Goal: Task Accomplishment & Management: Use online tool/utility

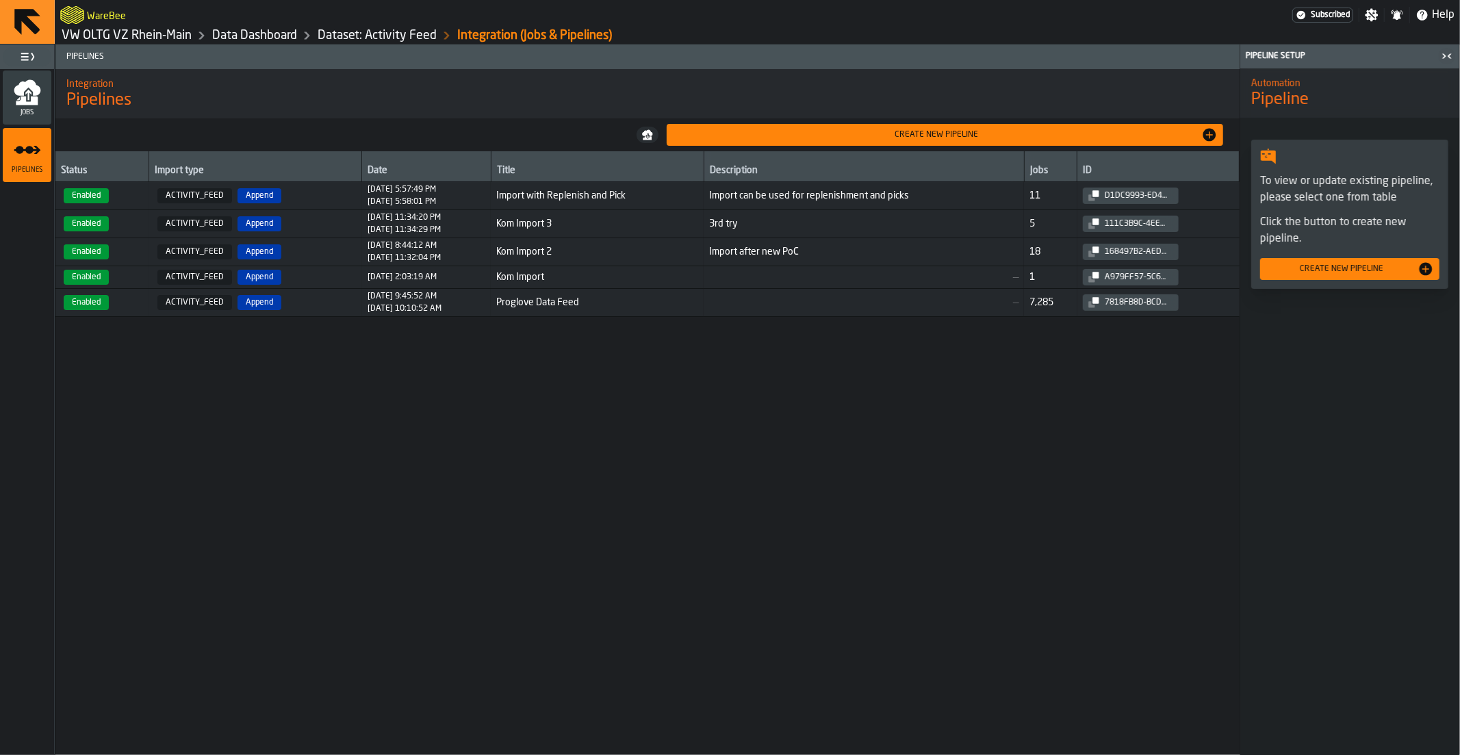
click at [18, 114] on span "Jobs" at bounding box center [27, 113] width 49 height 8
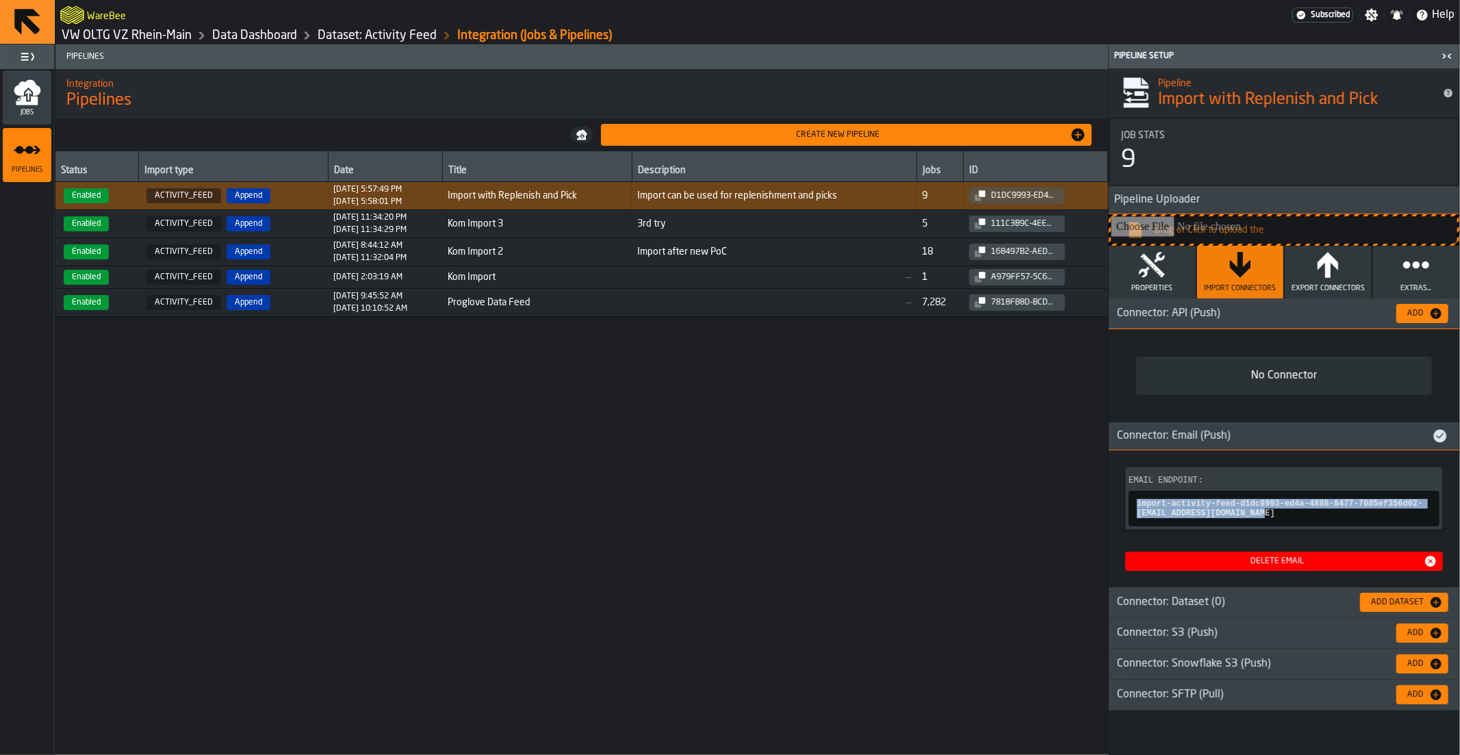
click at [121, 36] on link "VW OLTG VZ Rhein-Main" at bounding box center [127, 35] width 130 height 15
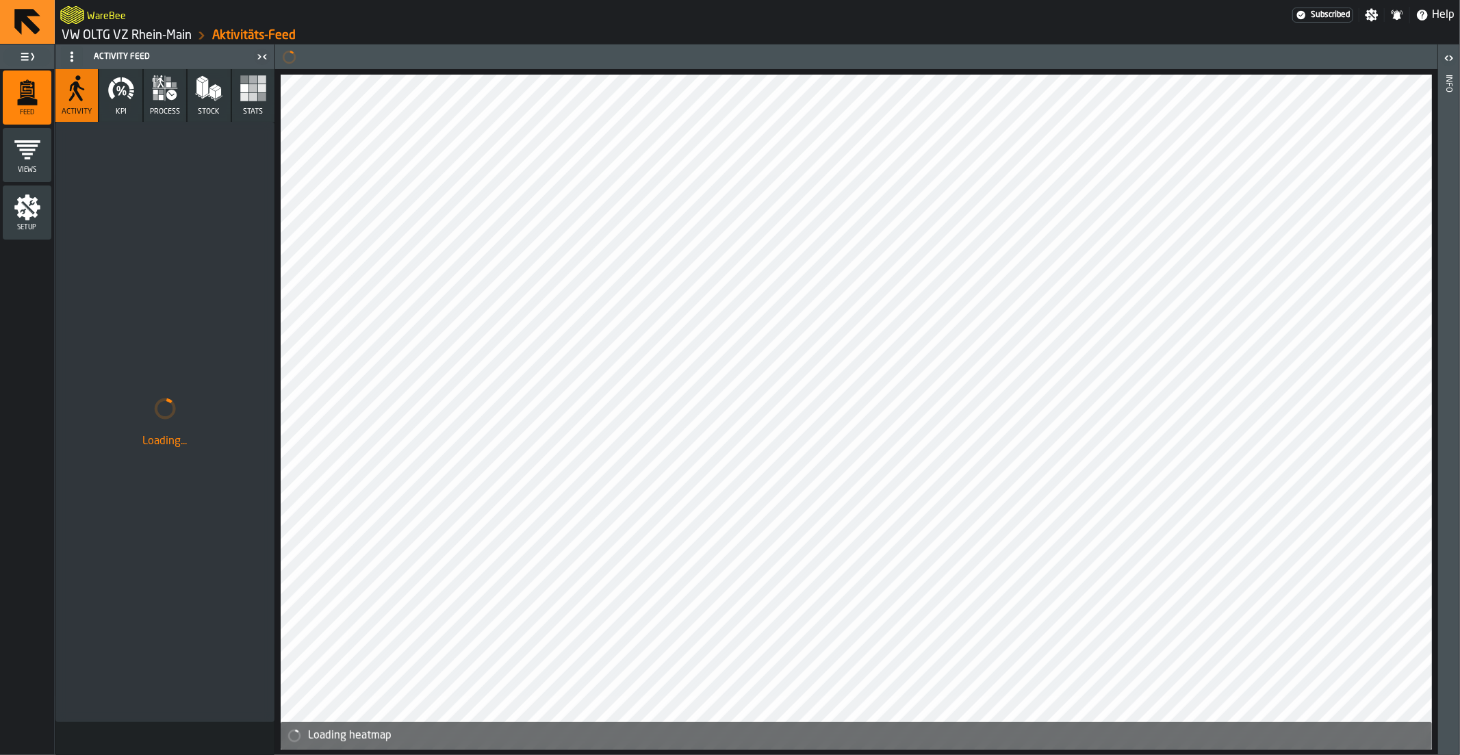
click at [118, 105] on button "KPI" at bounding box center [120, 95] width 42 height 53
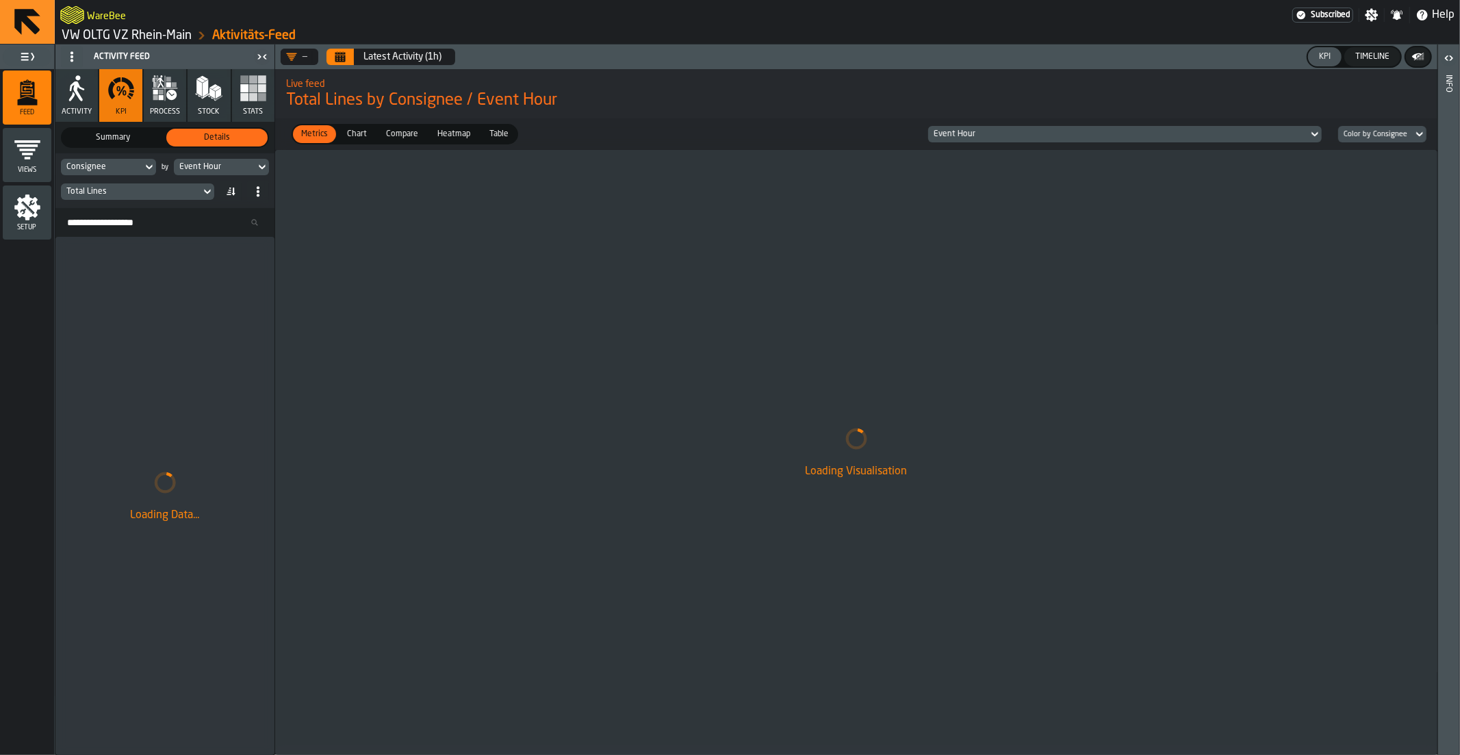
click at [358, 55] on button "Latest Activity (1h)" at bounding box center [402, 56] width 94 height 27
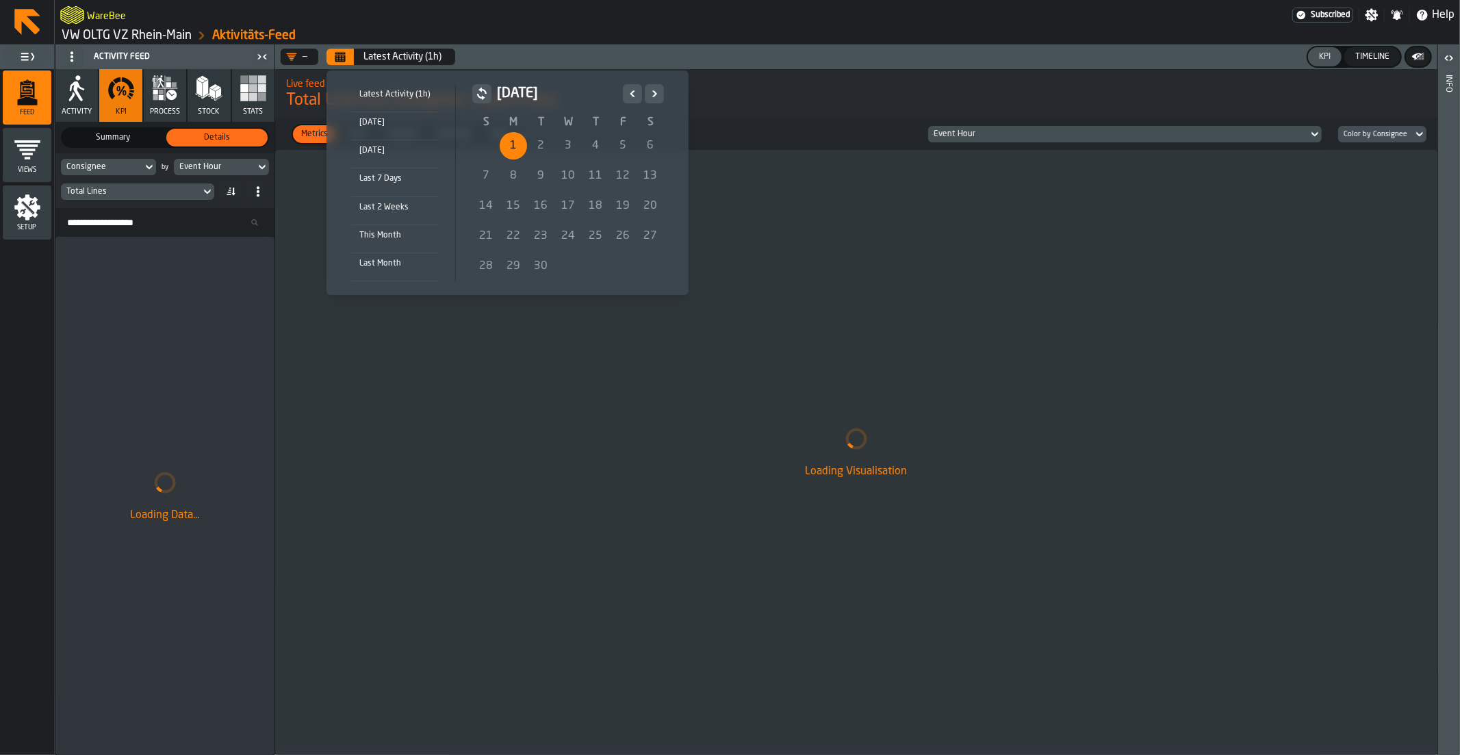
click at [620, 98] on div "September 2025" at bounding box center [568, 99] width 192 height 30
click at [626, 97] on icon "Previous" at bounding box center [633, 94] width 14 height 16
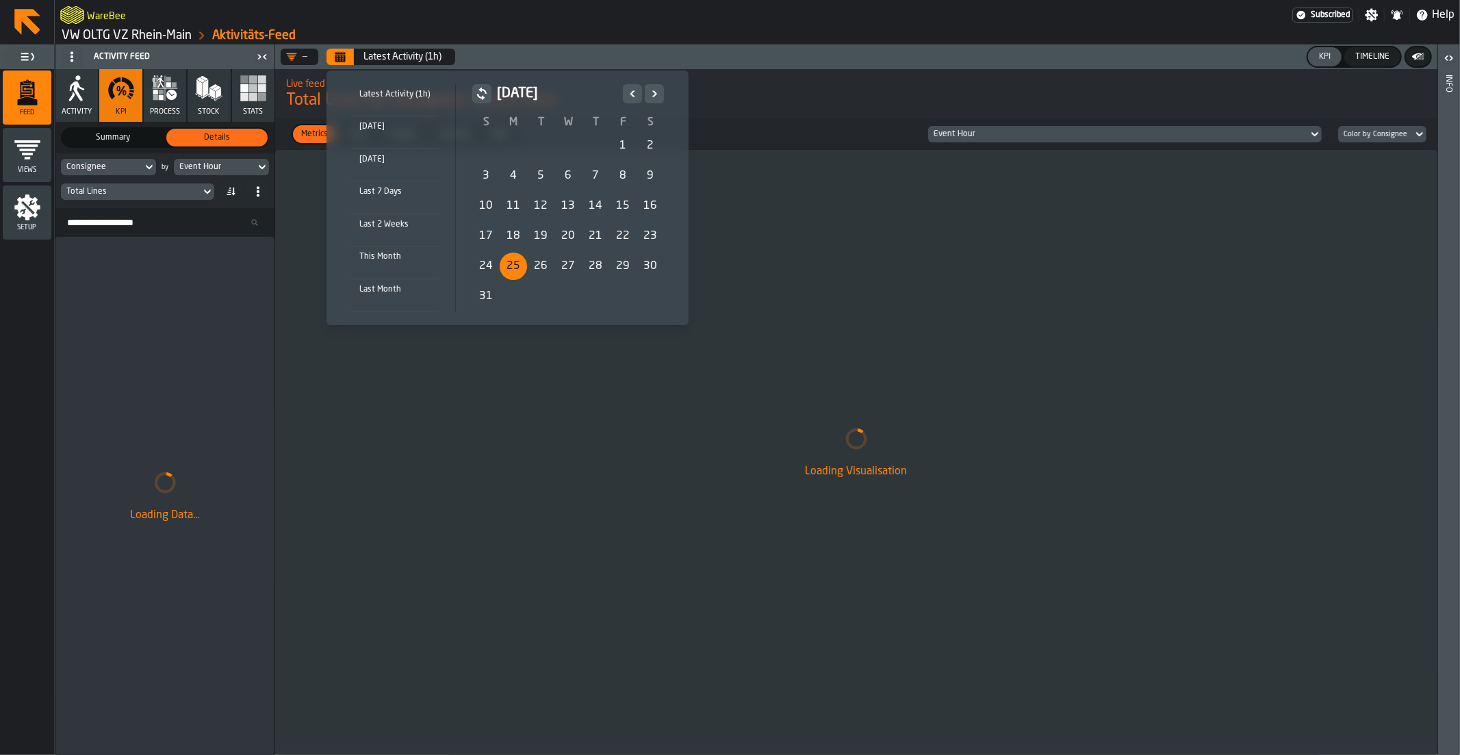
click at [520, 269] on div "25" at bounding box center [513, 266] width 27 height 27
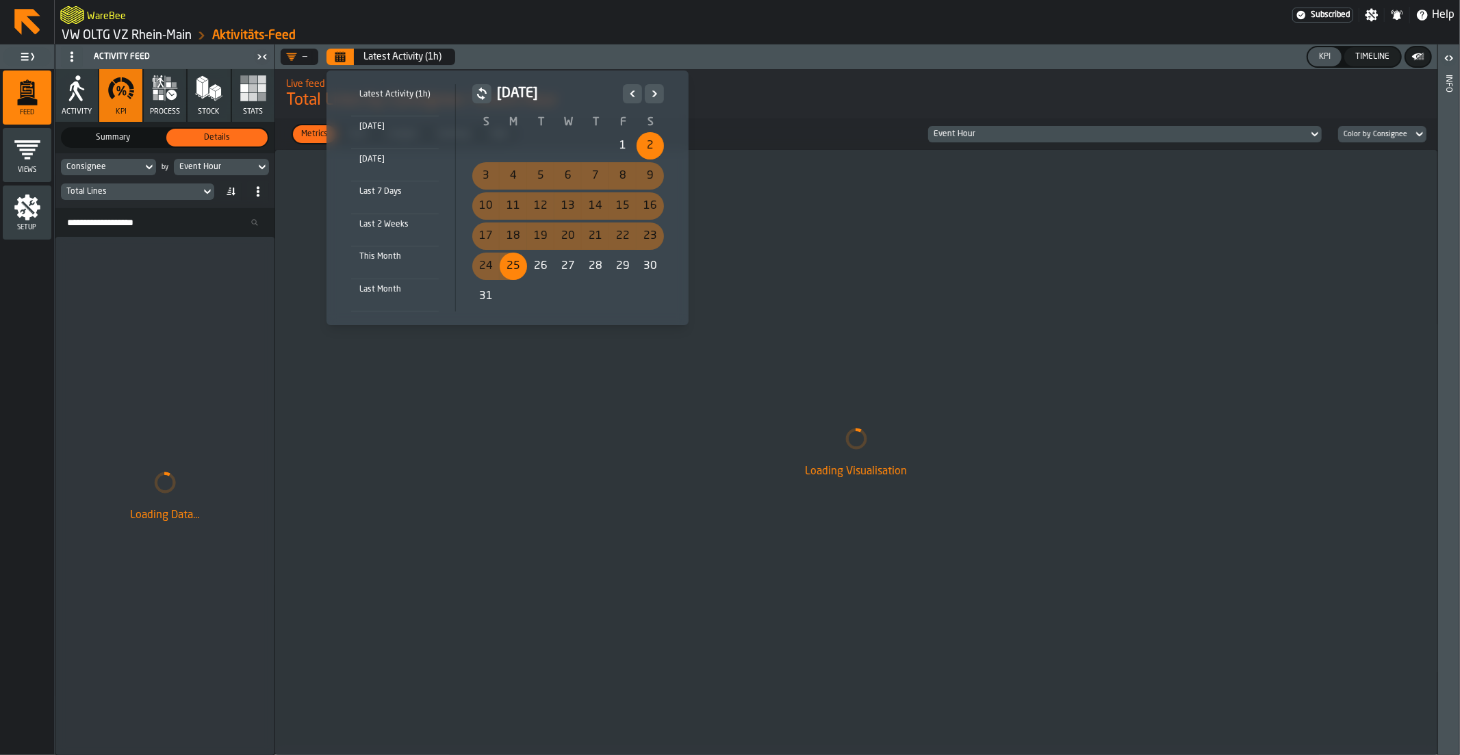
click at [653, 101] on icon "Next" at bounding box center [655, 94] width 14 height 16
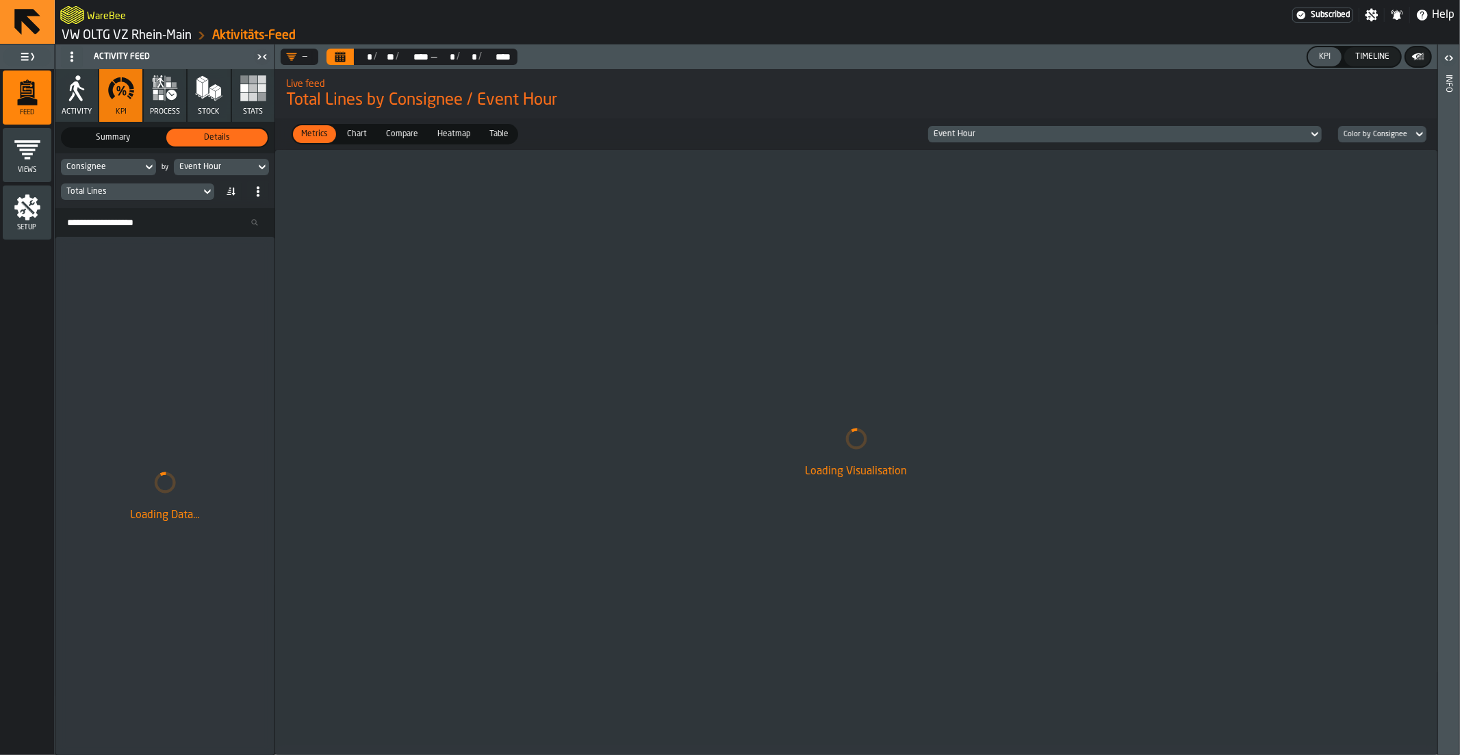
click at [164, 190] on div "Total Lines" at bounding box center [130, 192] width 129 height 10
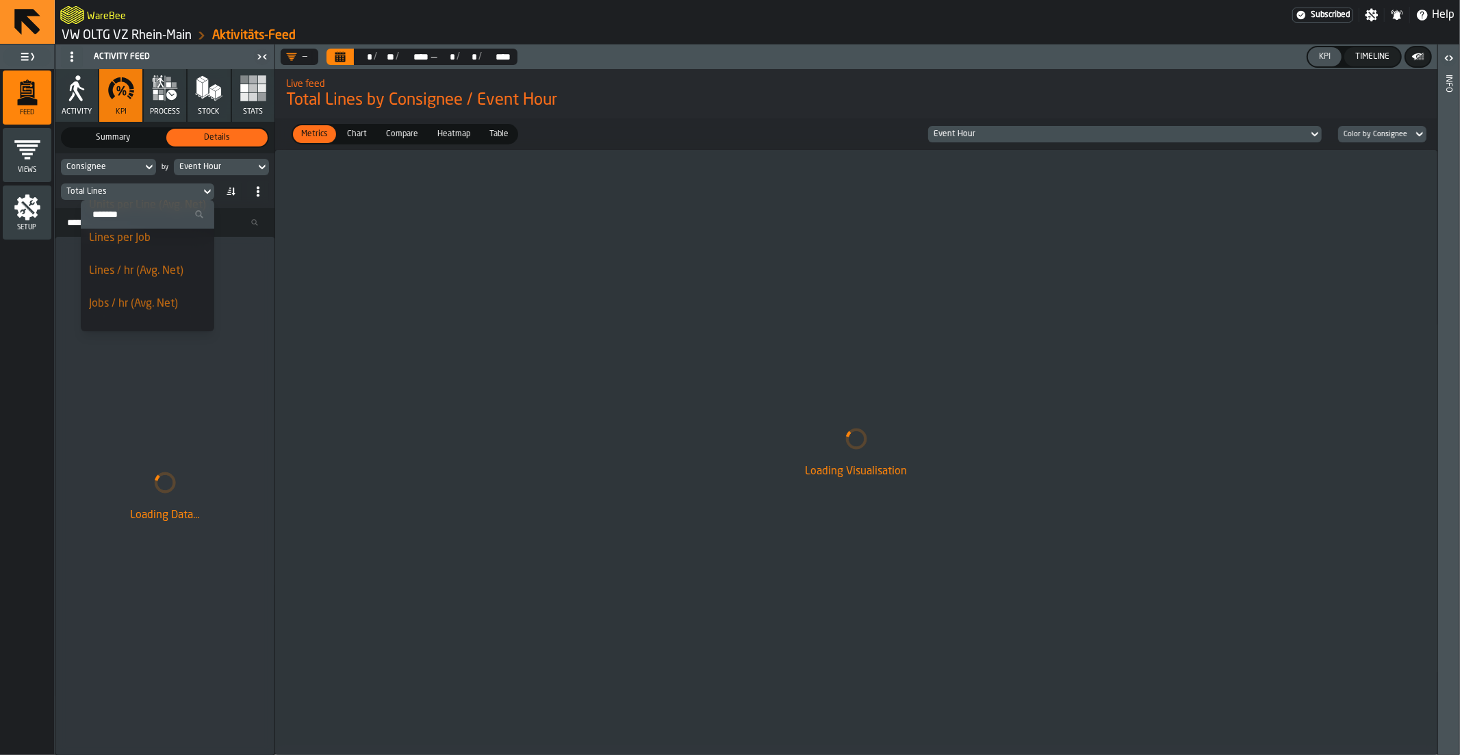
scroll to position [148, 0]
click at [147, 294] on div "Lines / hr (Avg. Net)" at bounding box center [147, 294] width 117 height 16
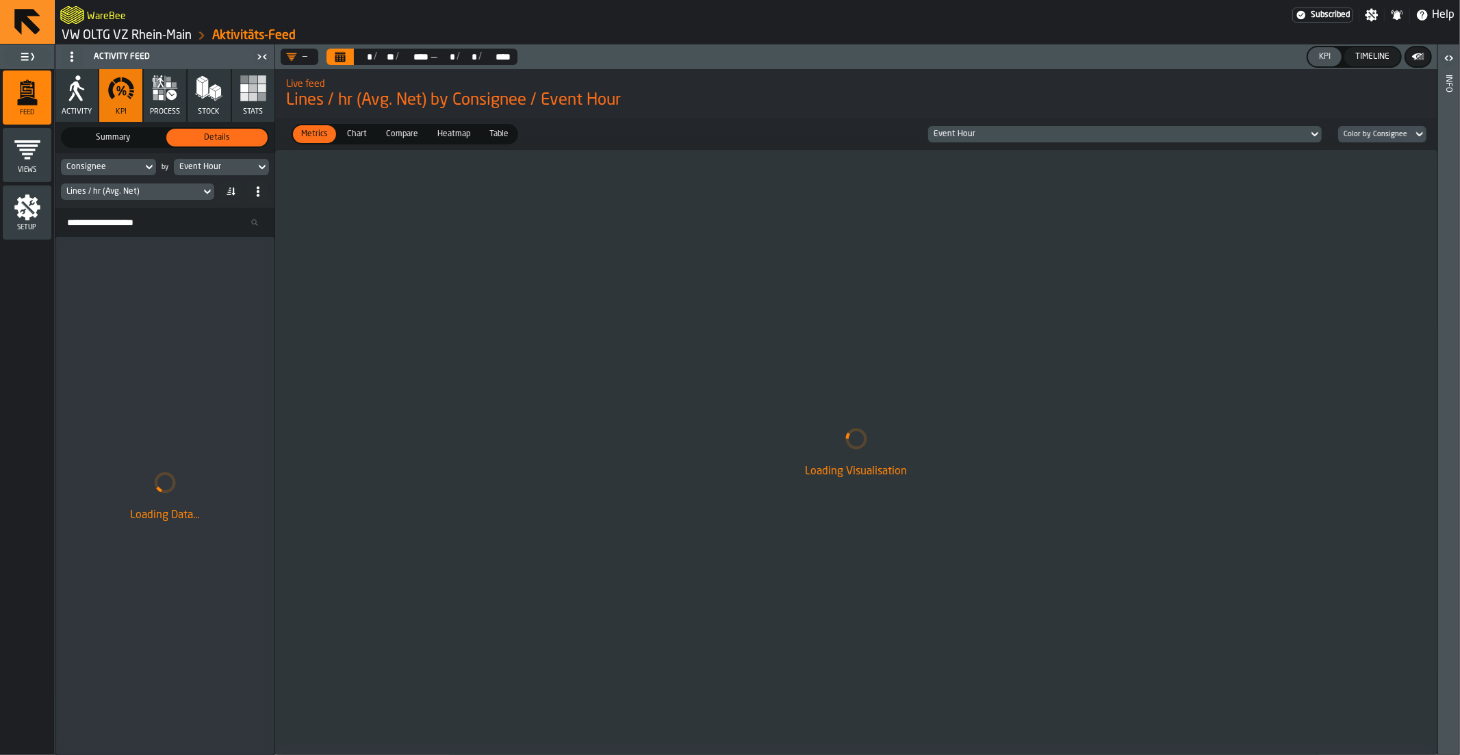
click at [953, 142] on div "Metrics Metrics Chart Chart Compare Compare Heatmap Heatmap Table Table Event H…" at bounding box center [856, 133] width 1163 height 31
click at [953, 134] on div "Event Hour" at bounding box center [1118, 134] width 369 height 10
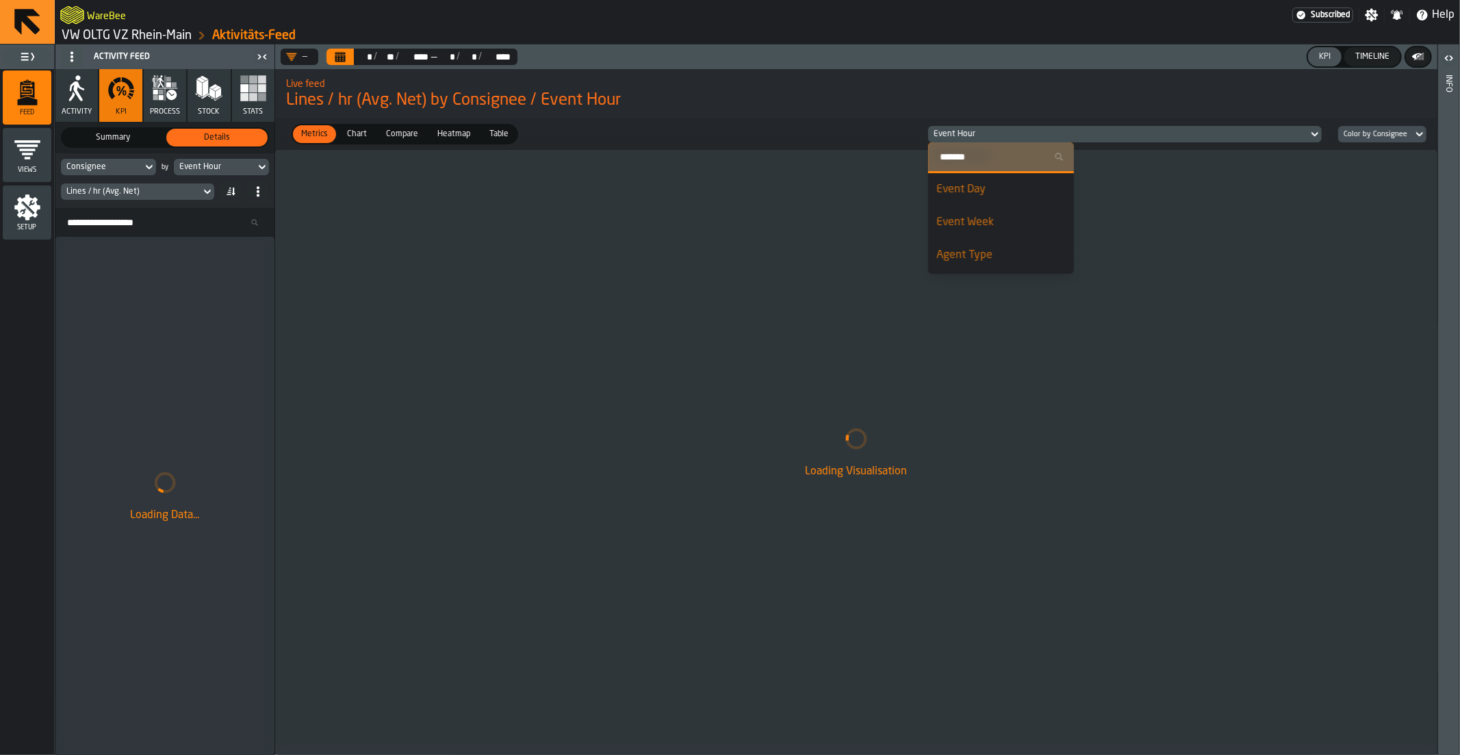
scroll to position [0, 0]
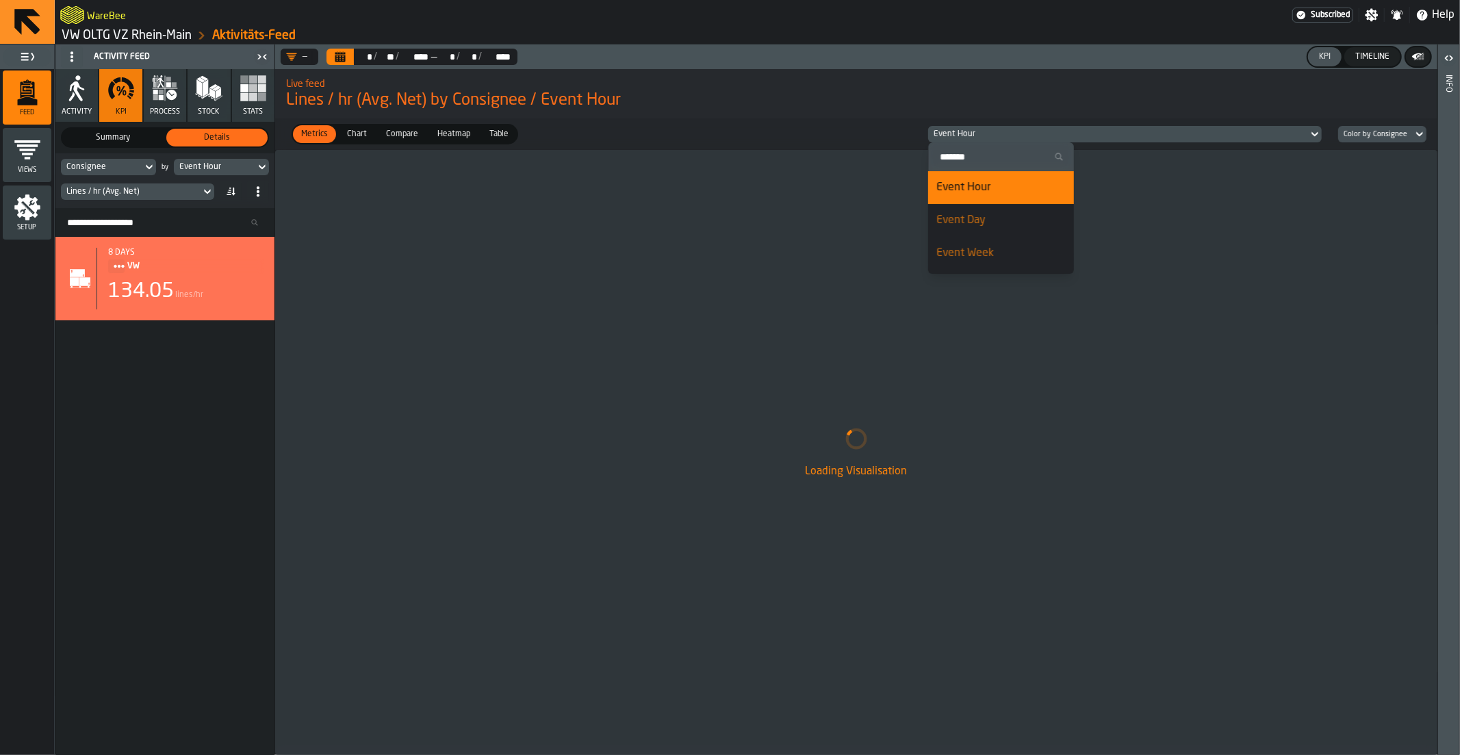
click at [963, 228] on div "Event Day" at bounding box center [1001, 220] width 129 height 16
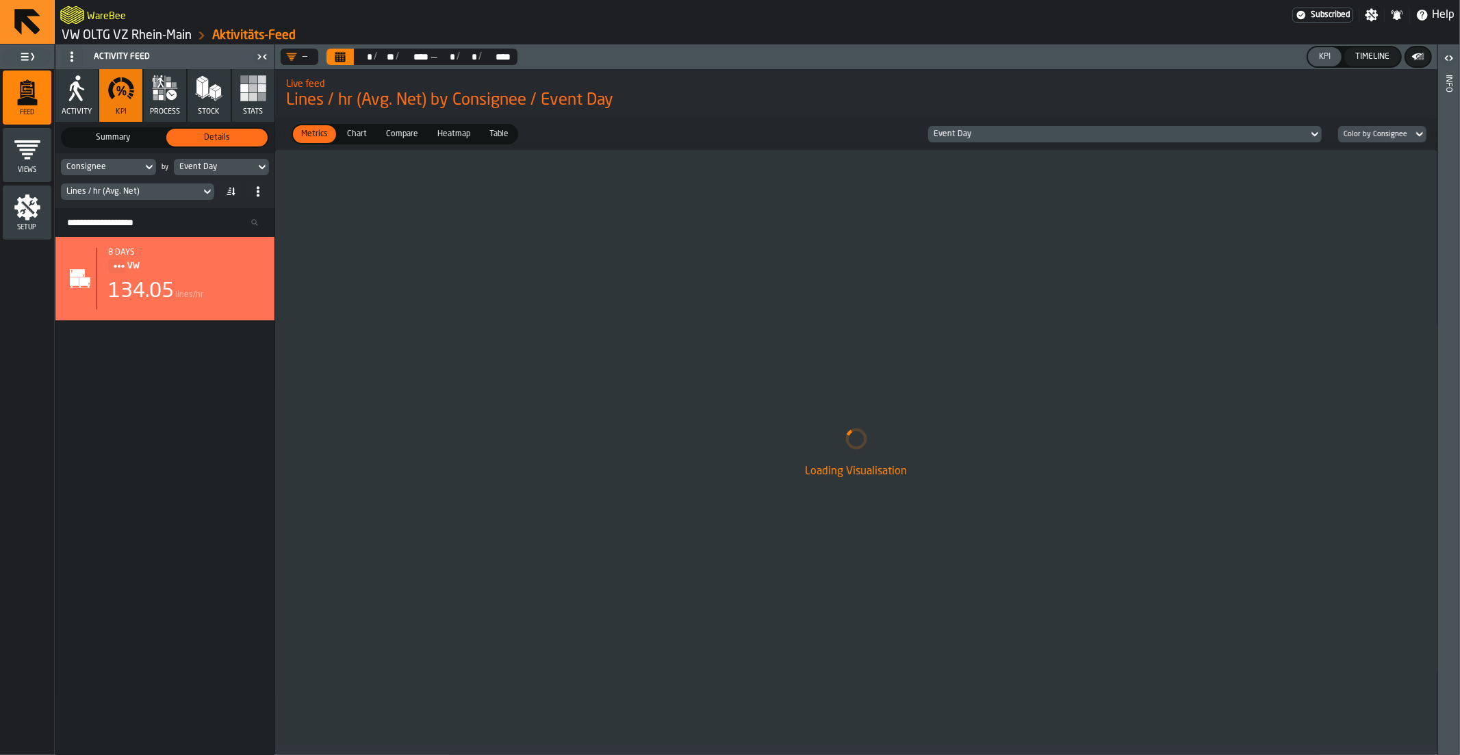
click at [73, 167] on div "Consignee" at bounding box center [101, 167] width 71 height 10
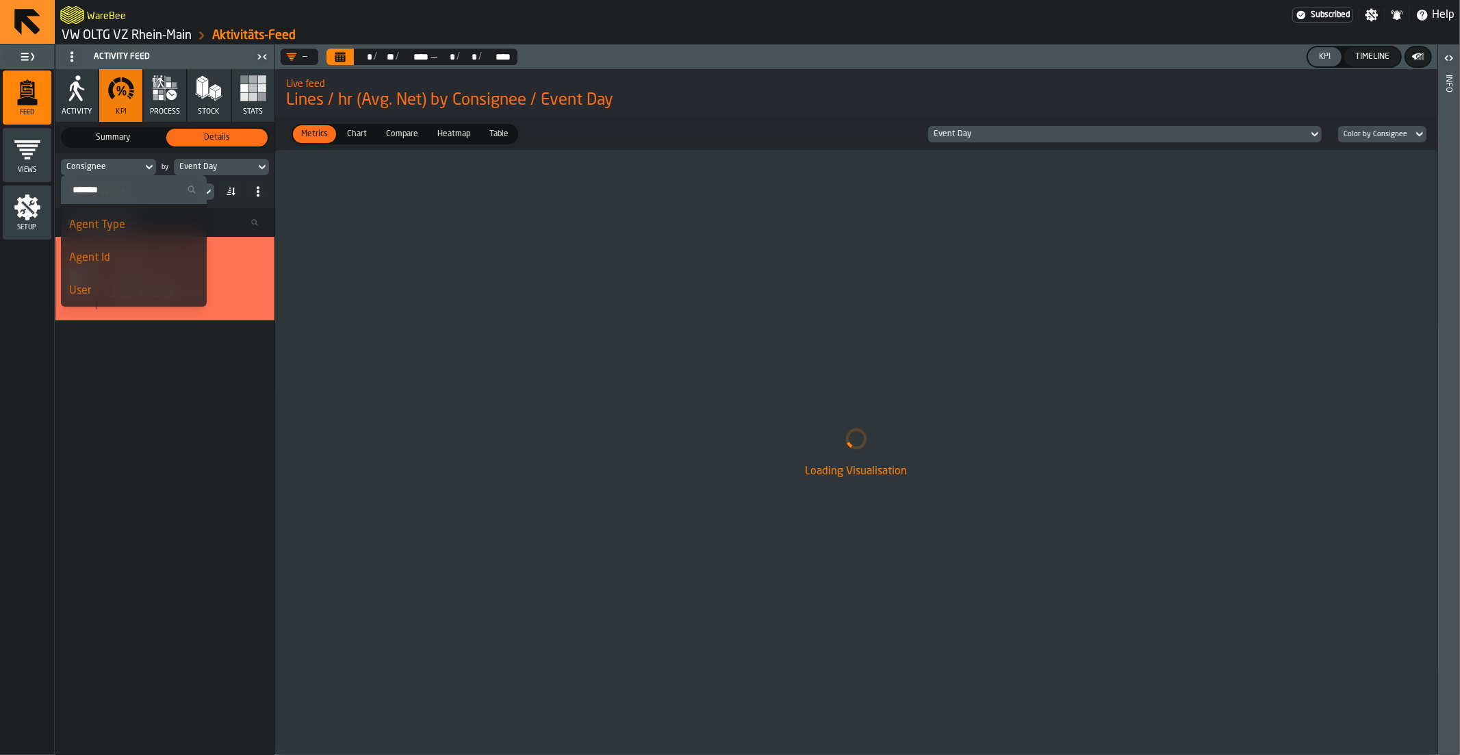
scroll to position [103, 0]
click at [116, 254] on div "Agent Id" at bounding box center [133, 249] width 129 height 16
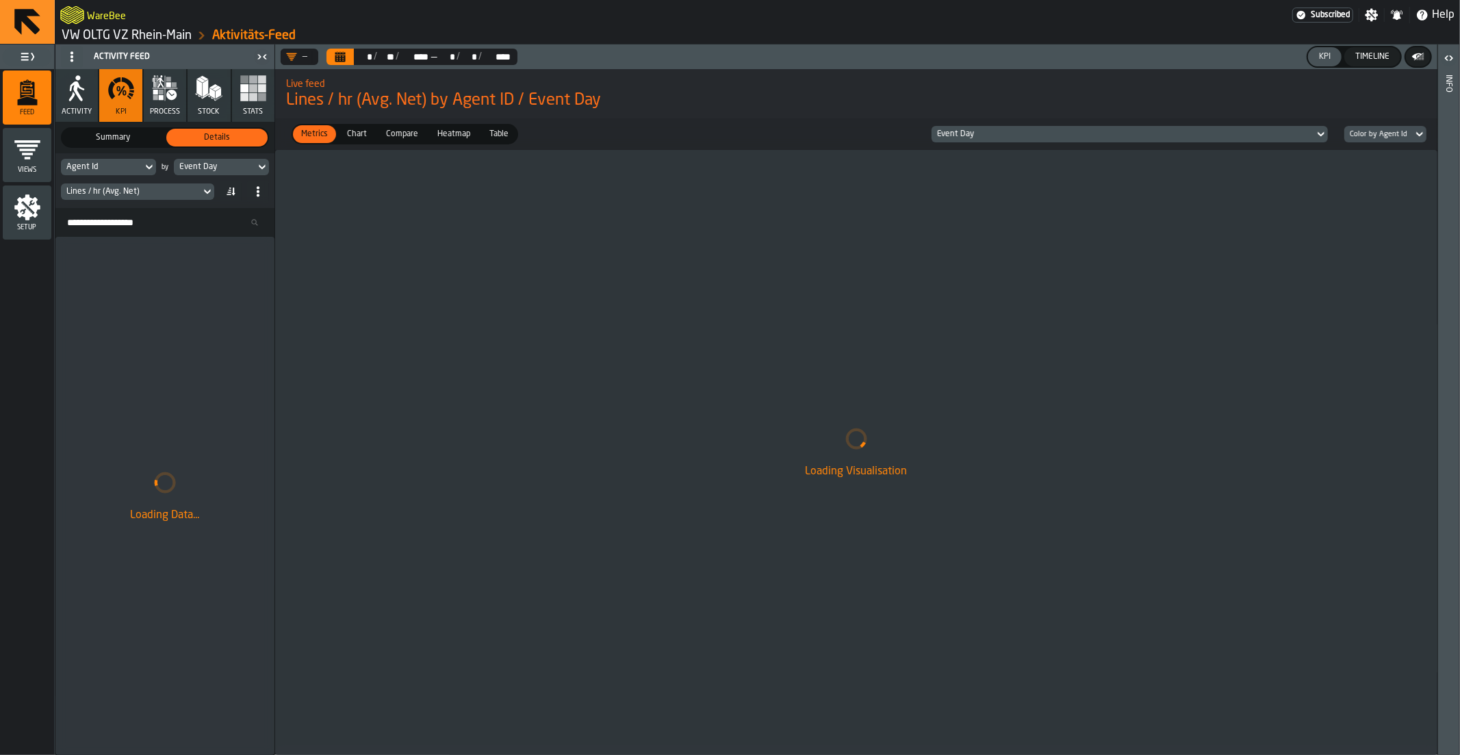
click at [129, 167] on div "Agent Id" at bounding box center [101, 167] width 71 height 10
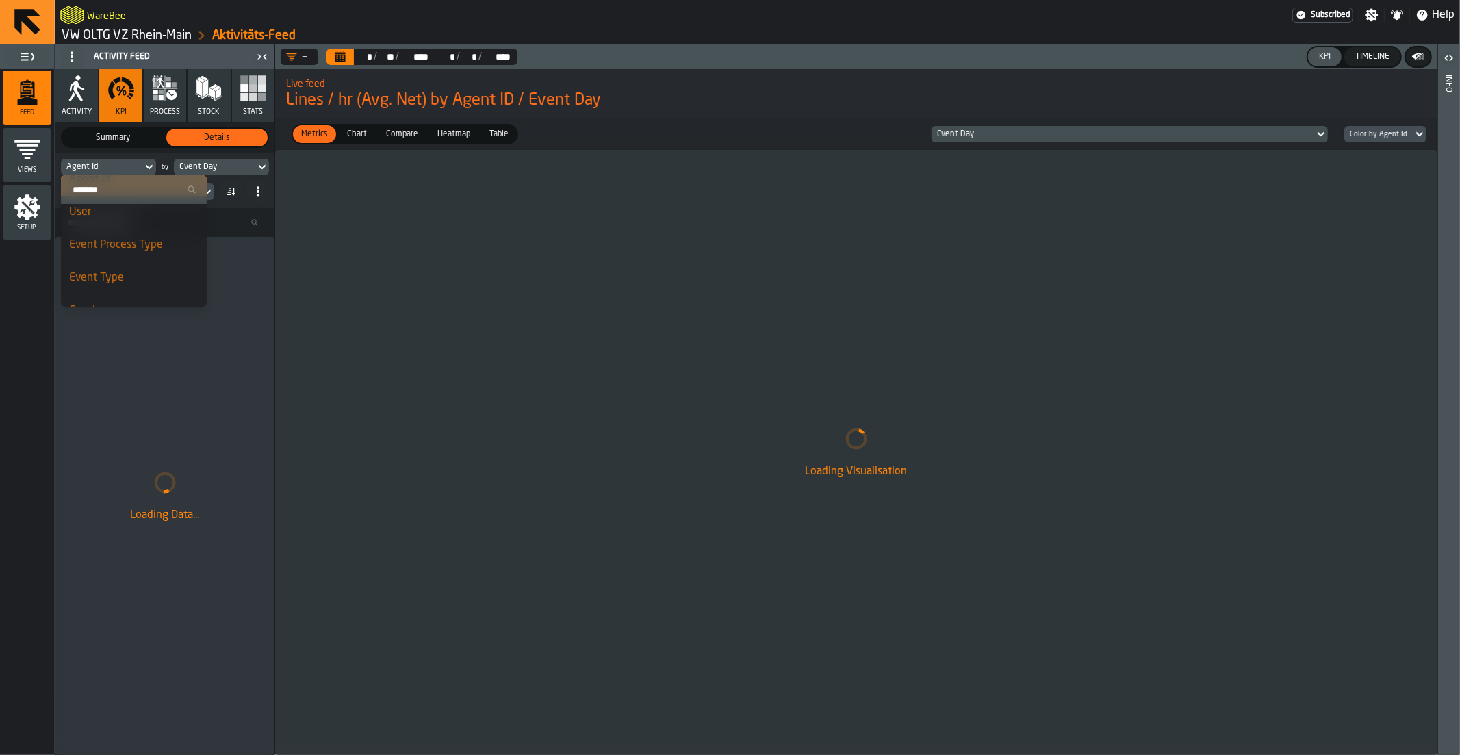
scroll to position [182, 0]
click at [107, 296] on span "Consignee" at bounding box center [94, 301] width 51 height 11
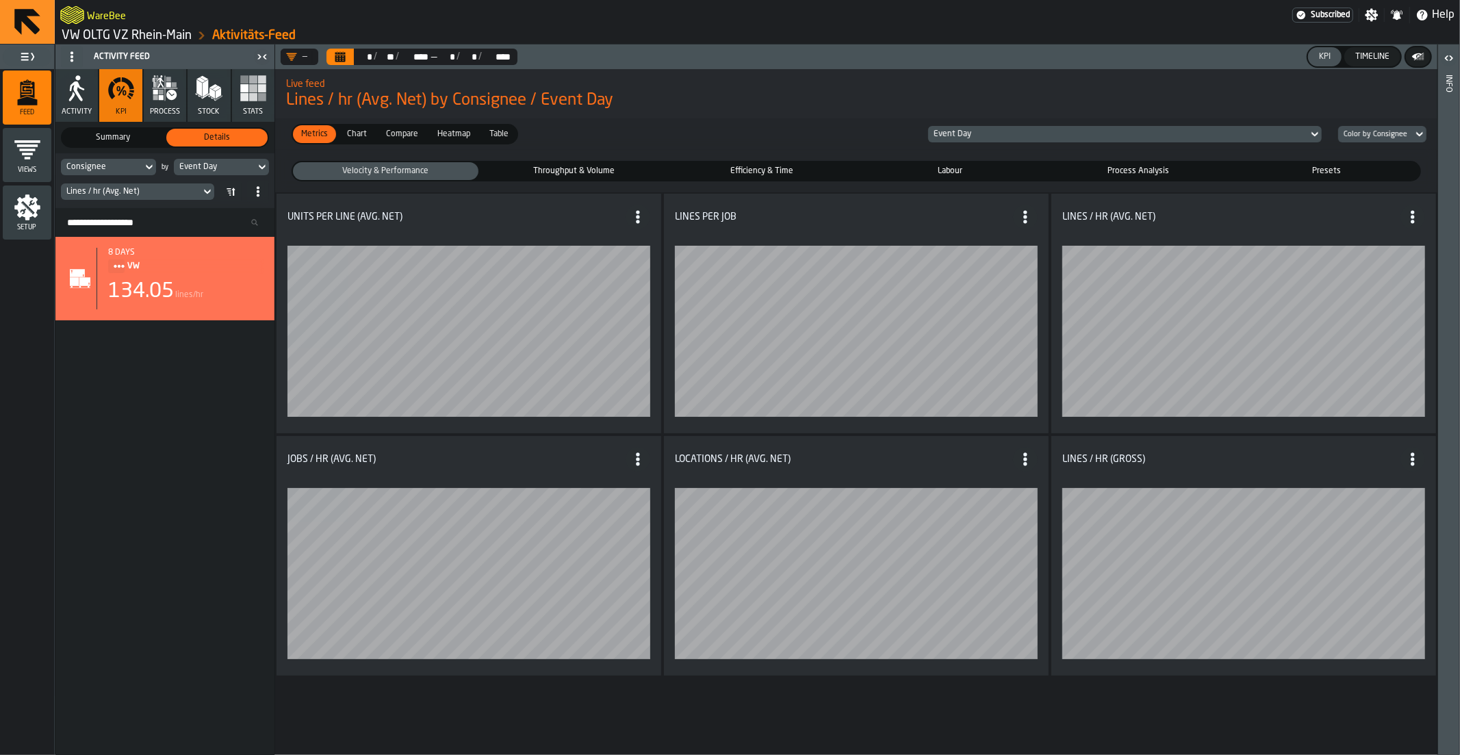
click at [448, 139] on span "Heatmap" at bounding box center [454, 134] width 44 height 12
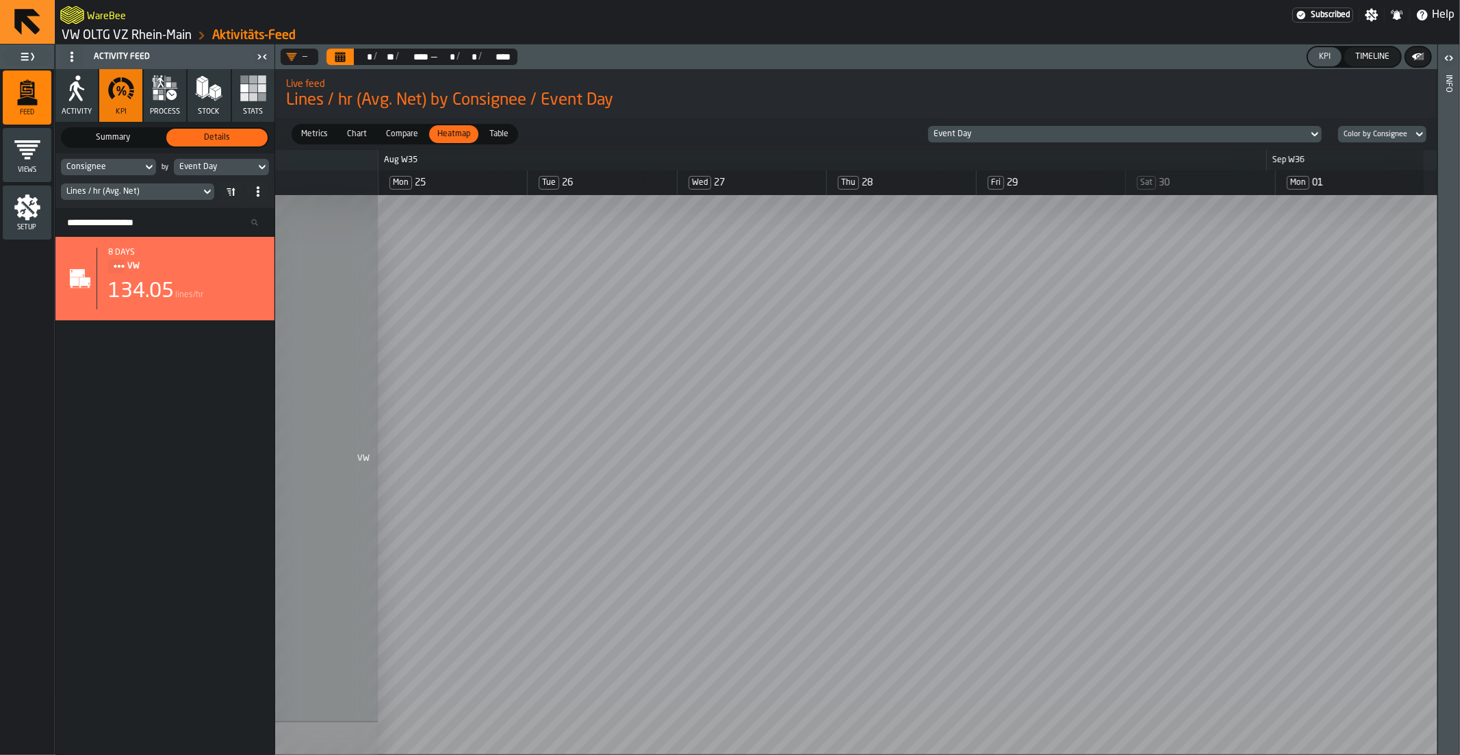
click at [346, 141] on div "Chart" at bounding box center [357, 134] width 36 height 18
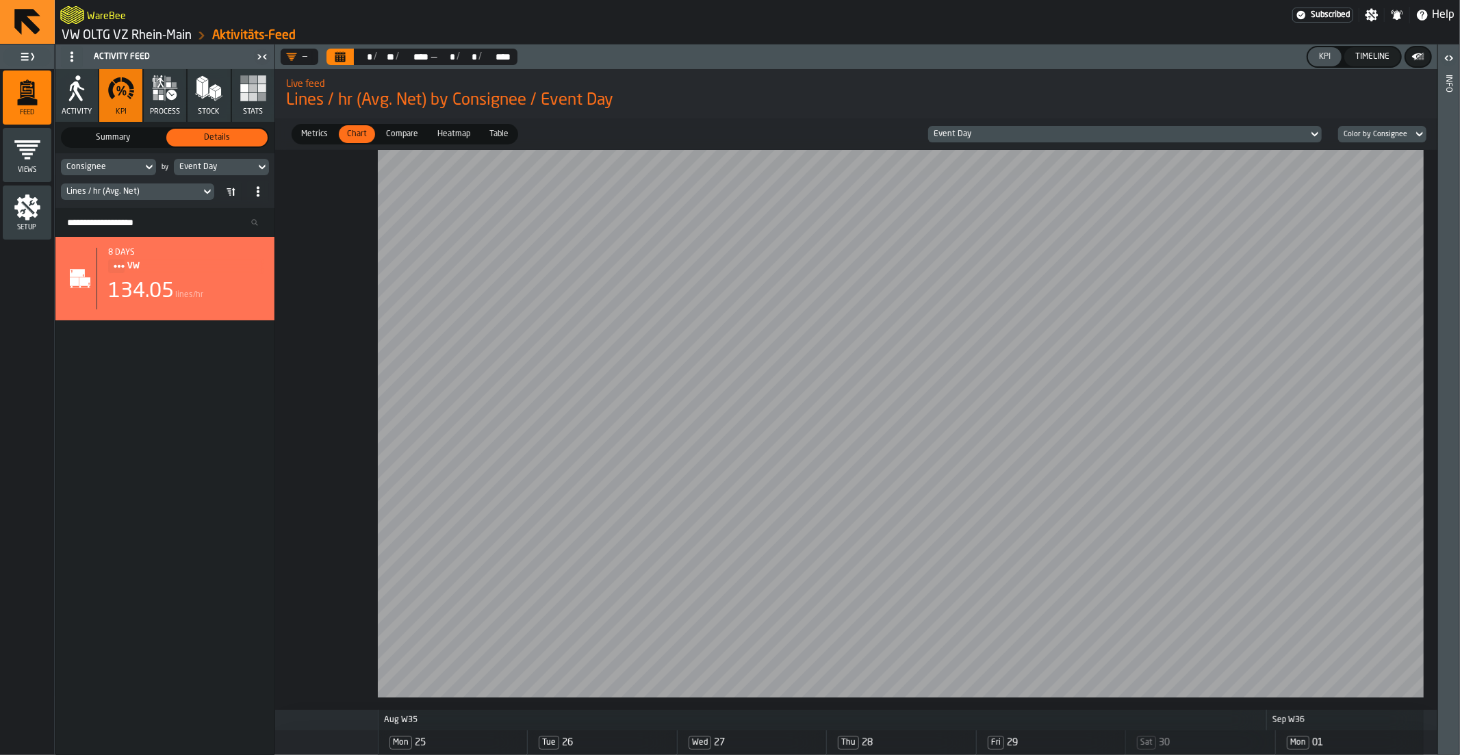
click at [94, 170] on div "Consignee" at bounding box center [101, 167] width 71 height 10
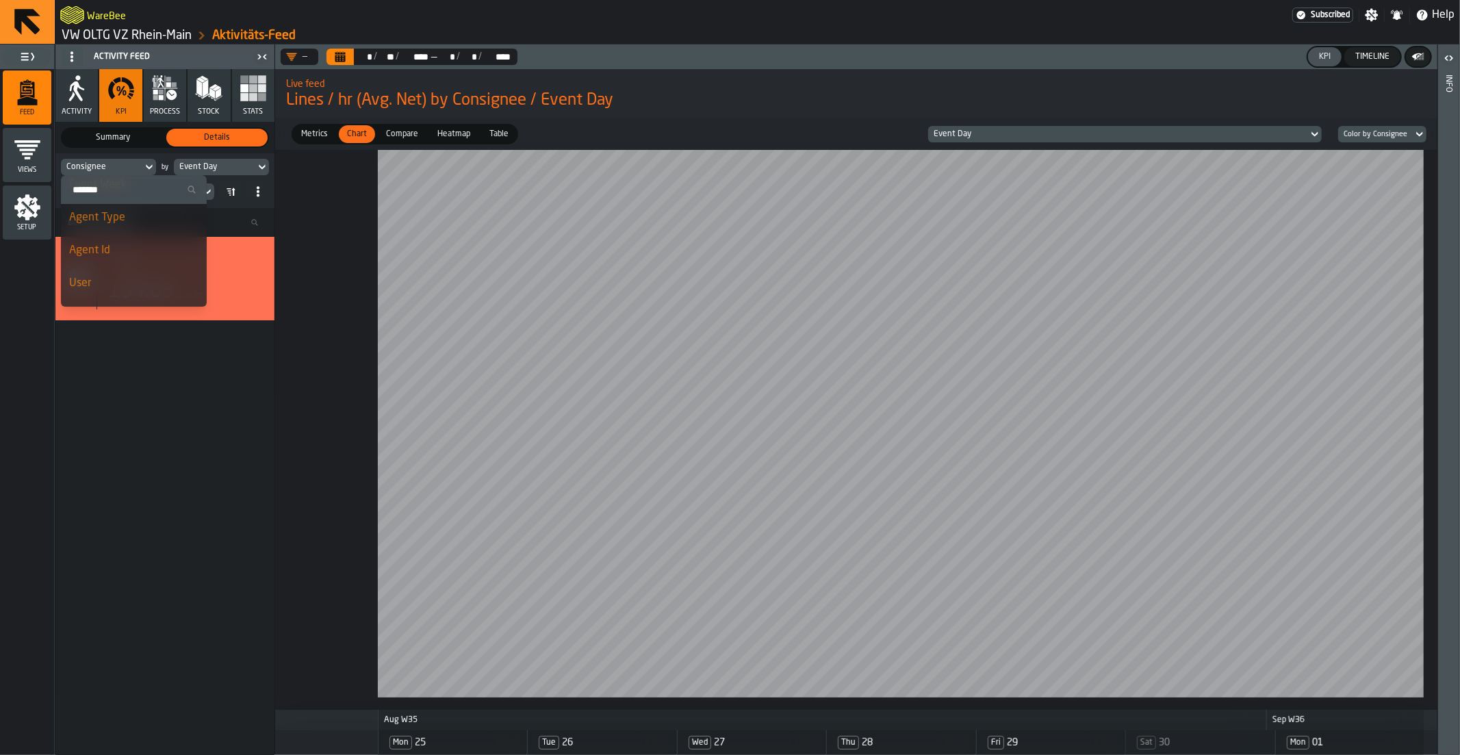
scroll to position [103, 0]
click at [110, 218] on span "Agent Type" at bounding box center [97, 216] width 56 height 11
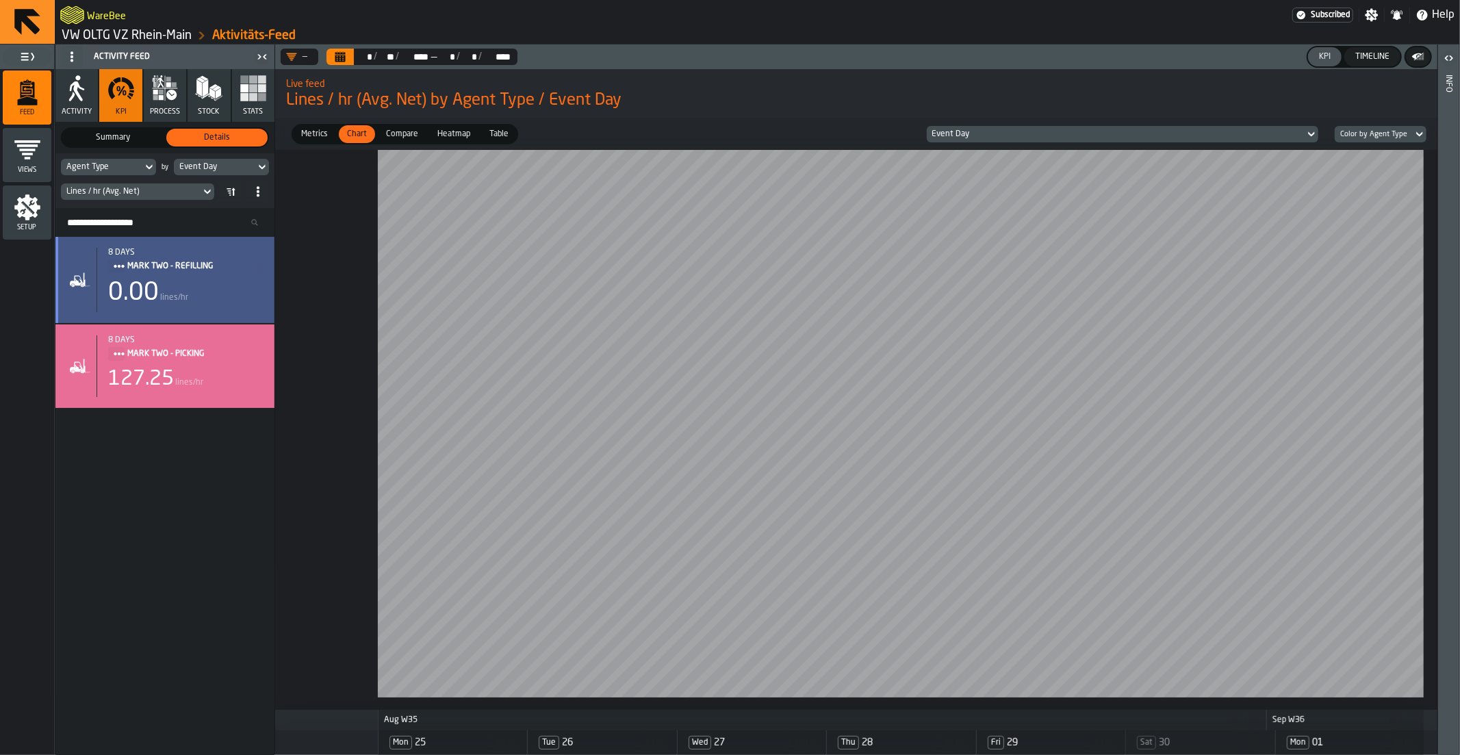
click at [219, 270] on span "MARK TWO - REFILLING" at bounding box center [189, 266] width 125 height 15
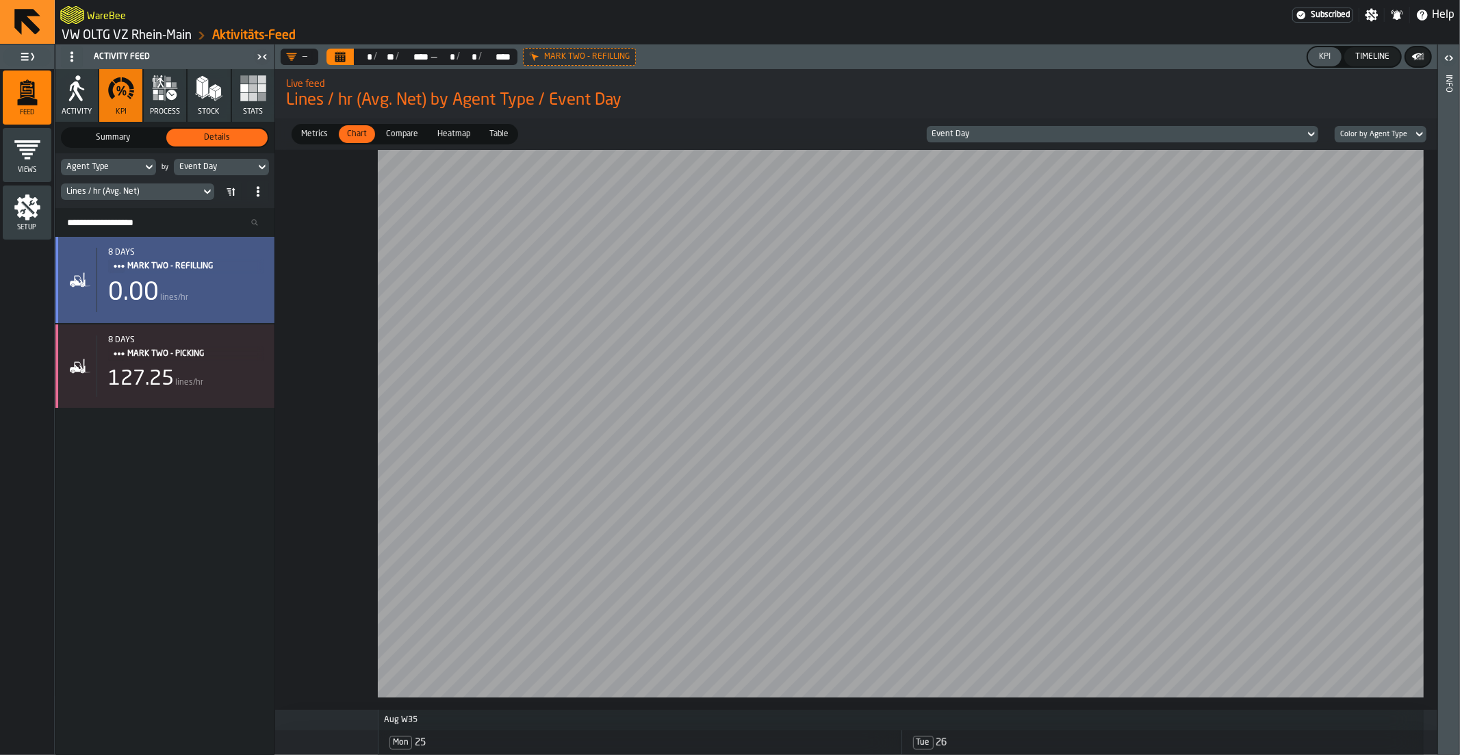
click at [181, 296] on span "lines/hr" at bounding box center [174, 298] width 28 height 10
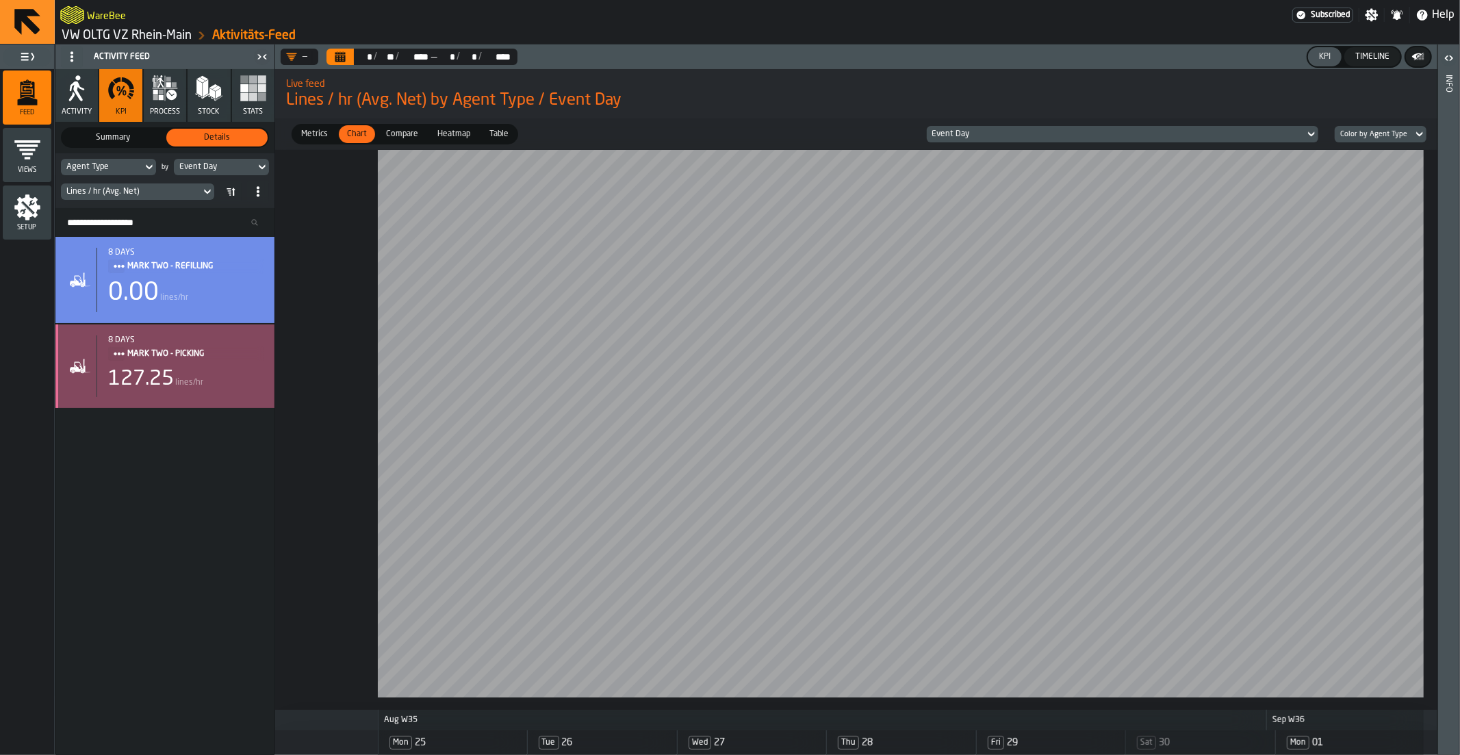
click at [152, 394] on div "8 days MARK TWO - PICKING 127.25 lines/hr" at bounding box center [180, 366] width 167 height 62
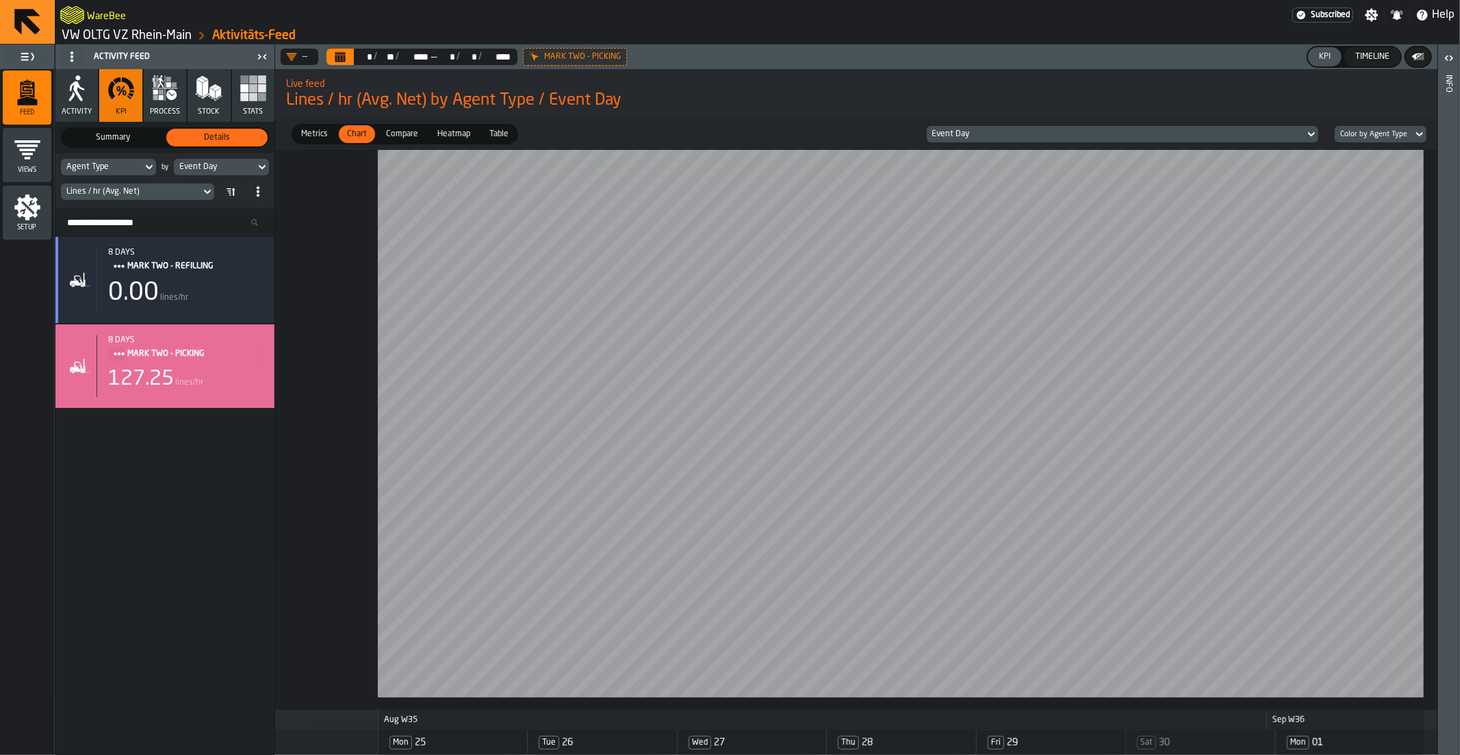
click at [99, 133] on span "Summary" at bounding box center [113, 137] width 96 height 12
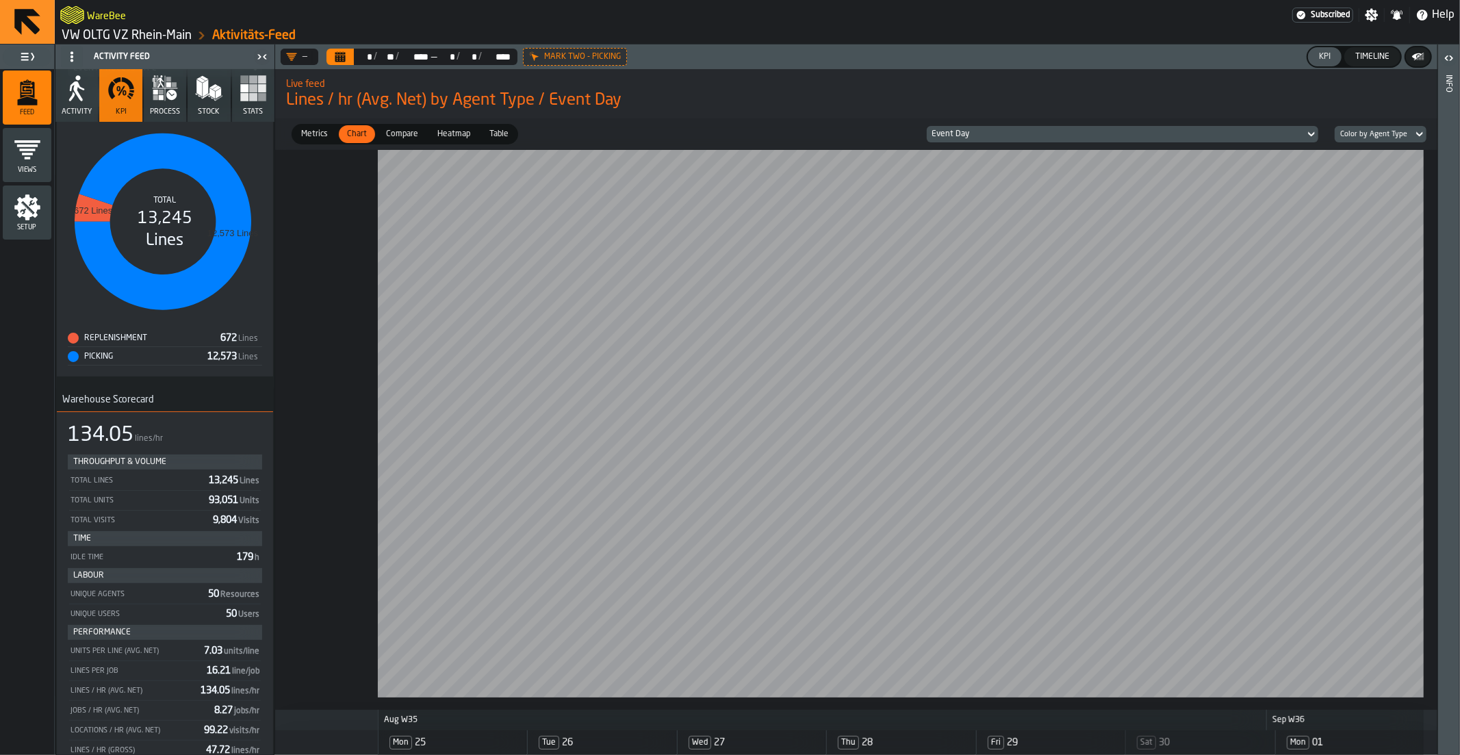
scroll to position [0, 0]
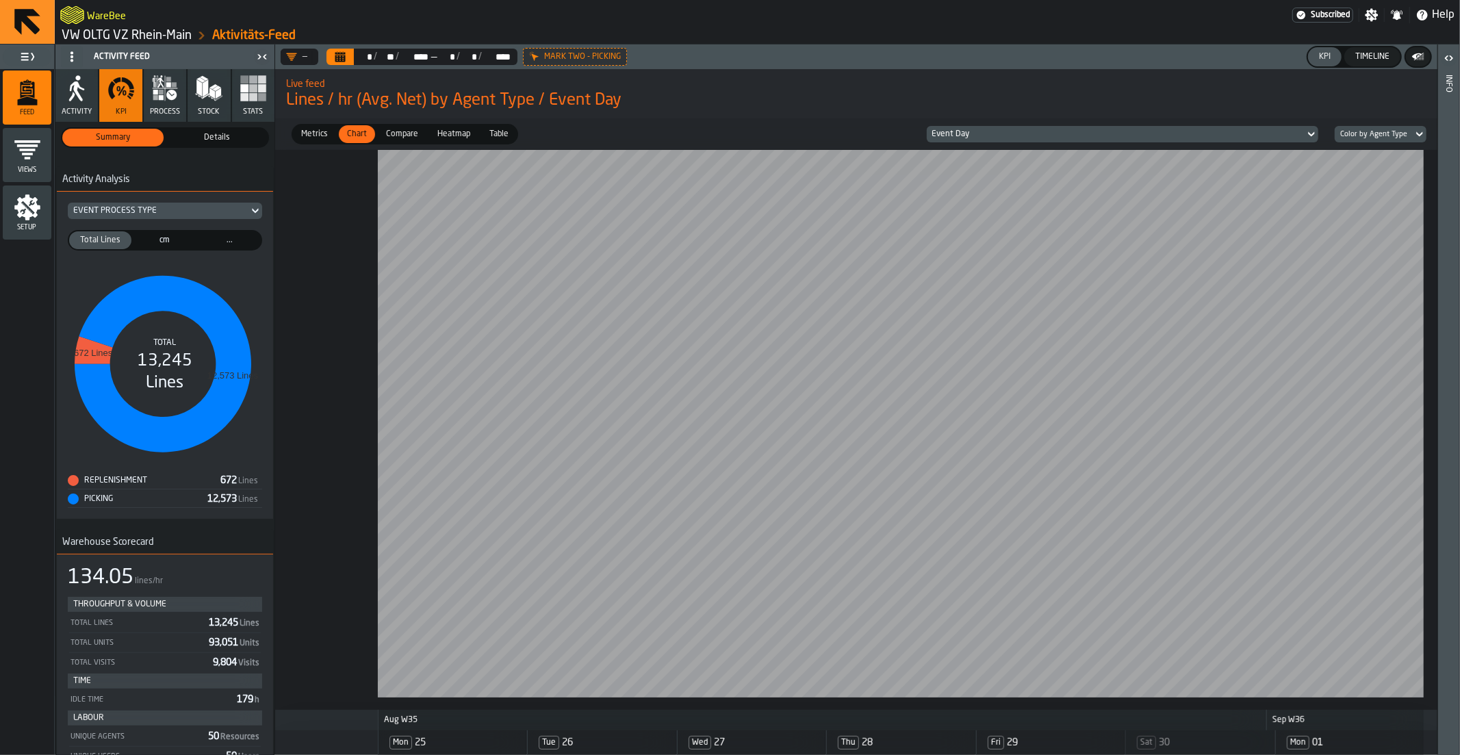
click at [207, 144] on div "Details" at bounding box center [216, 138] width 101 height 18
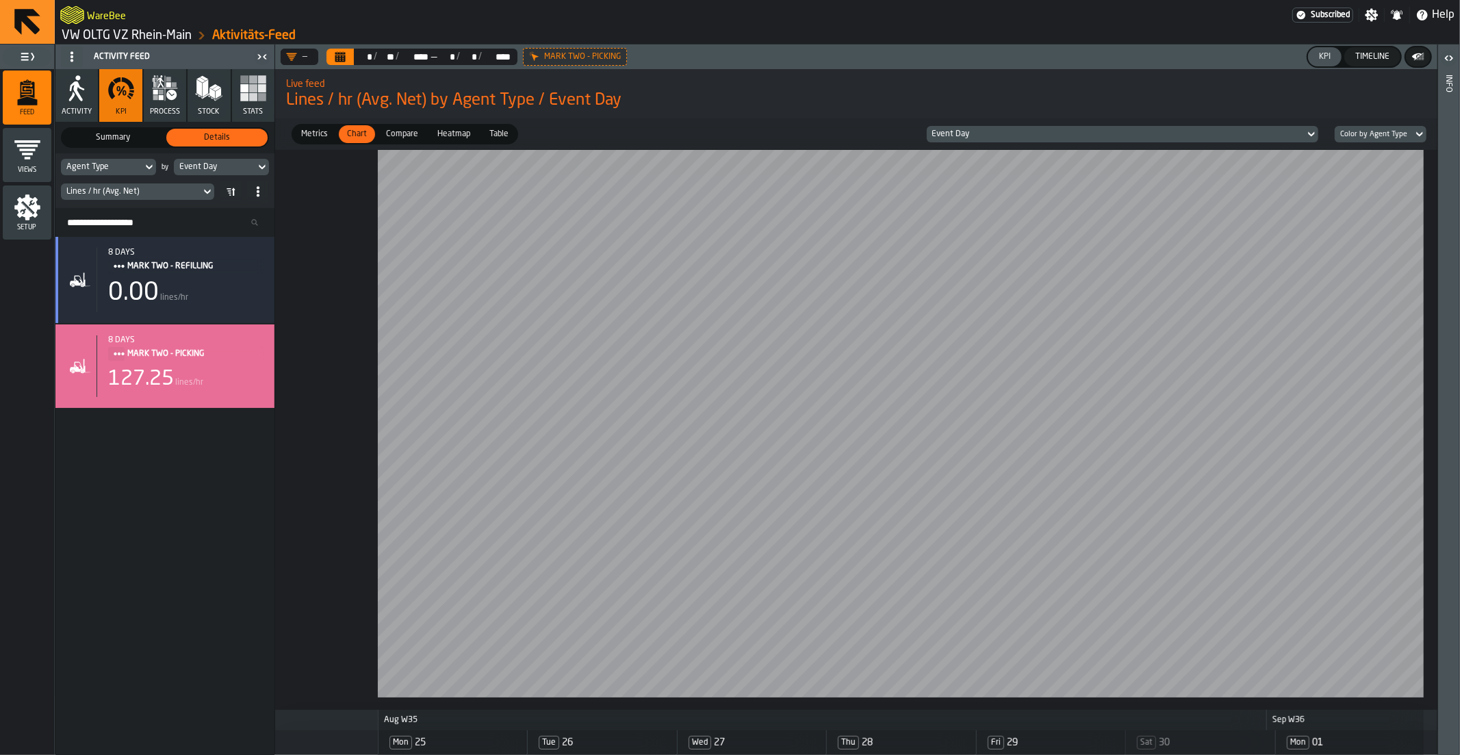
click at [103, 142] on span "Summary" at bounding box center [113, 137] width 96 height 12
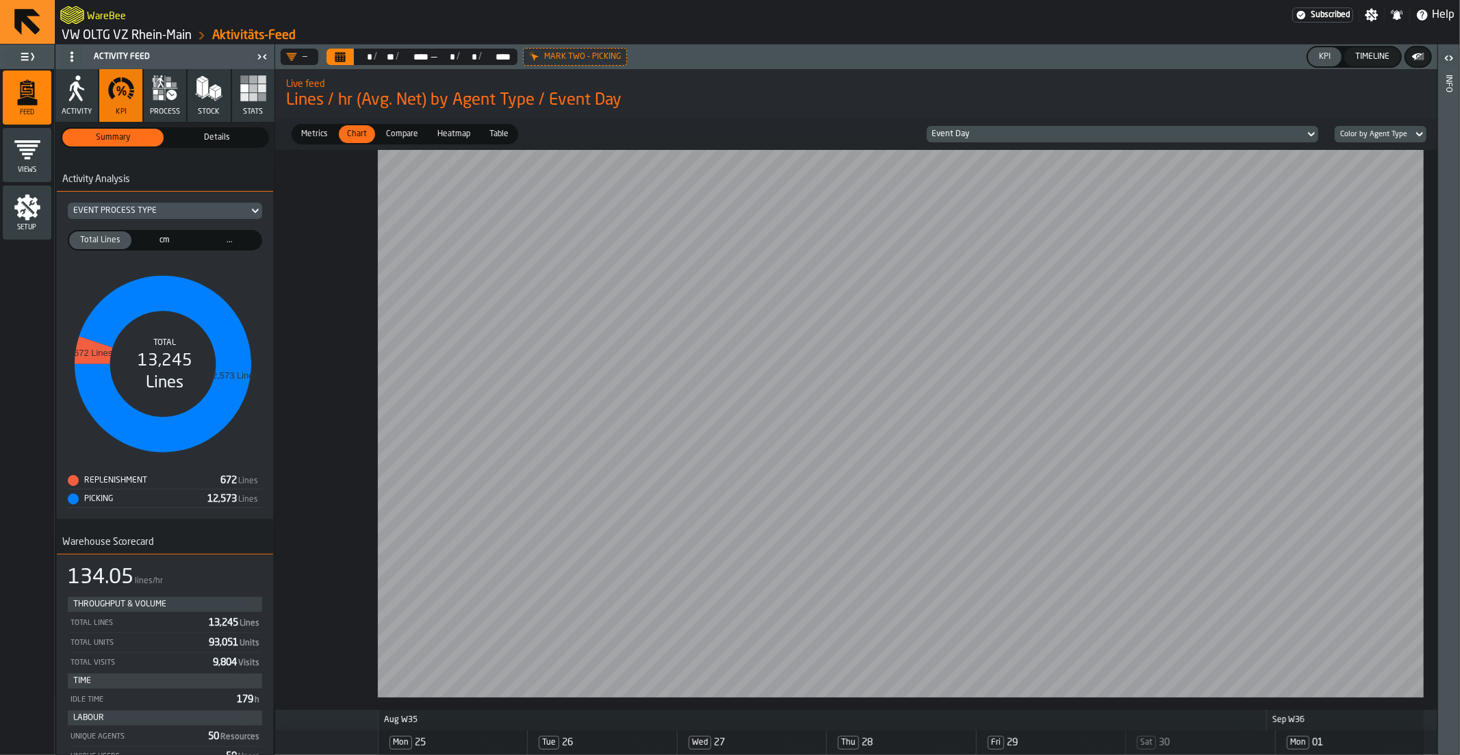
click at [305, 133] on span "Metrics" at bounding box center [315, 134] width 38 height 12
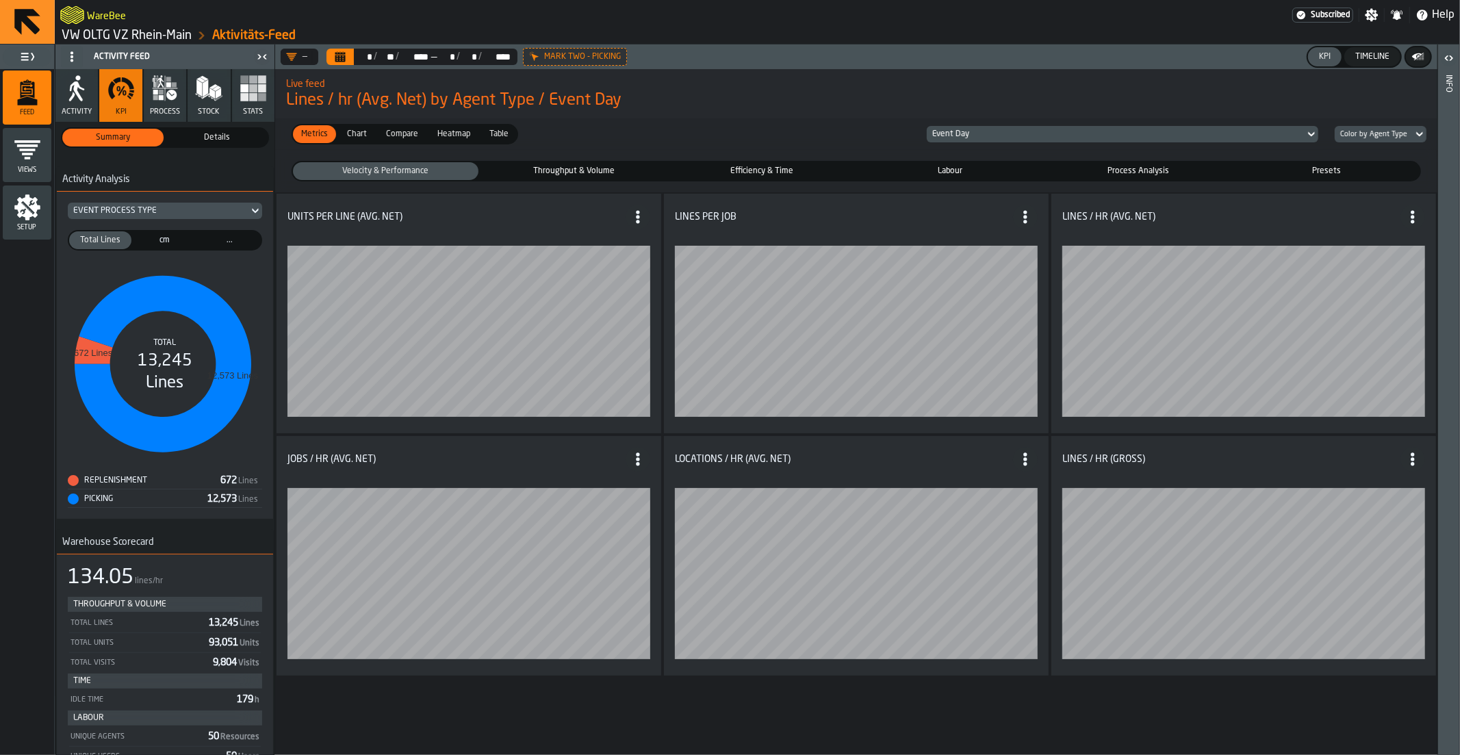
click at [539, 179] on div "Throughput & Volume" at bounding box center [574, 171] width 186 height 18
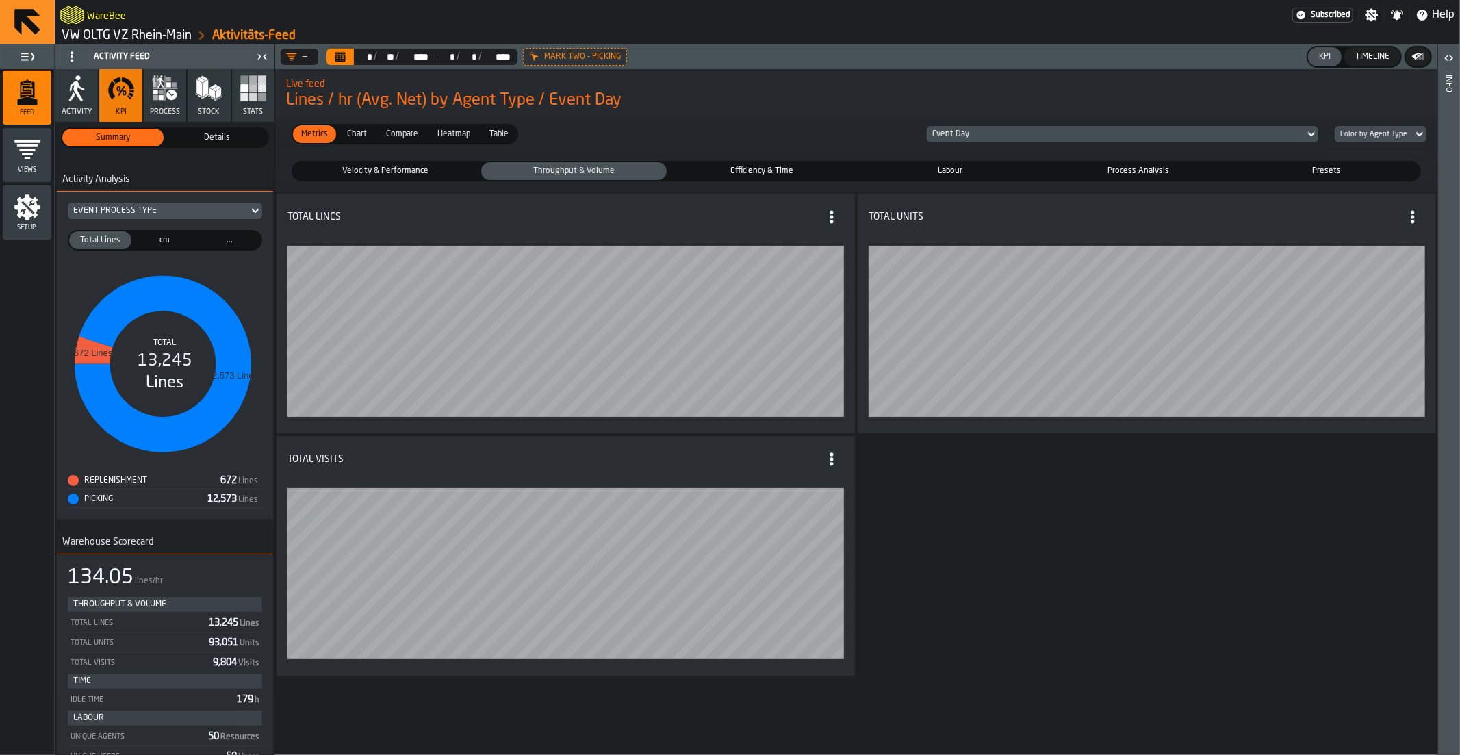
click at [742, 174] on span "Efficiency & Time" at bounding box center [762, 171] width 180 height 12
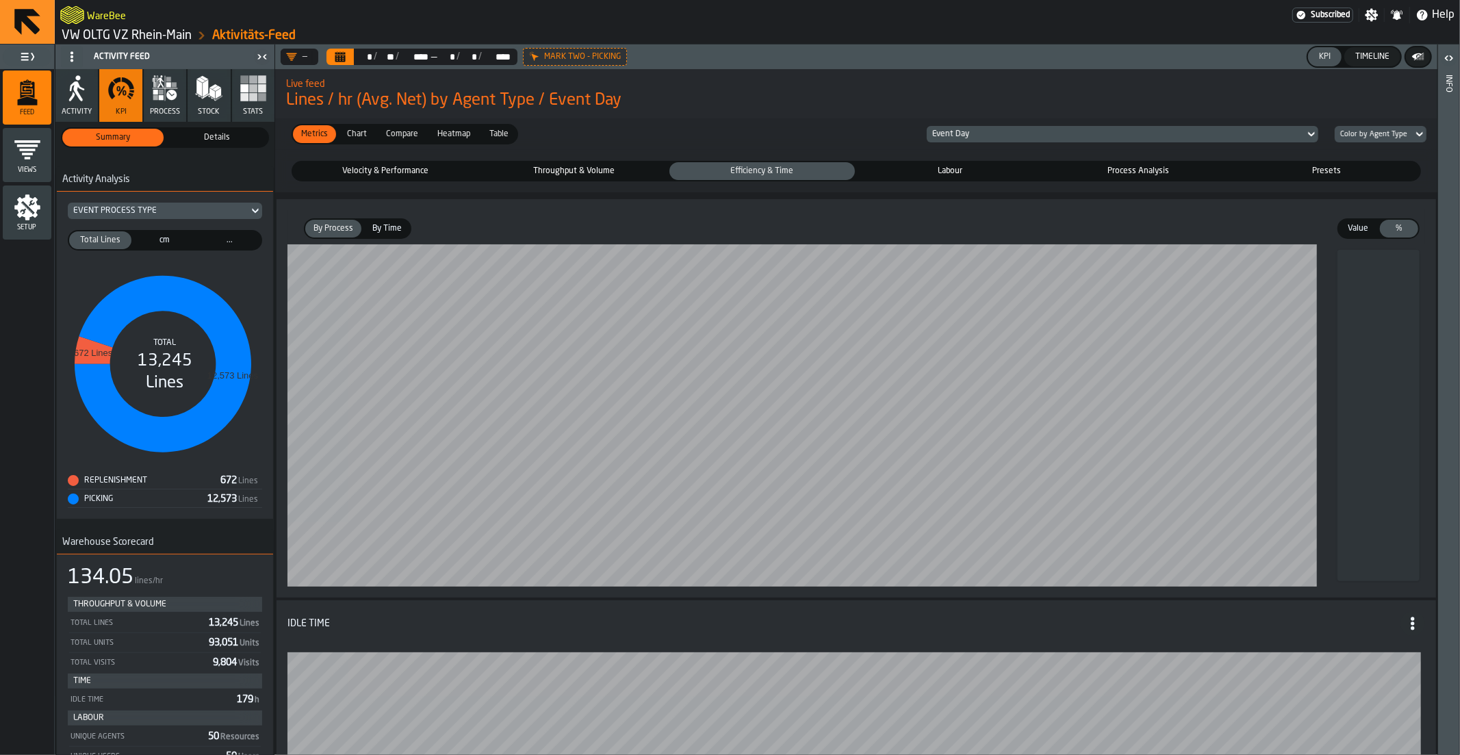
click at [927, 177] on span "Labour" at bounding box center [951, 171] width 180 height 12
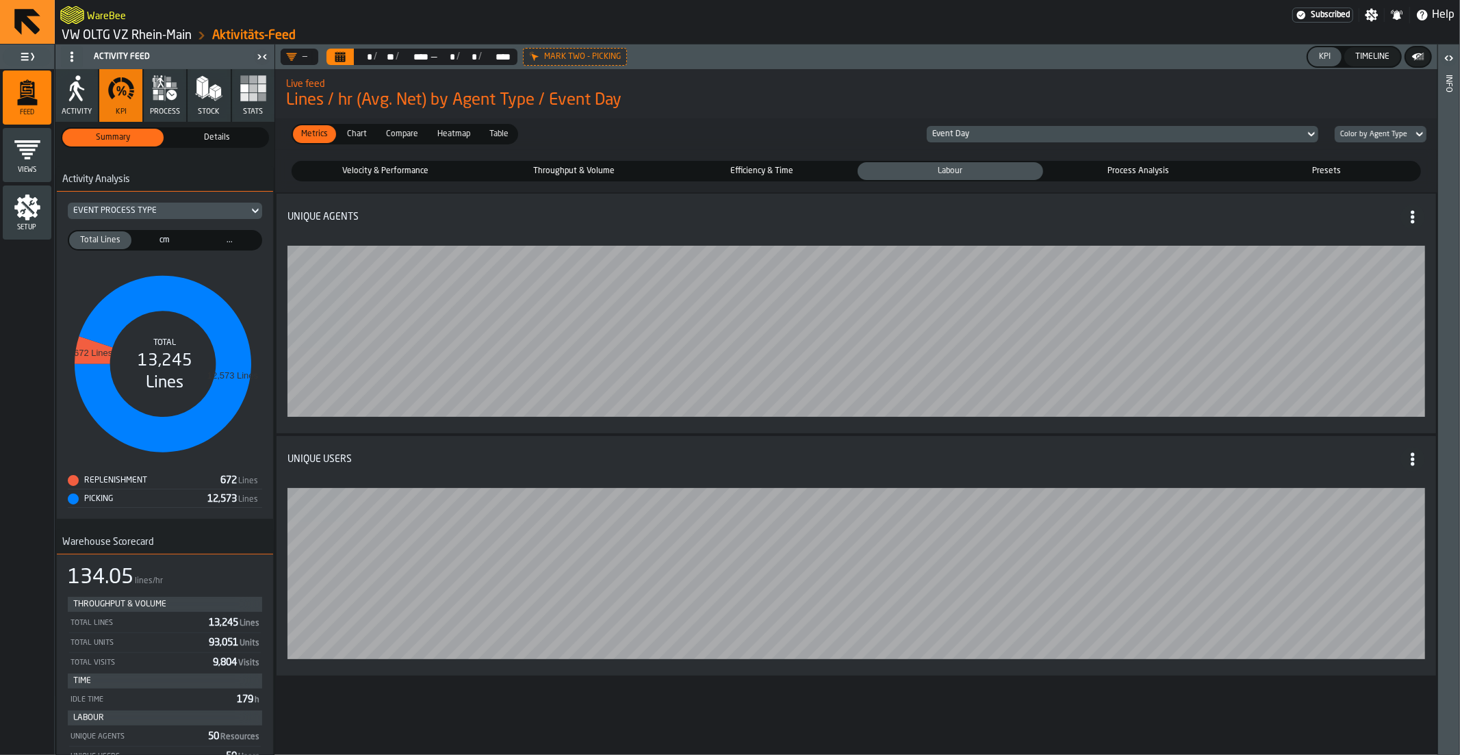
click at [367, 138] on span "Chart" at bounding box center [357, 134] width 31 height 12
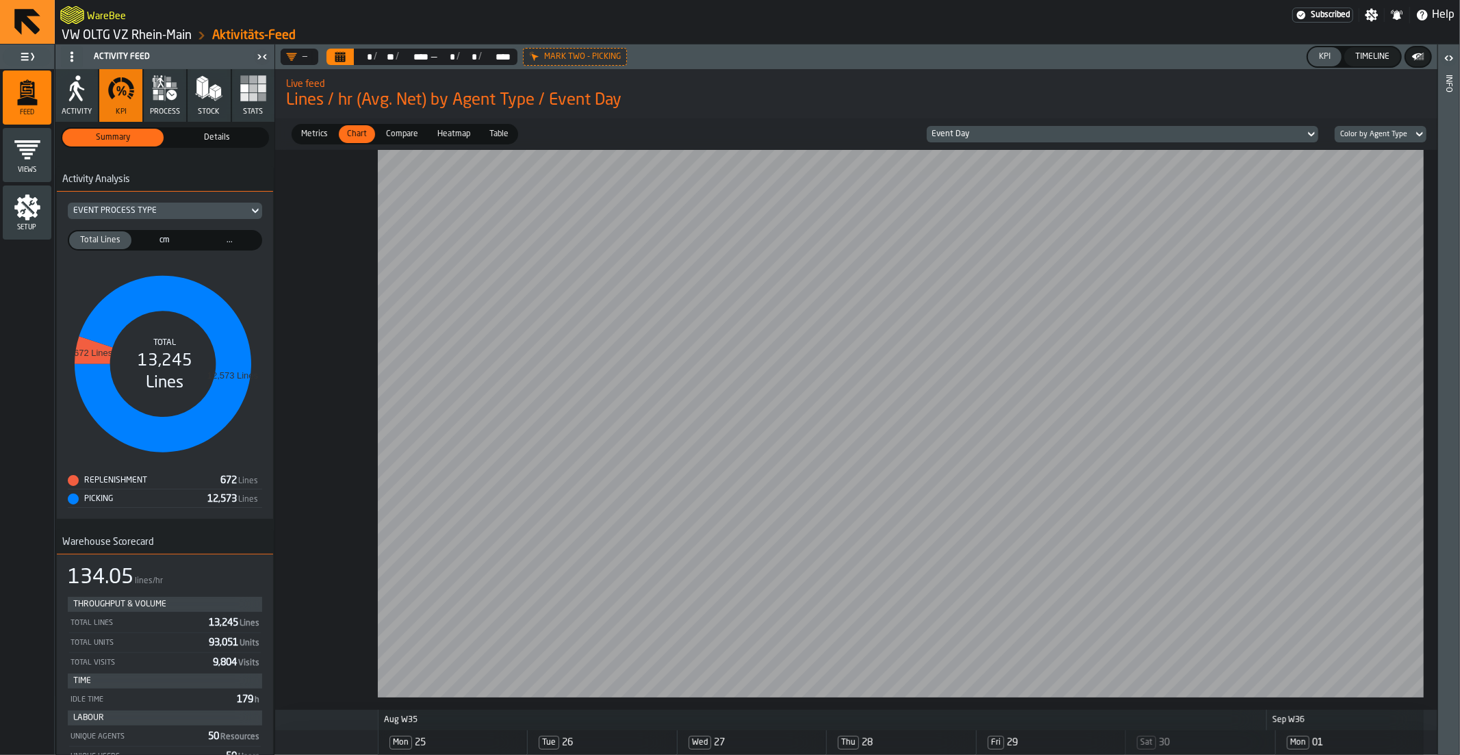
click at [396, 141] on div "Compare" at bounding box center [402, 134] width 49 height 18
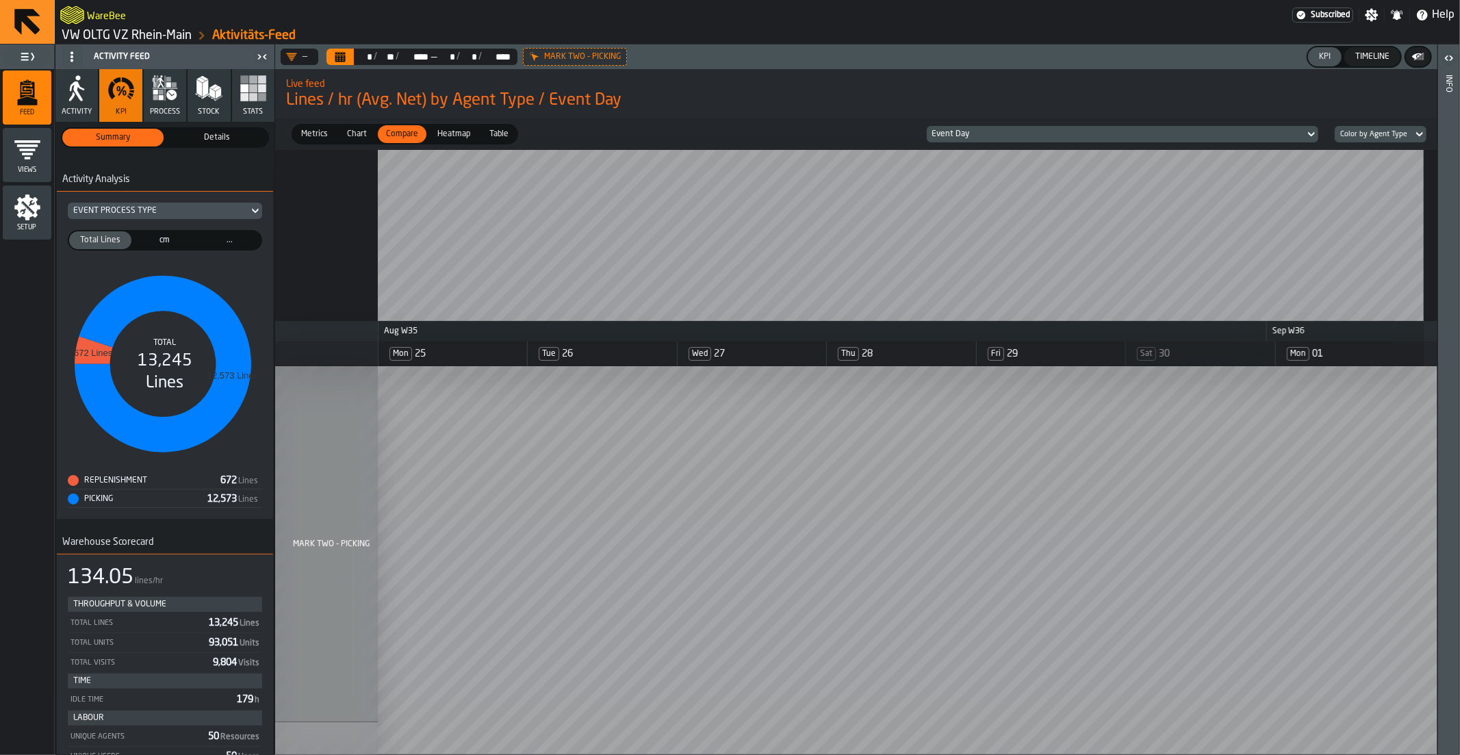
click at [457, 141] on div "Heatmap" at bounding box center [453, 134] width 49 height 18
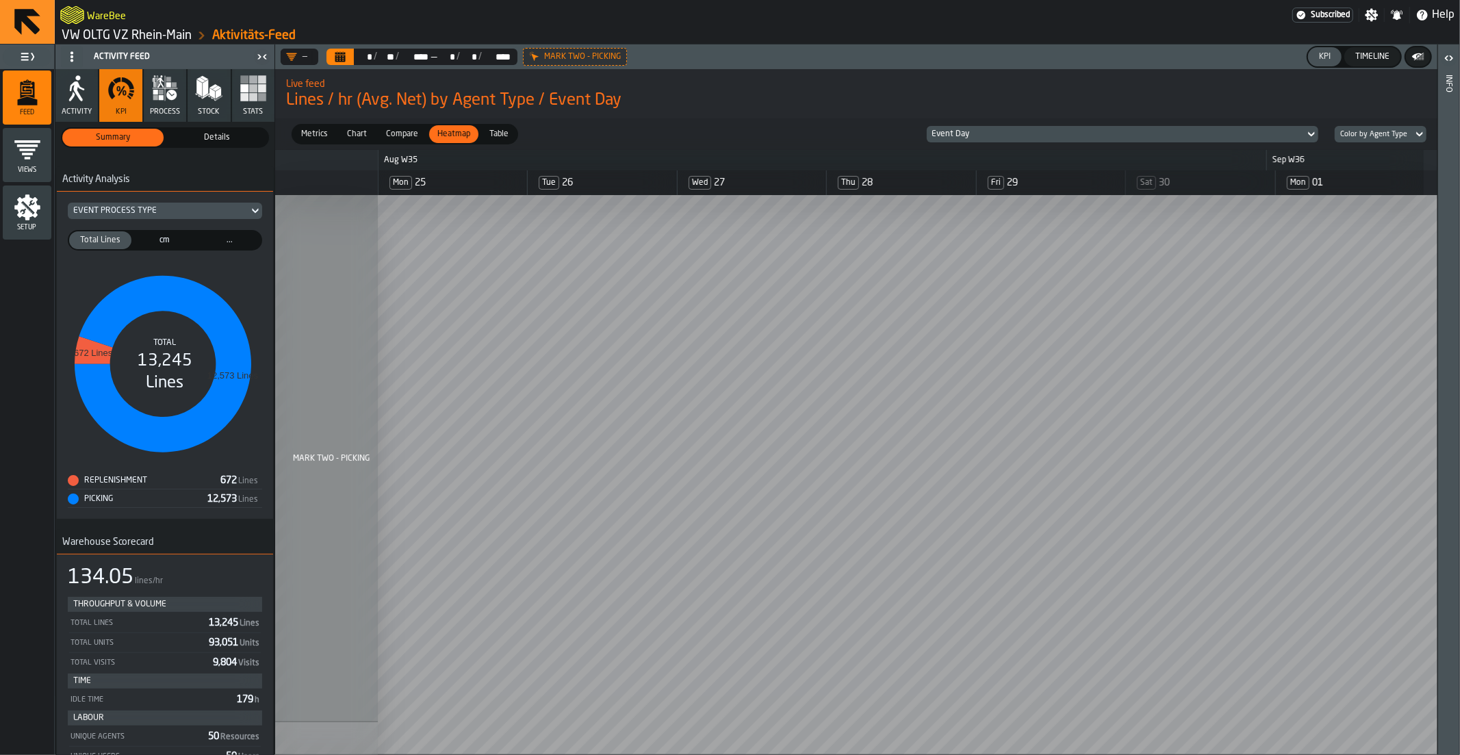
click at [498, 138] on span "Table" at bounding box center [499, 134] width 30 height 12
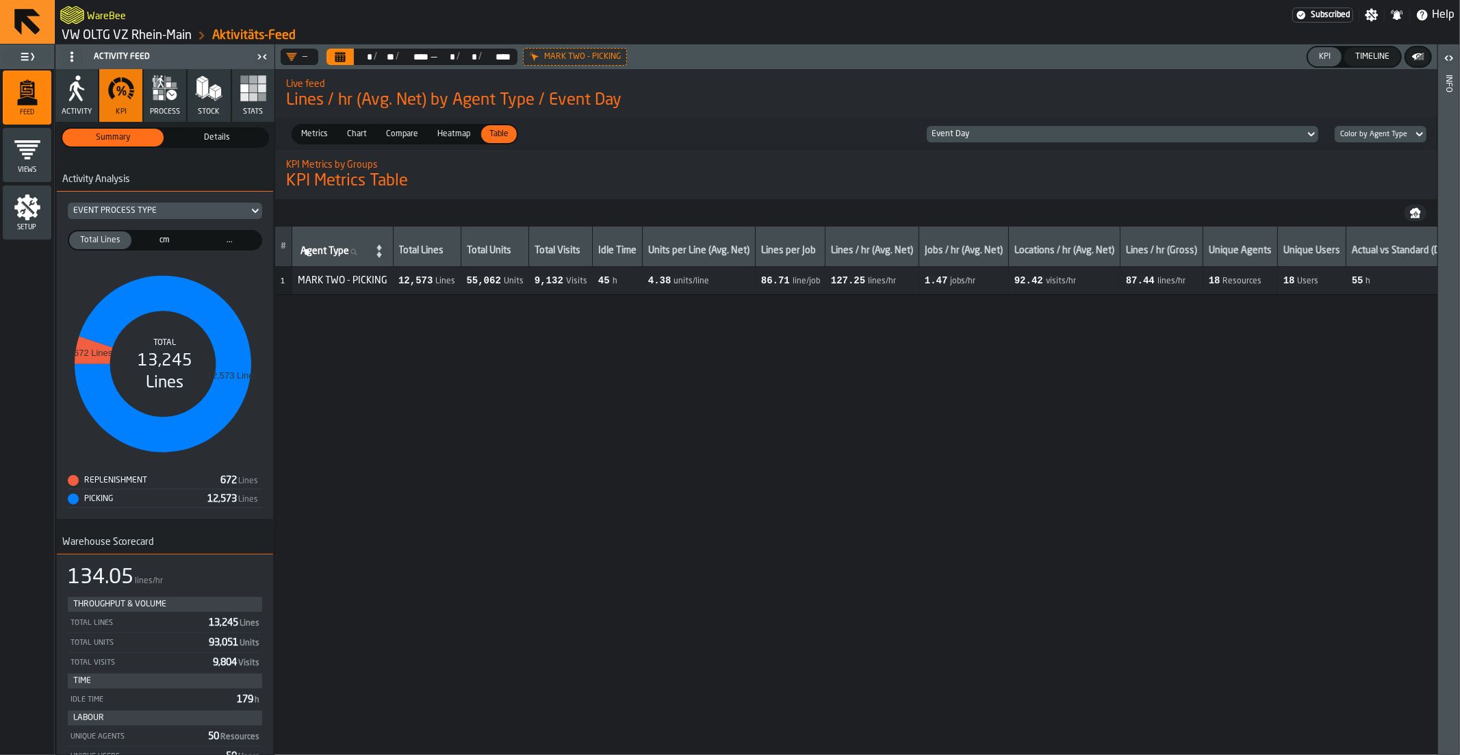
click at [440, 139] on span "Heatmap" at bounding box center [454, 134] width 44 height 12
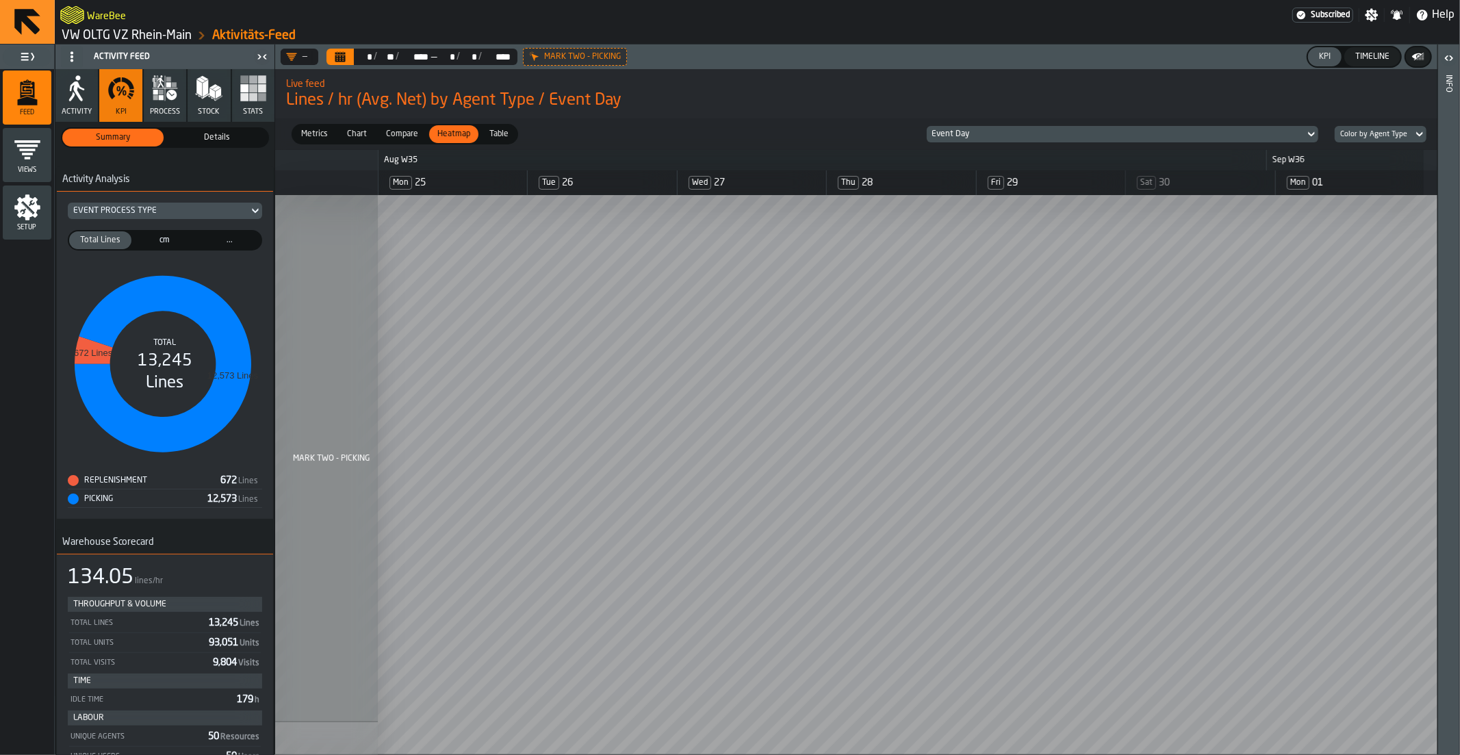
click at [394, 142] on div "Compare" at bounding box center [402, 134] width 49 height 18
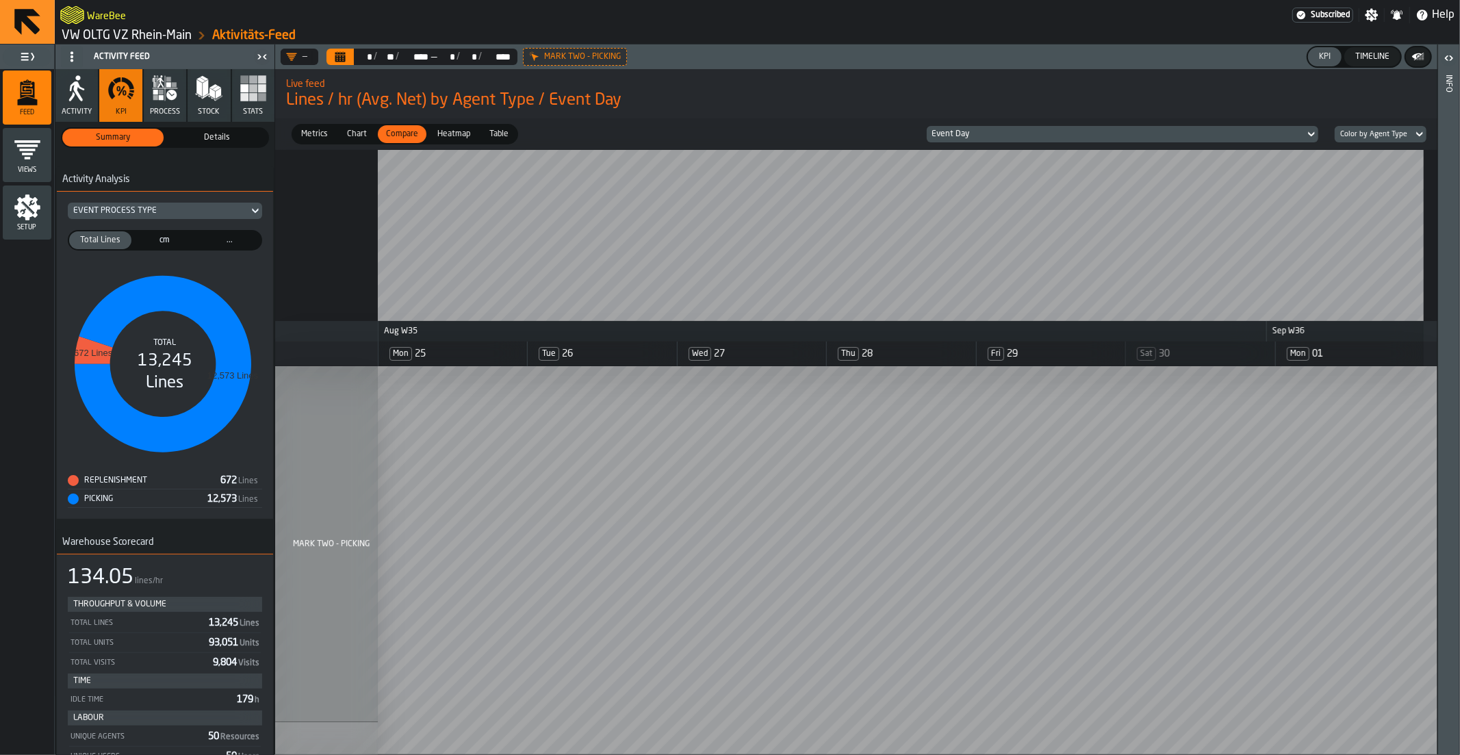
click at [359, 138] on span "Chart" at bounding box center [357, 134] width 31 height 12
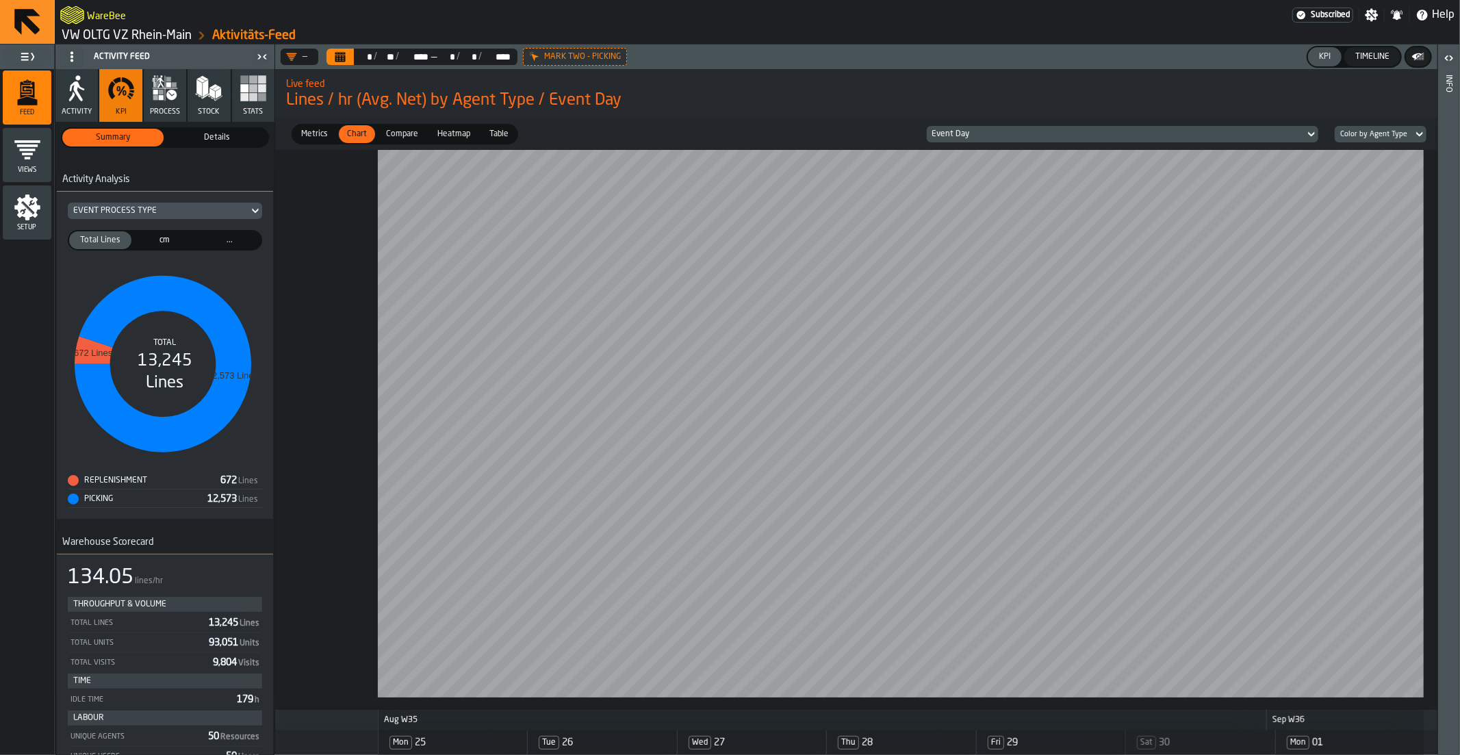
click at [153, 110] on span "process" at bounding box center [165, 111] width 30 height 9
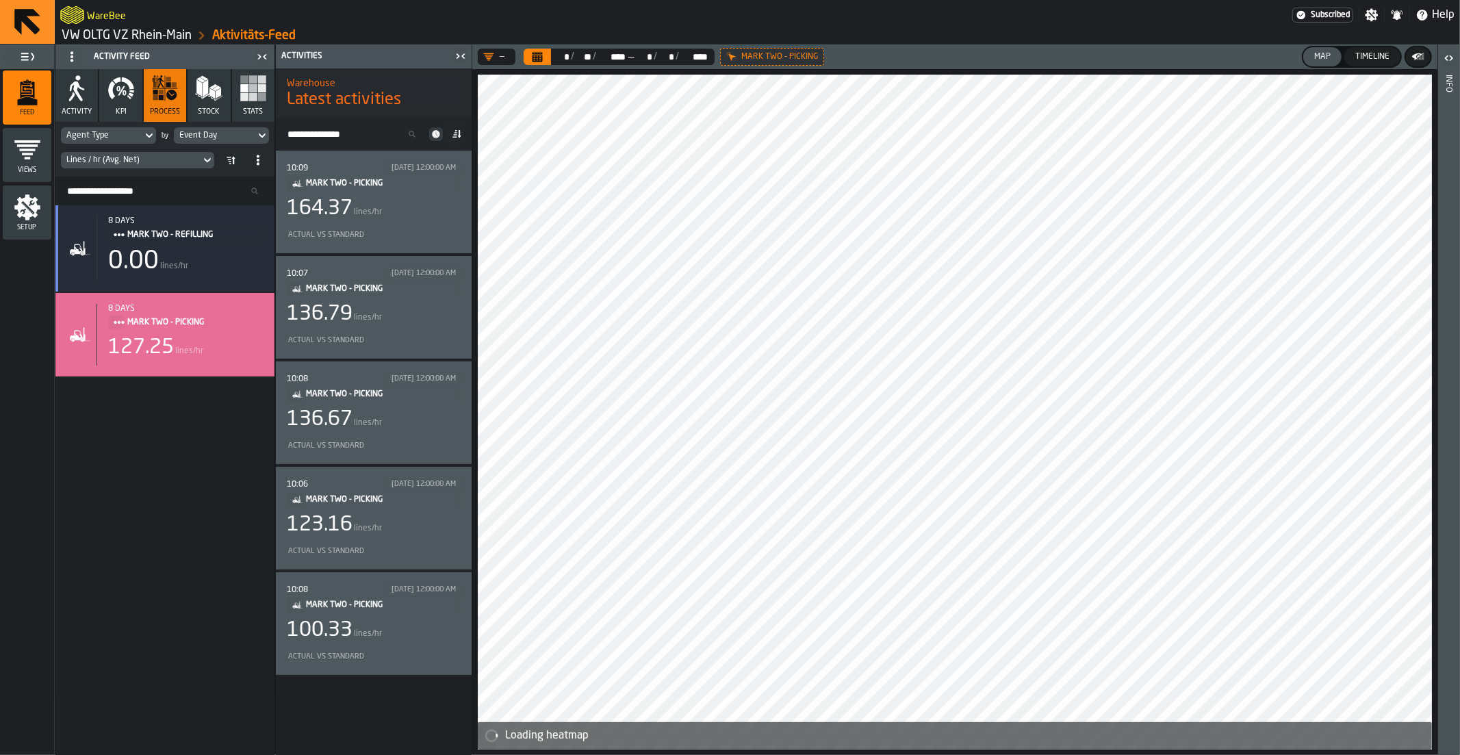
click at [163, 164] on div "Lines / hr (Avg. Net)" at bounding box center [130, 160] width 129 height 10
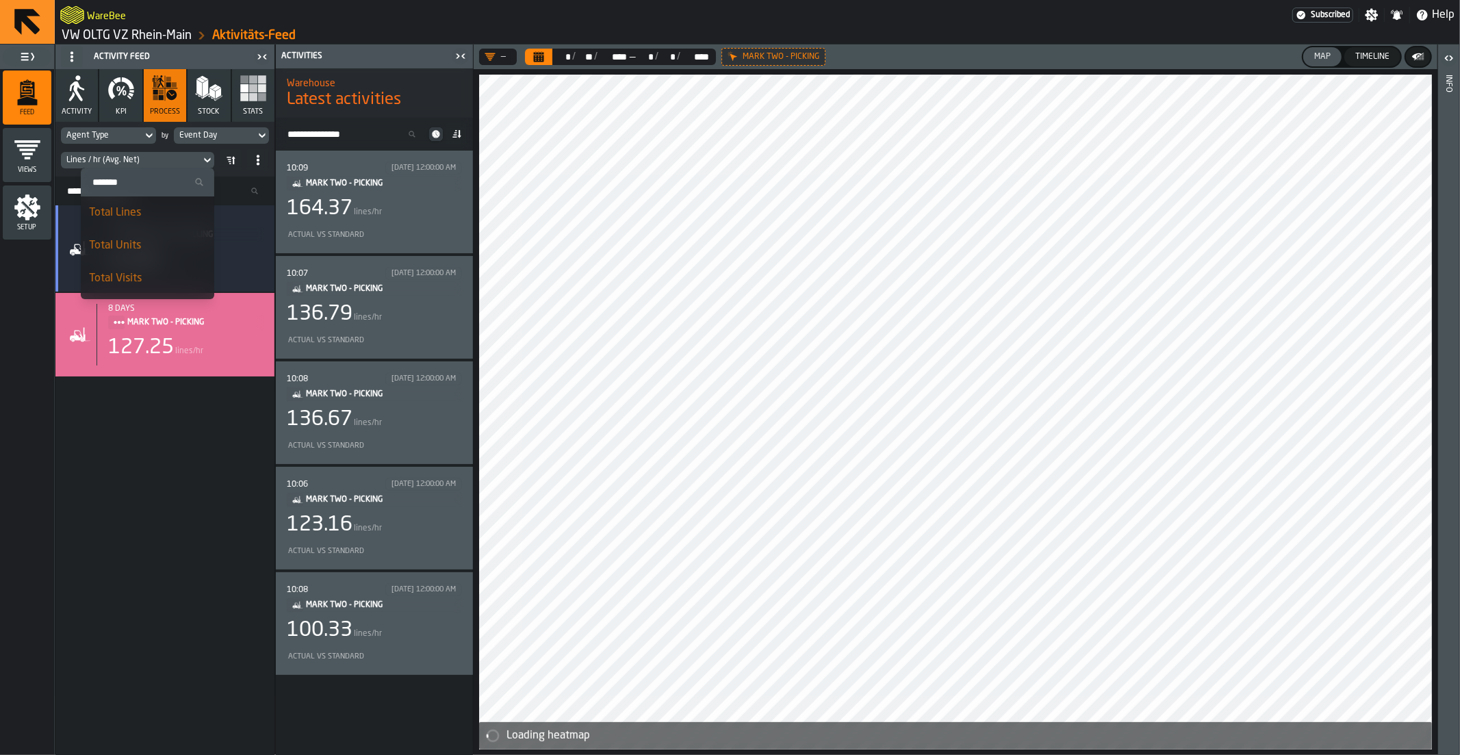
click at [145, 178] on input "Search" at bounding box center [147, 182] width 123 height 18
type input "********"
click at [153, 270] on div "Distance Per Line" at bounding box center [157, 278] width 97 height 16
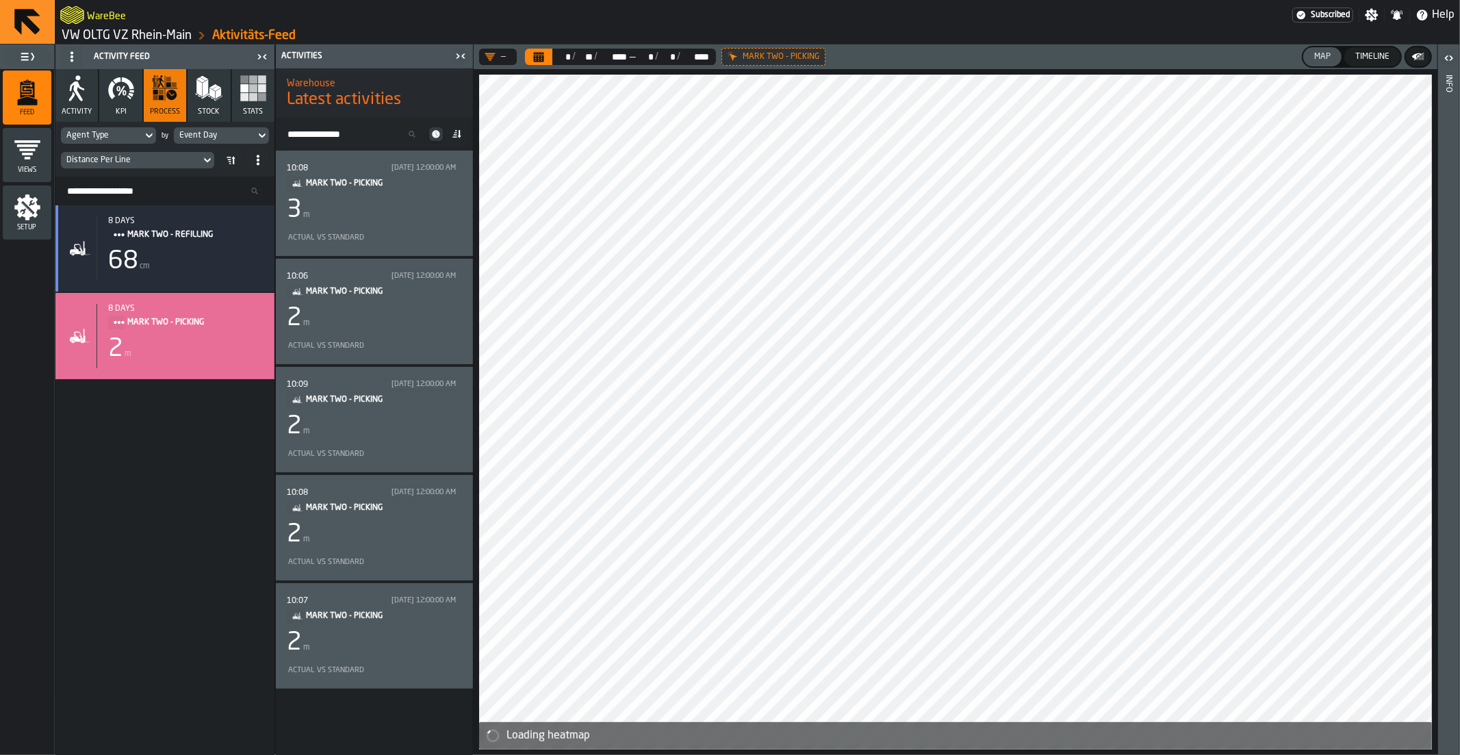
click at [116, 107] on span "KPI" at bounding box center [121, 111] width 11 height 9
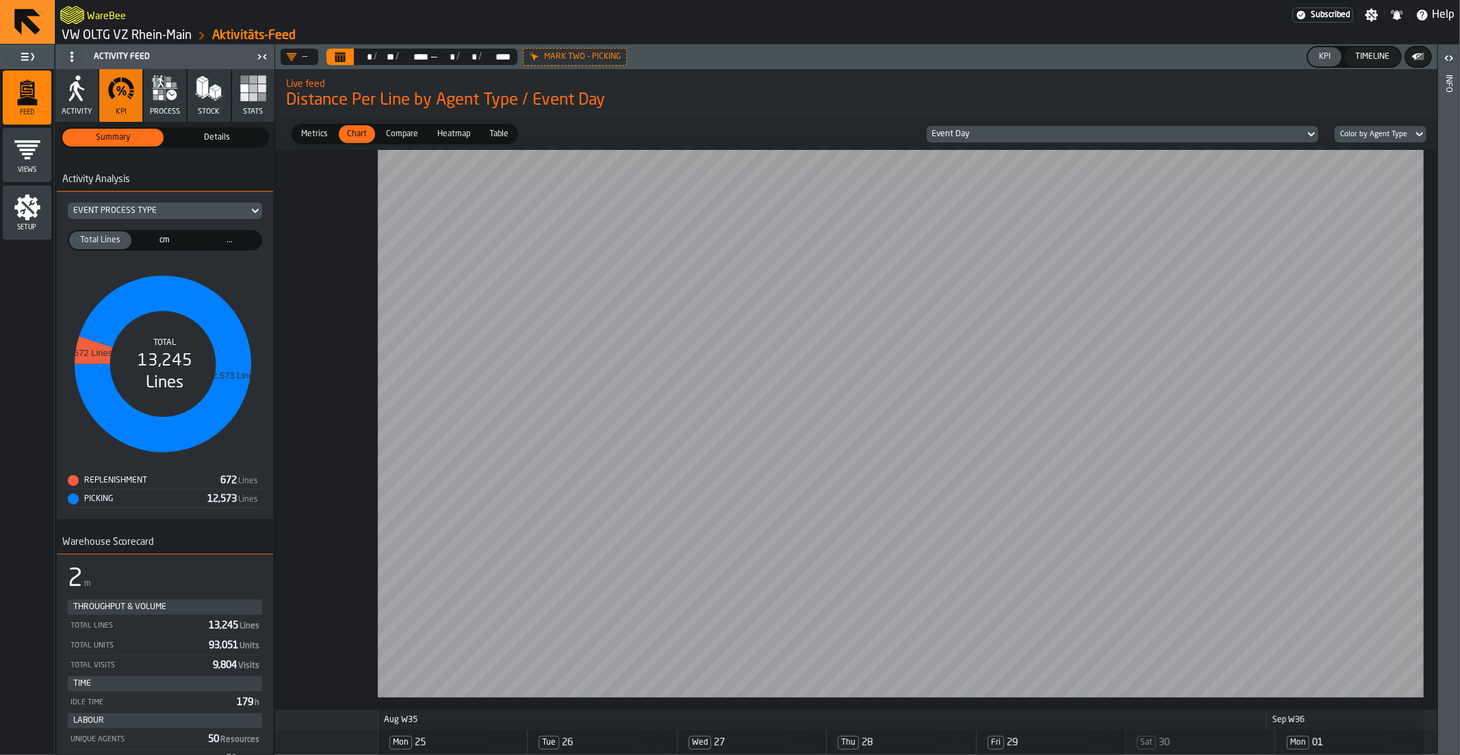
click at [205, 144] on div "Details" at bounding box center [216, 138] width 101 height 18
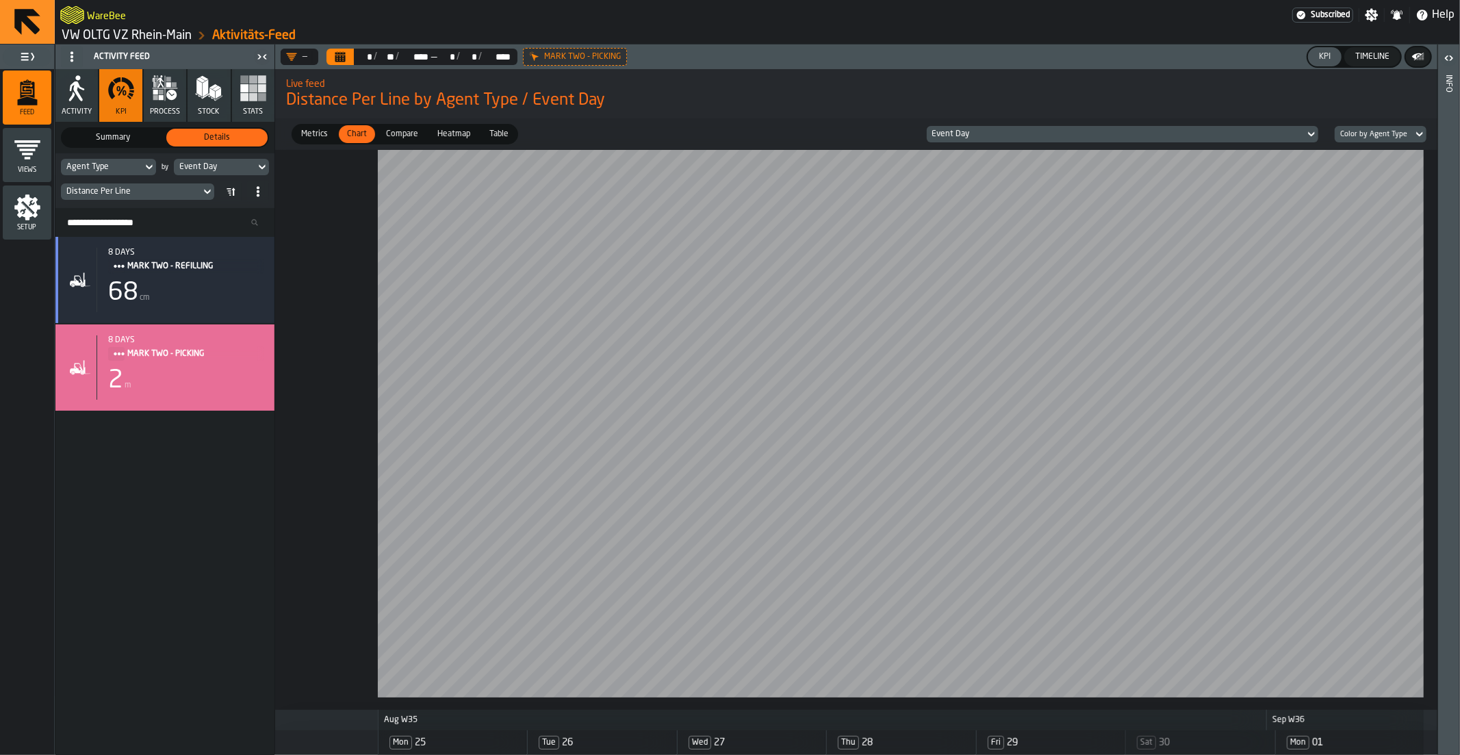
click at [254, 98] on rect "button" at bounding box center [253, 97] width 8 height 8
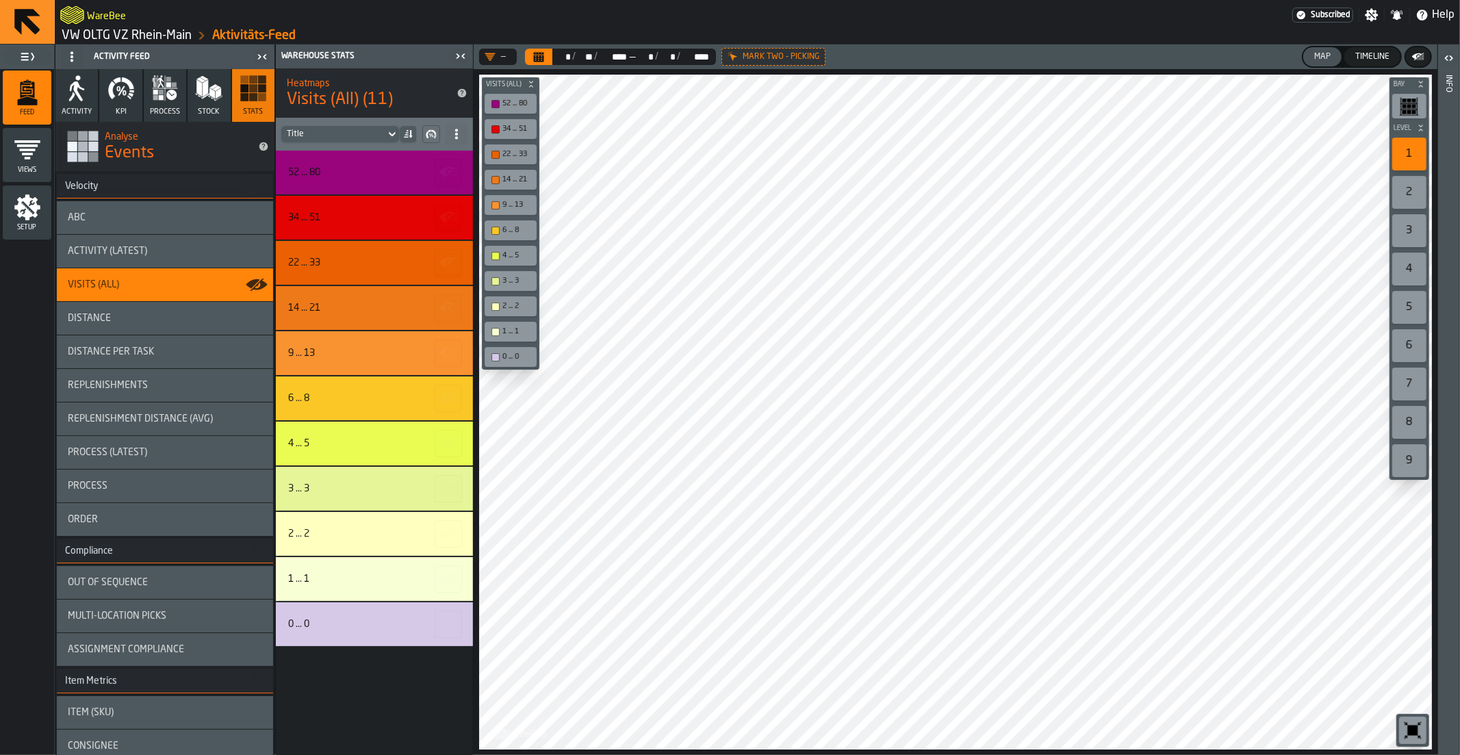
click at [112, 648] on span "Assignment Compliance" at bounding box center [126, 649] width 116 height 11
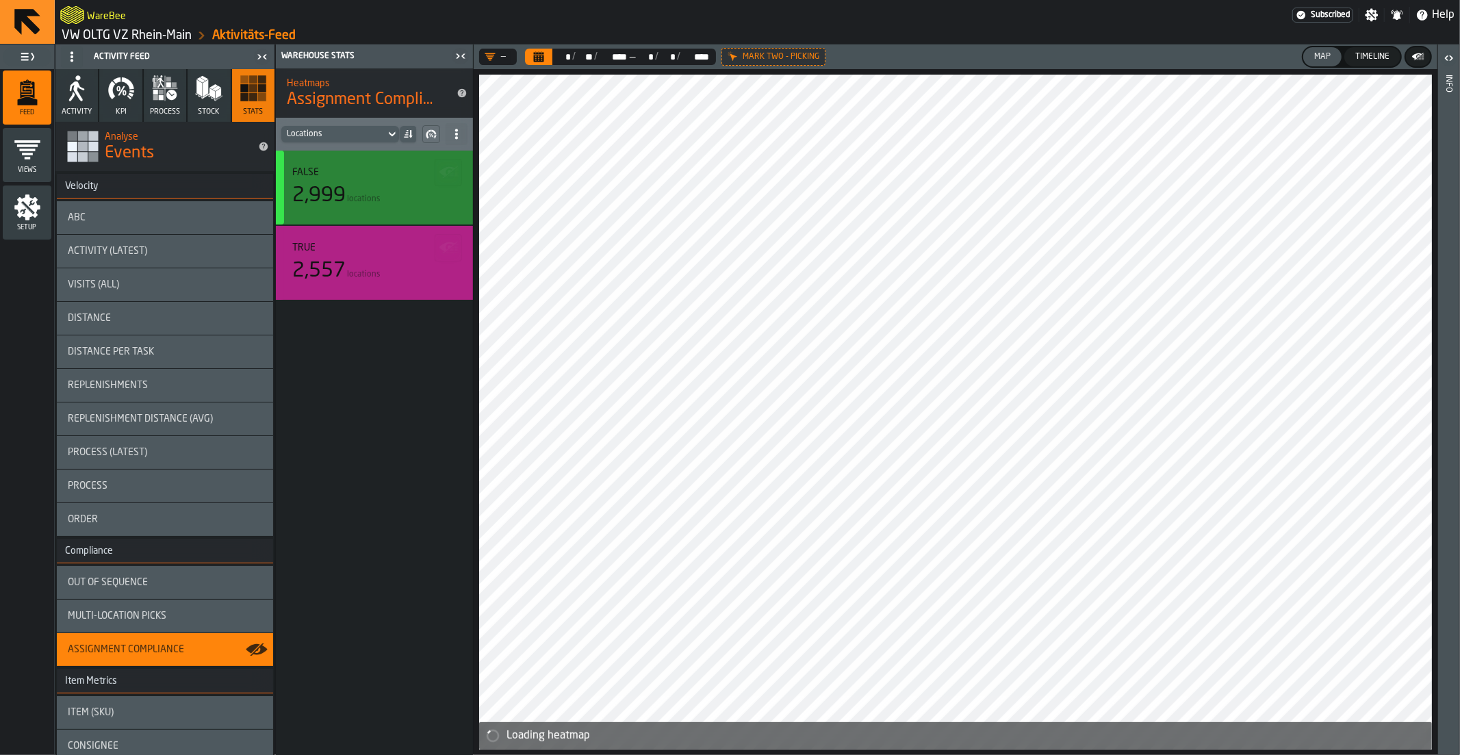
click at [372, 208] on div "false 2,999 locations" at bounding box center [374, 188] width 197 height 74
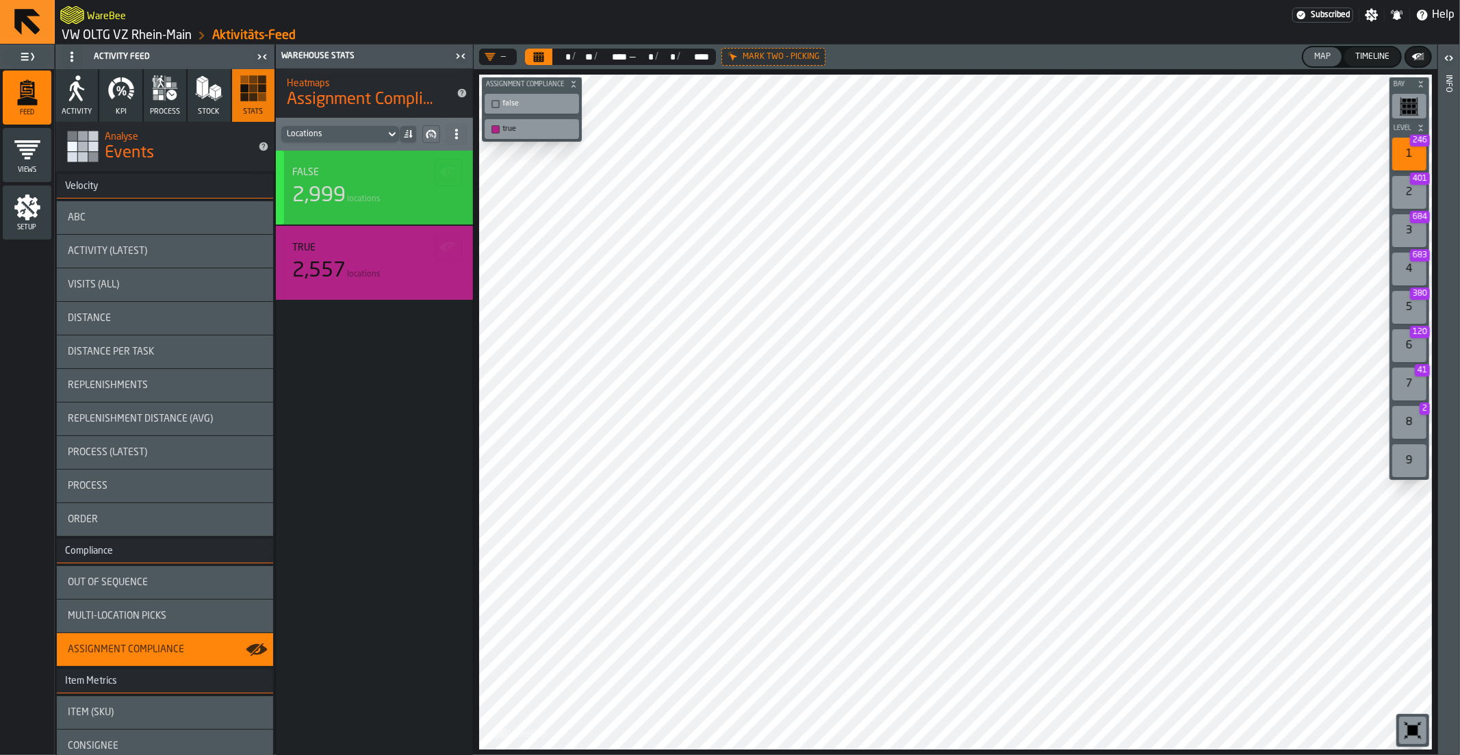
click at [364, 204] on div "2,999 locations" at bounding box center [374, 195] width 164 height 25
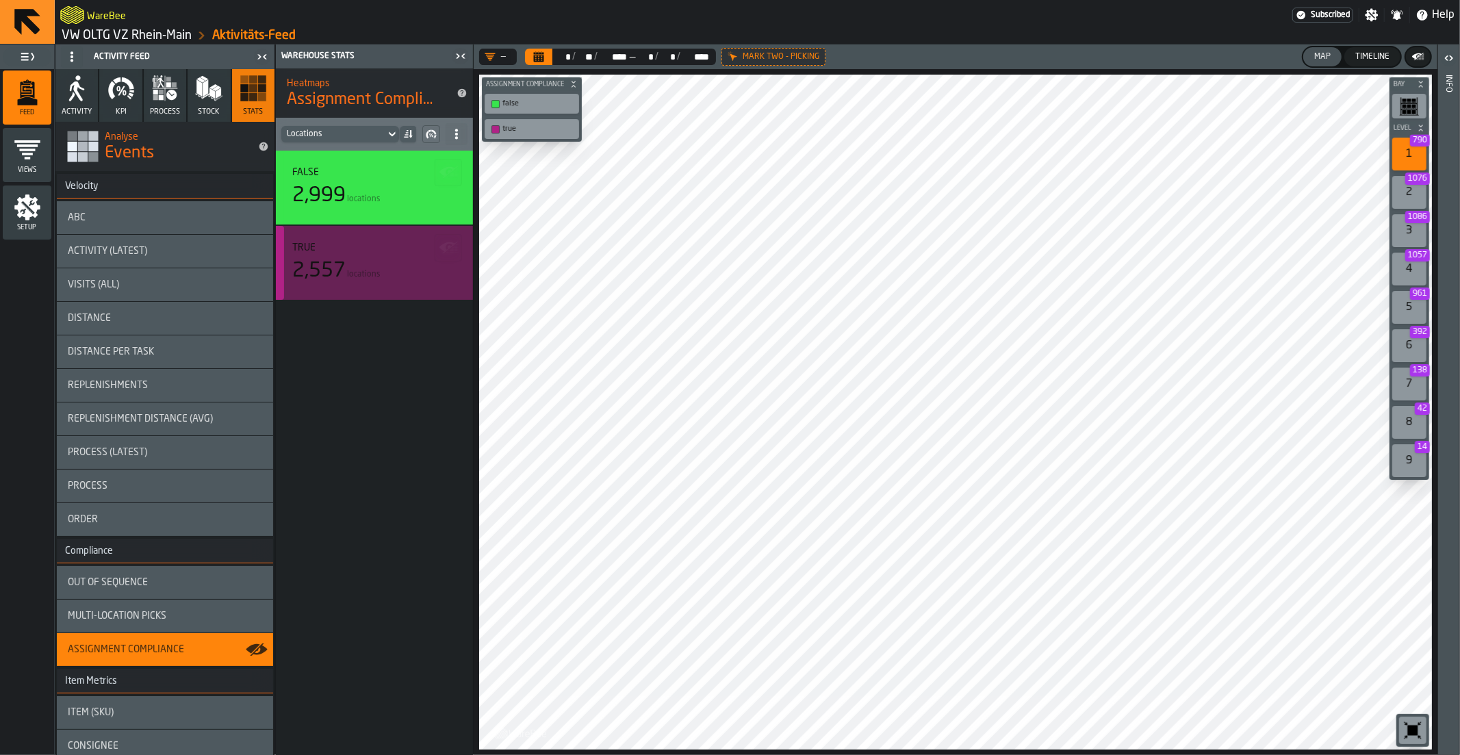
click at [361, 274] on span "locations" at bounding box center [364, 275] width 34 height 10
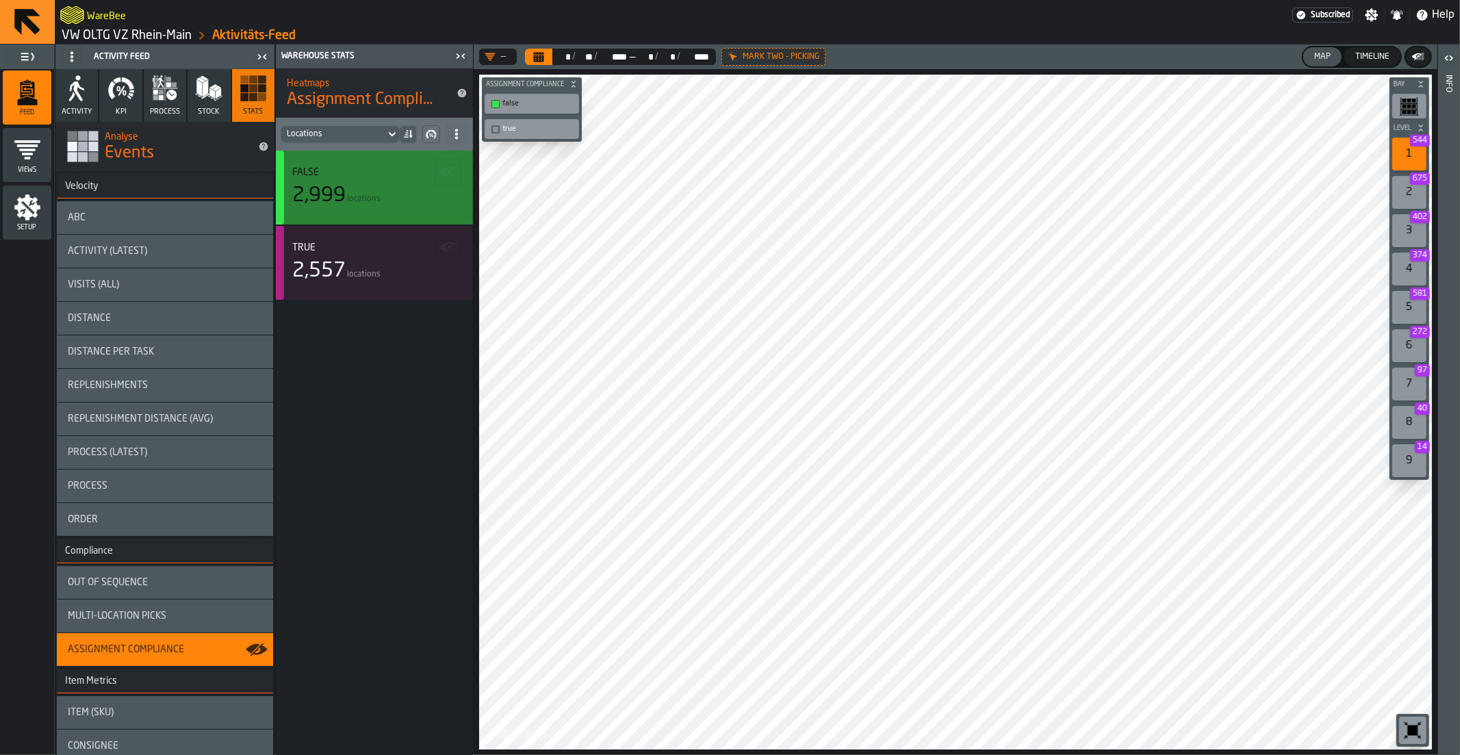
click at [355, 188] on div "2,999 locations" at bounding box center [374, 195] width 164 height 25
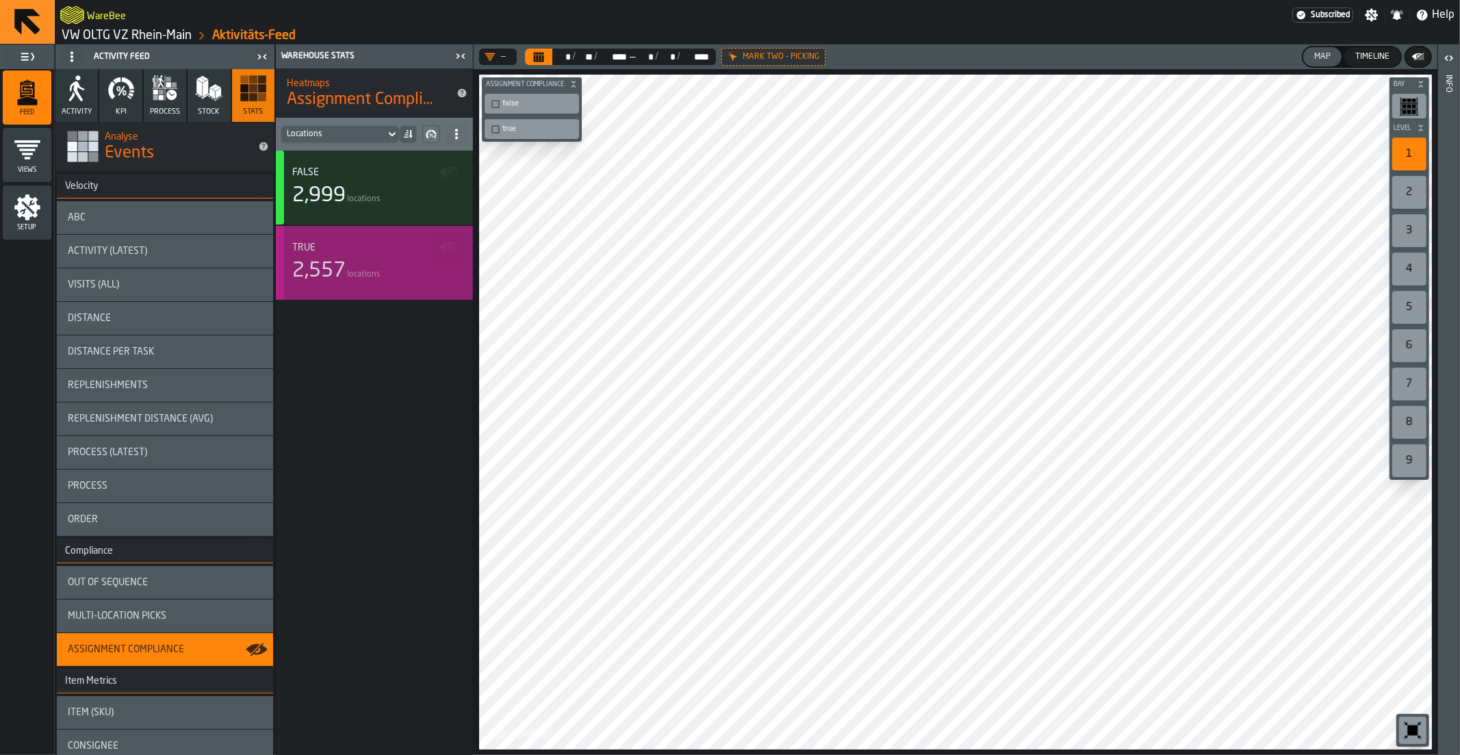
click at [380, 279] on div "2,557 locations" at bounding box center [374, 271] width 164 height 25
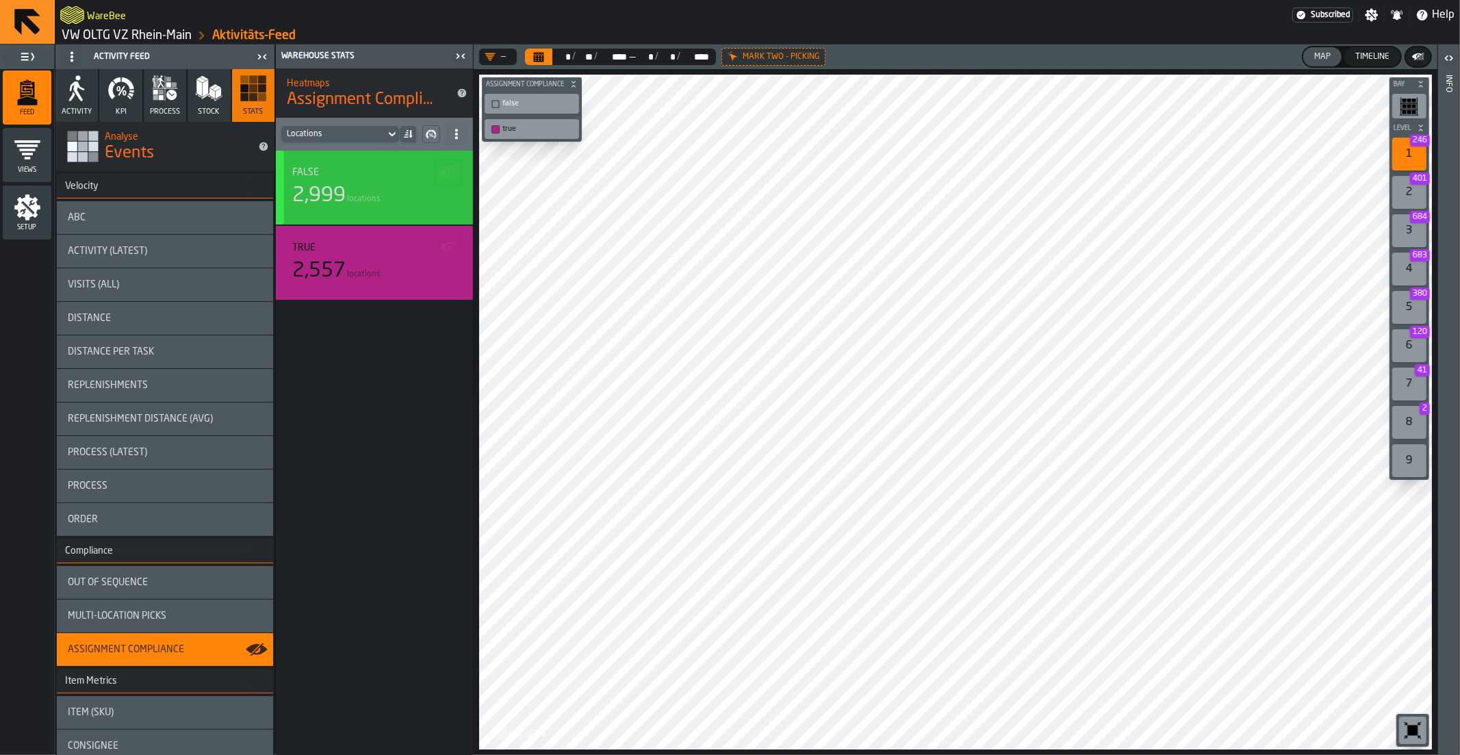
drag, startPoint x: 368, startPoint y: 214, endPoint x: 364, endPoint y: 220, distance: 7.0
click at [364, 220] on div "false 2,999 locations" at bounding box center [374, 188] width 197 height 74
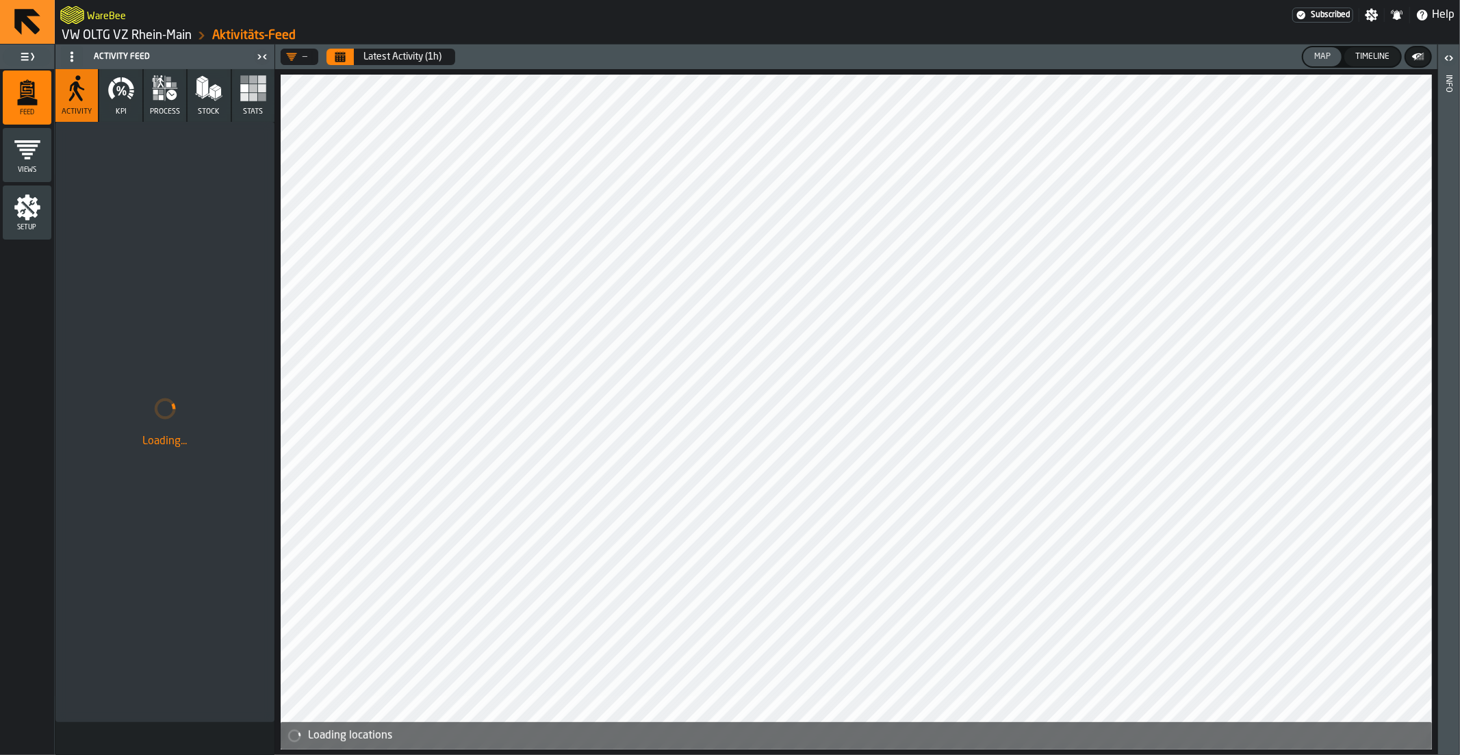
click at [122, 38] on link "VW OLTG VZ Rhein-Main" at bounding box center [127, 35] width 130 height 15
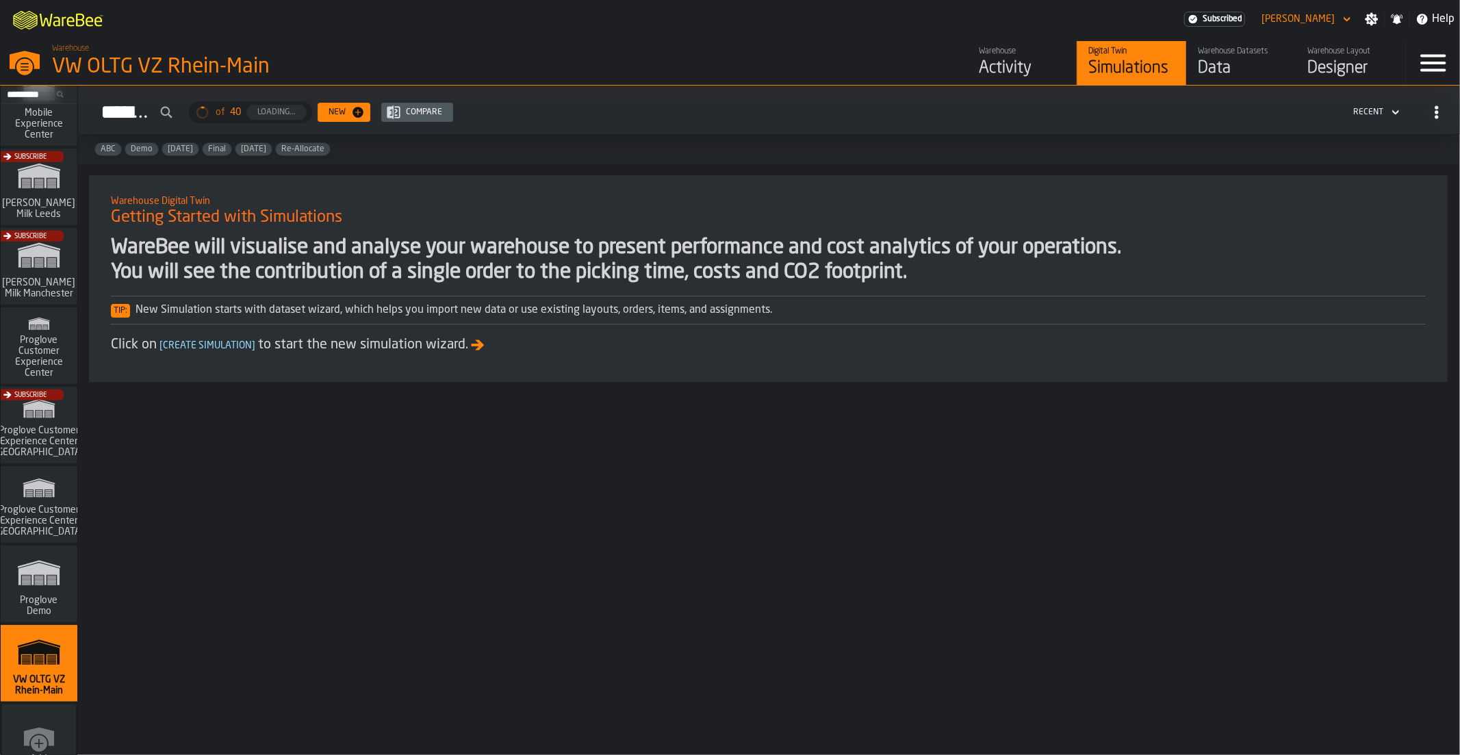
scroll to position [1019, 0]
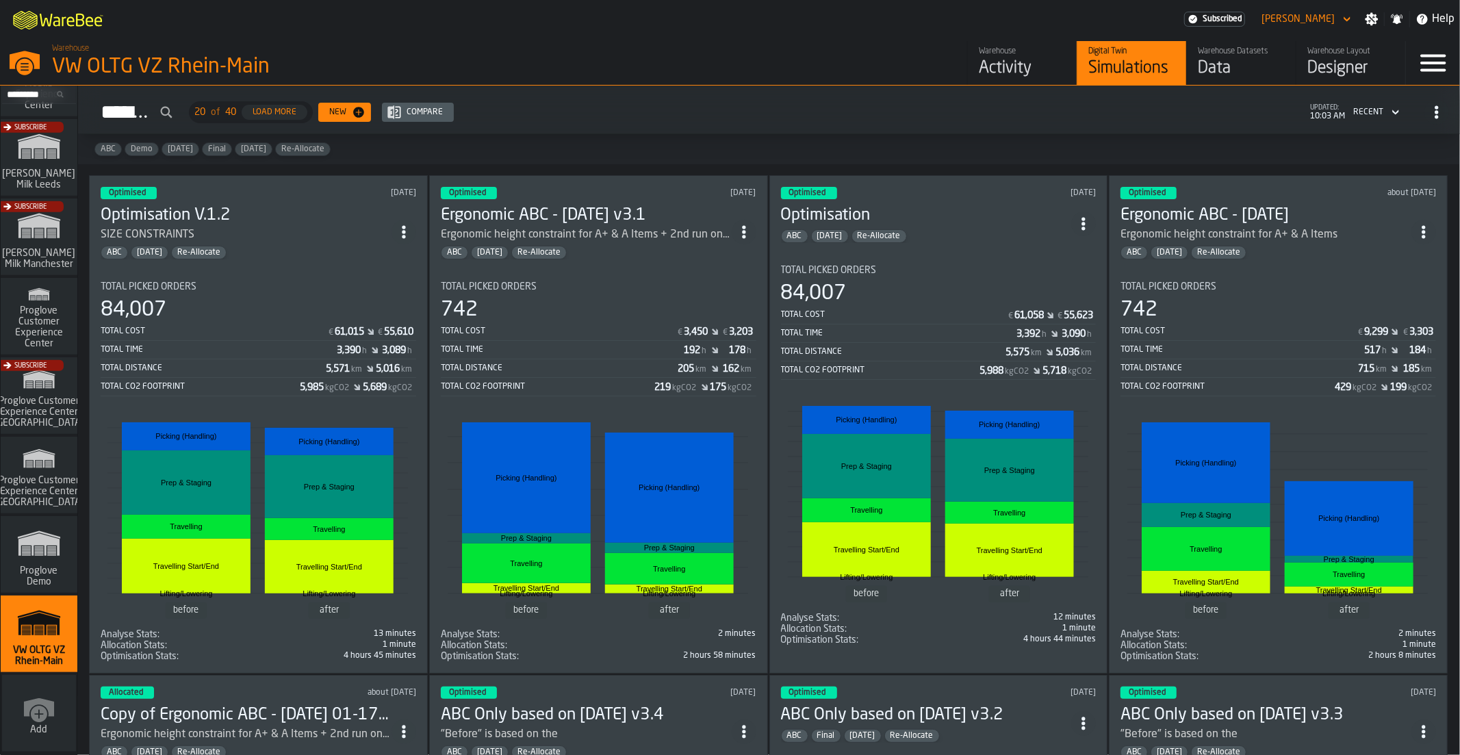
click at [353, 233] on div "SIZE CONSTRAINTS" at bounding box center [246, 235] width 291 height 16
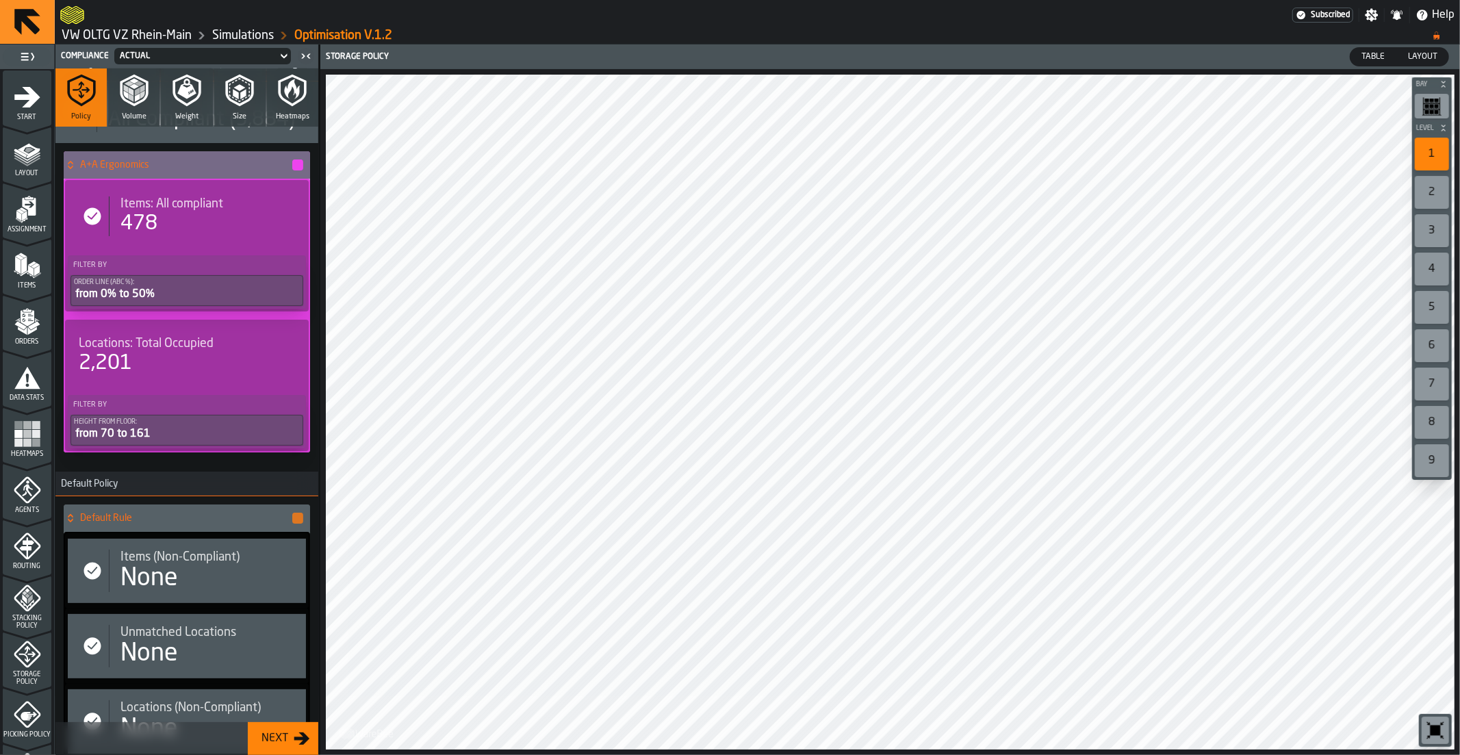
scroll to position [148, 0]
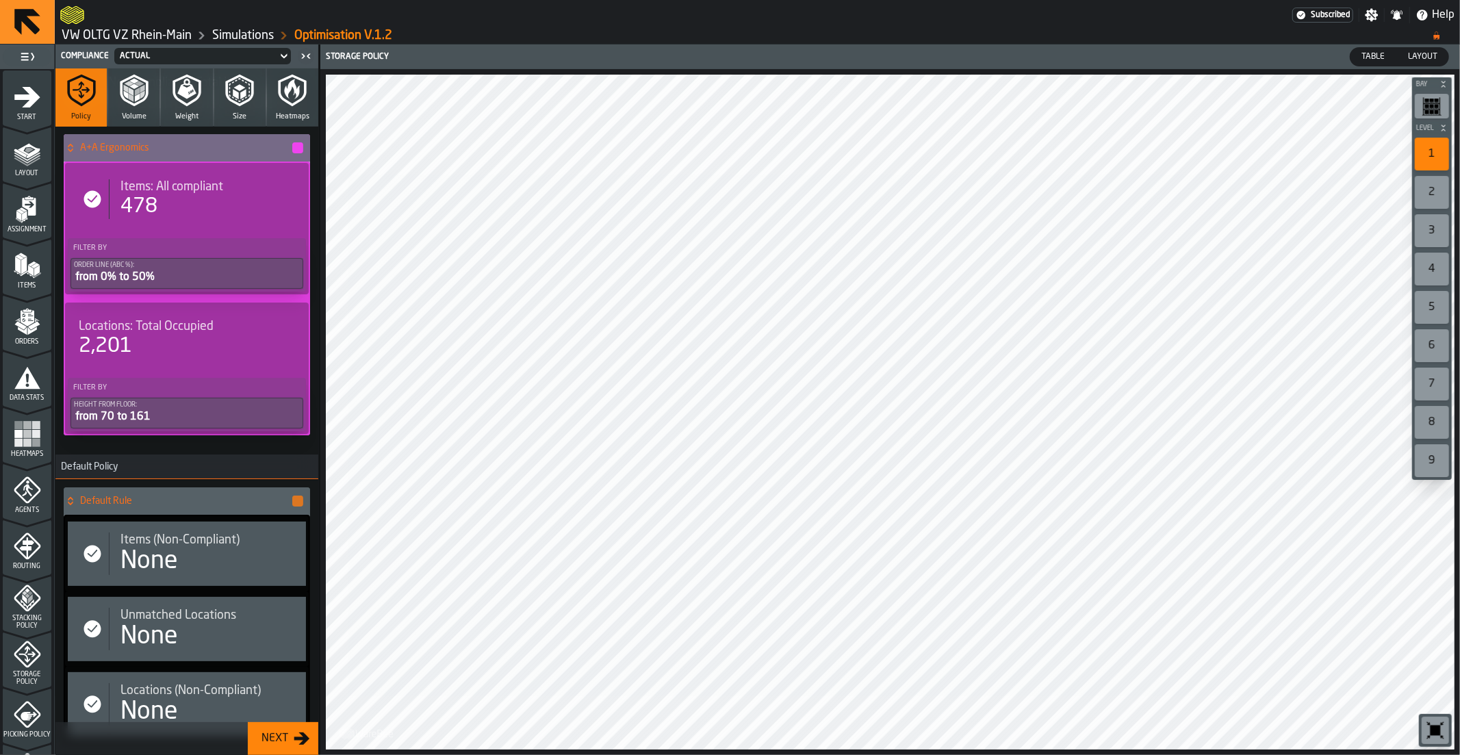
click at [216, 220] on div "Items: All compliant 478" at bounding box center [187, 199] width 238 height 62
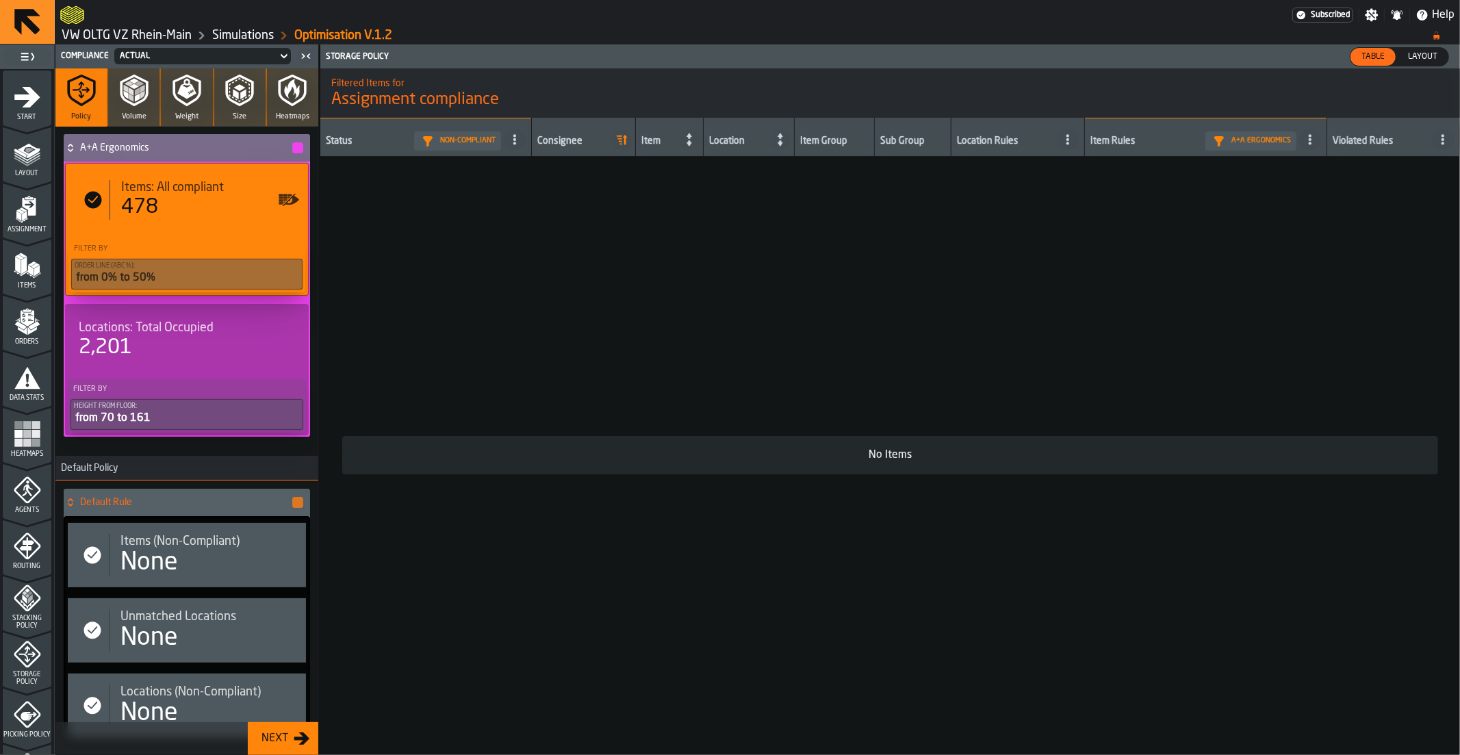
click at [186, 196] on div "478" at bounding box center [207, 207] width 173 height 25
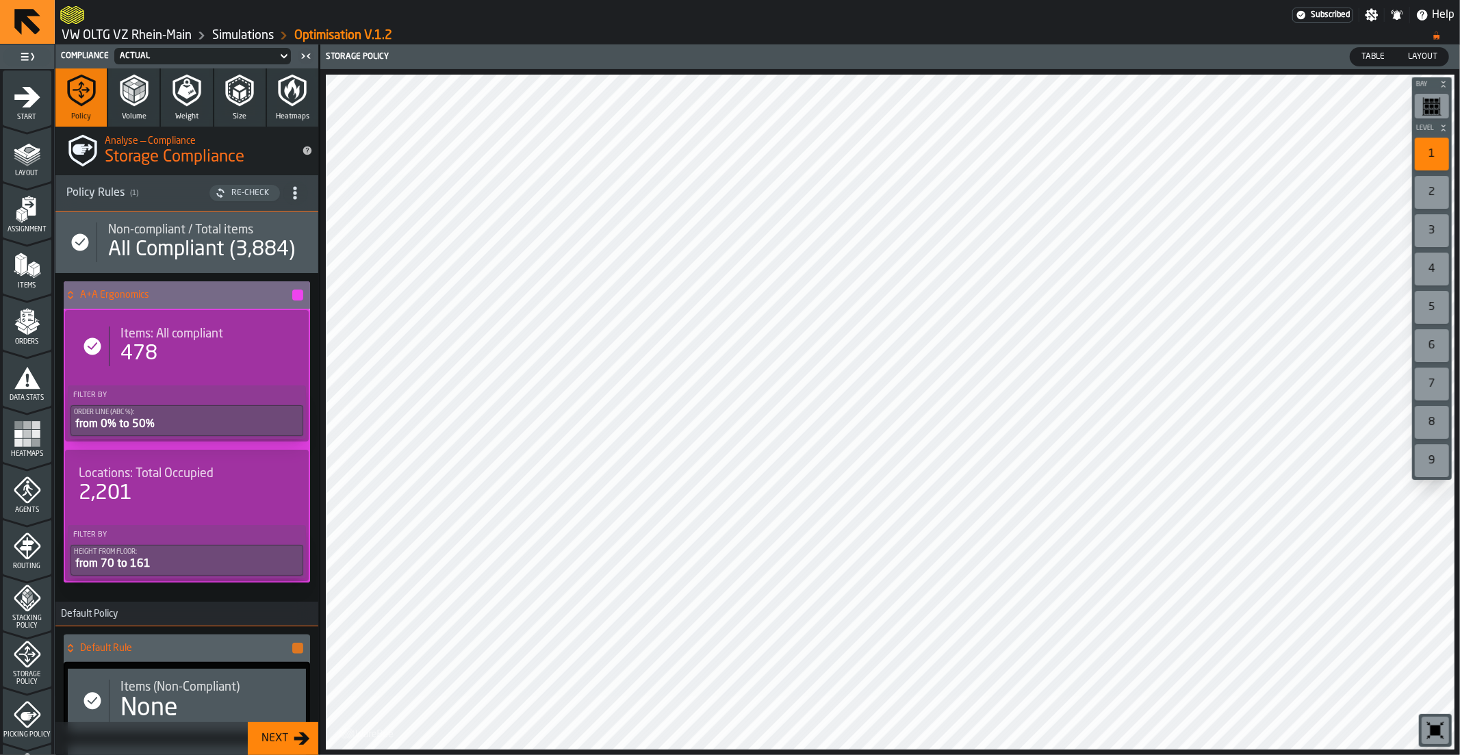
scroll to position [0, 0]
click at [235, 377] on div "Items: All compliant 478" at bounding box center [187, 347] width 244 height 73
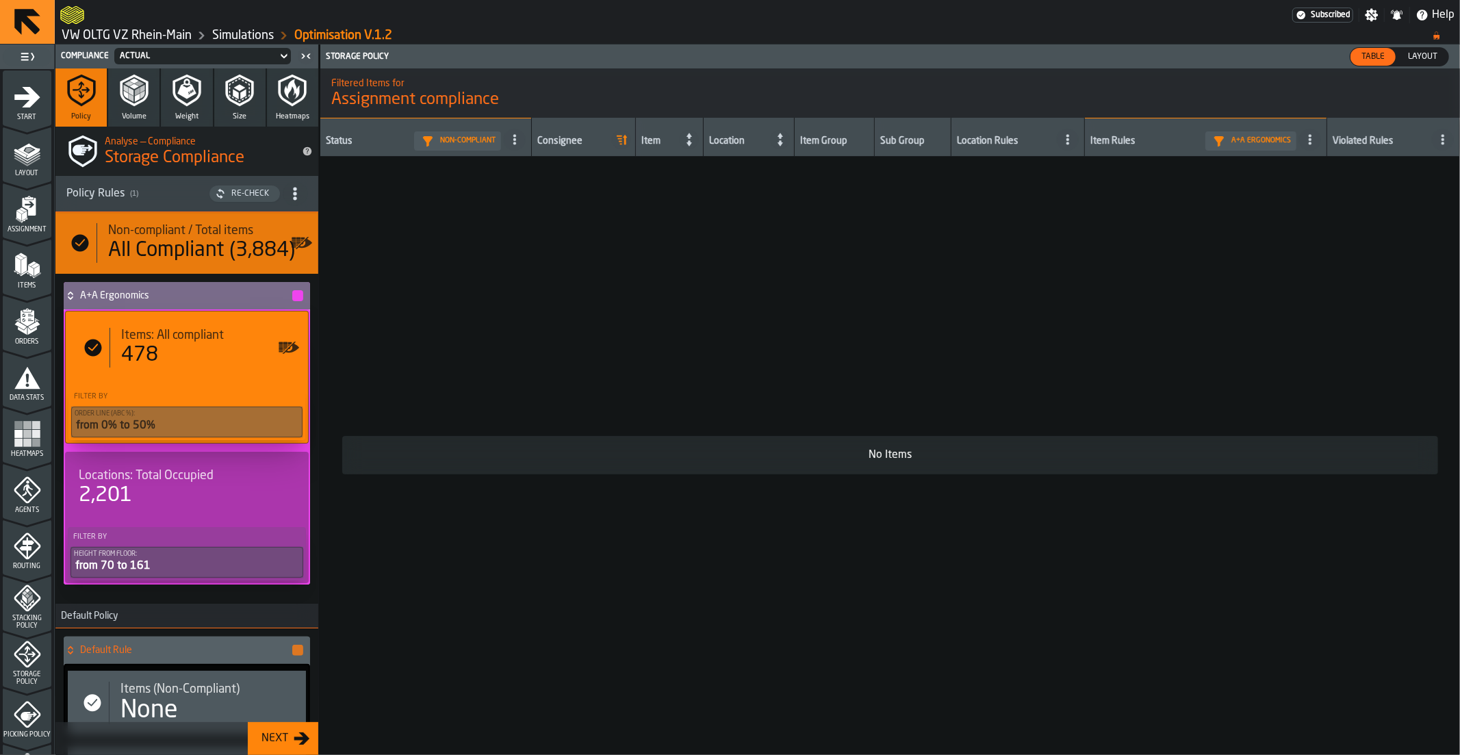
click at [251, 338] on div "Items: All compliant" at bounding box center [207, 335] width 173 height 15
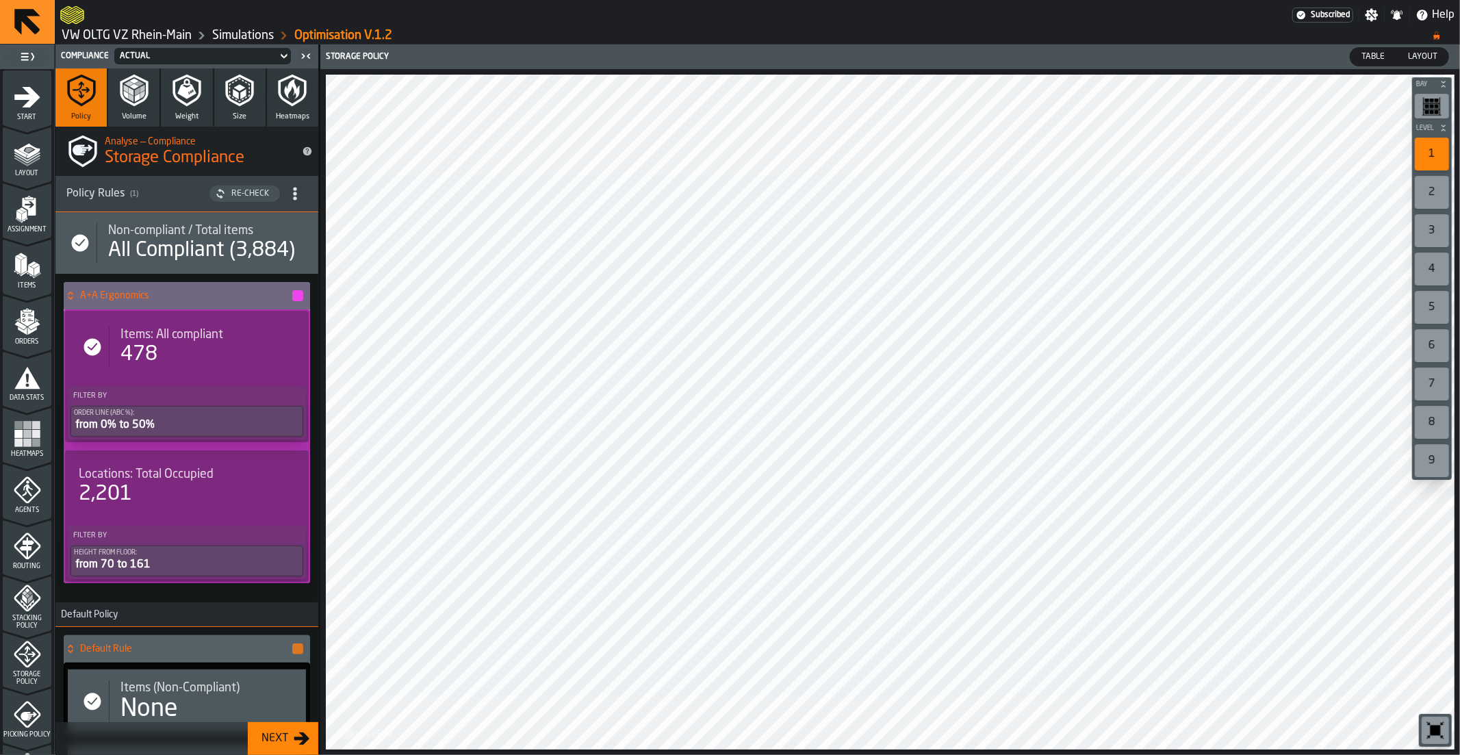
click at [111, 30] on link "VW OLTG VZ Rhein-Main" at bounding box center [127, 35] width 130 height 15
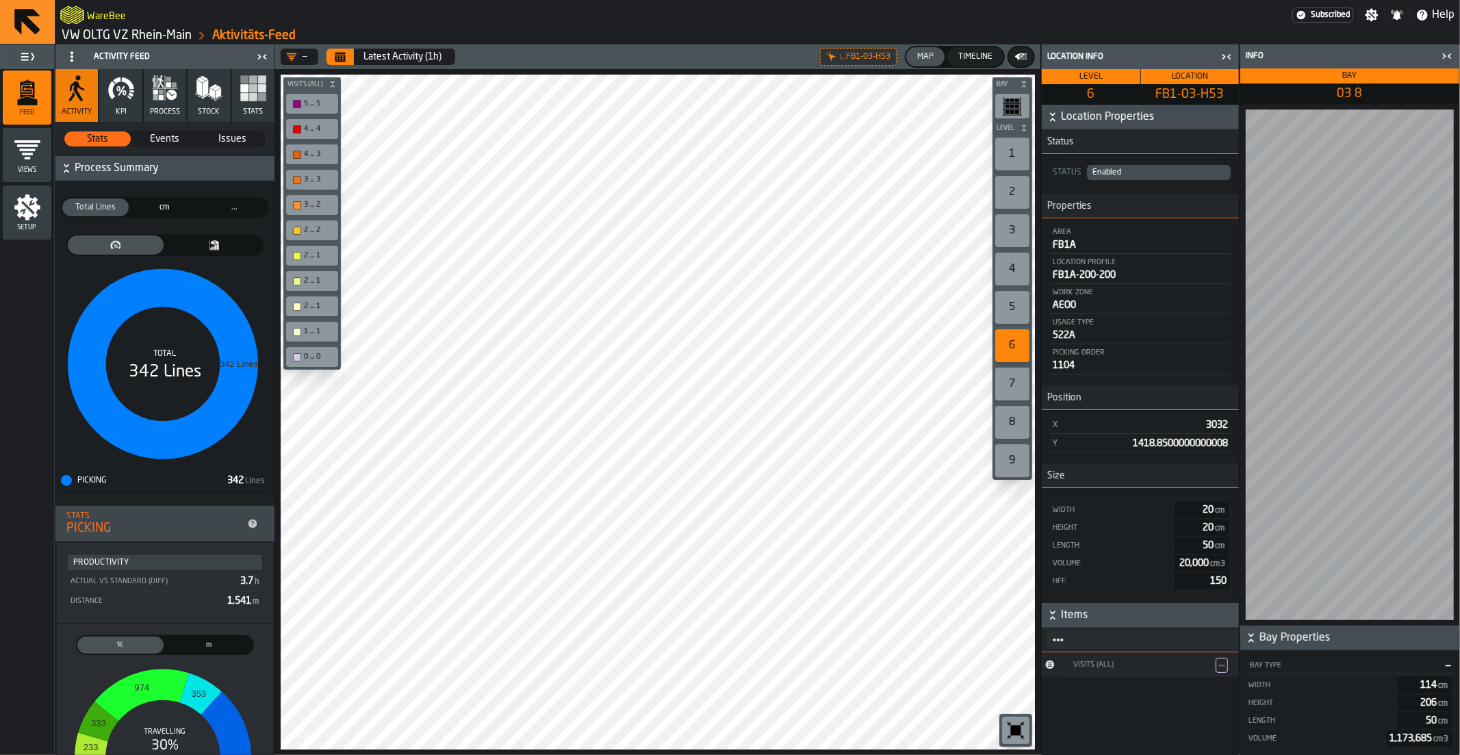
click at [148, 38] on link "VW OLTG VZ Rhein-Main" at bounding box center [127, 35] width 130 height 15
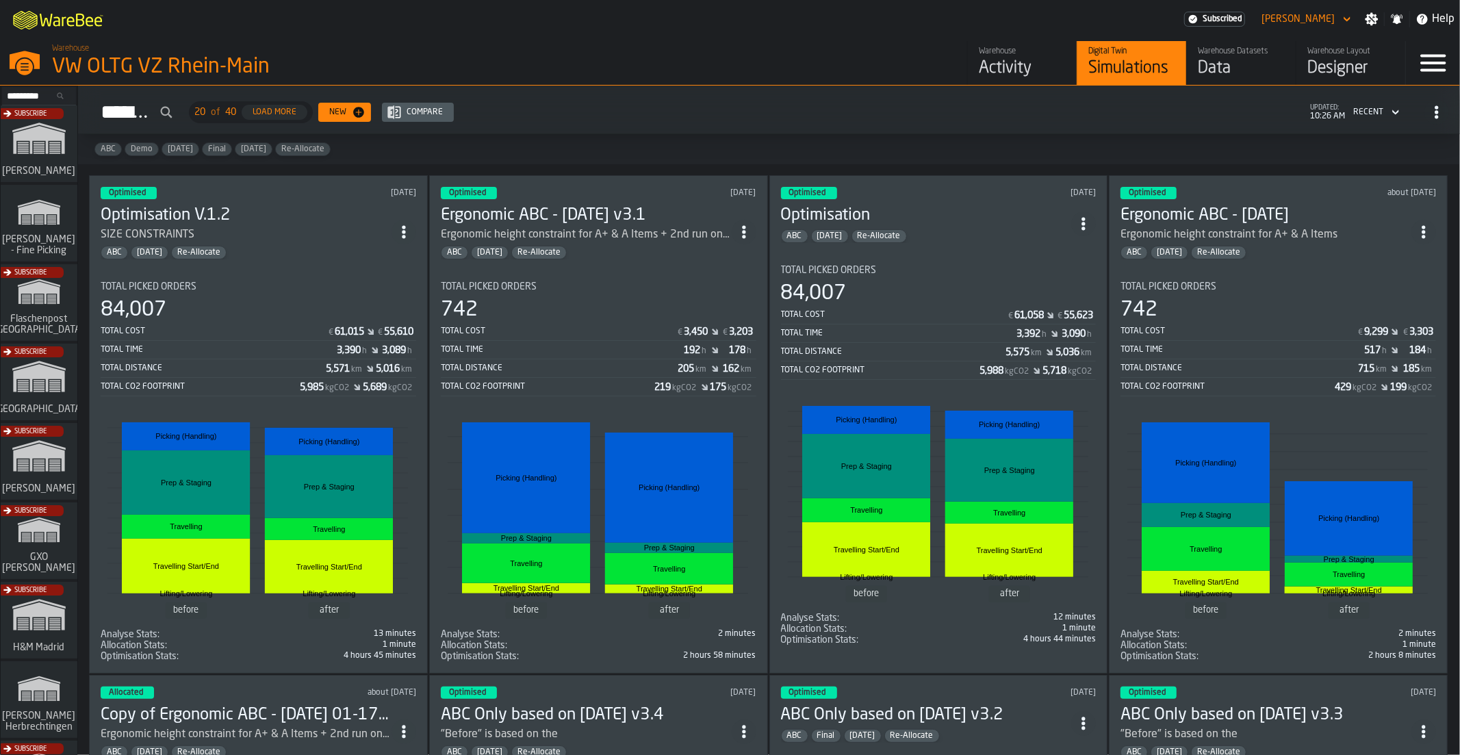
click at [347, 292] on div "Total Picked Orders 84,007 Total Cost € 61,015 € 55,610 Total Time 3,390 h 3,08…" at bounding box center [259, 338] width 316 height 115
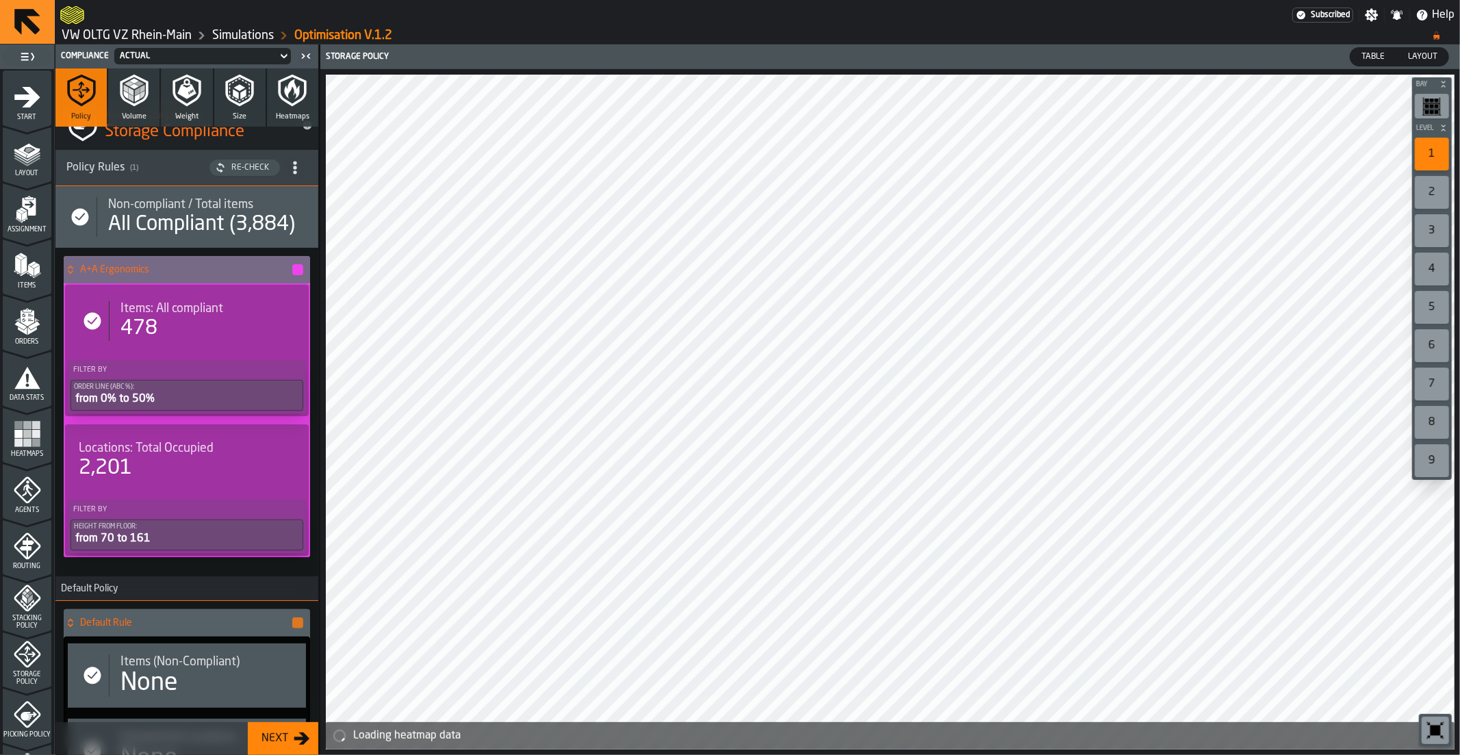
scroll to position [34, 0]
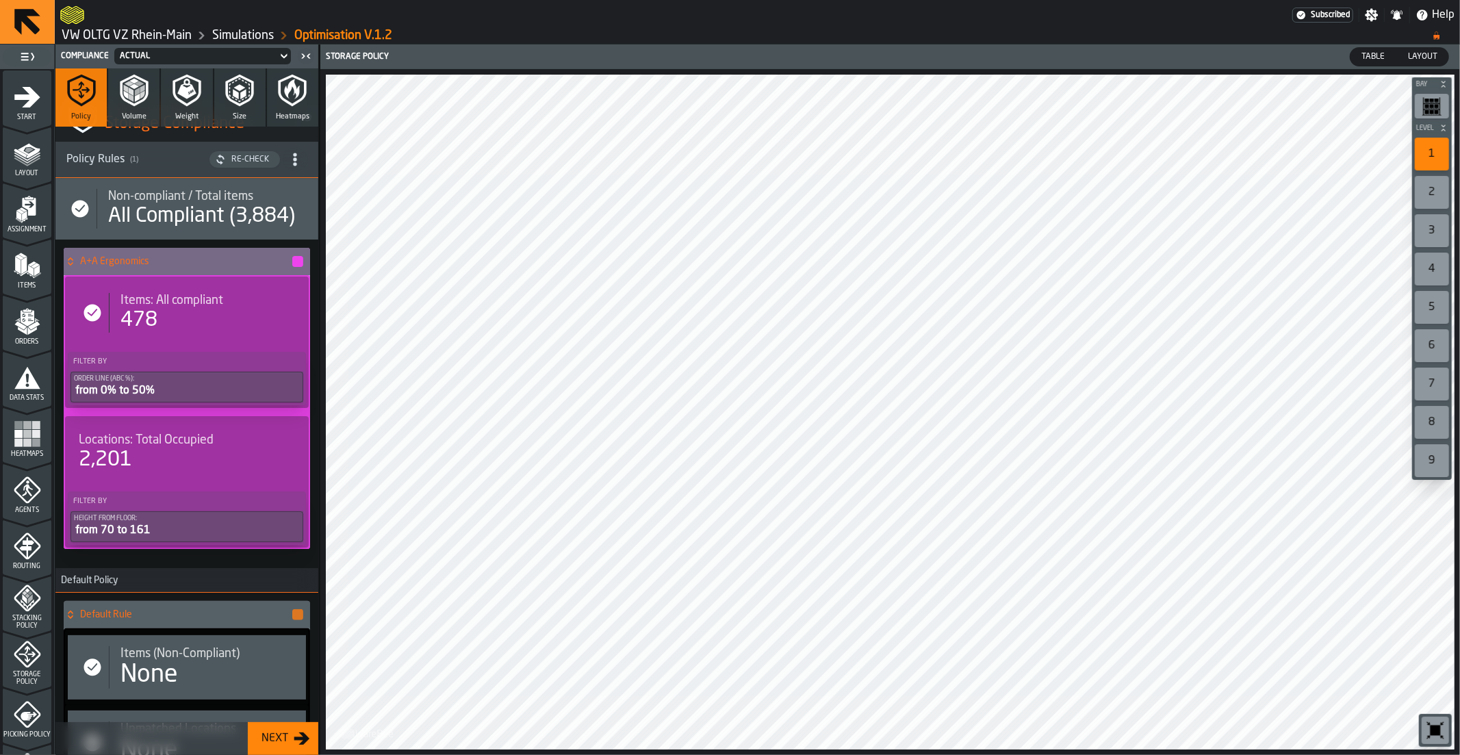
click at [213, 316] on div "478" at bounding box center [208, 320] width 175 height 25
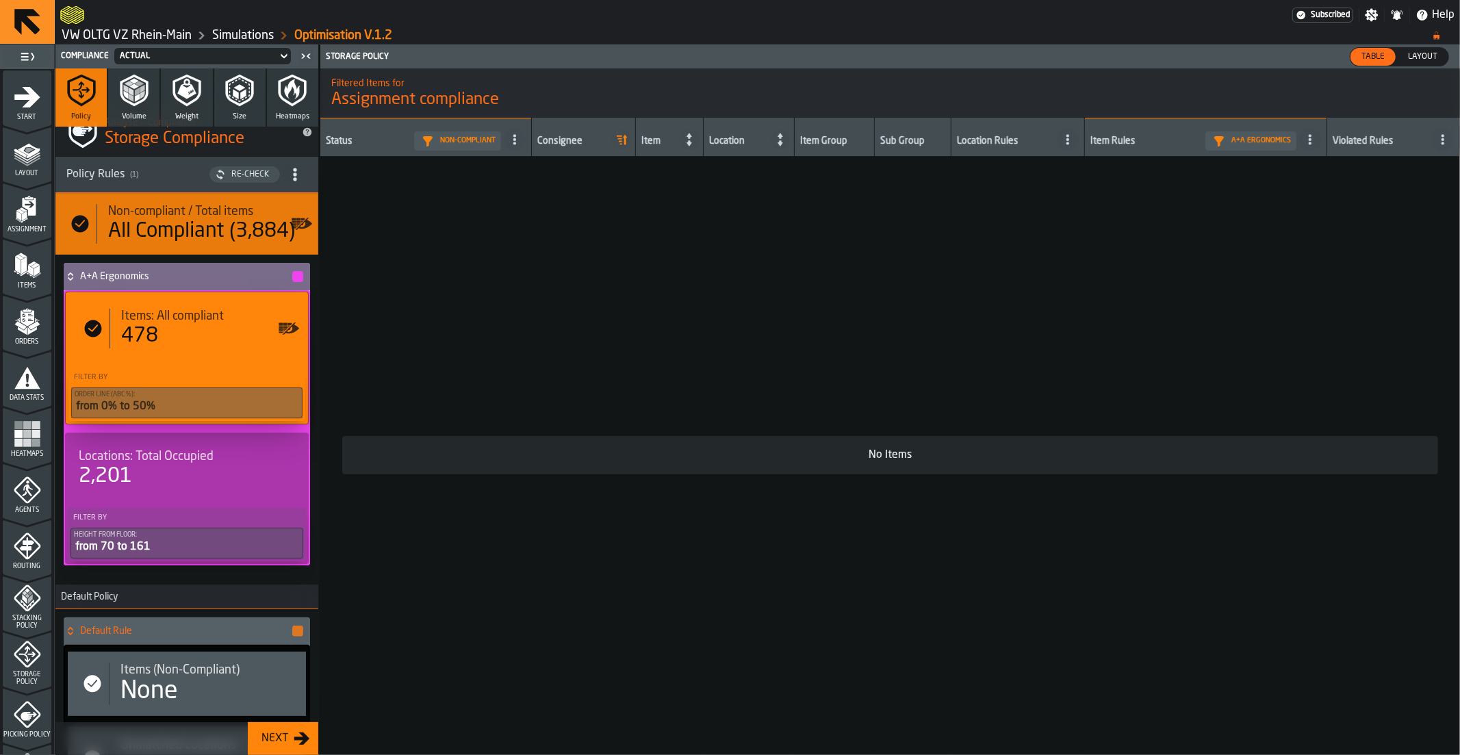
scroll to position [0, 0]
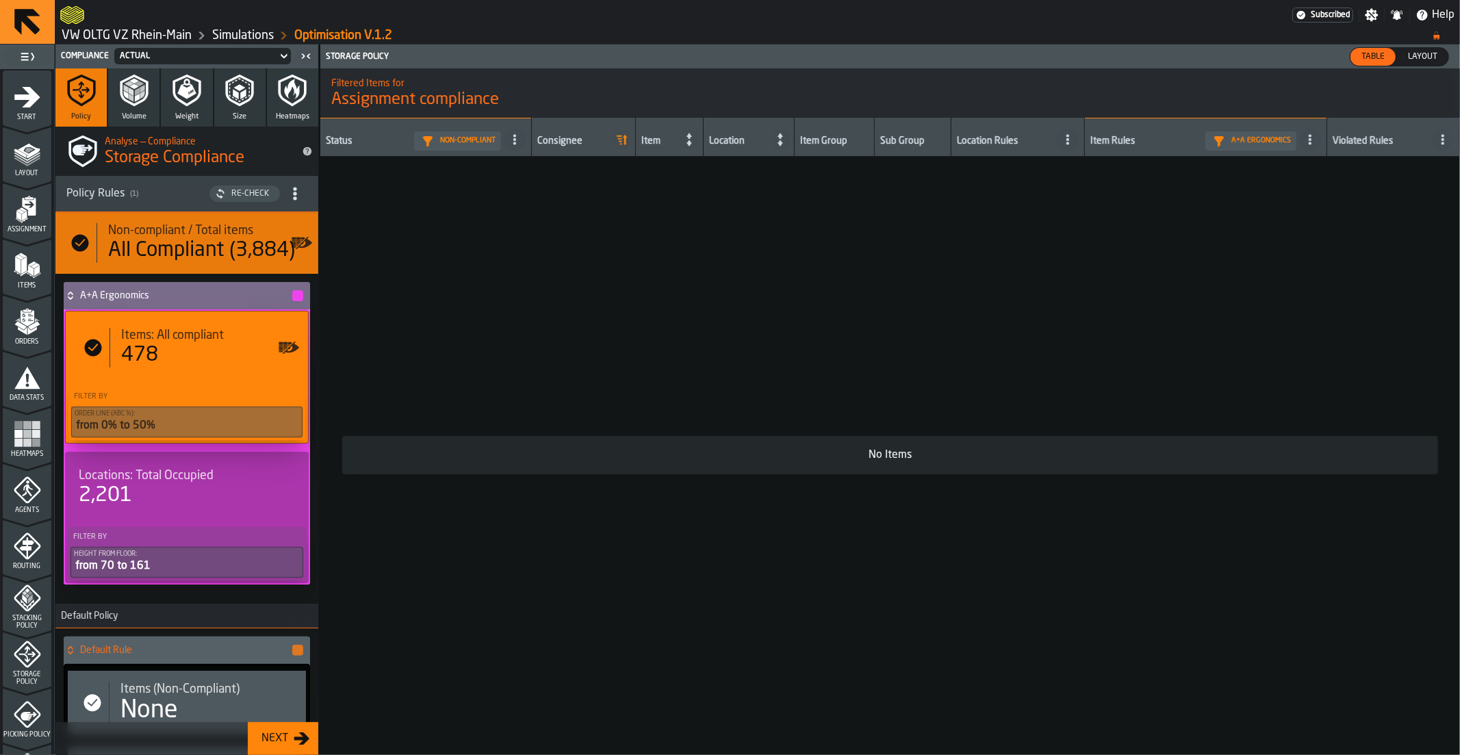
click at [129, 88] on polyline "button" at bounding box center [131, 92] width 5 height 8
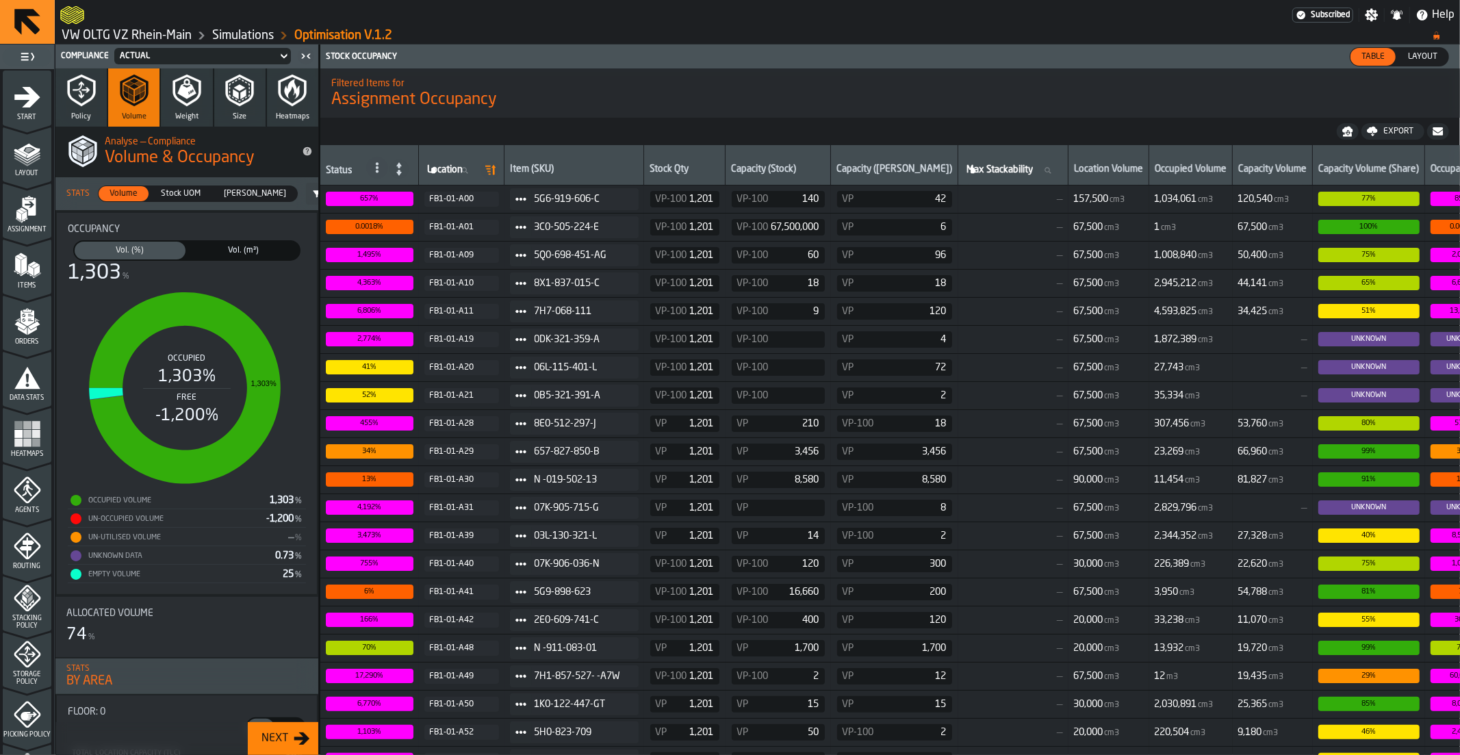
click at [71, 97] on icon "button" at bounding box center [81, 91] width 28 height 32
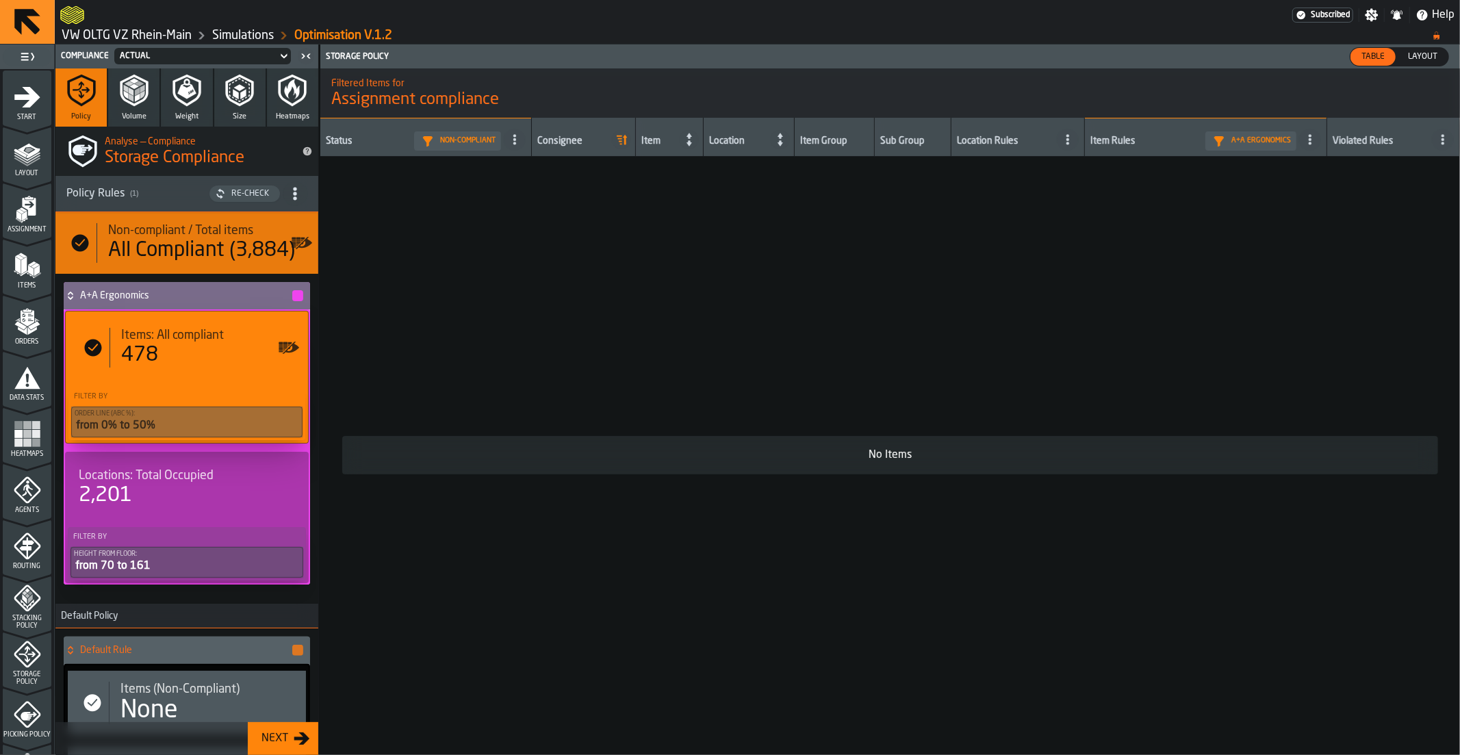
click at [177, 93] on icon "button" at bounding box center [186, 89] width 19 height 21
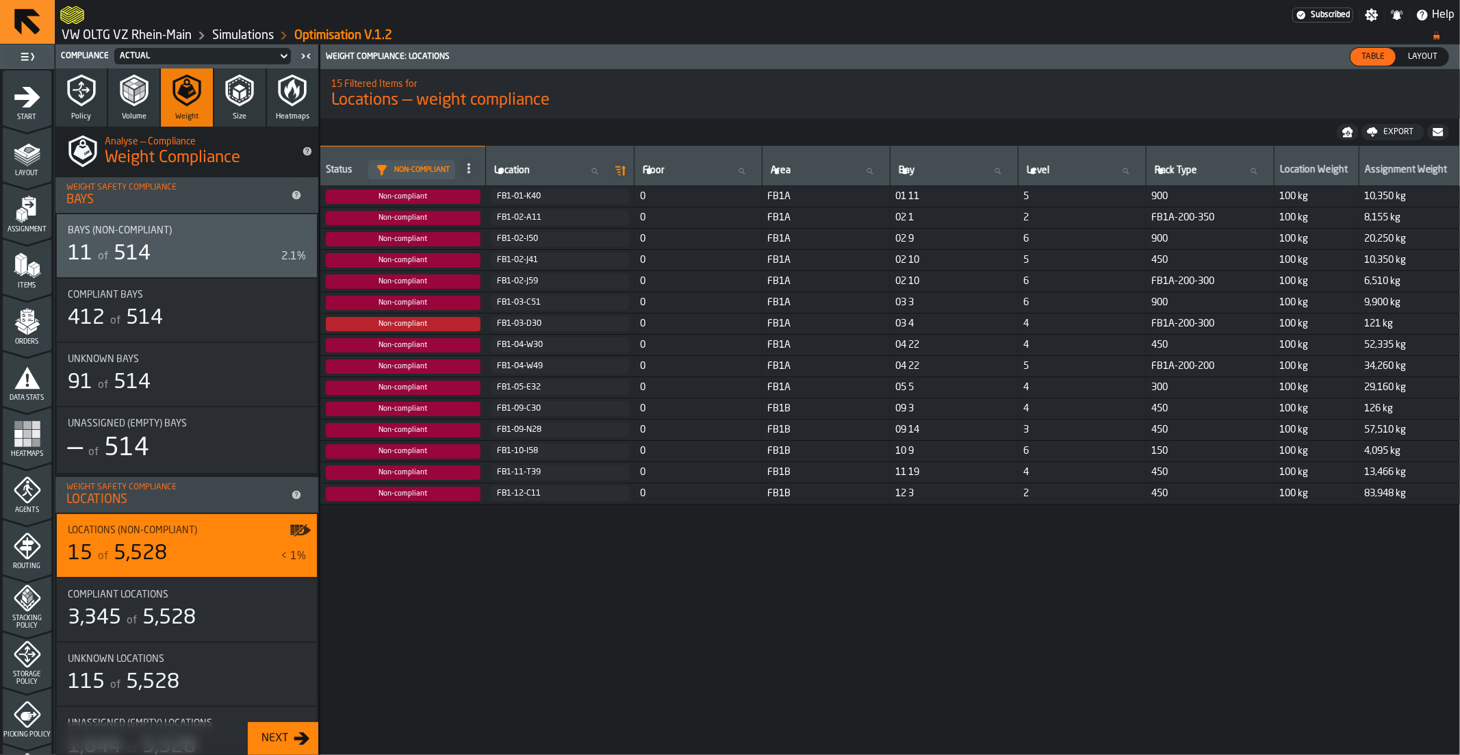
click at [238, 99] on icon "button" at bounding box center [239, 90] width 33 height 33
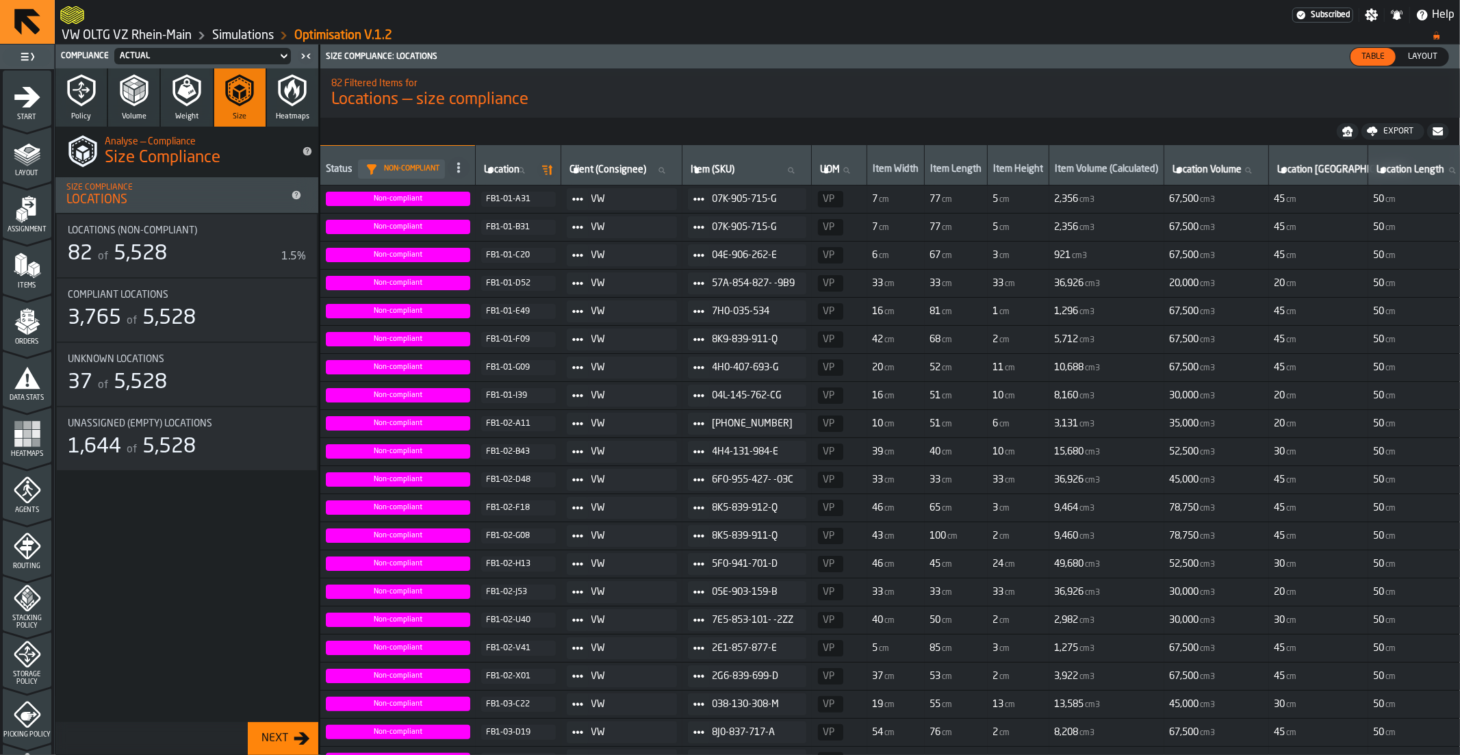
click at [94, 104] on icon "button" at bounding box center [81, 90] width 33 height 33
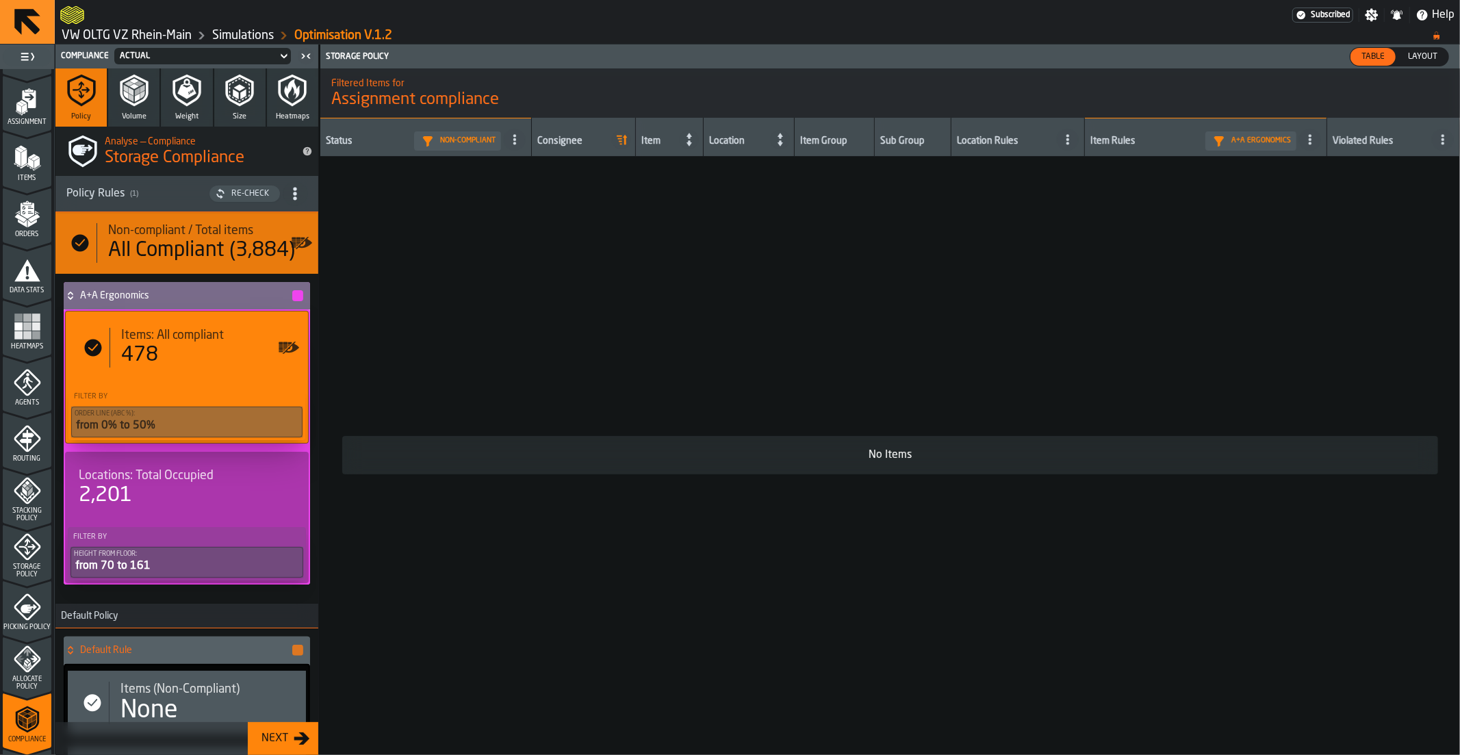
scroll to position [79, 0]
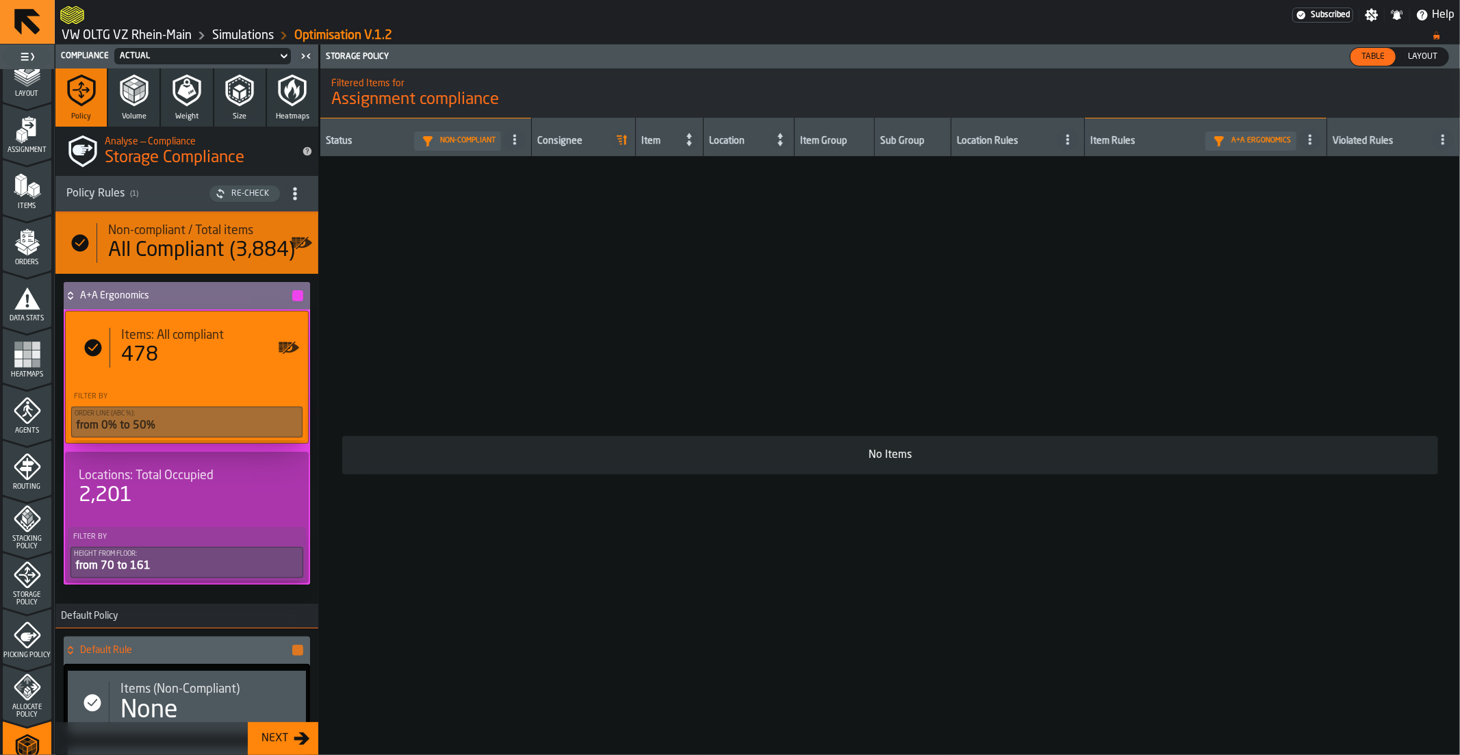
click at [35, 537] on span "Stacking Policy" at bounding box center [27, 542] width 49 height 15
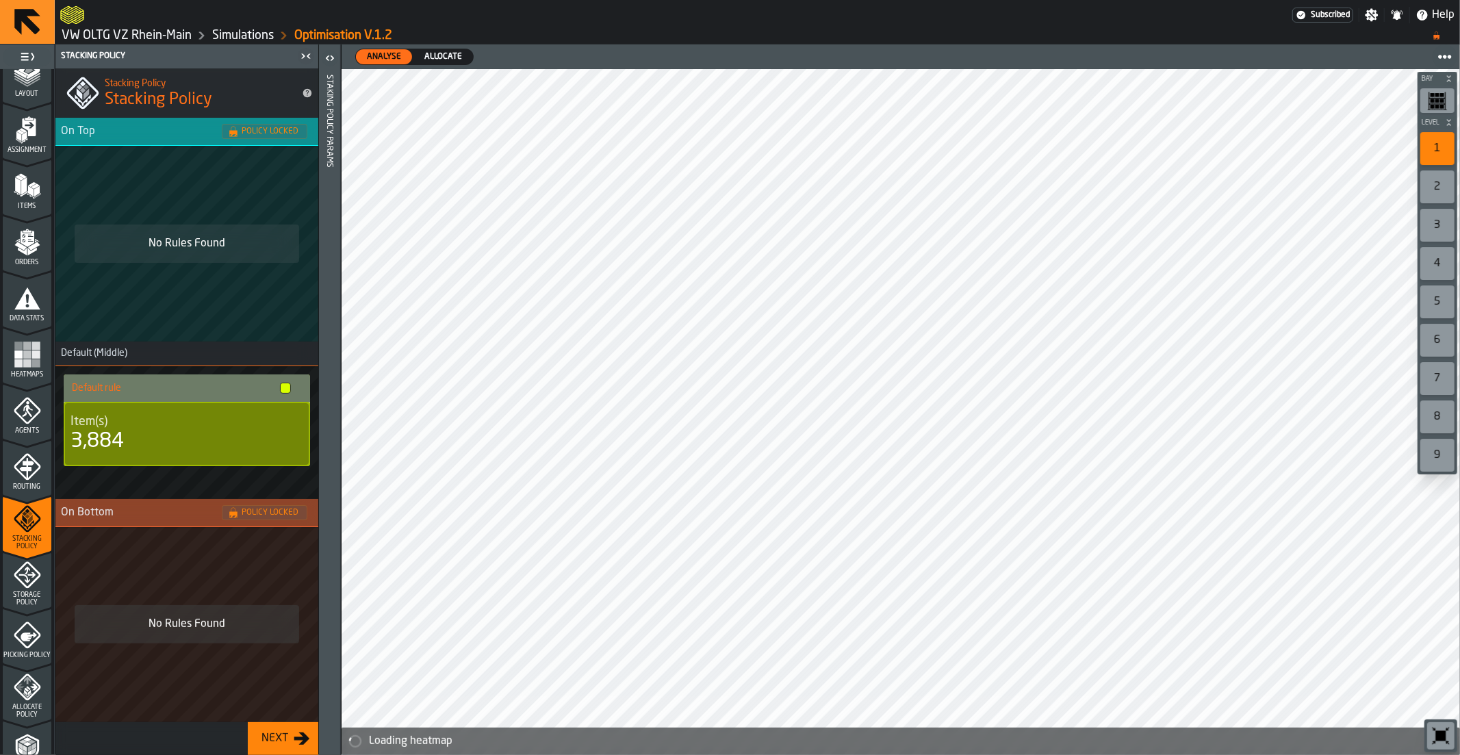
click at [32, 577] on icon "menu Storage Policy" at bounding box center [27, 574] width 27 height 27
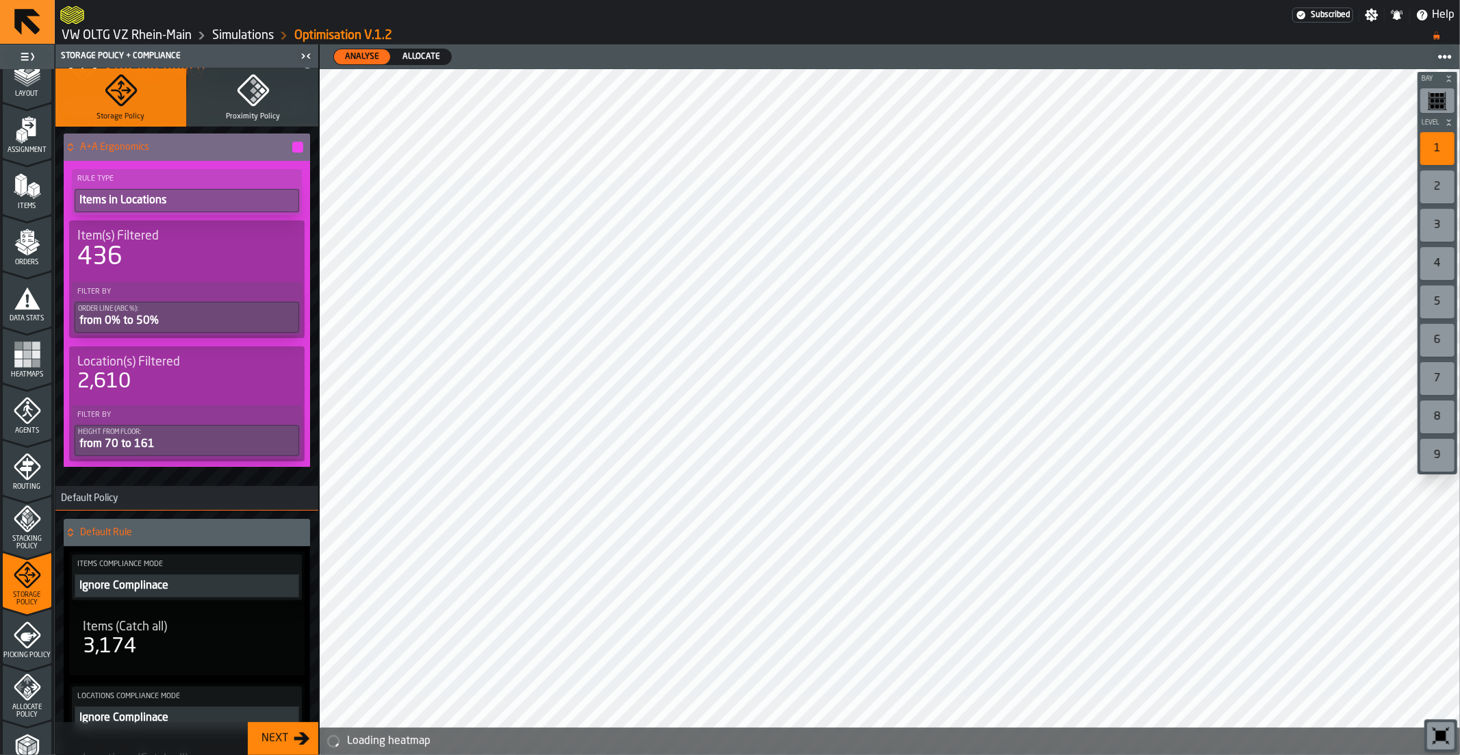
scroll to position [91, 0]
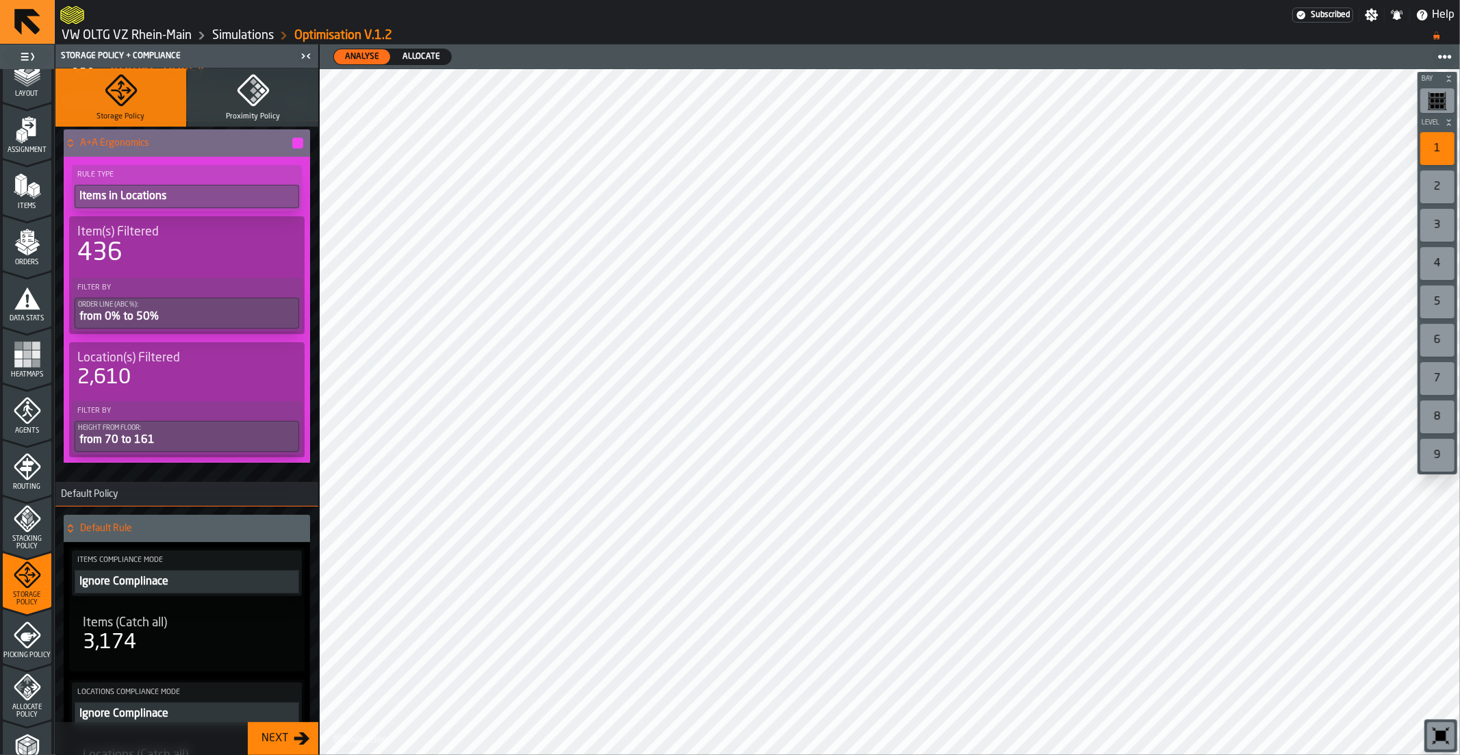
click at [179, 261] on div "436" at bounding box center [186, 253] width 219 height 27
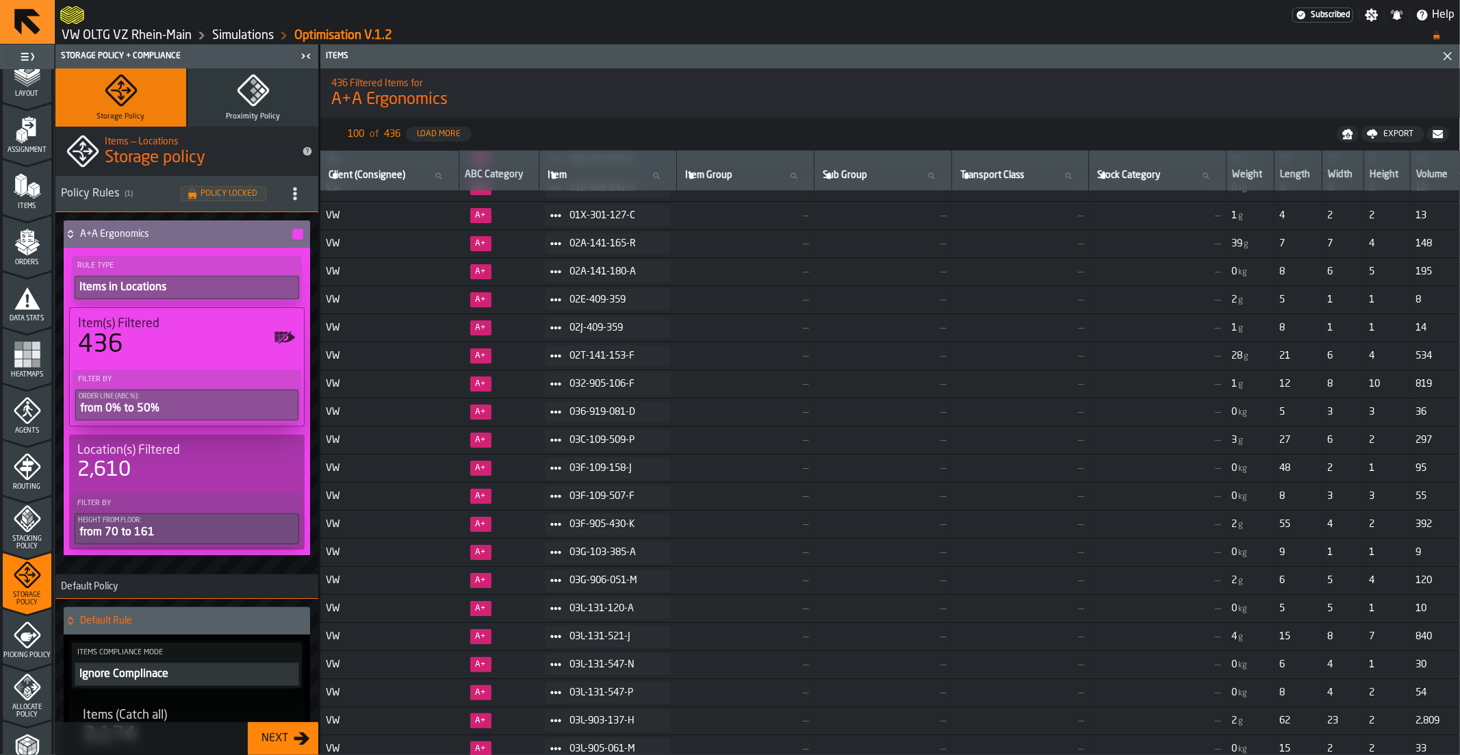
scroll to position [0, 0]
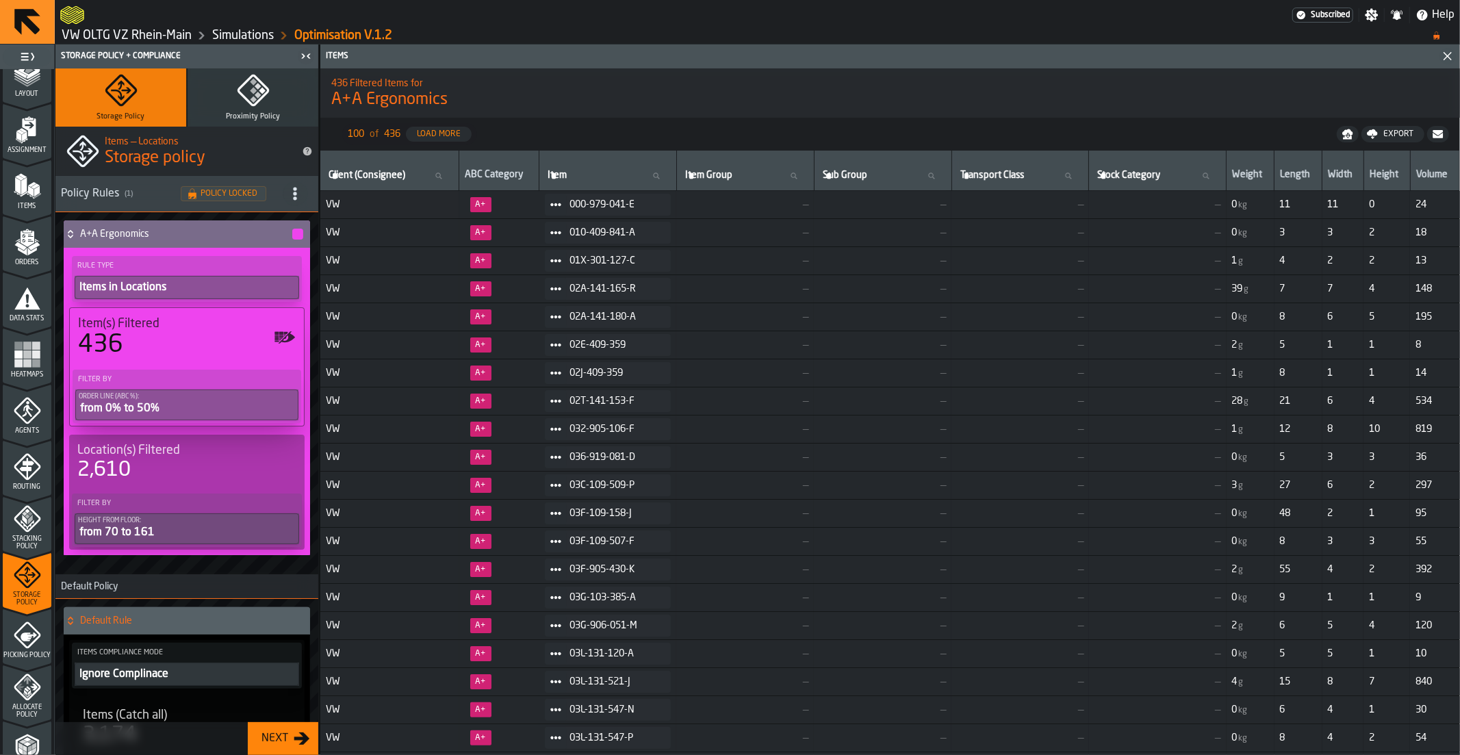
click at [126, 28] on ol "VW OLTG VZ Rhein-Main Simulations Optimisation V.1.2" at bounding box center [739, 35] width 1359 height 16
click at [145, 33] on link "VW OLTG VZ Rhein-Main" at bounding box center [127, 35] width 130 height 15
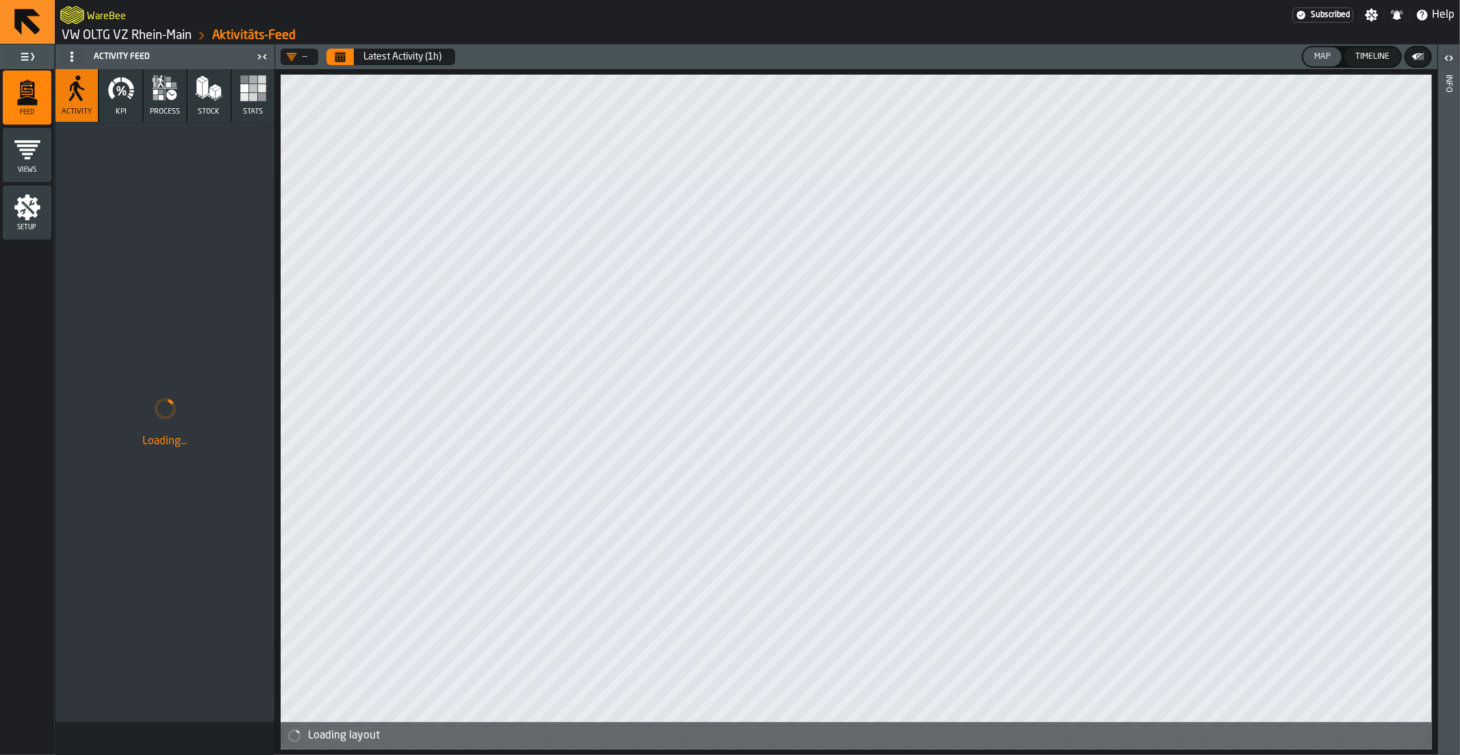
click at [21, 212] on icon "menu Setup" at bounding box center [27, 207] width 26 height 26
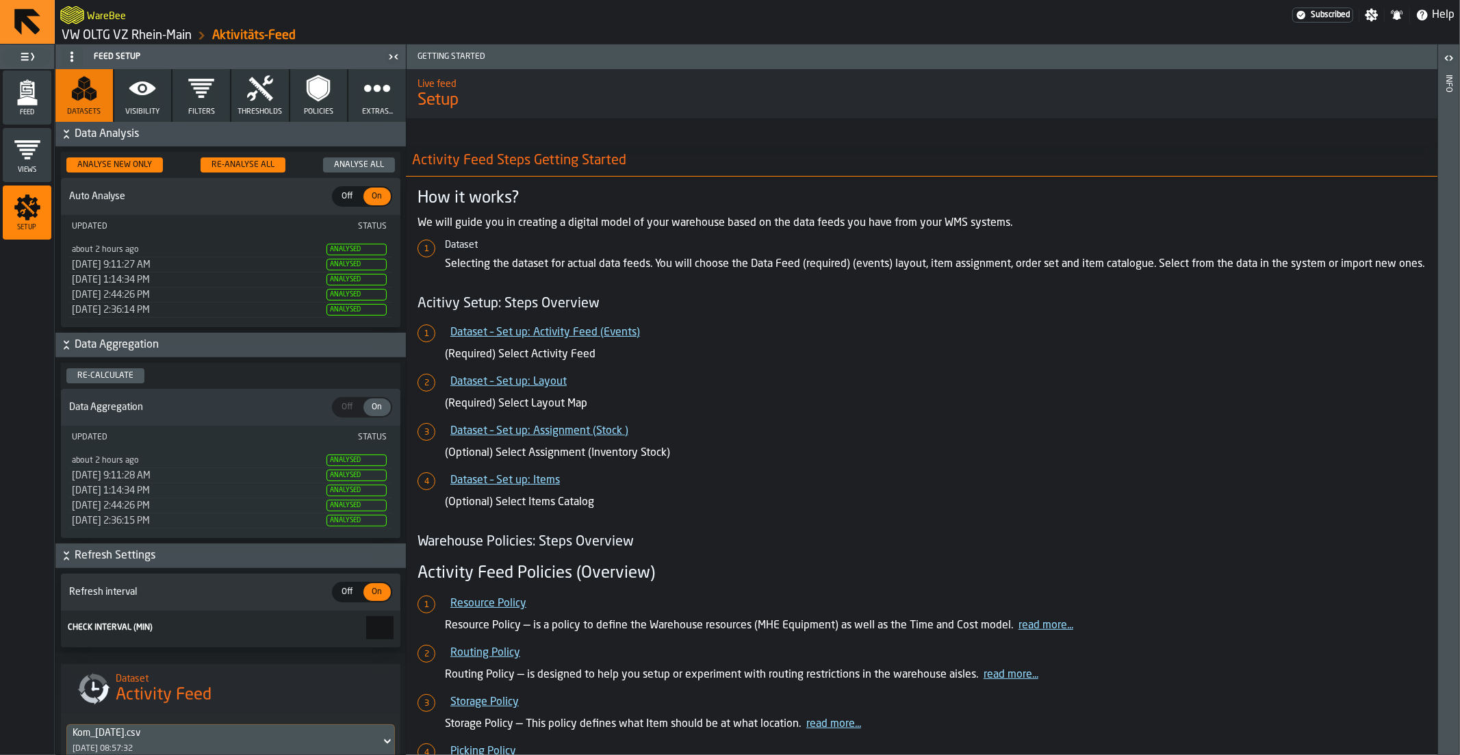
click at [196, 96] on icon "button" at bounding box center [201, 88] width 27 height 27
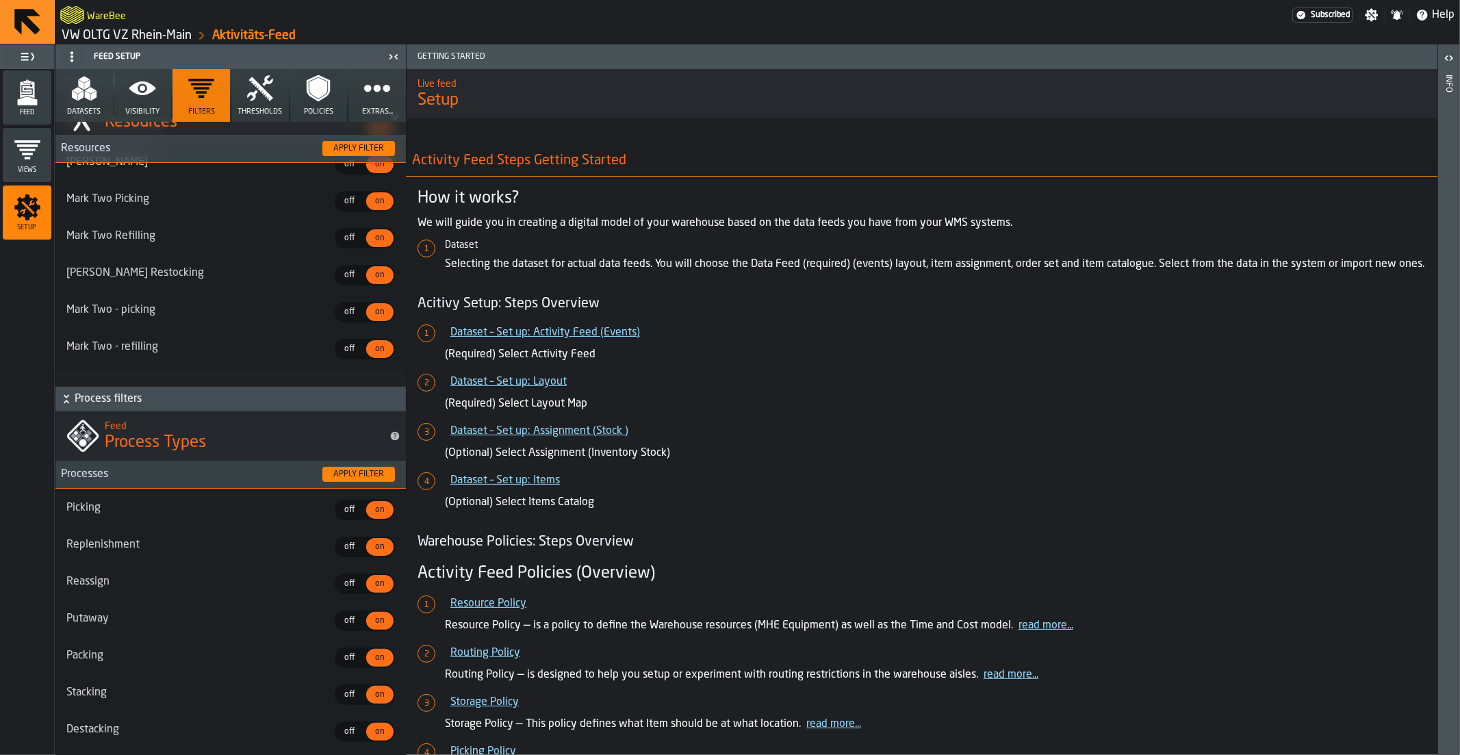
scroll to position [411, 0]
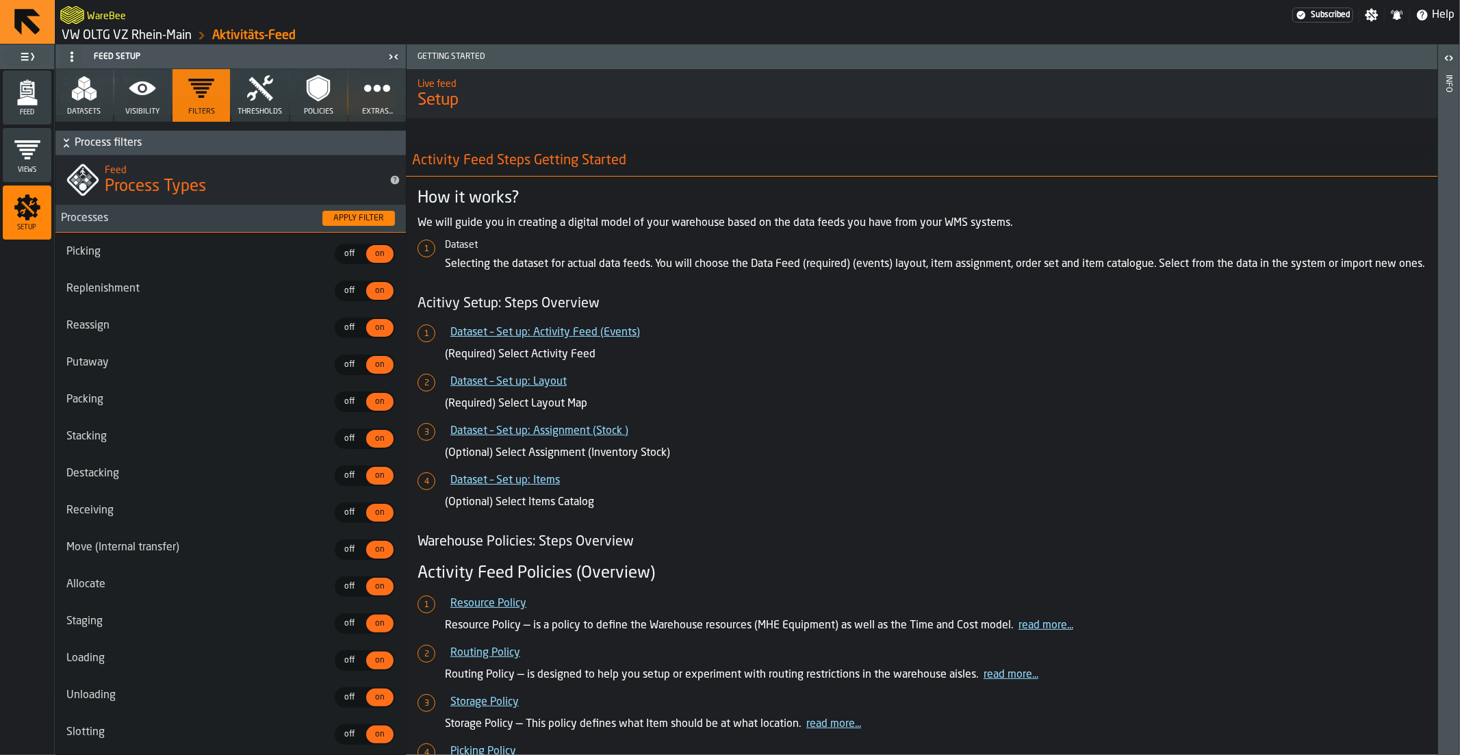
click at [142, 82] on icon "button" at bounding box center [142, 88] width 27 height 14
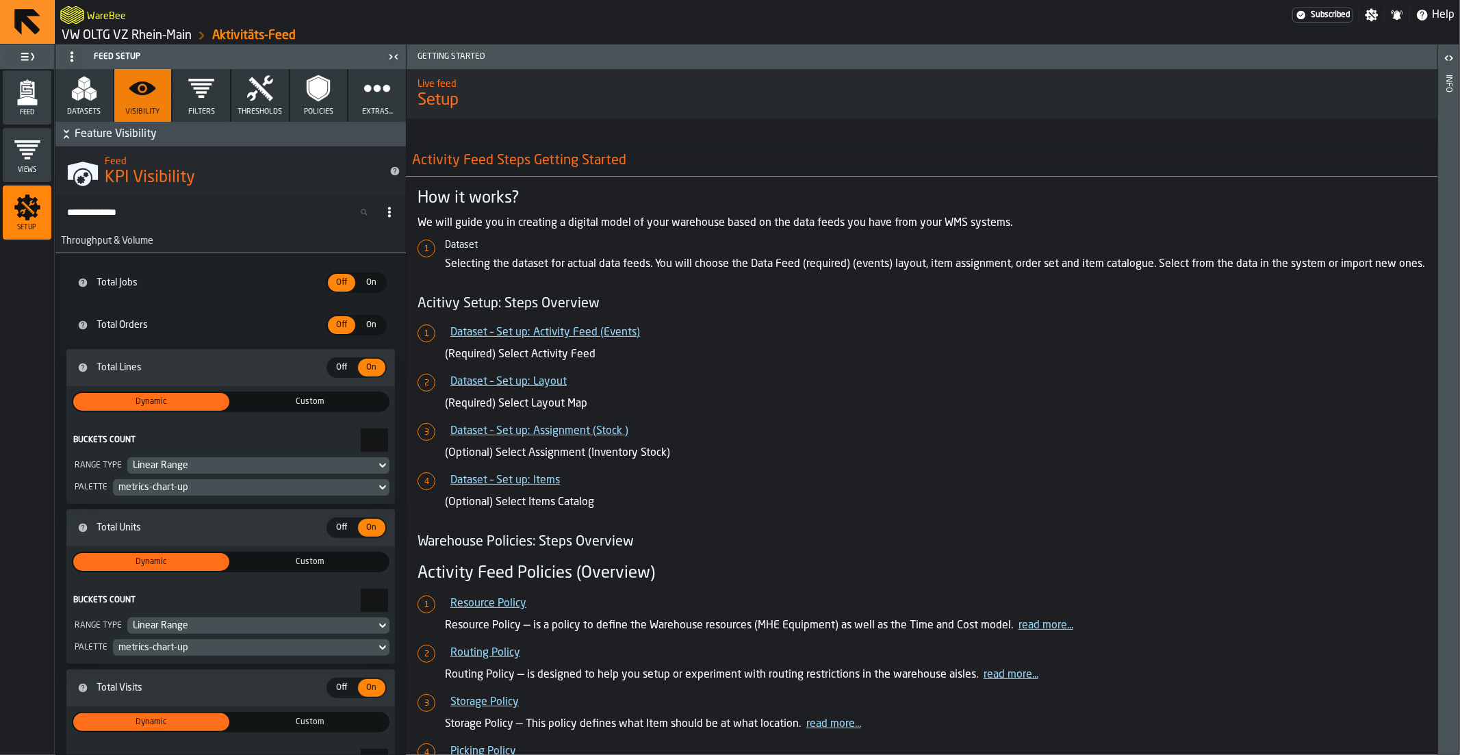
click at [142, 208] on input "Search KPIs..." at bounding box center [220, 212] width 318 height 18
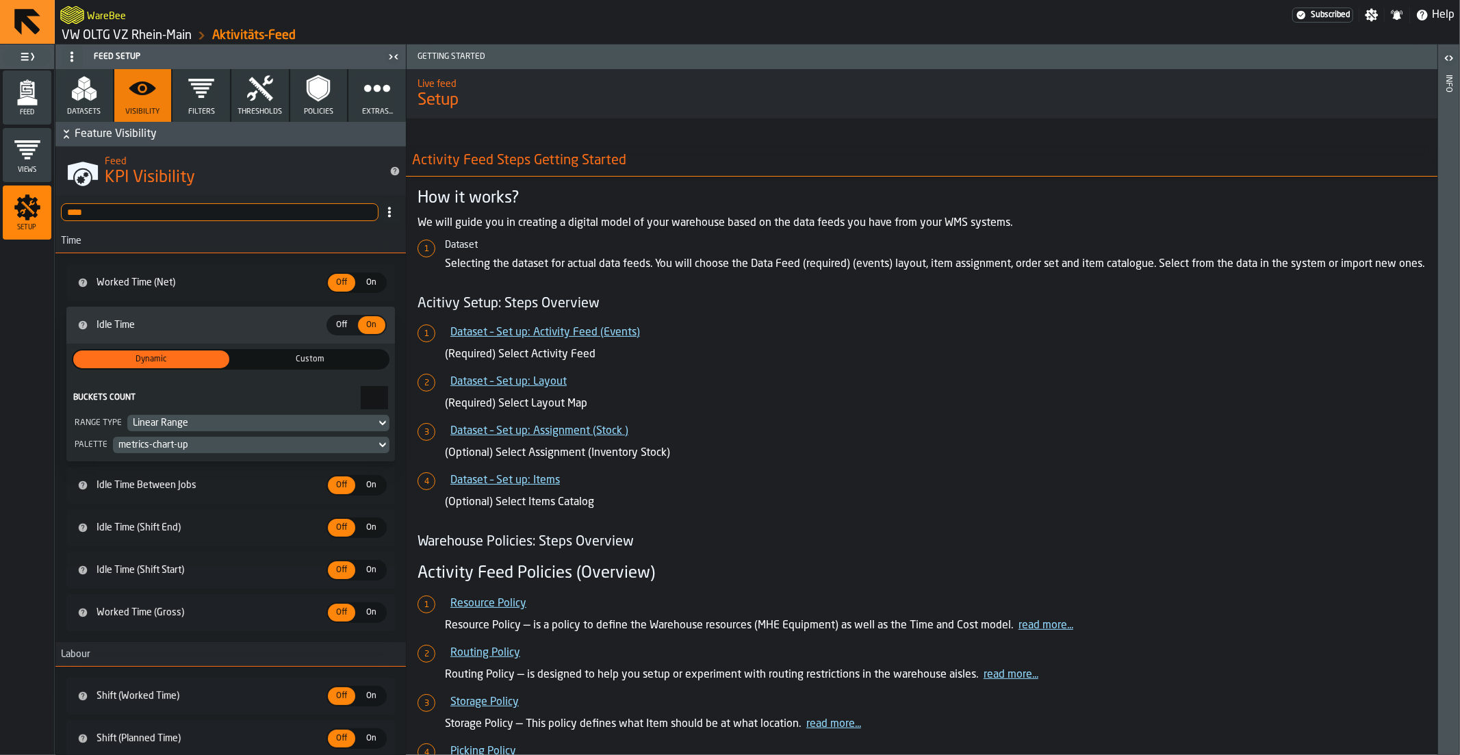
click at [107, 220] on input "****" at bounding box center [220, 212] width 318 height 18
click at [103, 215] on input "****" at bounding box center [220, 212] width 318 height 18
click at [101, 215] on input "****" at bounding box center [220, 212] width 318 height 18
type input "***"
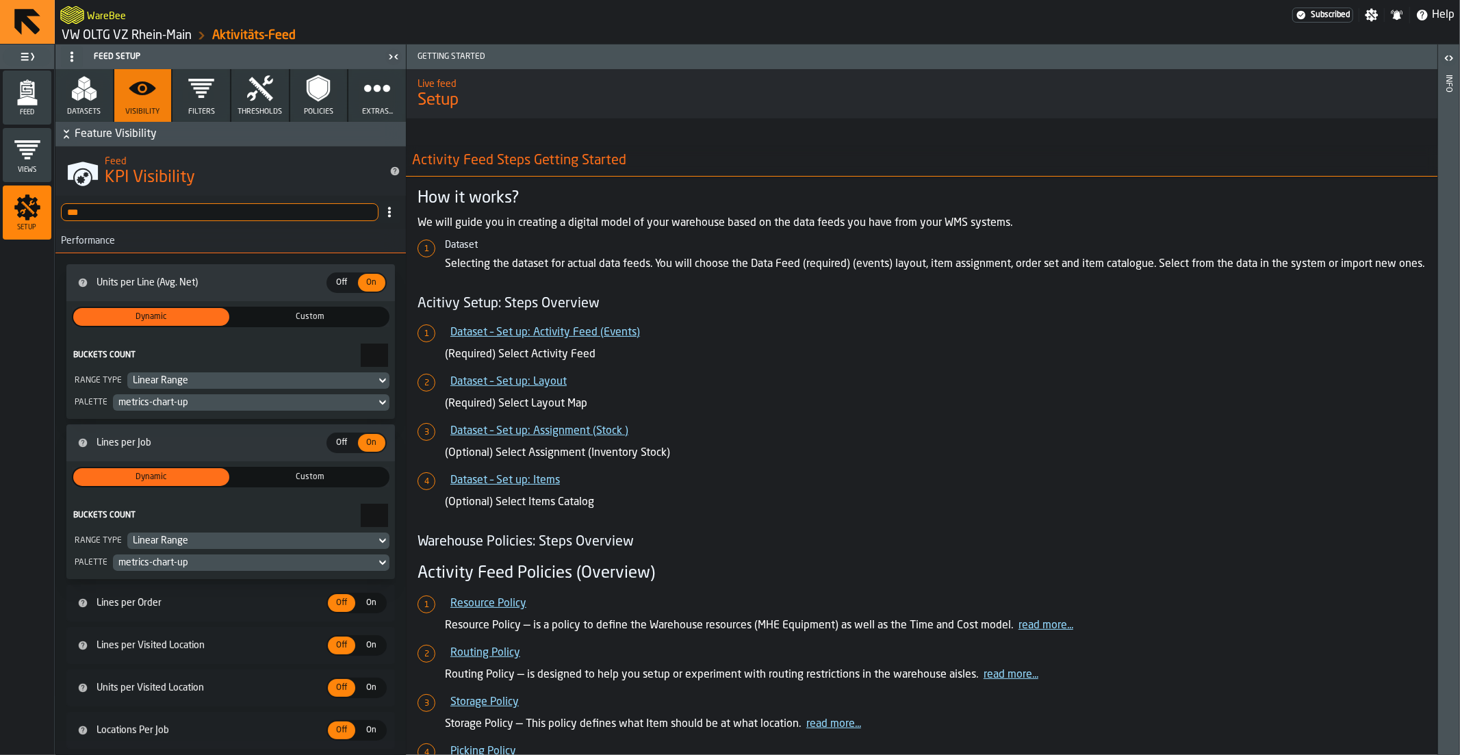
click at [364, 206] on input "***" at bounding box center [220, 212] width 318 height 18
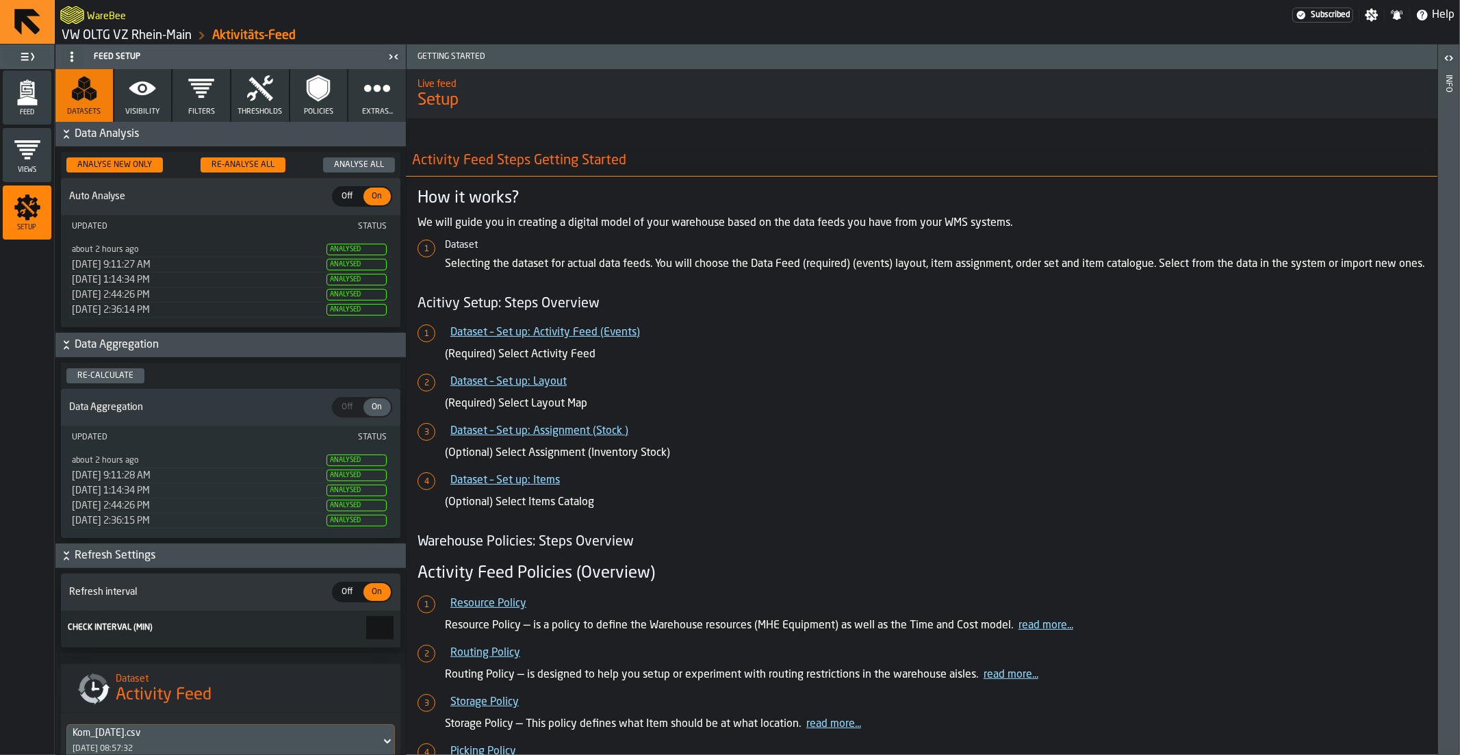
click at [90, 40] on link "VW OLTG VZ Rhein-Main" at bounding box center [127, 35] width 130 height 15
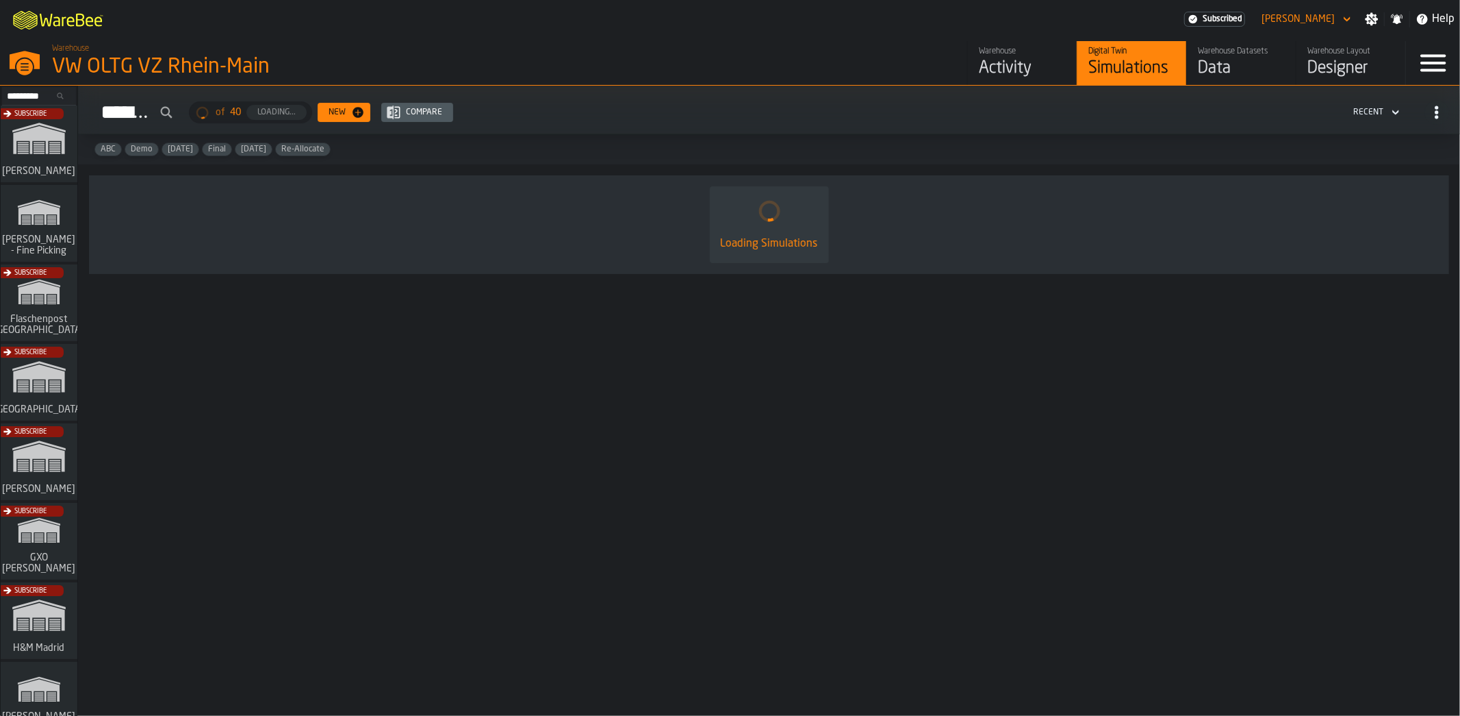
click at [1002, 64] on div "Activity" at bounding box center [1022, 69] width 87 height 22
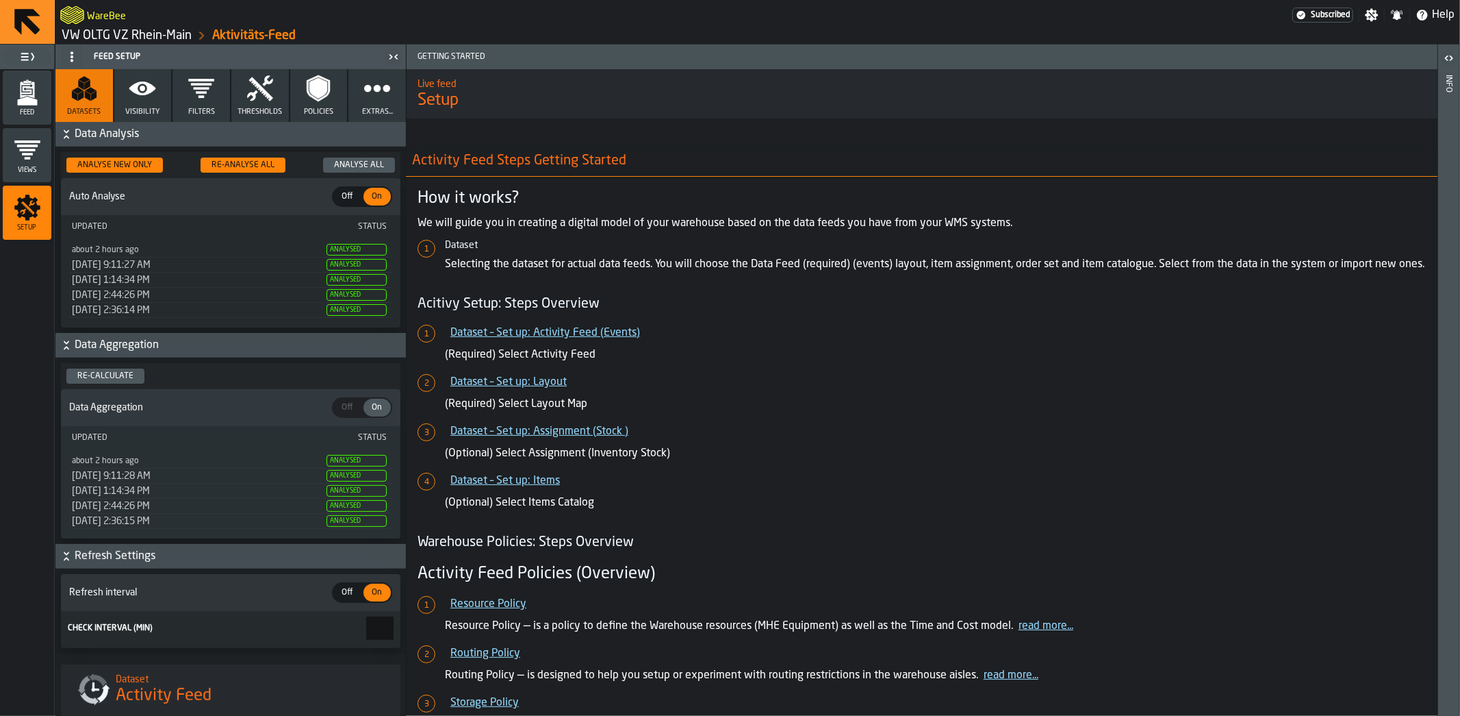
click at [39, 99] on icon "menu Feed" at bounding box center [27, 92] width 27 height 27
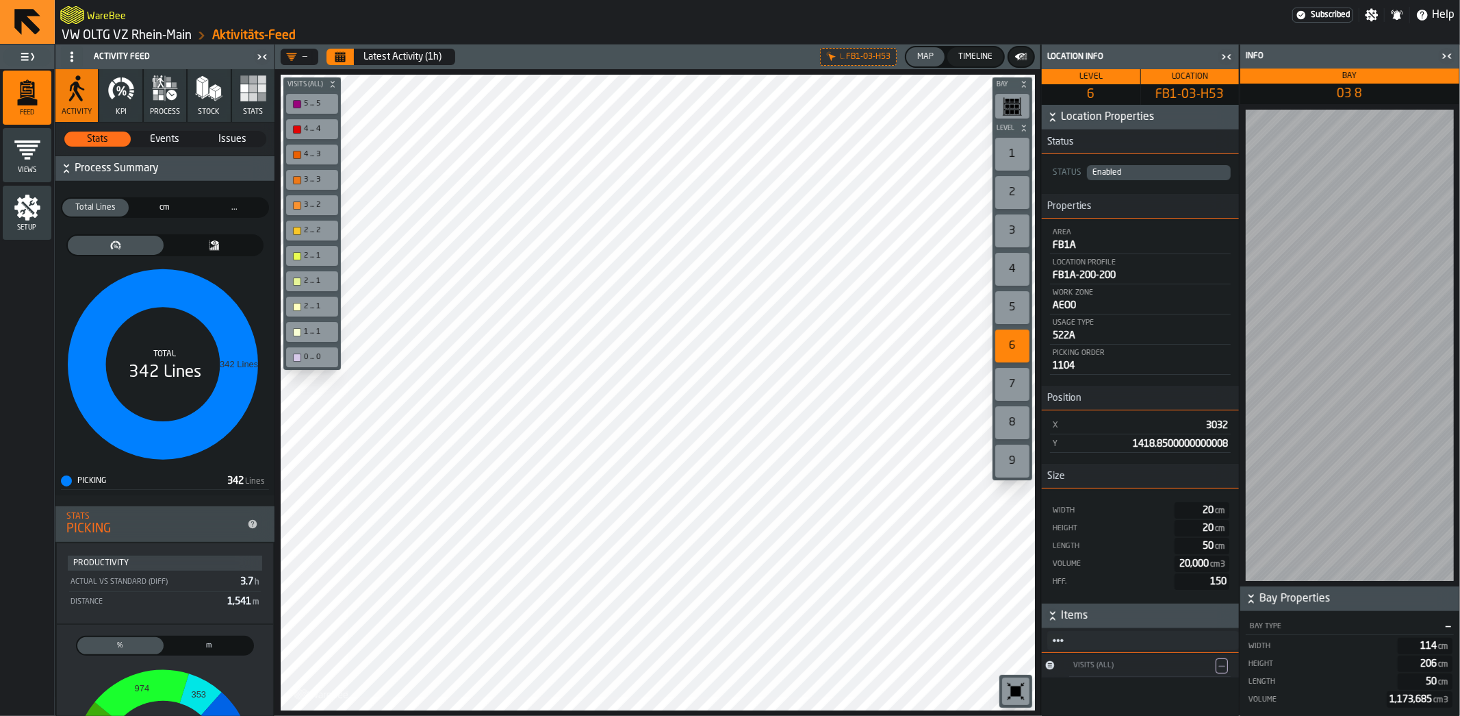
drag, startPoint x: 1080, startPoint y: 305, endPoint x: 1068, endPoint y: 304, distance: 12.4
click at [1068, 304] on div "AEO0" at bounding box center [1140, 305] width 175 height 11
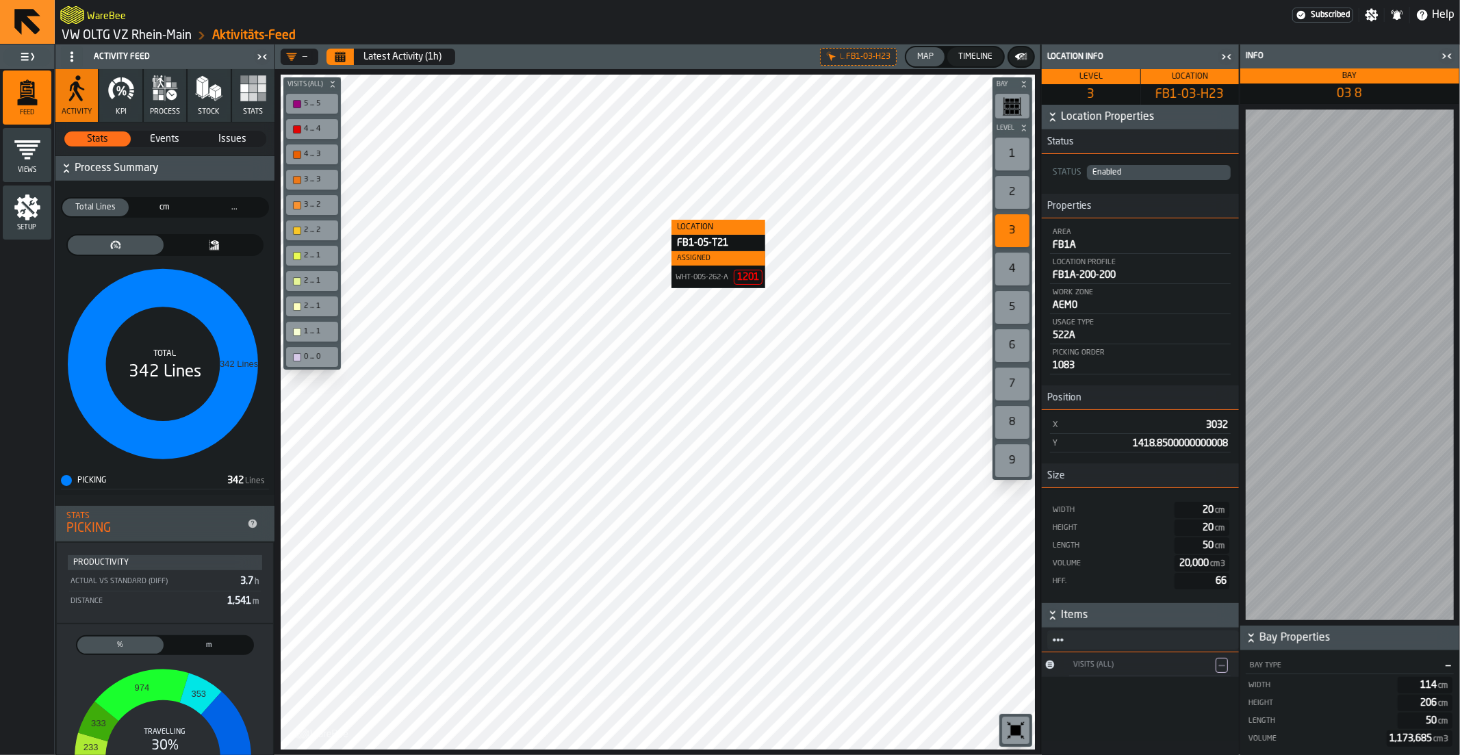
click at [107, 35] on link "VW OLTG VZ Rhein-Main" at bounding box center [127, 35] width 130 height 15
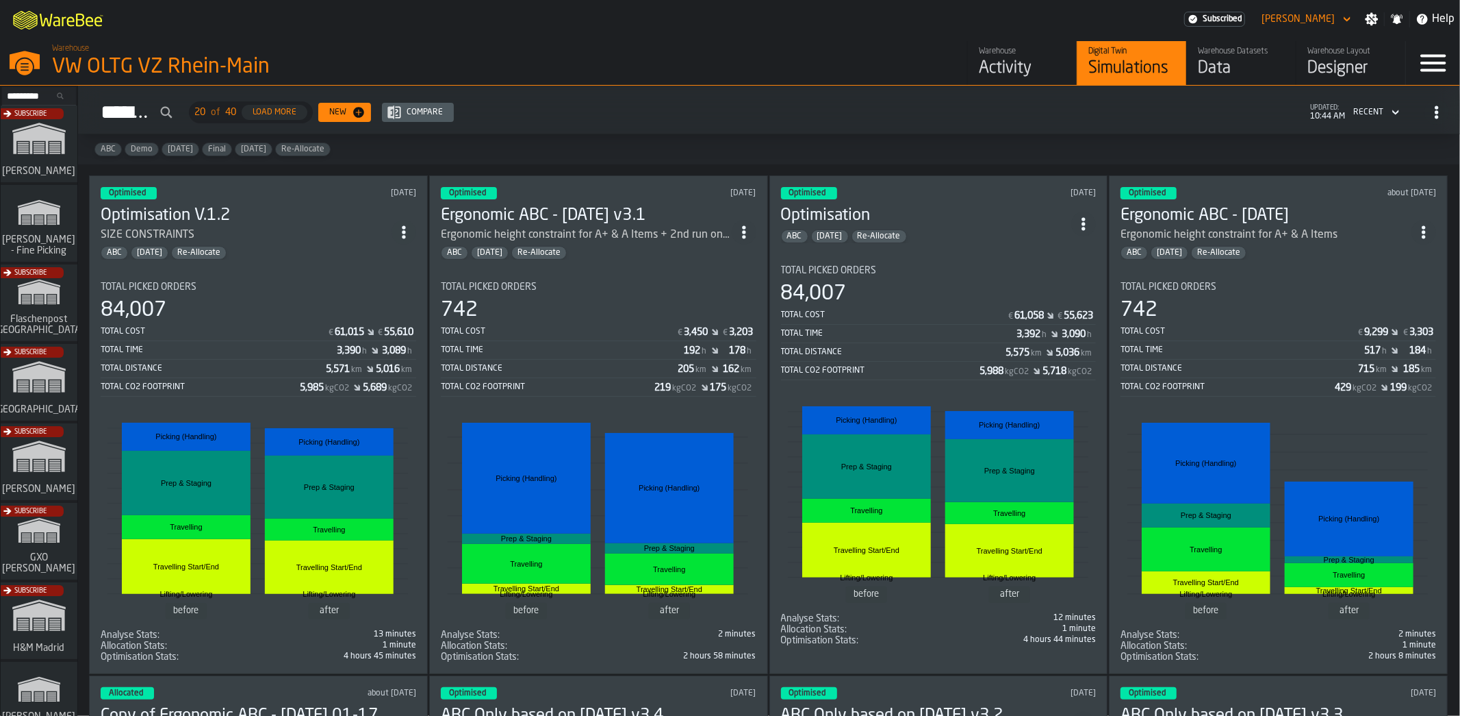
click at [320, 246] on div "ABC Feb/25 Re-Allocate" at bounding box center [246, 253] width 291 height 14
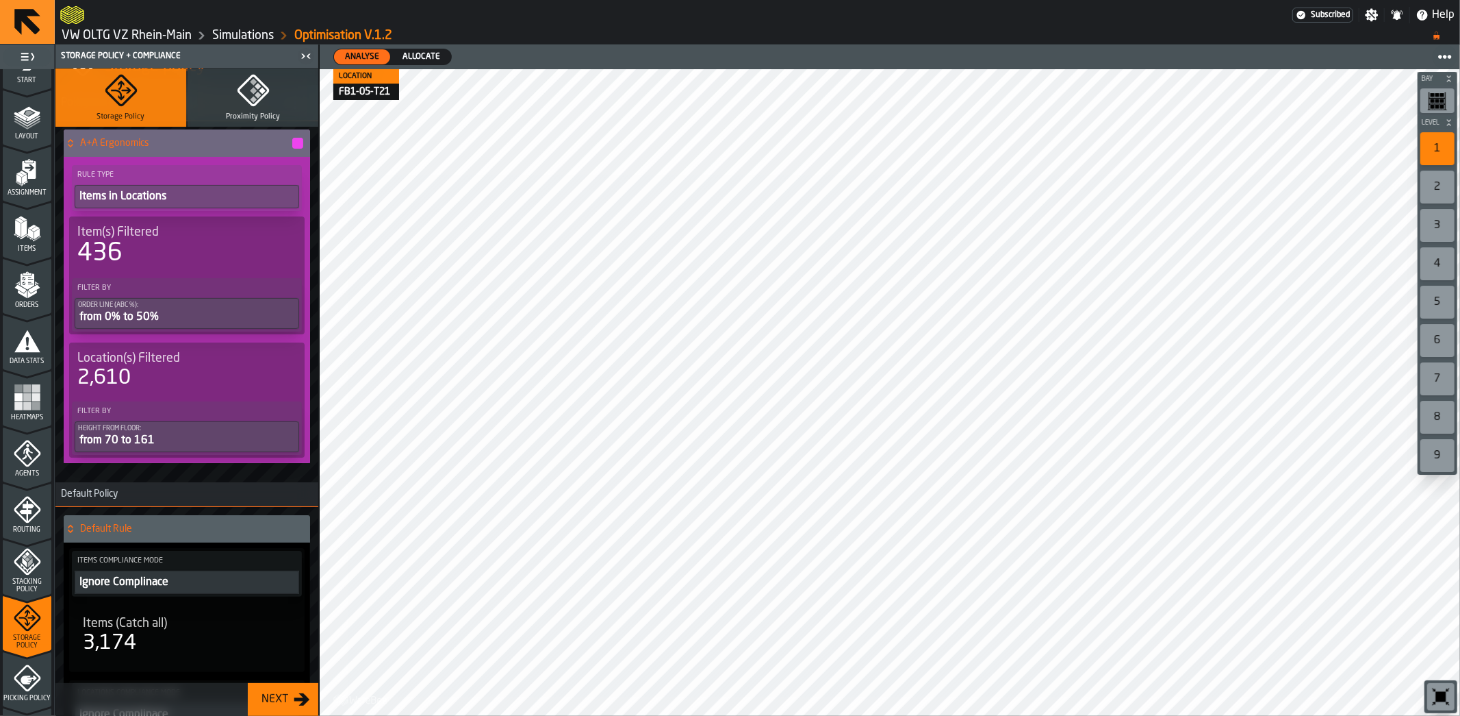
scroll to position [103, 0]
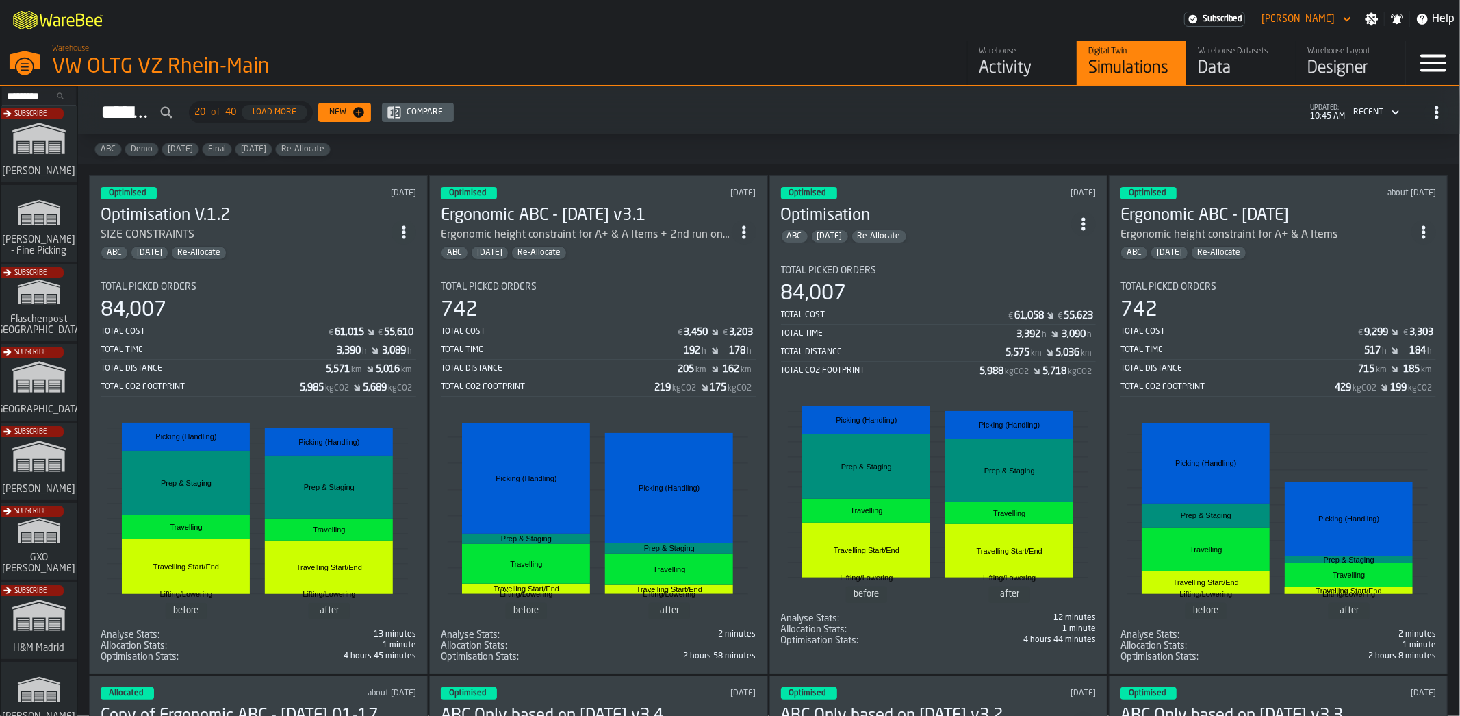
click at [403, 229] on icon "ItemListCard-DashboardItemContainer" at bounding box center [404, 232] width 14 height 14
drag, startPoint x: 380, startPoint y: 312, endPoint x: 391, endPoint y: 319, distance: 12.9
click at [379, 313] on li "Duplicate" at bounding box center [376, 322] width 88 height 33
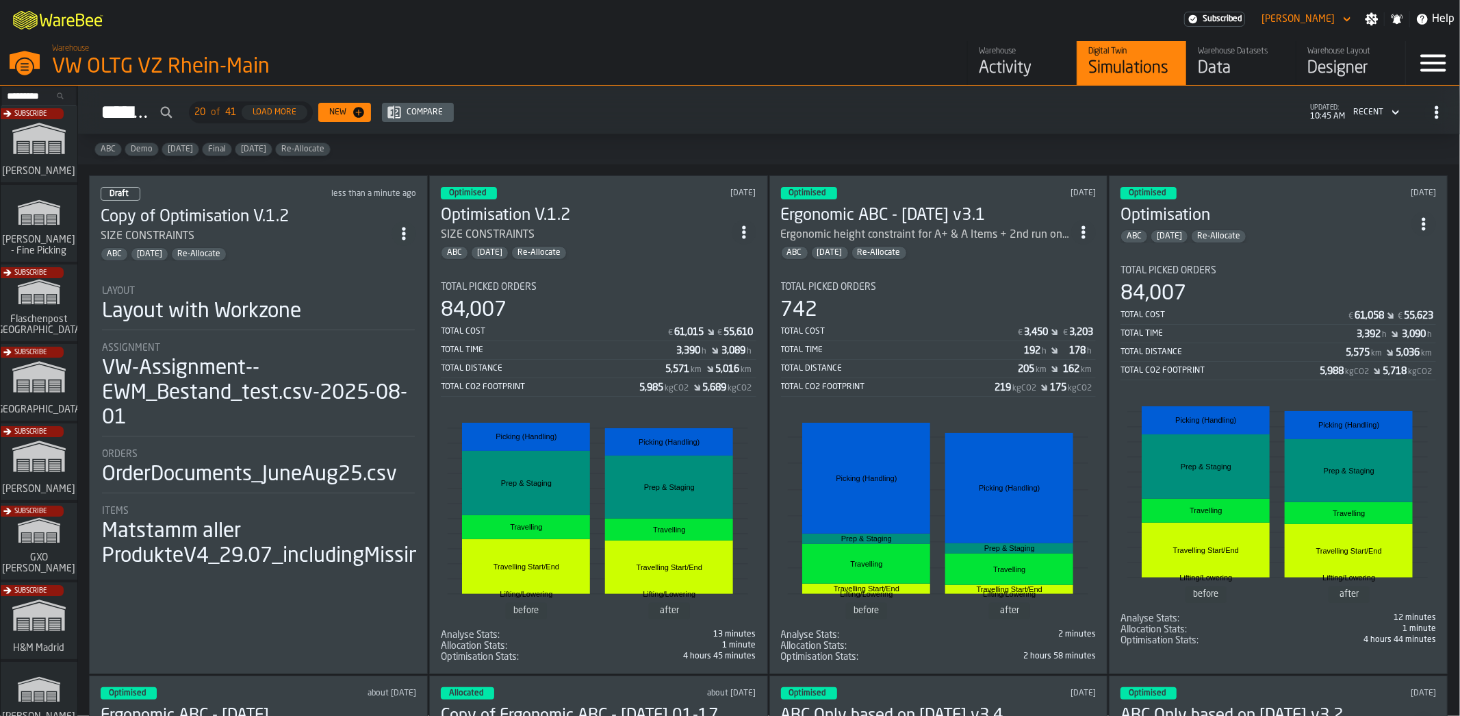
click at [401, 230] on icon "ItemListCard-DashboardItemContainer" at bounding box center [404, 234] width 14 height 14
click at [381, 260] on div "Open" at bounding box center [375, 259] width 71 height 16
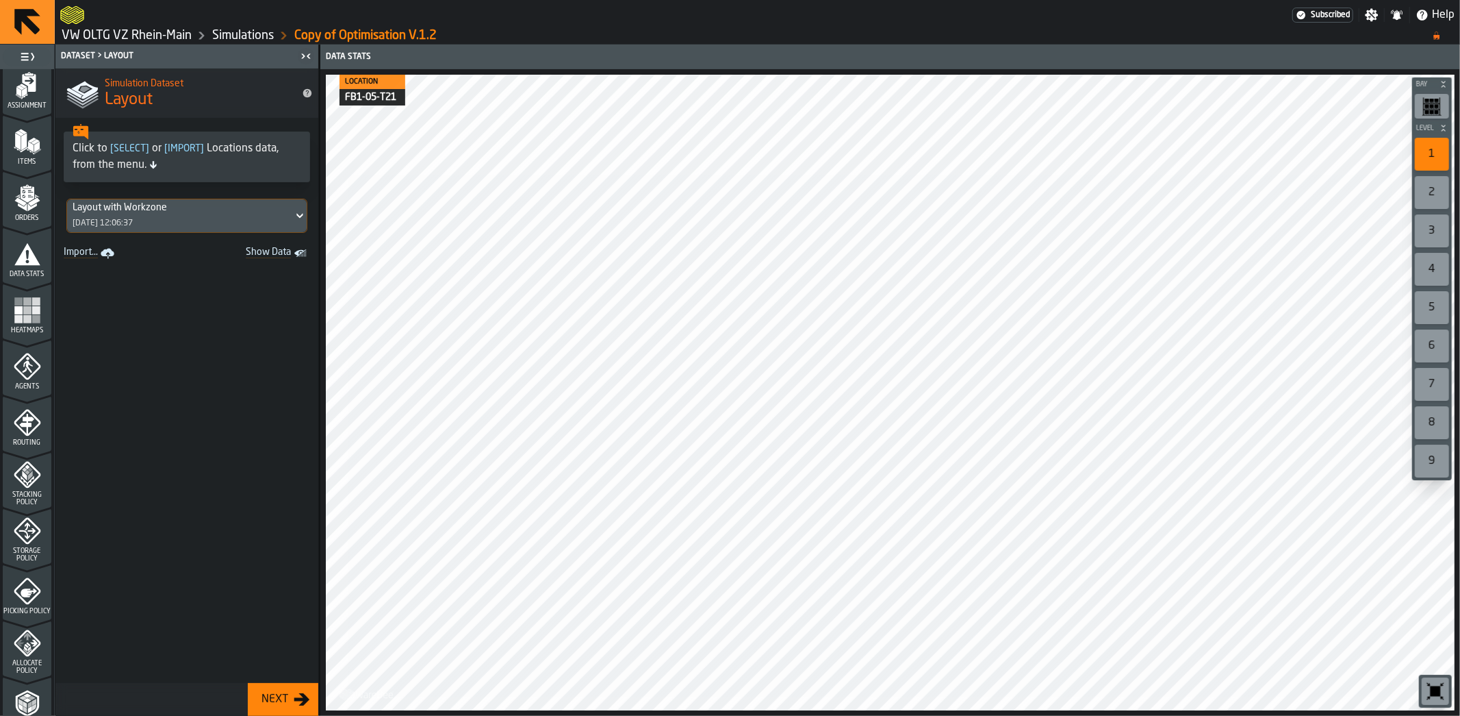
scroll to position [125, 0]
click at [18, 641] on icon "menu Allocate Policy" at bounding box center [20, 641] width 8 height 7
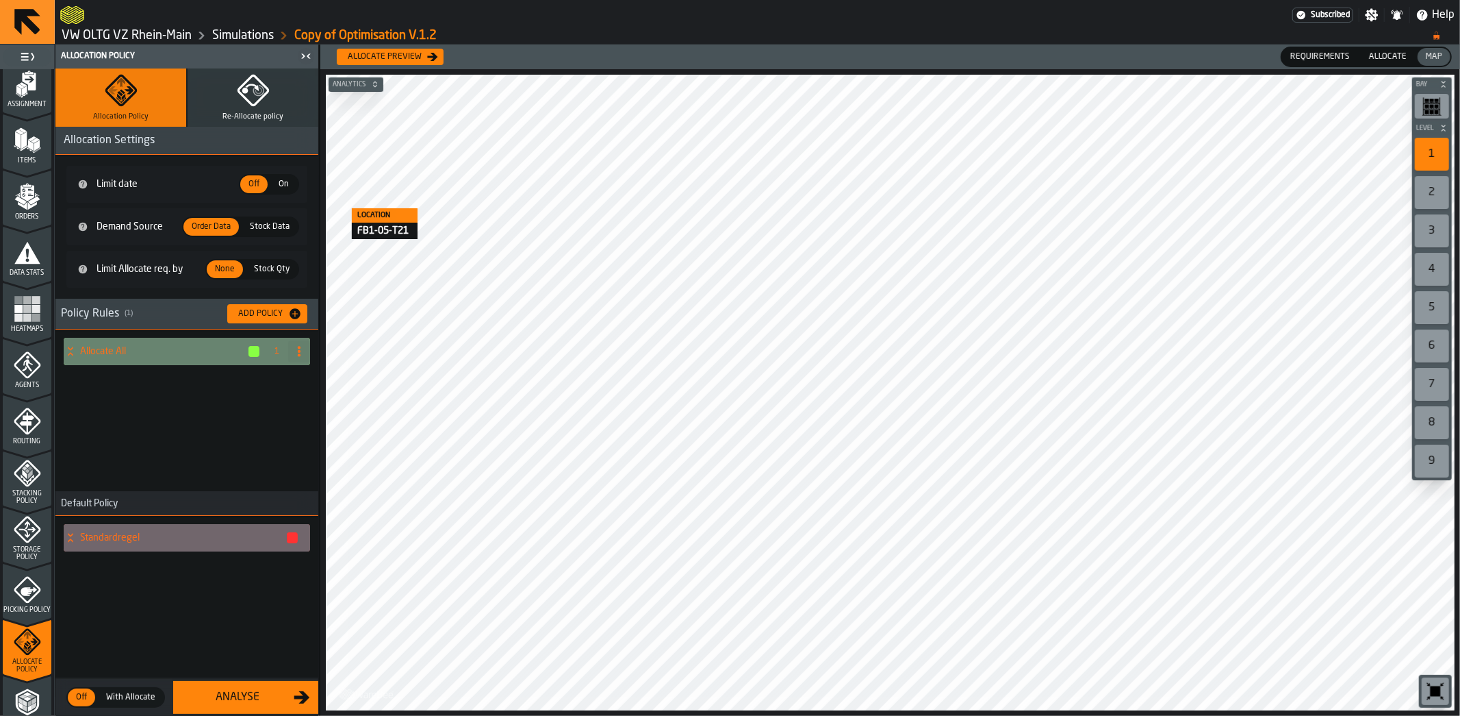
click at [77, 360] on div "Allocate All" at bounding box center [162, 351] width 197 height 27
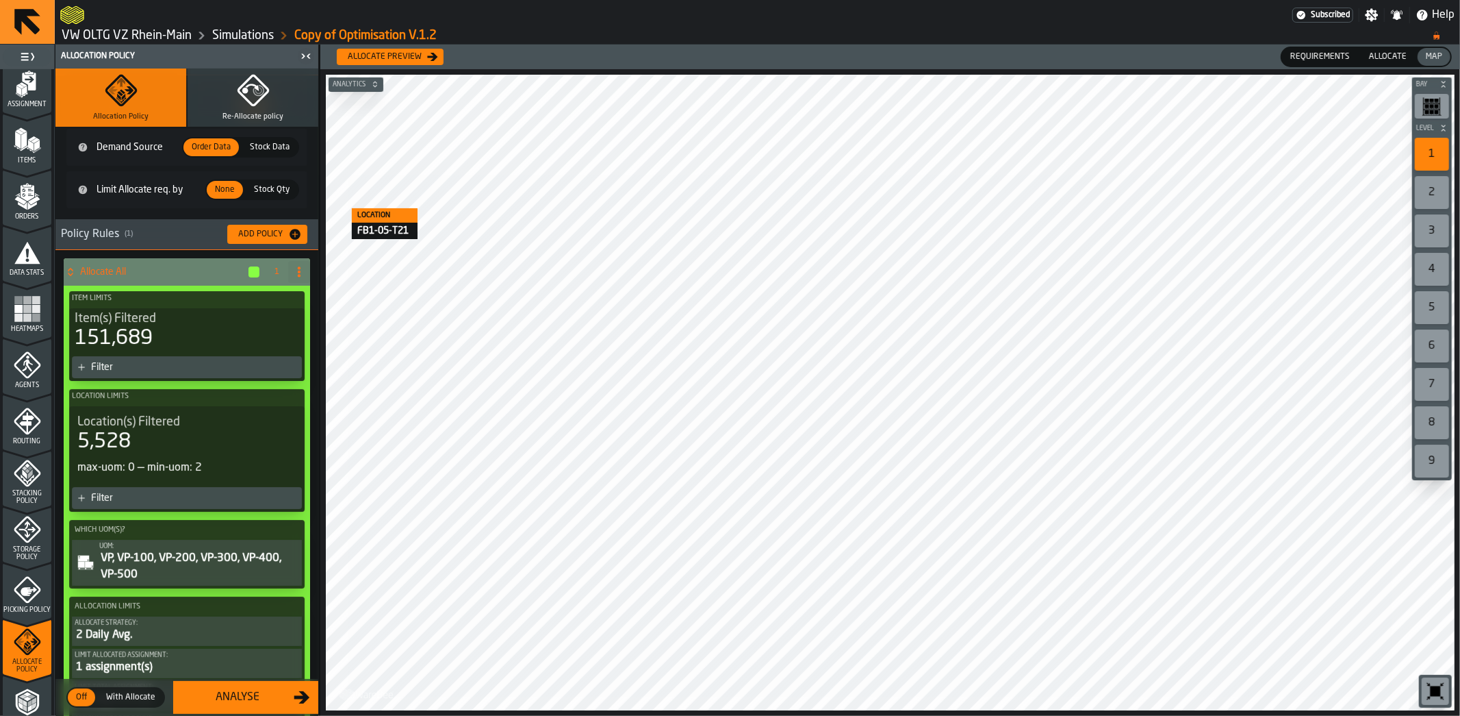
scroll to position [171, 0]
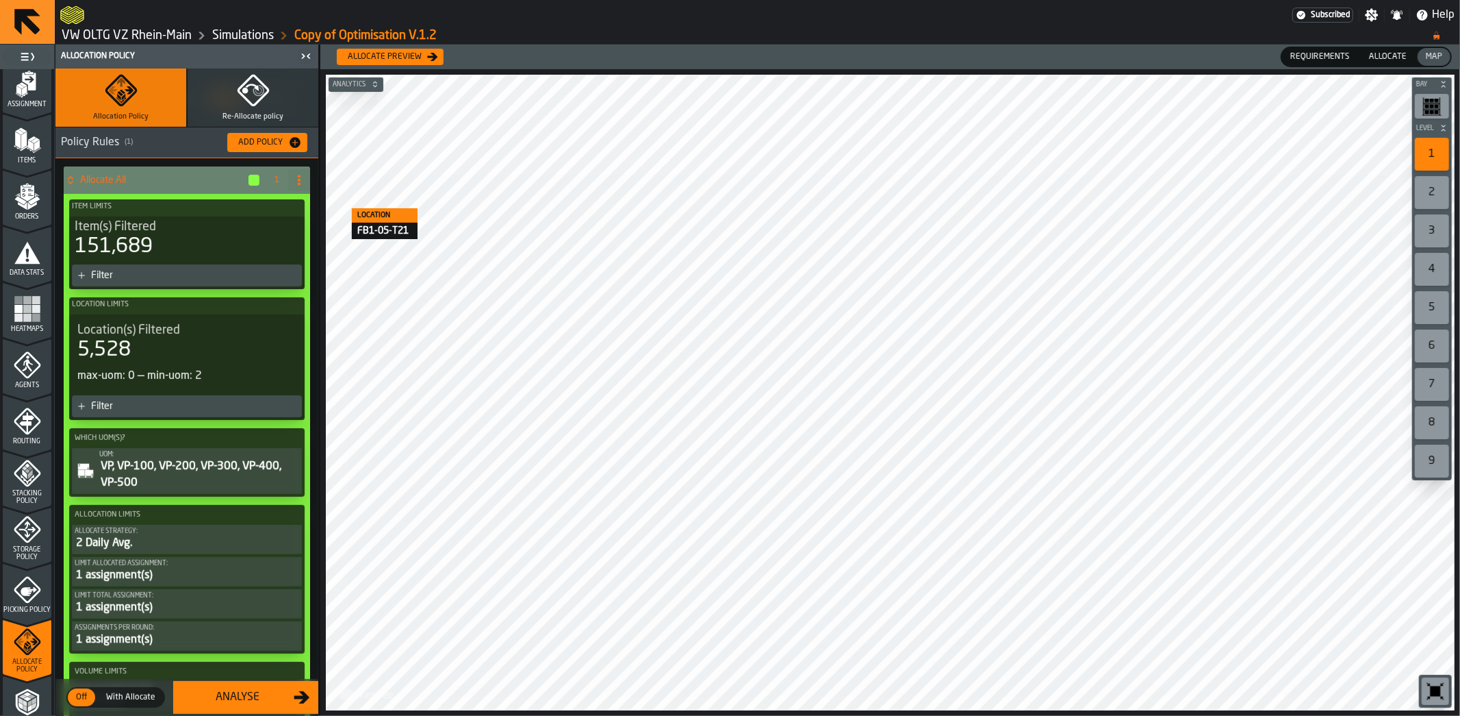
click at [144, 344] on div "5,528" at bounding box center [186, 350] width 219 height 25
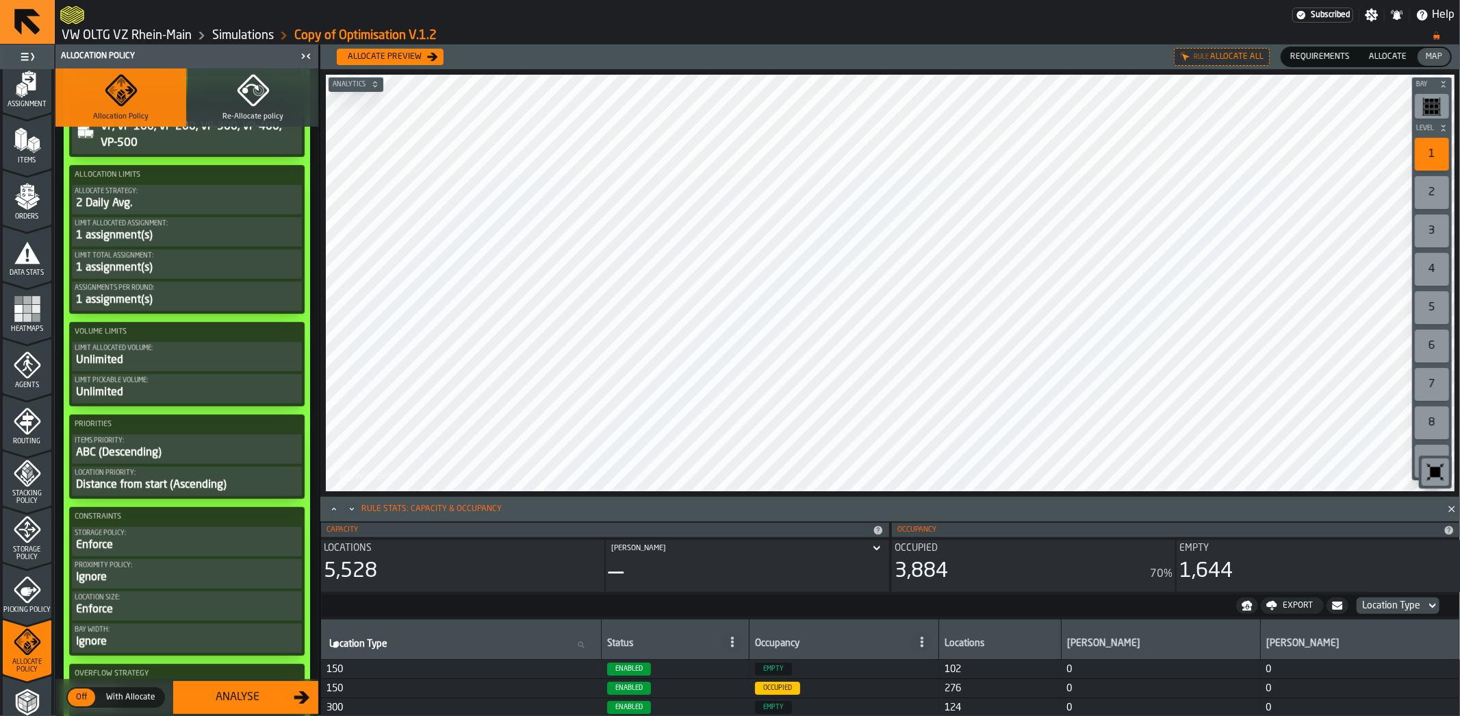
scroll to position [536, 0]
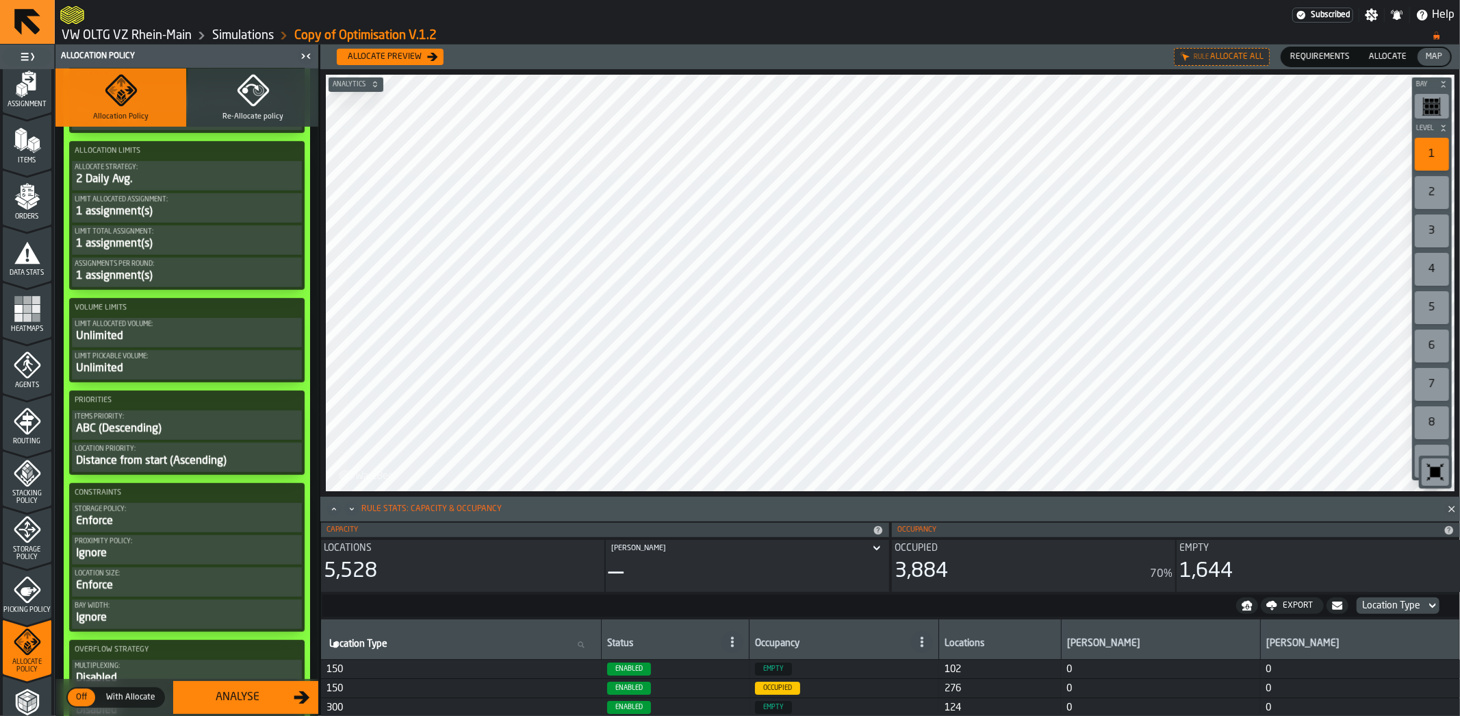
click at [22, 518] on icon "menu Storage Policy" at bounding box center [27, 529] width 27 height 27
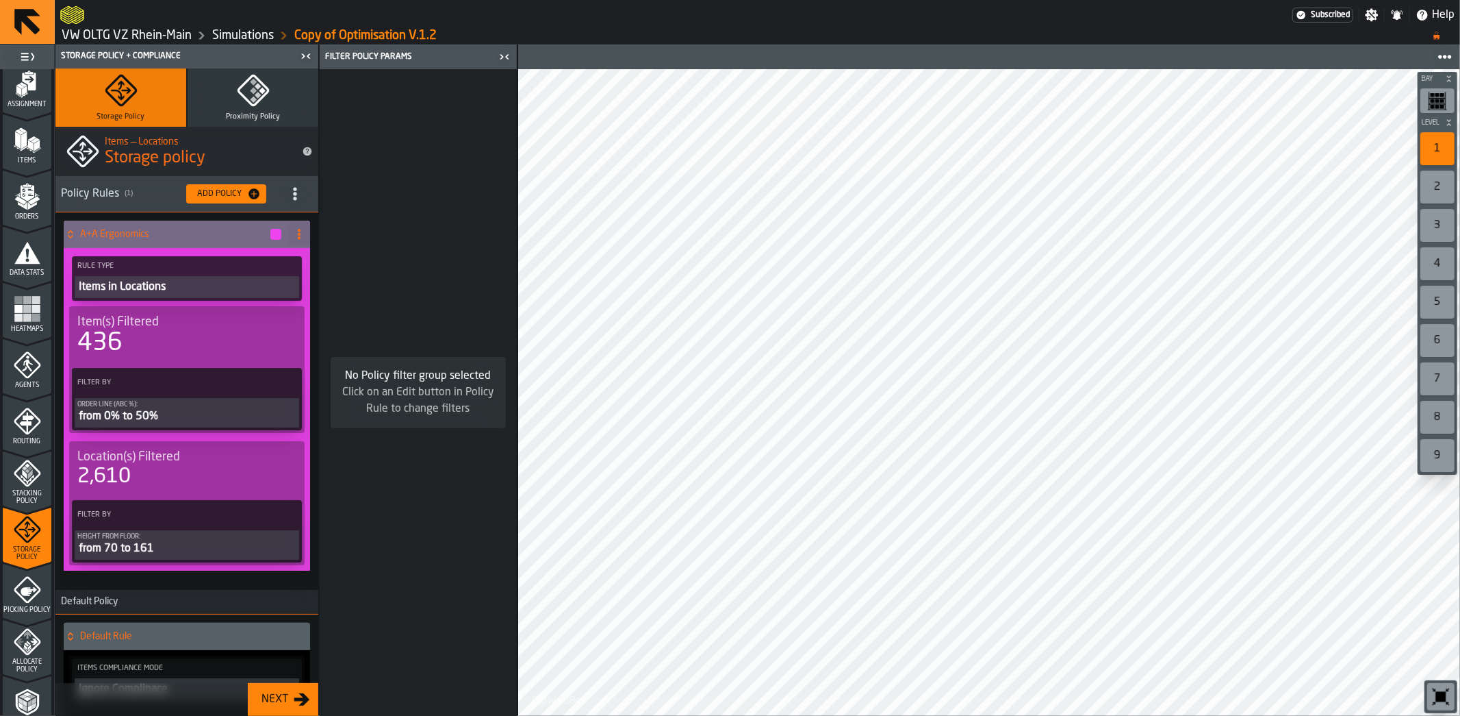
click at [158, 545] on div "from 70 to 161" at bounding box center [186, 548] width 219 height 16
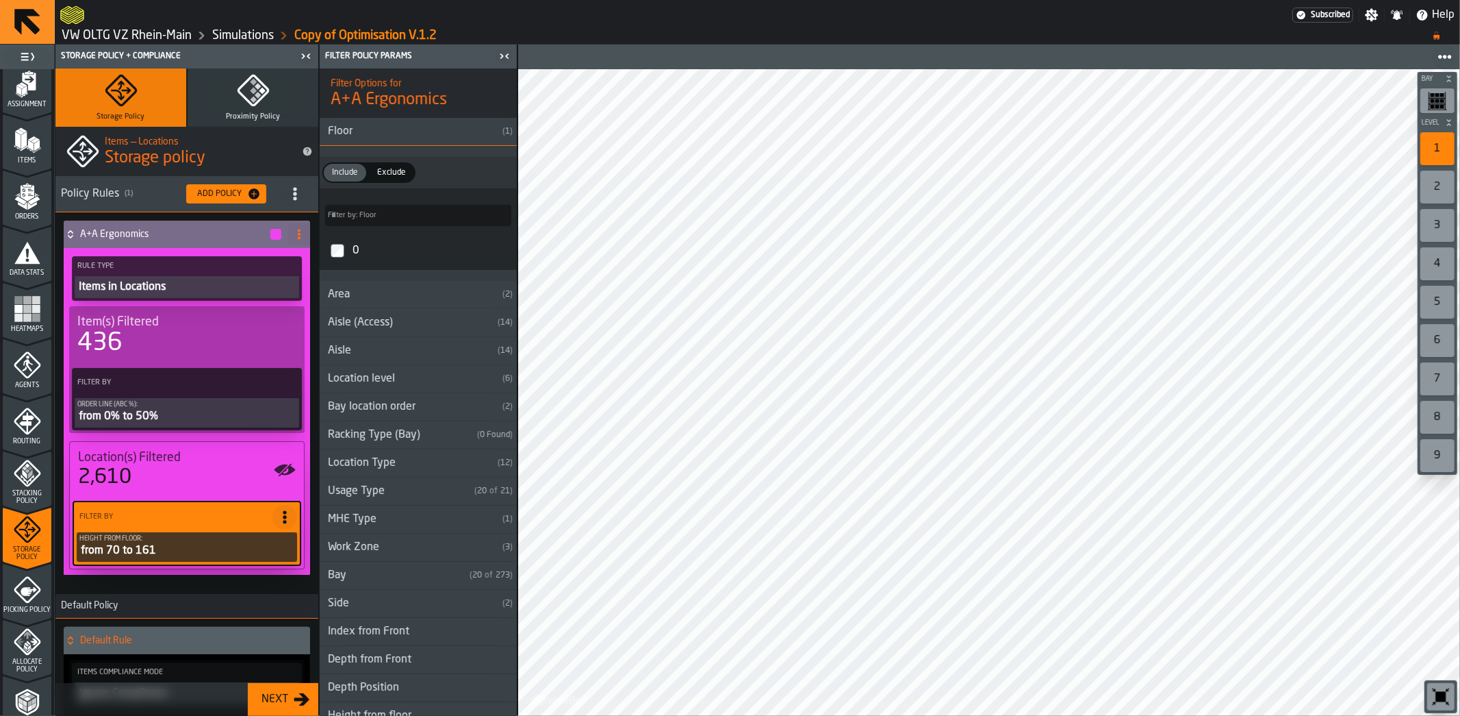
click at [283, 510] on circle at bounding box center [284, 511] width 3 height 3
click at [267, 548] on div "Clear Filter" at bounding box center [249, 543] width 71 height 16
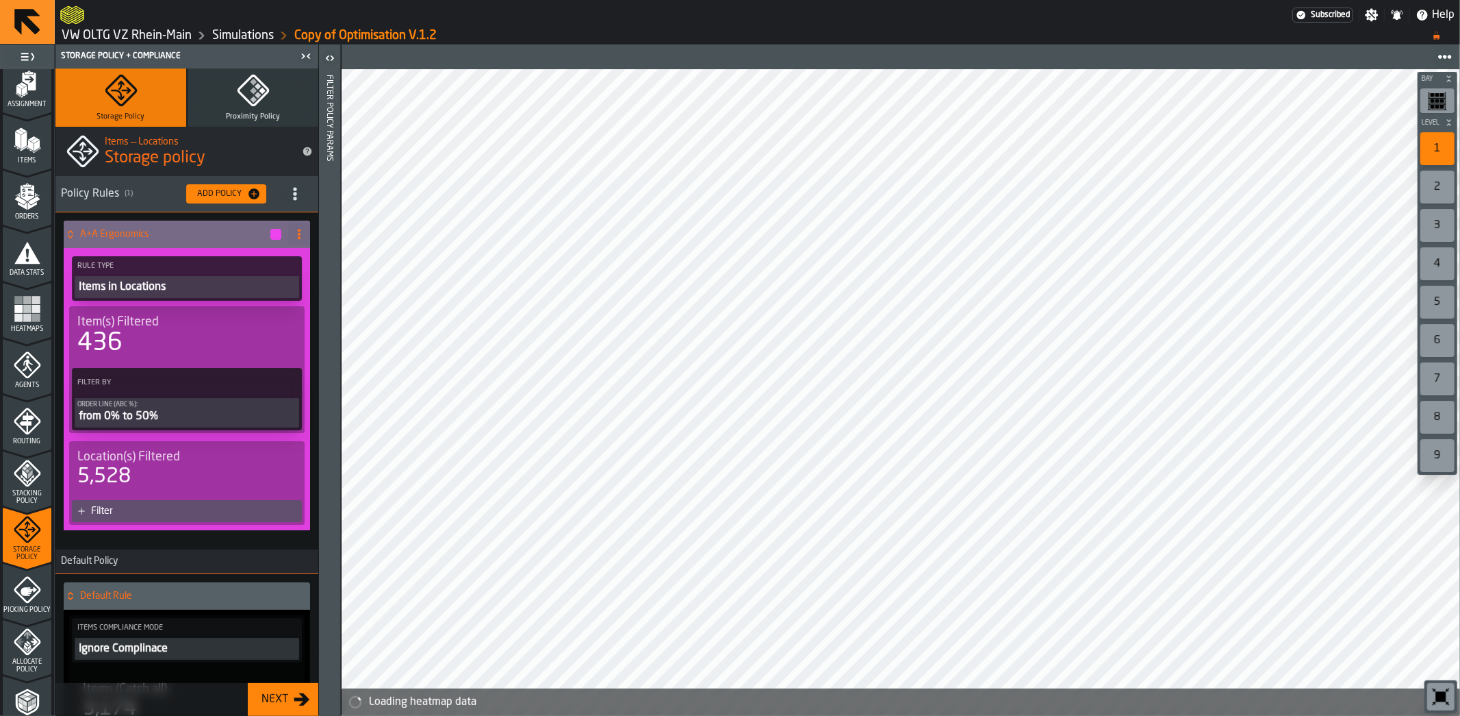
click at [103, 515] on div "Filter" at bounding box center [187, 511] width 230 height 22
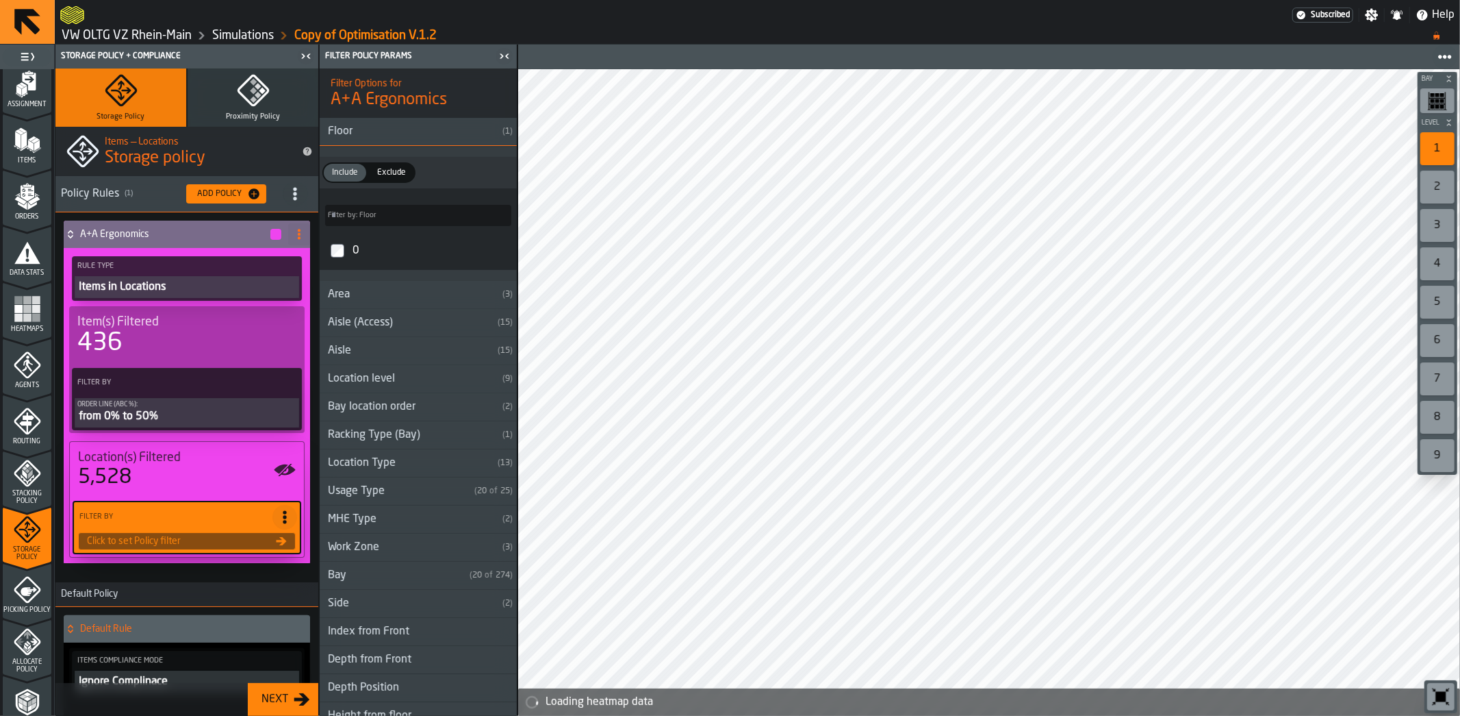
click at [361, 550] on div "Work Zone" at bounding box center [408, 547] width 177 height 16
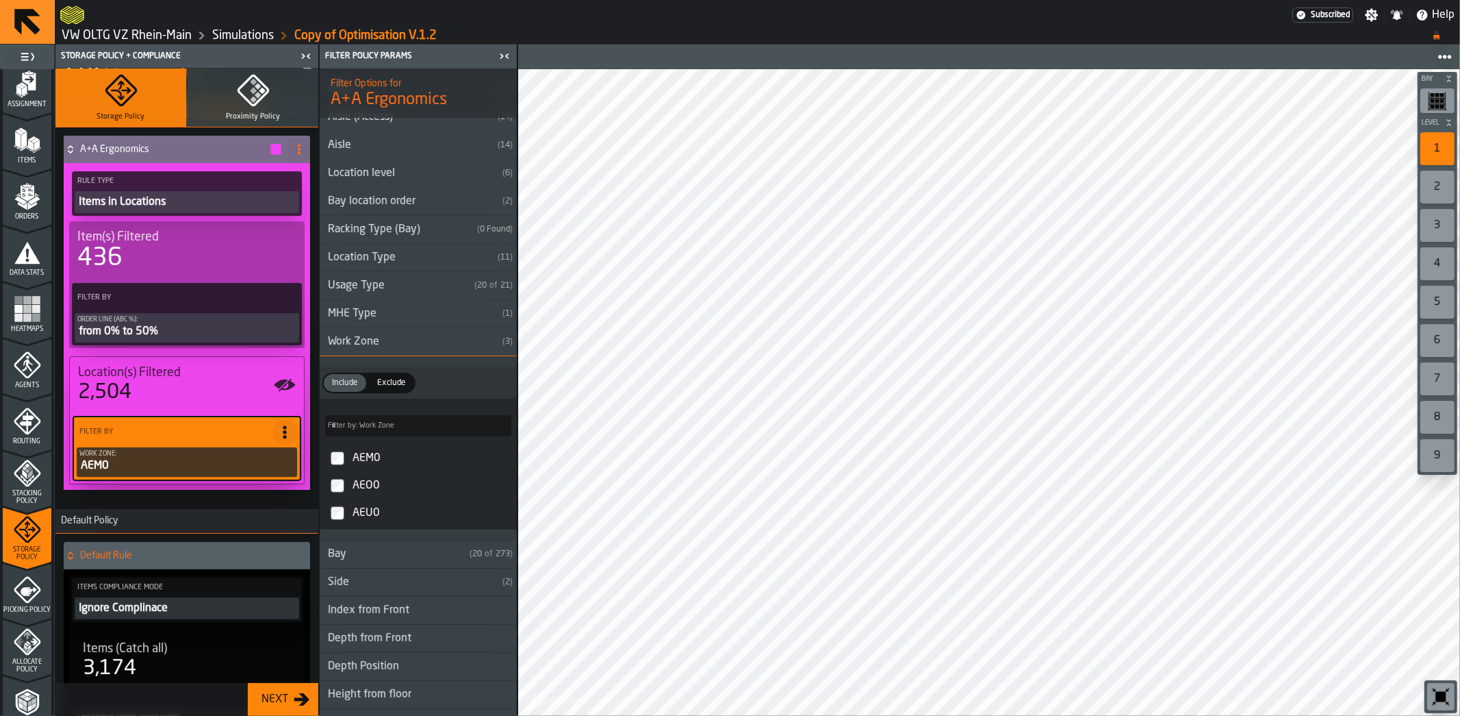
scroll to position [91, 0]
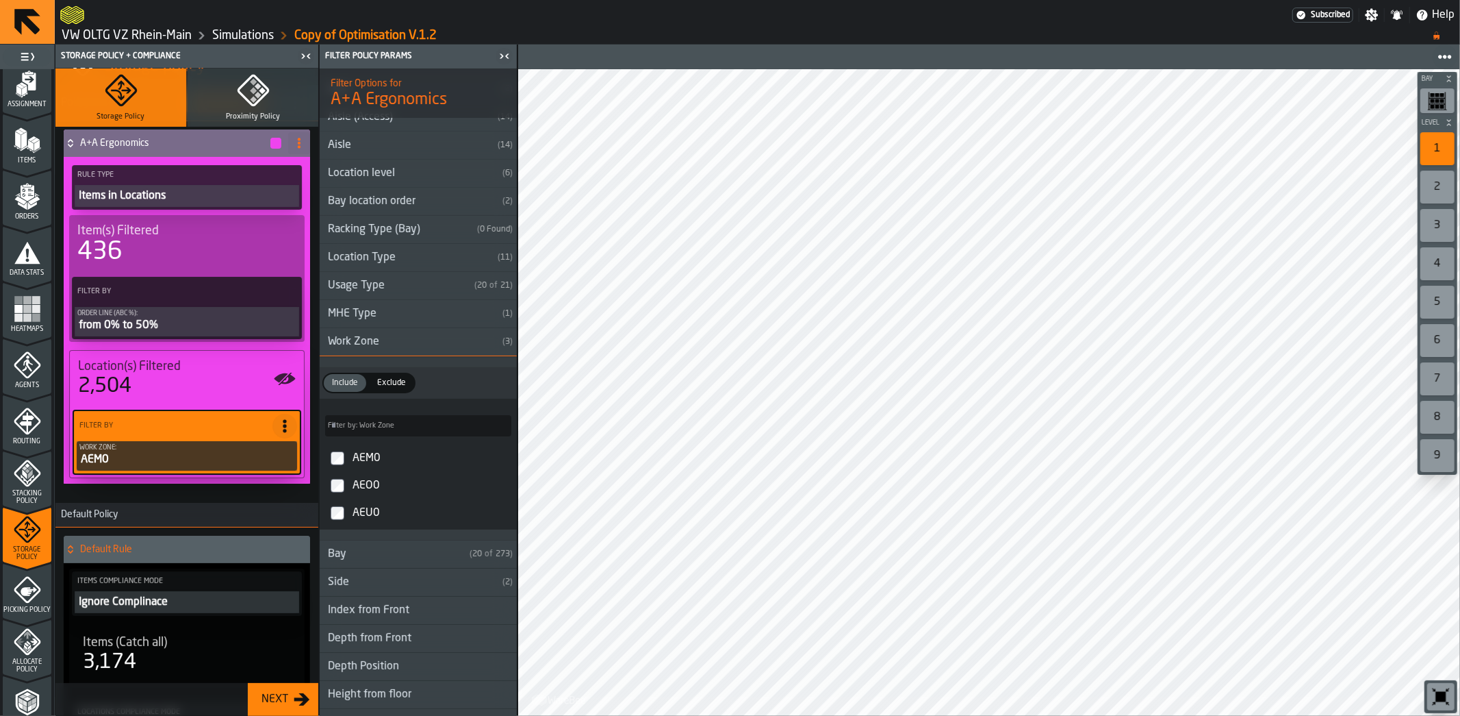
click at [262, 694] on div "Next" at bounding box center [275, 699] width 38 height 16
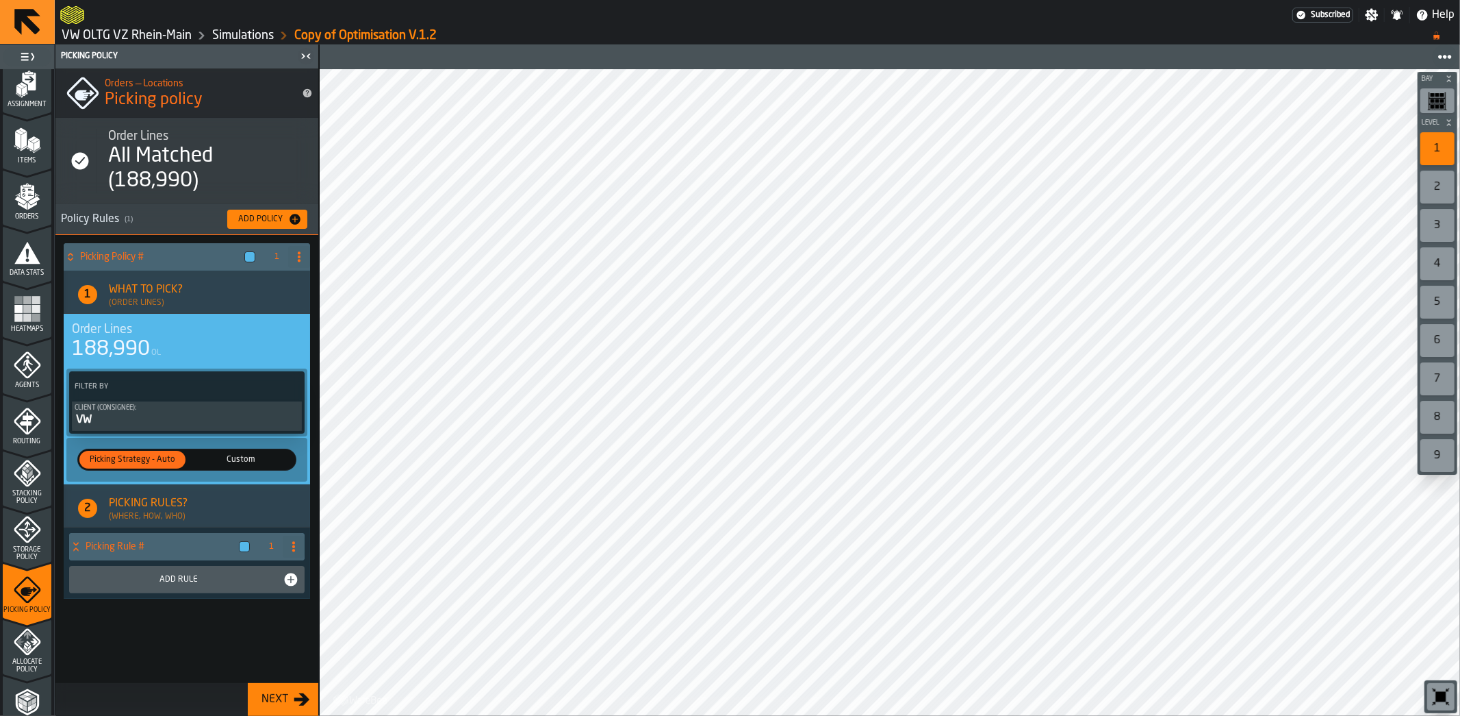
click at [25, 650] on icon "menu Allocate Policy" at bounding box center [25, 649] width 4 height 5
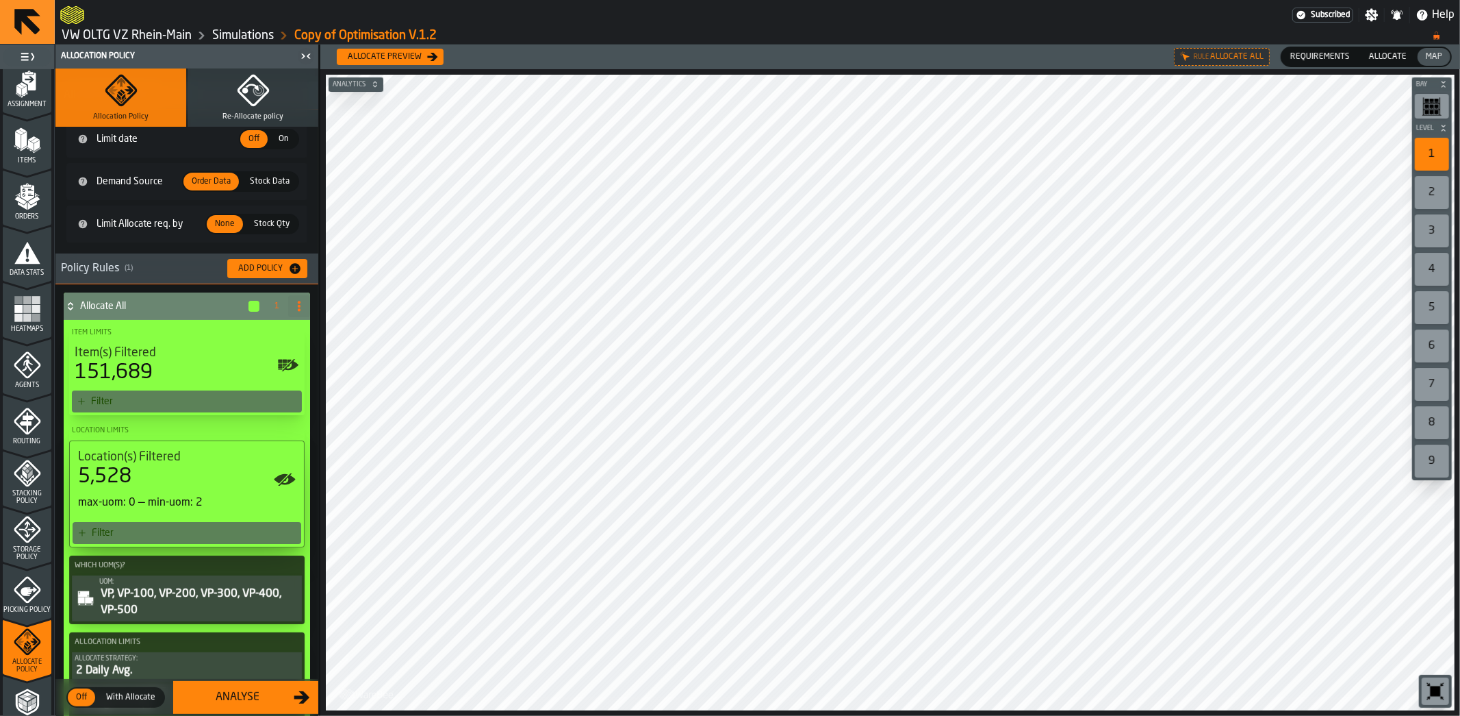
scroll to position [0, 0]
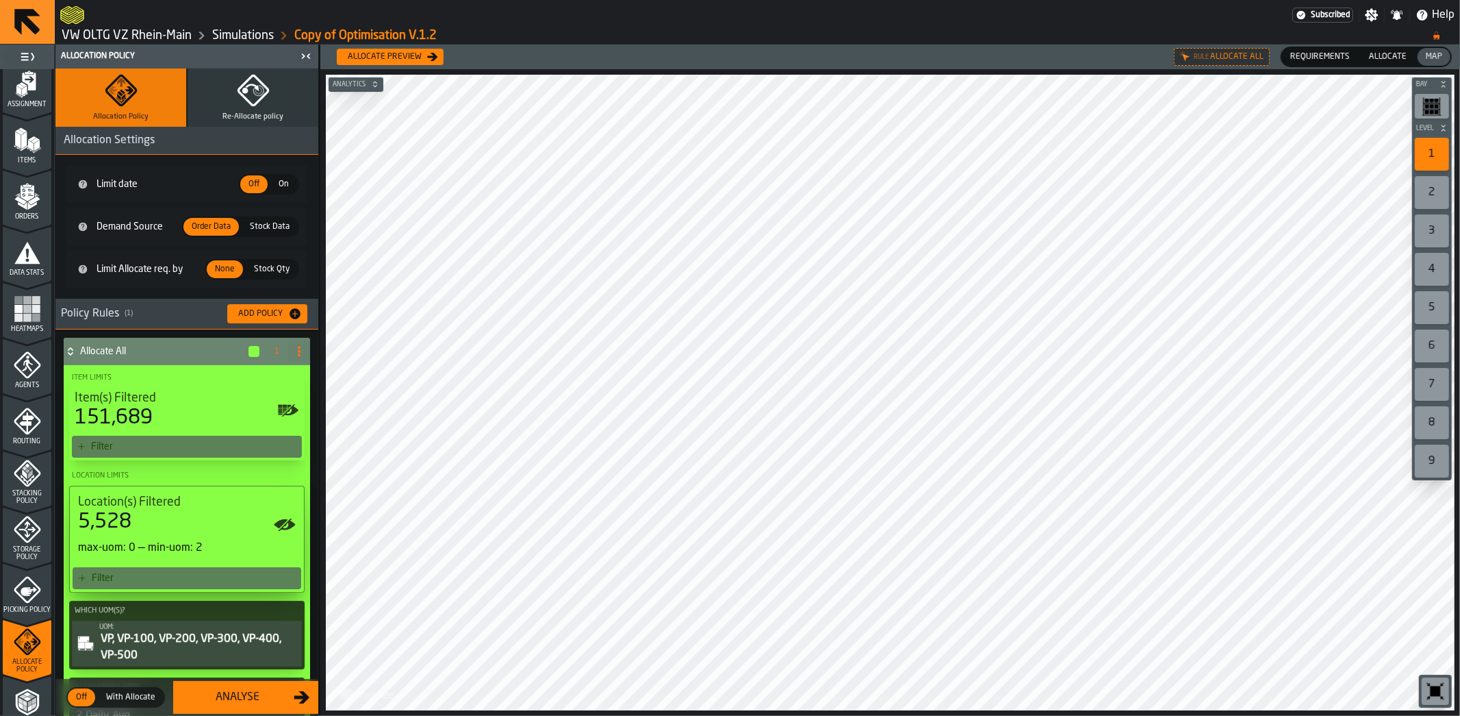
click at [407, 53] on div "Allocate preview" at bounding box center [384, 57] width 85 height 10
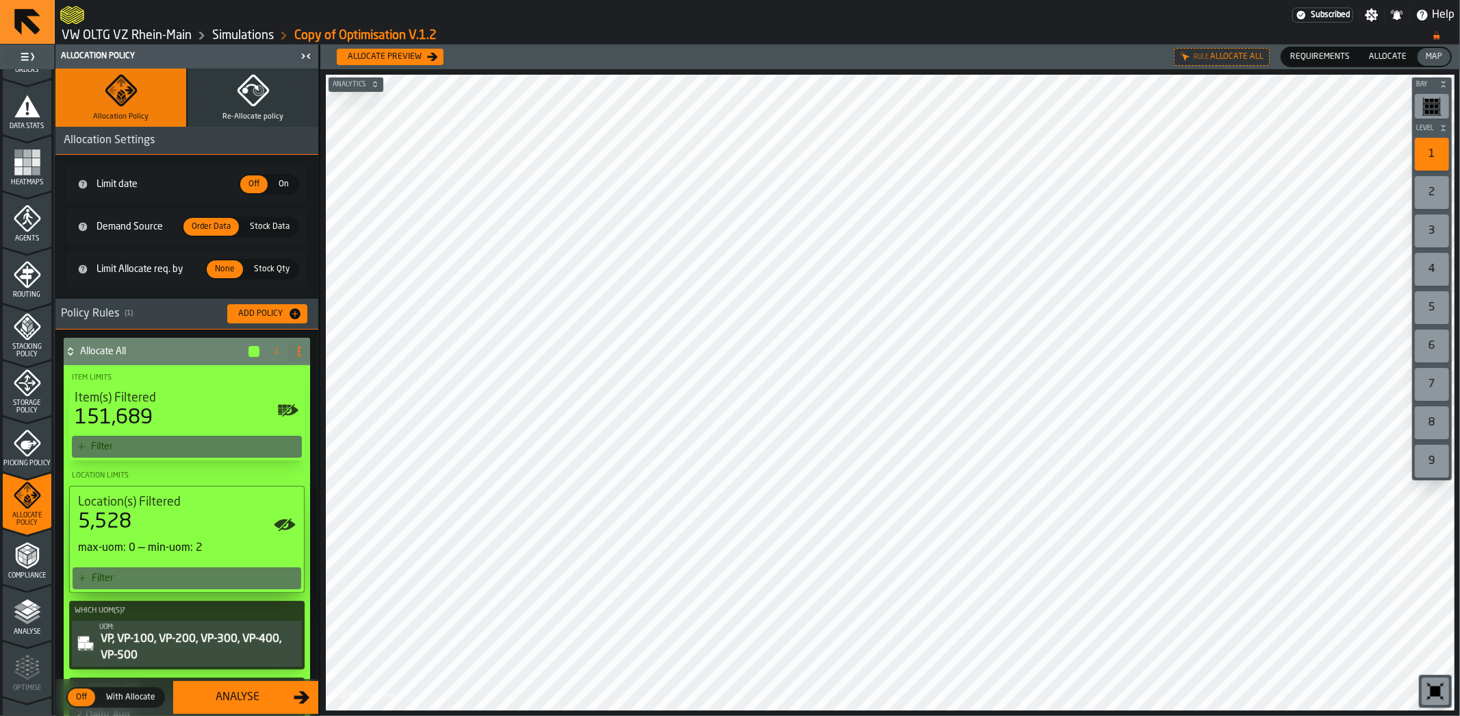
click at [1394, 56] on span "Allocate" at bounding box center [1388, 57] width 49 height 12
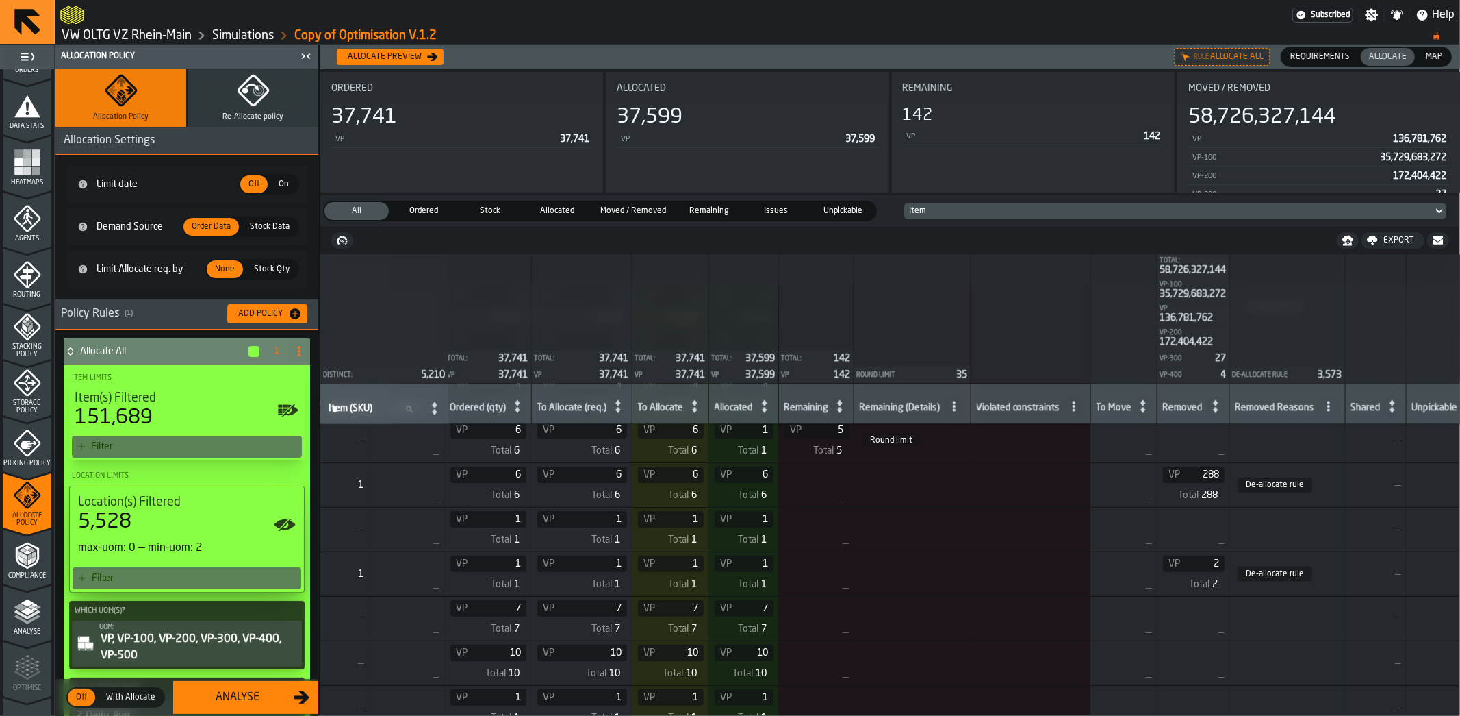
scroll to position [104210, 474]
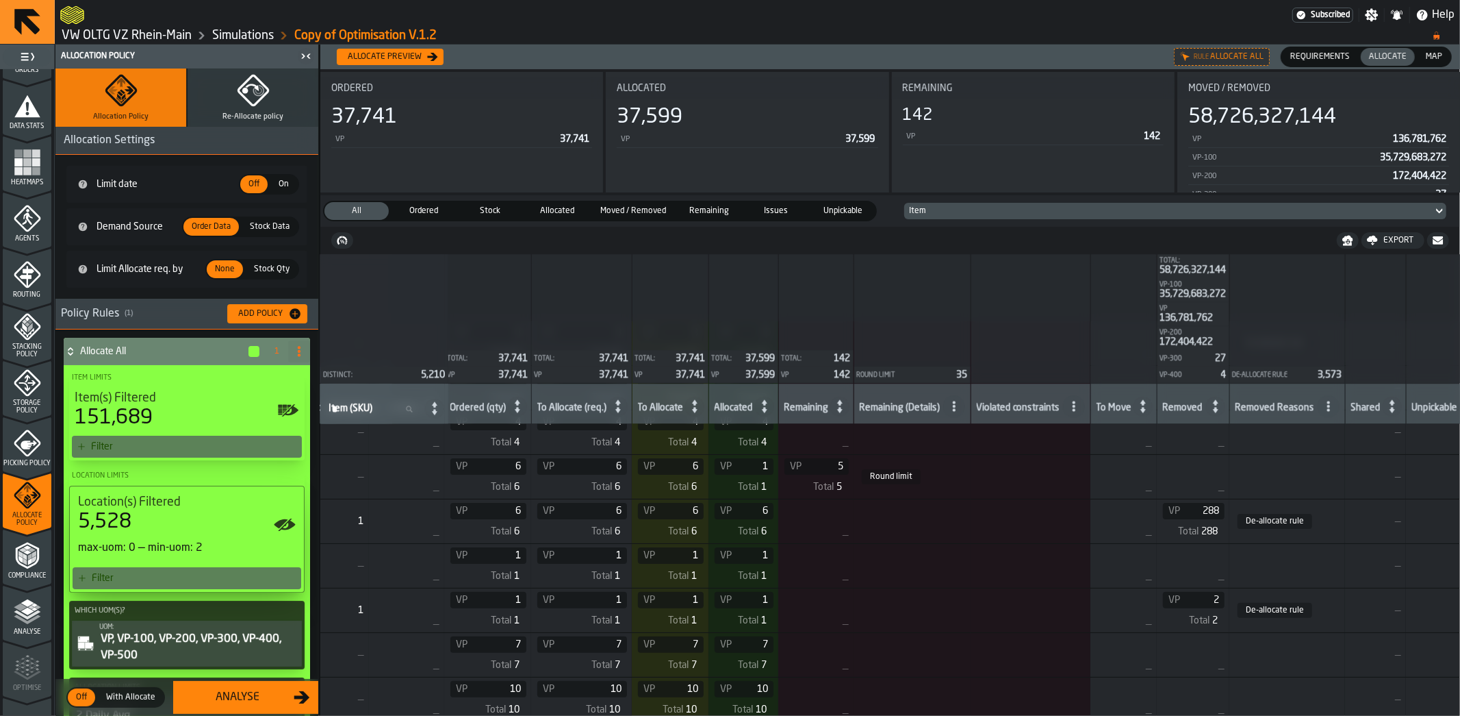
click at [281, 708] on button "Analyse" at bounding box center [245, 697] width 145 height 33
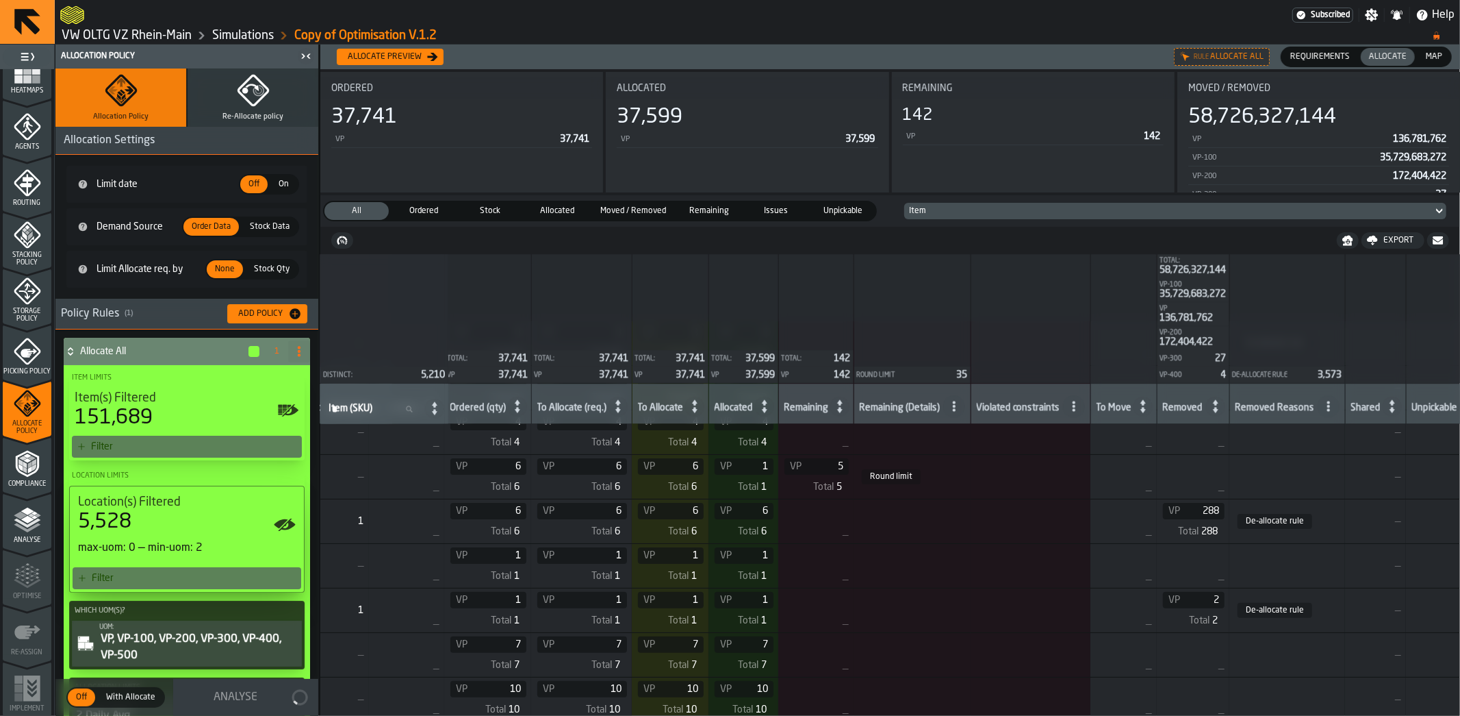
click at [27, 518] on polygon "menu Analyse" at bounding box center [27, 519] width 13 height 8
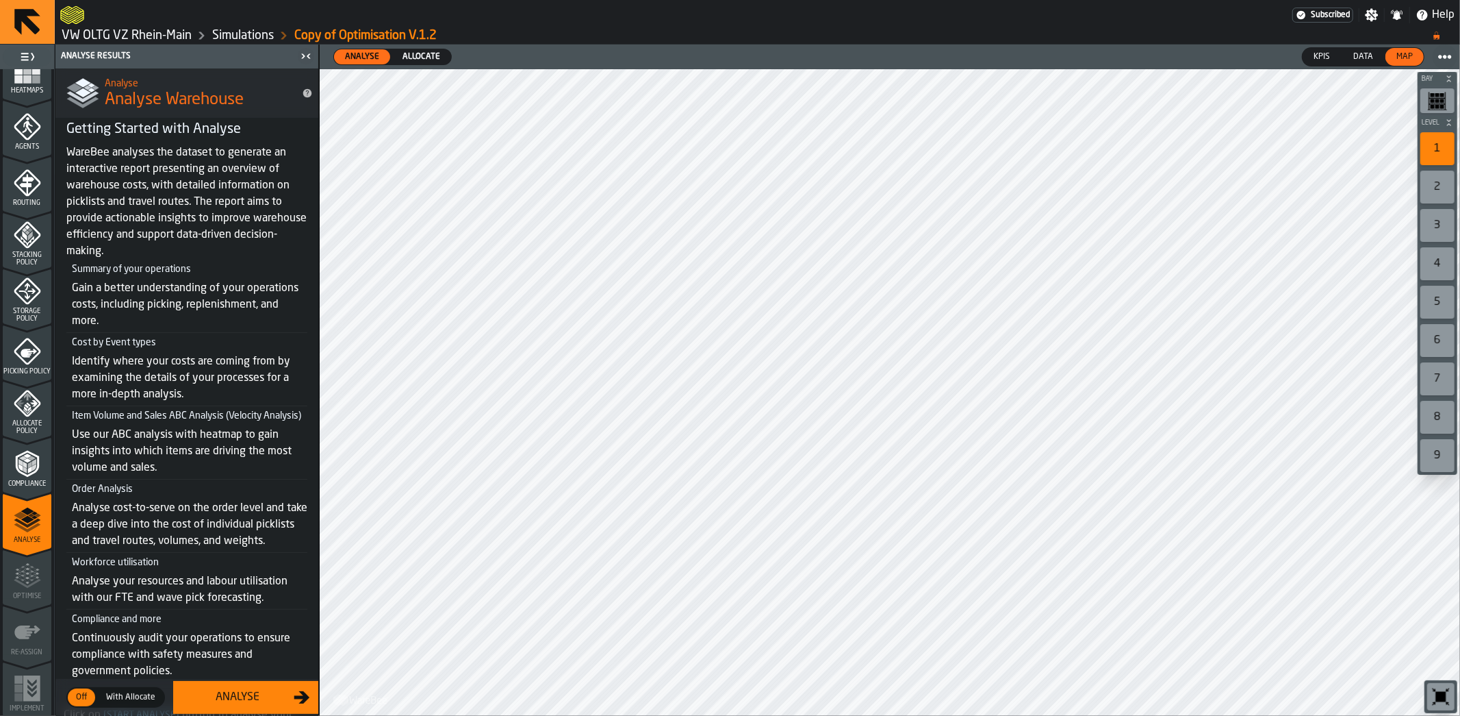
scroll to position [45, 0]
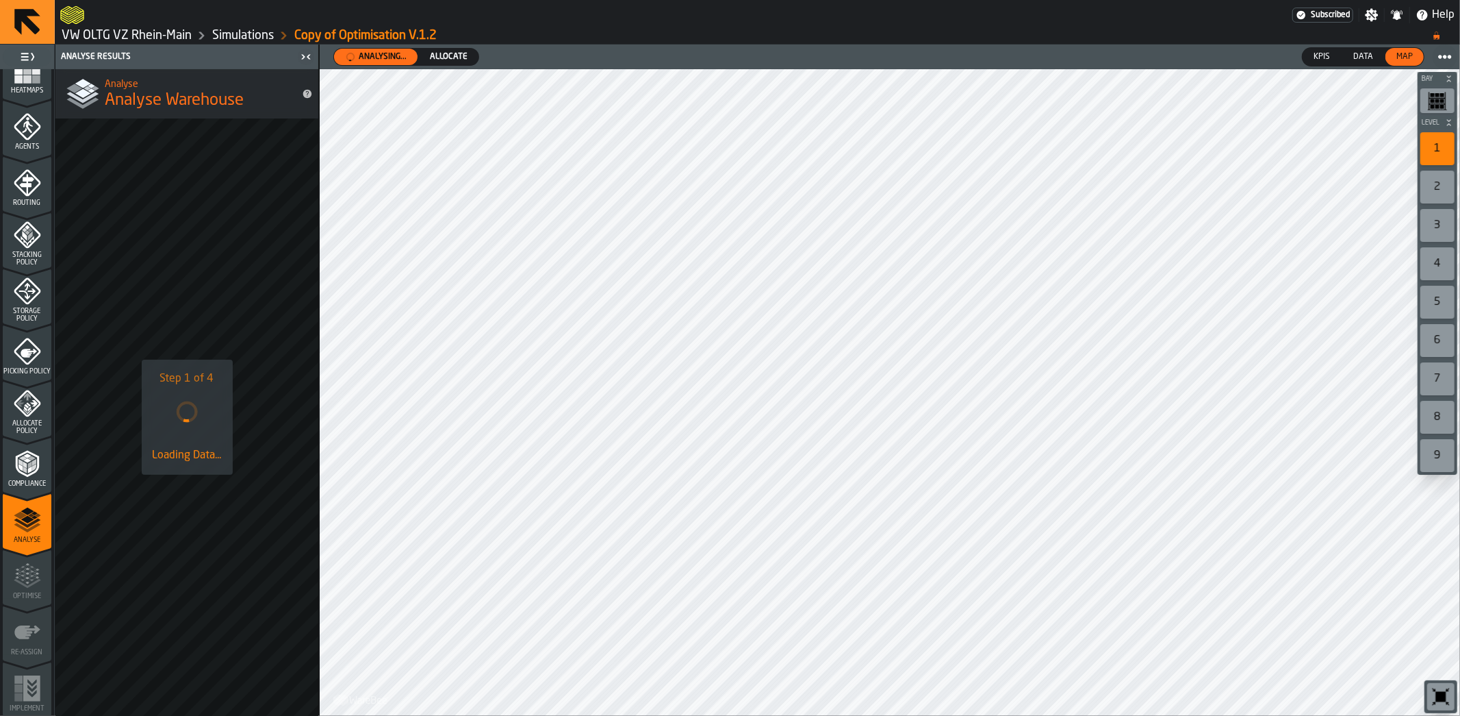
click at [147, 34] on link "VW OLTG VZ Rhein-Main" at bounding box center [127, 35] width 130 height 15
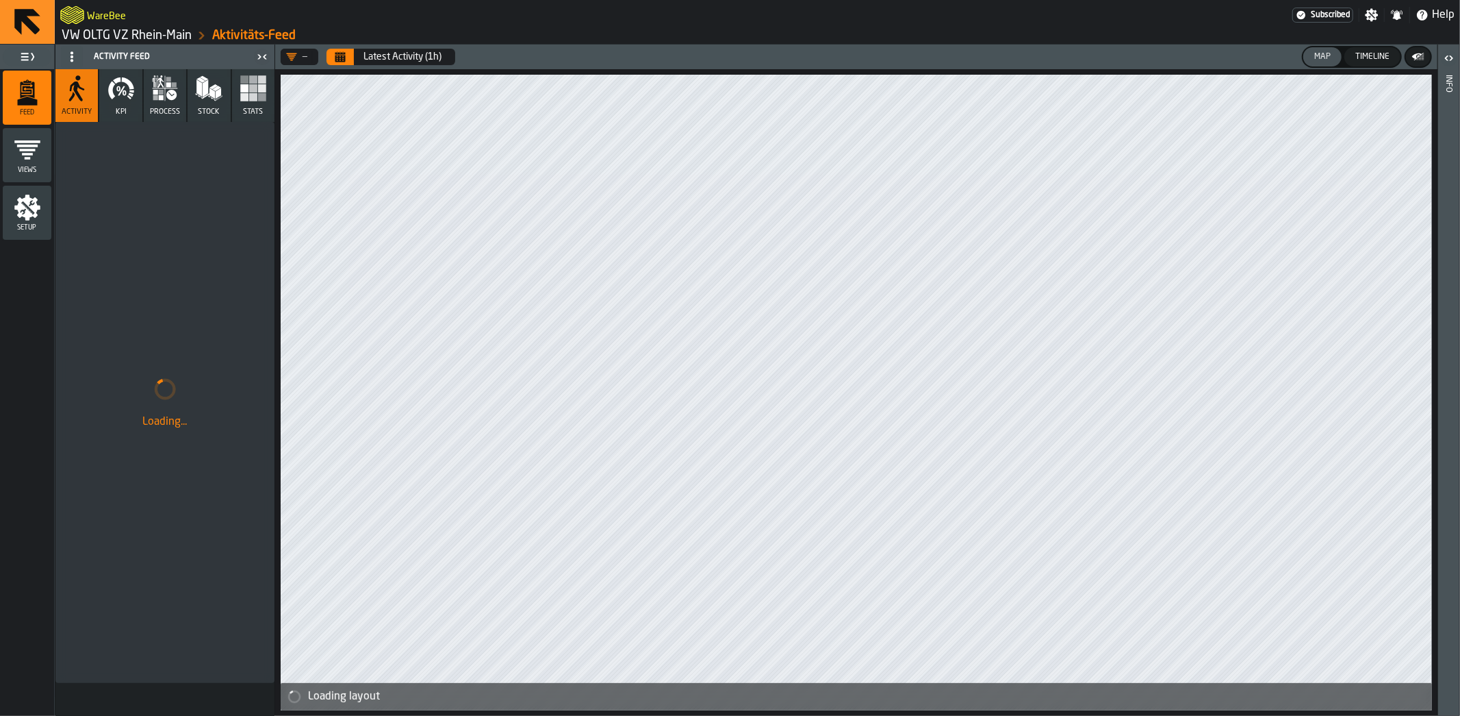
click at [129, 33] on link "VW OLTG VZ Rhein-Main" at bounding box center [127, 35] width 130 height 15
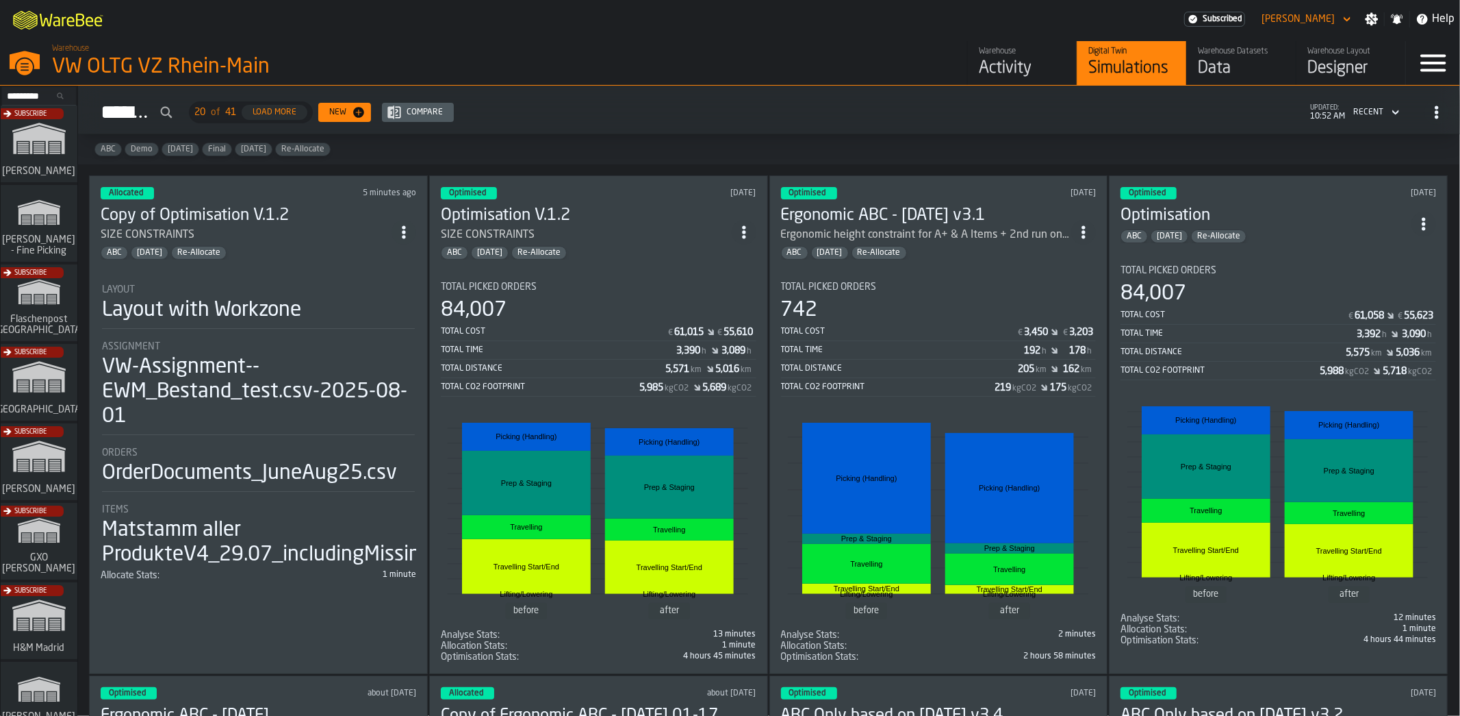
click at [399, 231] on icon "ItemListCard-DashboardItemContainer" at bounding box center [404, 232] width 14 height 14
click at [380, 323] on div "Duplicate" at bounding box center [375, 322] width 71 height 16
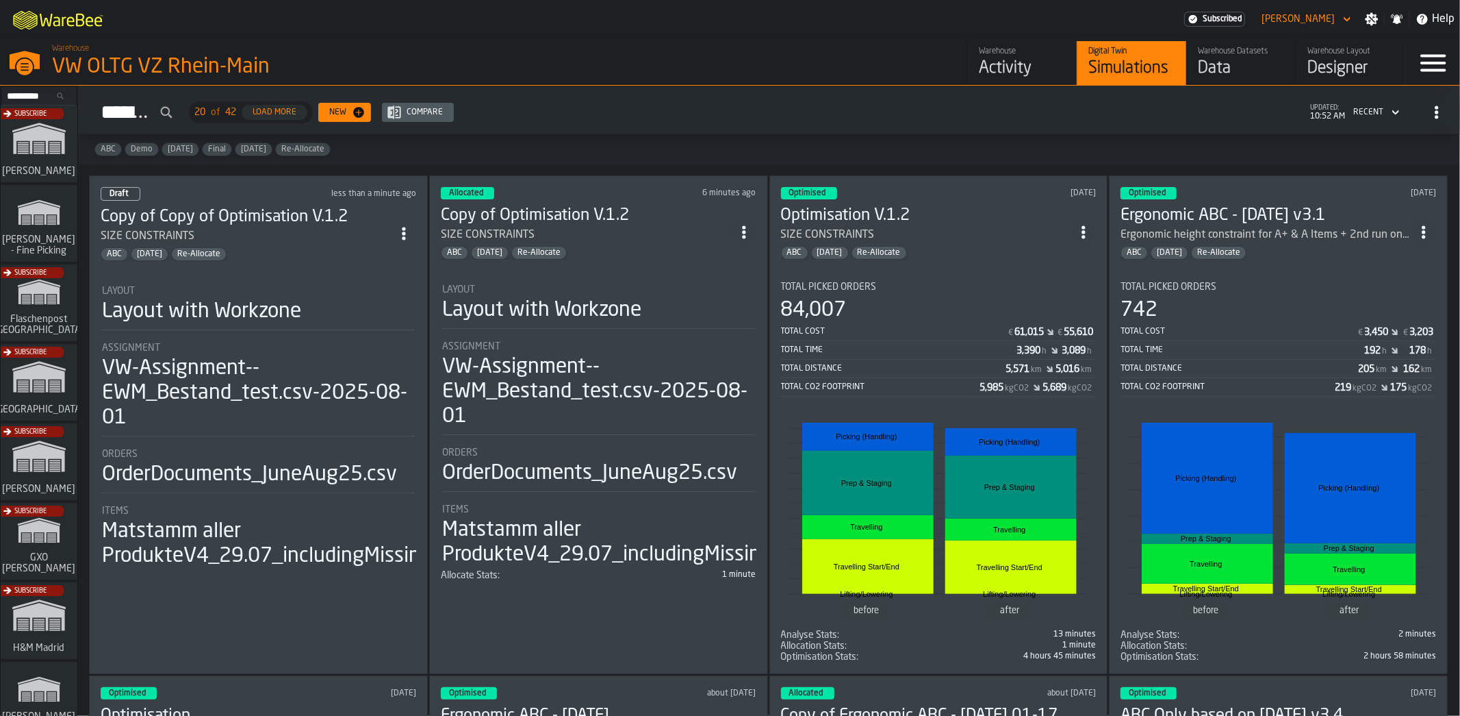
click at [411, 227] on icon "ItemListCard-DashboardItemContainer" at bounding box center [404, 234] width 14 height 14
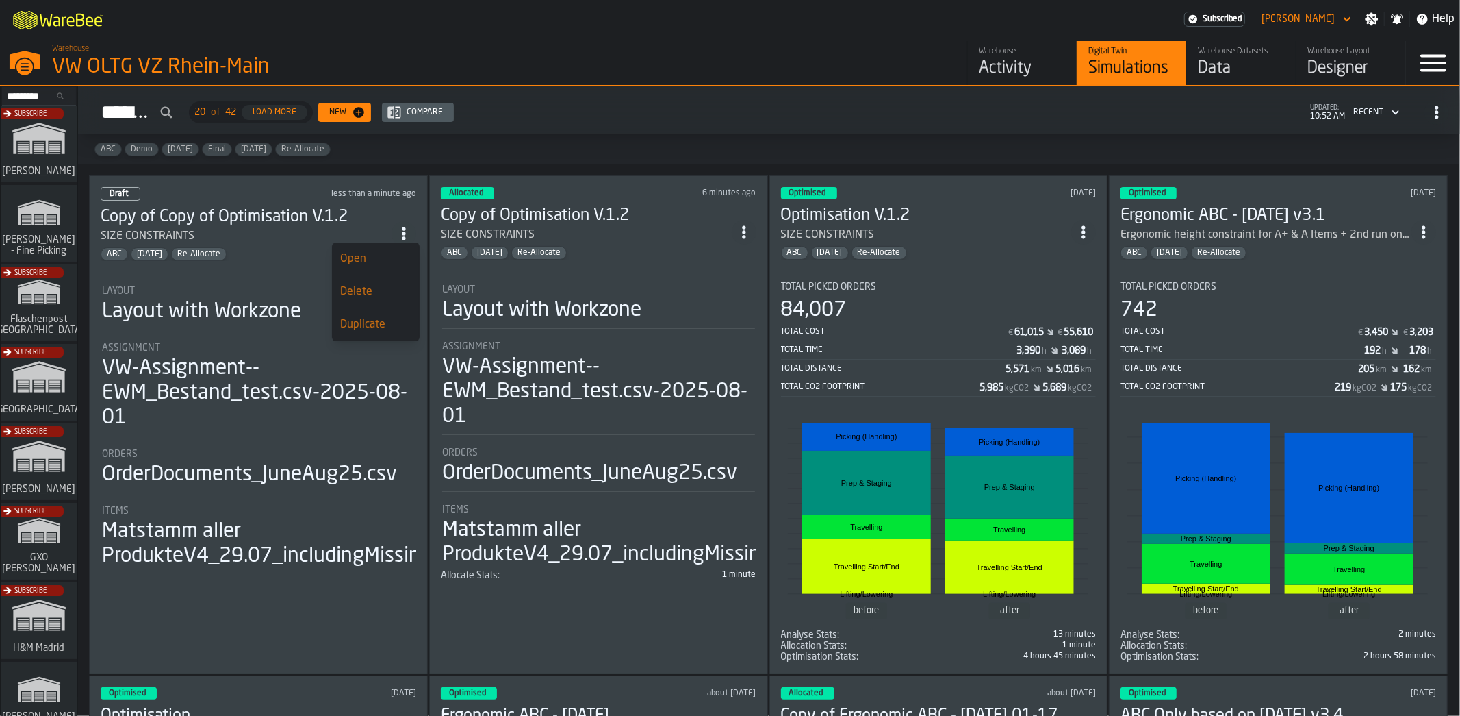
click at [403, 260] on div "Open" at bounding box center [375, 259] width 71 height 16
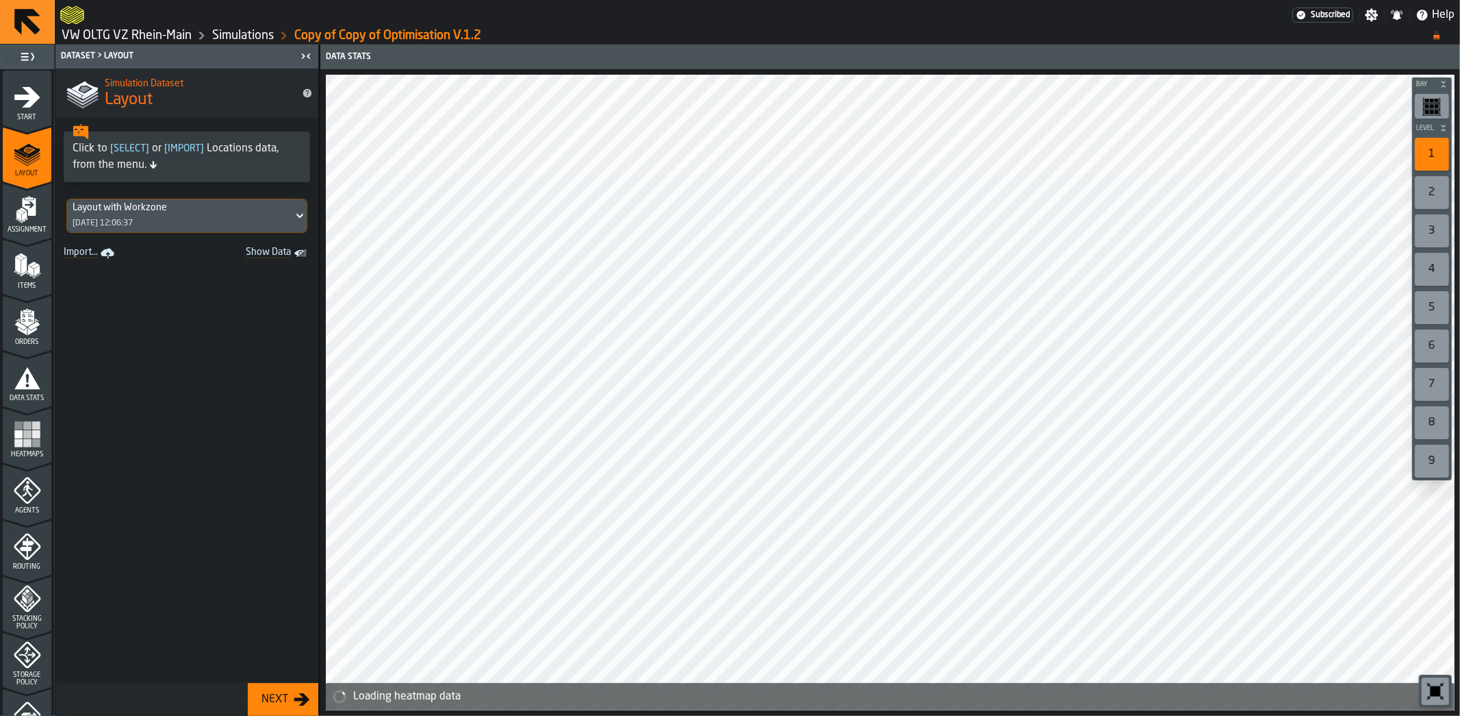
scroll to position [285, 0]
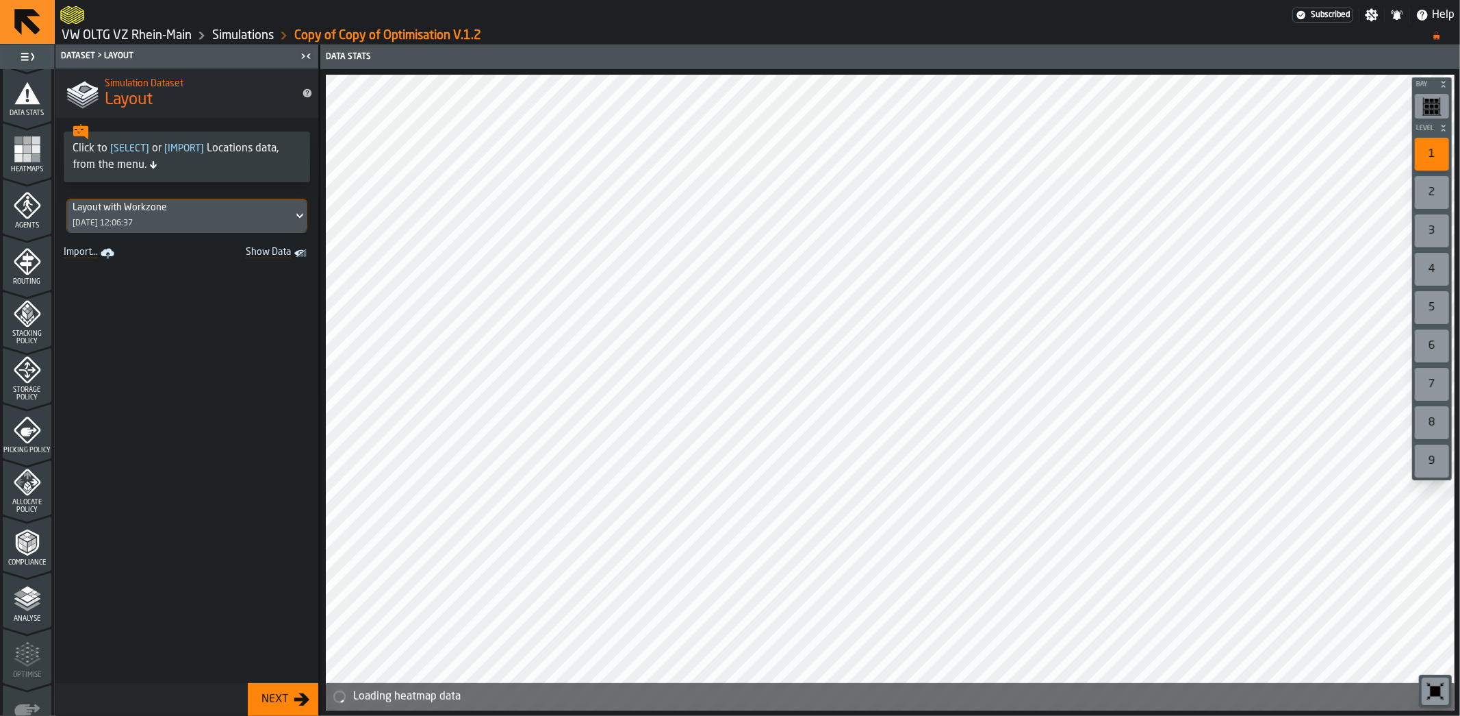
click at [21, 504] on span "Allocate Policy" at bounding box center [27, 505] width 49 height 15
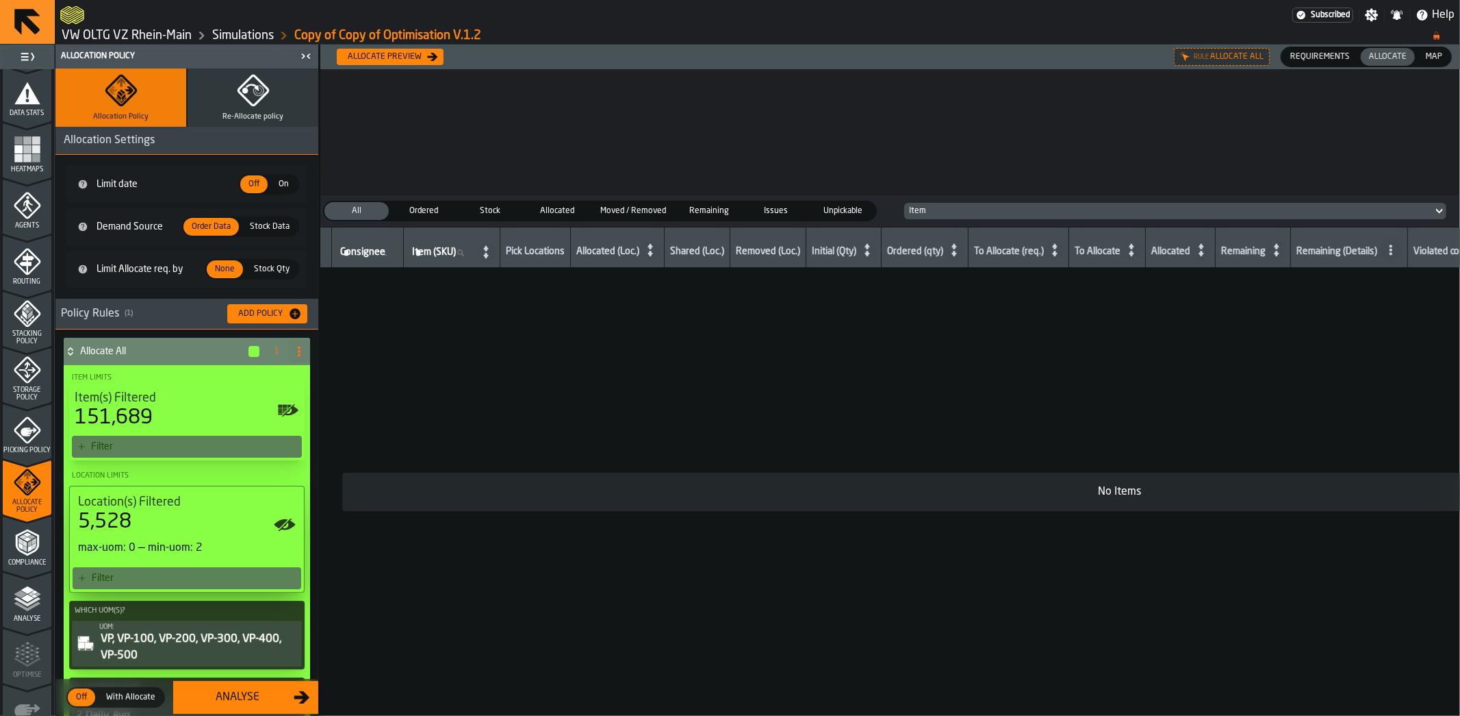
click at [388, 62] on div "Allocate preview" at bounding box center [384, 57] width 85 height 10
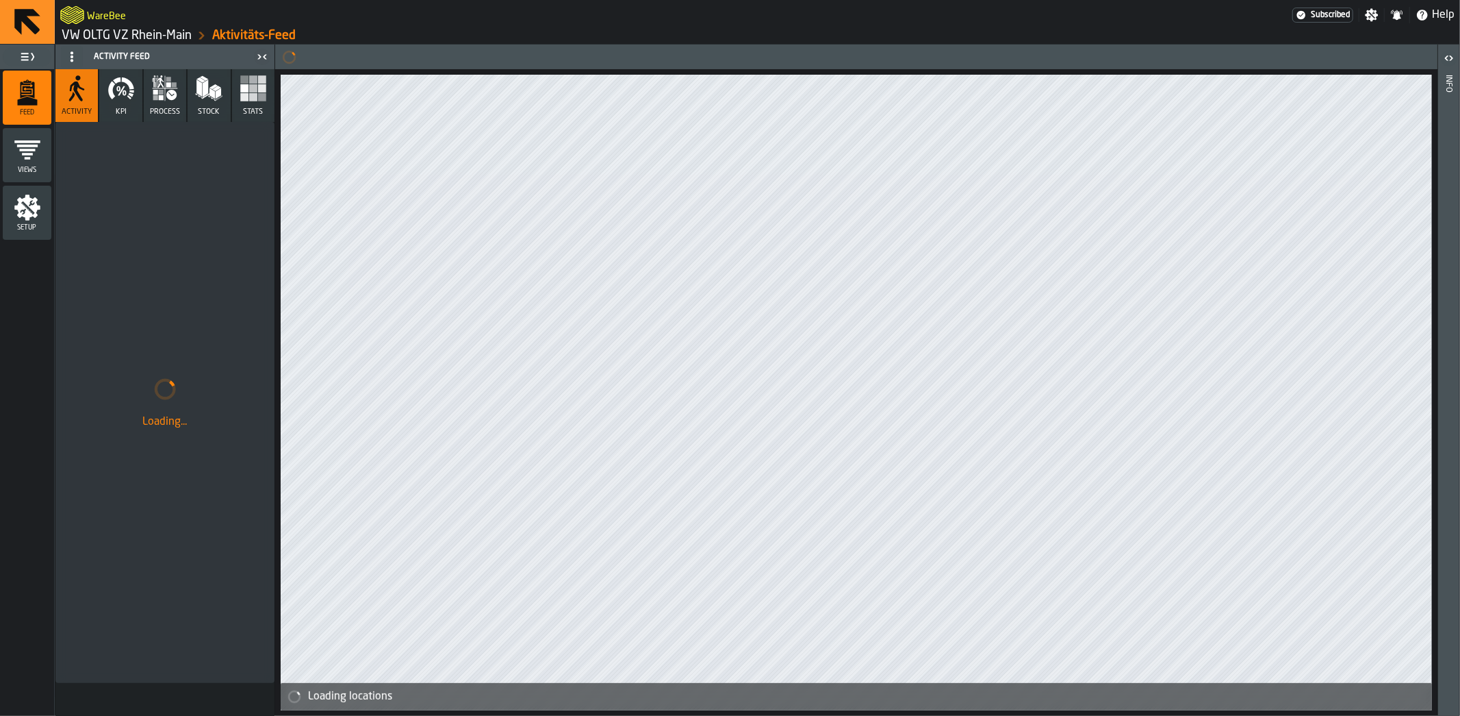
click at [134, 33] on link "VW OLTG VZ Rhein-Main" at bounding box center [127, 35] width 130 height 15
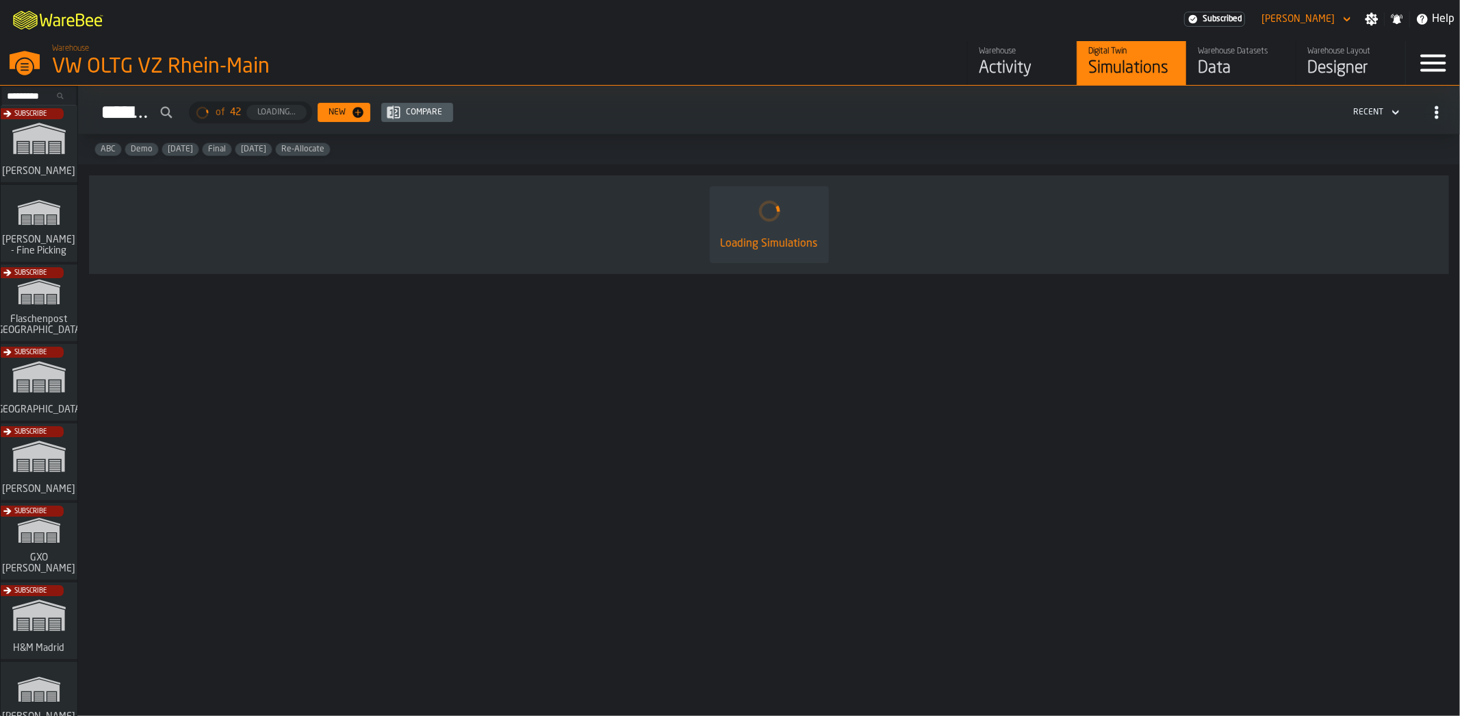
click at [1354, 56] on div "Warehouse Layout" at bounding box center [1351, 52] width 87 height 10
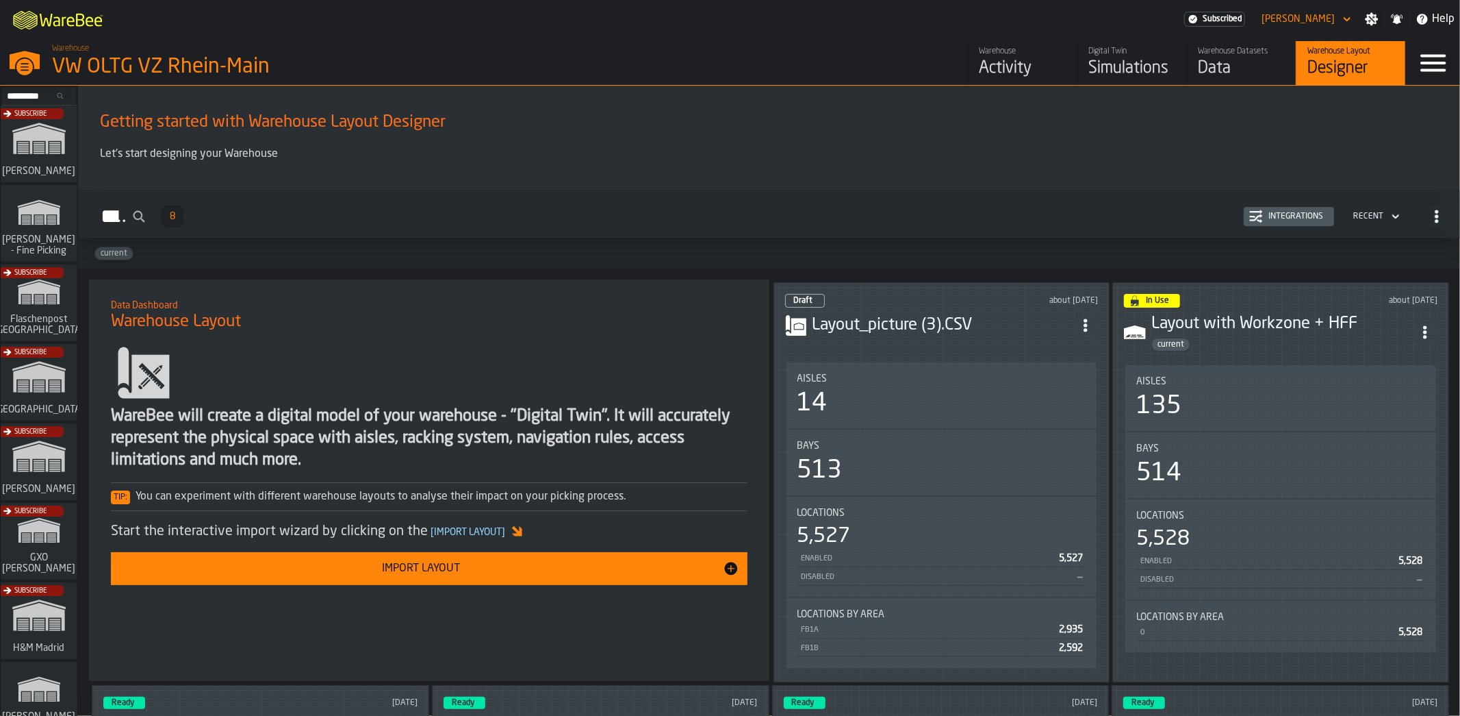
click at [1119, 66] on div "Simulations" at bounding box center [1132, 69] width 87 height 22
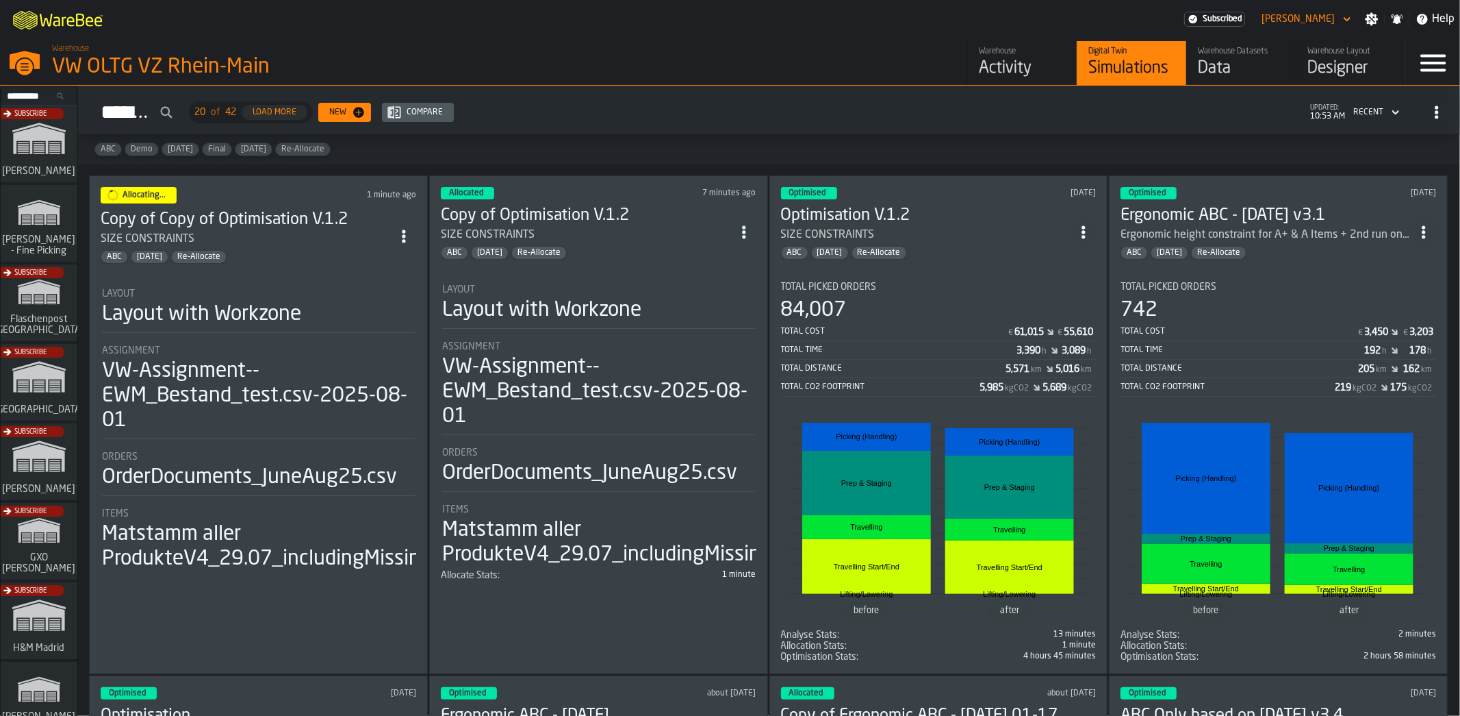
click at [916, 261] on div "Optimised [DATE] Optimisation V.1.2 SIZE CONSTRAINTS ABC [DATE] Re-Allocate Tot…" at bounding box center [939, 424] width 339 height 498
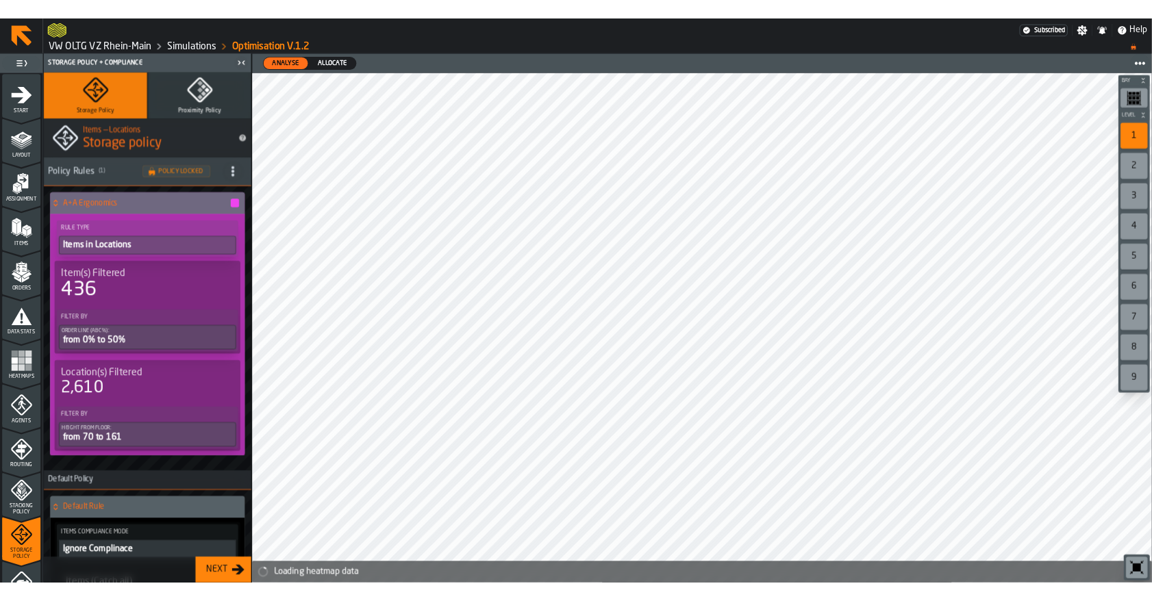
scroll to position [125, 0]
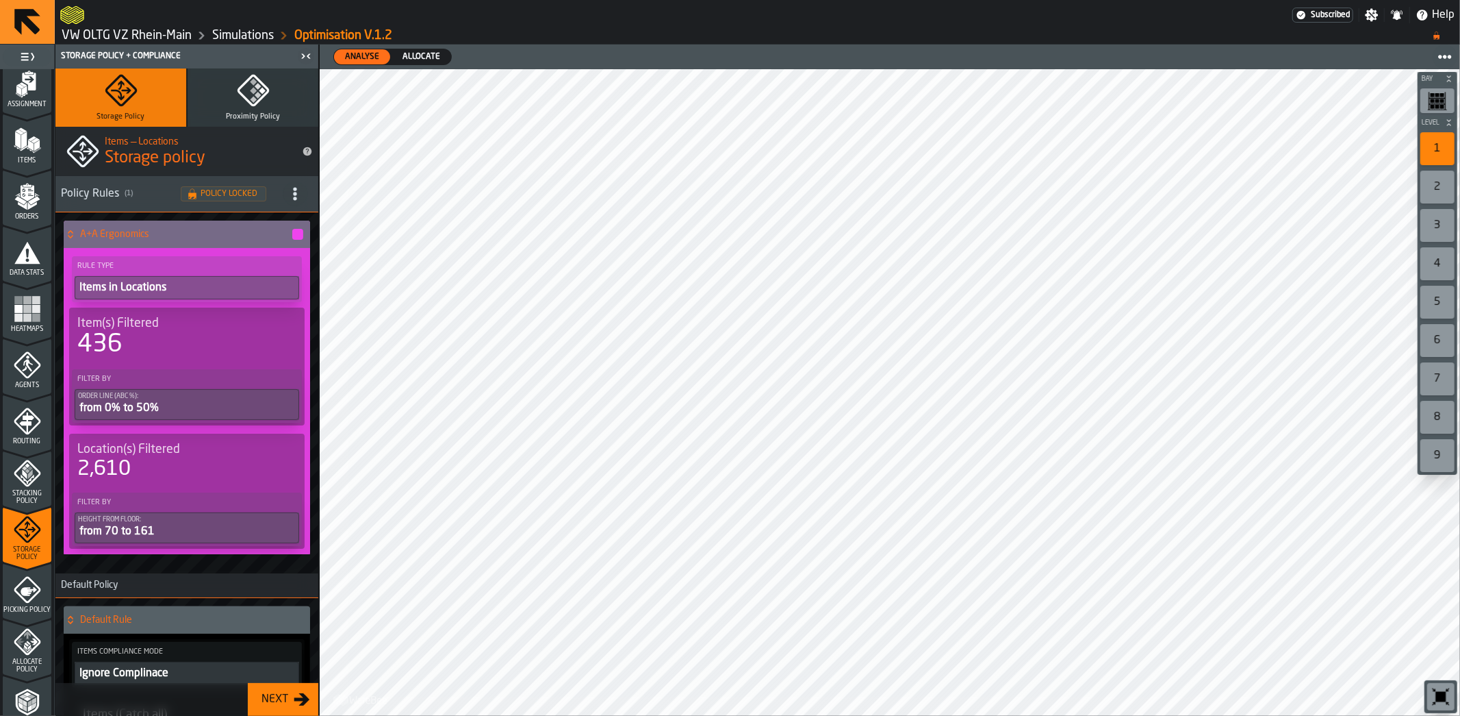
click at [161, 338] on div "436" at bounding box center [186, 344] width 219 height 27
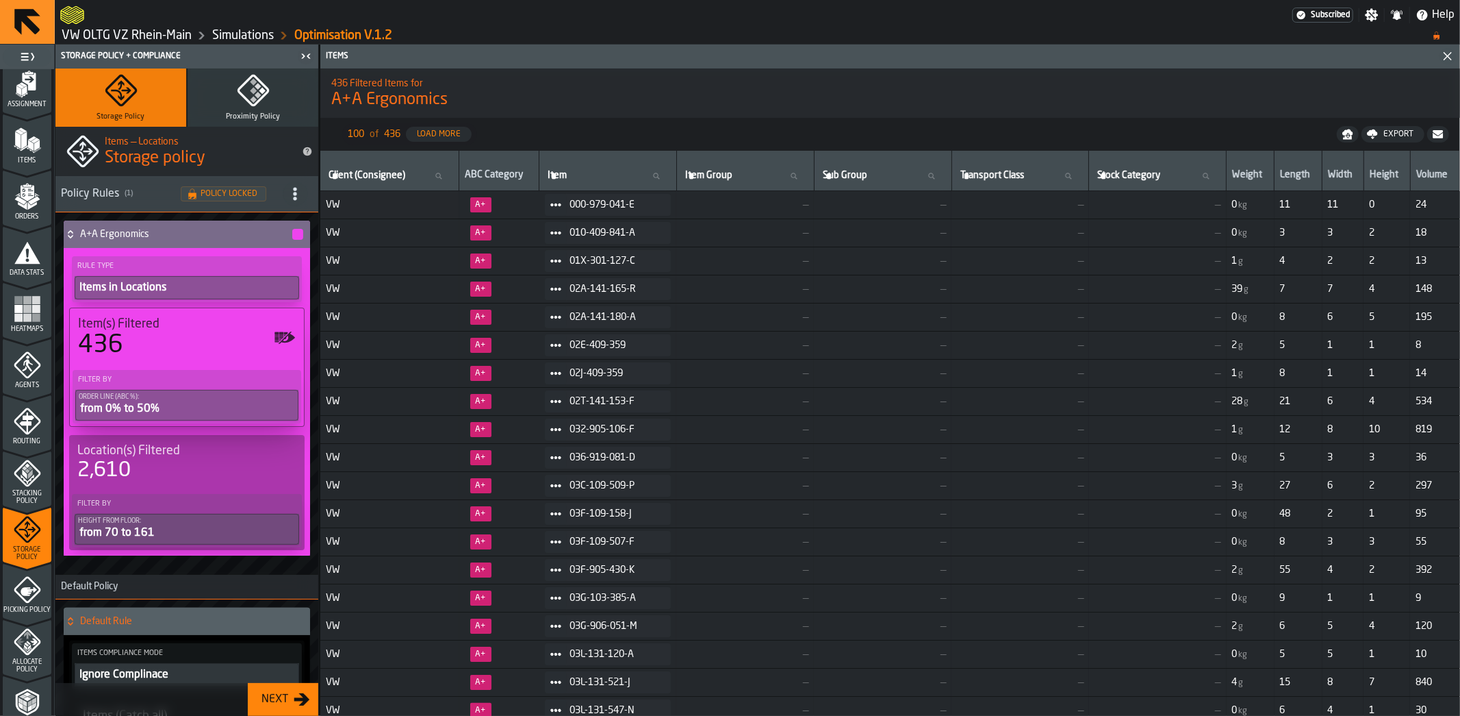
click at [29, 308] on rect "menu Heatmaps" at bounding box center [27, 309] width 8 height 8
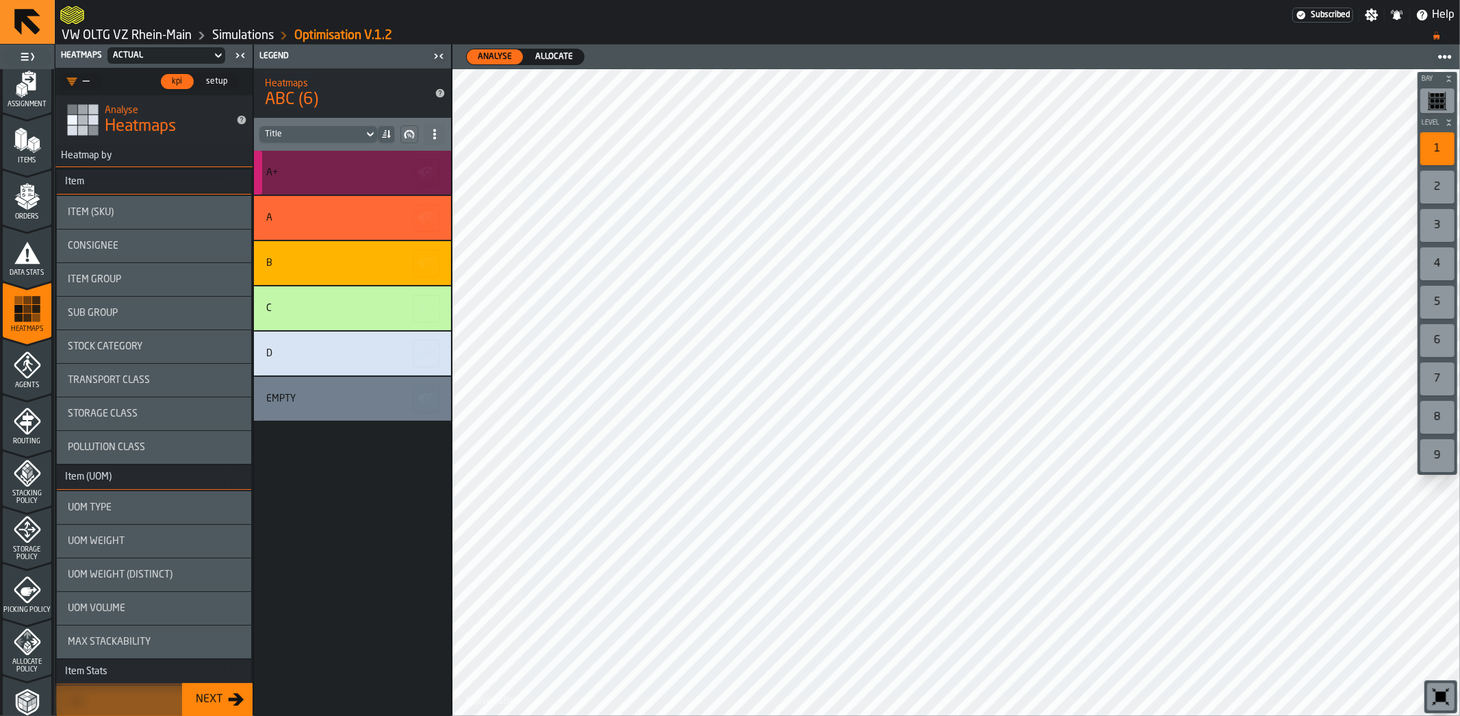
click at [317, 188] on div "A+" at bounding box center [352, 173] width 197 height 44
click at [325, 175] on div "A+" at bounding box center [350, 172] width 168 height 11
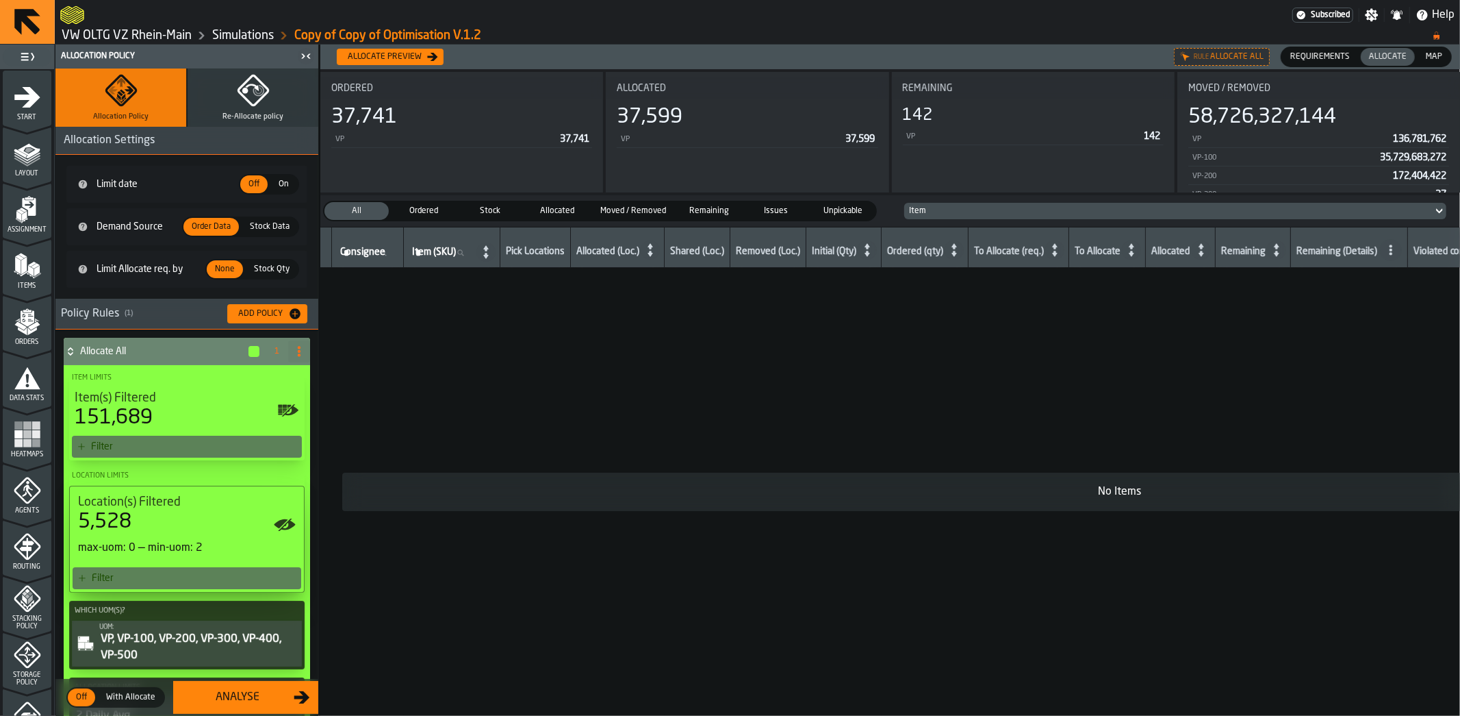
scroll to position [285, 0]
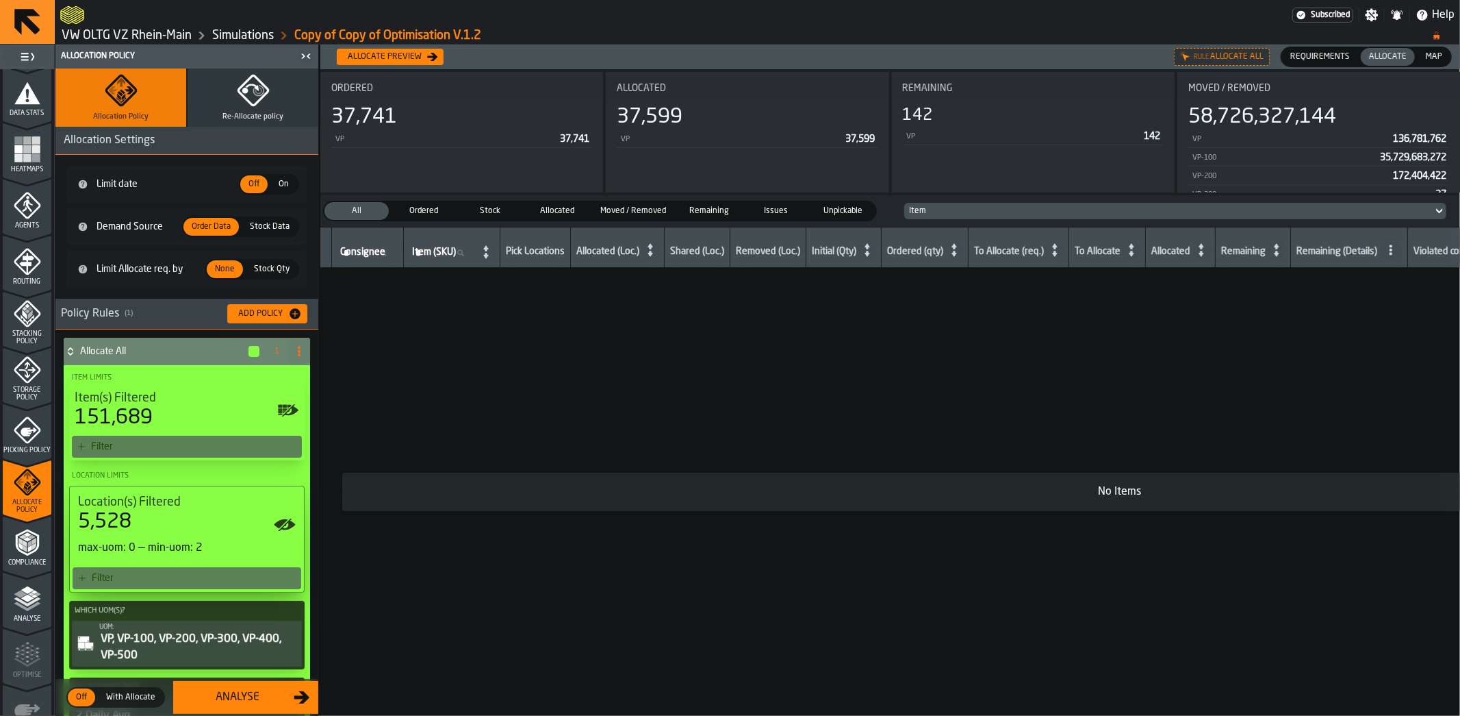
click at [119, 699] on span "With Allocate" at bounding box center [131, 697] width 60 height 12
click at [842, 212] on span "Unpickable" at bounding box center [843, 211] width 59 height 12
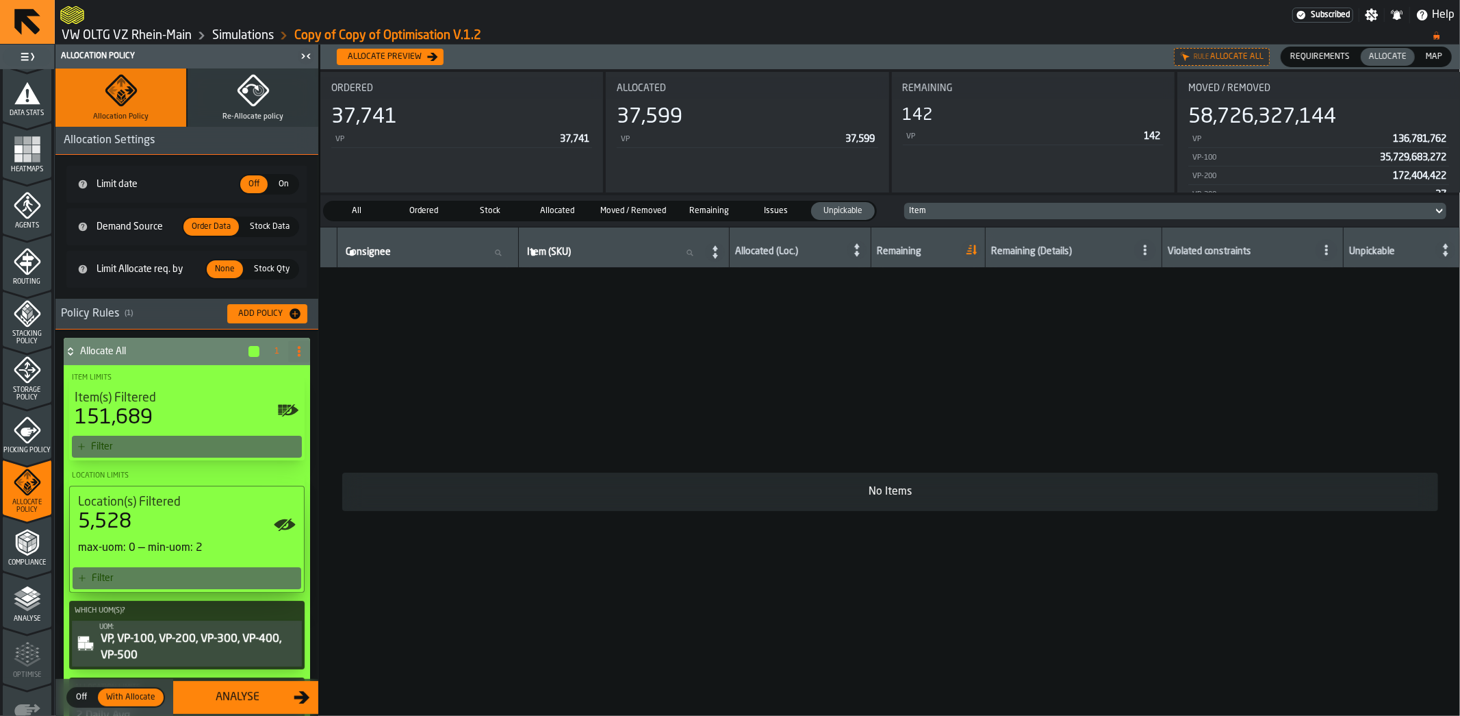
click at [786, 214] on span "Issues" at bounding box center [776, 211] width 59 height 12
click at [712, 212] on span "Remaining" at bounding box center [709, 211] width 59 height 12
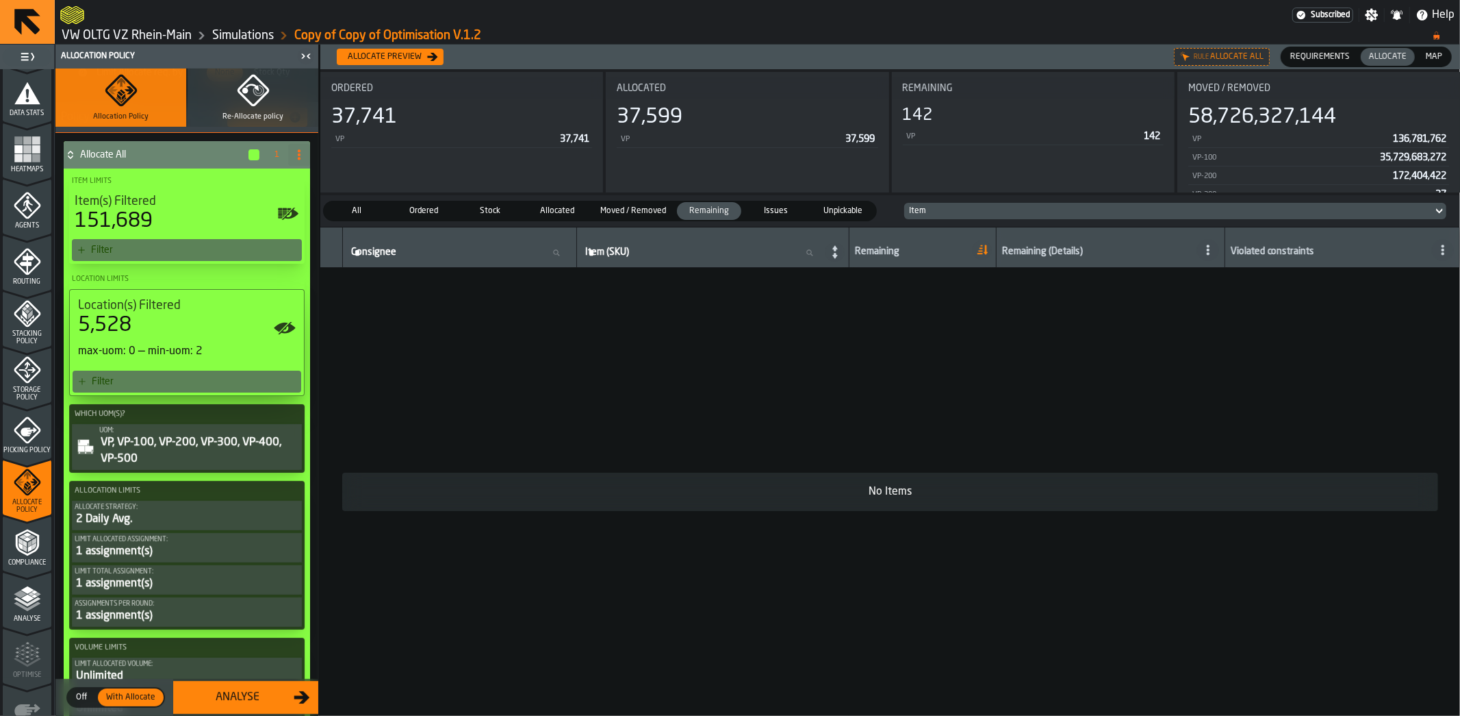
scroll to position [0, 0]
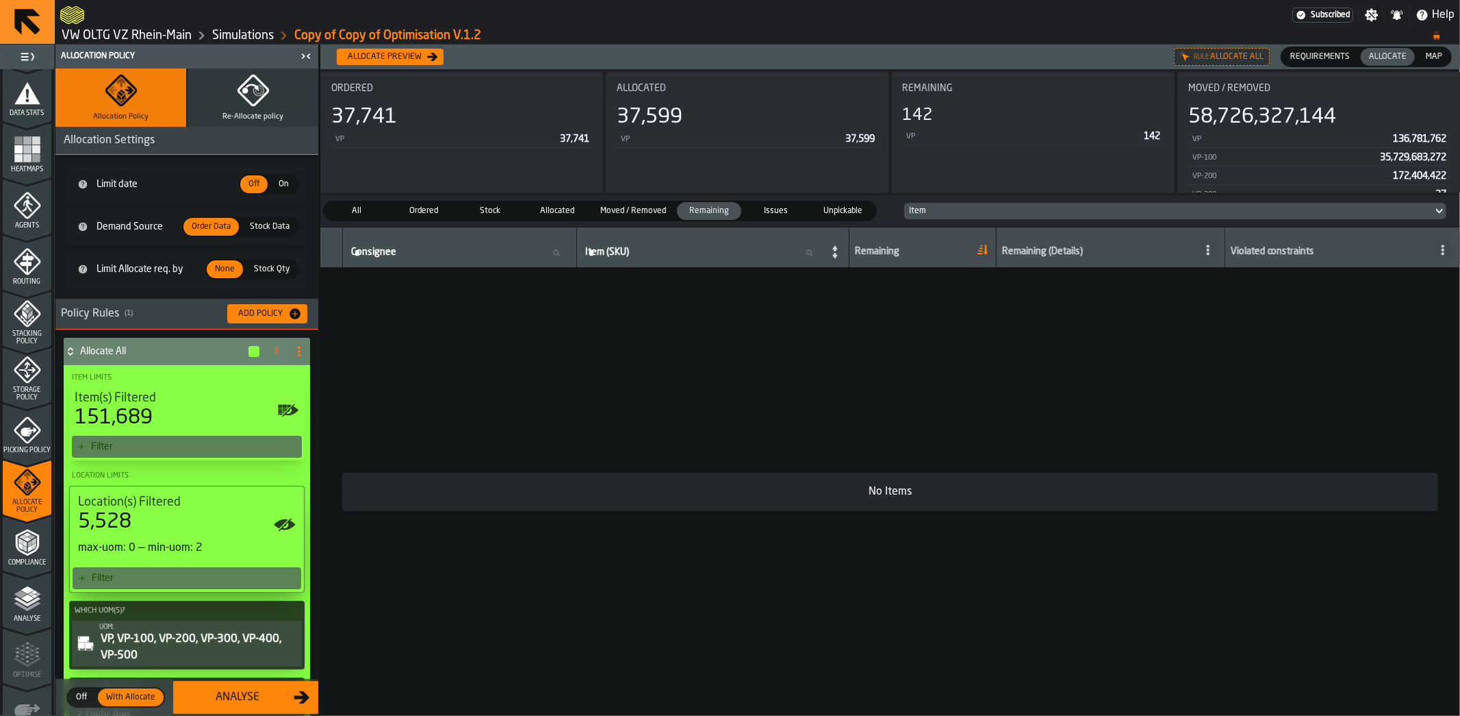
click at [257, 696] on div "Analyse" at bounding box center [237, 697] width 112 height 16
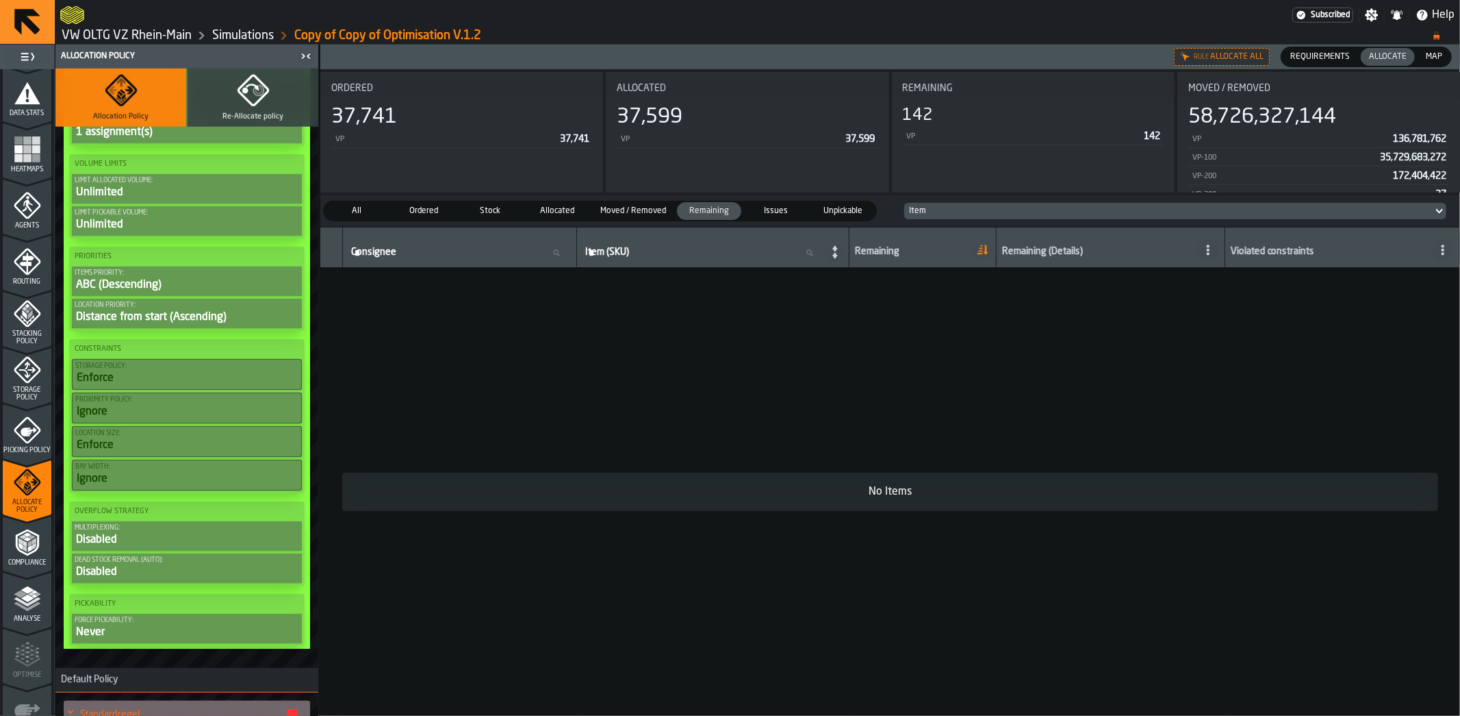
scroll to position [717, 0]
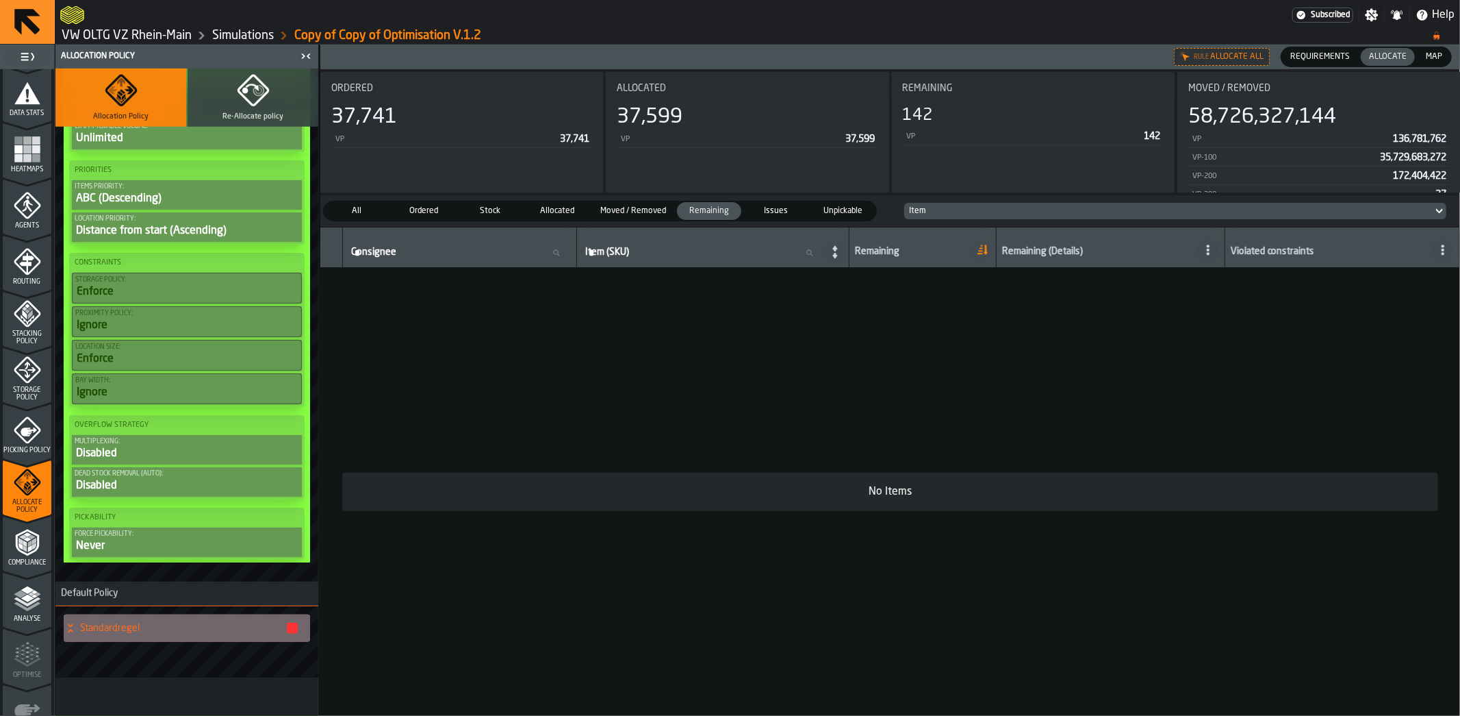
click at [24, 601] on polyline "menu Analyse" at bounding box center [27, 601] width 27 height 10
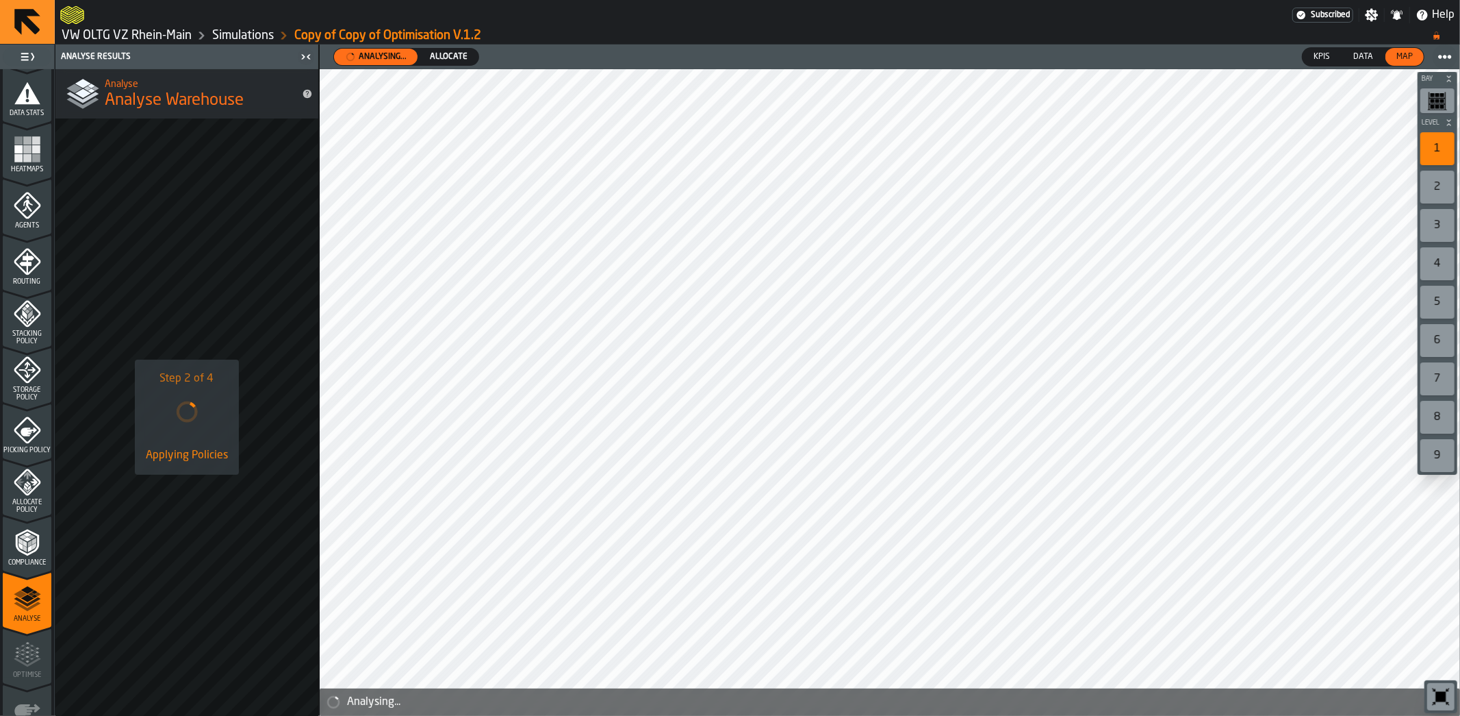
click at [36, 491] on icon "menu Allocate Policy" at bounding box center [27, 481] width 27 height 27
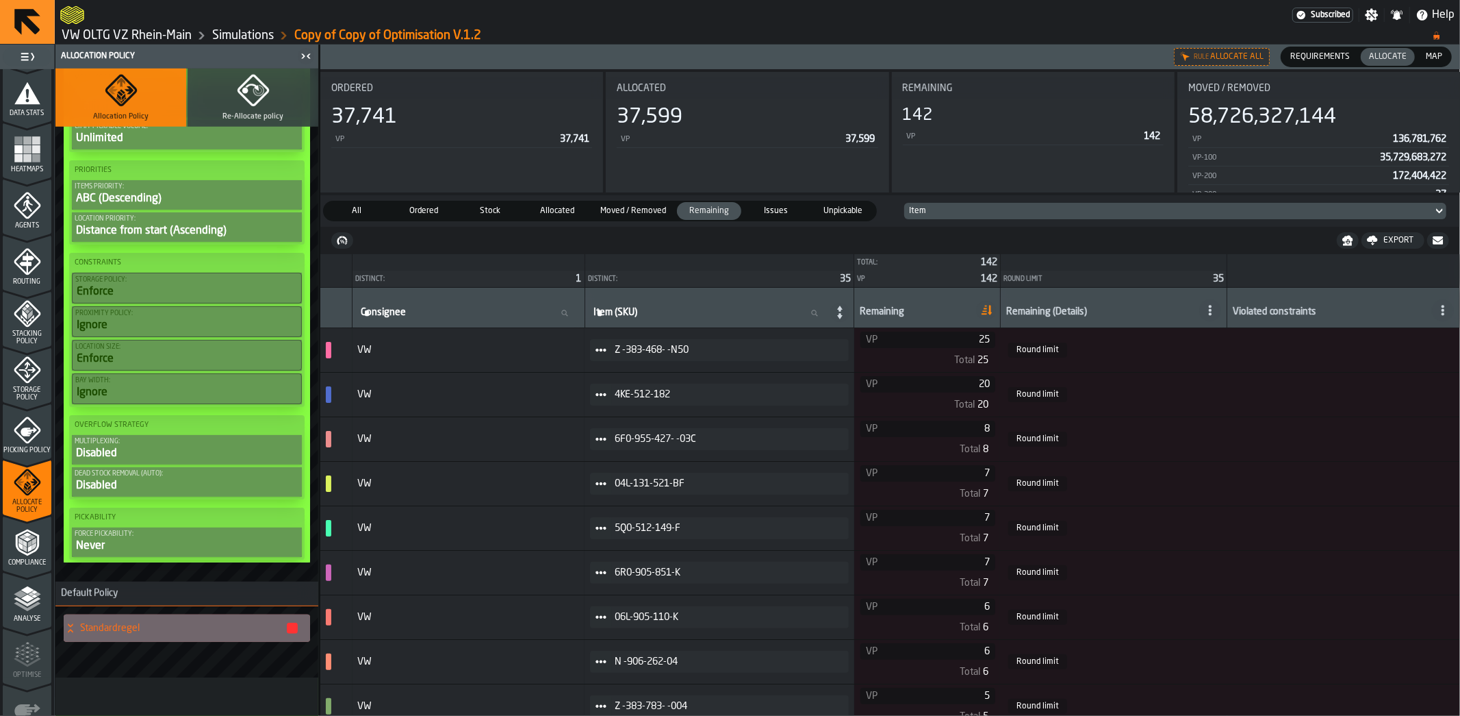
click at [21, 600] on polyline "menu Analyse" at bounding box center [27, 601] width 27 height 10
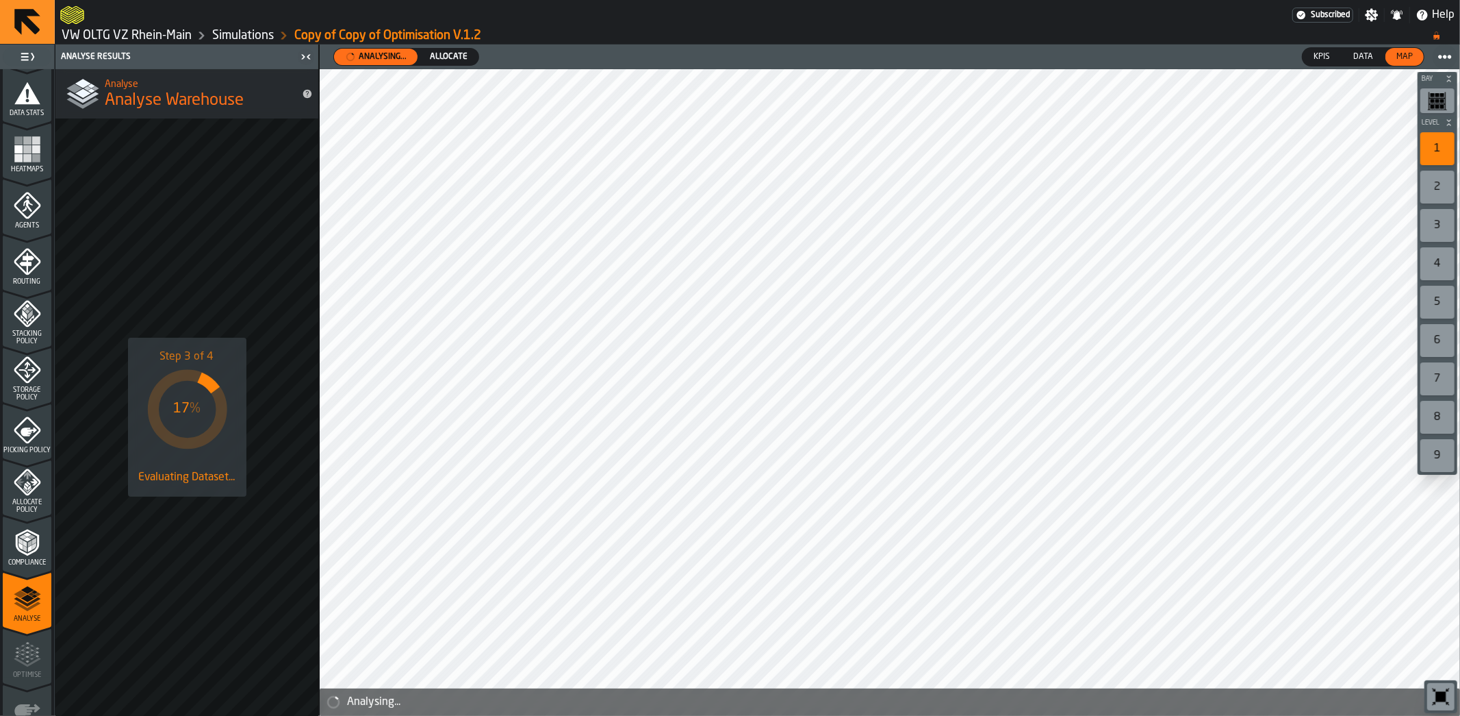
click at [29, 537] on polyline "menu Compliance" at bounding box center [27, 539] width 8 height 4
click at [34, 493] on icon "menu Allocate Policy" at bounding box center [27, 481] width 27 height 27
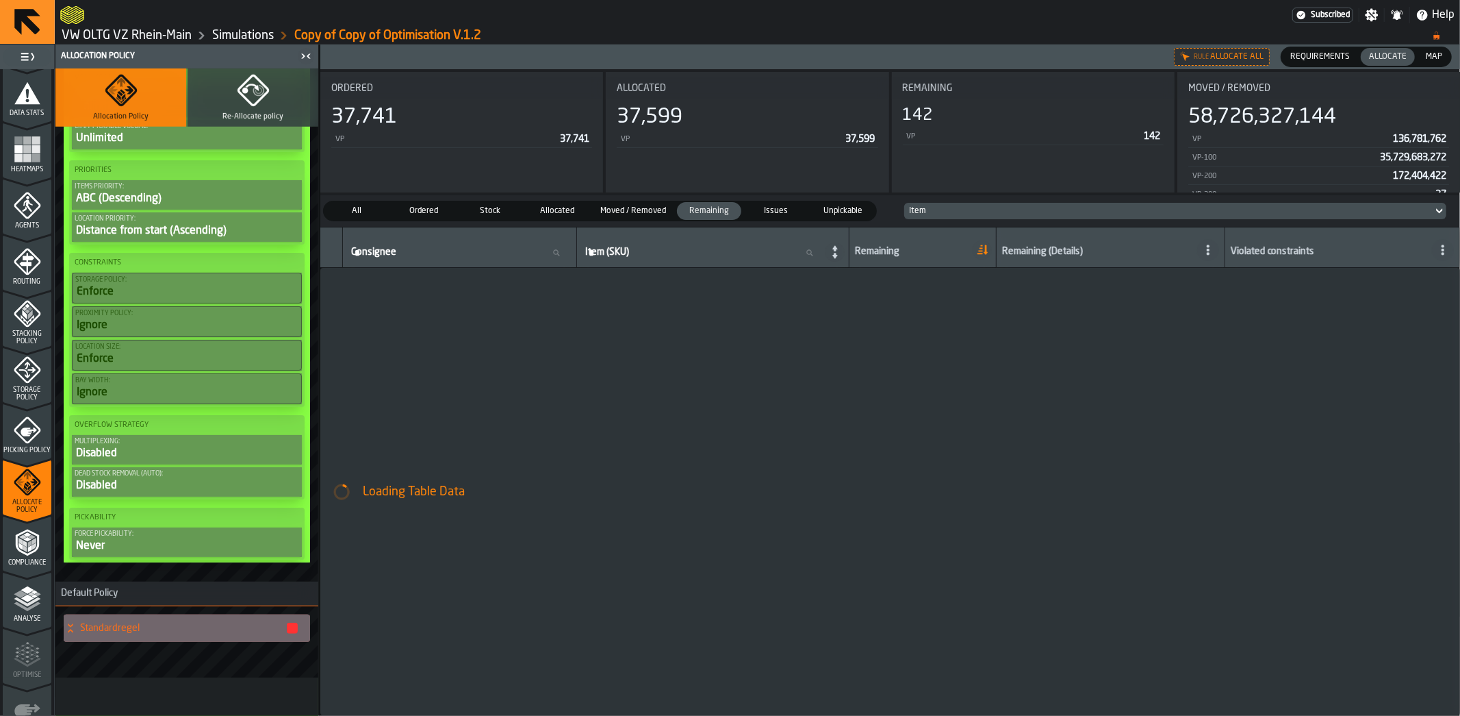
click at [28, 592] on polyline "menu Analyse" at bounding box center [31, 593] width 6 height 3
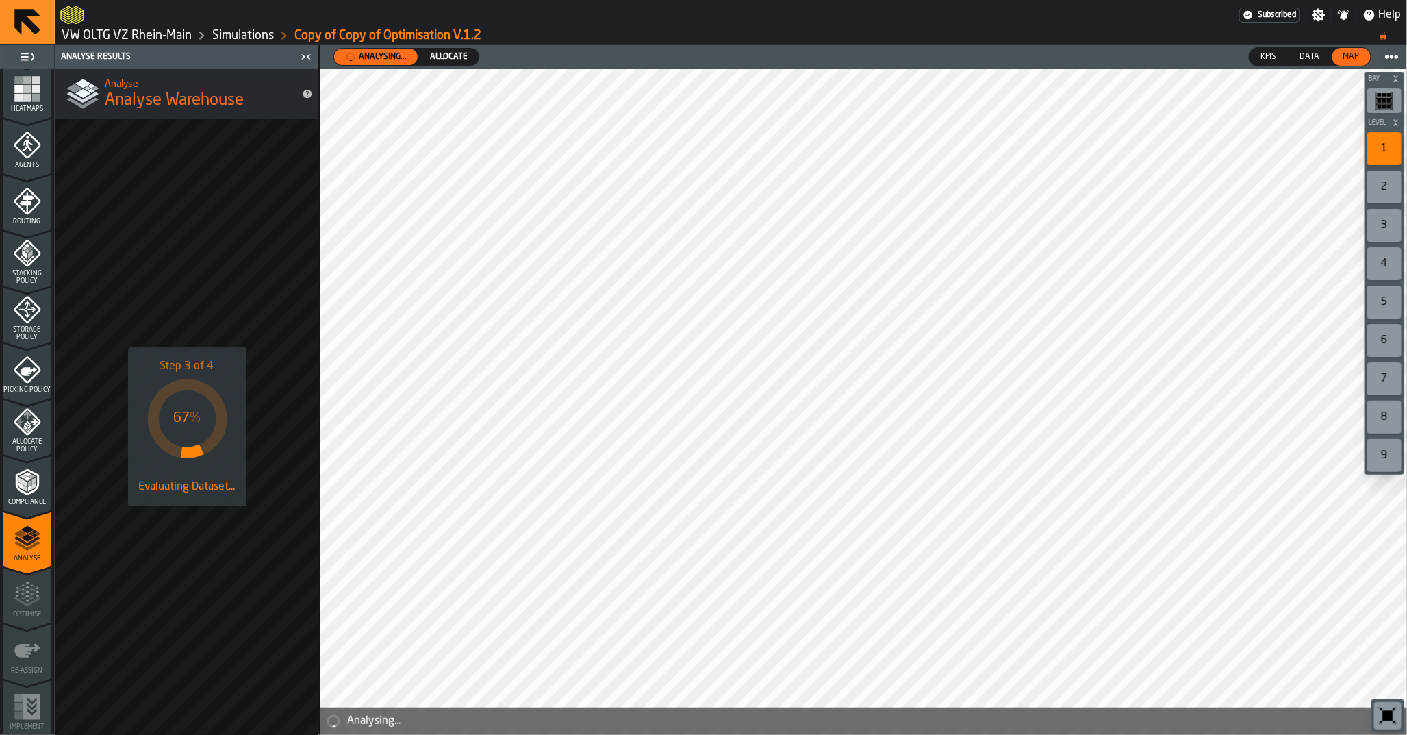
scroll to position [344, 0]
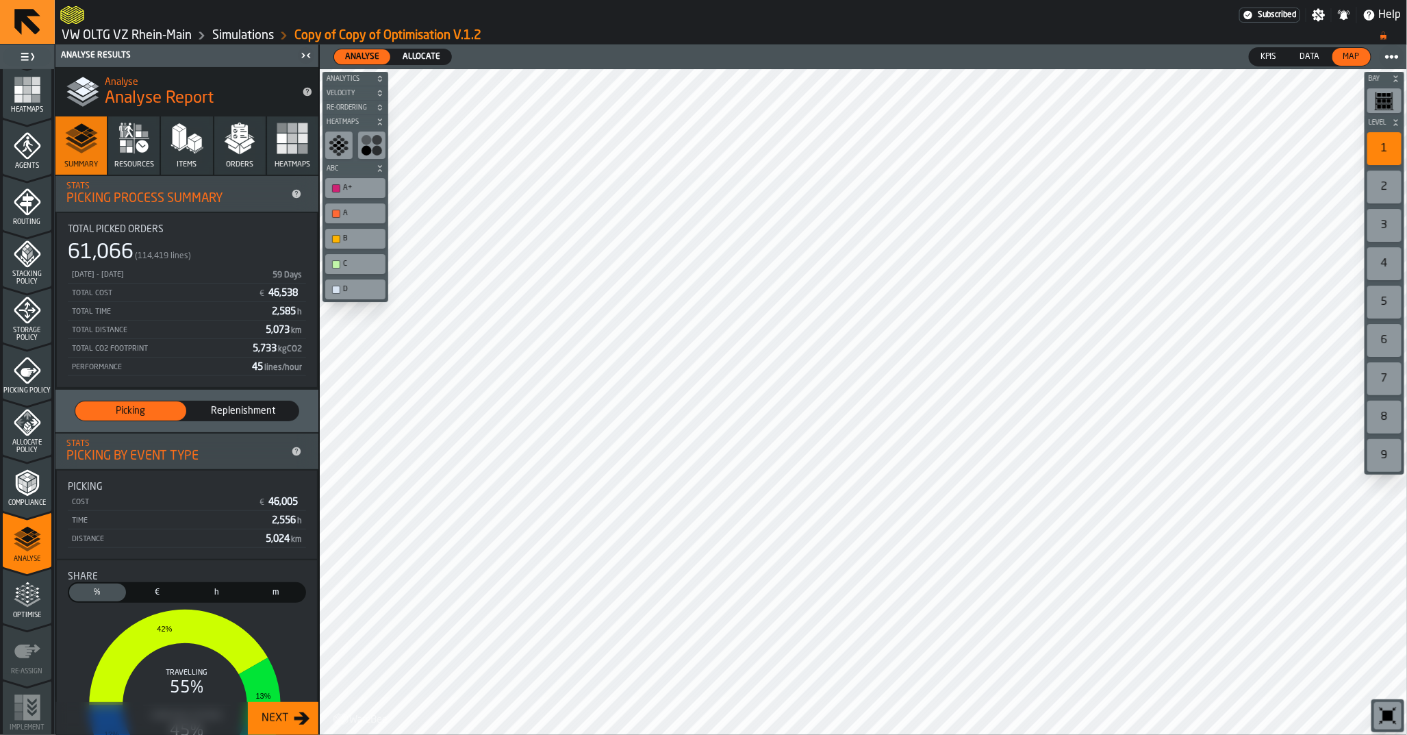
click at [32, 592] on icon "menu Optimise" at bounding box center [27, 594] width 27 height 27
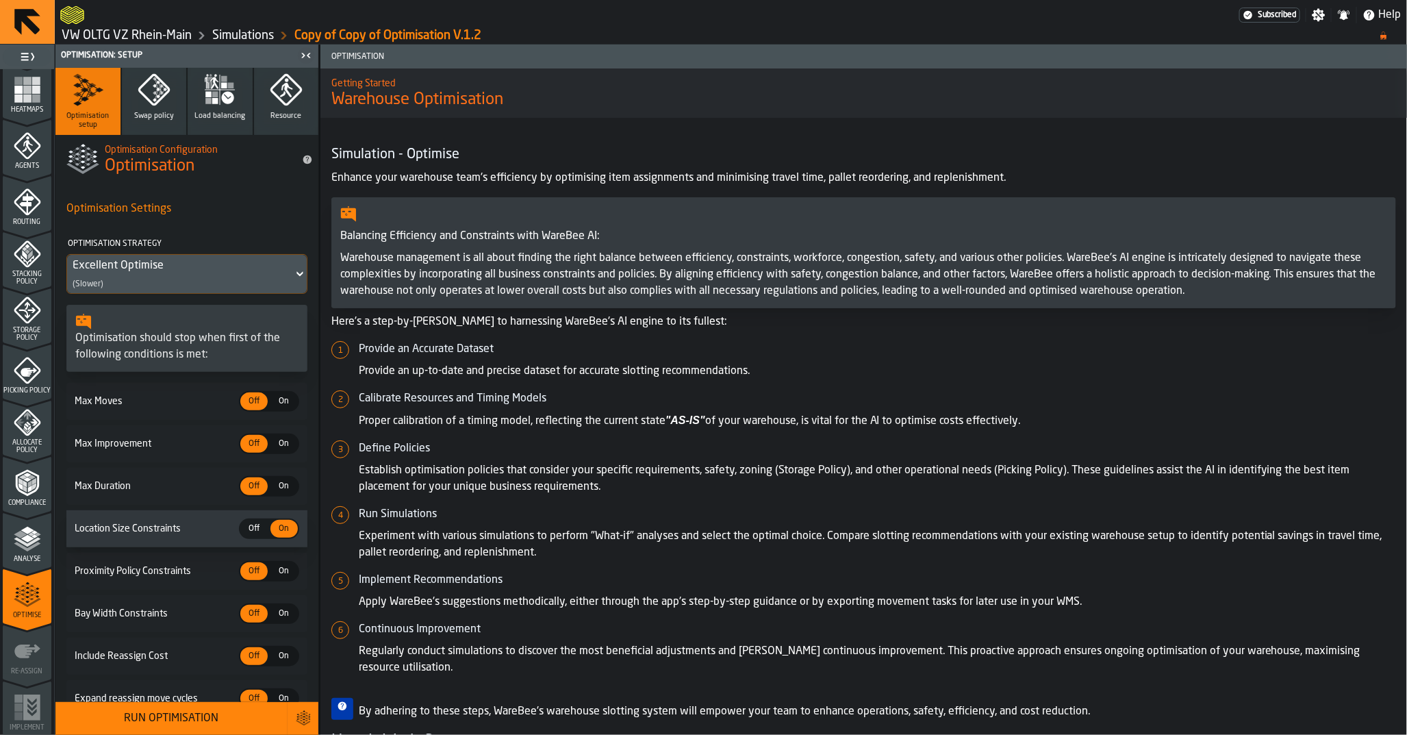
scroll to position [188, 0]
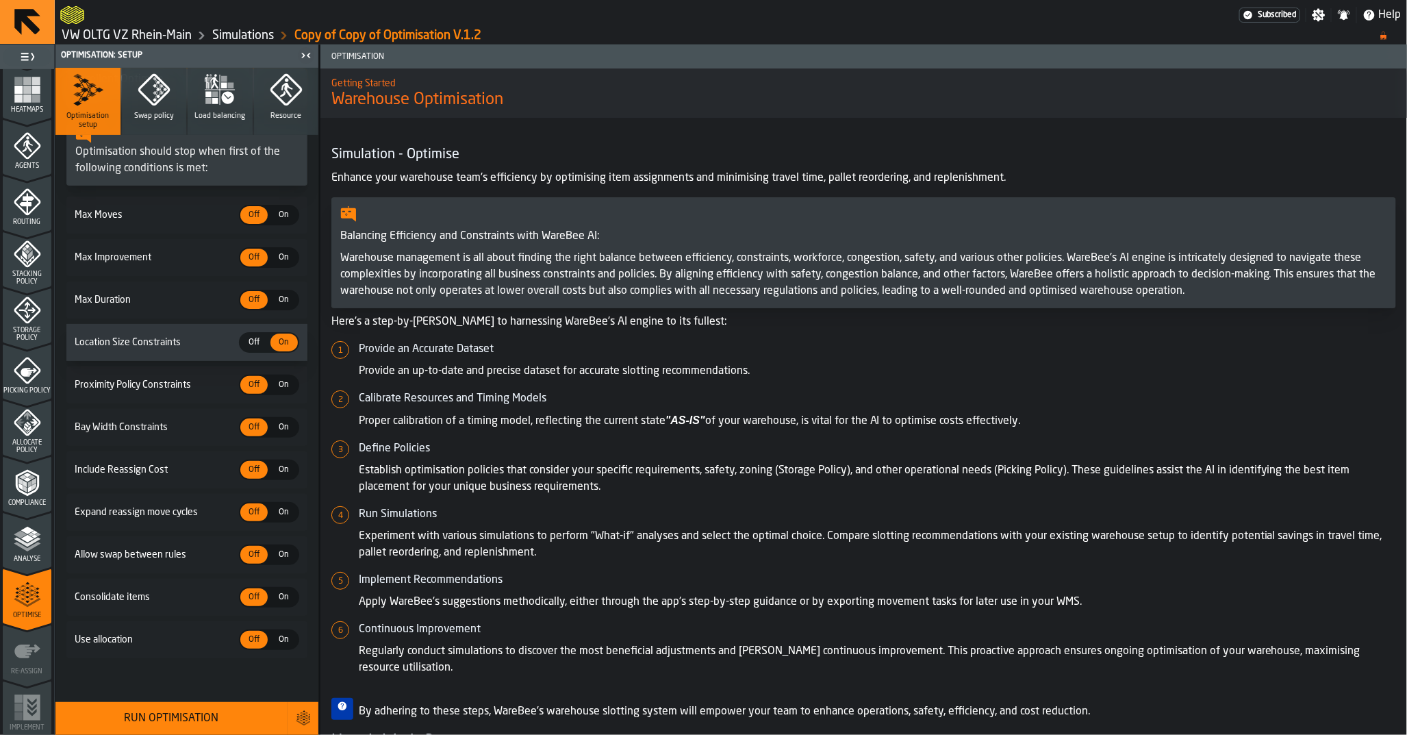
click at [290, 642] on span "On" at bounding box center [284, 639] width 22 height 12
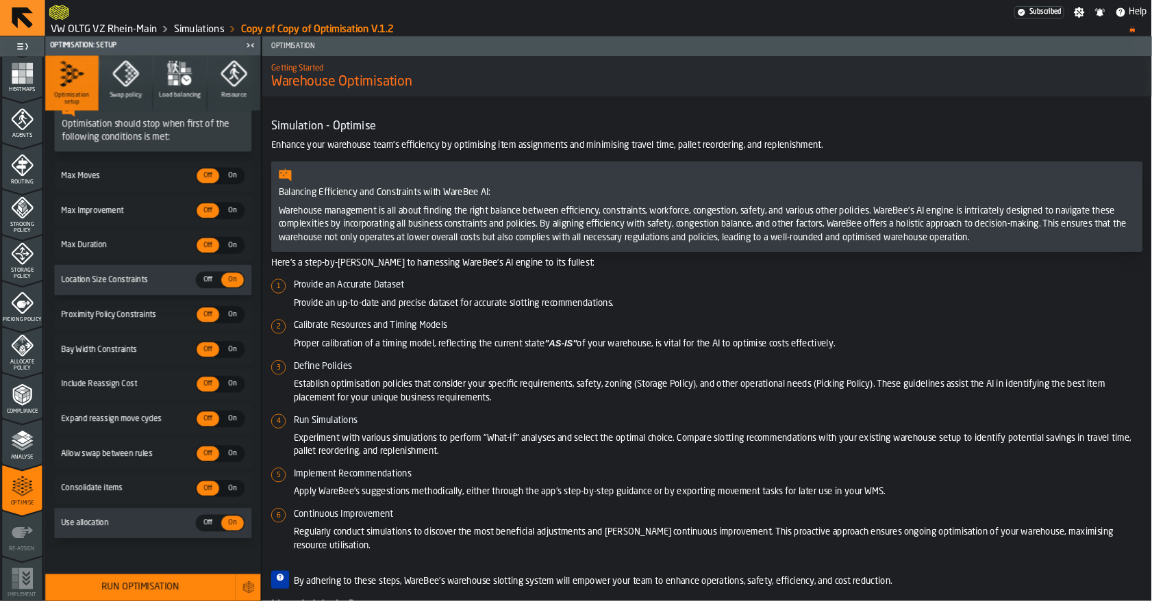
scroll to position [0, 0]
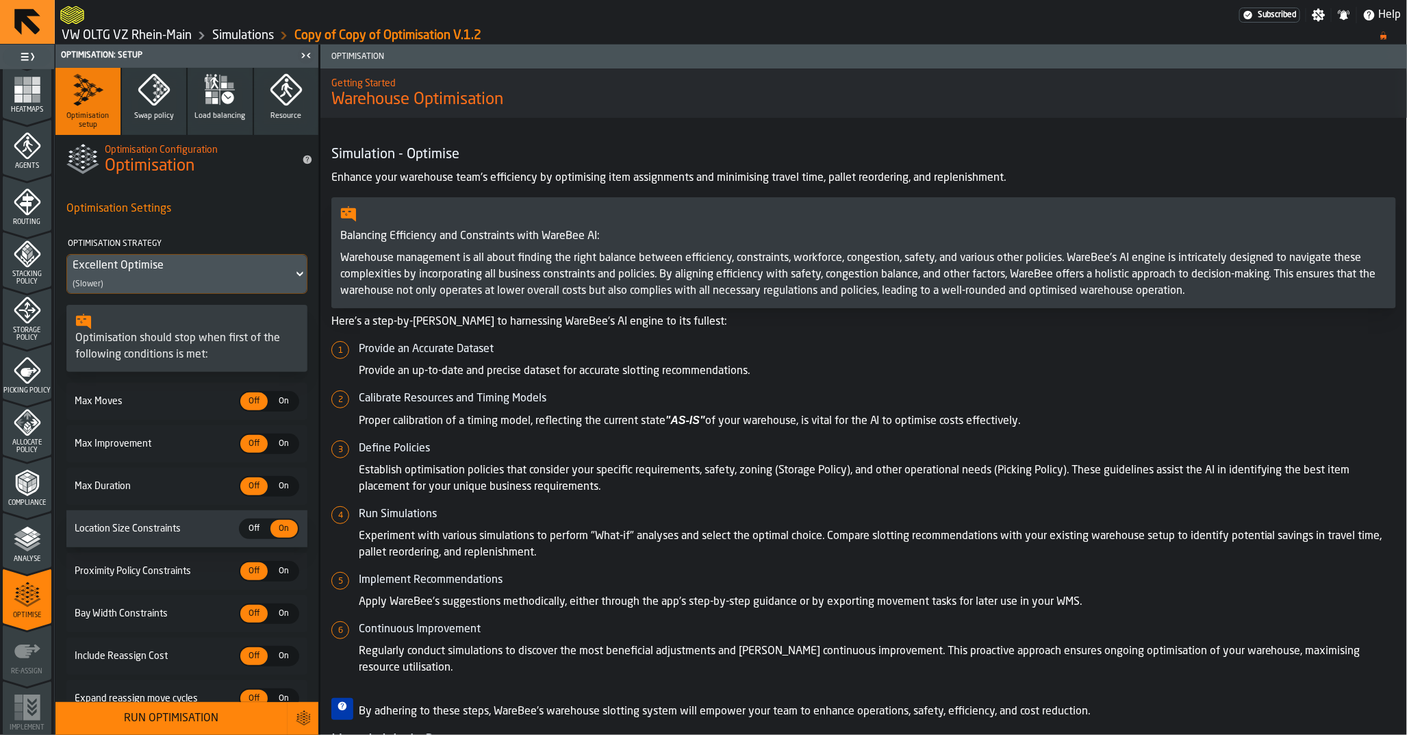
click at [160, 715] on div "Run Optimisation" at bounding box center [172, 718] width 216 height 16
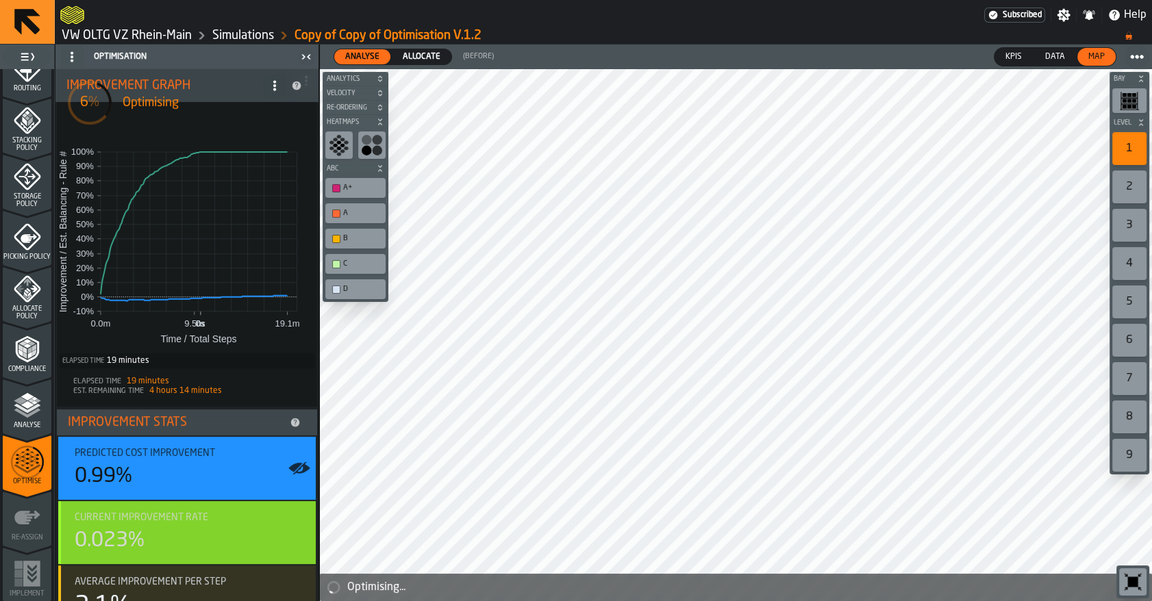
scroll to position [12, 0]
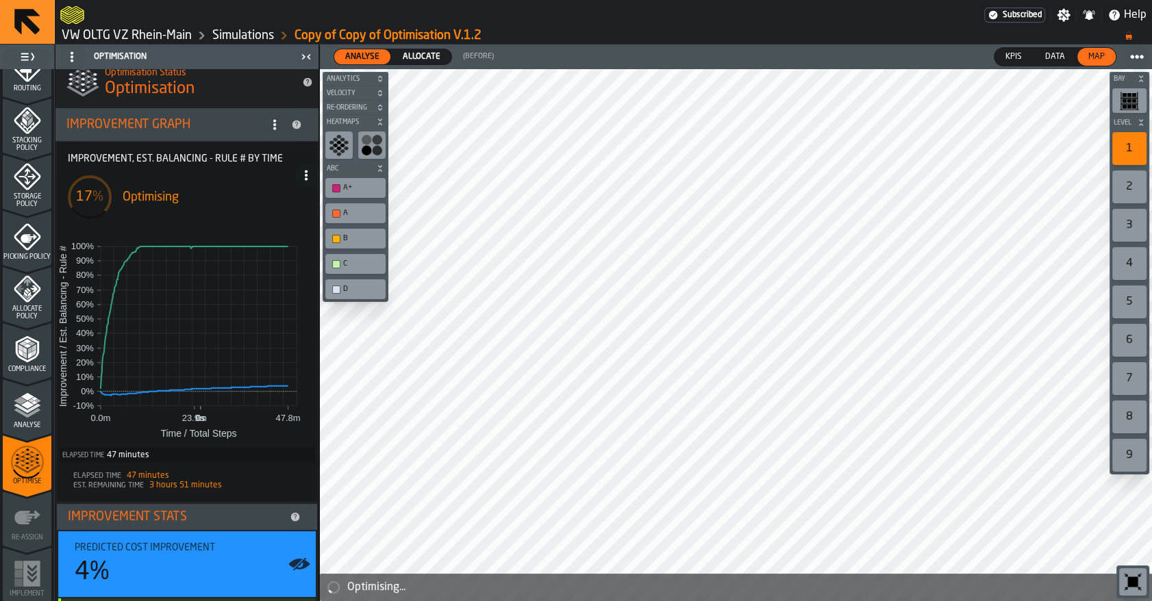
click at [220, 39] on link "Simulations" at bounding box center [243, 35] width 62 height 15
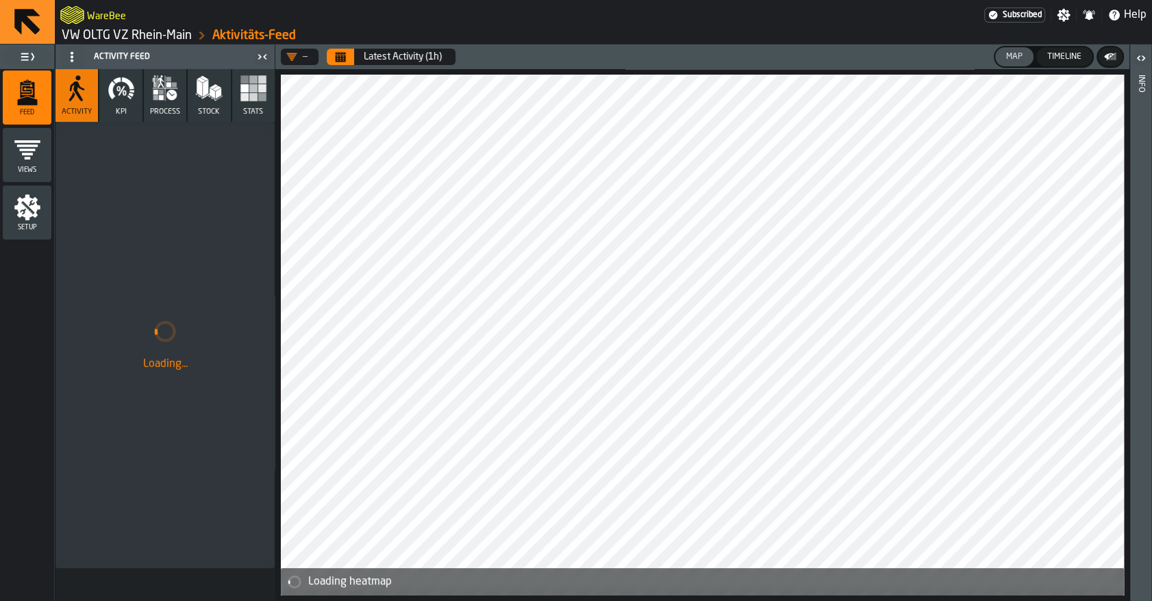
click at [173, 37] on link "VW OLTG VZ Rhein-Main" at bounding box center [127, 35] width 130 height 15
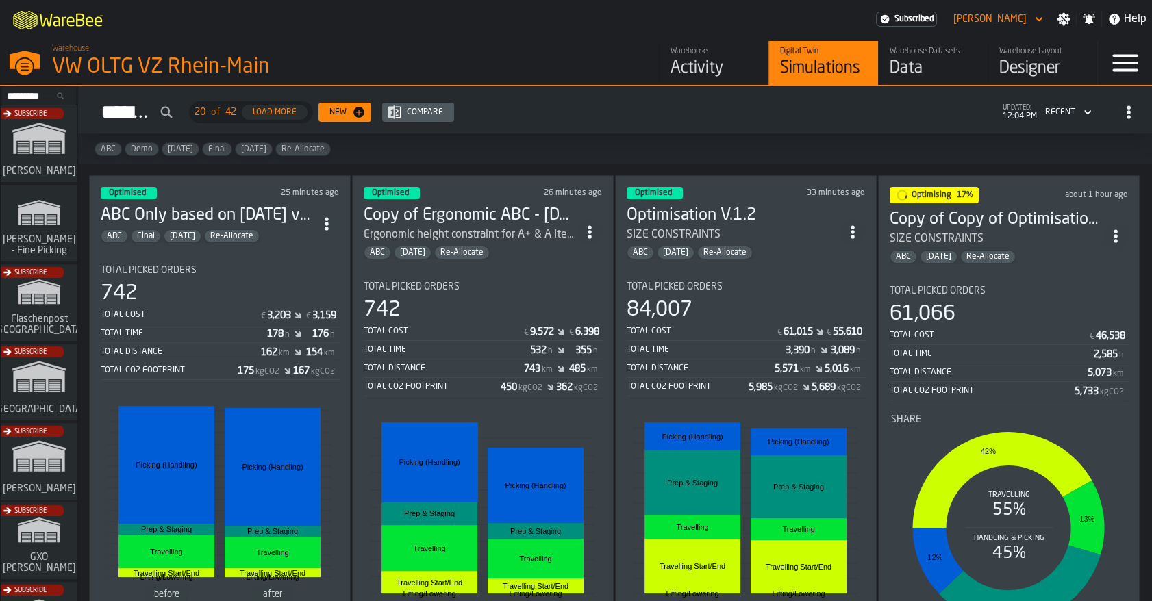
click at [1111, 236] on icon "ItemListCard-DashboardItemContainer" at bounding box center [1116, 236] width 14 height 14
click at [1077, 319] on div "Duplicate" at bounding box center [1083, 326] width 71 height 16
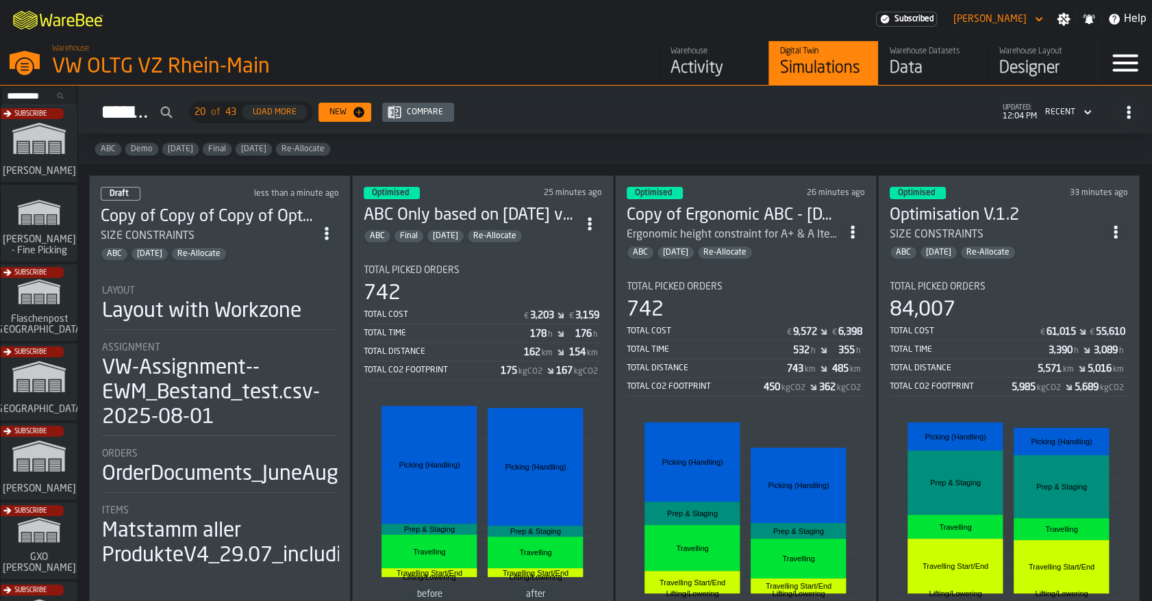
click at [322, 227] on icon "ItemListCard-DashboardItemContainer" at bounding box center [327, 234] width 14 height 14
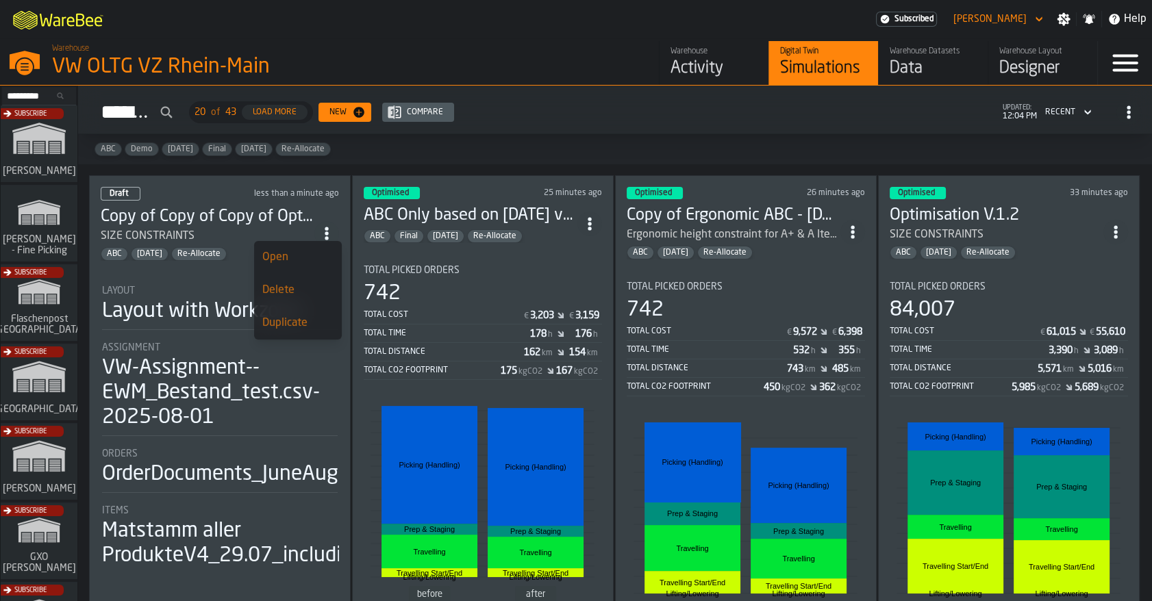
click at [306, 259] on div "Open" at bounding box center [297, 257] width 71 height 16
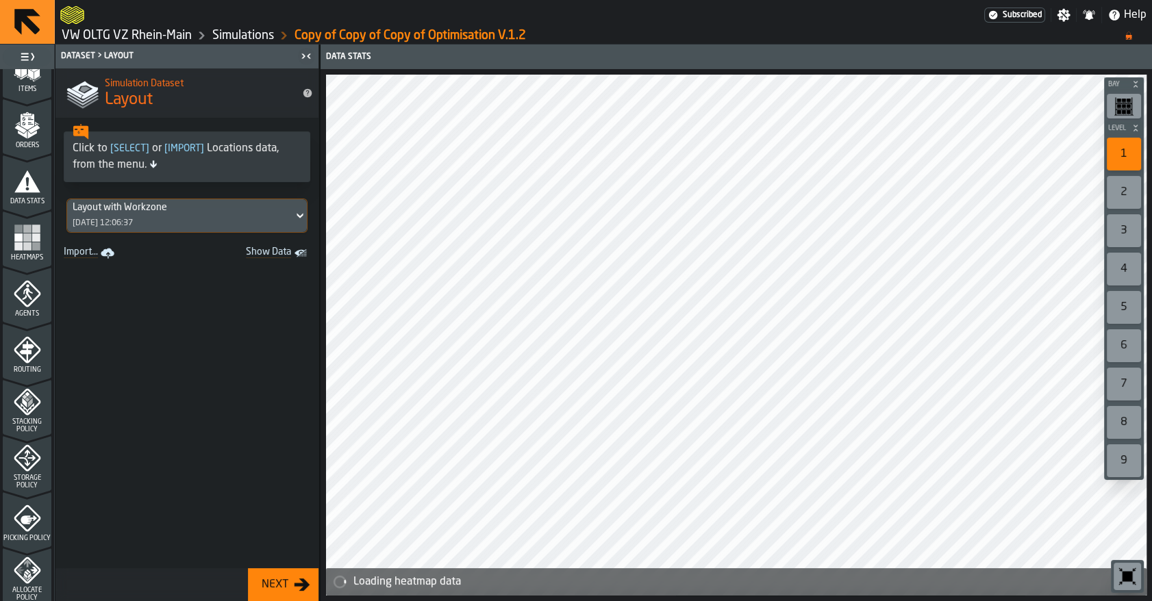
scroll to position [224, 0]
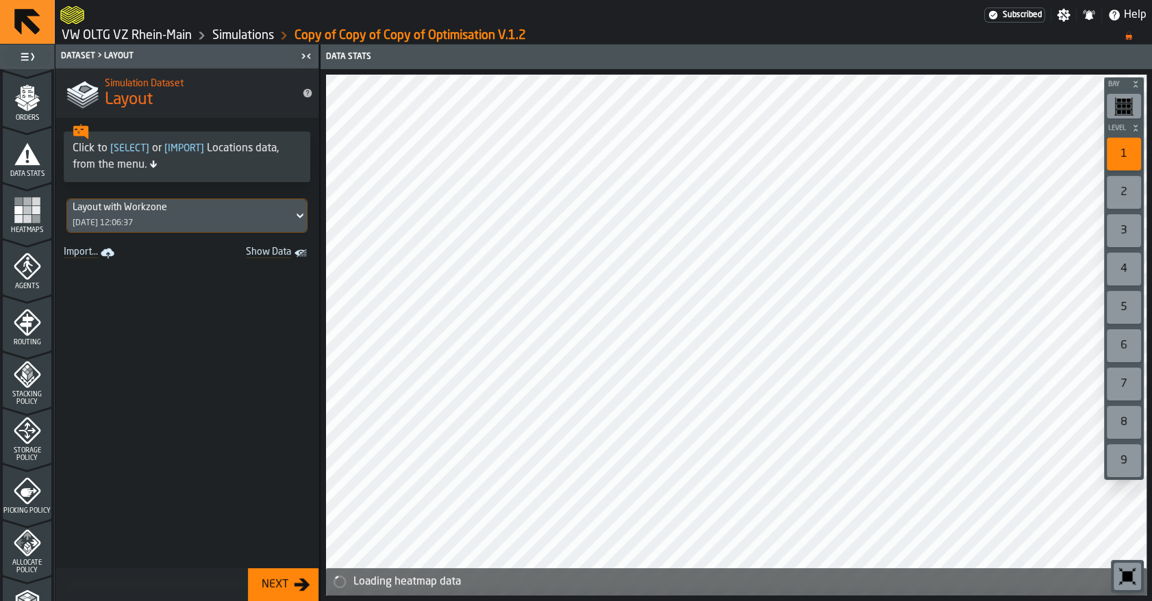
click at [31, 430] on icon "menu Storage Policy" at bounding box center [26, 430] width 17 height 17
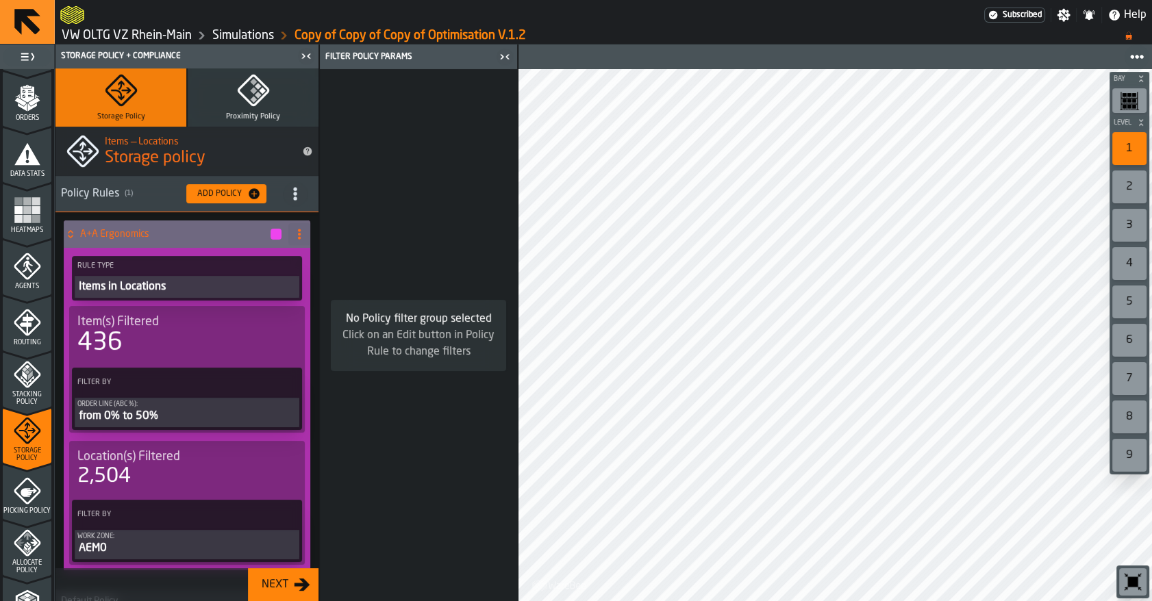
click at [205, 194] on div "Add Policy" at bounding box center [219, 194] width 55 height 10
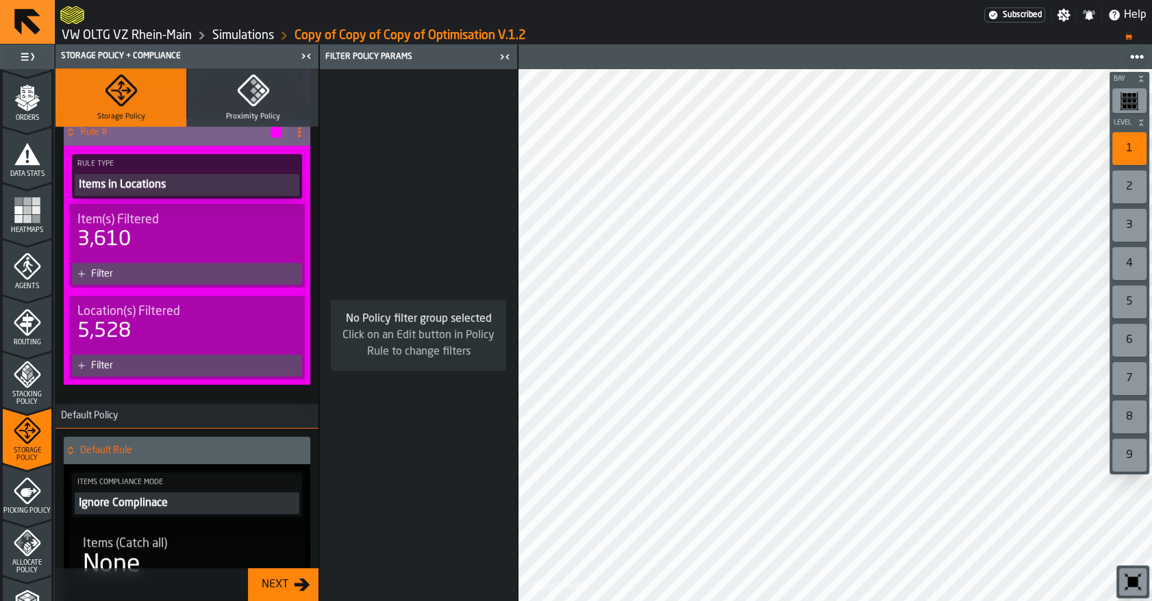
scroll to position [457, 0]
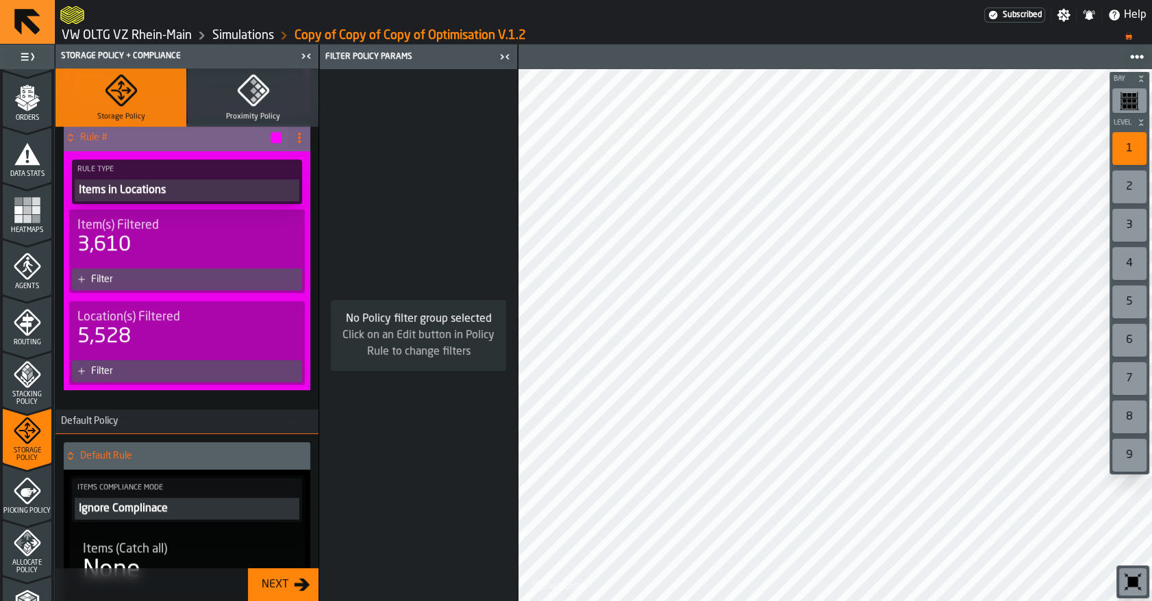
click at [79, 281] on icon at bounding box center [81, 279] width 8 height 8
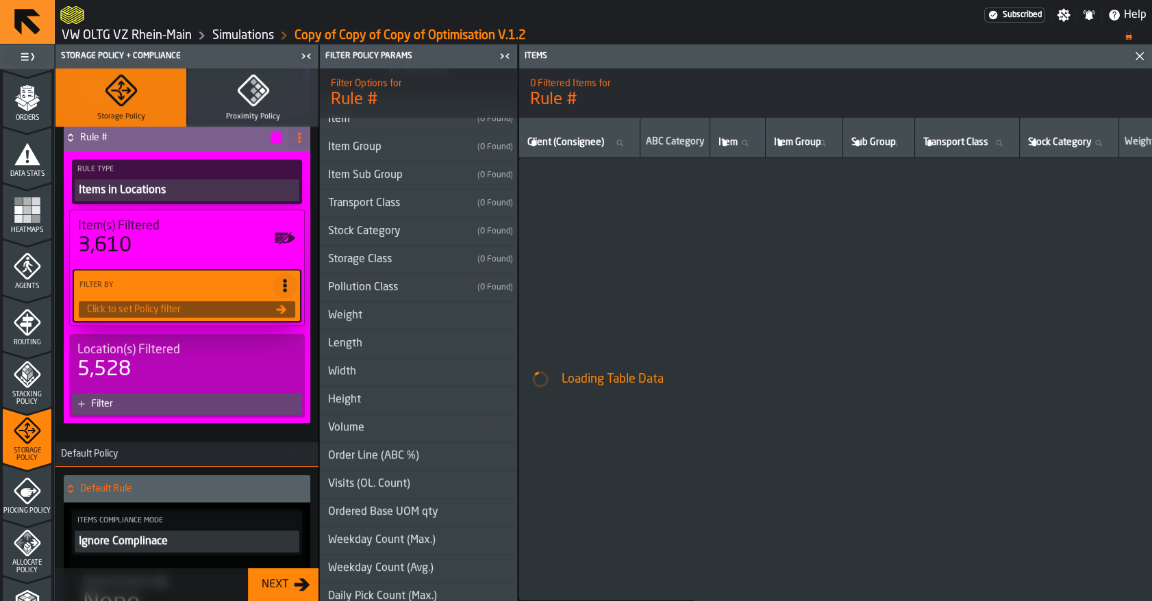
scroll to position [177, 0]
click at [350, 314] on div "Weight" at bounding box center [345, 313] width 51 height 16
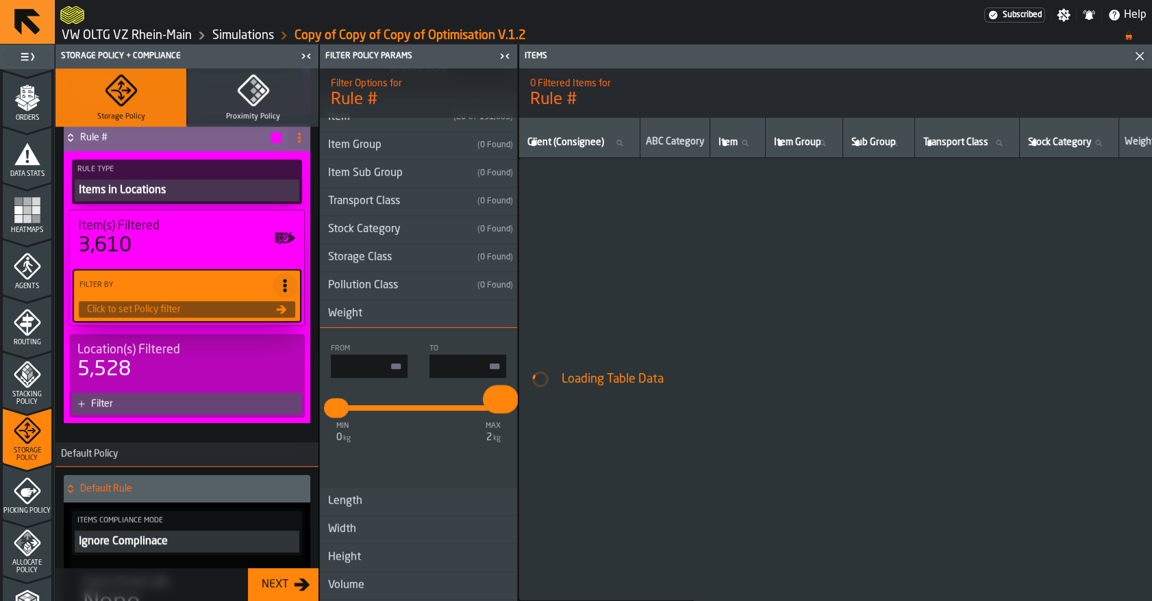
drag, startPoint x: 504, startPoint y: 411, endPoint x: 541, endPoint y: 410, distance: 37.0
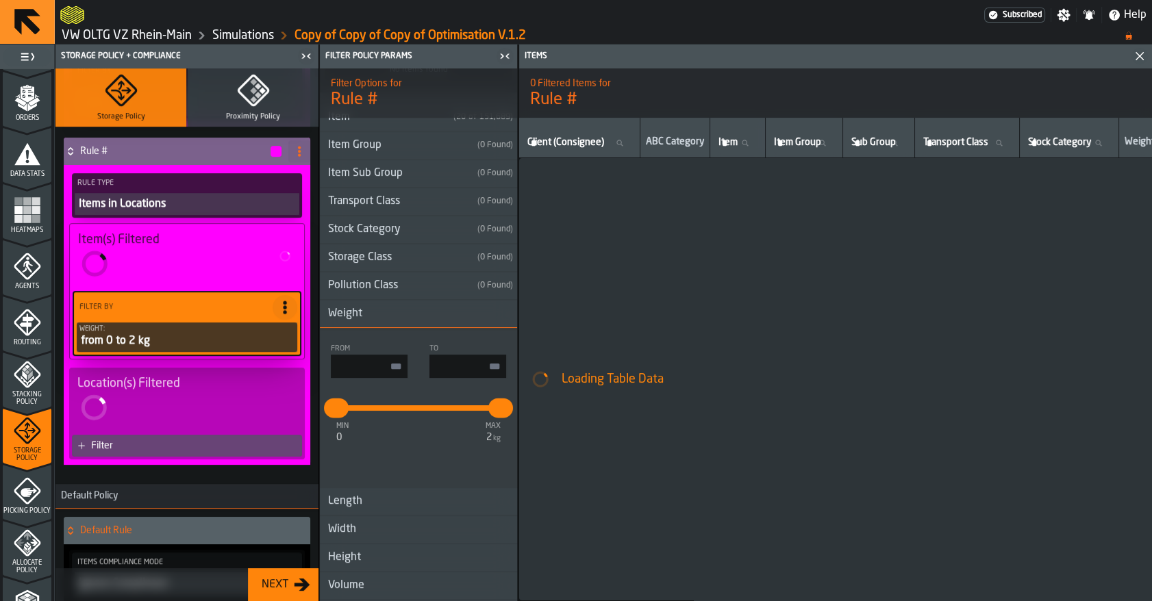
type input "*"
type input "****"
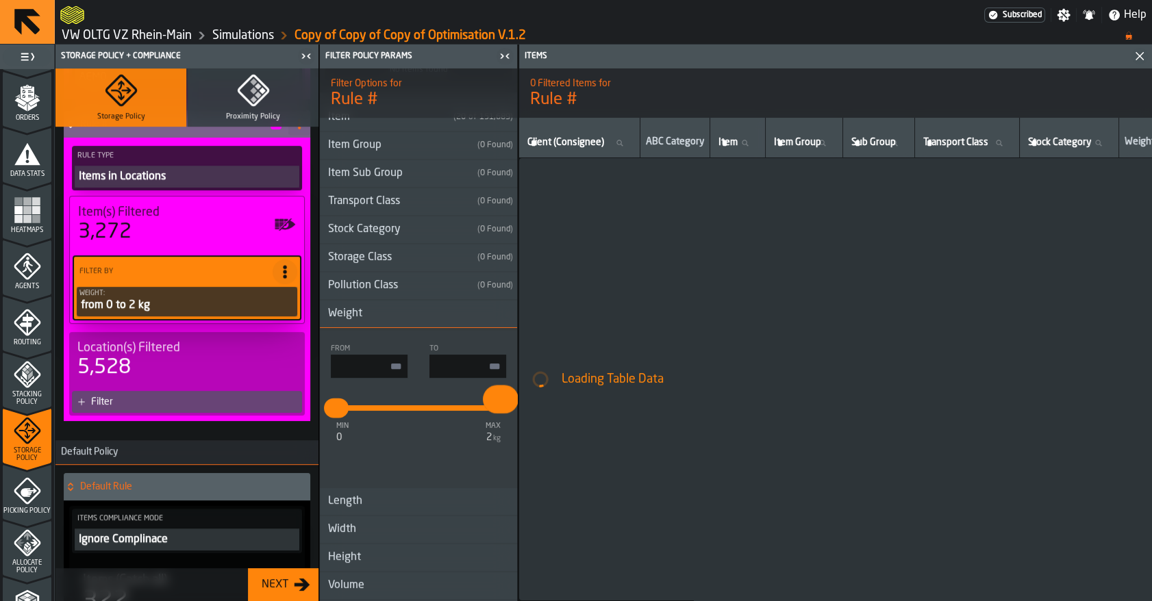
scroll to position [457, 0]
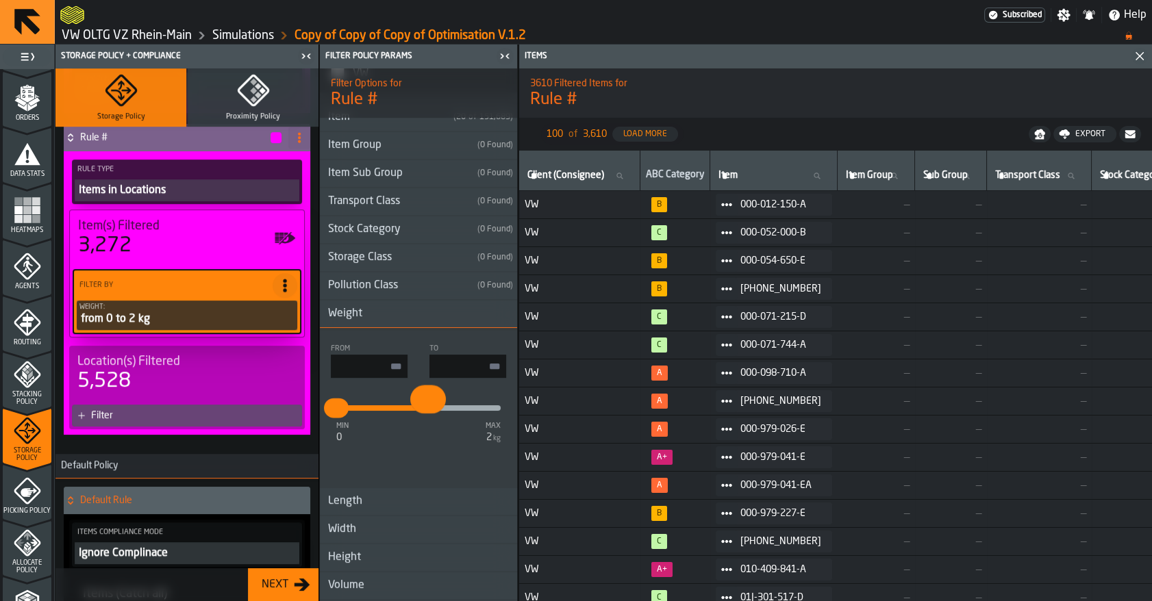
type input "****"
click at [383, 366] on input "*" at bounding box center [369, 366] width 77 height 23
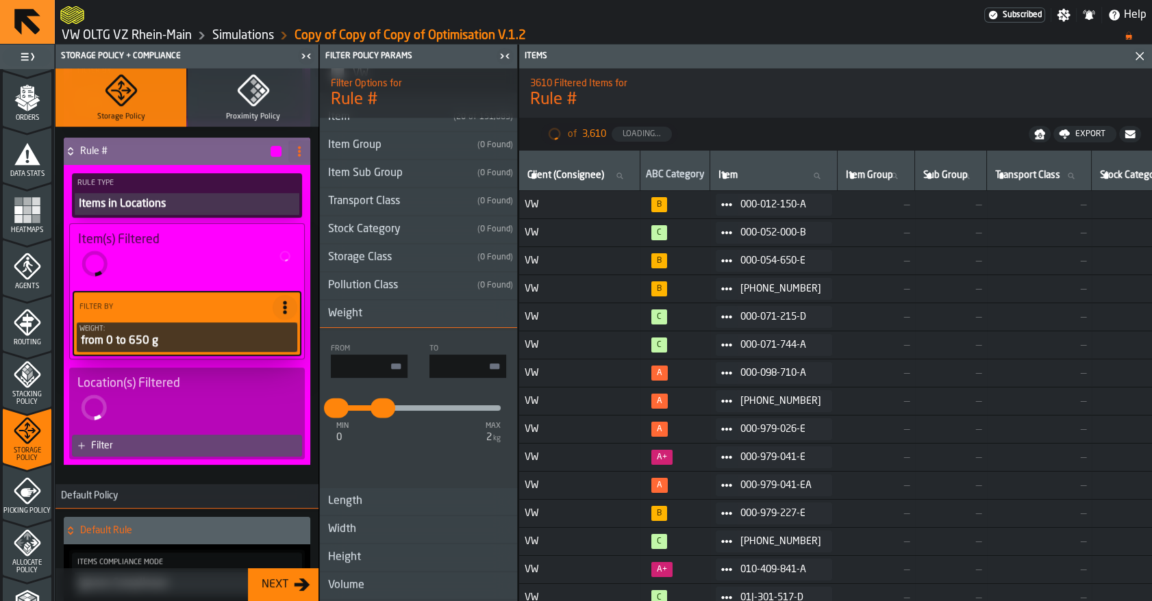
type input "****"
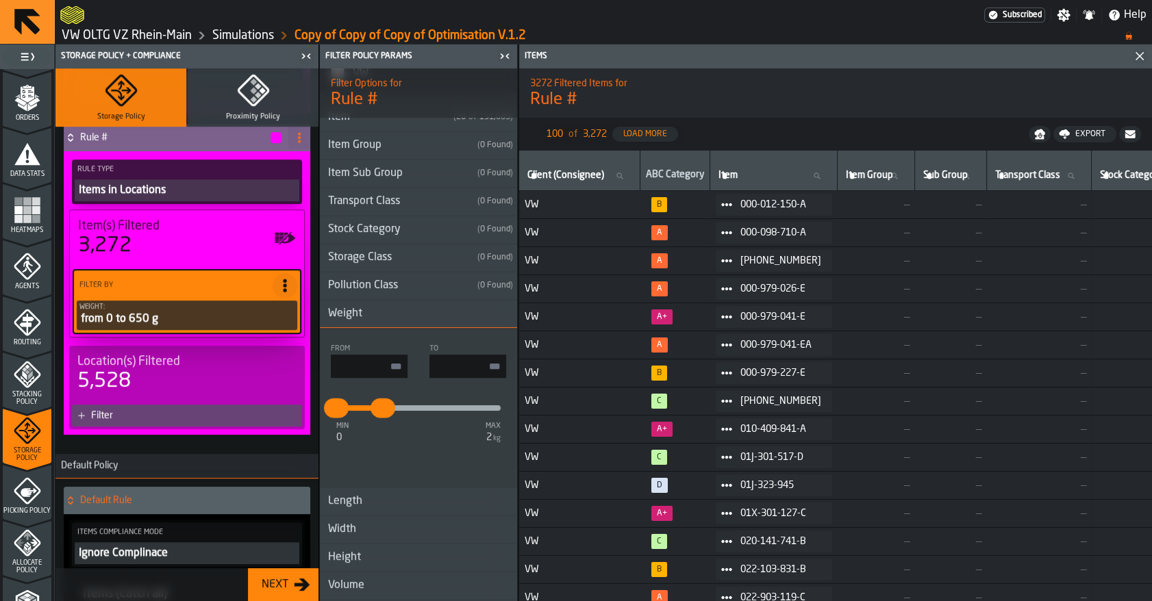
click at [467, 367] on input "****" at bounding box center [467, 366] width 77 height 23
click at [391, 364] on input "*" at bounding box center [369, 366] width 77 height 23
type input "*"
click at [479, 370] on input "****" at bounding box center [467, 366] width 77 height 23
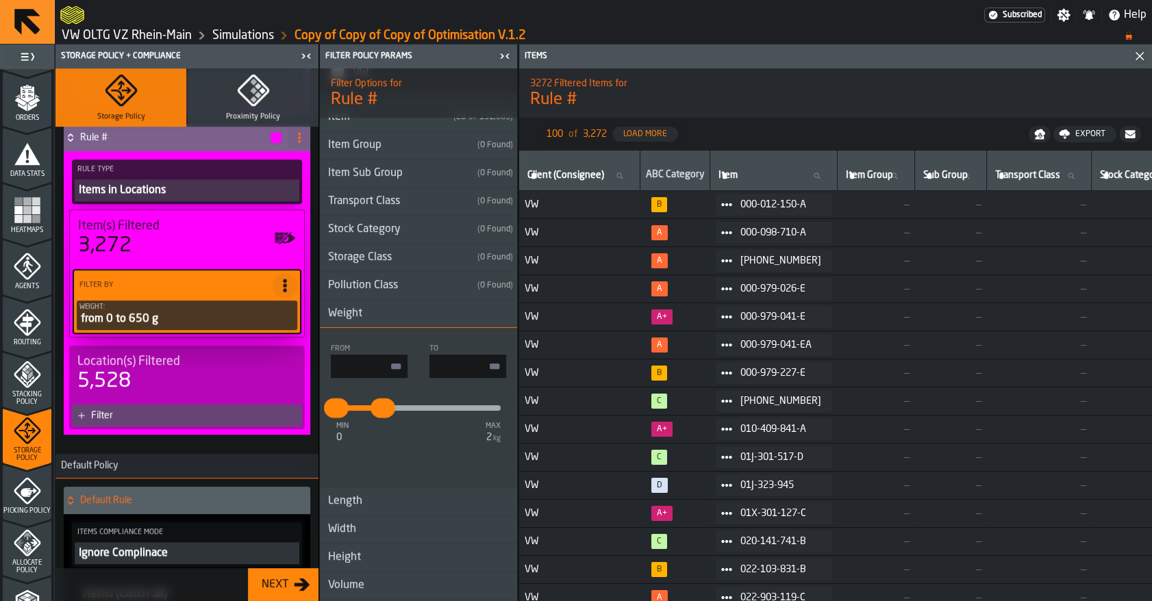
click at [479, 370] on input "****" at bounding box center [467, 366] width 77 height 23
type input "*"
click at [674, 26] on div at bounding box center [522, 15] width 924 height 25
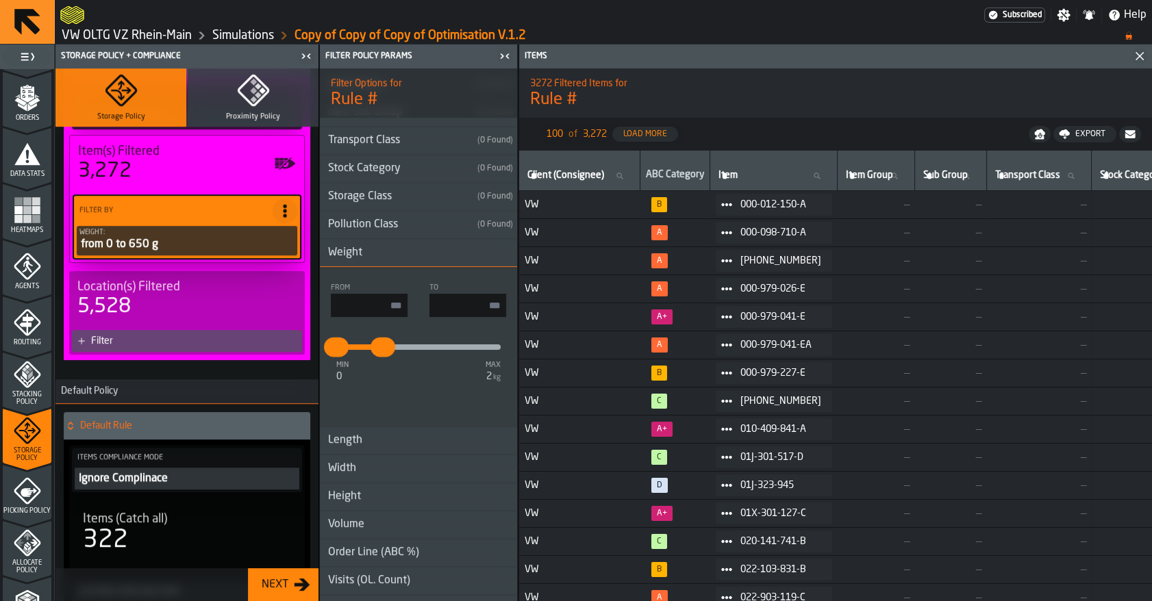
scroll to position [177, 0]
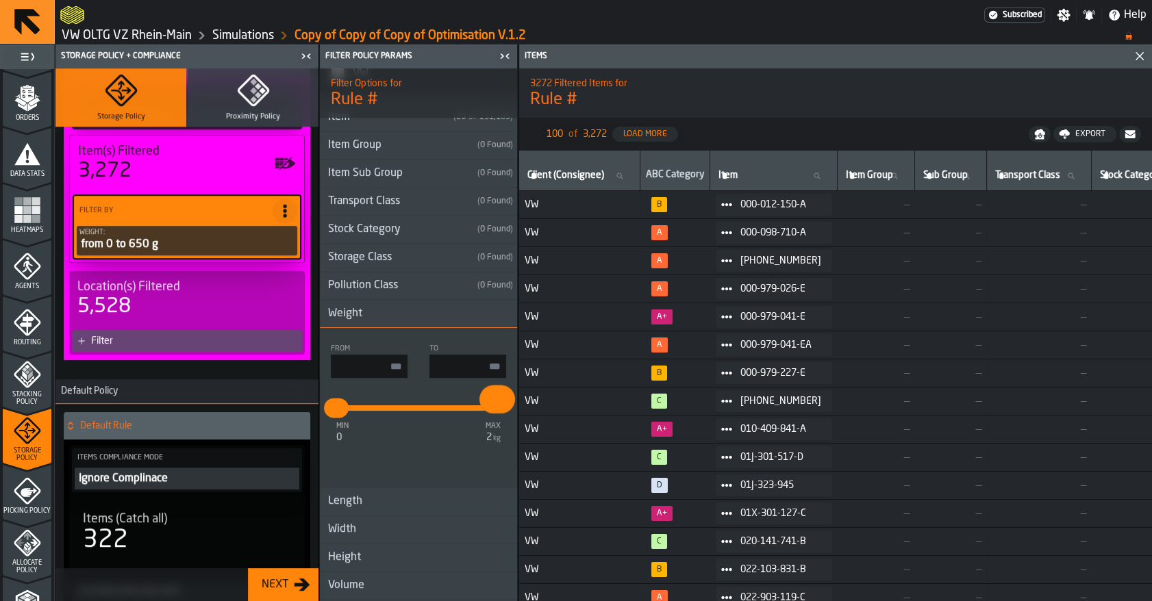
type input "****"
drag, startPoint x: 383, startPoint y: 413, endPoint x: 576, endPoint y: 423, distance: 192.7
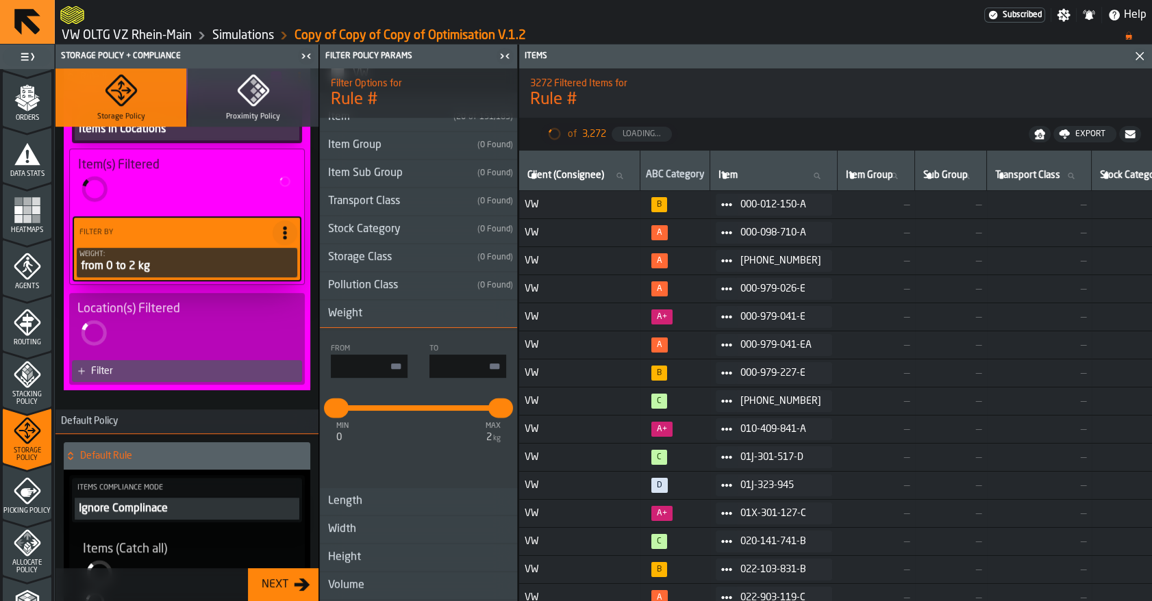
type input "*"
type input "****"
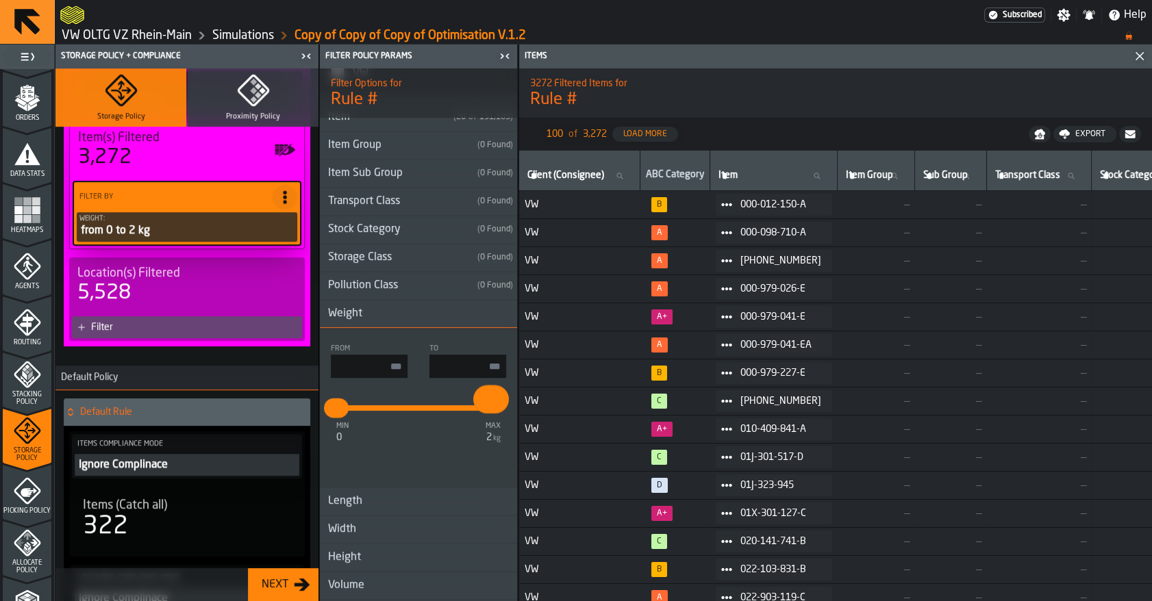
scroll to position [532, 0]
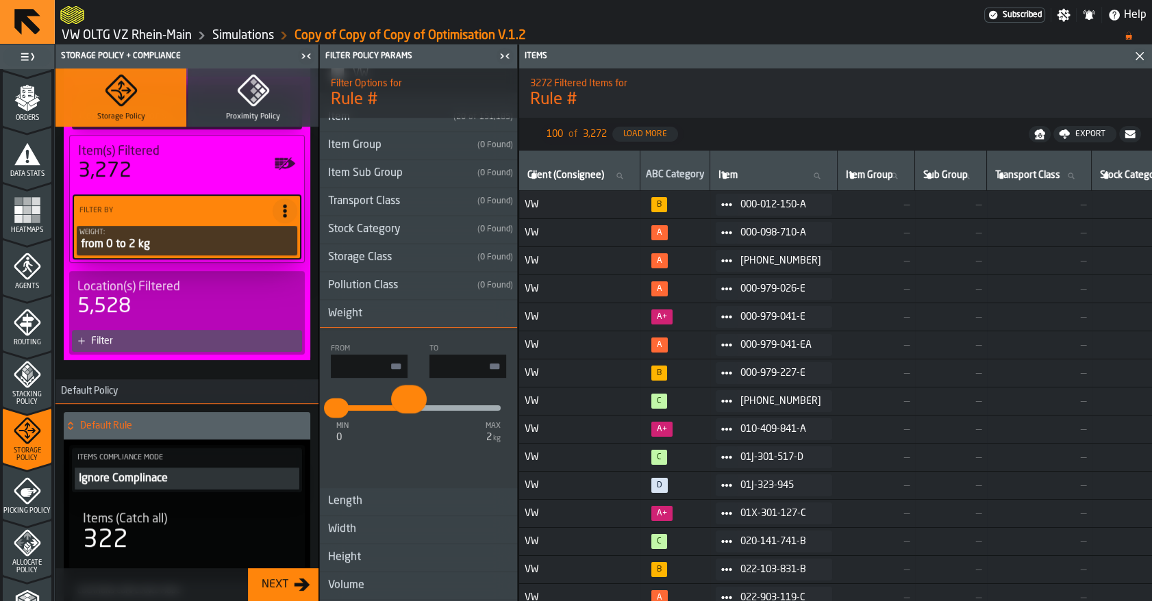
type input "****"
click at [842, 45] on header "Items" at bounding box center [835, 57] width 633 height 24
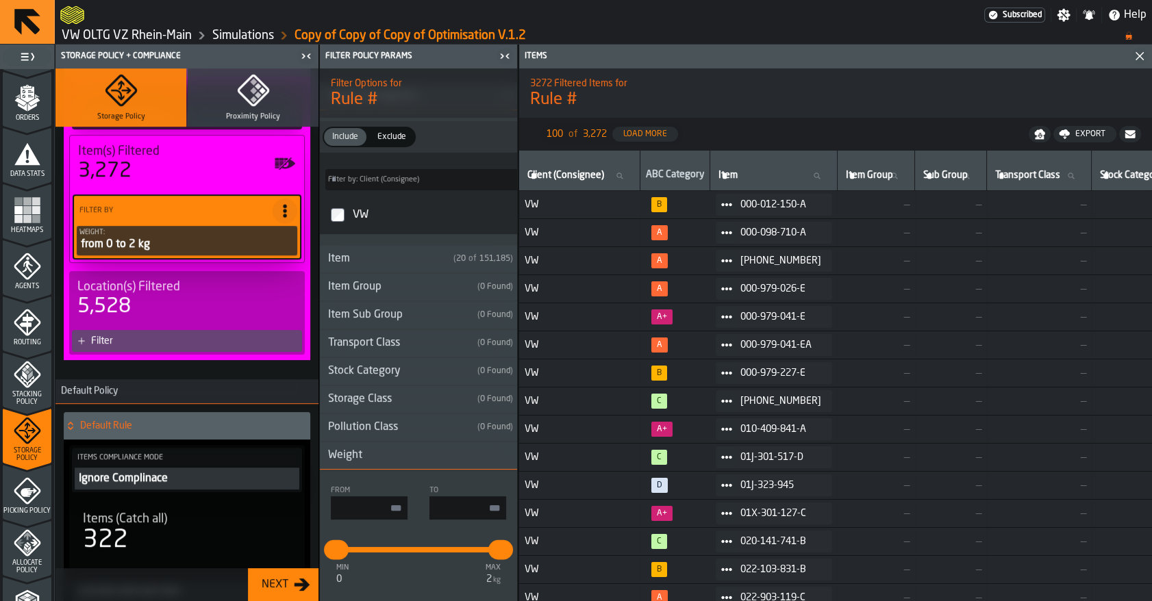
scroll to position [27, 0]
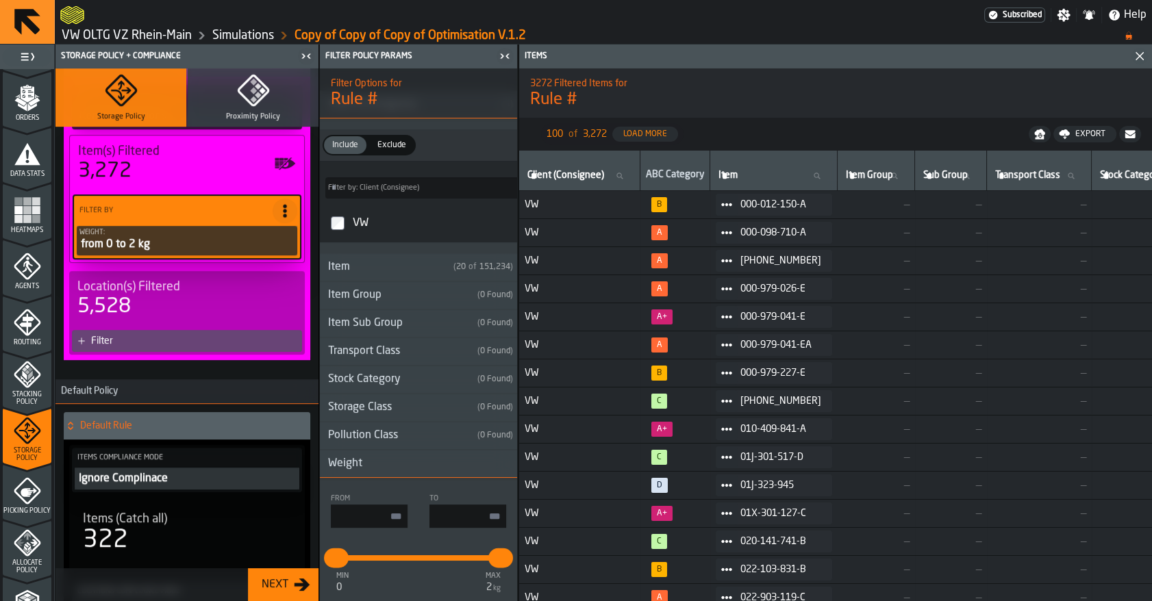
click at [358, 464] on div "Weight" at bounding box center [345, 463] width 51 height 16
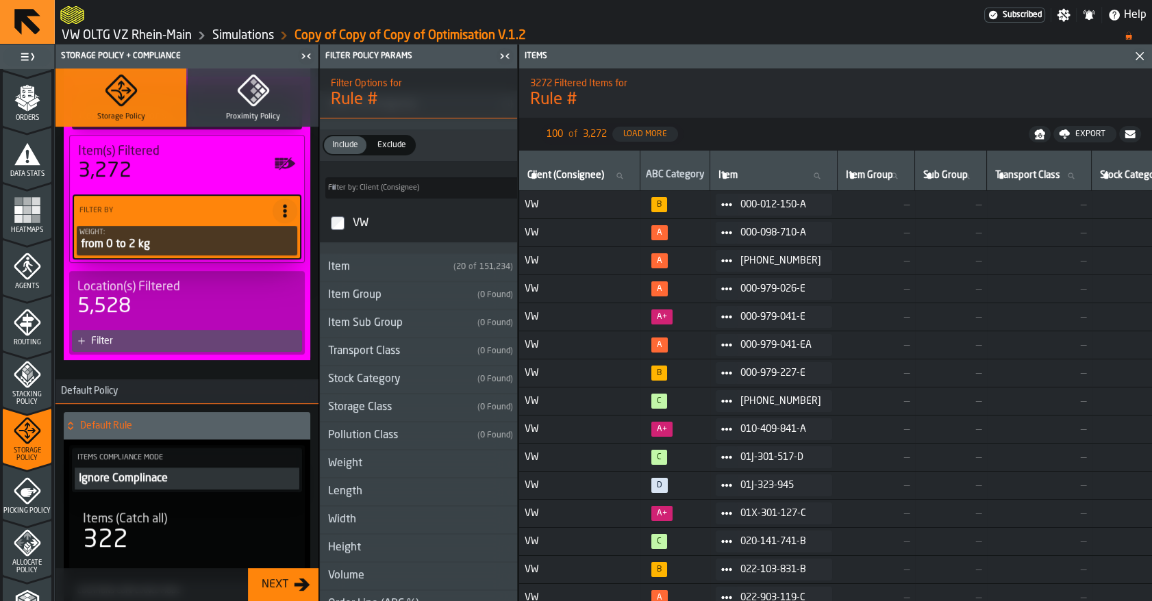
click at [358, 464] on div "Weight" at bounding box center [345, 463] width 51 height 16
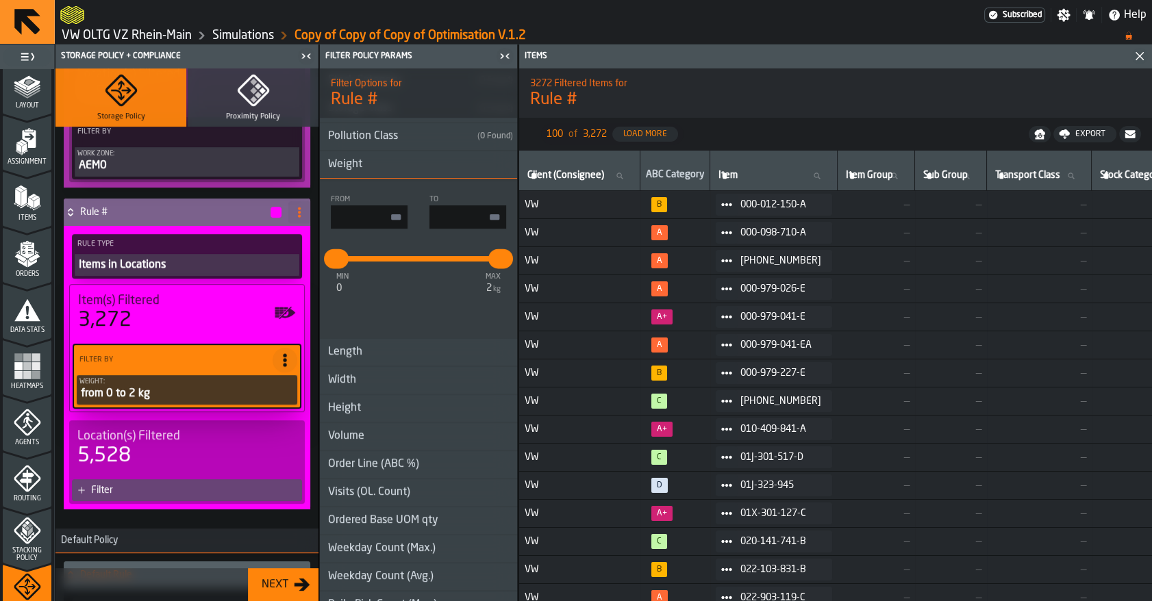
scroll to position [65, 0]
click at [38, 302] on icon "menu Data Stats" at bounding box center [27, 312] width 27 height 27
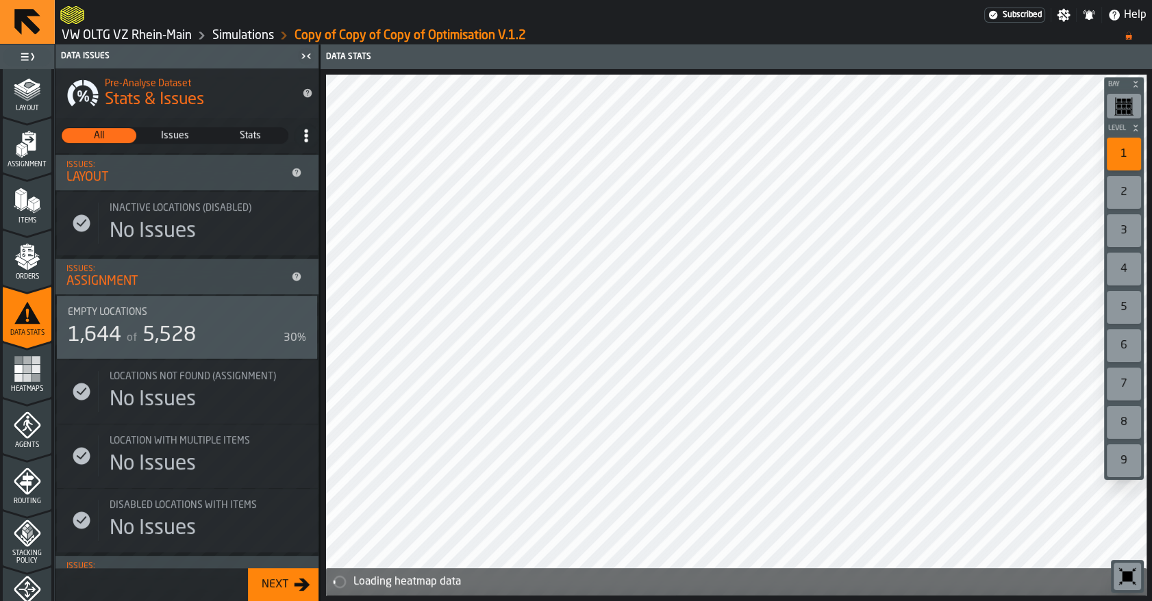
click at [27, 219] on span "Items" at bounding box center [27, 221] width 49 height 8
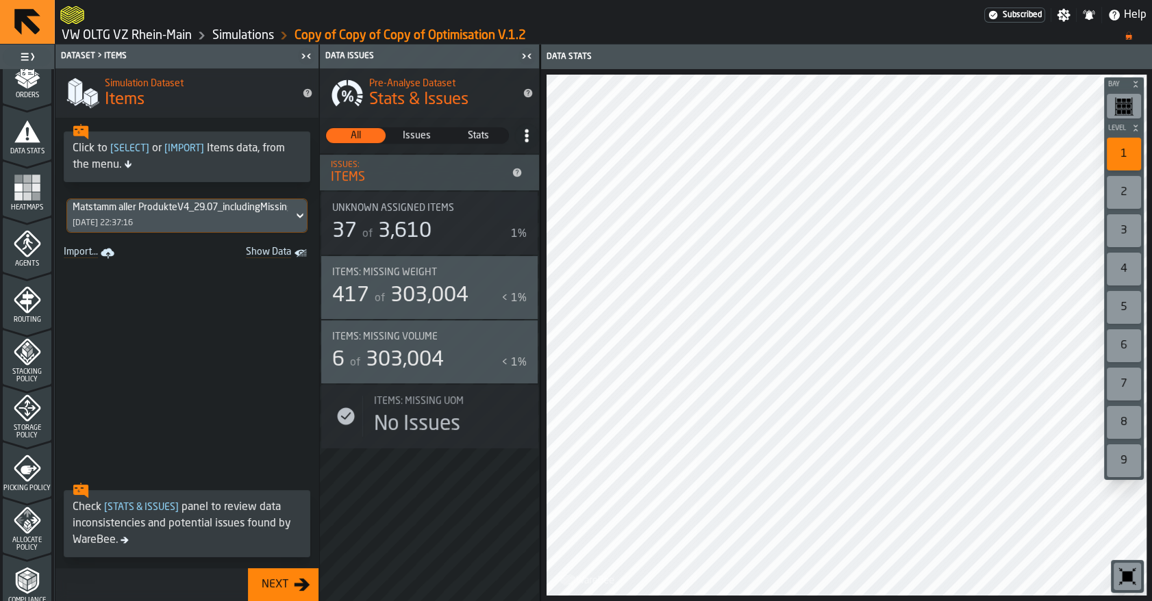
scroll to position [420, 0]
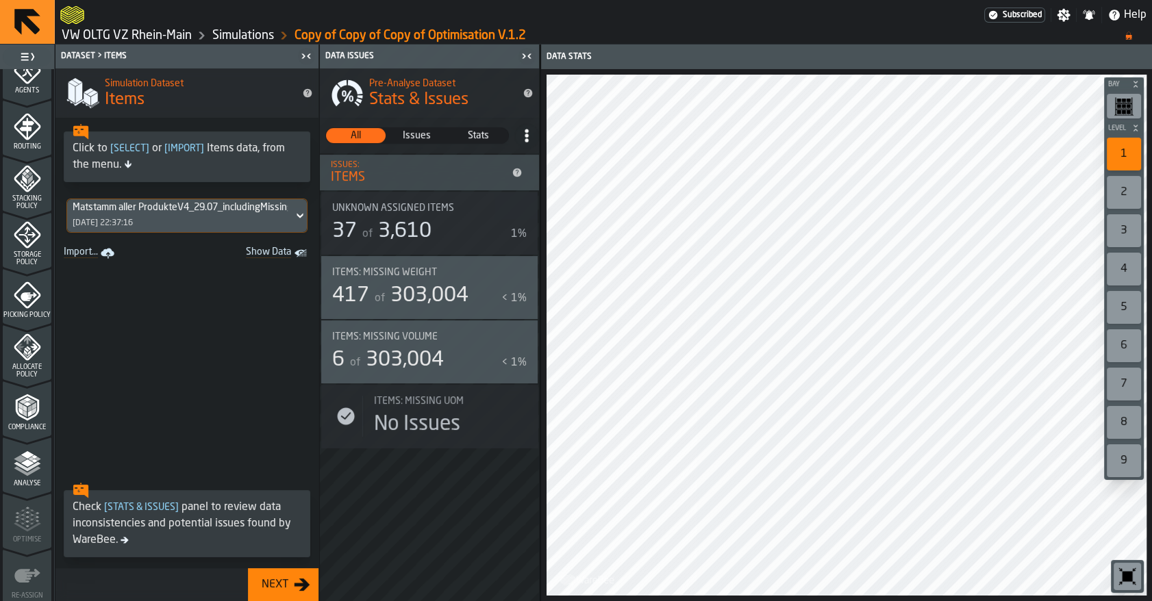
click at [38, 419] on icon "menu Compliance" at bounding box center [27, 407] width 27 height 27
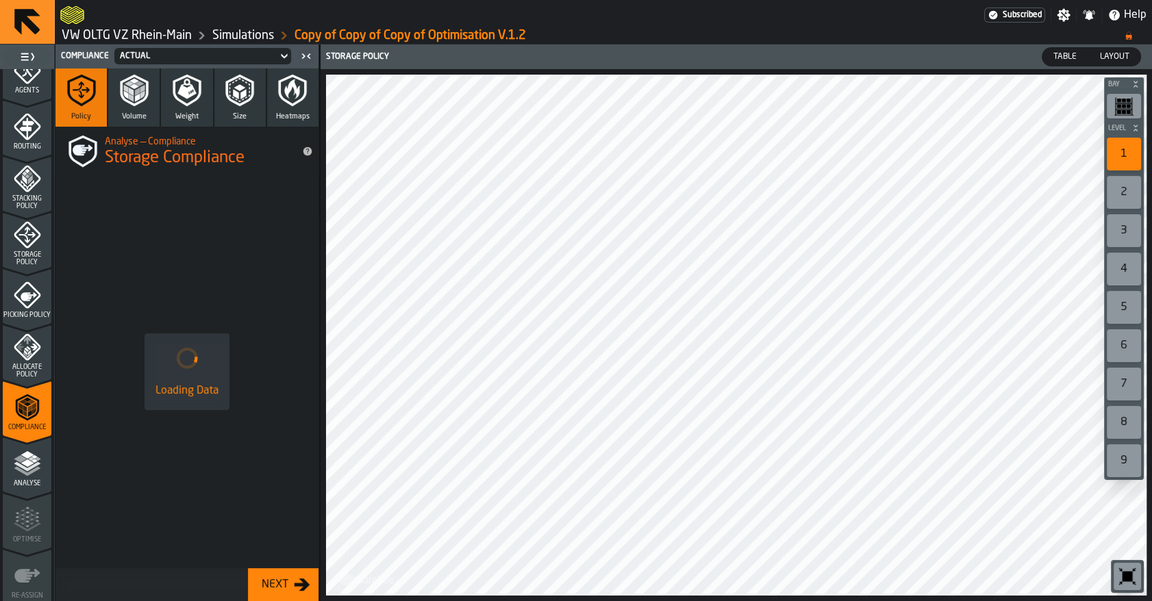
click at [194, 105] on icon "button" at bounding box center [186, 90] width 33 height 33
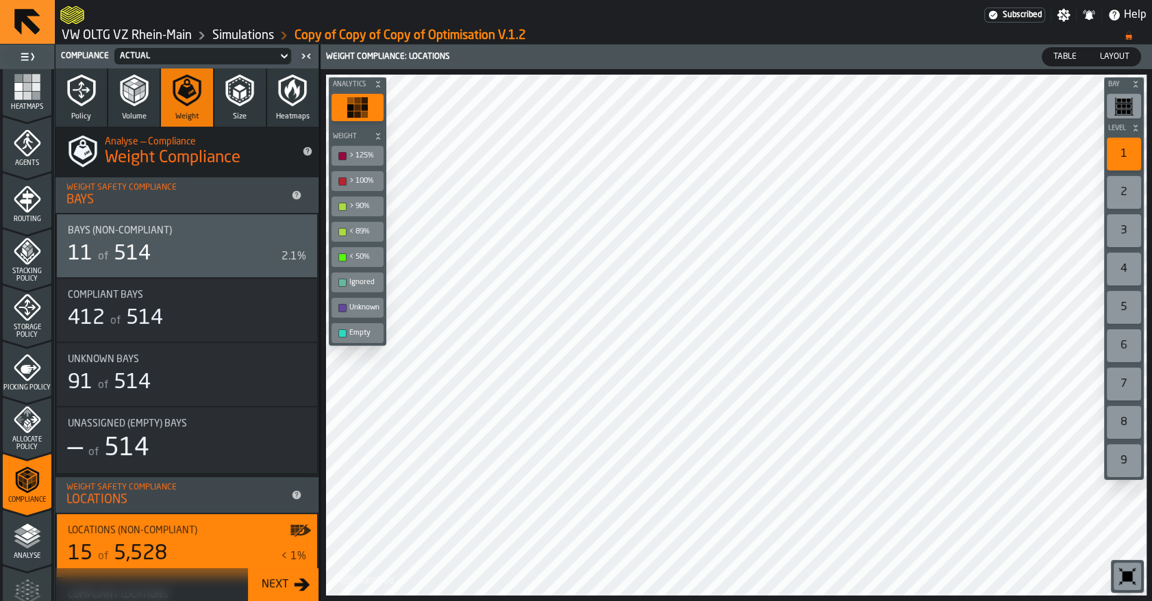
scroll to position [335, 0]
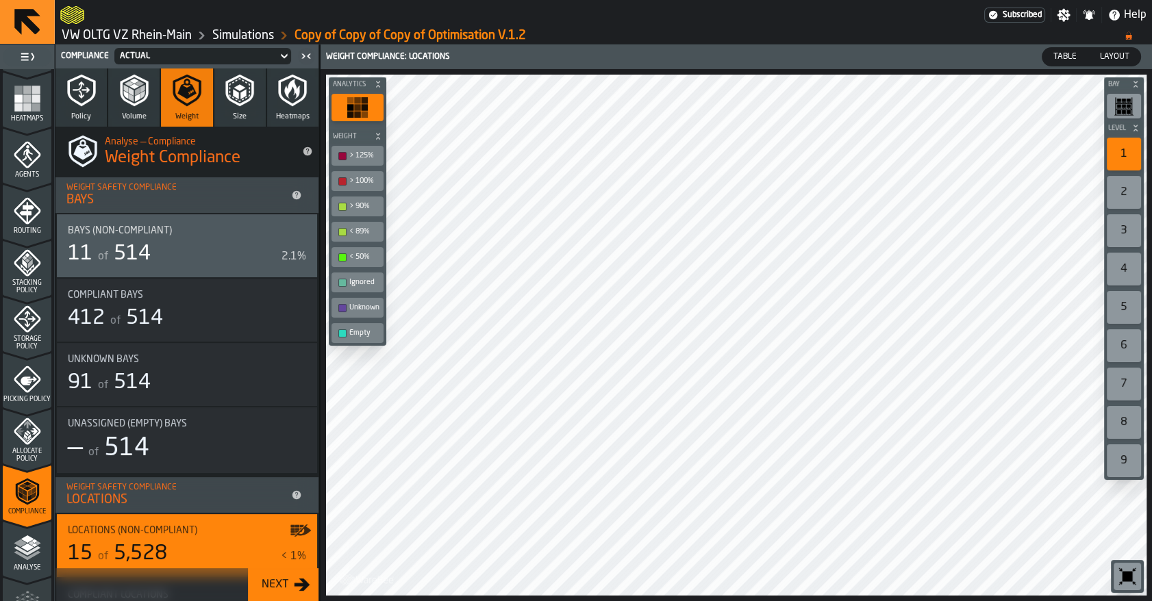
click at [29, 314] on icon "menu Storage Policy" at bounding box center [27, 318] width 27 height 27
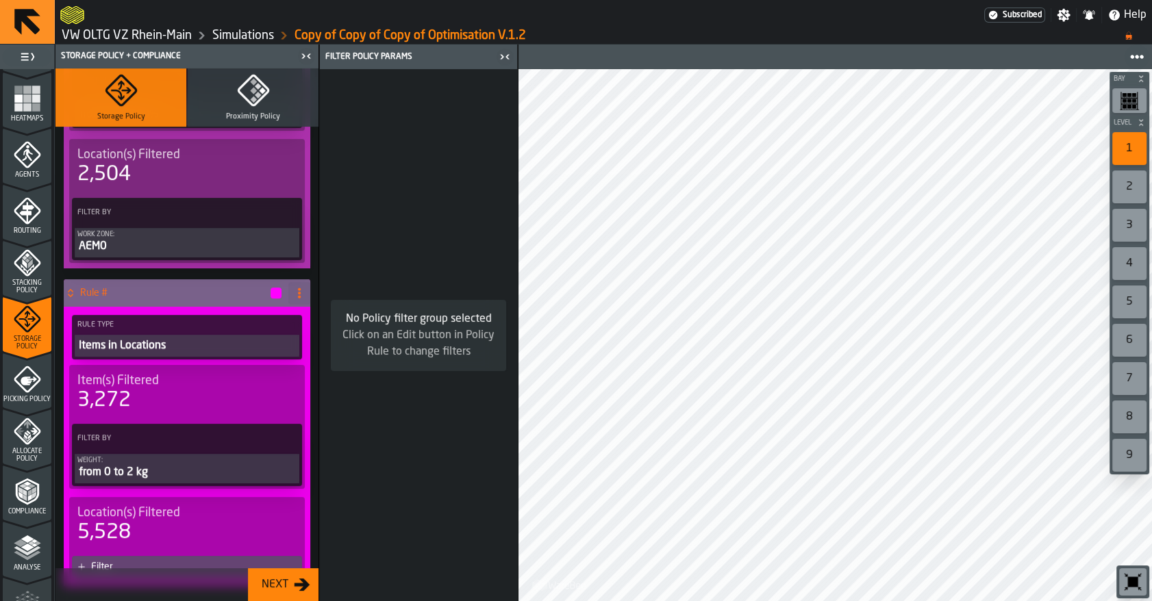
scroll to position [302, 0]
click at [170, 470] on div "from 0 to 2 kg" at bounding box center [186, 472] width 219 height 16
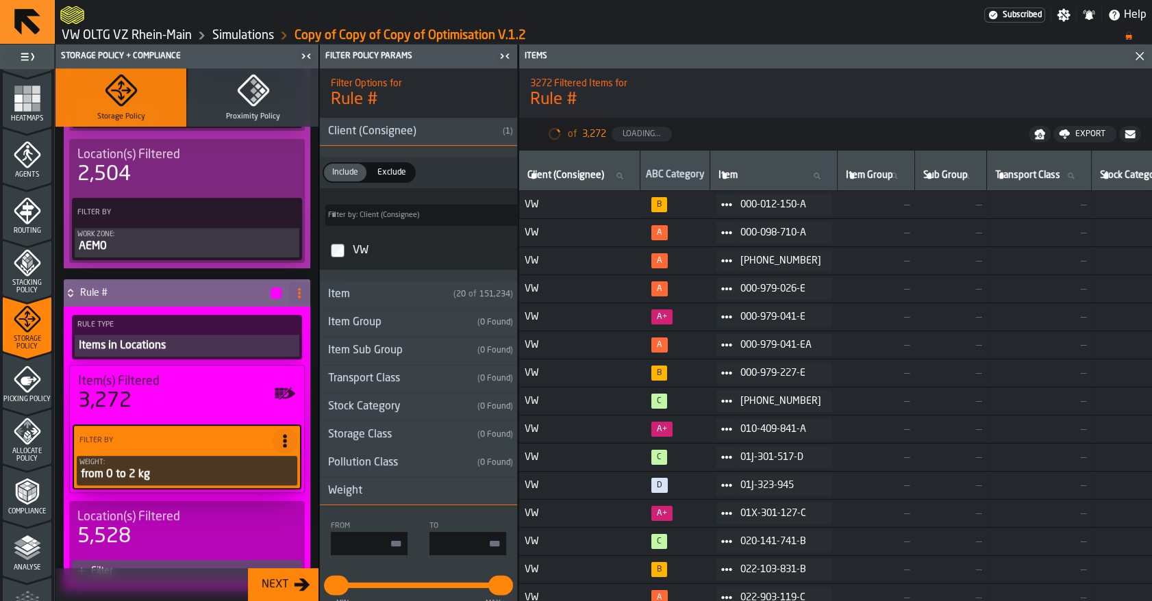
type input "*"
type input "****"
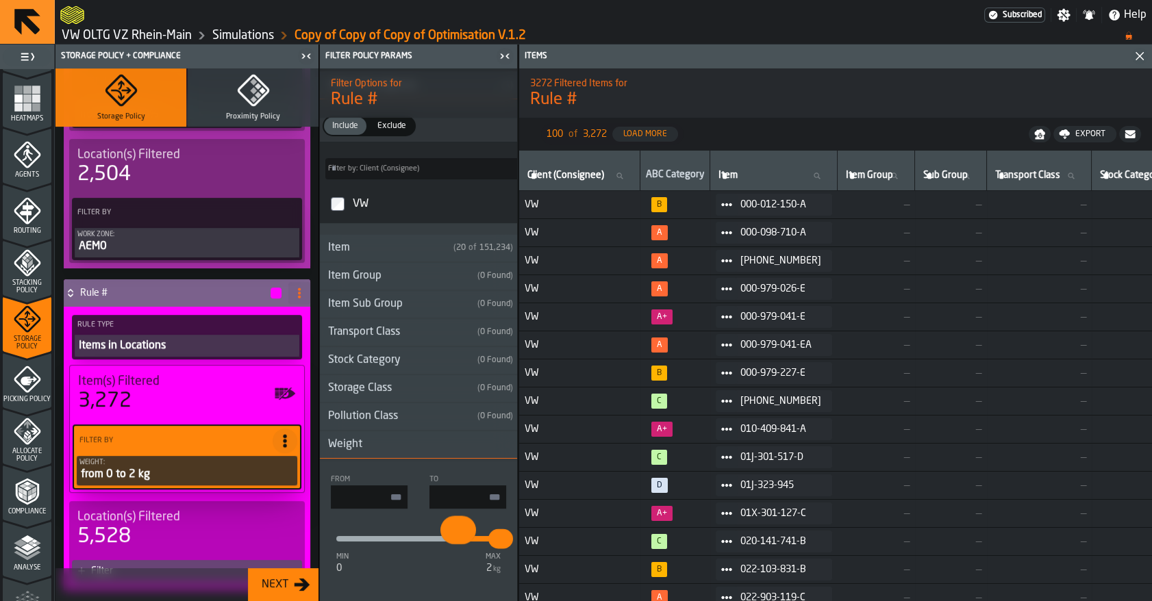
scroll to position [60, 0]
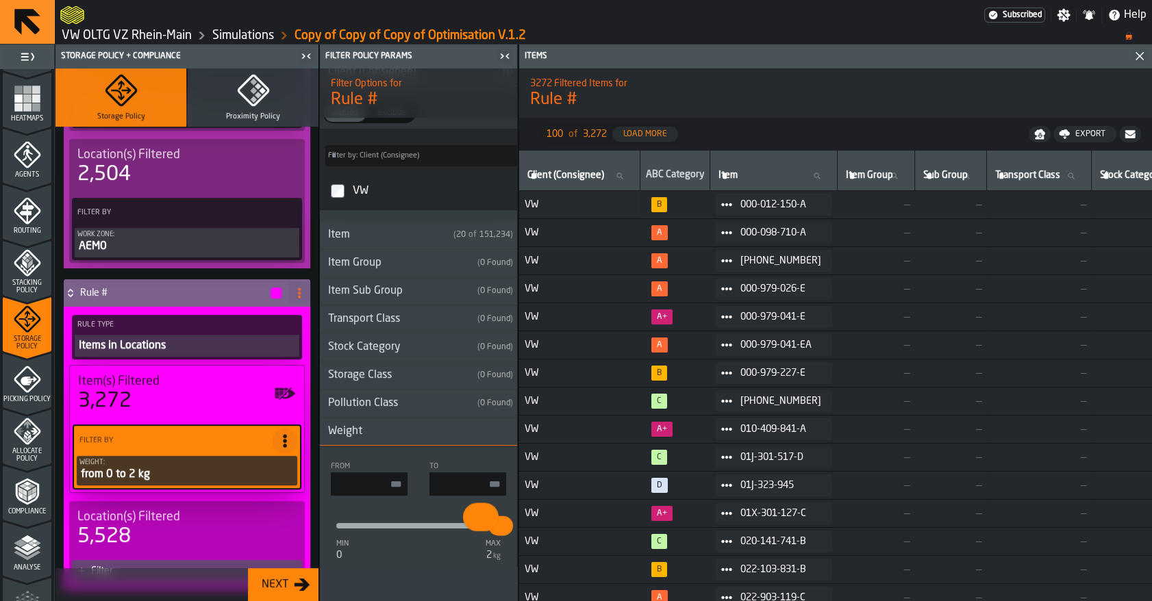
type input "****"
drag, startPoint x: 342, startPoint y: 584, endPoint x: 474, endPoint y: 539, distance: 140.3
click at [474, 539] on div "min 0 max 2 kg **** ****" at bounding box center [418, 525] width 175 height 27
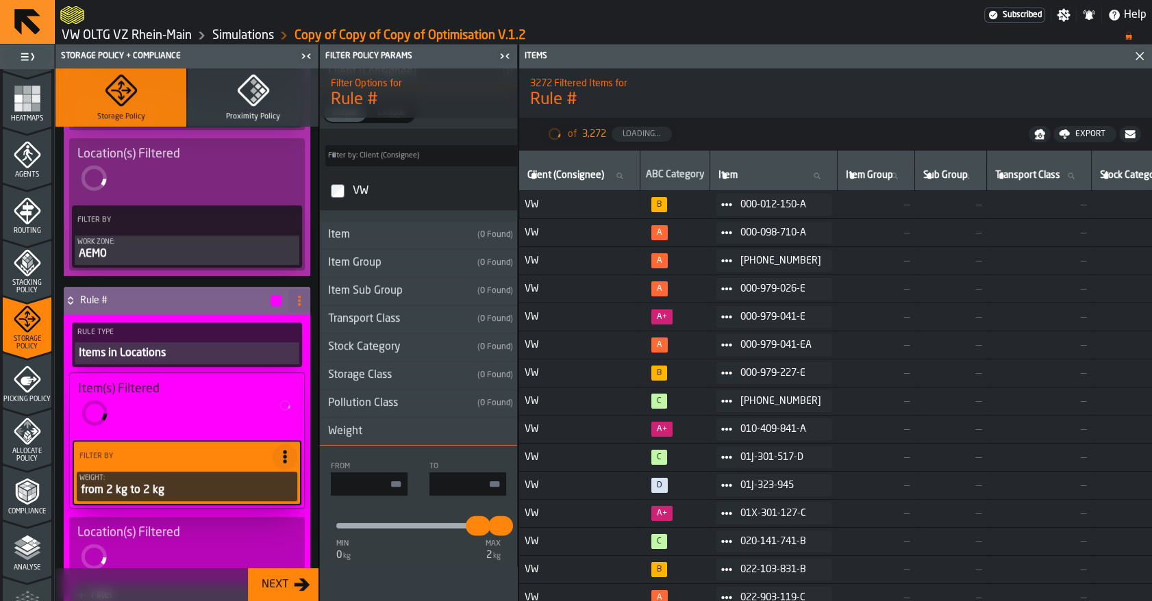
scroll to position [302, 0]
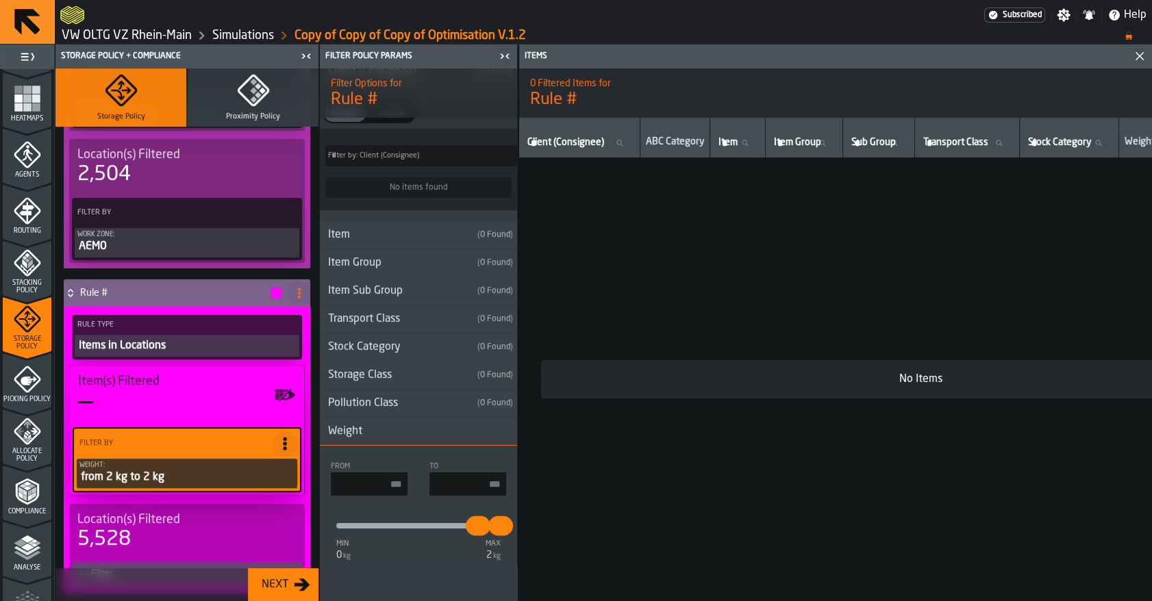
click at [390, 486] on input "****" at bounding box center [369, 483] width 77 height 23
type input "****"
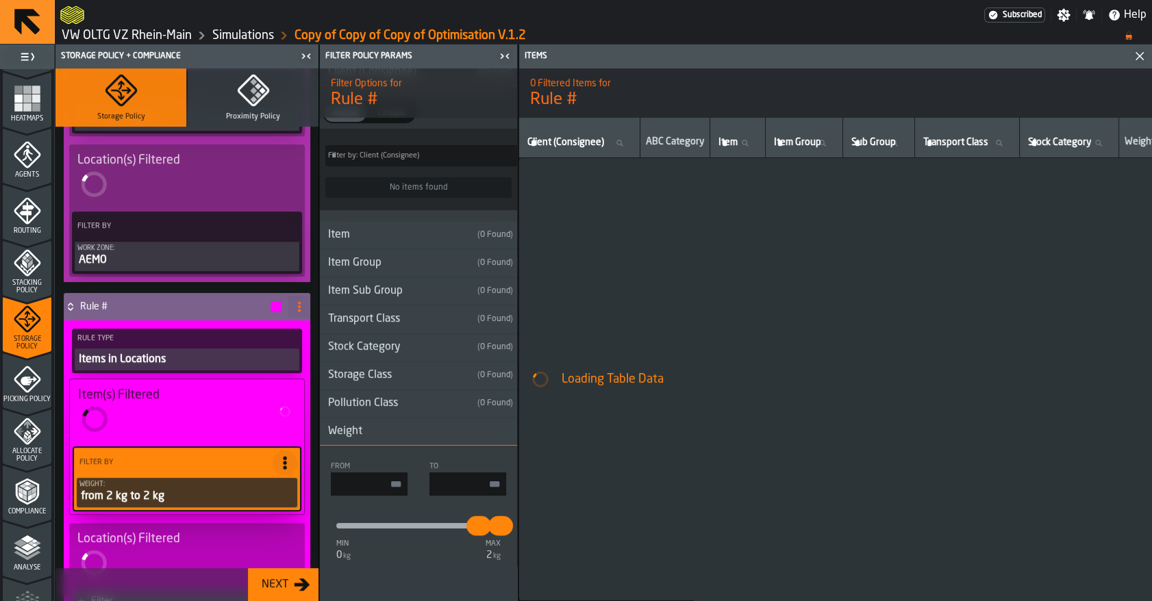
type input "*"
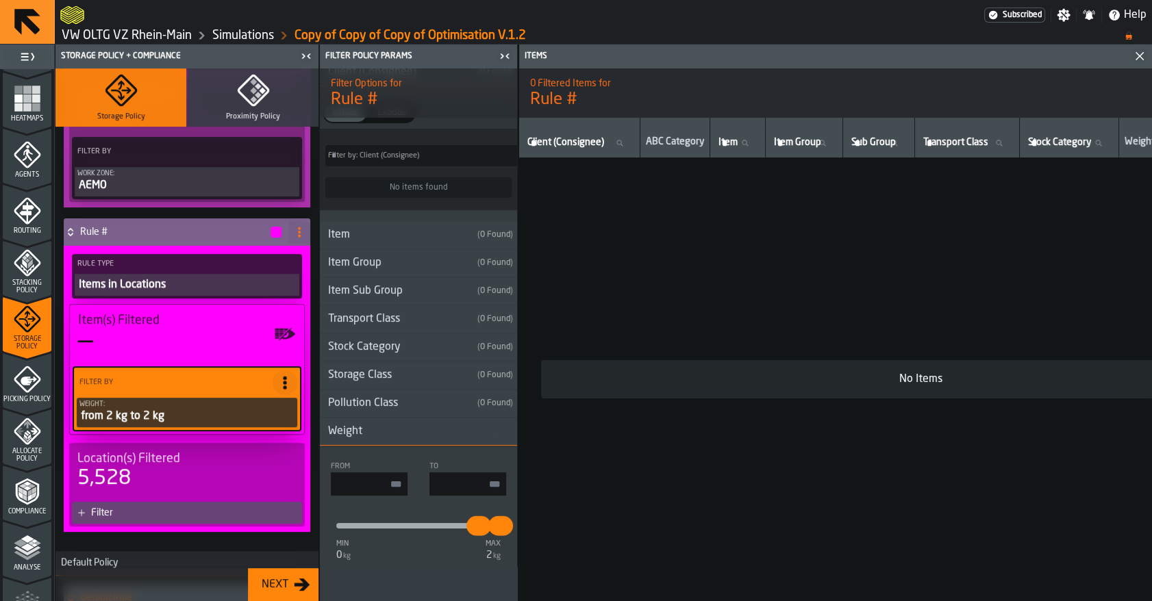
scroll to position [373, 0]
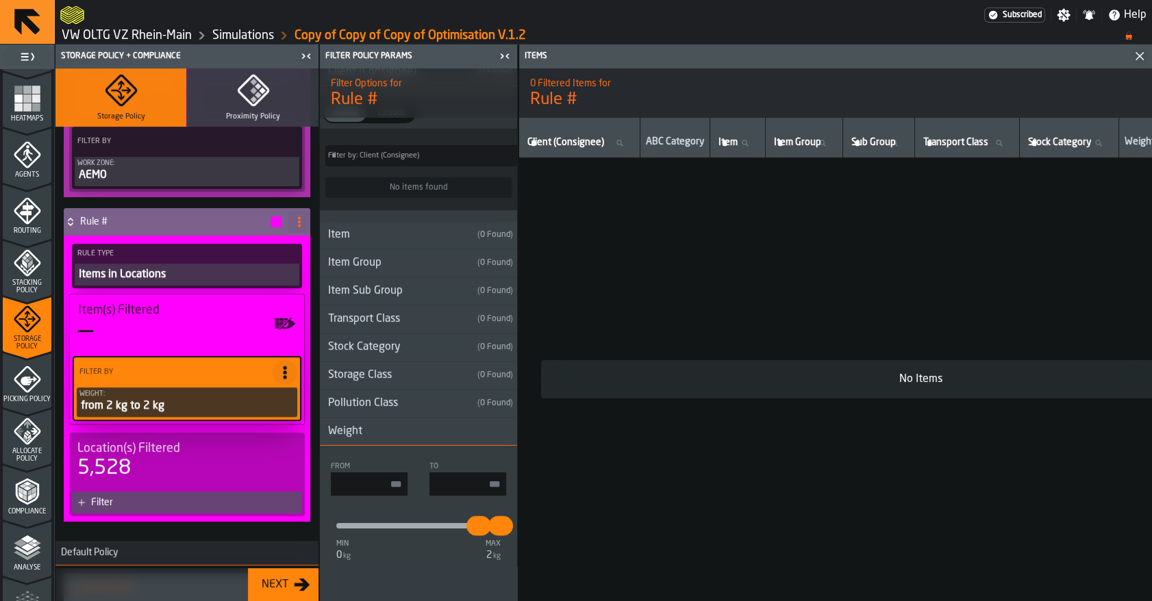
click at [298, 224] on circle at bounding box center [299, 225] width 3 height 3
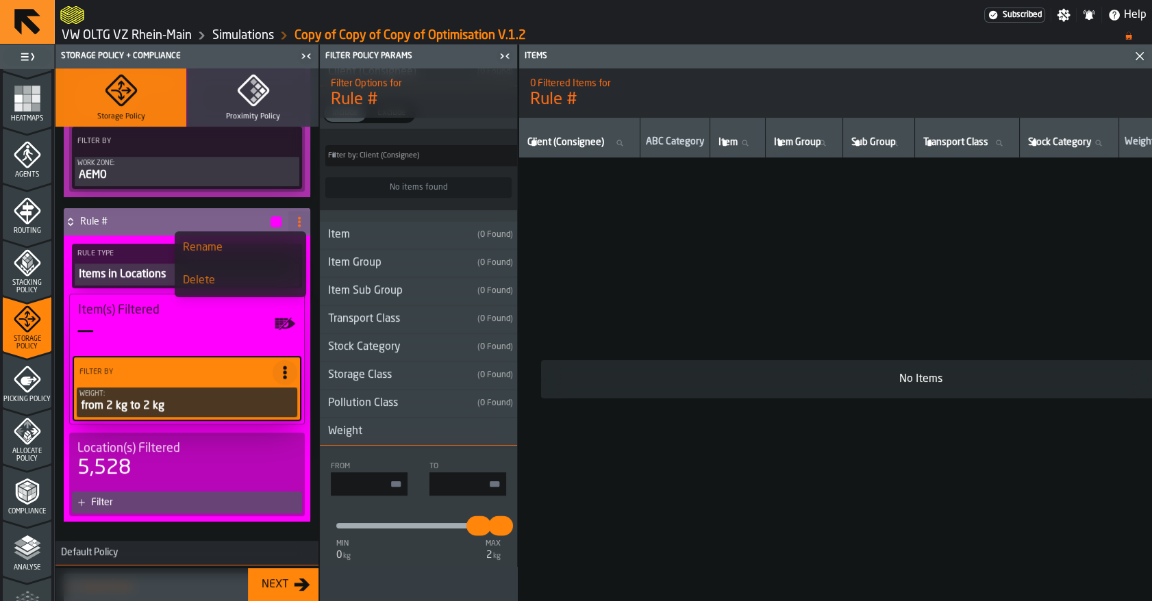
click at [247, 281] on div "Delete" at bounding box center [240, 281] width 115 height 16
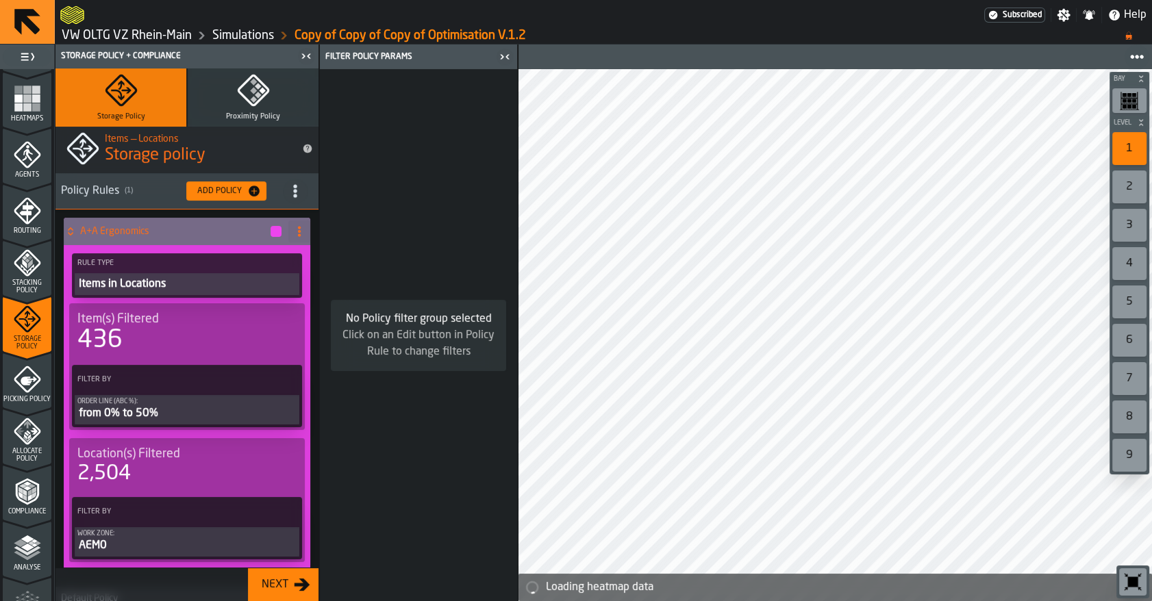
scroll to position [0, 0]
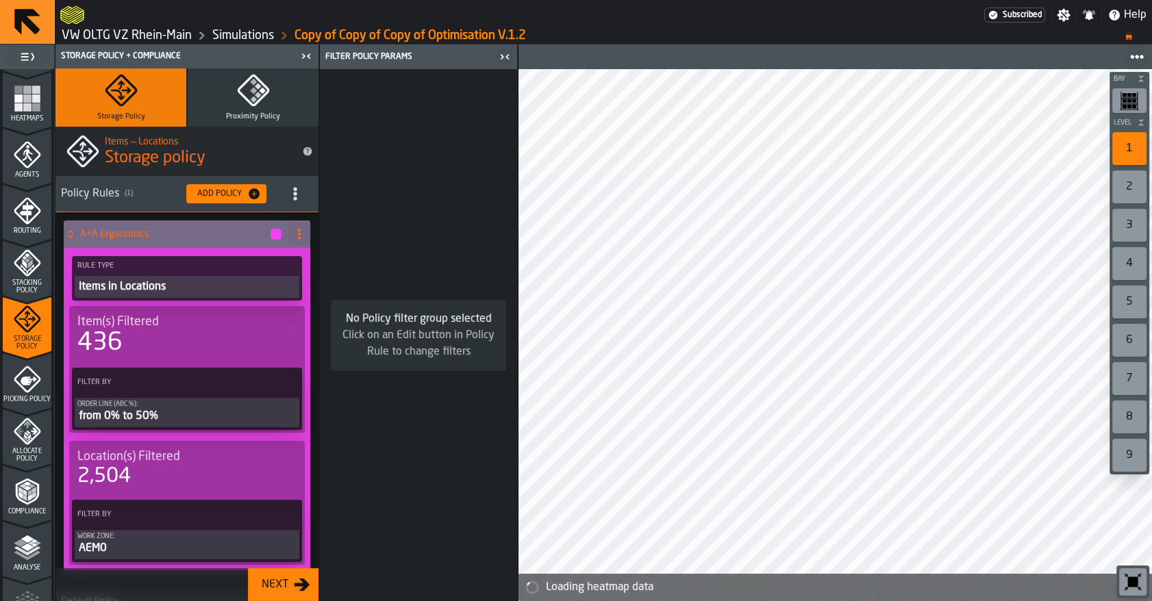
click at [299, 233] on icon at bounding box center [299, 234] width 11 height 11
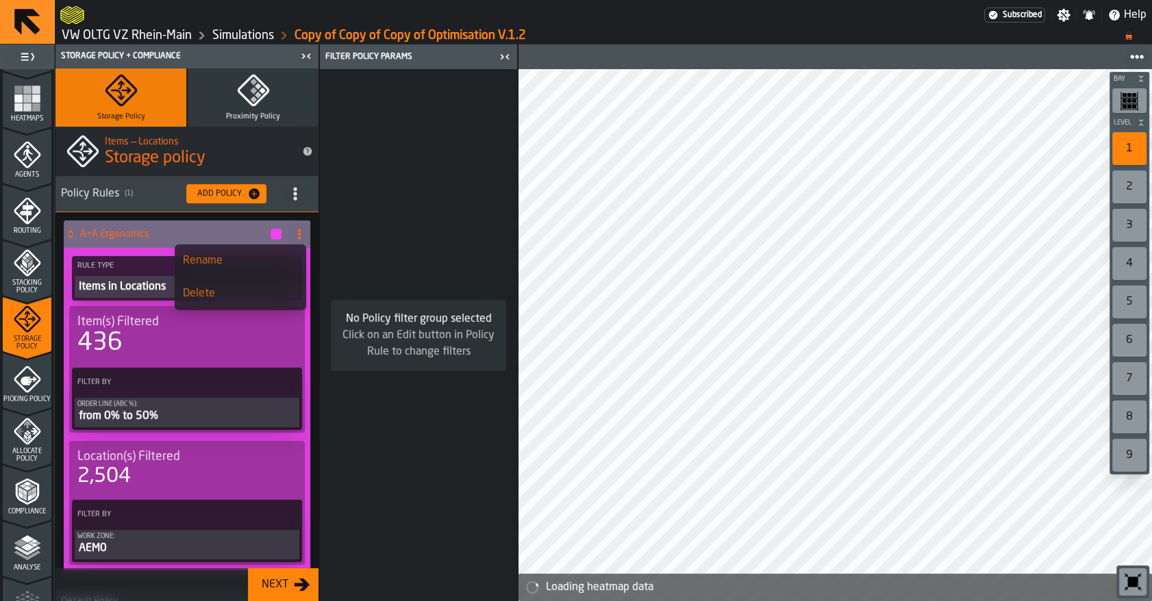
click at [246, 301] on div "Delete" at bounding box center [240, 294] width 115 height 16
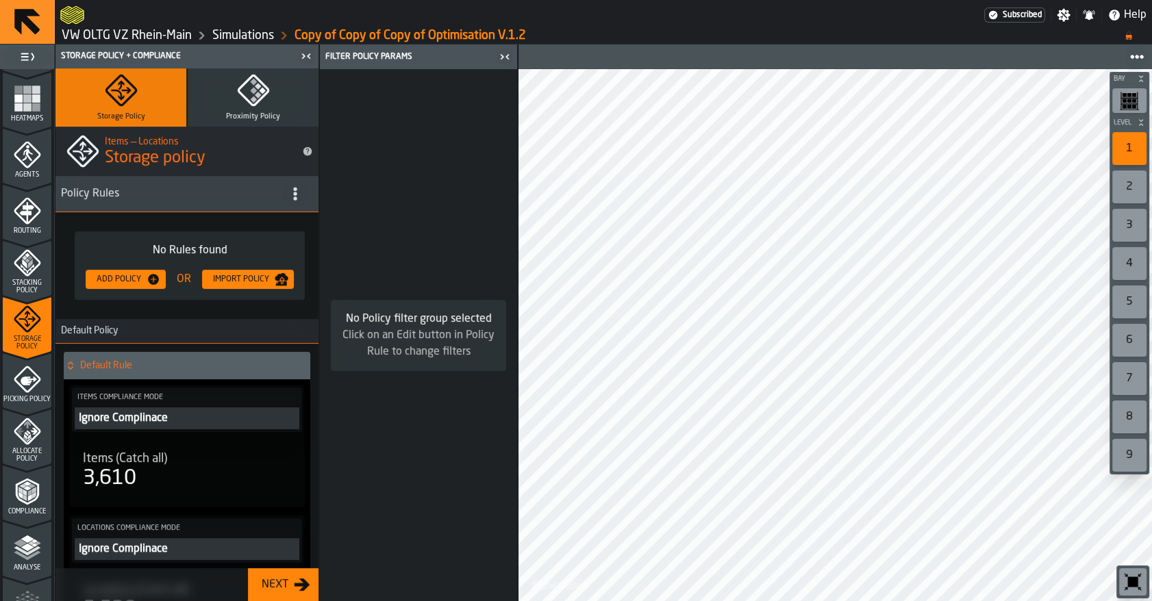
click at [136, 279] on div "Add Policy" at bounding box center [118, 280] width 55 height 10
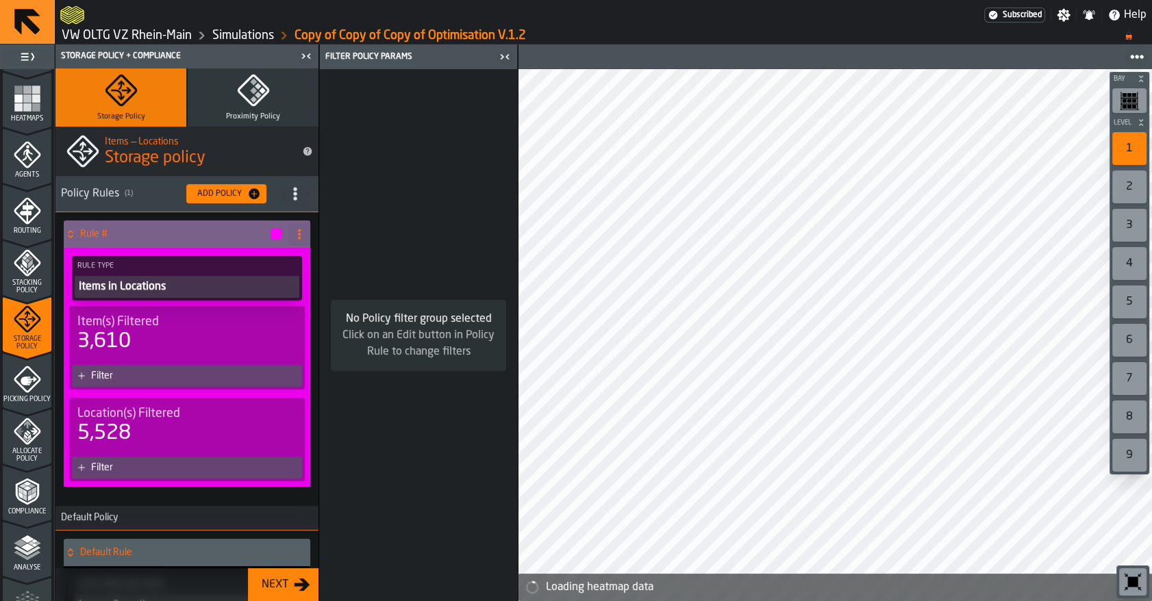
click at [125, 381] on div "Filter" at bounding box center [187, 376] width 230 height 22
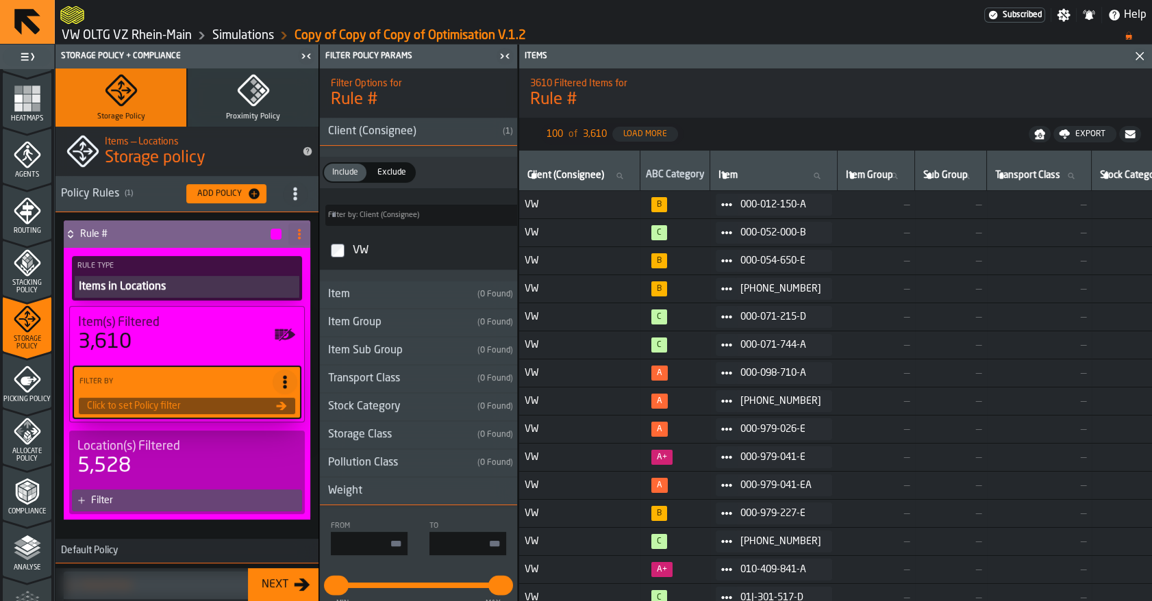
click at [359, 492] on div "Weight" at bounding box center [345, 491] width 51 height 16
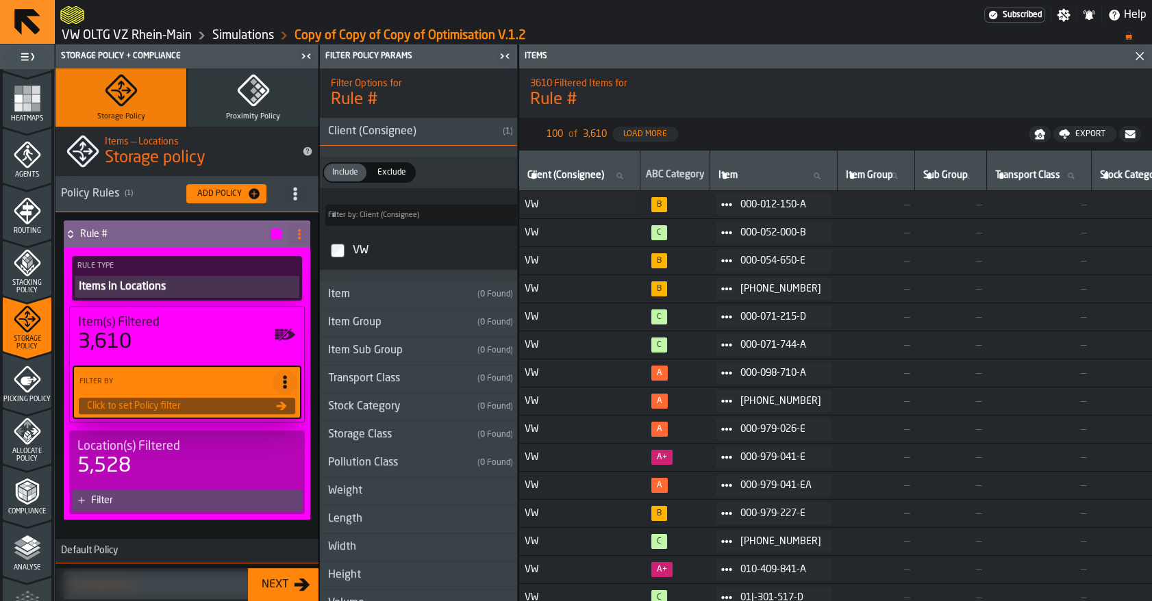
click at [338, 260] on label "VW" at bounding box center [418, 250] width 192 height 33
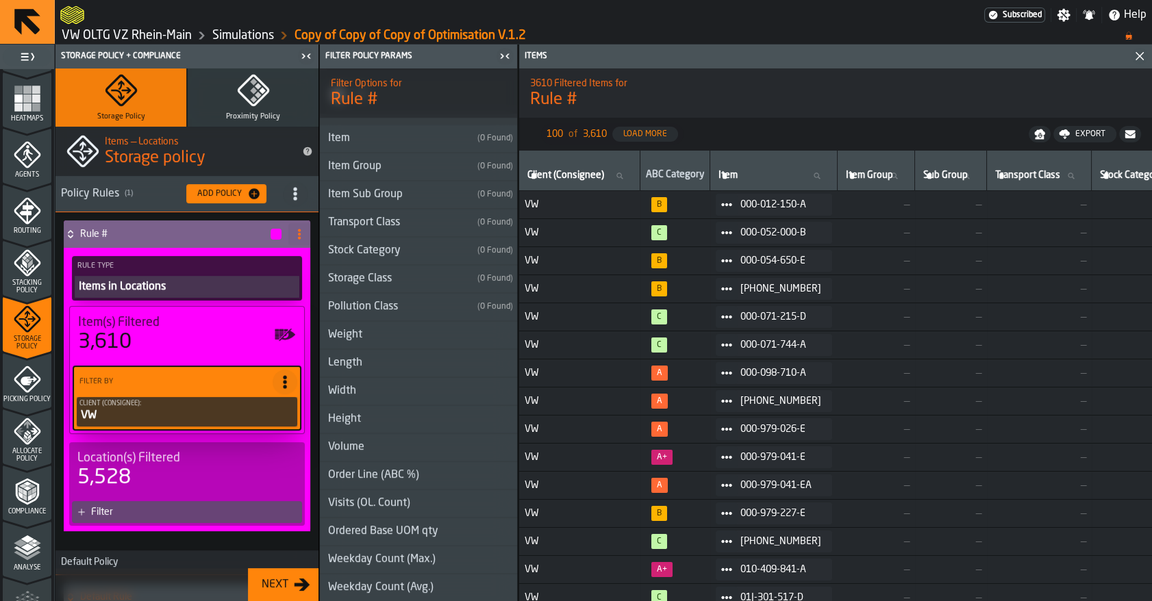
scroll to position [158, 0]
click at [356, 333] on div "Weight" at bounding box center [345, 333] width 51 height 16
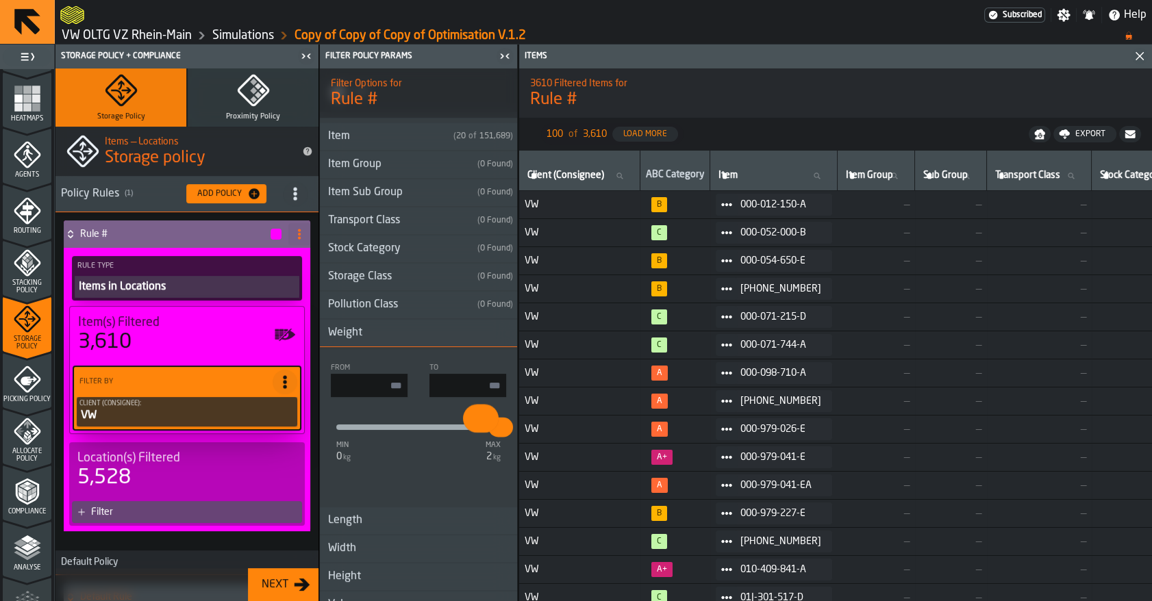
type input "****"
drag, startPoint x: 338, startPoint y: 426, endPoint x: 475, endPoint y: 436, distance: 138.0
click at [475, 436] on button "****" at bounding box center [477, 427] width 27 height 22
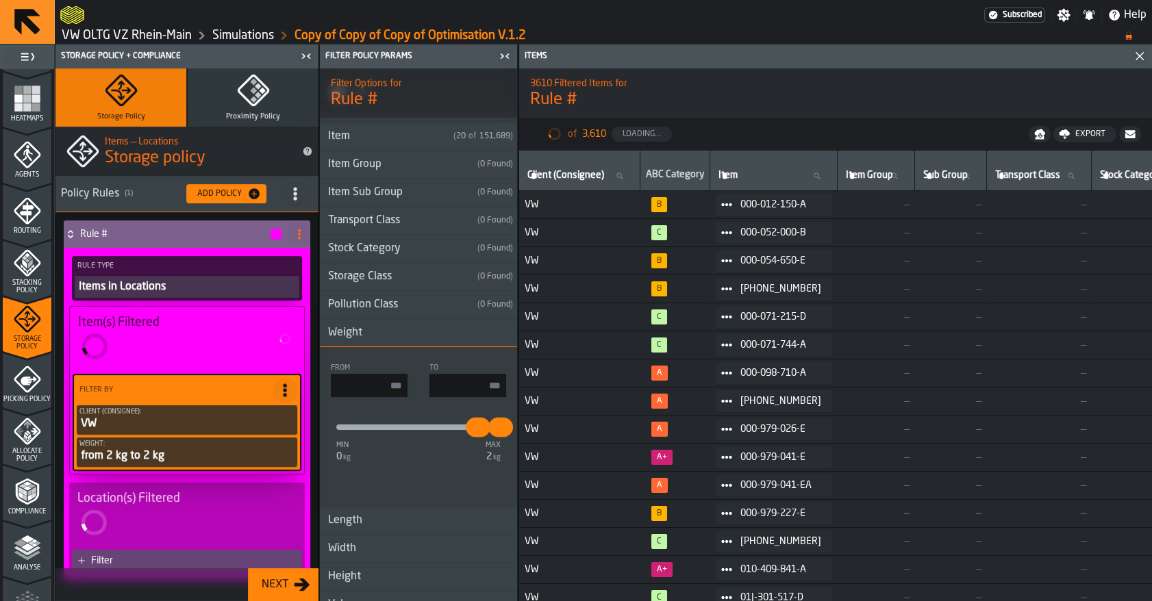
type input "****"
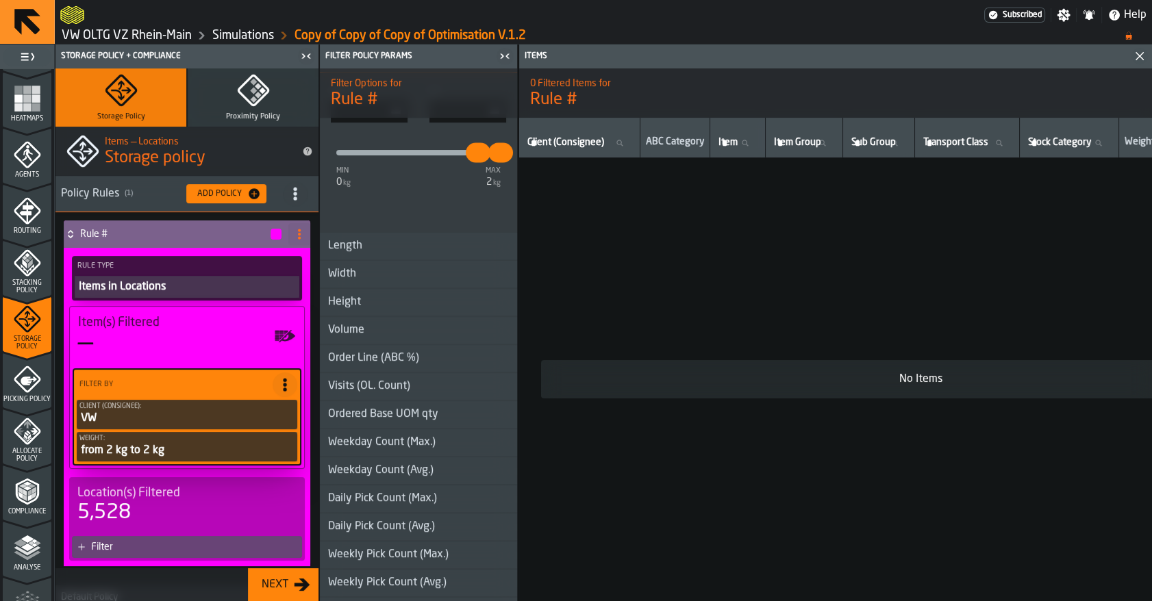
scroll to position [448, 0]
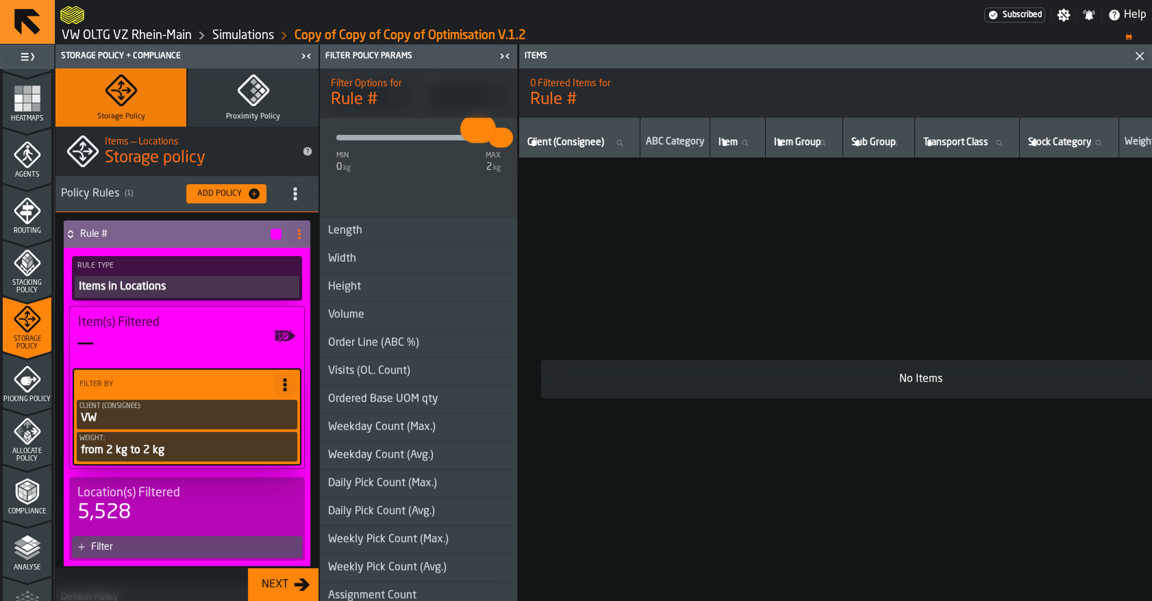
type input "****"
drag, startPoint x: 472, startPoint y: 141, endPoint x: 459, endPoint y: 150, distance: 15.8
click at [405, 151] on div "min 0 kg max 2 kg **** ****" at bounding box center [418, 148] width 175 height 60
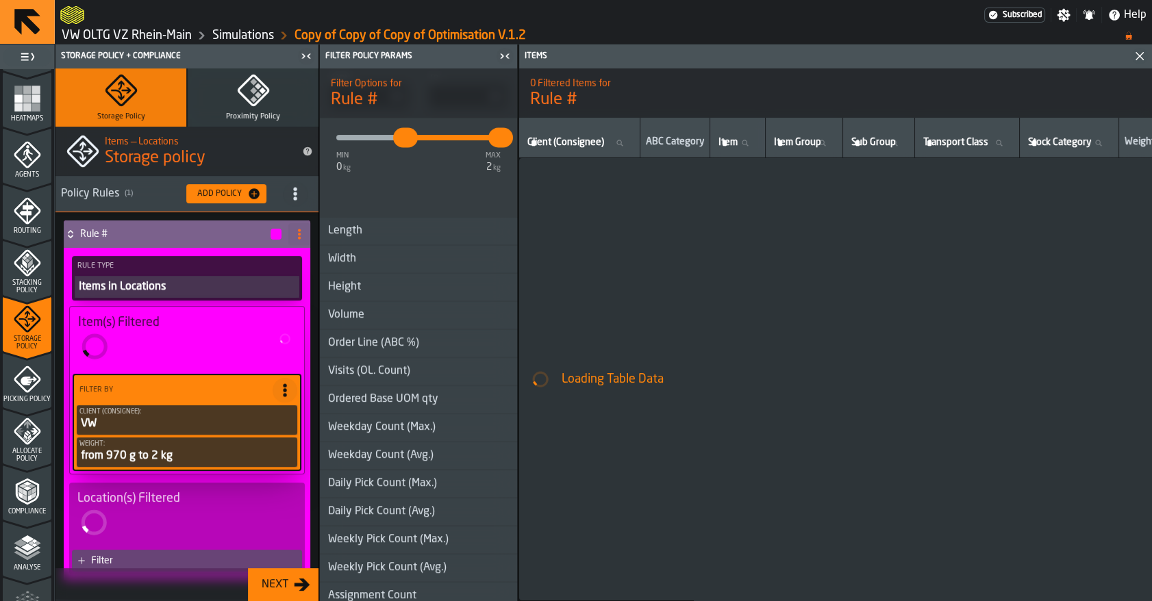
type input "****"
type input "***"
click at [461, 144] on button "***" at bounding box center [467, 138] width 27 height 22
type input "***"
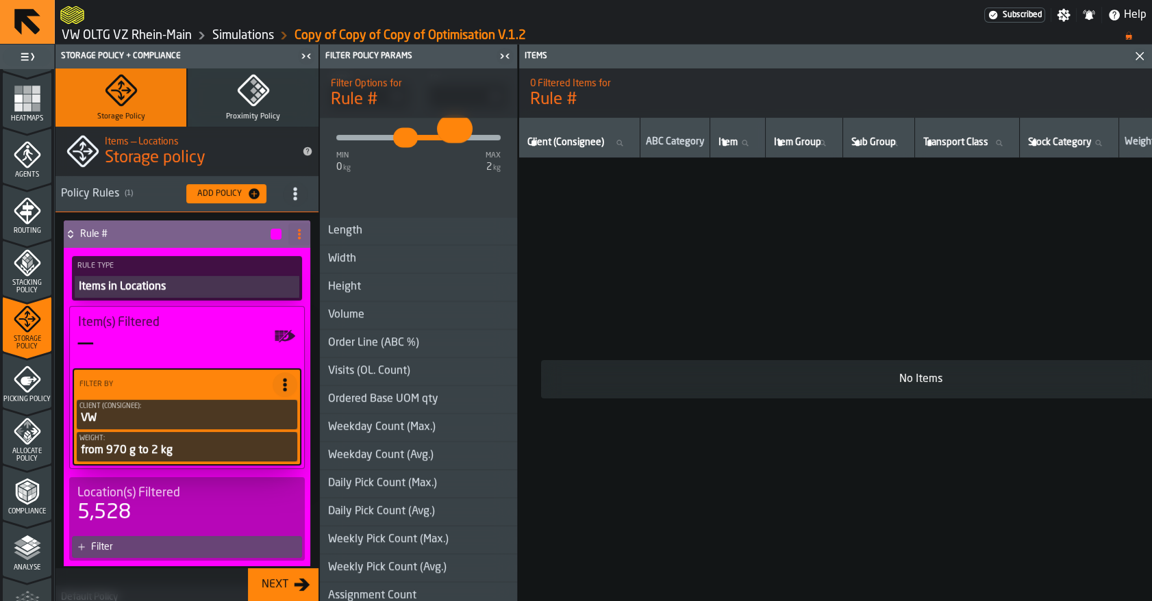
type input "****"
drag, startPoint x: 466, startPoint y: 136, endPoint x: 426, endPoint y: 139, distance: 39.8
click at [437, 138] on input "****" at bounding box center [445, 128] width 16 height 29
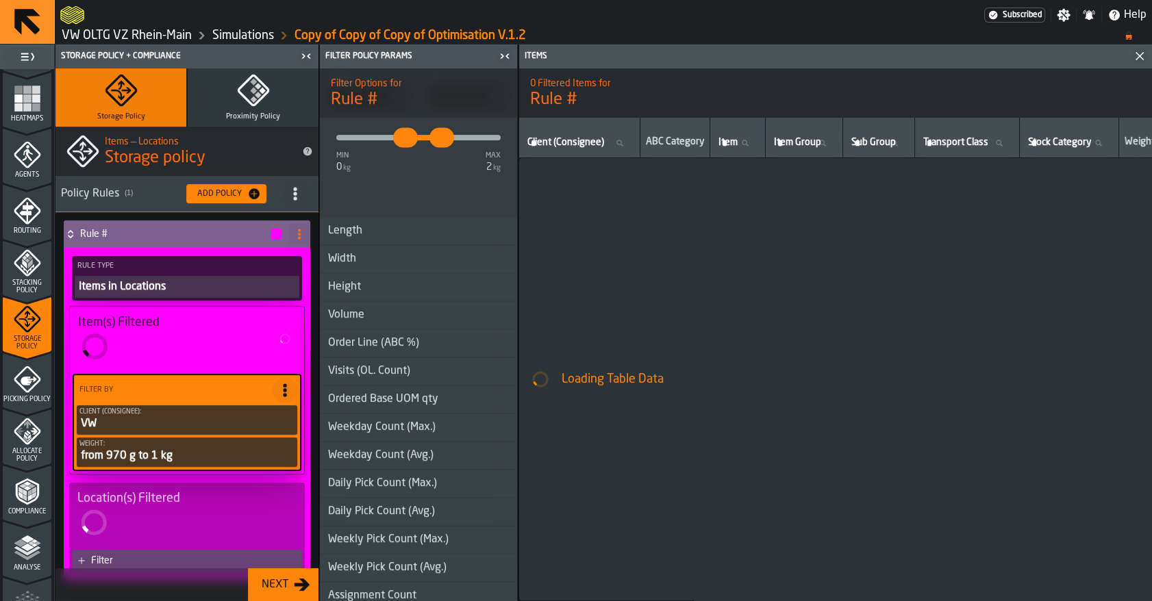
type input "****"
drag, startPoint x: 403, startPoint y: 139, endPoint x: 396, endPoint y: 144, distance: 9.3
click at [388, 139] on input "****" at bounding box center [396, 128] width 16 height 29
type input "****"
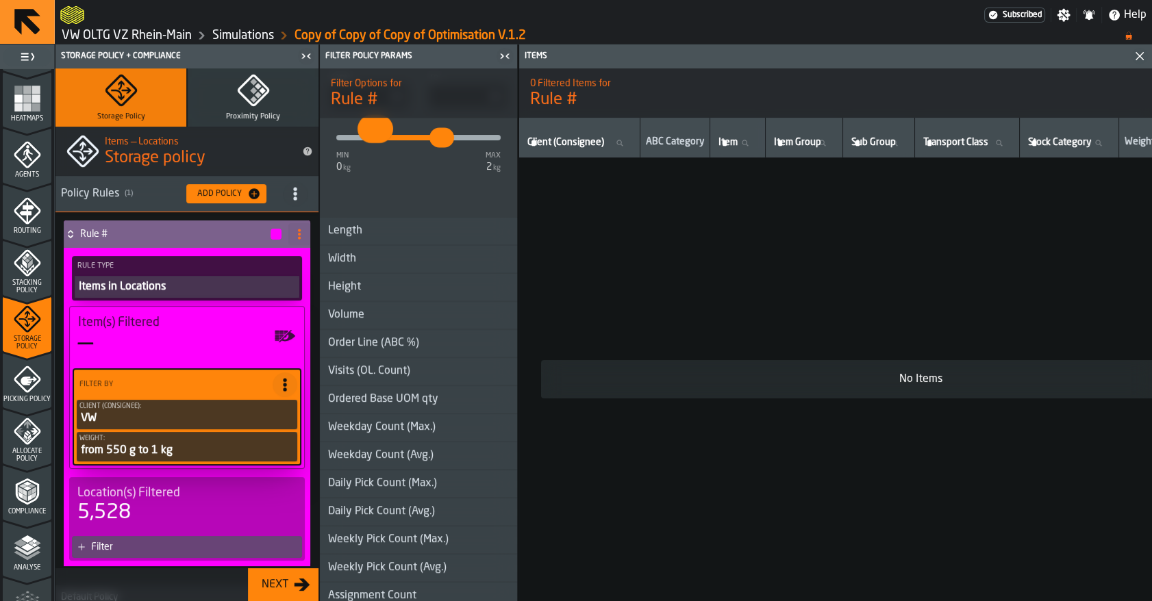
type input "*"
drag, startPoint x: 379, startPoint y: 140, endPoint x: 350, endPoint y: 144, distance: 29.0
click at [279, 149] on aside "1 Start 1.1 Layout 1.2 Assignment 1.3 Items 1.4 Orders 1.5 Data Stats 1.6 Heatm…" at bounding box center [259, 323] width 518 height 557
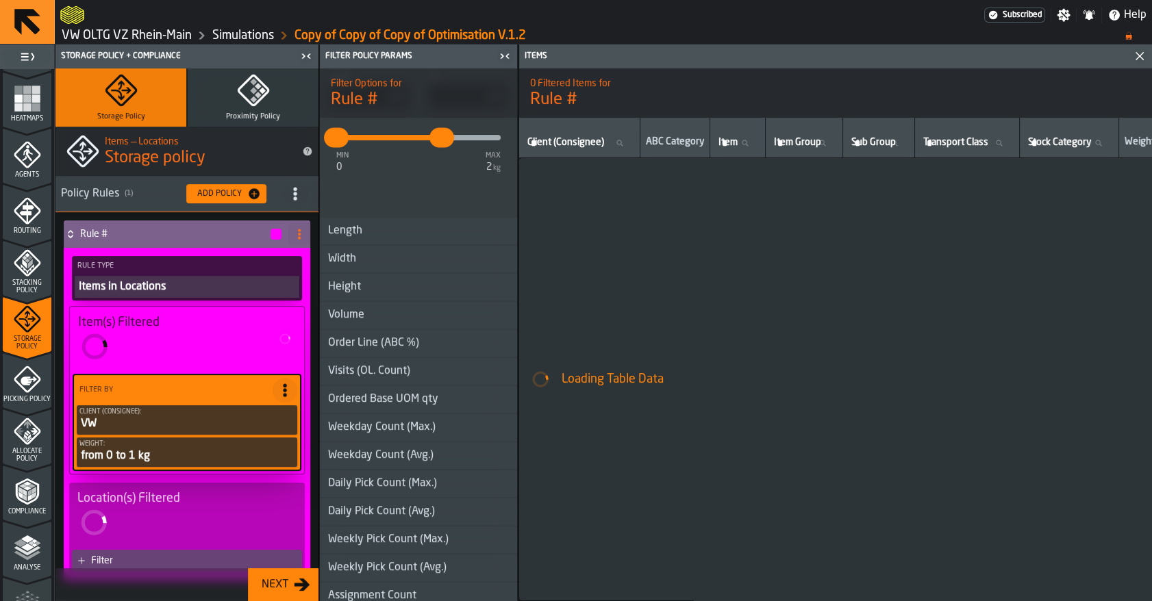
type input "*"
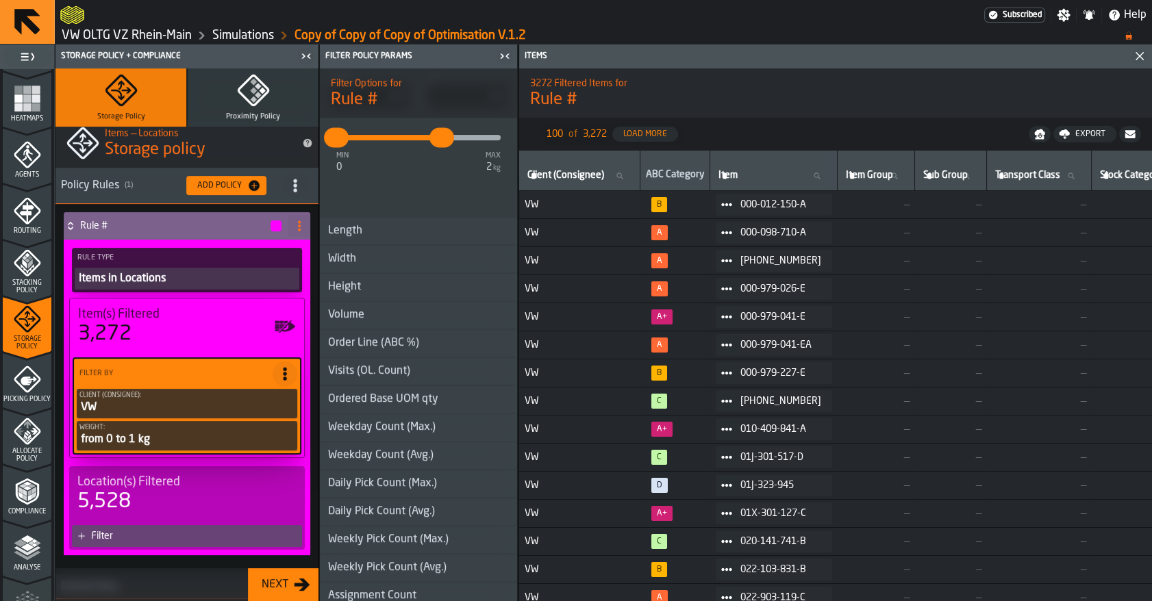
scroll to position [0, 0]
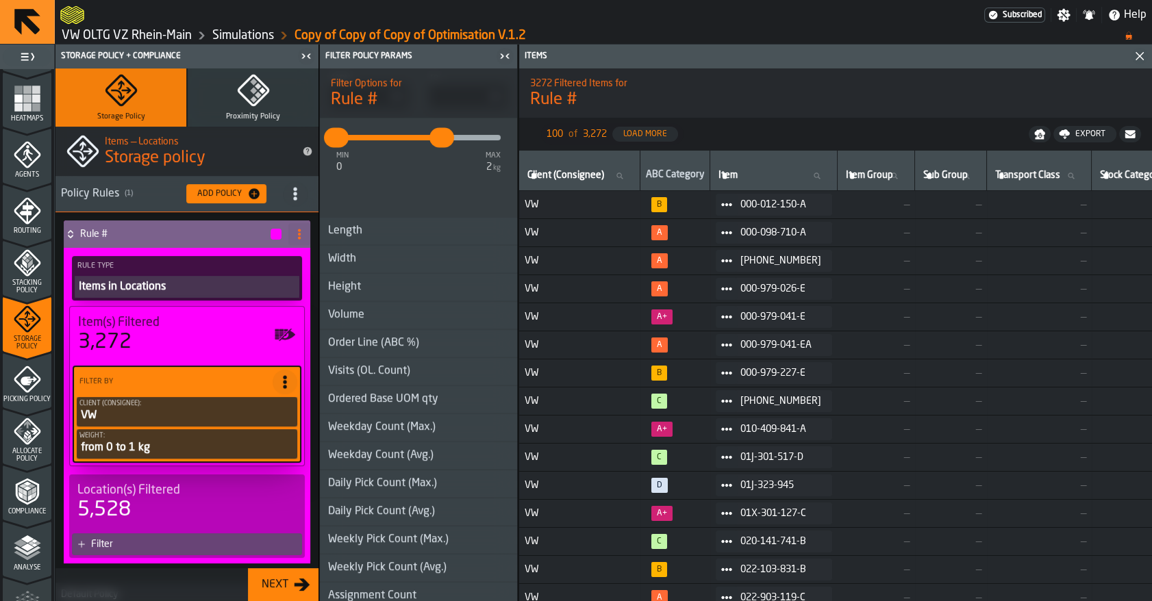
click at [176, 291] on div "Items in Locations" at bounding box center [186, 287] width 219 height 16
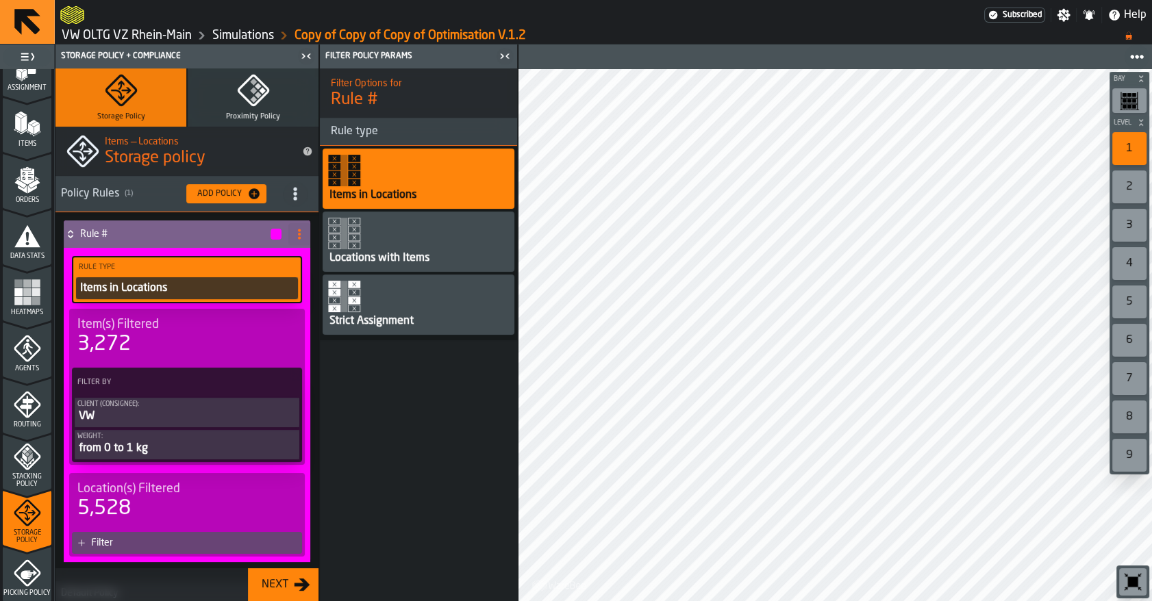
scroll to position [103, 0]
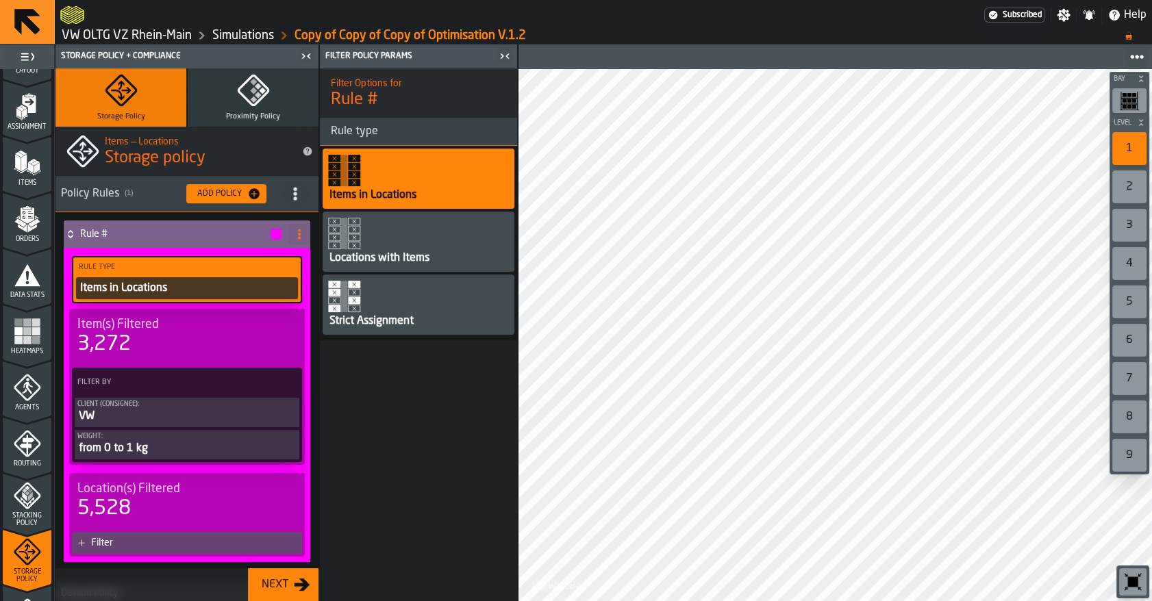
click at [21, 179] on span "Items" at bounding box center [27, 183] width 49 height 8
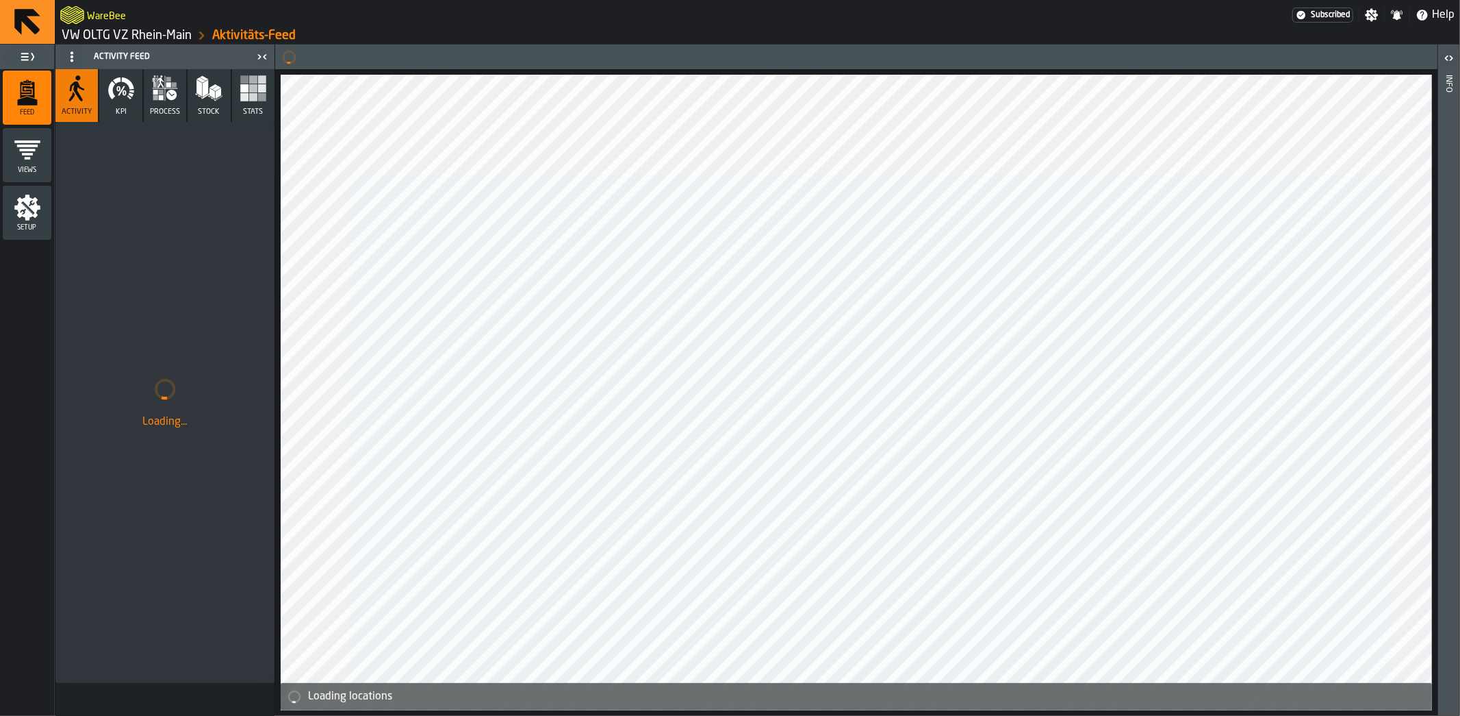
click at [180, 31] on link "VW OLTG VZ Rhein-Main" at bounding box center [127, 35] width 130 height 15
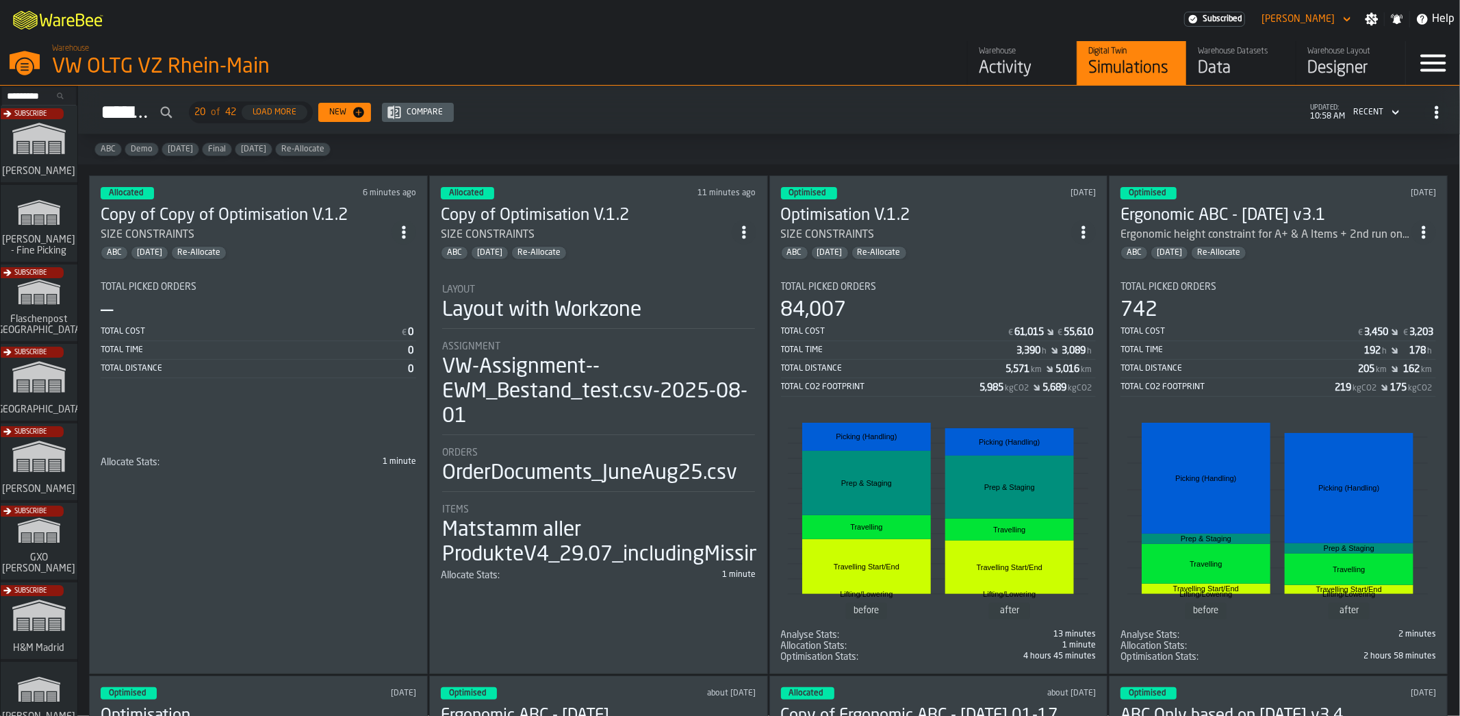
click at [924, 317] on div "84,007" at bounding box center [939, 310] width 316 height 25
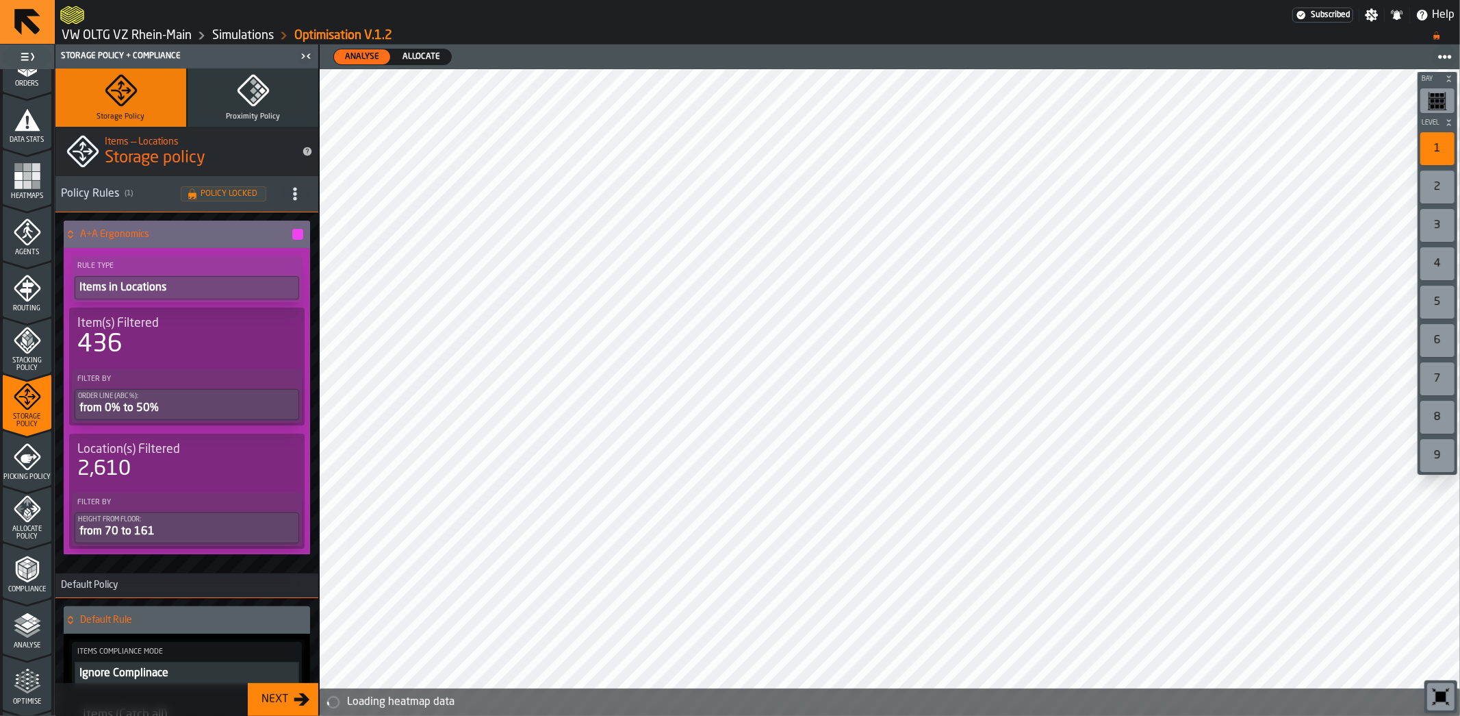
scroll to position [364, 0]
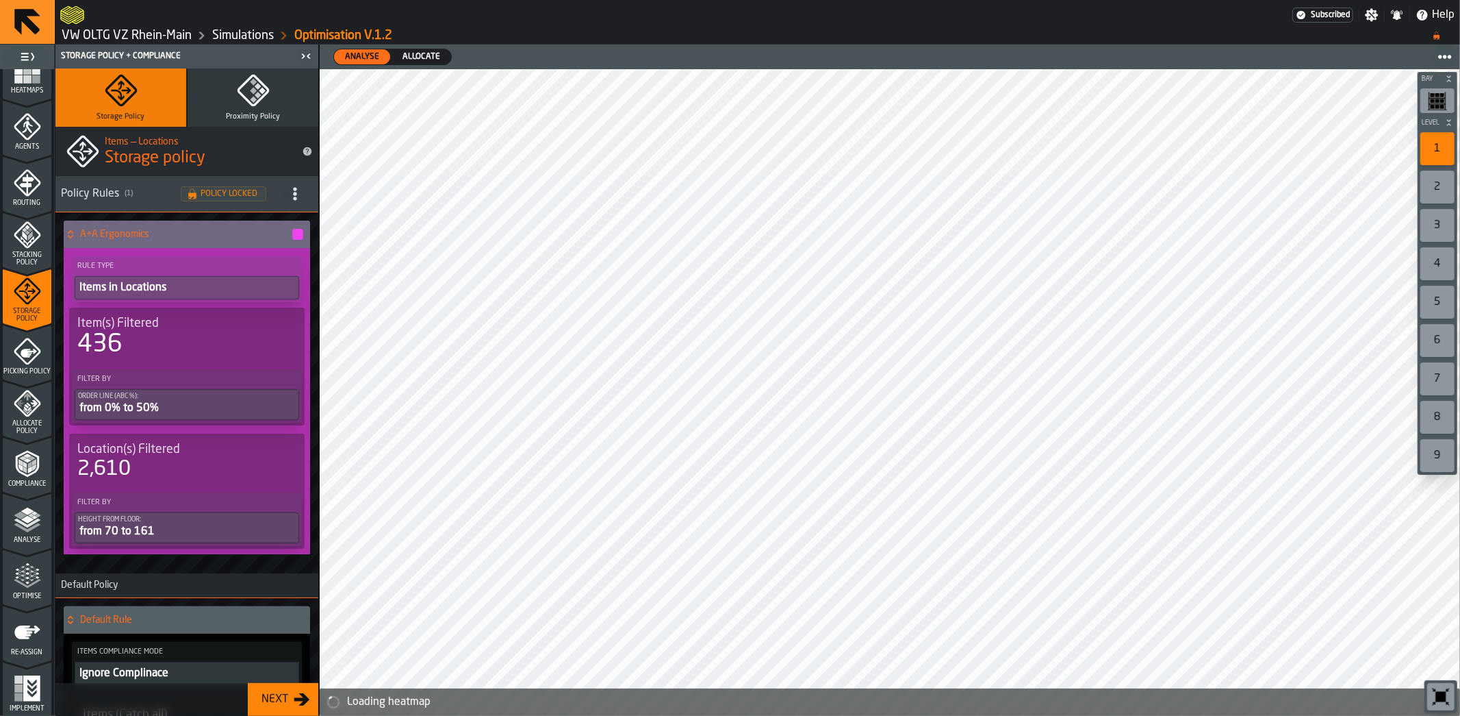
click at [23, 524] on polyline "menu Analyse" at bounding box center [27, 523] width 27 height 10
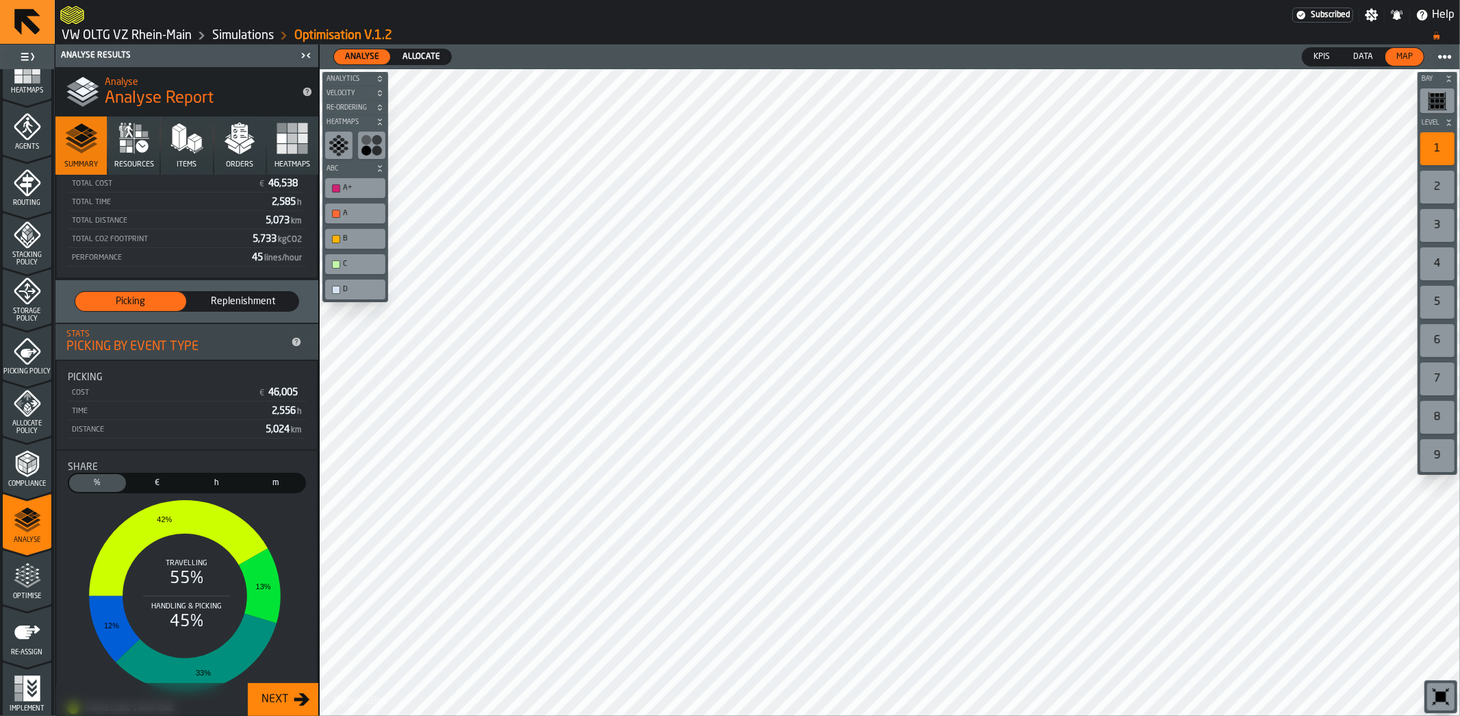
scroll to position [0, 0]
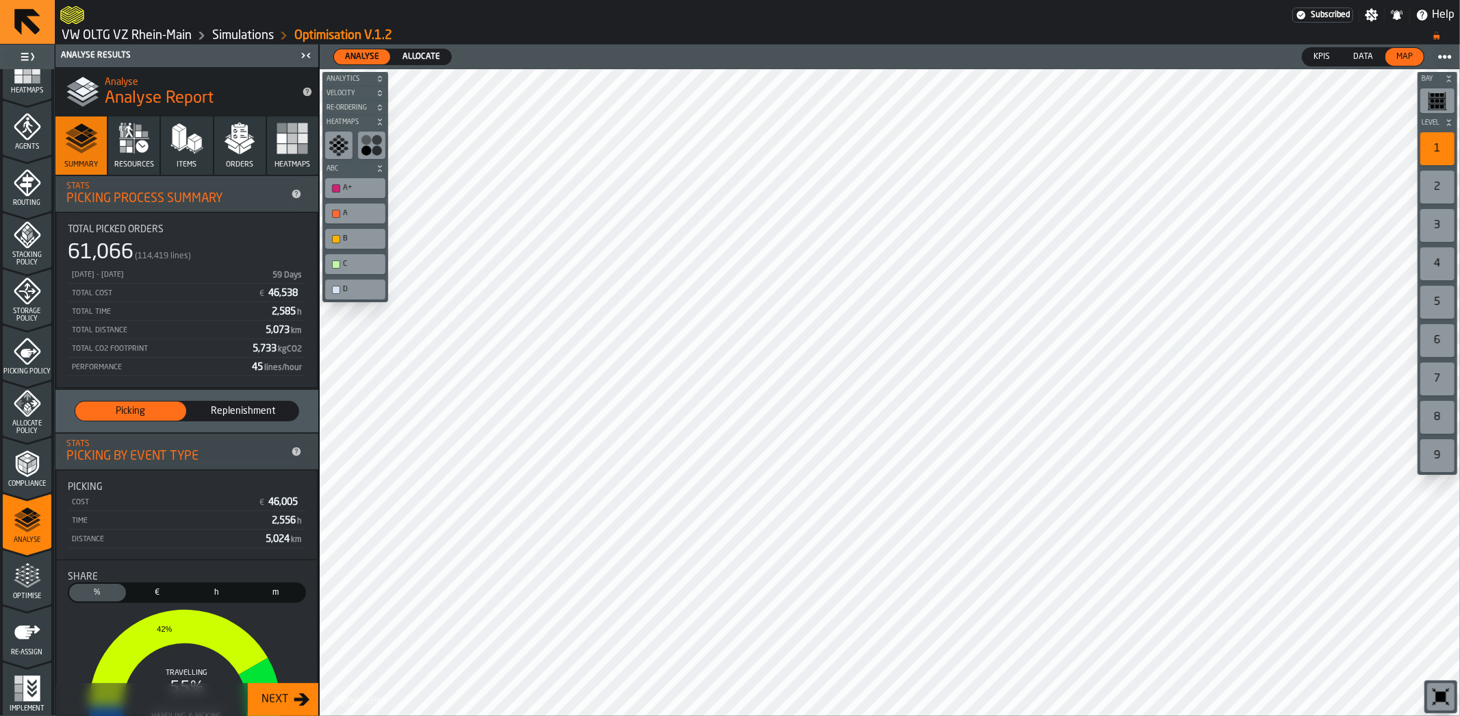
click at [183, 147] on icon "button" at bounding box center [183, 147] width 8 height 7
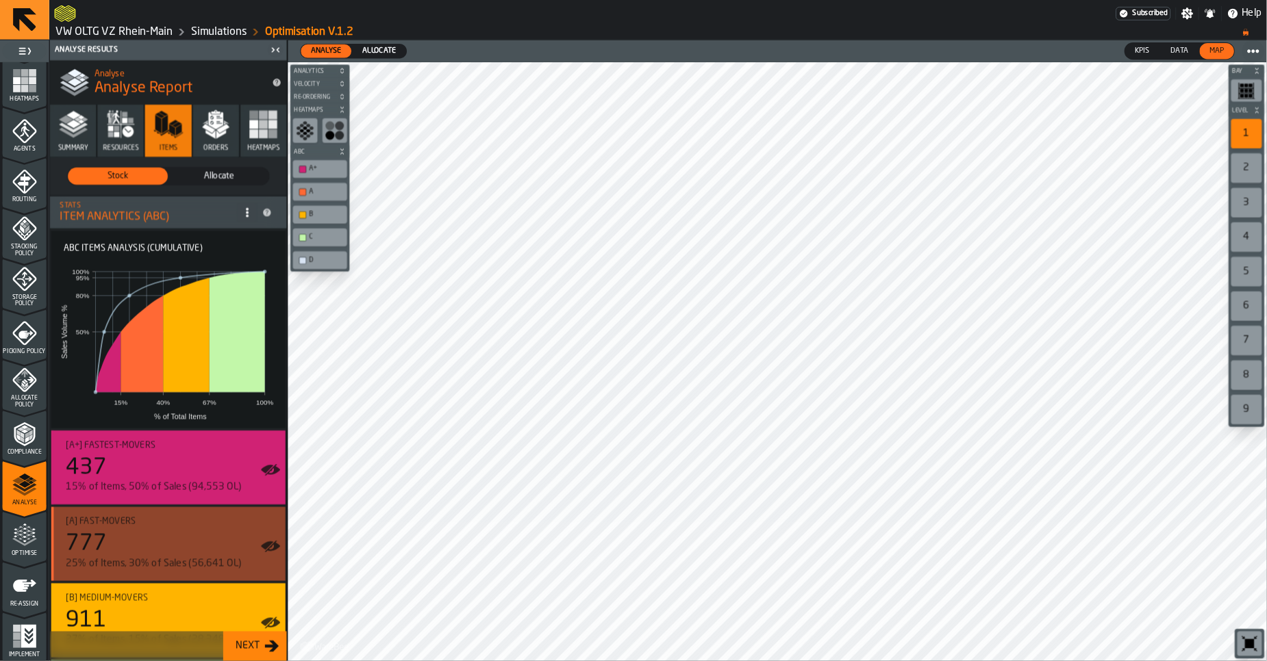
scroll to position [112, 0]
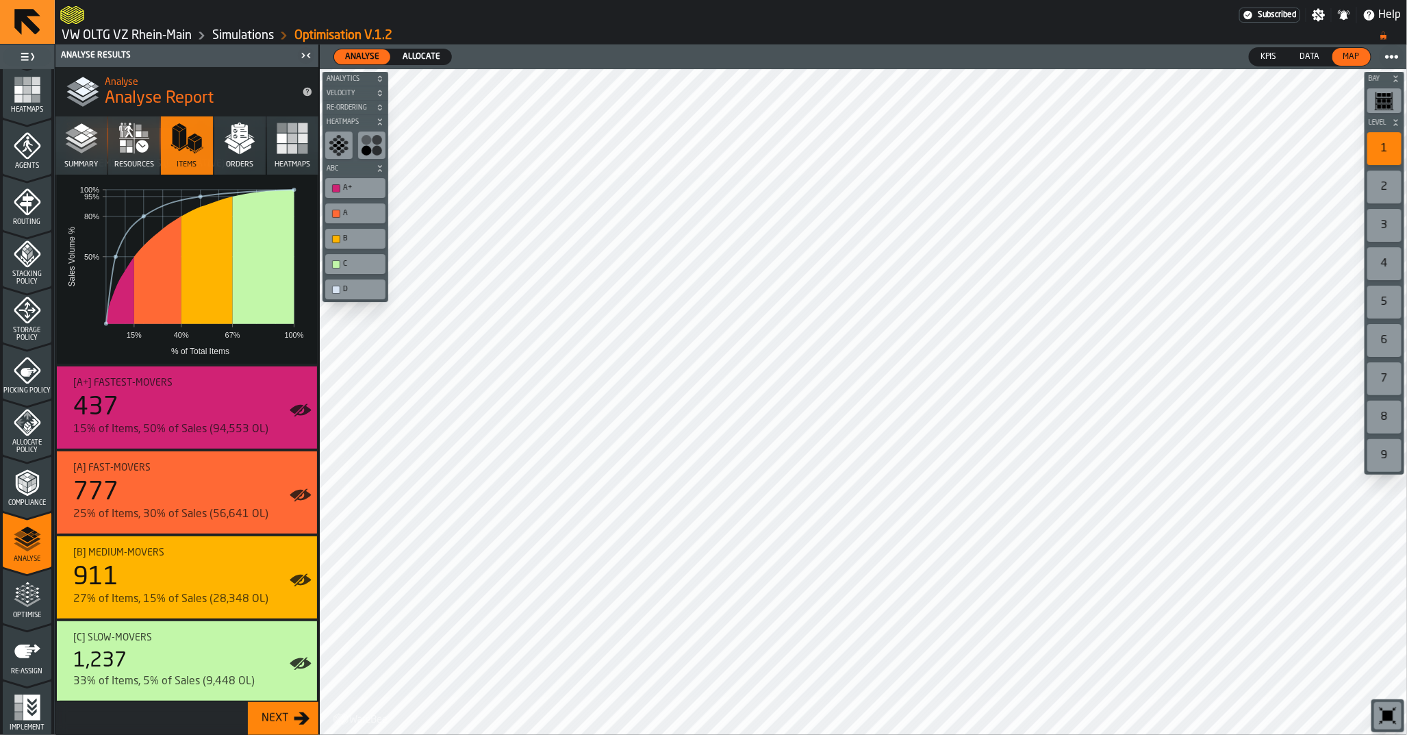
click at [18, 593] on icon "menu Optimise" at bounding box center [27, 594] width 27 height 27
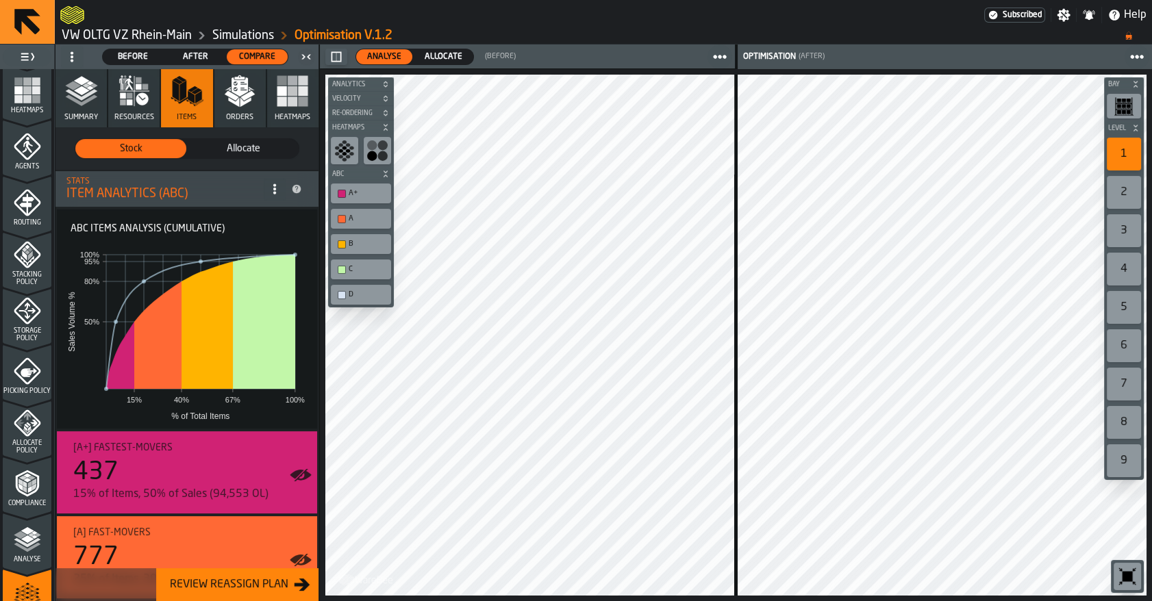
scroll to position [344, 0]
click at [155, 36] on link "VW OLTG VZ Rhein-Main" at bounding box center [127, 35] width 130 height 15
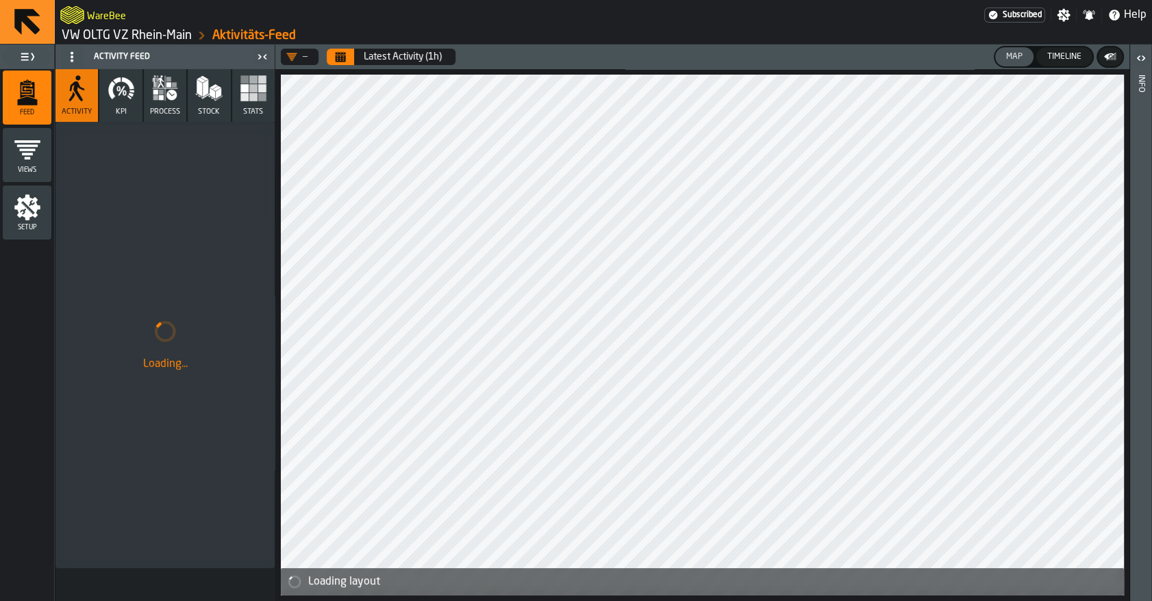
click at [188, 36] on link "VW OLTG VZ Rhein-Main" at bounding box center [127, 35] width 130 height 15
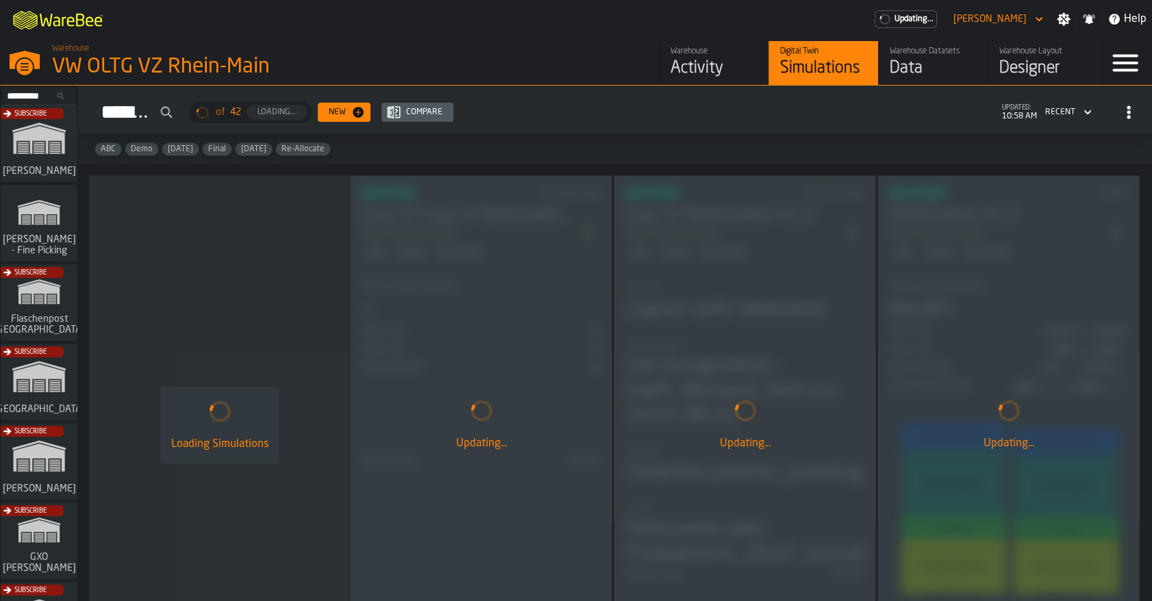
click at [696, 65] on div "Activity" at bounding box center [713, 69] width 87 height 22
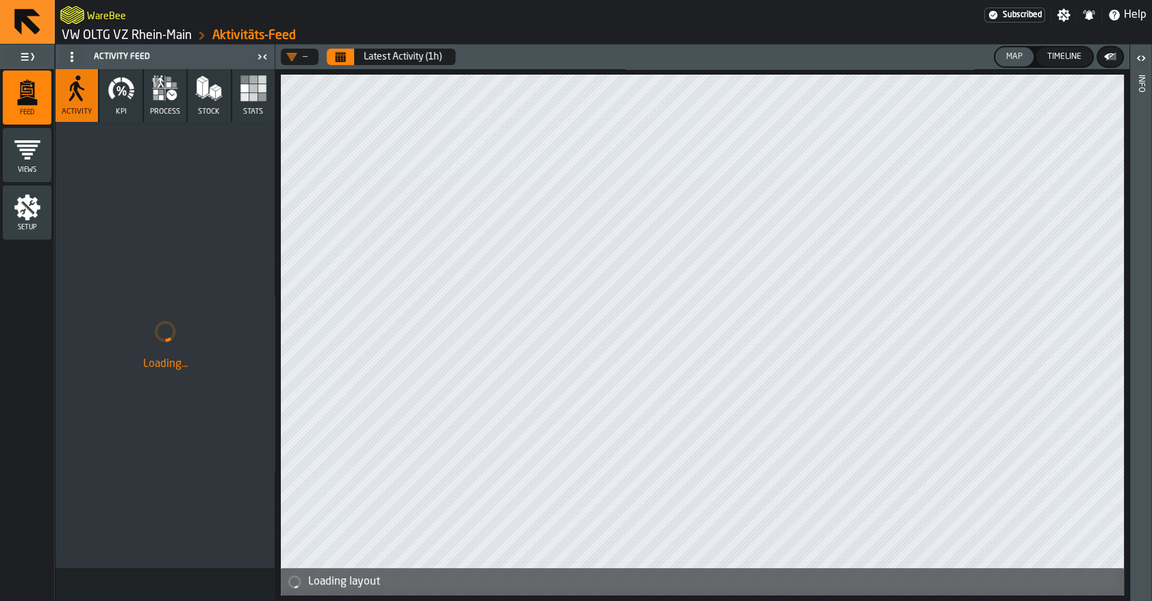
click at [253, 105] on button "Stats" at bounding box center [253, 95] width 42 height 53
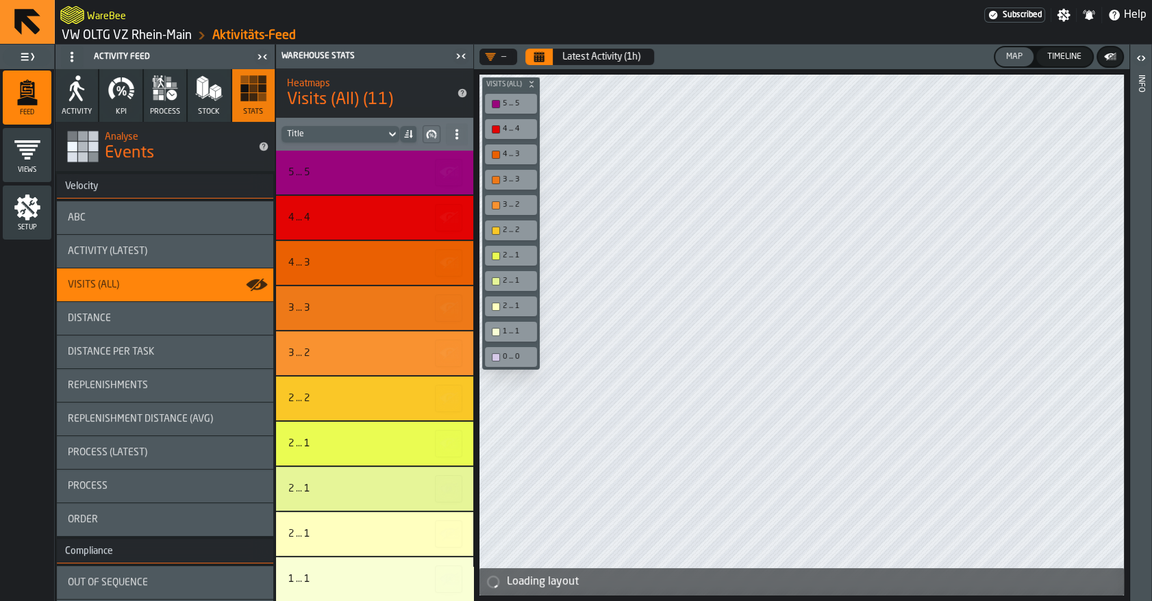
click at [179, 220] on div "ABC" at bounding box center [165, 217] width 194 height 11
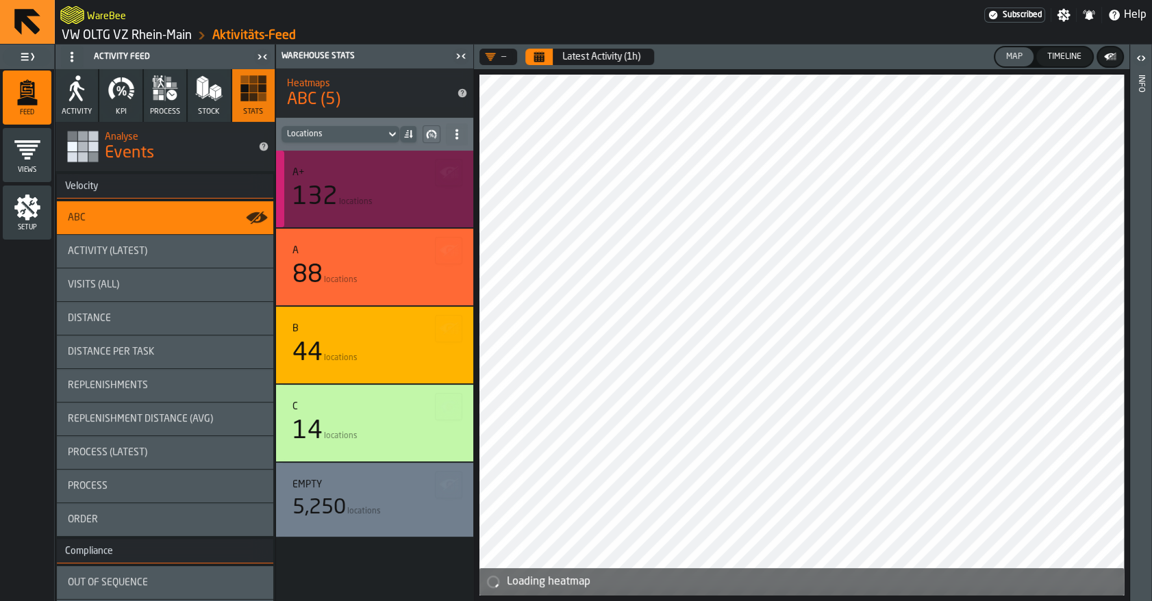
click at [377, 218] on div "A+ 132 locations" at bounding box center [374, 189] width 197 height 77
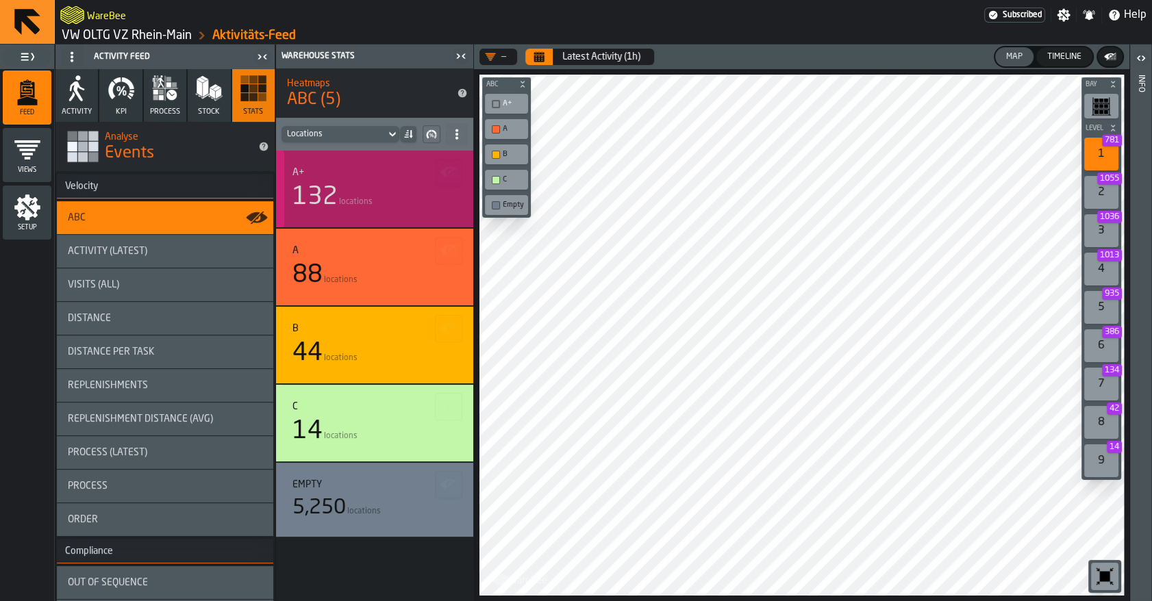
click at [372, 205] on div "132 locations" at bounding box center [374, 196] width 164 height 27
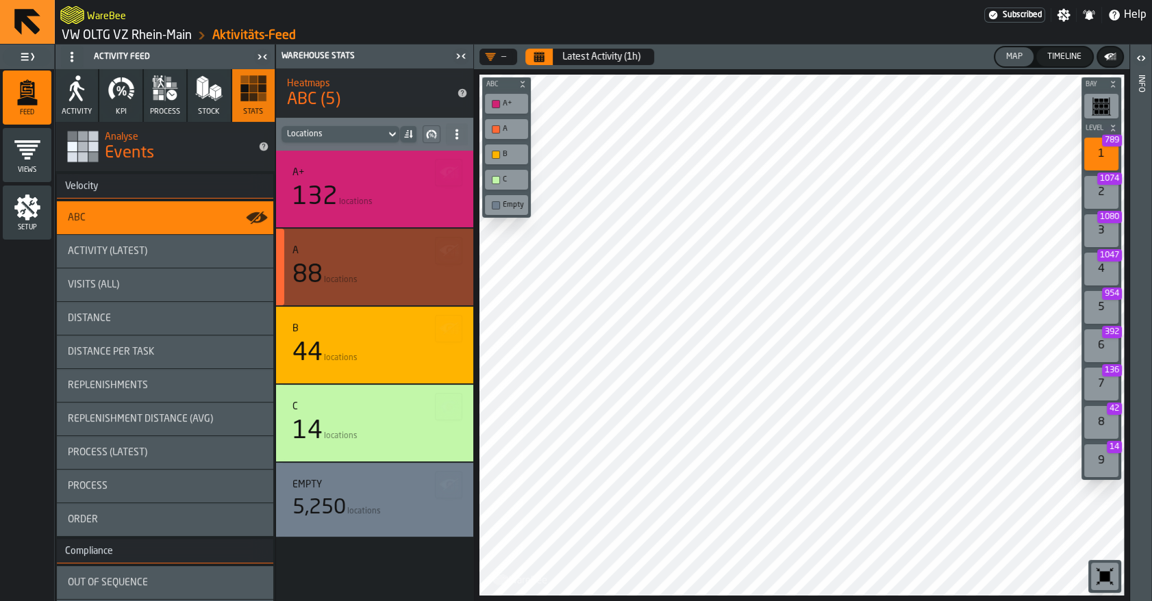
click at [364, 277] on div "88 locations" at bounding box center [374, 275] width 164 height 27
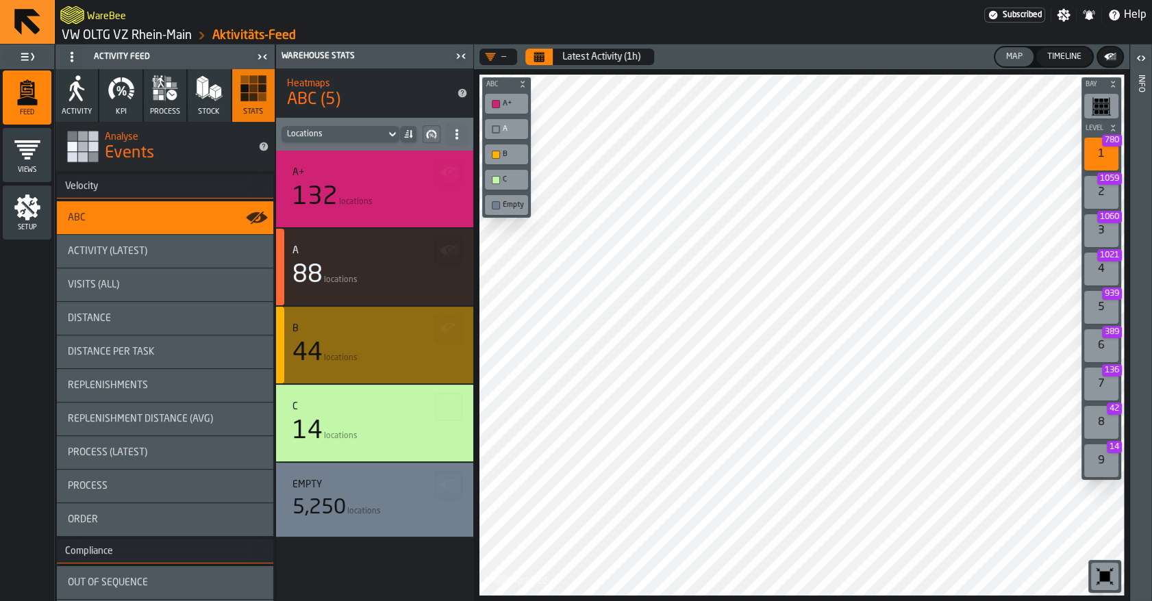
click at [351, 340] on div "44 locations" at bounding box center [374, 353] width 164 height 27
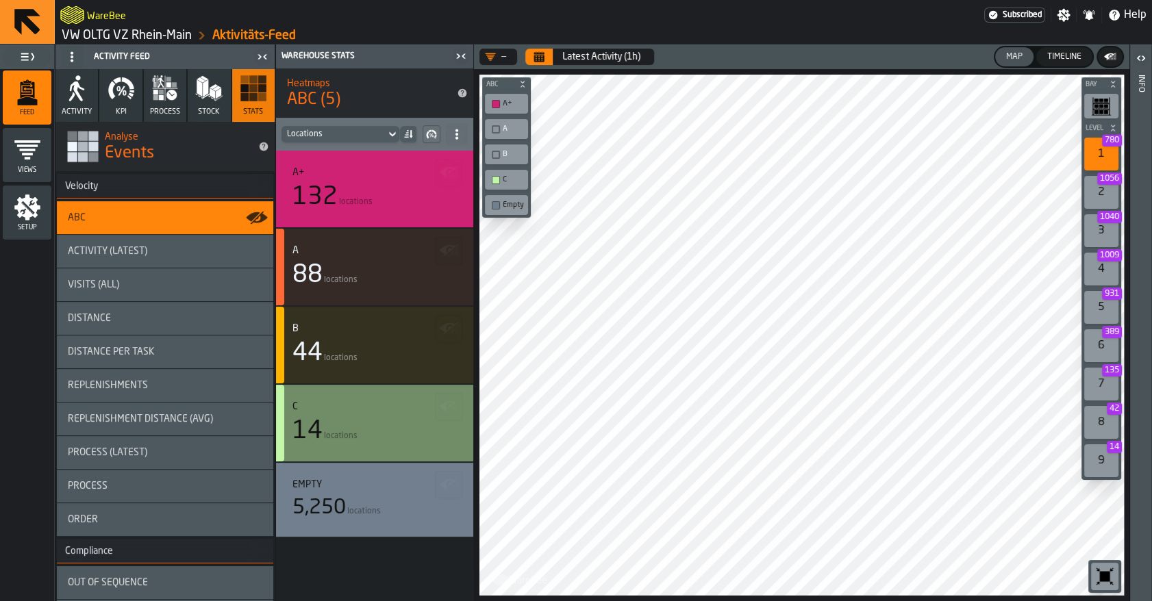
click at [342, 411] on div "C" at bounding box center [374, 406] width 164 height 11
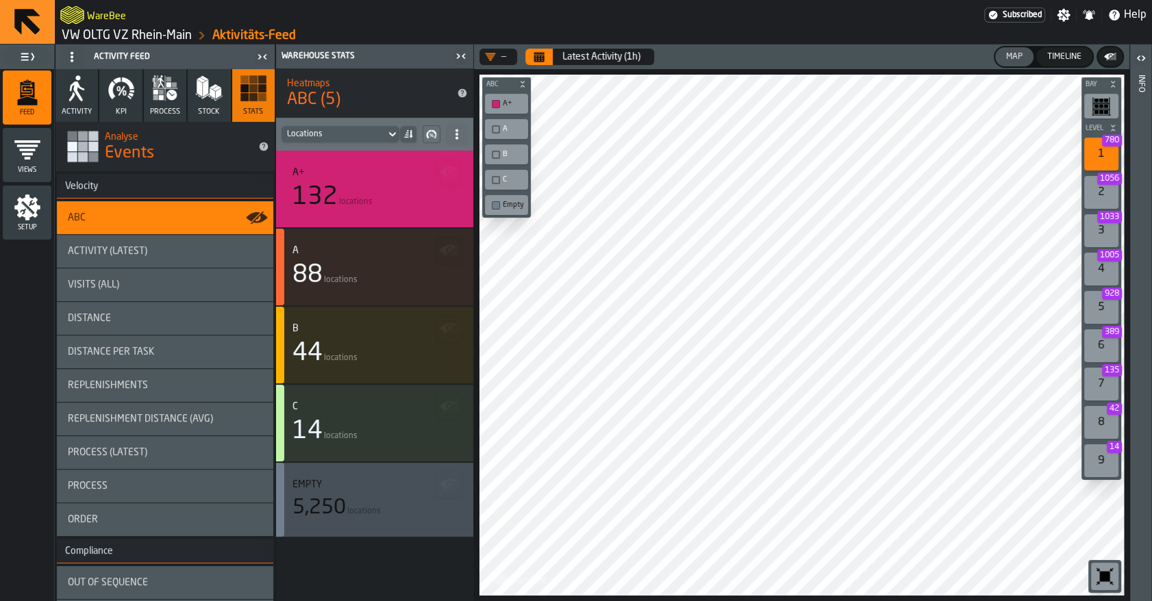
click at [332, 481] on div "Empty" at bounding box center [374, 484] width 164 height 11
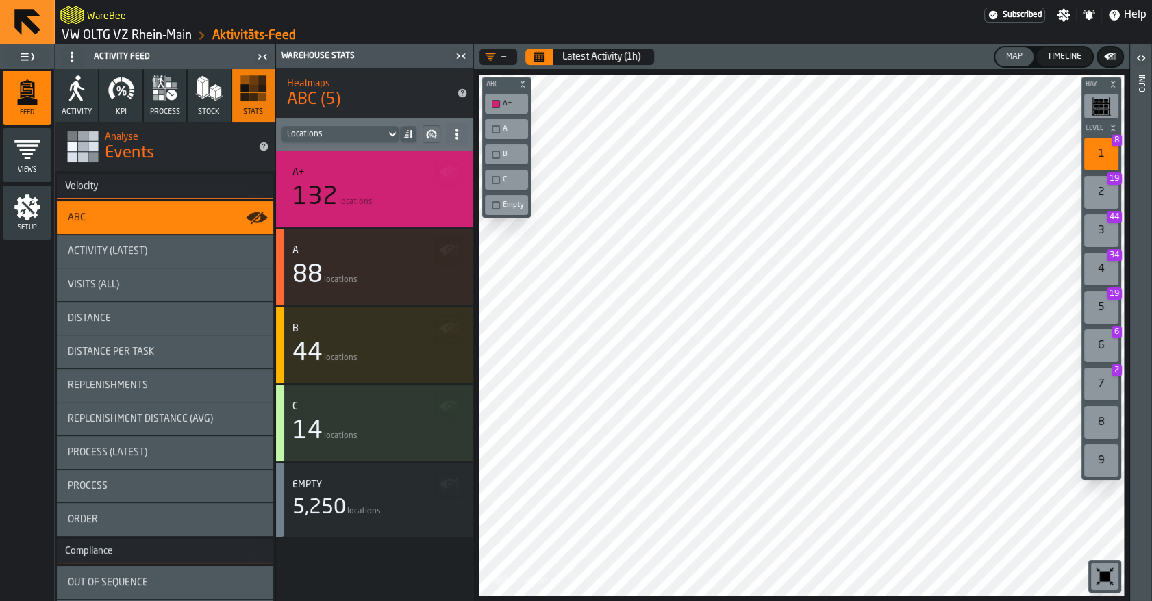
click at [121, 34] on link "VW OLTG VZ Rhein-Main" at bounding box center [127, 35] width 130 height 15
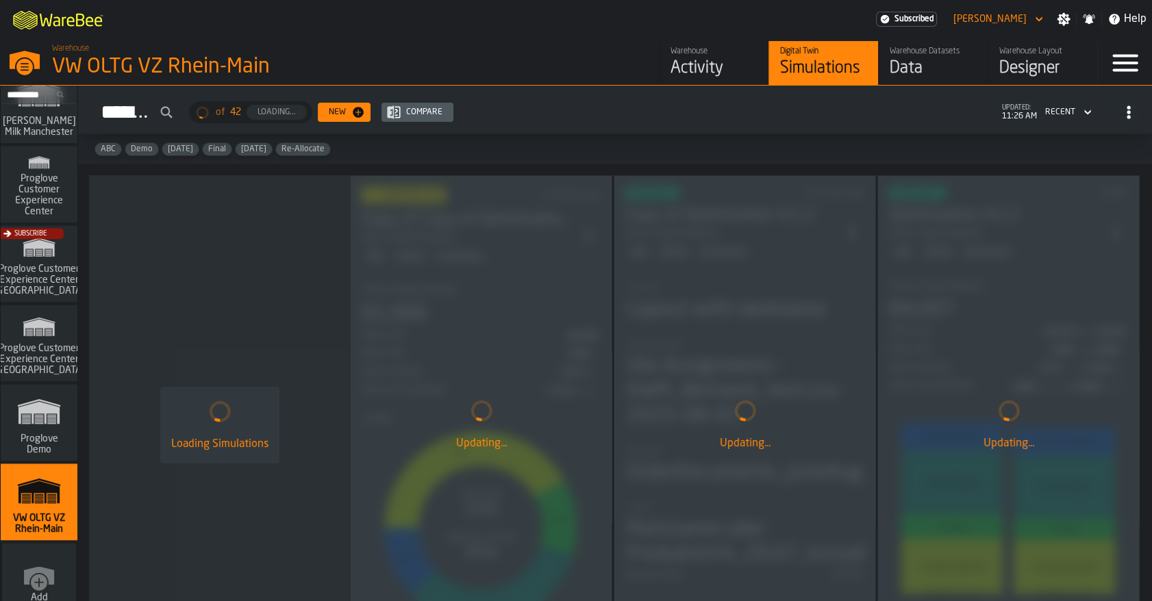
scroll to position [1173, 0]
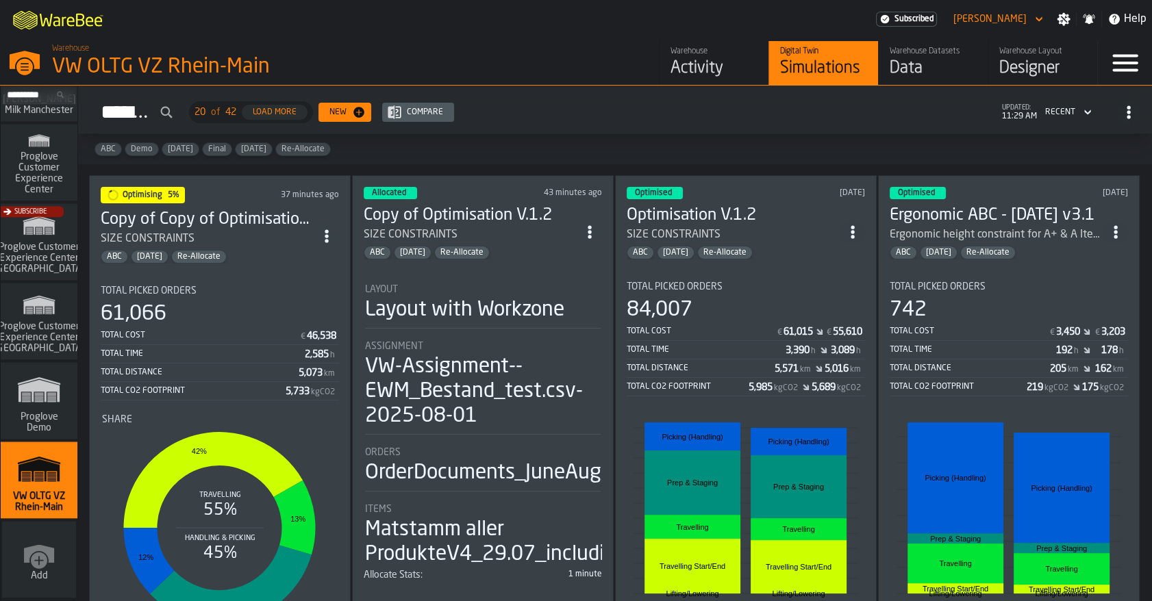
click at [774, 257] on div "Optimised 8 days ago Optimisation V.1.2 SIZE CONSTRAINTS ABC Feb/25 Re-Allocate…" at bounding box center [746, 424] width 262 height 498
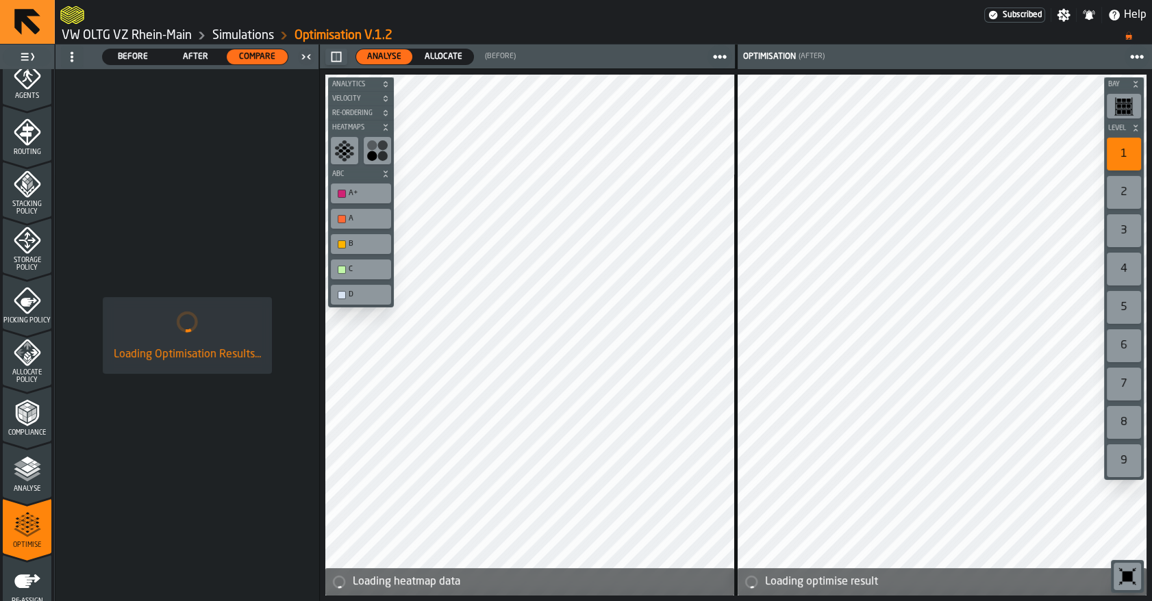
scroll to position [429, 0]
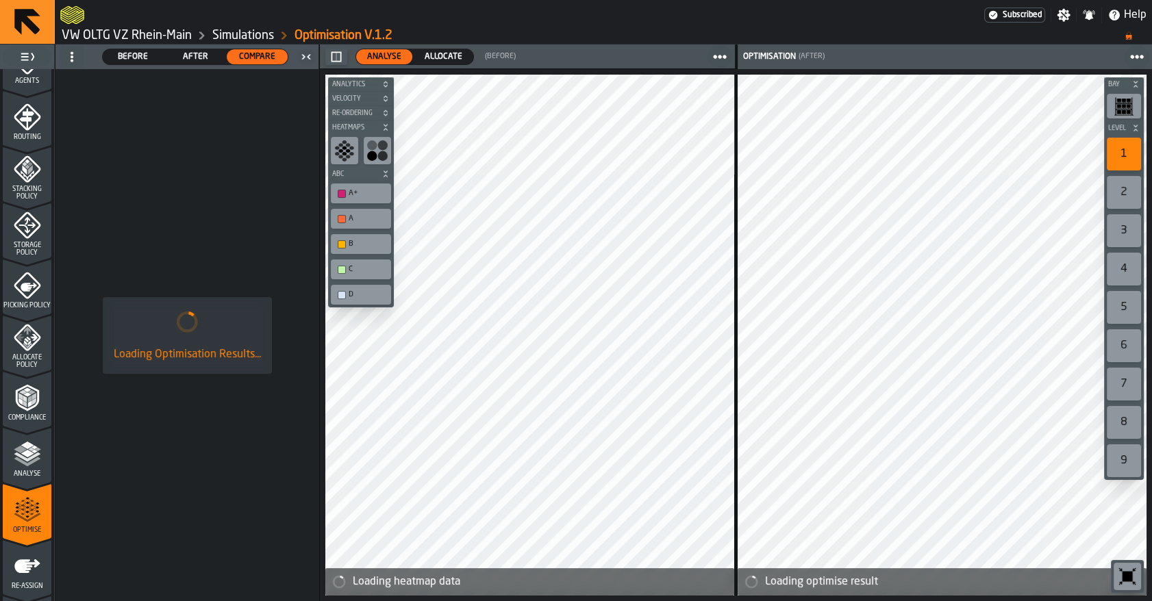
click at [34, 410] on icon "menu Compliance" at bounding box center [27, 397] width 27 height 27
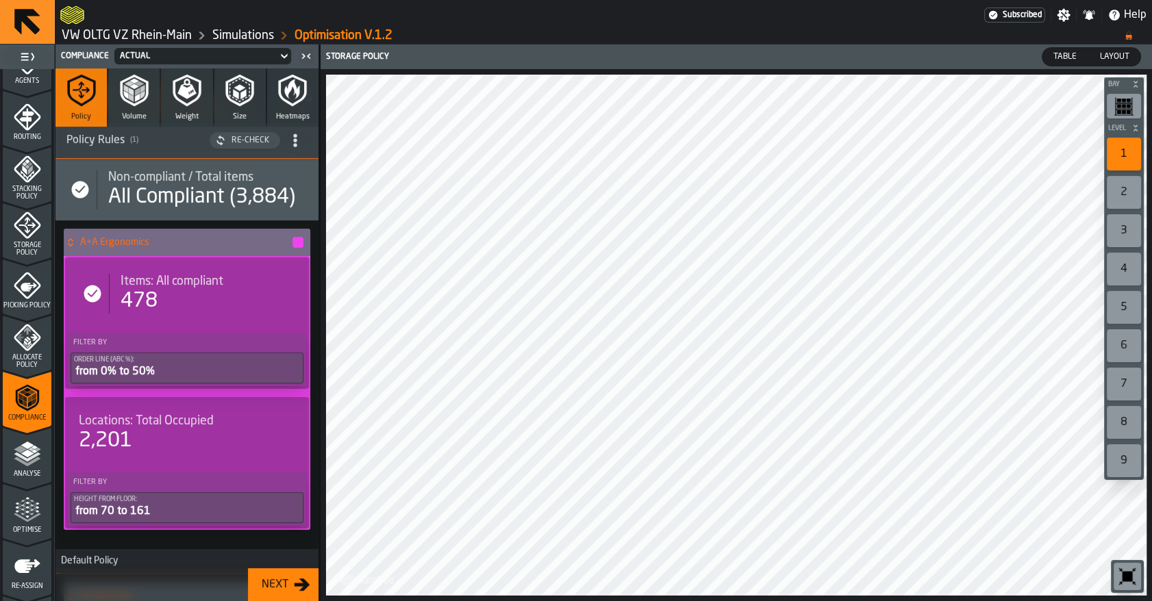
scroll to position [93, 0]
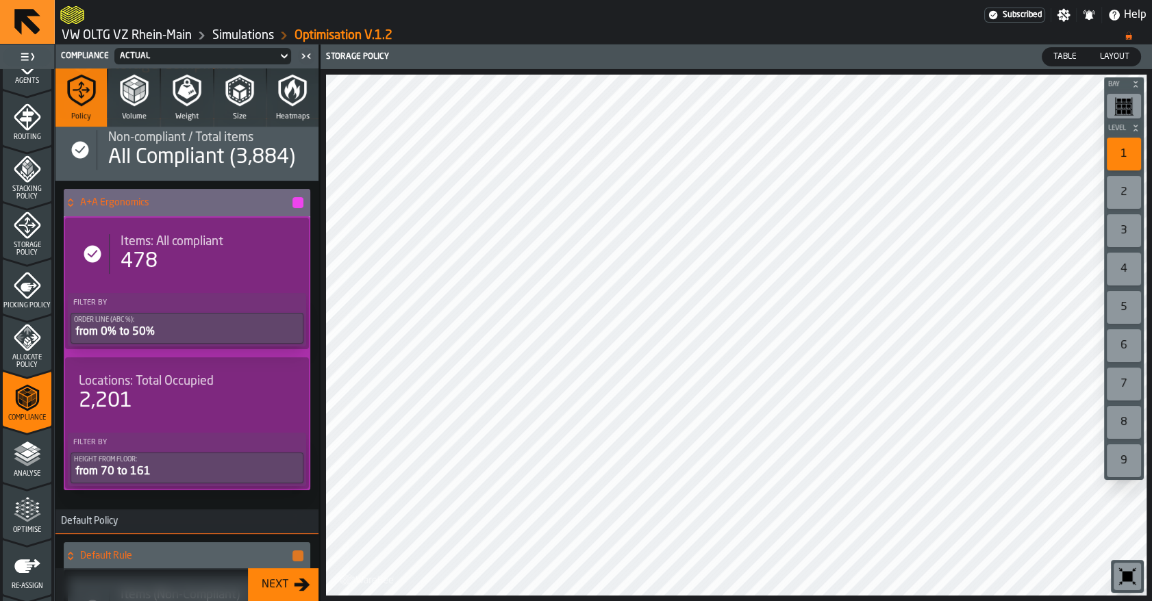
click at [184, 110] on button "Weight" at bounding box center [186, 97] width 51 height 58
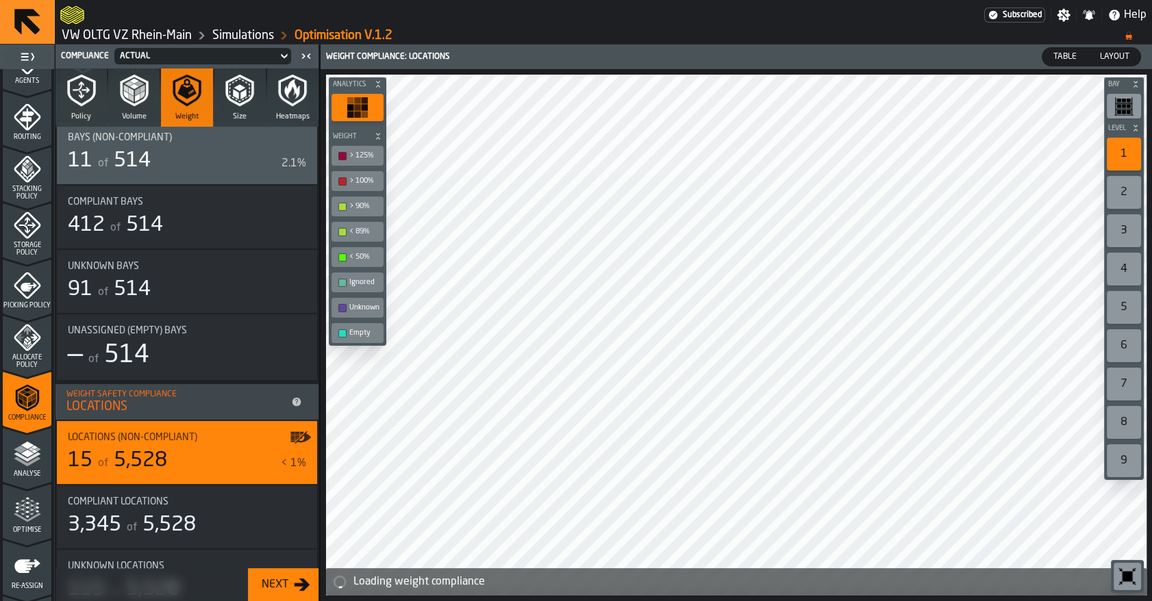
click at [97, 108] on button "Policy" at bounding box center [80, 97] width 51 height 58
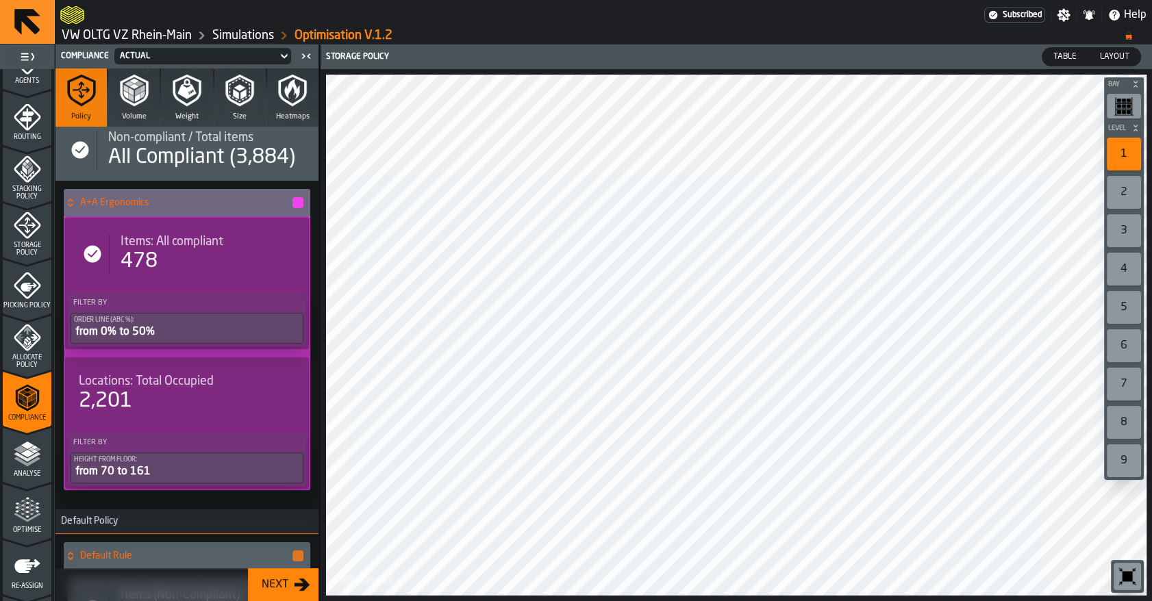
click at [27, 333] on icon "menu Allocate Policy" at bounding box center [27, 337] width 27 height 27
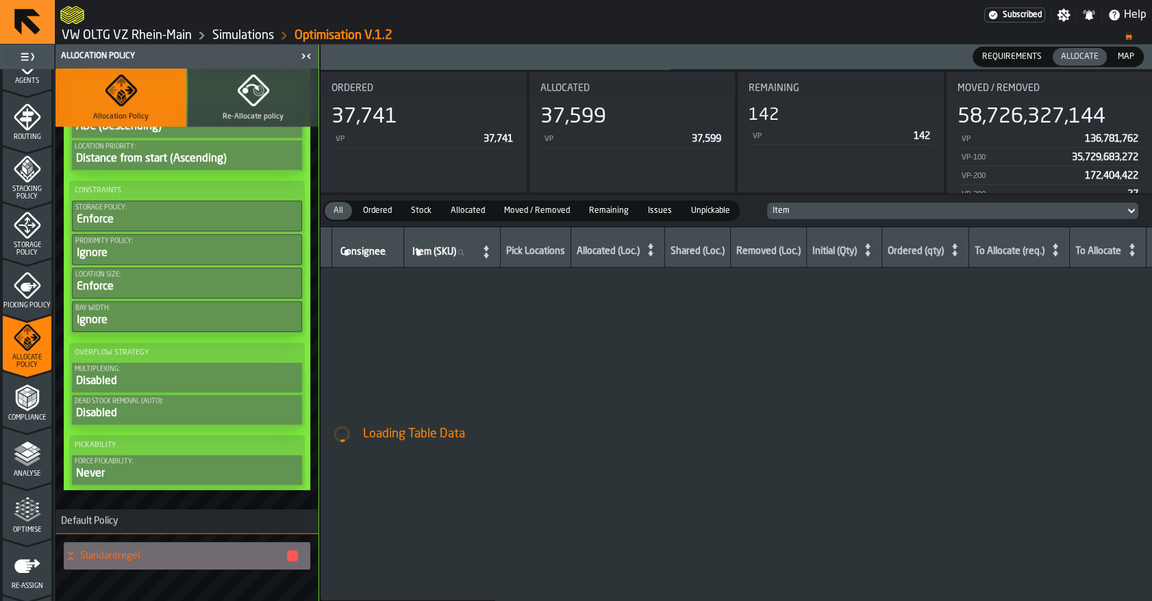
scroll to position [819, 0]
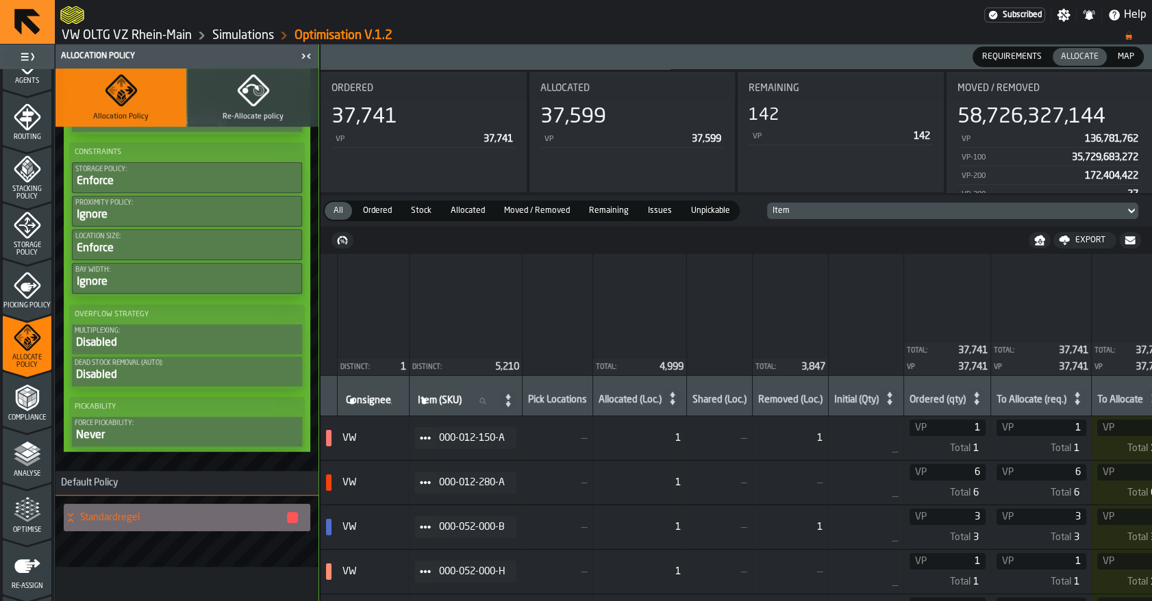
click at [17, 279] on icon "menu Picking Policy" at bounding box center [27, 285] width 27 height 27
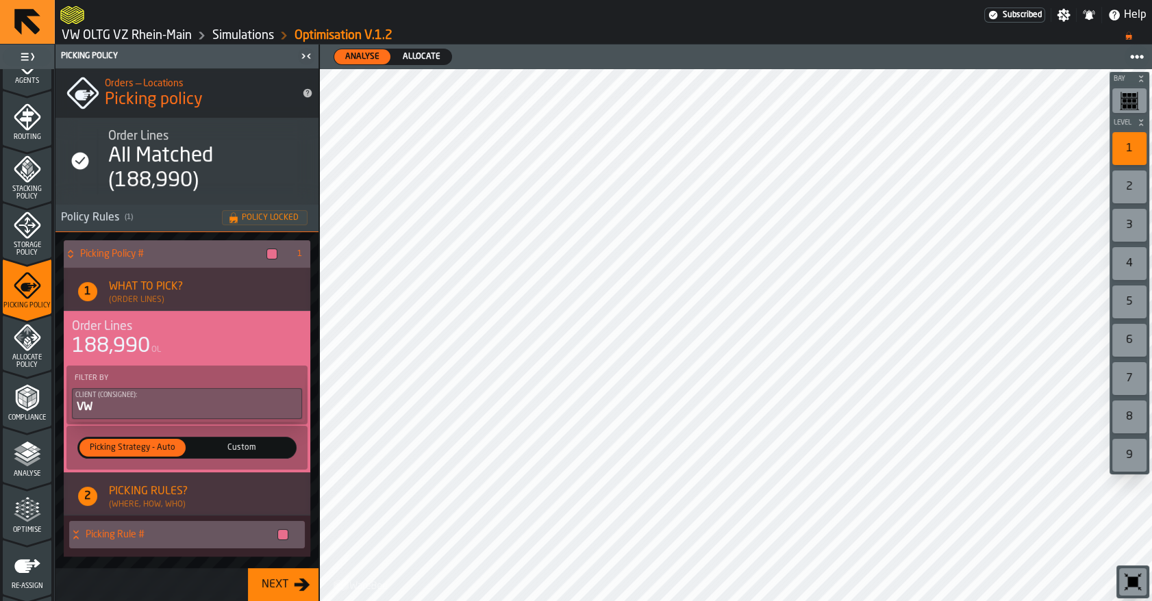
click at [25, 246] on span "Storage Policy" at bounding box center [27, 249] width 49 height 15
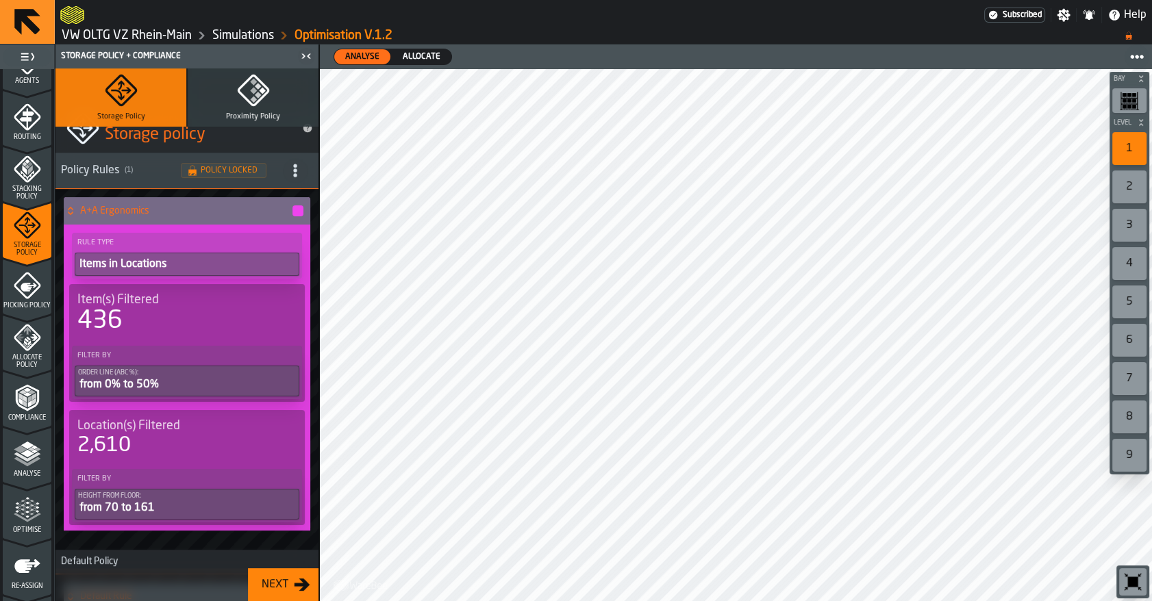
scroll to position [0, 0]
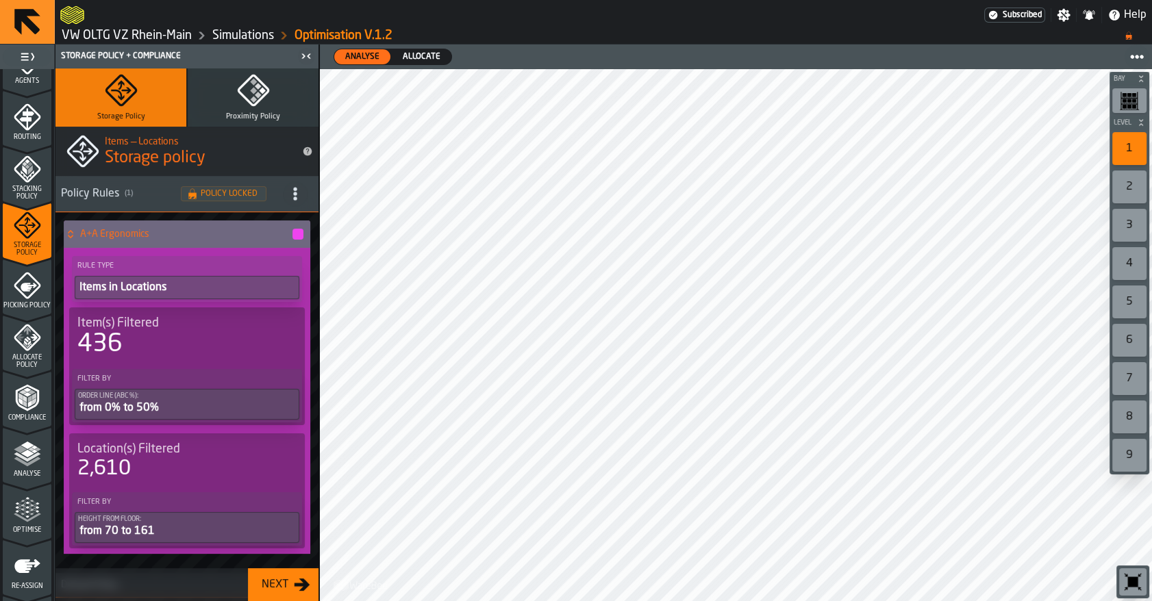
click at [28, 193] on span "Stacking Policy" at bounding box center [27, 193] width 49 height 15
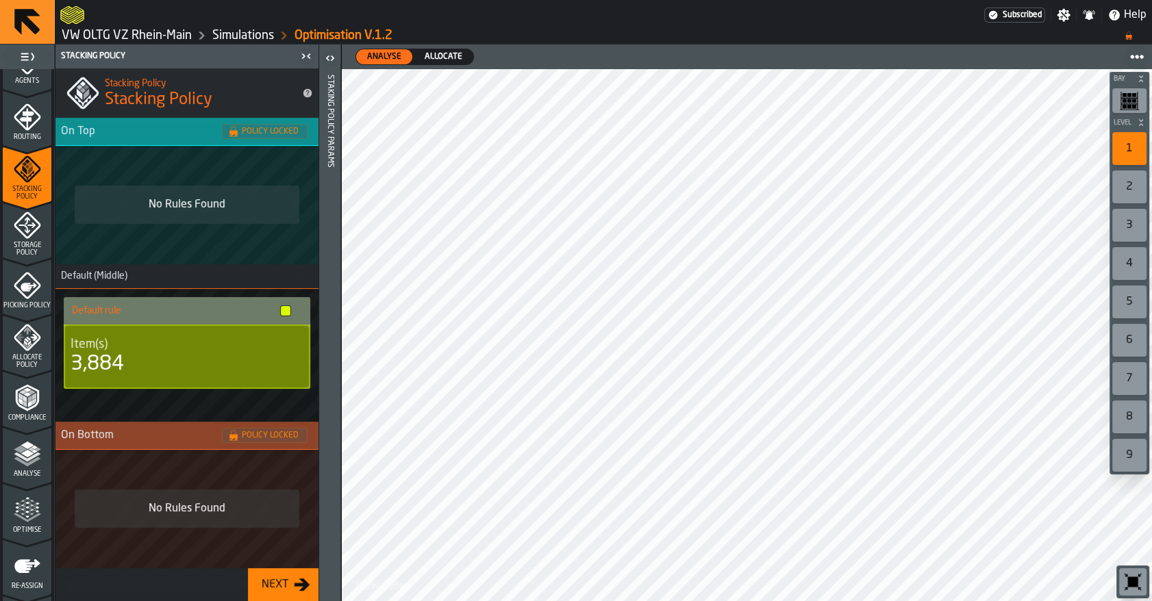
click at [29, 235] on icon "menu Storage Policy" at bounding box center [27, 225] width 27 height 27
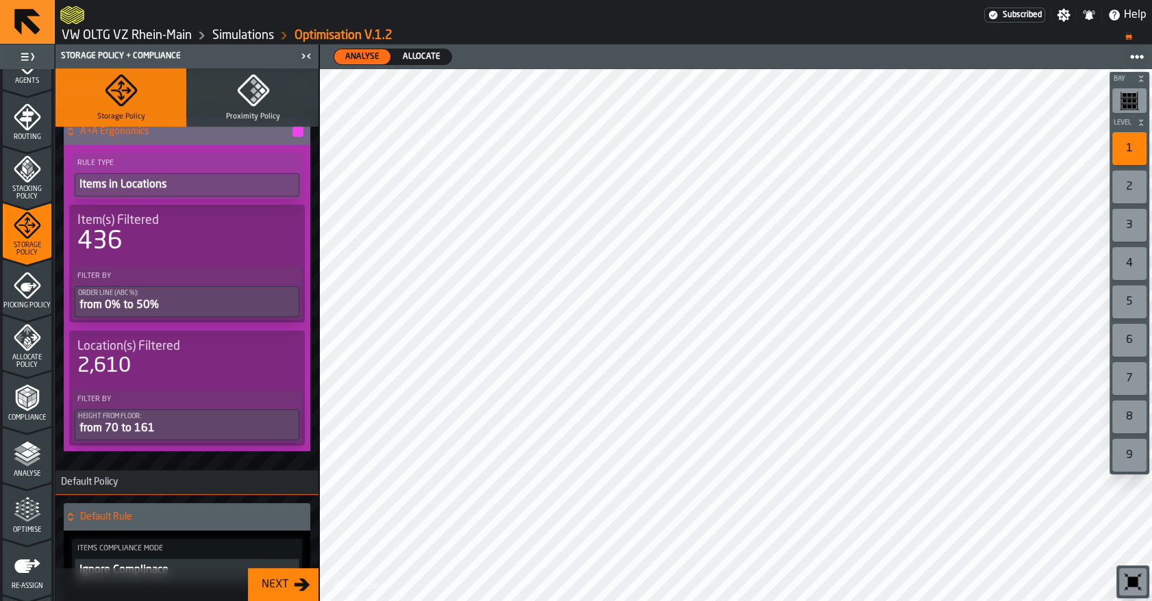
scroll to position [42, 0]
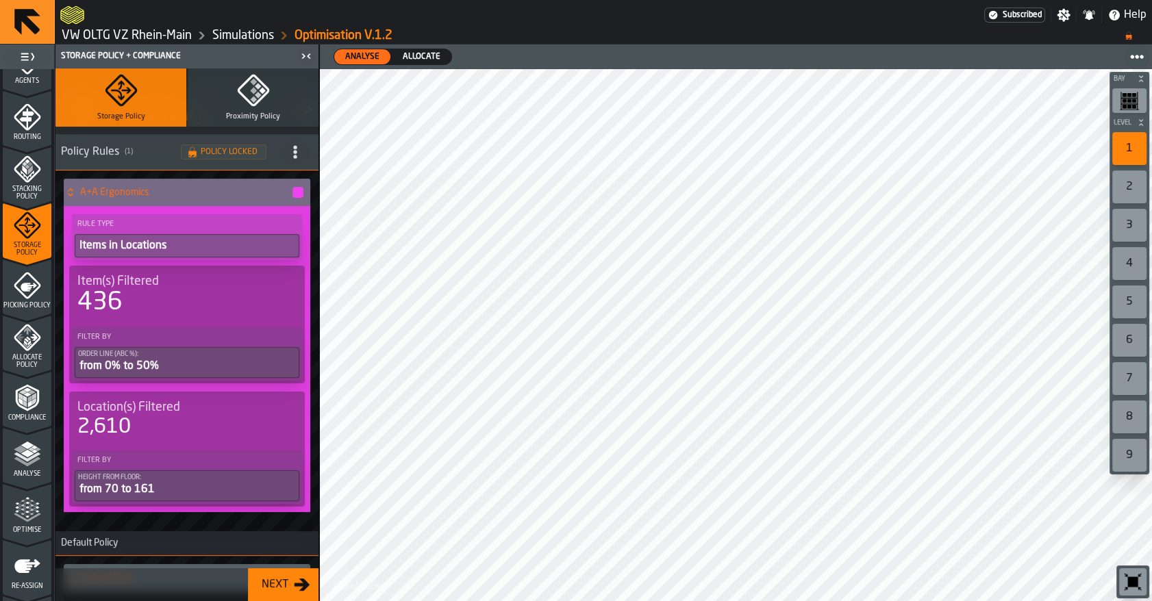
click at [130, 300] on div "436" at bounding box center [186, 302] width 219 height 27
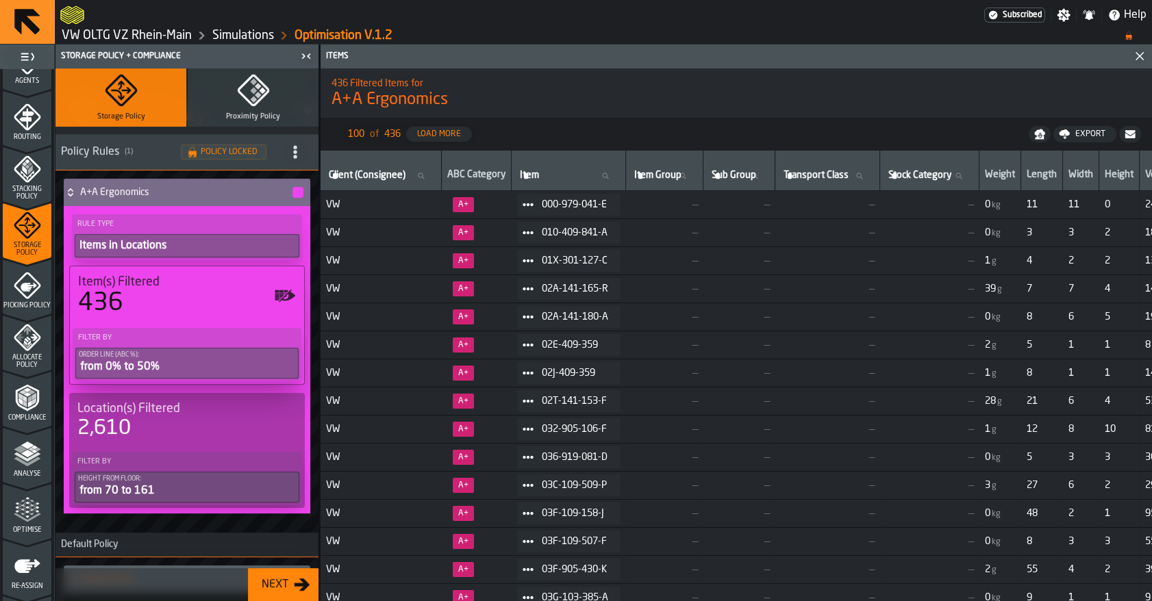
click at [18, 302] on span "Picking Policy" at bounding box center [27, 306] width 49 height 8
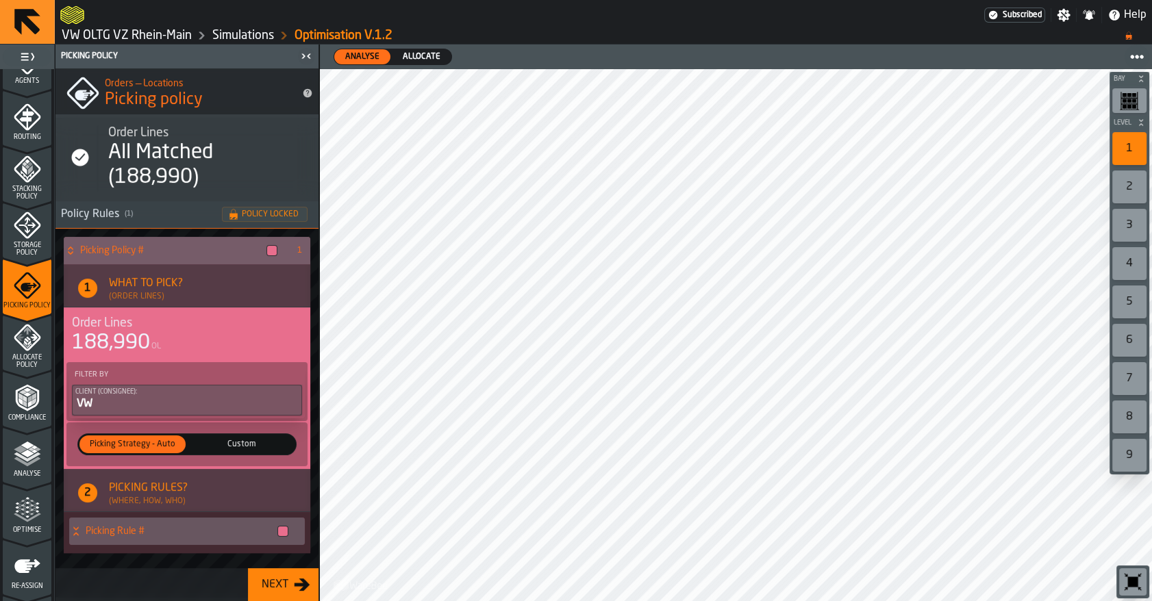
scroll to position [4, 0]
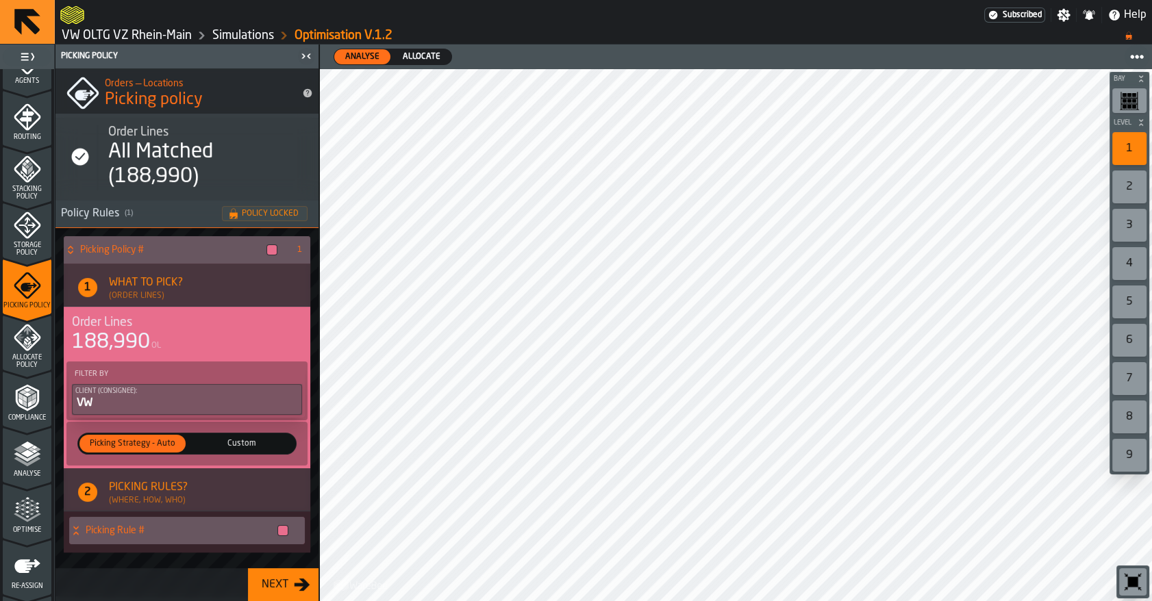
click at [40, 338] on div "Allocate Policy" at bounding box center [27, 346] width 49 height 45
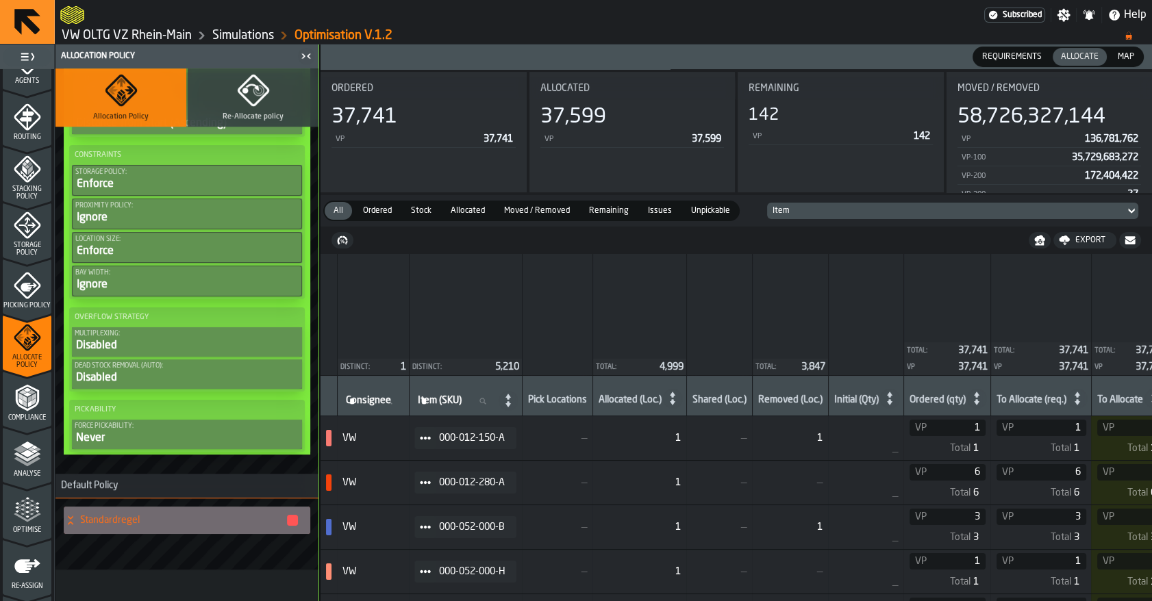
scroll to position [819, 0]
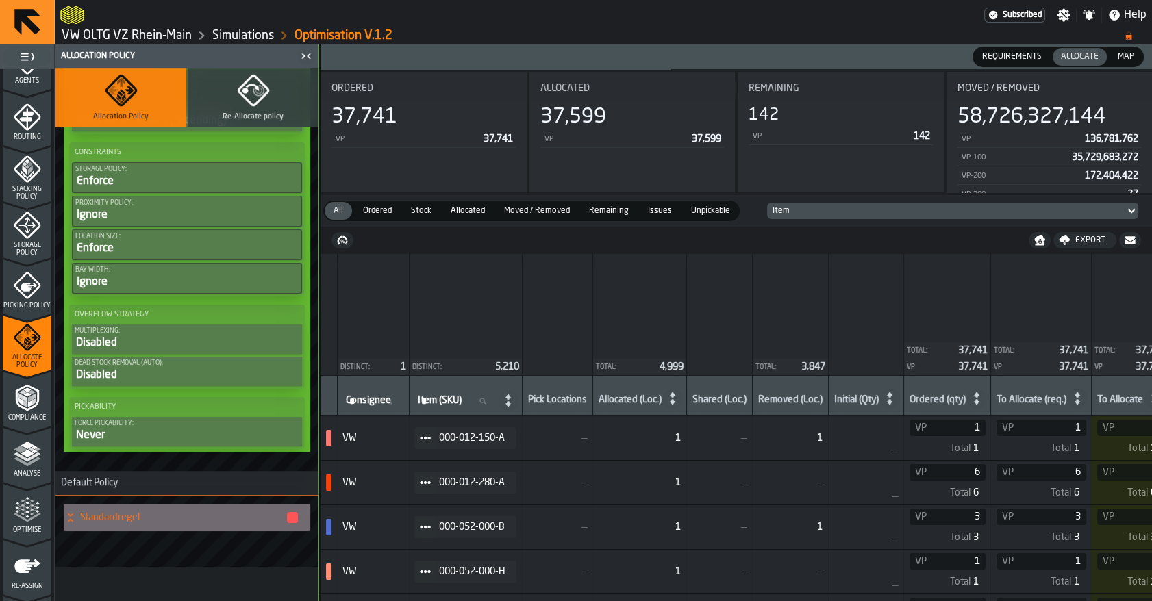
click at [32, 404] on icon "menu Compliance" at bounding box center [26, 397] width 23 height 27
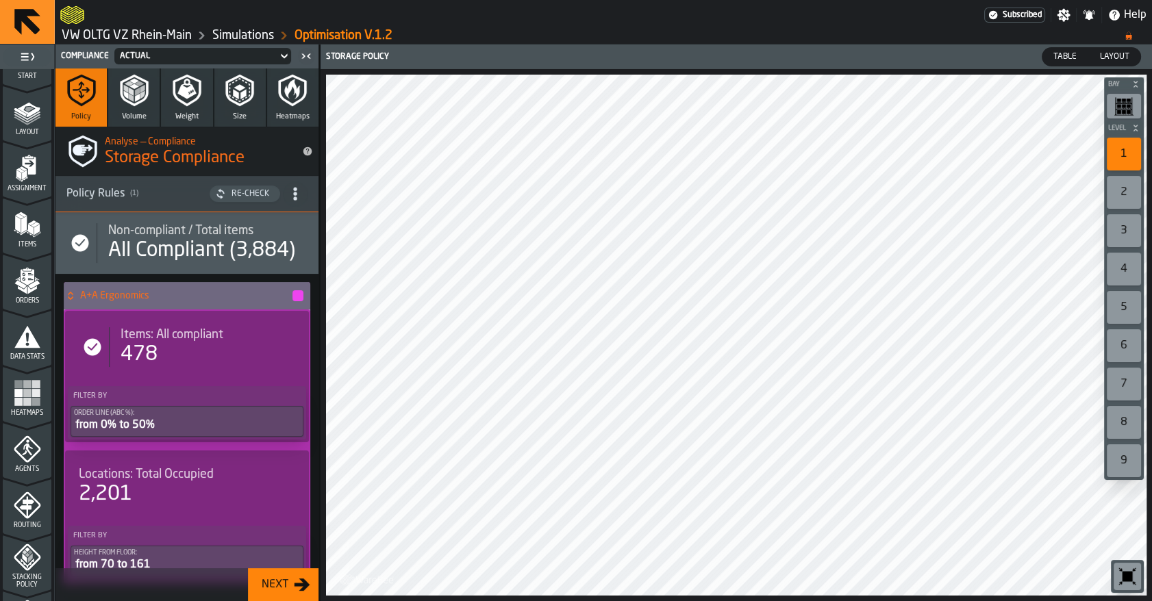
scroll to position [39, 0]
click at [138, 30] on link "VW OLTG VZ Rhein-Main" at bounding box center [127, 35] width 130 height 15
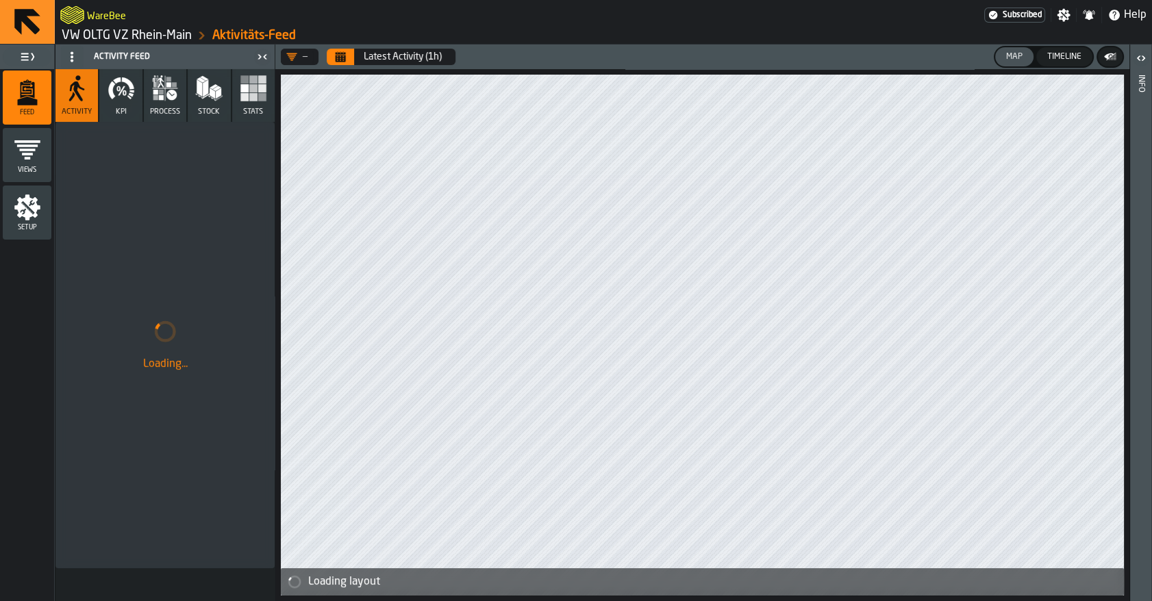
click at [157, 43] on ol "VW OLTG VZ Rhein-Main Aktivitäts-Feed" at bounding box center [331, 35] width 543 height 16
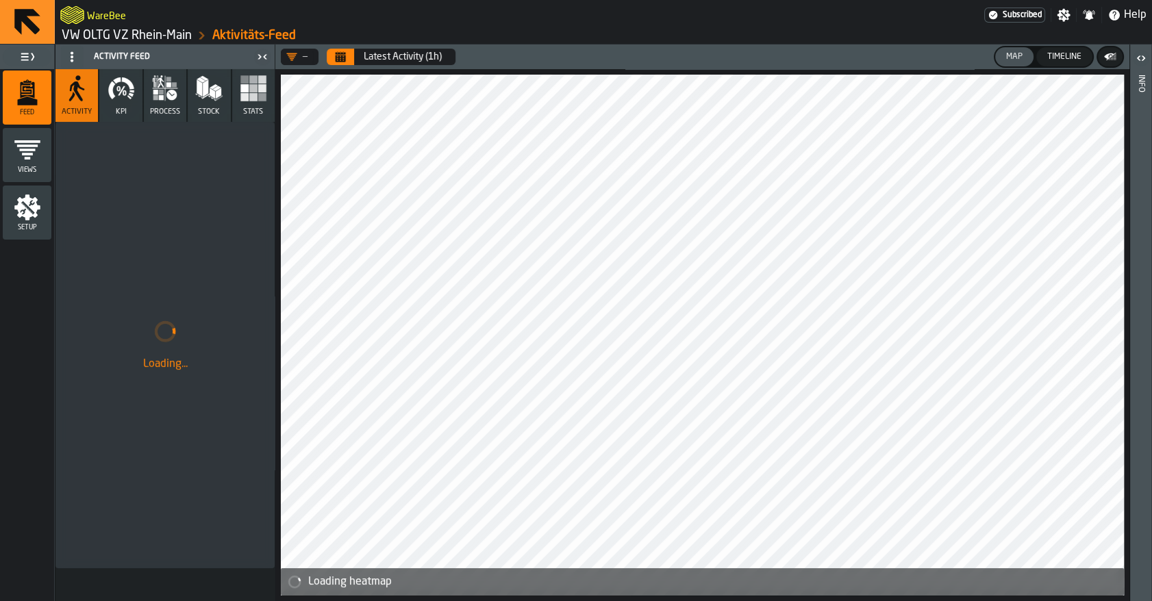
click at [155, 37] on link "VW OLTG VZ Rhein-Main" at bounding box center [127, 35] width 130 height 15
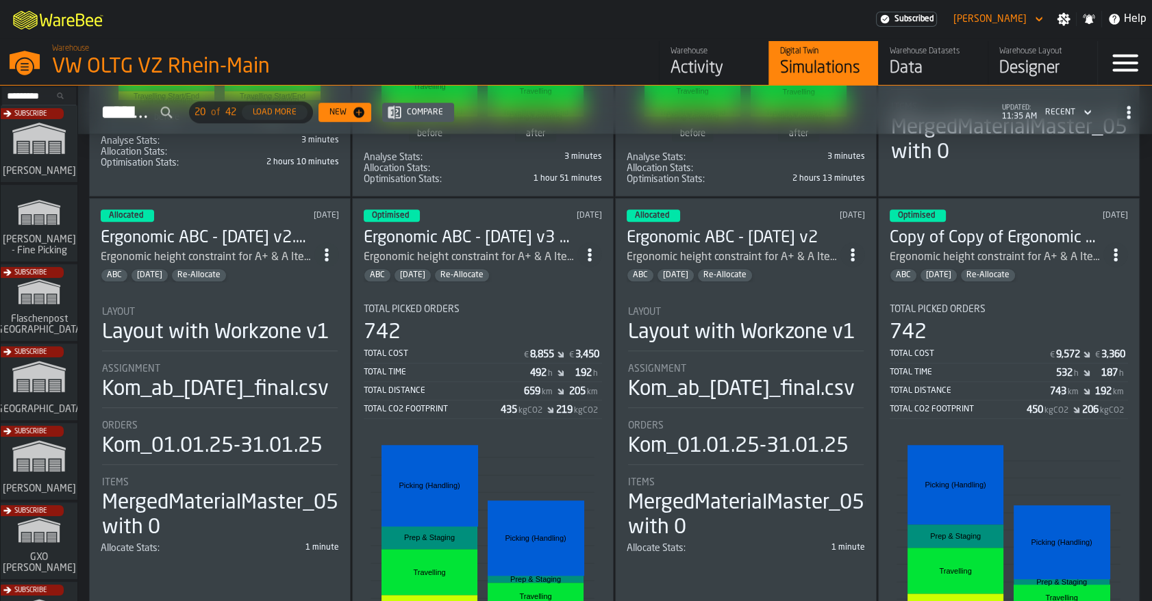
scroll to position [1465, 0]
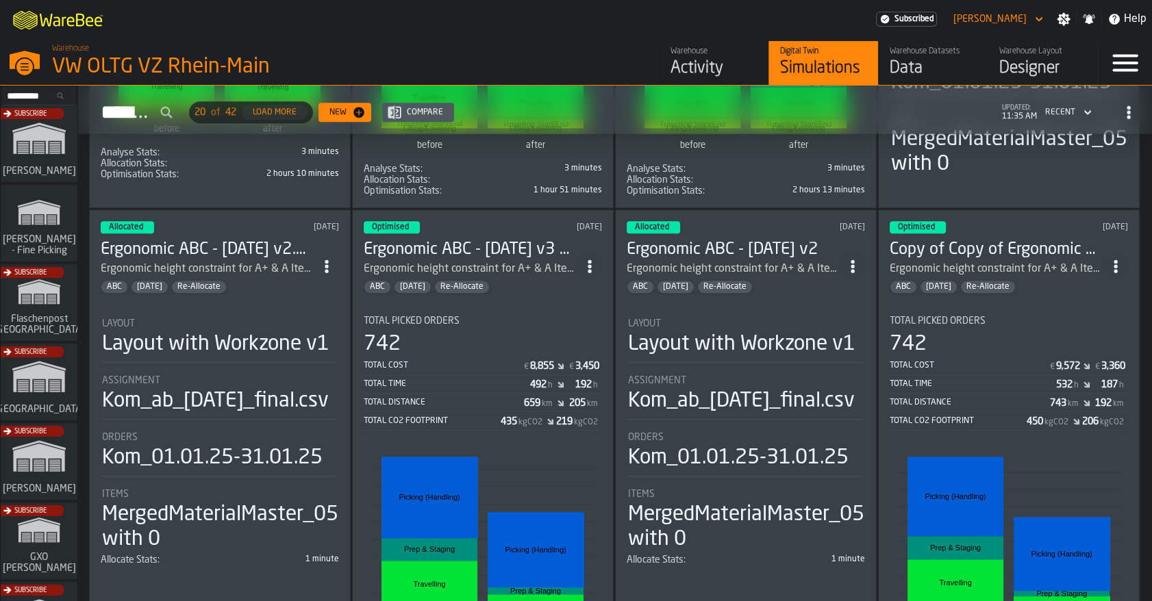
click at [1116, 259] on icon "ItemListCard-DashboardItemContainer" at bounding box center [1116, 266] width 14 height 14
click at [1094, 294] on div "Open" at bounding box center [1083, 289] width 71 height 16
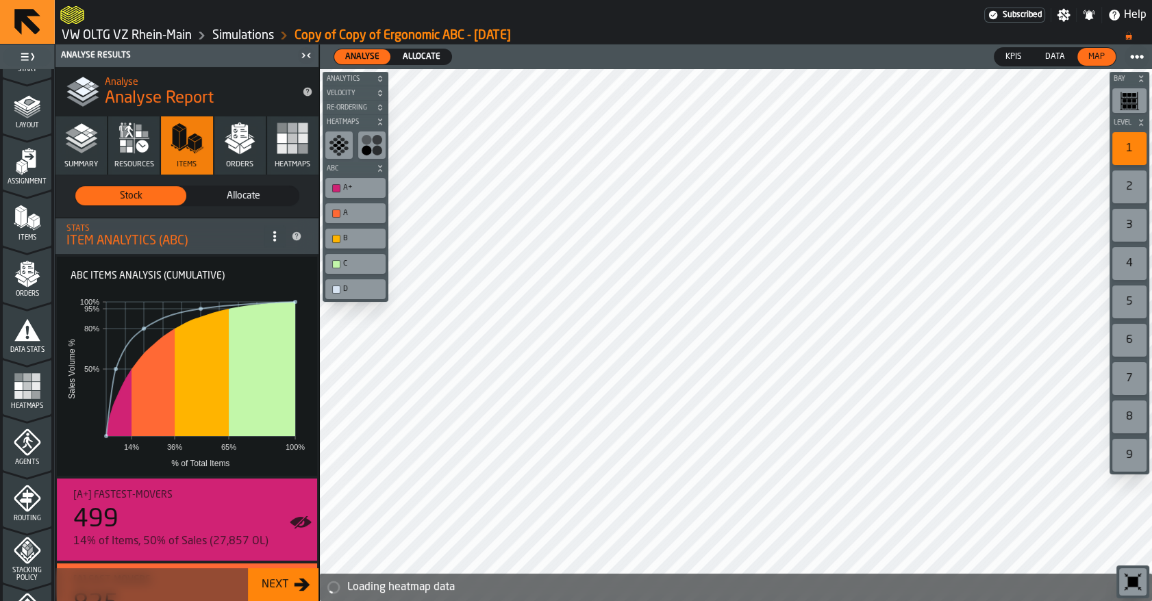
scroll to position [214, 0]
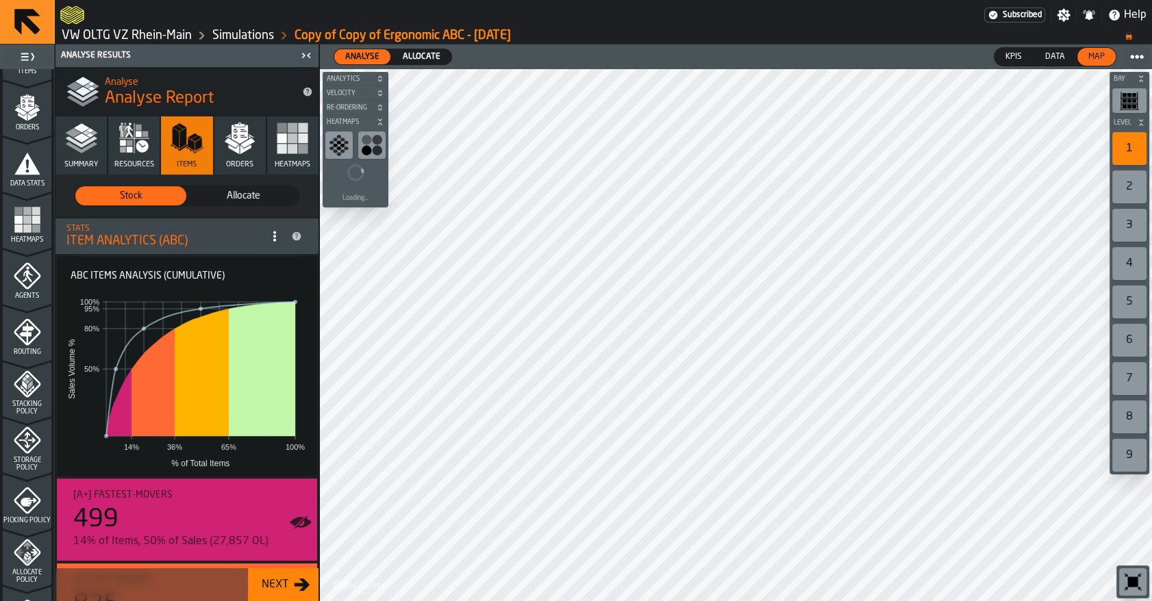
click at [34, 401] on span "Stacking Policy" at bounding box center [27, 408] width 49 height 15
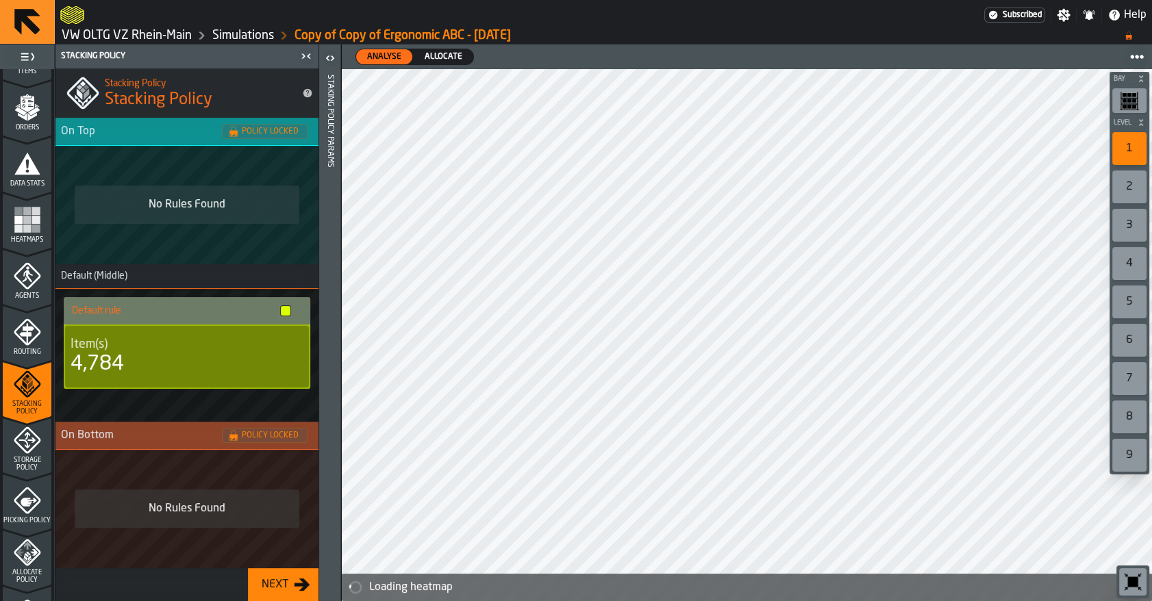
click at [34, 438] on icon "menu Storage Policy" at bounding box center [27, 440] width 27 height 27
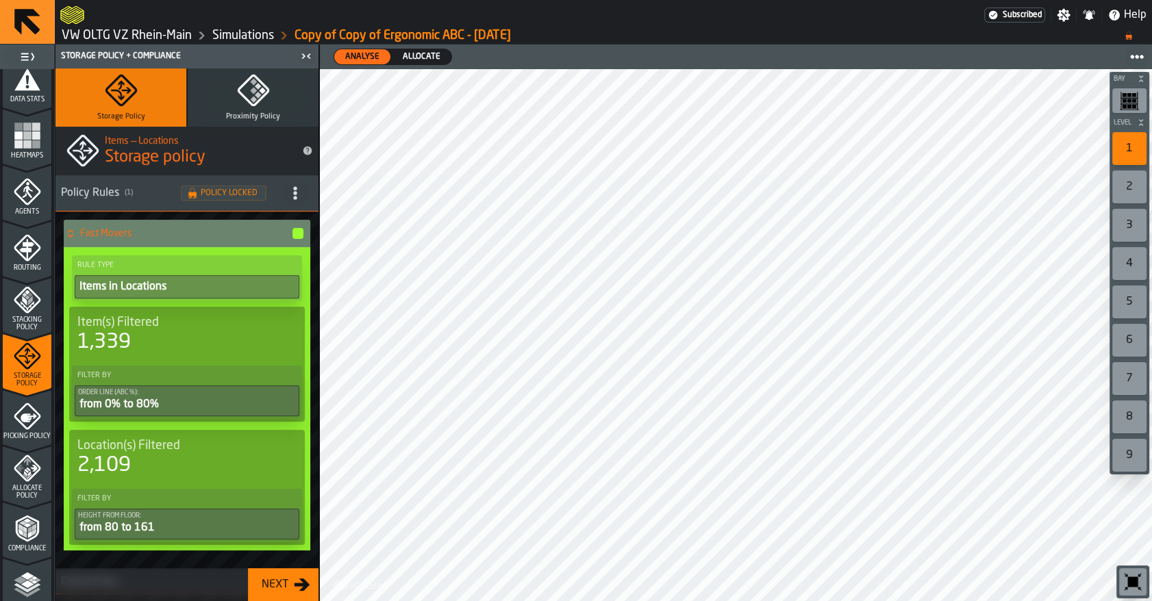
scroll to position [0, 0]
click at [126, 235] on h4 "Fast Movers" at bounding box center [185, 234] width 211 height 11
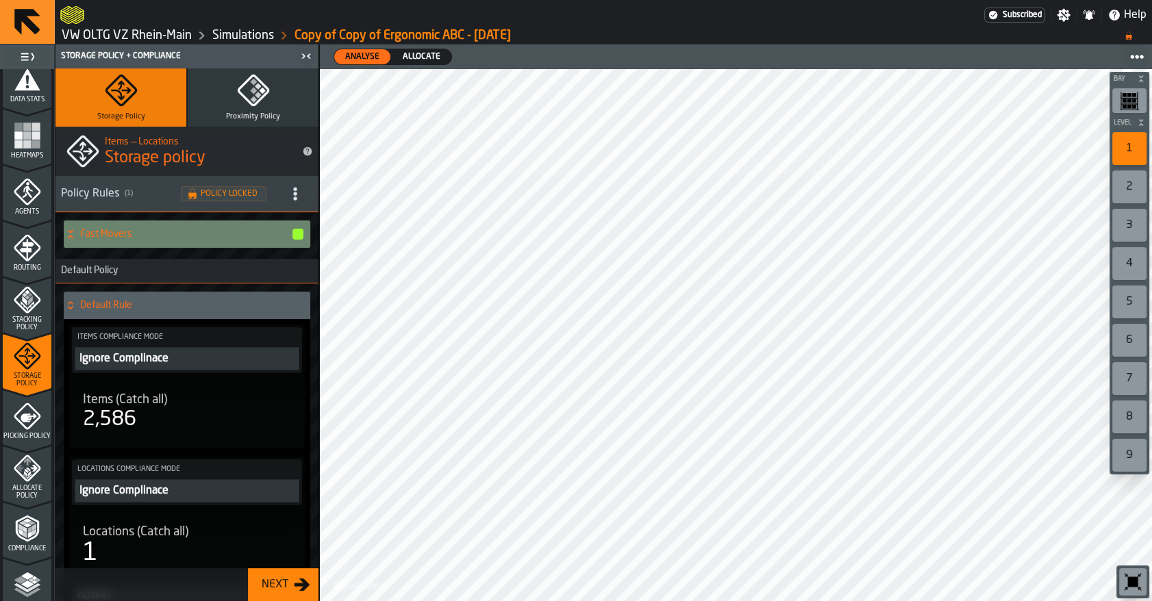
click at [126, 238] on h4 "Fast Movers" at bounding box center [185, 234] width 211 height 11
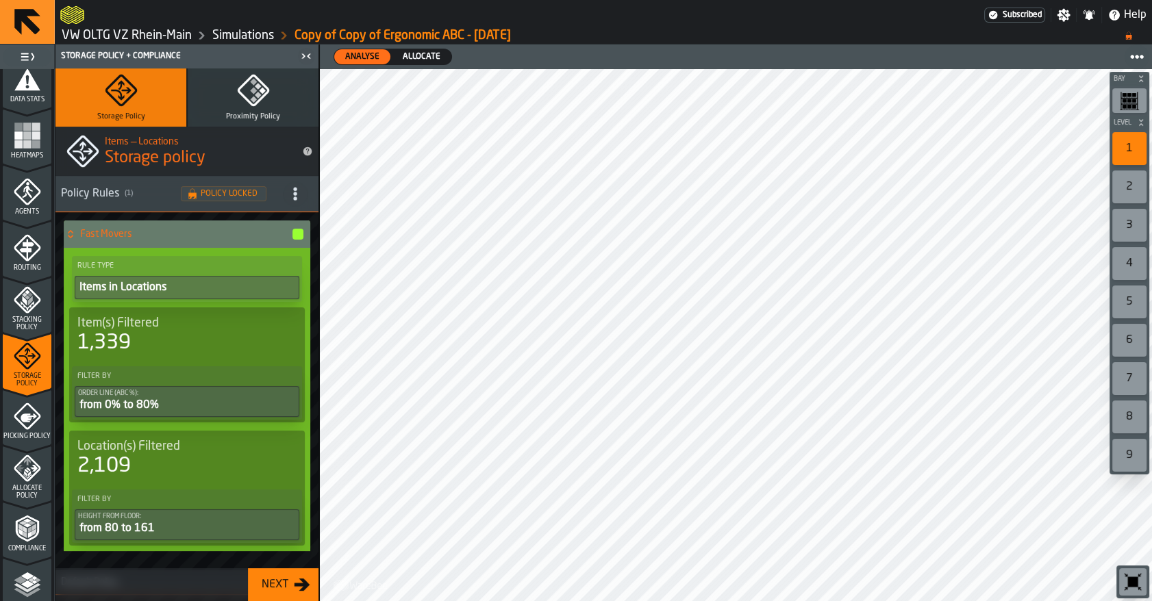
click at [33, 479] on icon "menu Allocate Policy" at bounding box center [27, 468] width 27 height 27
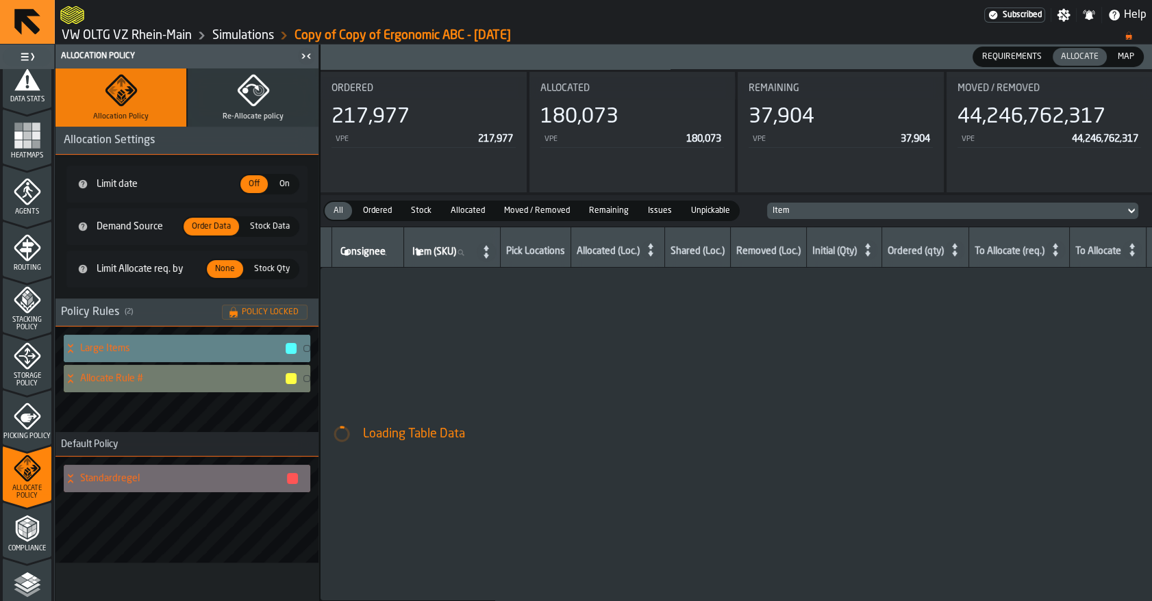
click at [116, 355] on div "Large Items" at bounding box center [181, 348] width 234 height 27
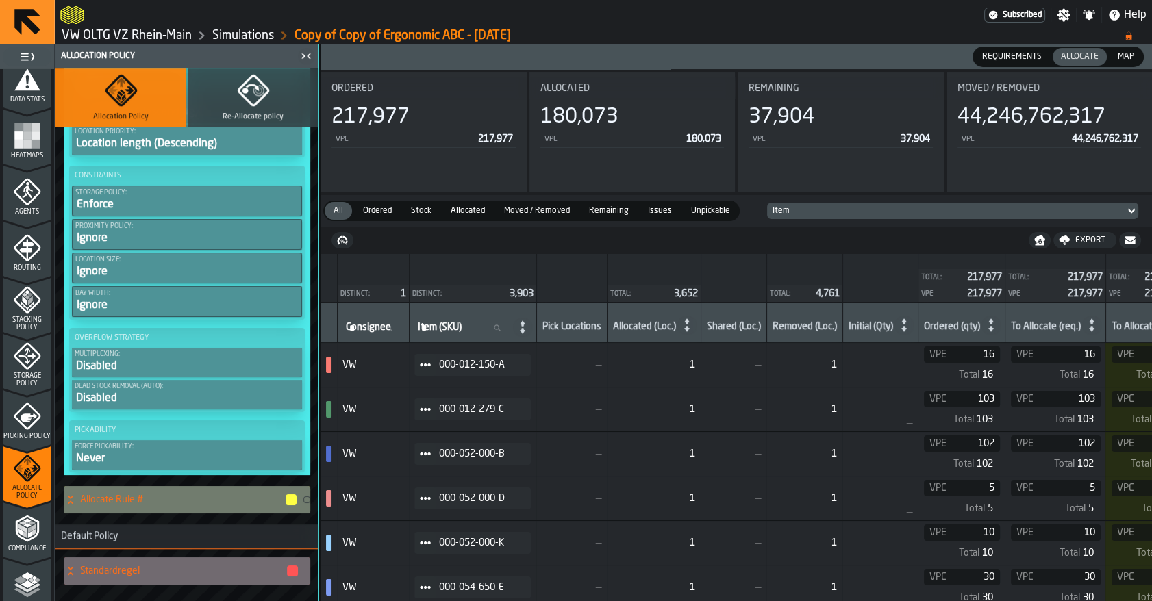
scroll to position [1002, 0]
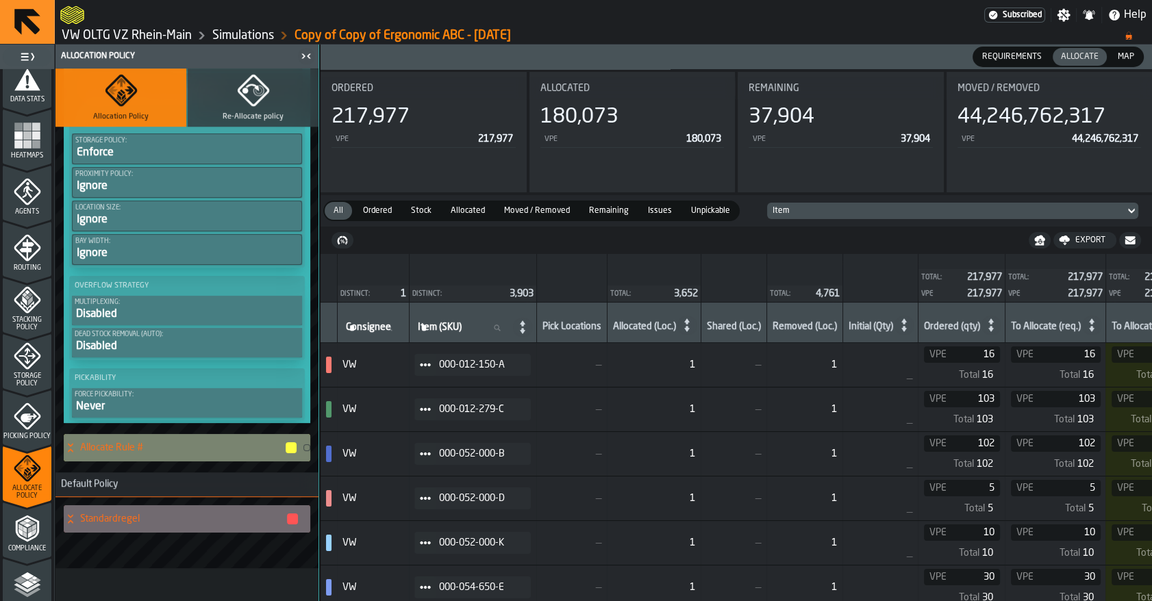
click at [129, 444] on h4 "Allocate Rule #" at bounding box center [182, 447] width 204 height 11
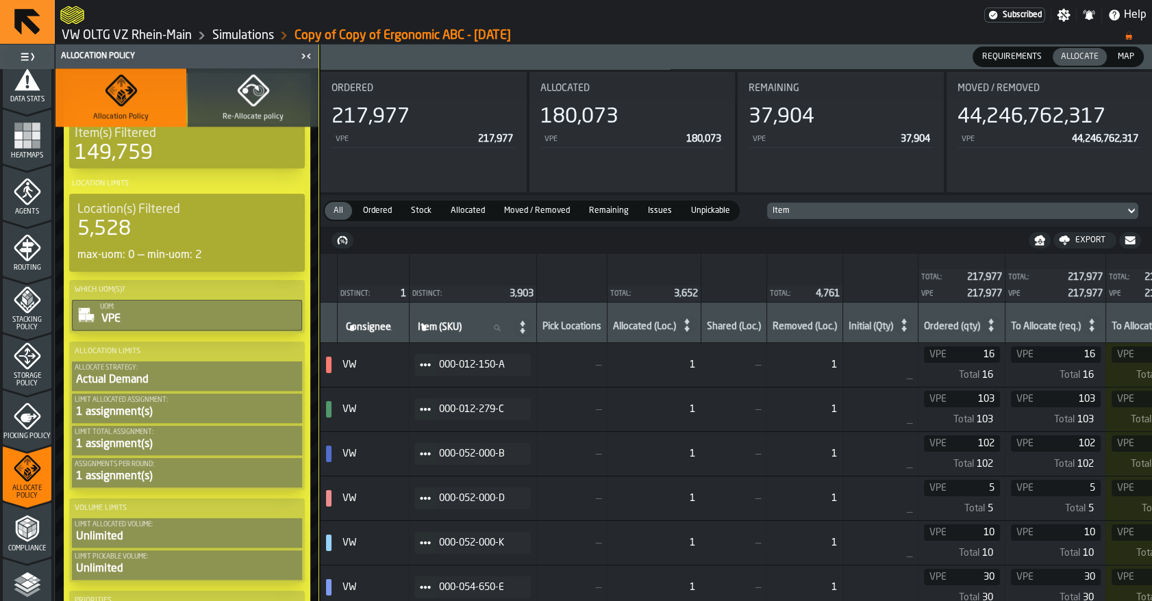
scroll to position [1105, 0]
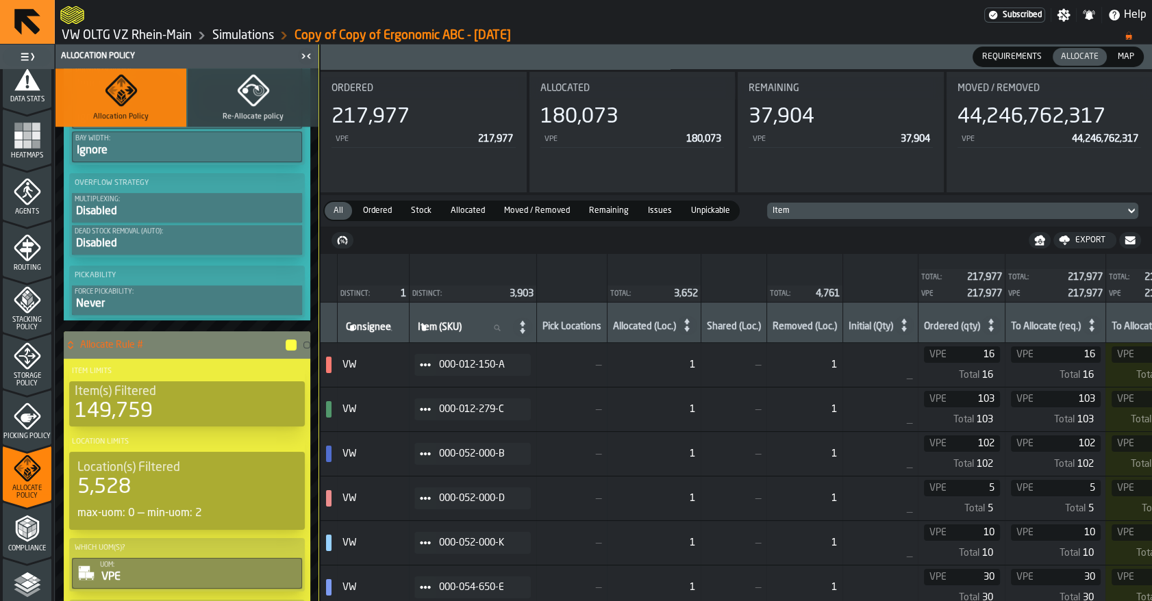
click at [118, 346] on div "Allocate Rule #" at bounding box center [181, 344] width 234 height 27
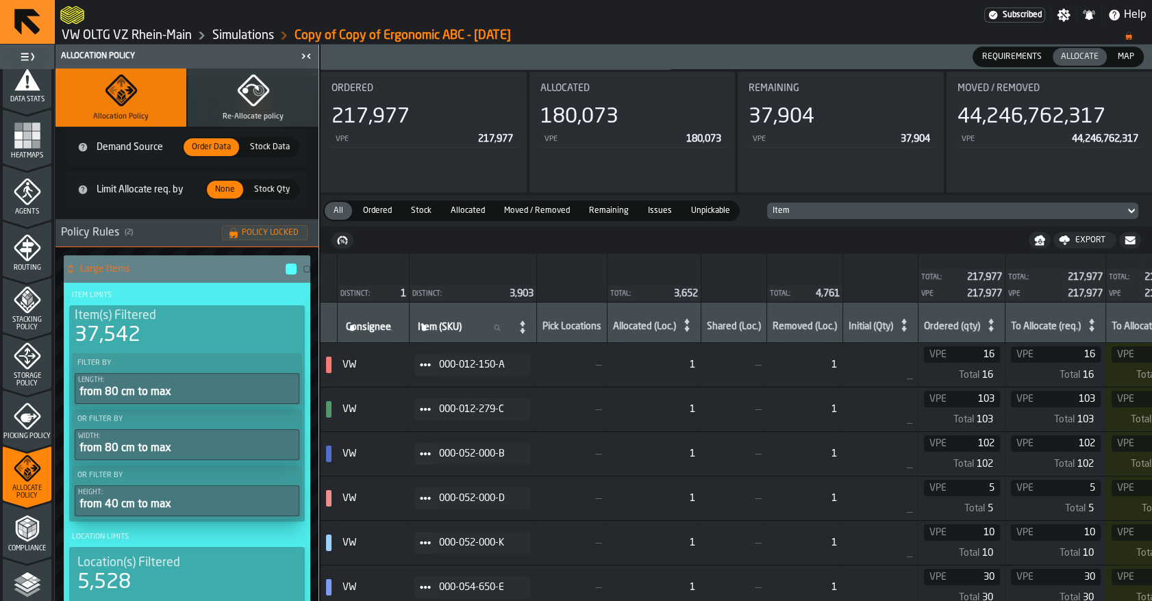
scroll to position [78, 0]
click at [137, 271] on h4 "Large Items" at bounding box center [182, 270] width 204 height 11
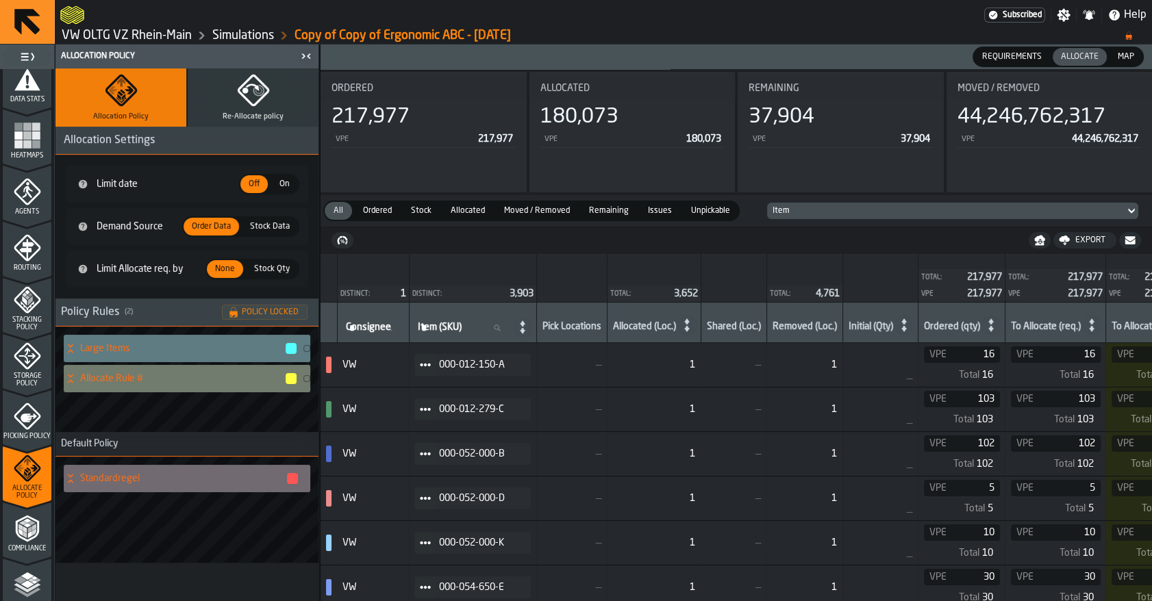
scroll to position [0, 0]
click at [27, 319] on span "Stacking Policy" at bounding box center [27, 323] width 49 height 15
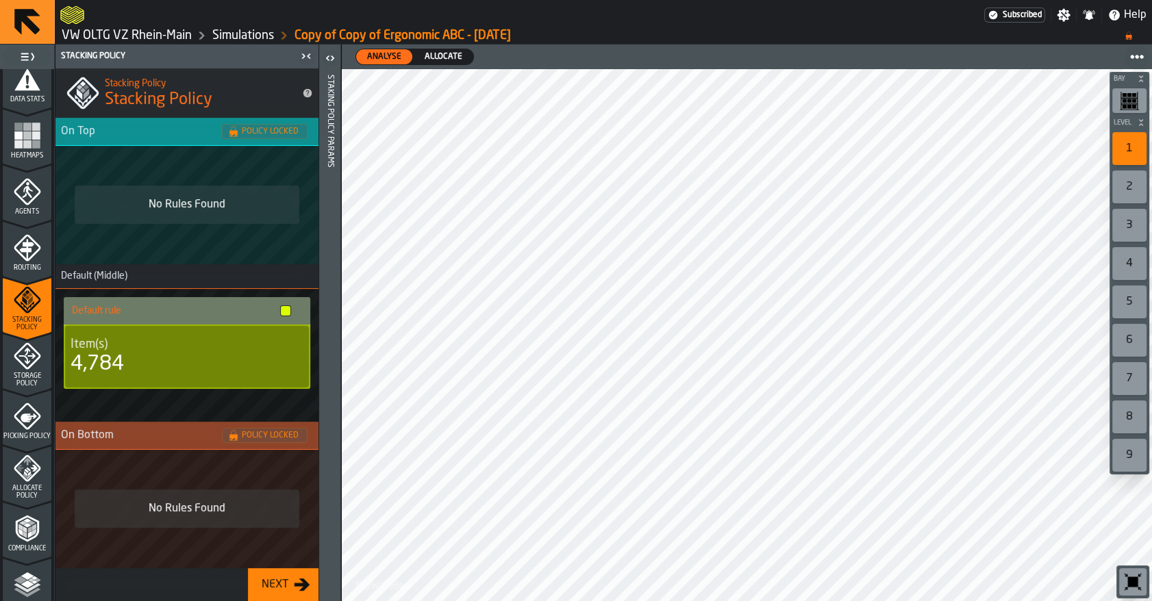
click at [29, 367] on icon "menu Storage Policy" at bounding box center [27, 355] width 27 height 27
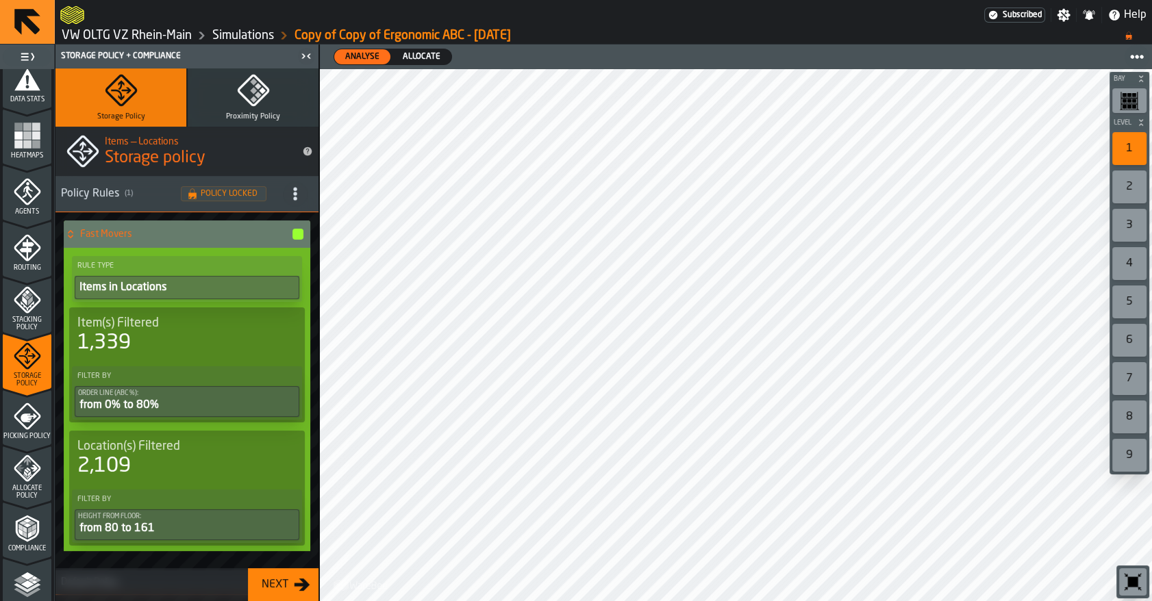
click at [288, 194] on icon "title-section-[object Object]" at bounding box center [295, 194] width 14 height 14
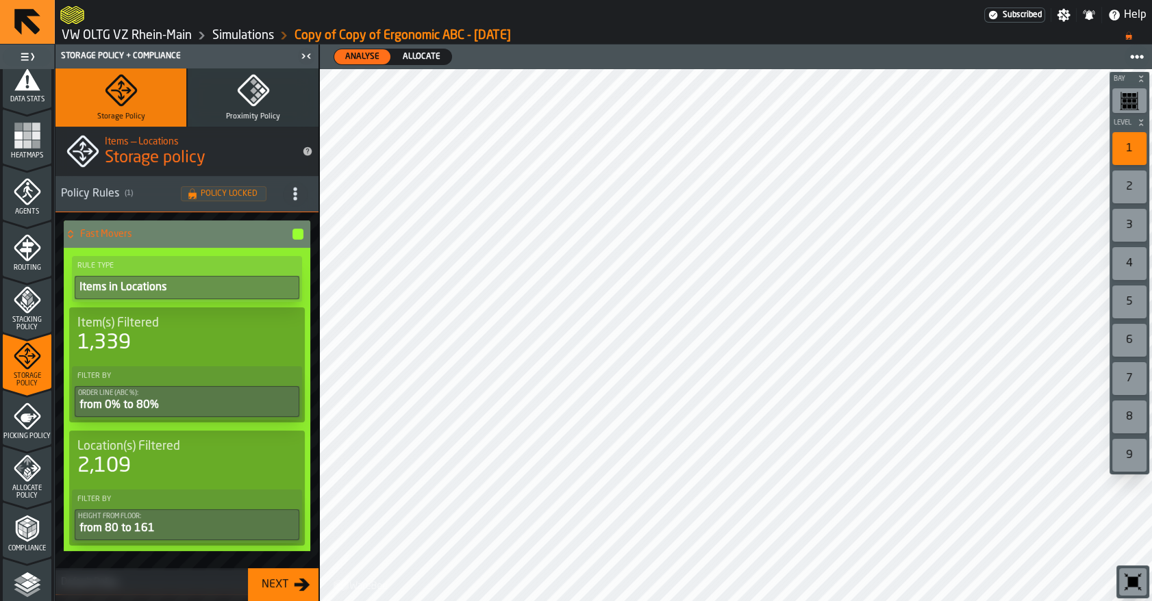
click at [68, 236] on icon at bounding box center [71, 234] width 14 height 11
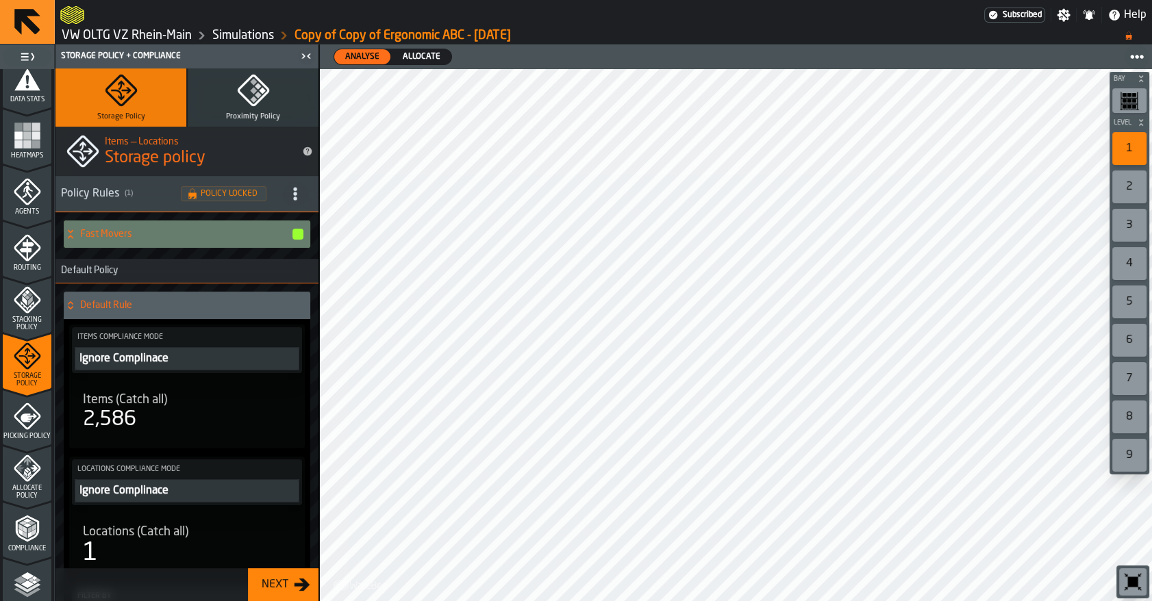
click at [69, 305] on icon at bounding box center [71, 305] width 14 height 11
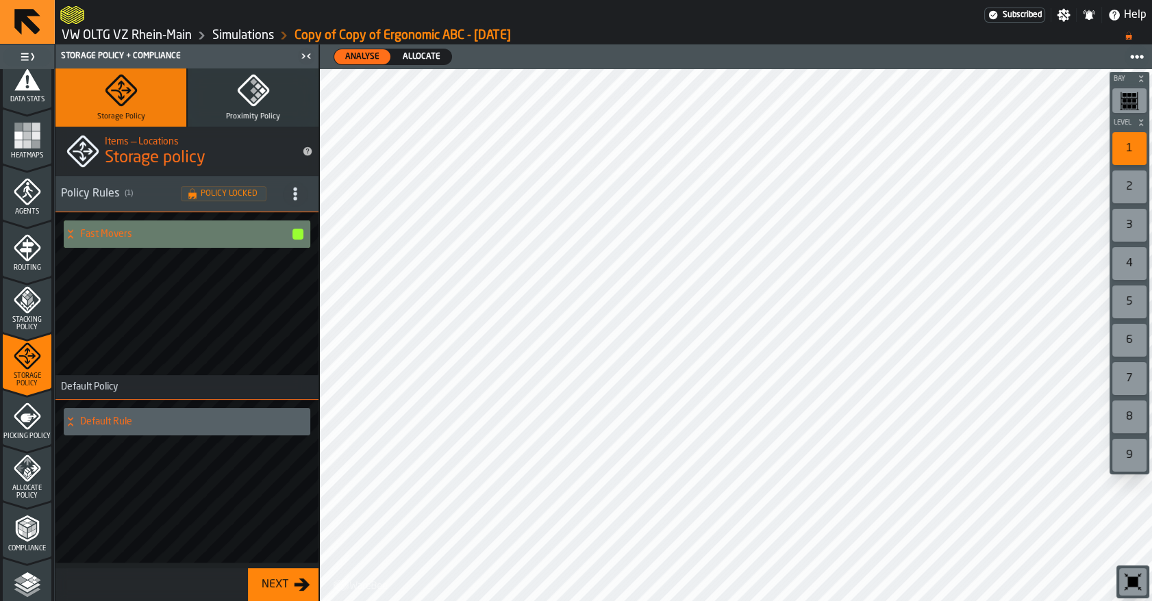
click at [297, 201] on span "title-section-[object Object]" at bounding box center [295, 193] width 25 height 25
click at [233, 34] on link "Simulations" at bounding box center [243, 35] width 62 height 15
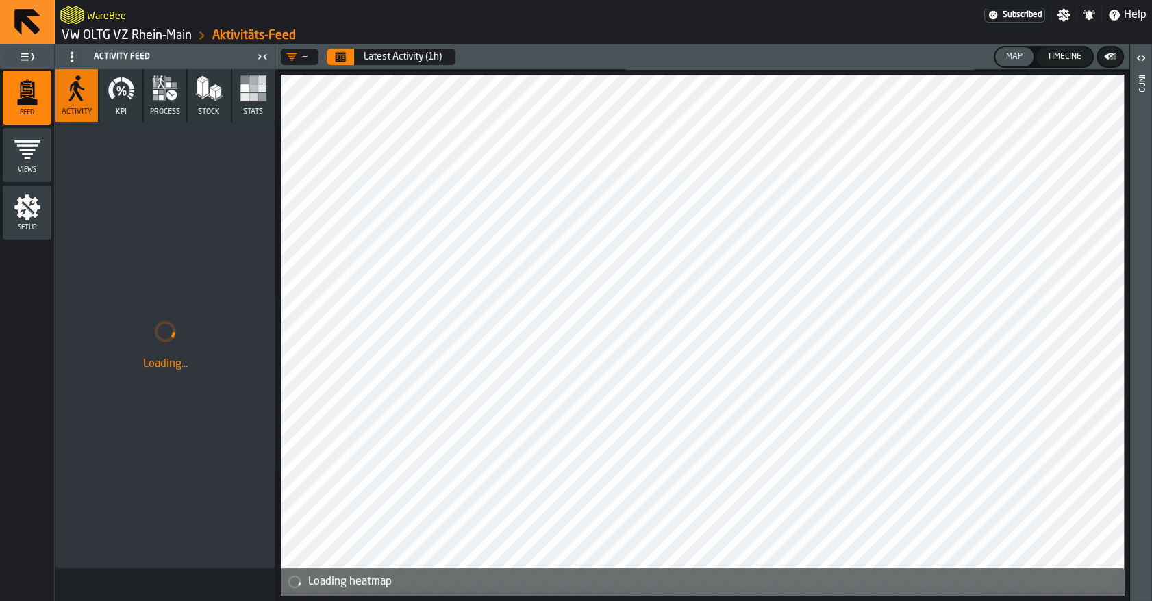
click at [109, 35] on link "VW OLTG VZ Rhein-Main" at bounding box center [127, 35] width 130 height 15
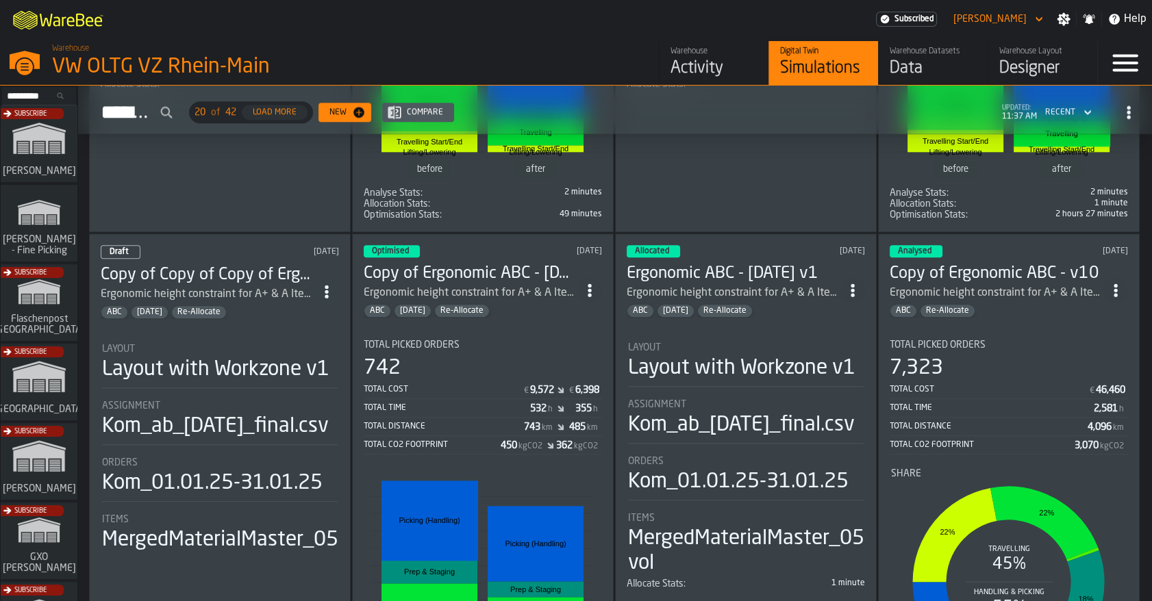
scroll to position [1951, 0]
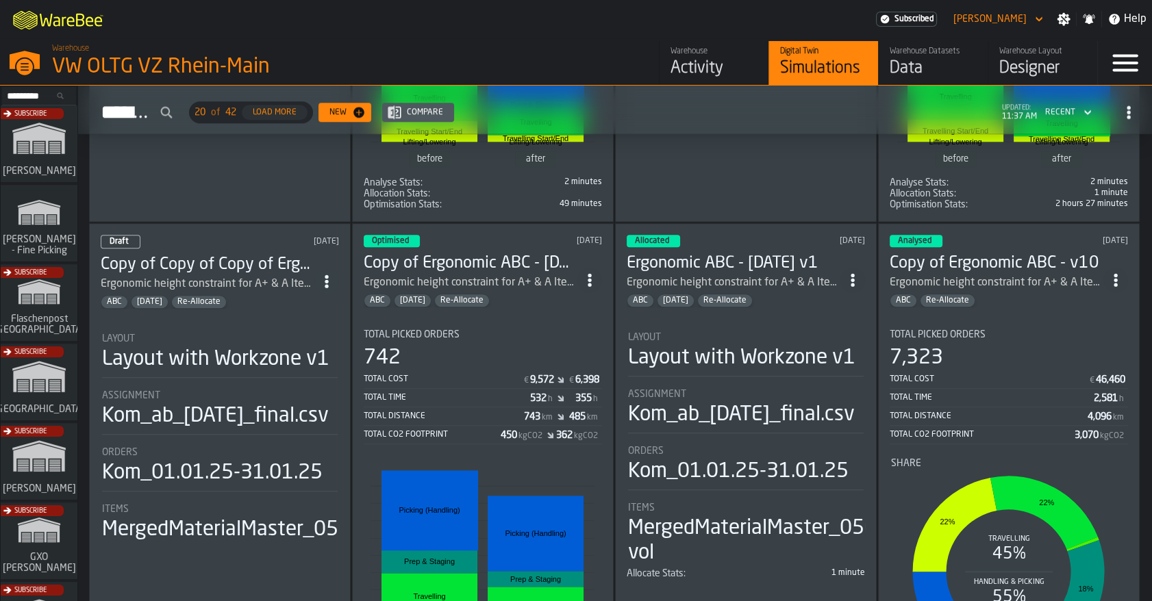
click at [596, 273] on icon "ItemListCard-DashboardItemContainer" at bounding box center [590, 280] width 14 height 14
click at [568, 298] on div "Open" at bounding box center [559, 304] width 71 height 16
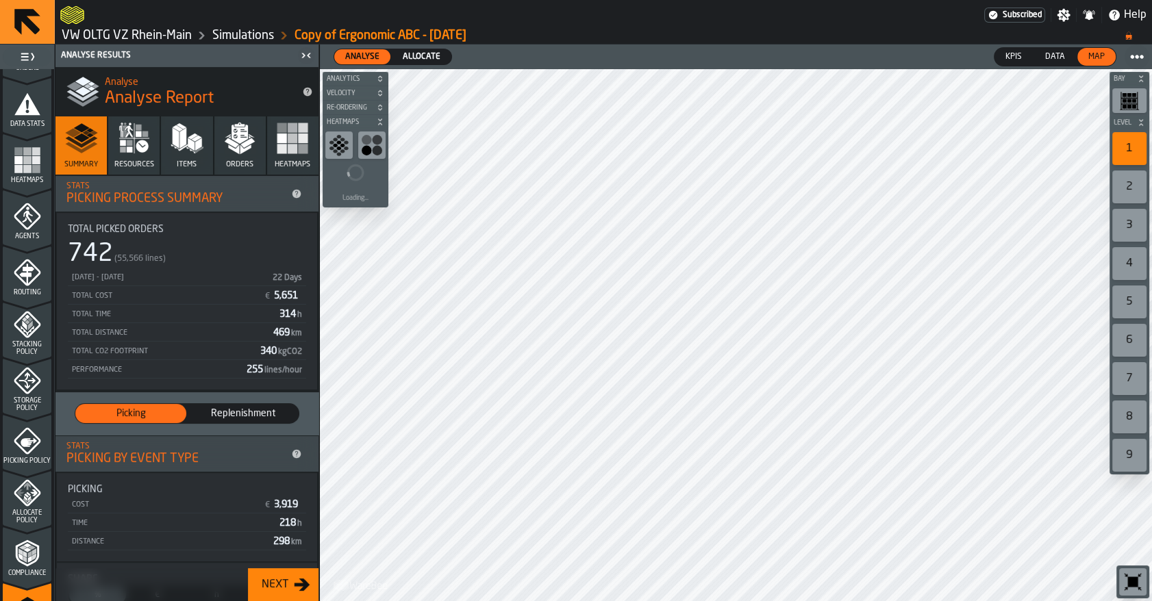
scroll to position [373, 0]
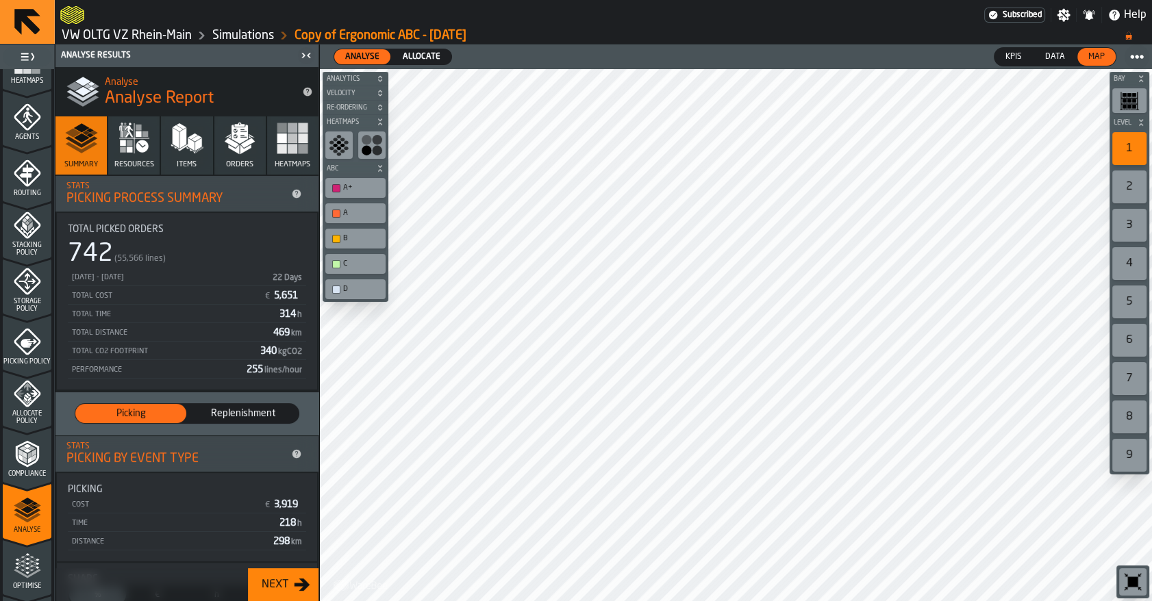
click at [21, 402] on icon "menu Allocate Policy" at bounding box center [27, 394] width 27 height 27
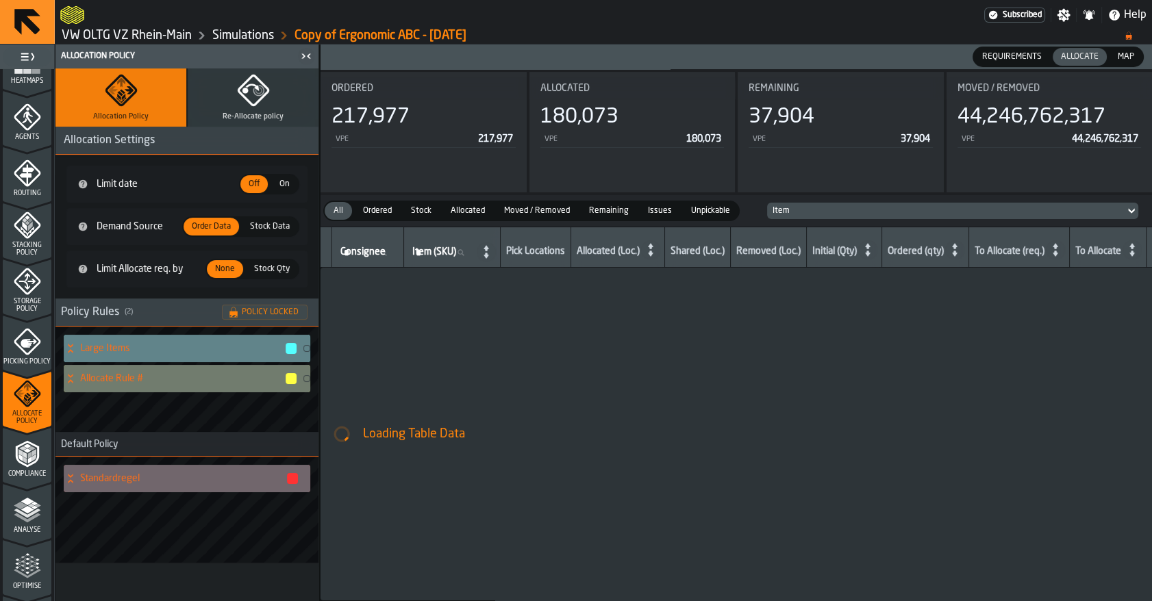
click at [123, 353] on h4 "Large Items" at bounding box center [182, 348] width 204 height 11
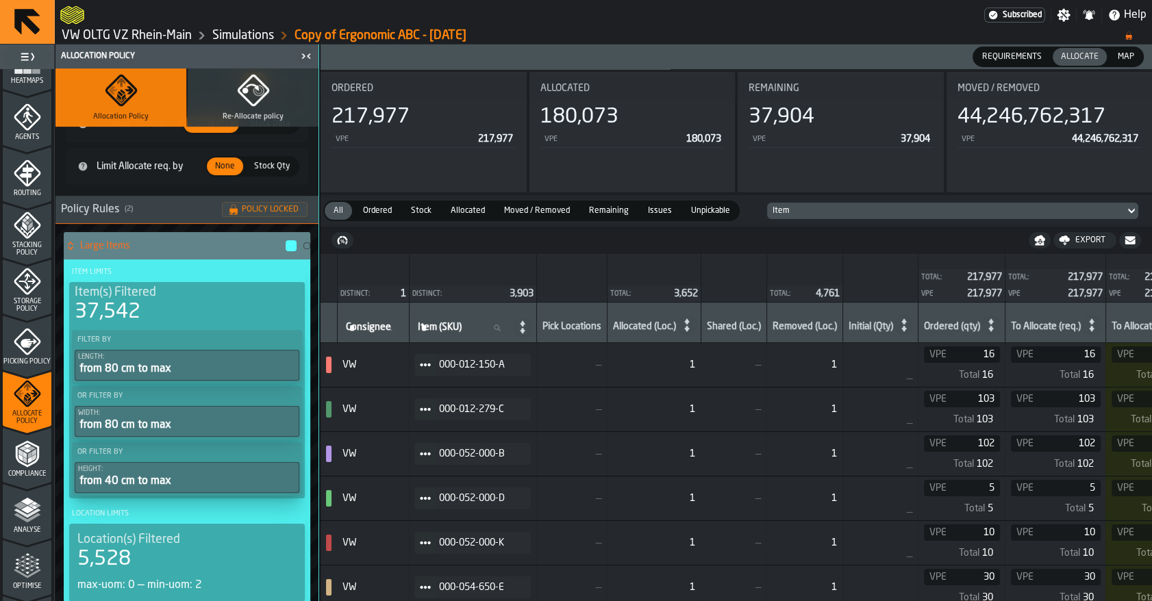
scroll to position [224, 0]
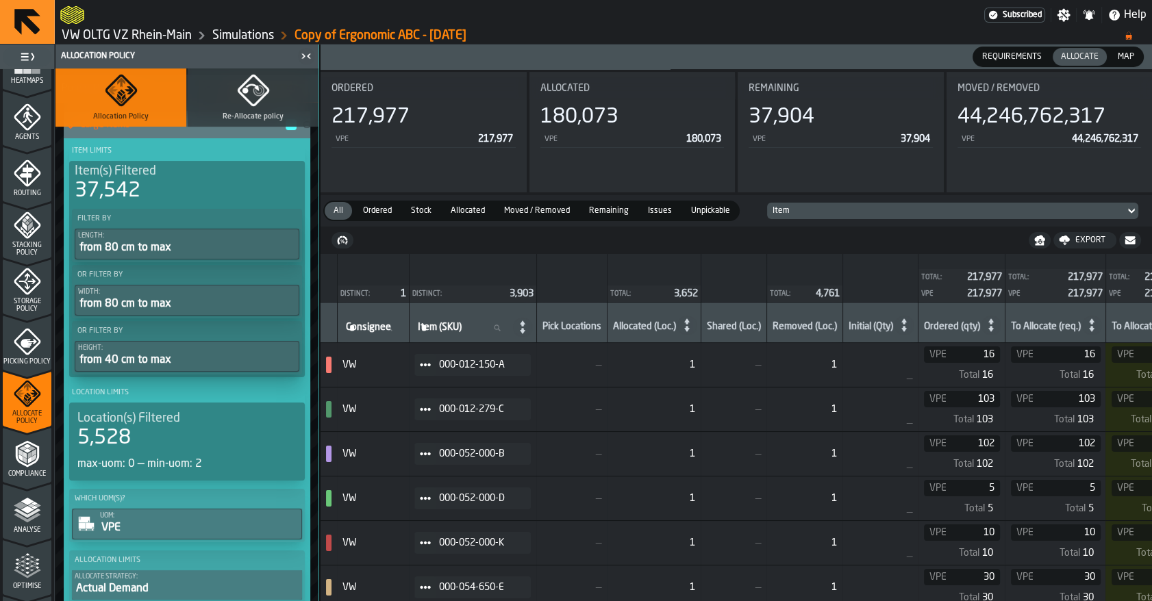
click at [29, 351] on div "Picking Policy" at bounding box center [27, 347] width 49 height 38
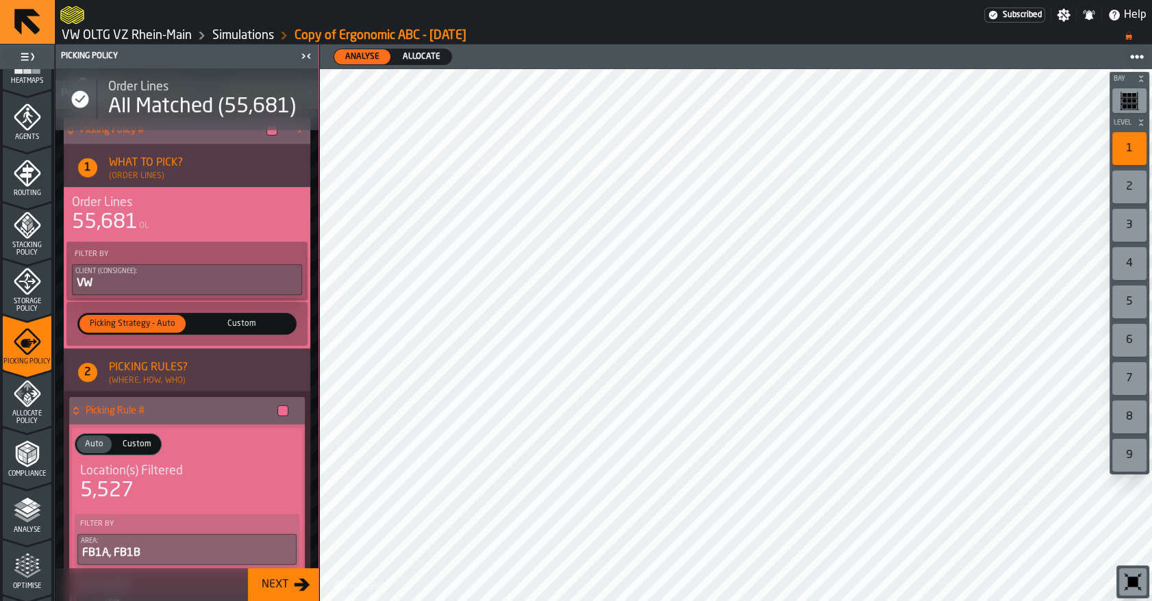
scroll to position [53, 0]
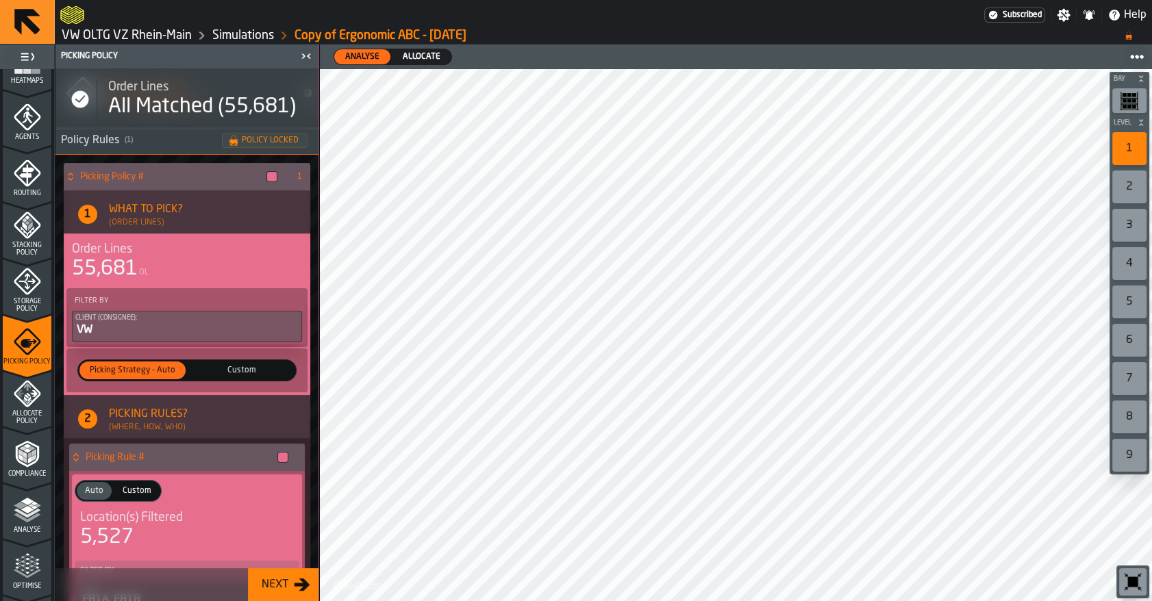
click at [31, 290] on icon "menu Storage Policy" at bounding box center [27, 281] width 27 height 27
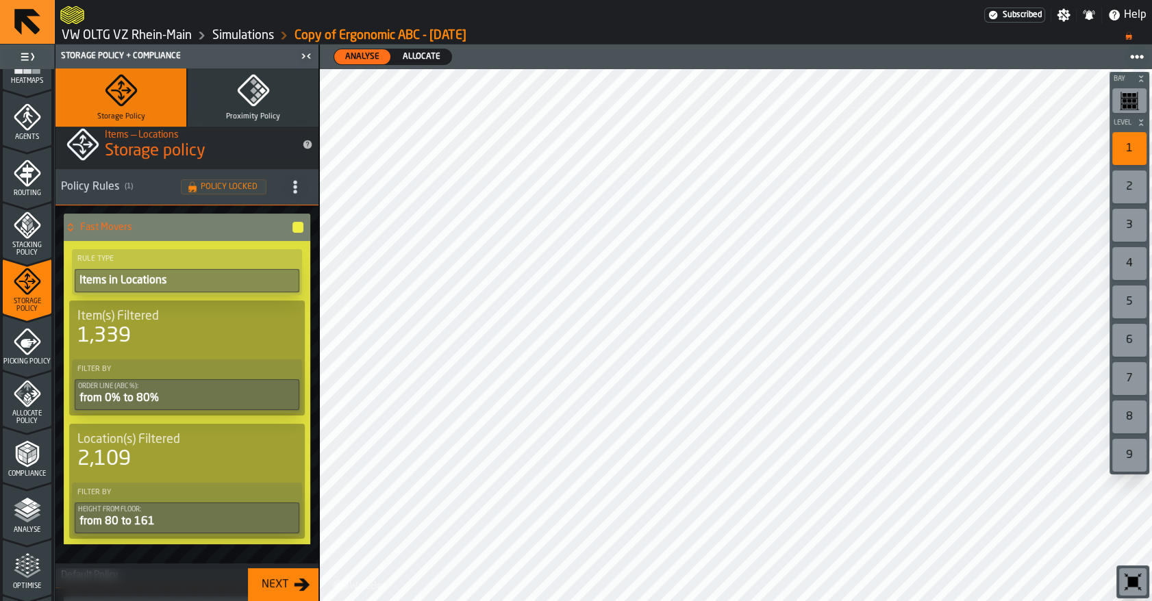
scroll to position [0, 0]
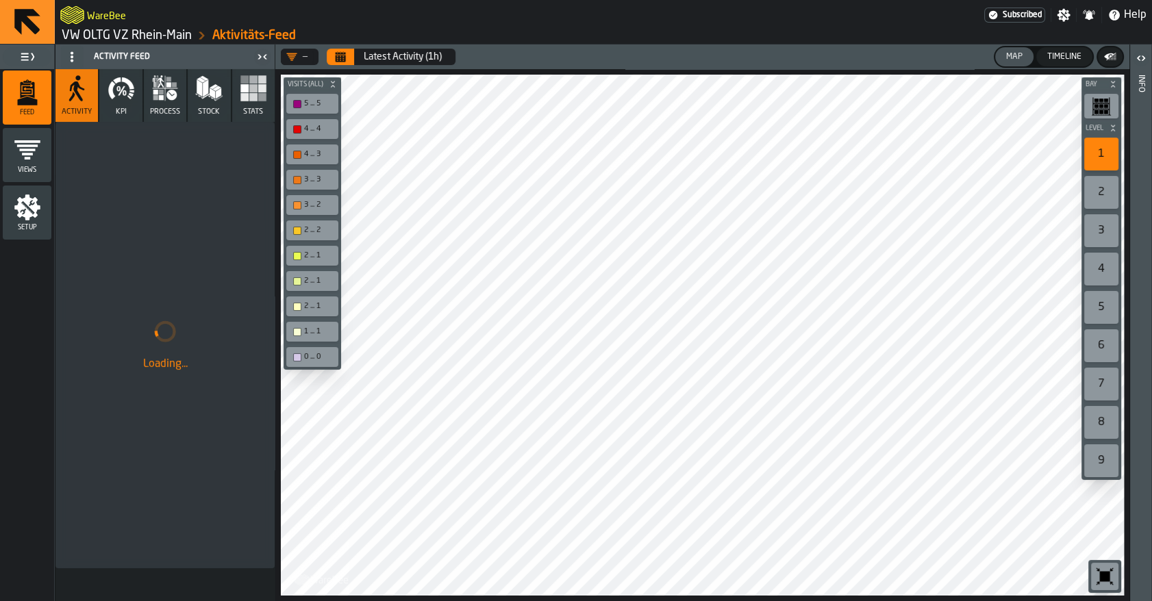
click at [101, 34] on link "VW OLTG VZ Rhein-Main" at bounding box center [127, 35] width 130 height 15
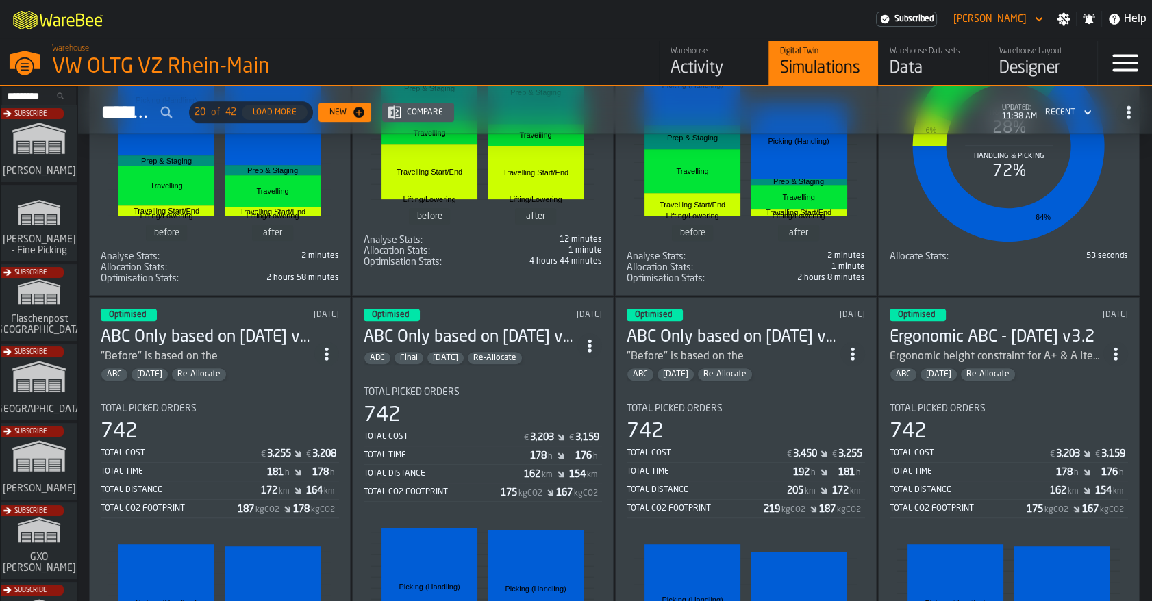
scroll to position [933, 0]
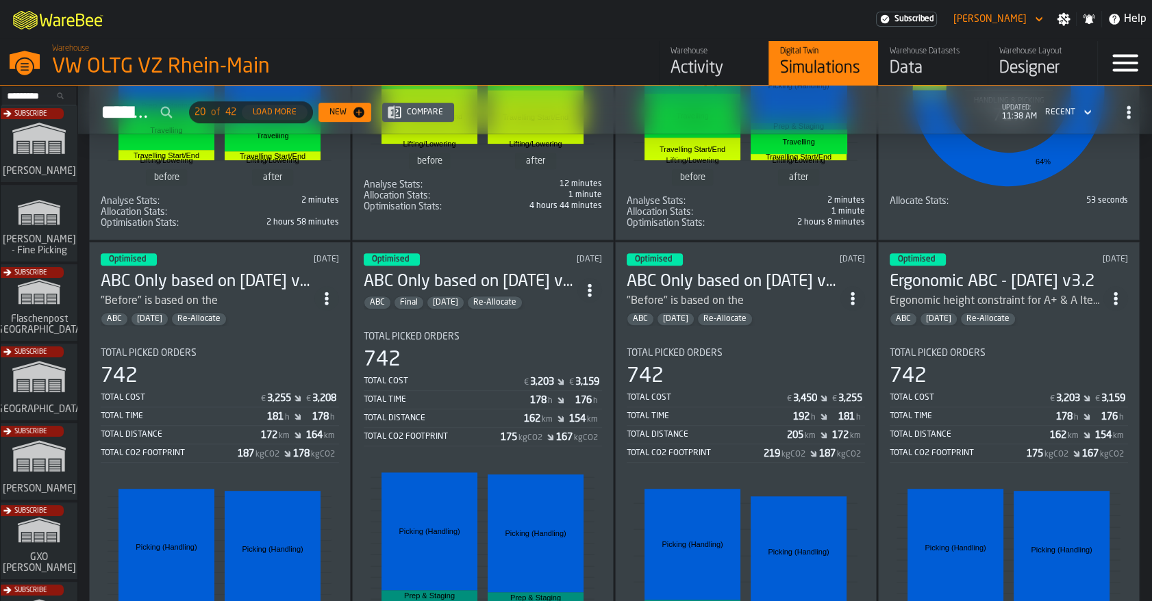
click at [588, 278] on span "ItemListCard-DashboardItemContainer" at bounding box center [589, 290] width 25 height 25
click at [564, 309] on div "Open" at bounding box center [559, 313] width 71 height 16
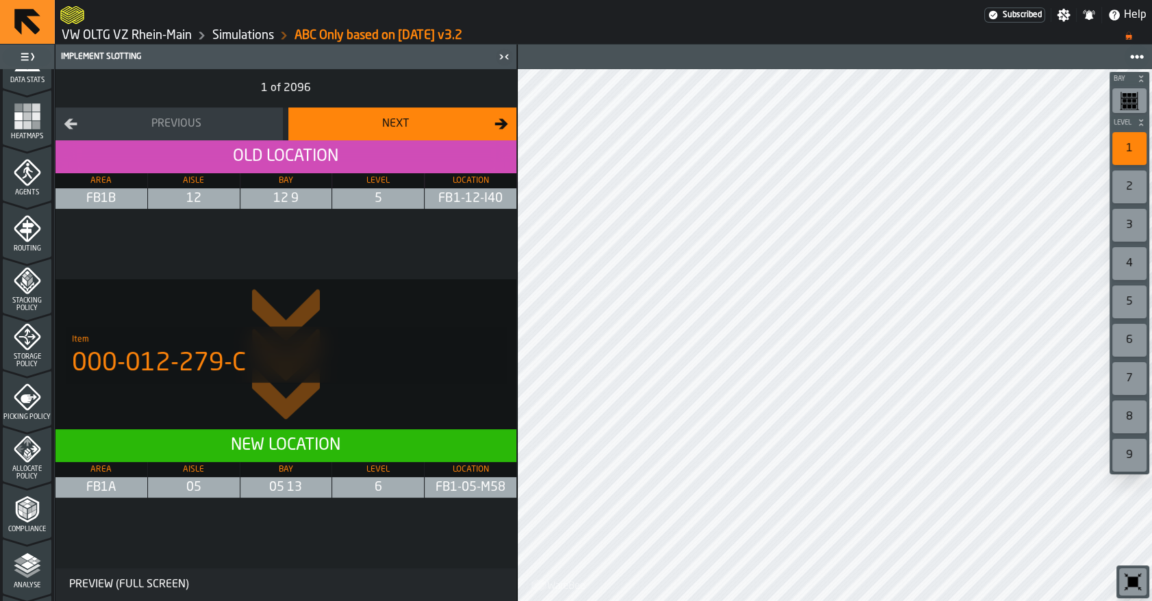
scroll to position [335, 0]
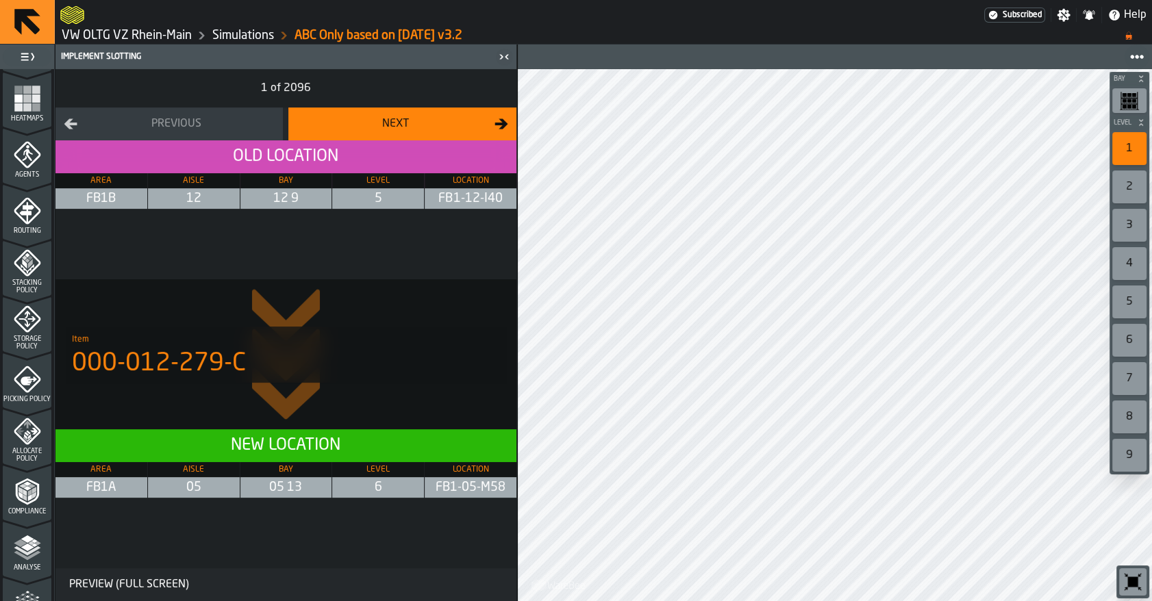
click at [18, 433] on icon "menu Allocate Policy" at bounding box center [27, 431] width 27 height 27
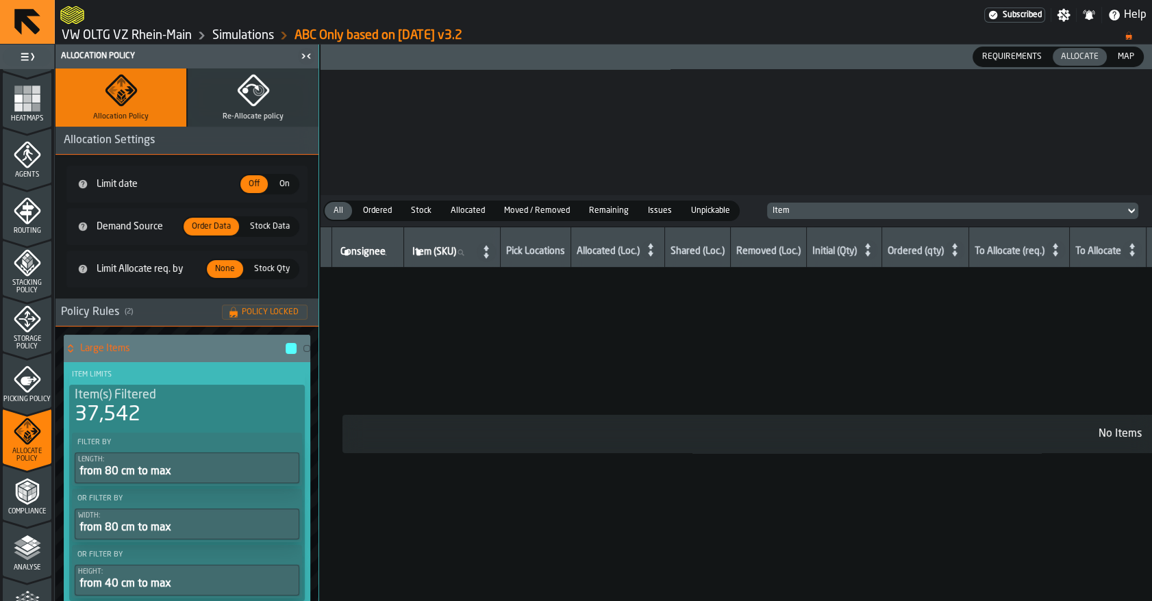
click at [28, 375] on icon "menu Picking Policy" at bounding box center [27, 379] width 27 height 27
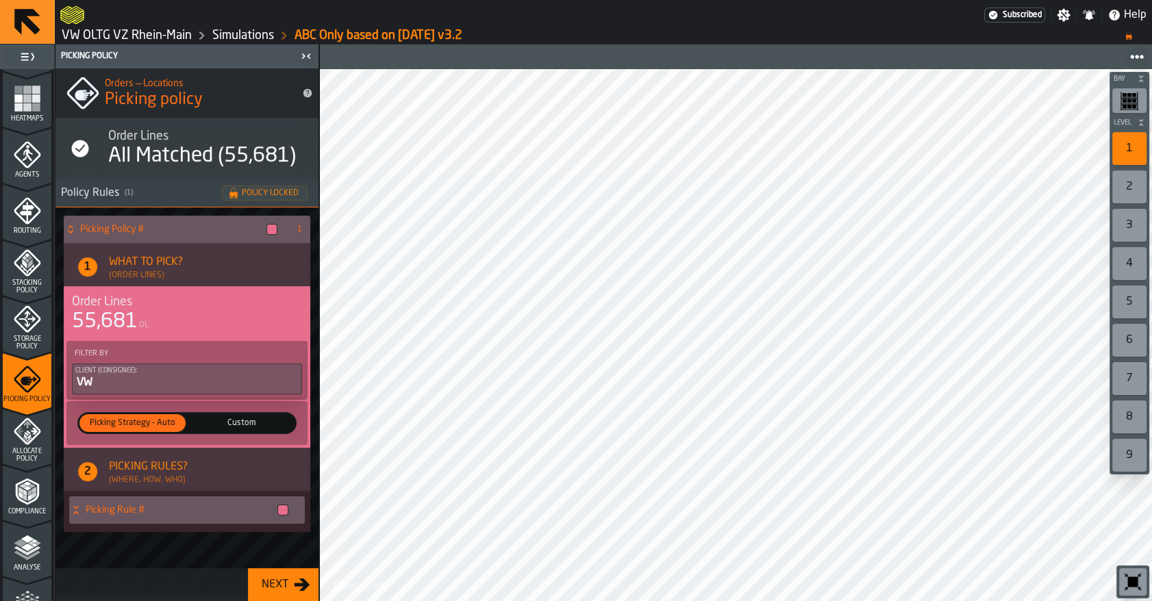
click at [27, 442] on icon "menu Allocate Policy" at bounding box center [27, 431] width 27 height 27
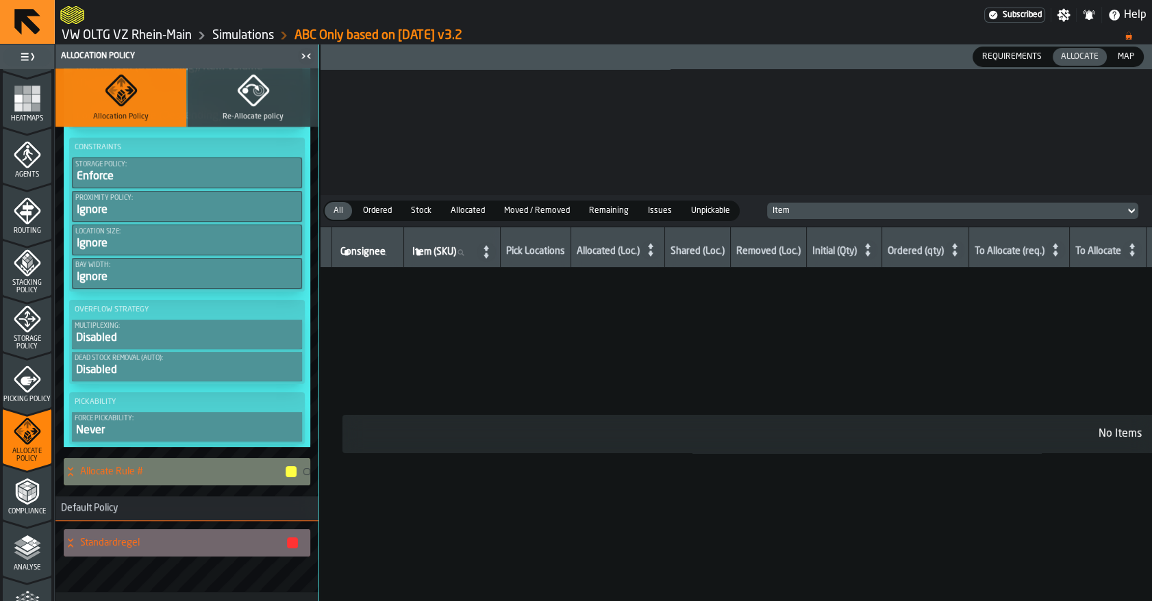
scroll to position [1008, 0]
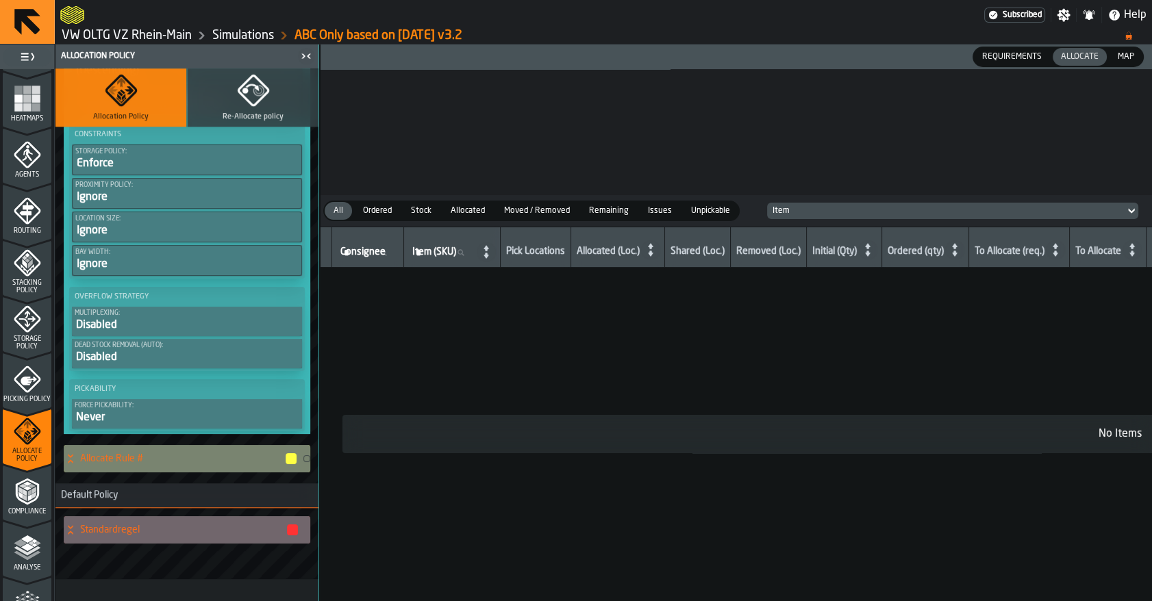
click at [148, 453] on h4 "Allocate Rule #" at bounding box center [182, 458] width 204 height 11
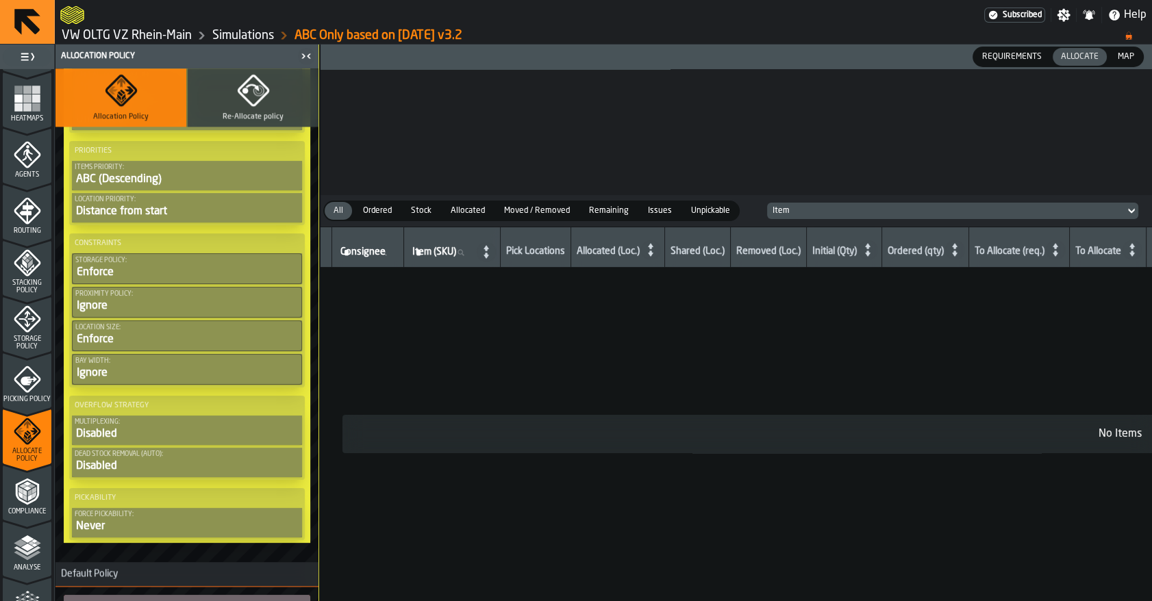
scroll to position [1915, 0]
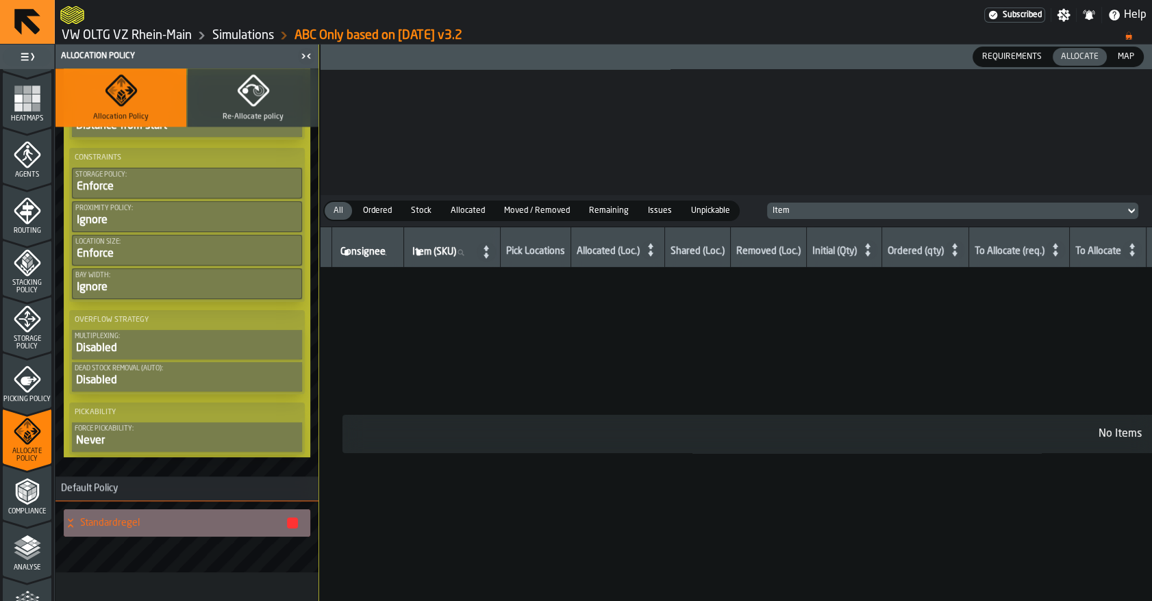
click at [138, 518] on h4 "Standardregel" at bounding box center [182, 523] width 205 height 11
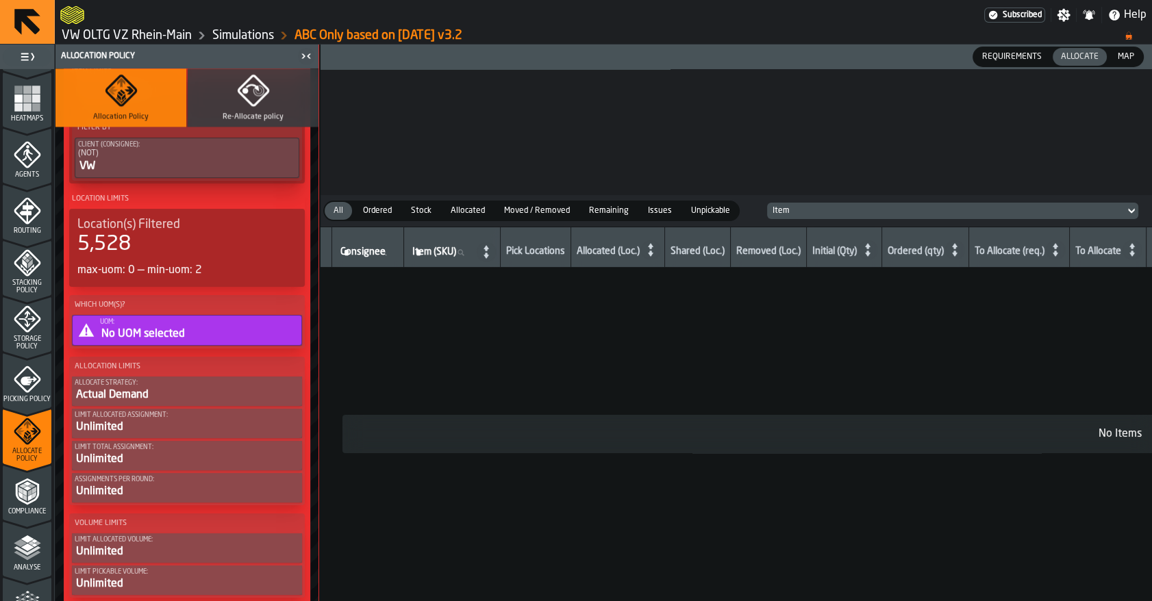
scroll to position [2559, 0]
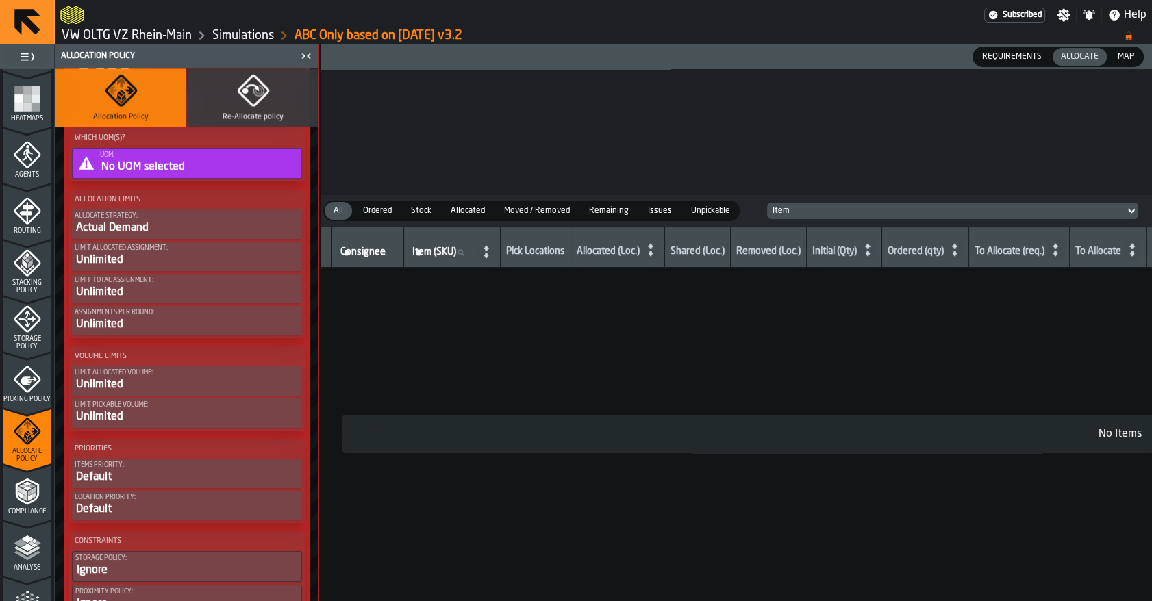
click at [26, 325] on icon "menu Storage Policy" at bounding box center [26, 319] width 17 height 17
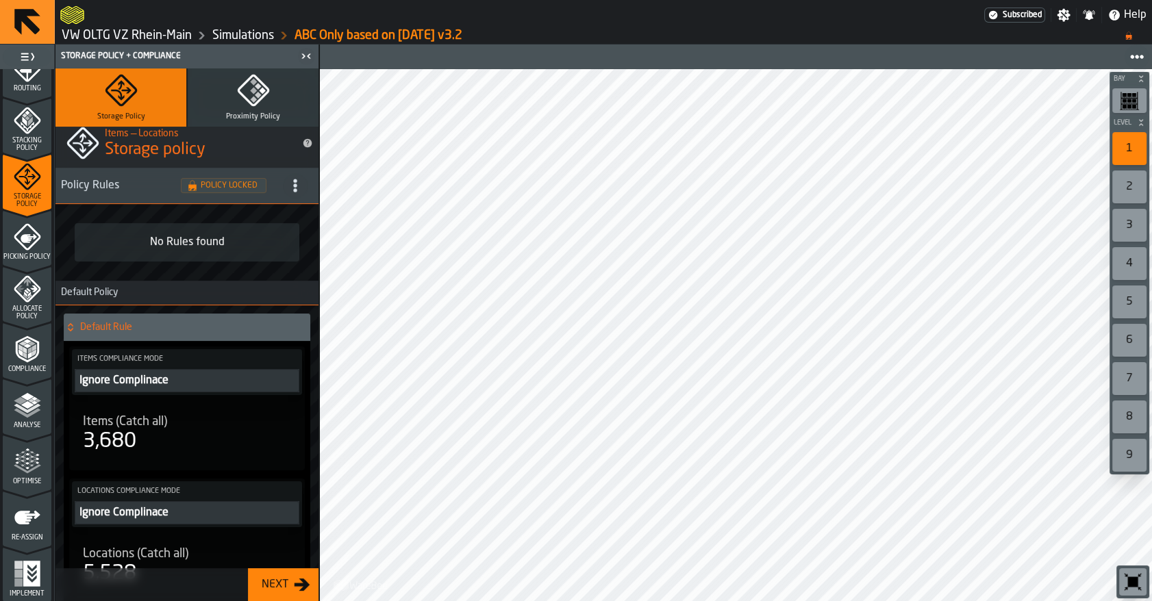
scroll to position [0, 0]
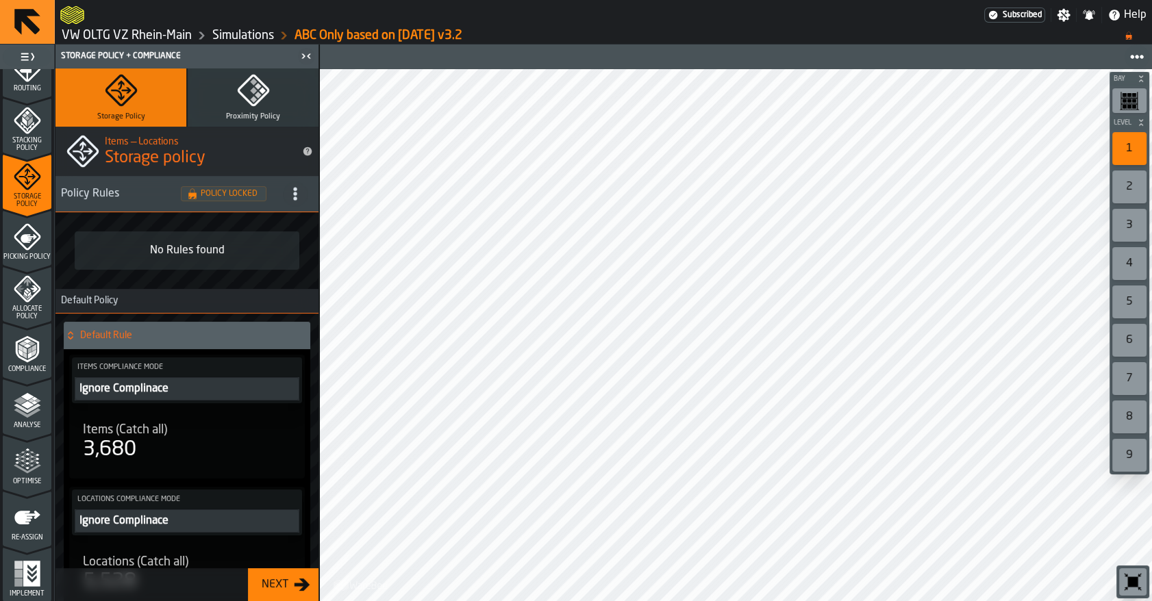
click at [254, 38] on link "Simulations" at bounding box center [243, 35] width 62 height 15
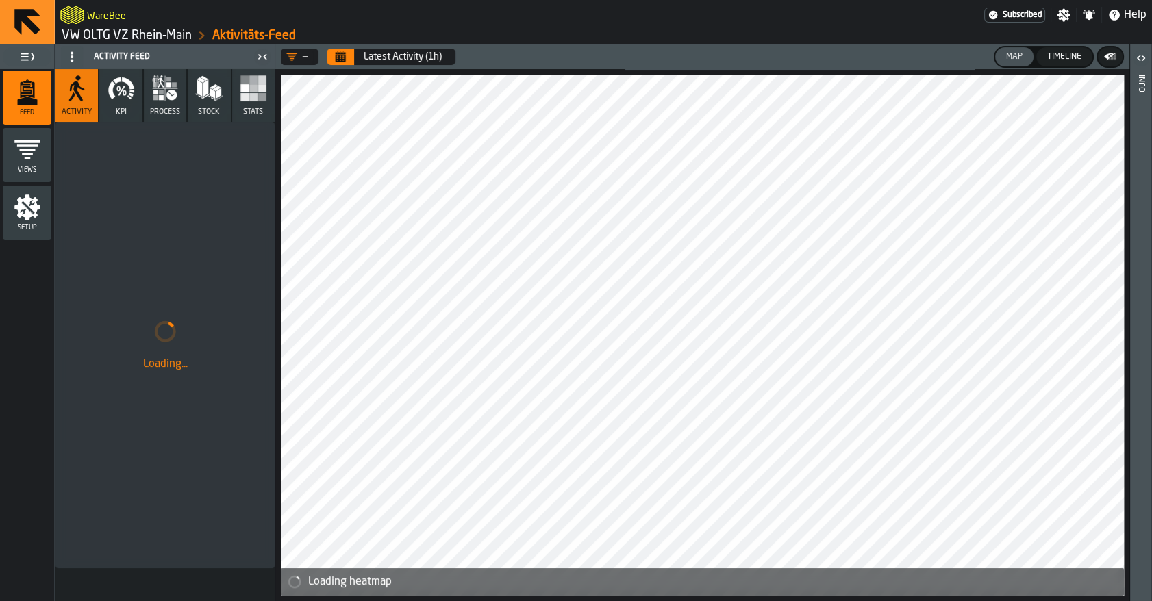
click at [172, 34] on link "VW OLTG VZ Rhein-Main" at bounding box center [127, 35] width 130 height 15
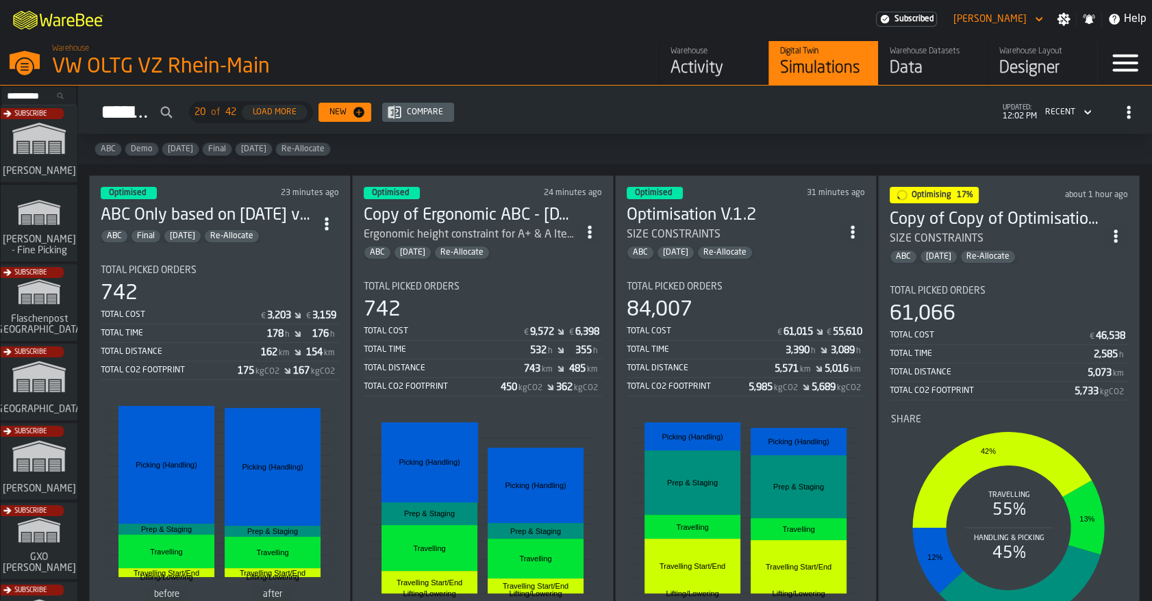
click at [712, 69] on div "Activity" at bounding box center [713, 69] width 87 height 22
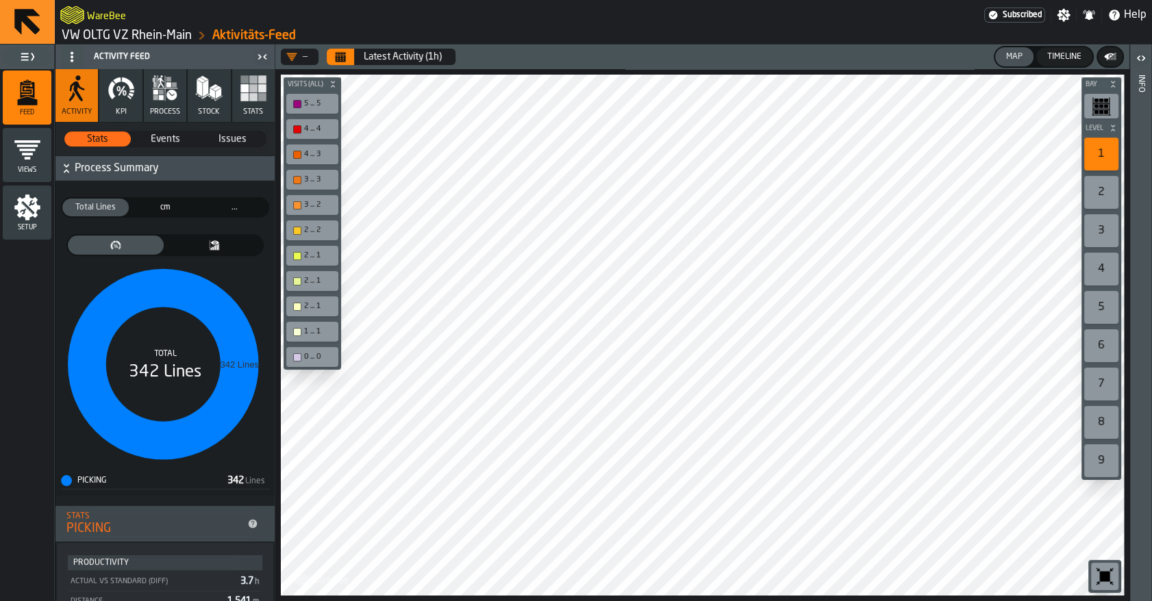
click at [137, 36] on link "VW OLTG VZ Rhein-Main" at bounding box center [127, 35] width 130 height 15
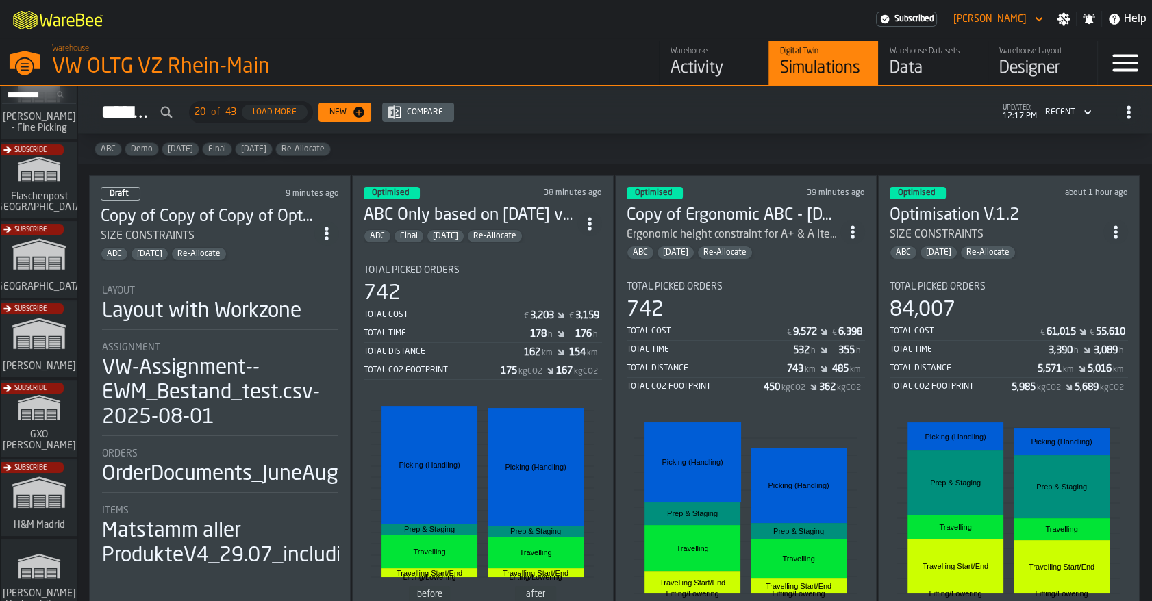
scroll to position [121, 0]
click at [27, 331] on div "Subscribe" at bounding box center [36, 344] width 77 height 79
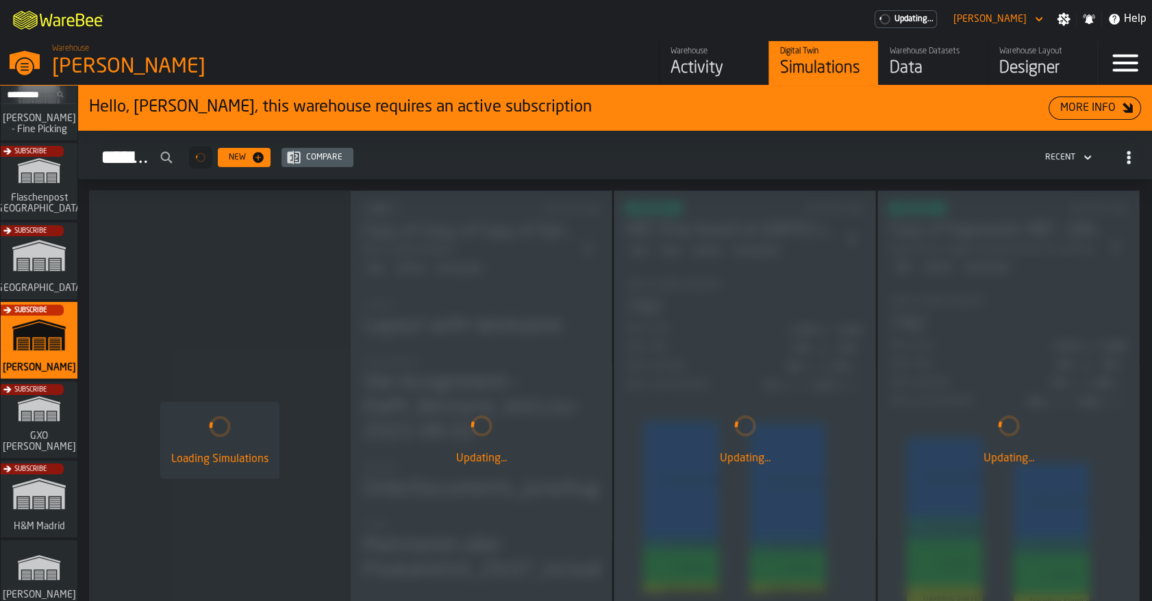
click at [692, 64] on div "Activity" at bounding box center [713, 69] width 87 height 22
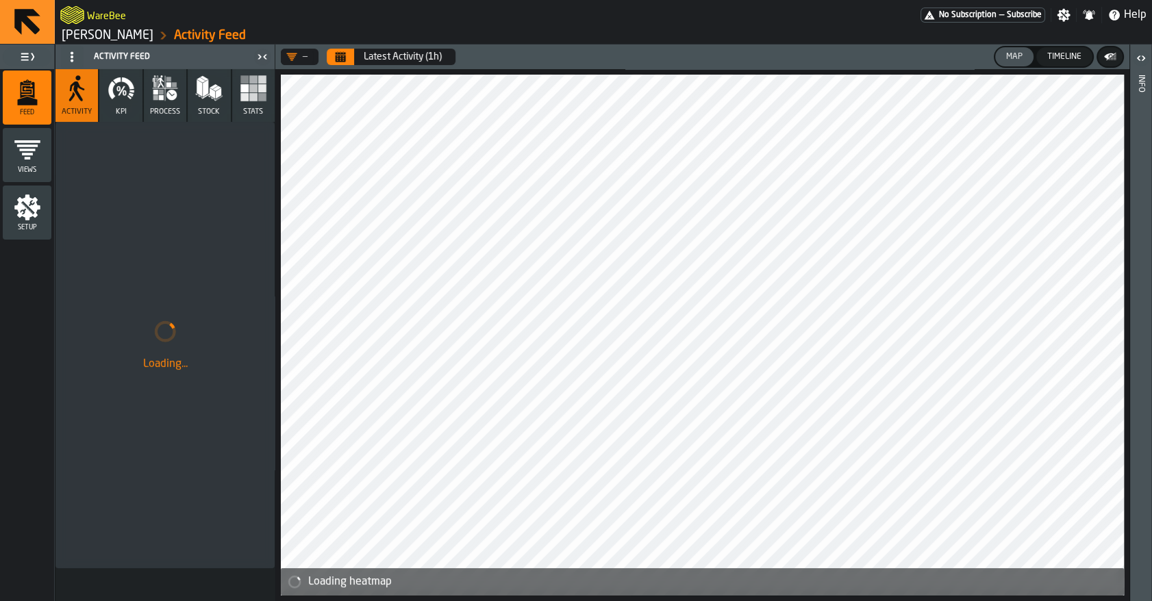
click at [127, 101] on icon "button" at bounding box center [120, 88] width 27 height 27
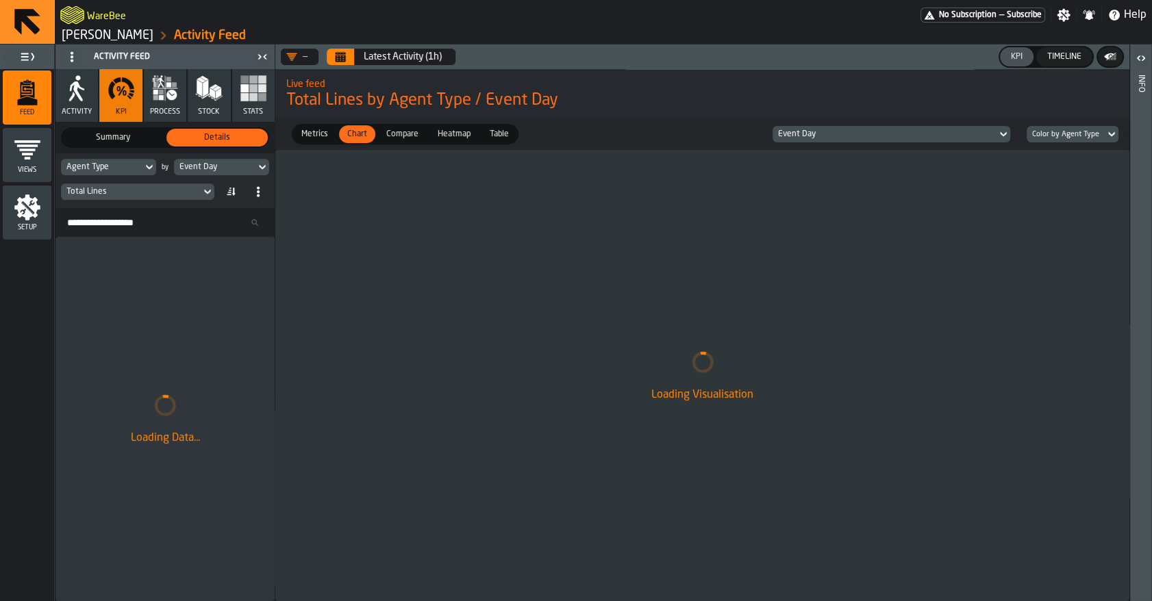
click at [1059, 61] on div "Timeline" at bounding box center [1063, 57] width 45 height 10
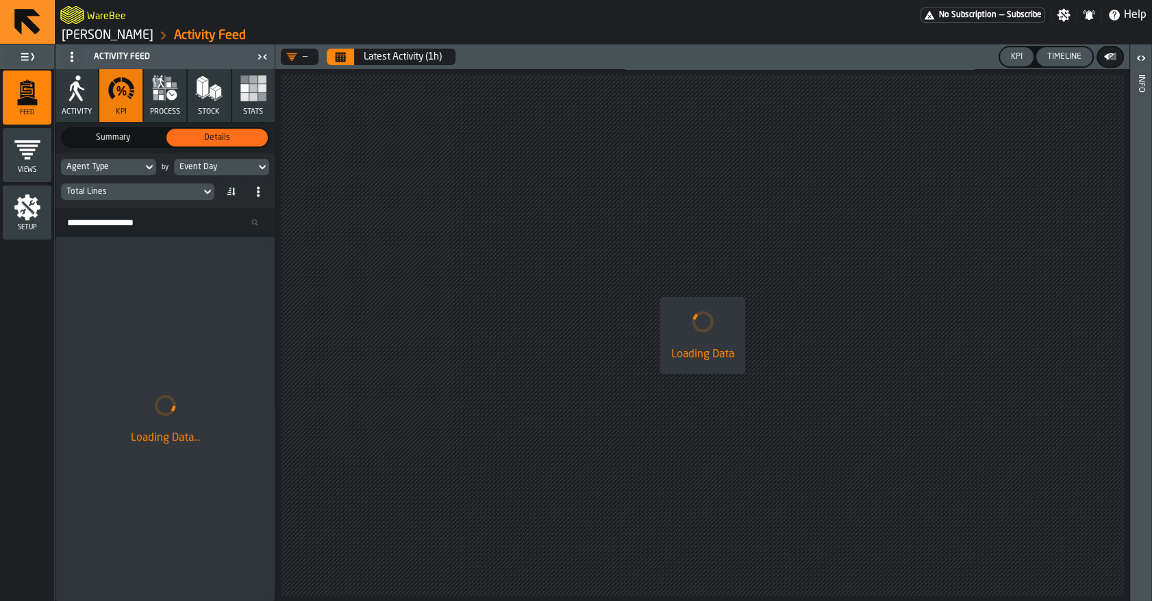
click at [1006, 58] on div "KPI" at bounding box center [1016, 57] width 23 height 10
drag, startPoint x: 544, startPoint y: 314, endPoint x: 537, endPoint y: 301, distance: 15.6
click at [537, 301] on div "Loading Data" at bounding box center [702, 335] width 854 height 532
click at [350, 60] on button "Calendar" at bounding box center [340, 57] width 27 height 16
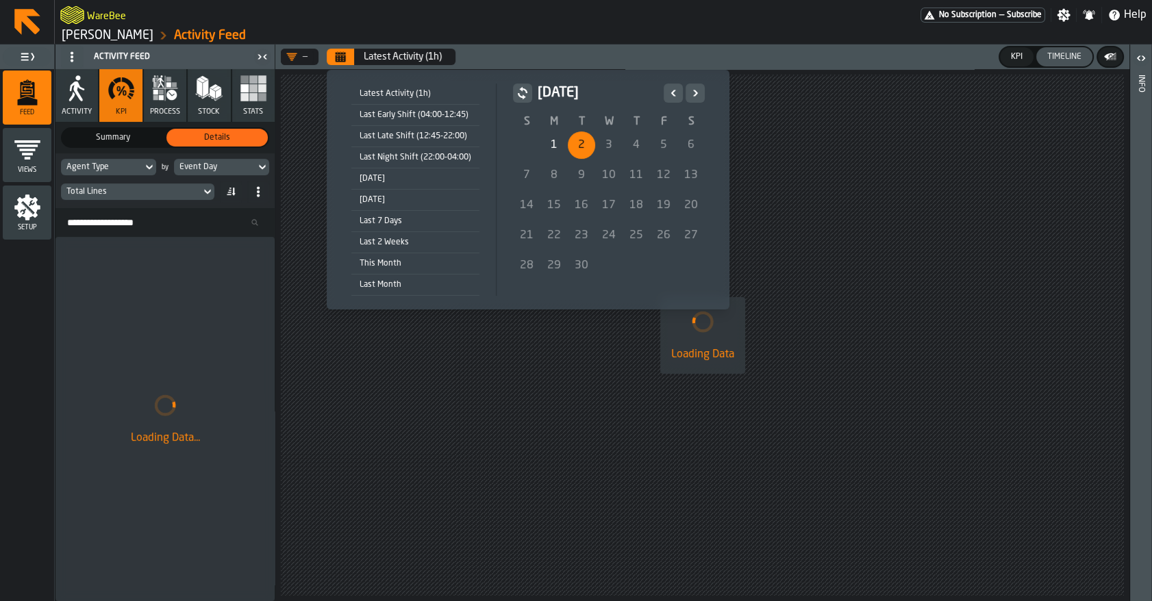
click at [583, 146] on div "2" at bounding box center [581, 144] width 27 height 27
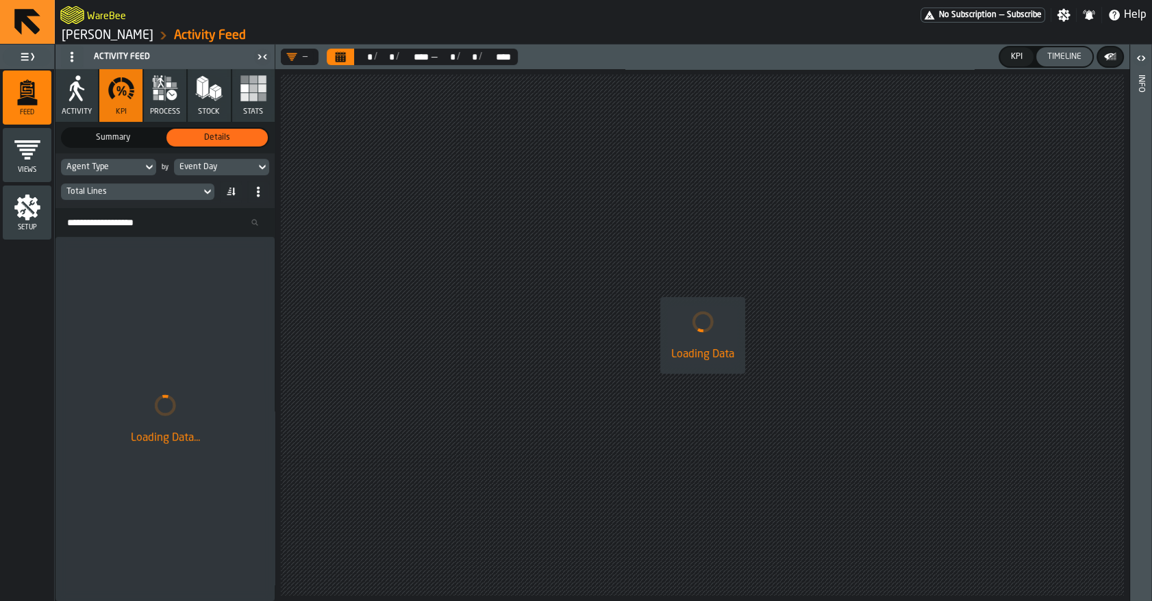
drag, startPoint x: 750, startPoint y: 212, endPoint x: 722, endPoint y: 212, distance: 28.8
click at [722, 212] on div "Loading Data" at bounding box center [702, 335] width 854 height 532
click at [261, 60] on icon "button-toggle-Close me" at bounding box center [262, 57] width 16 height 16
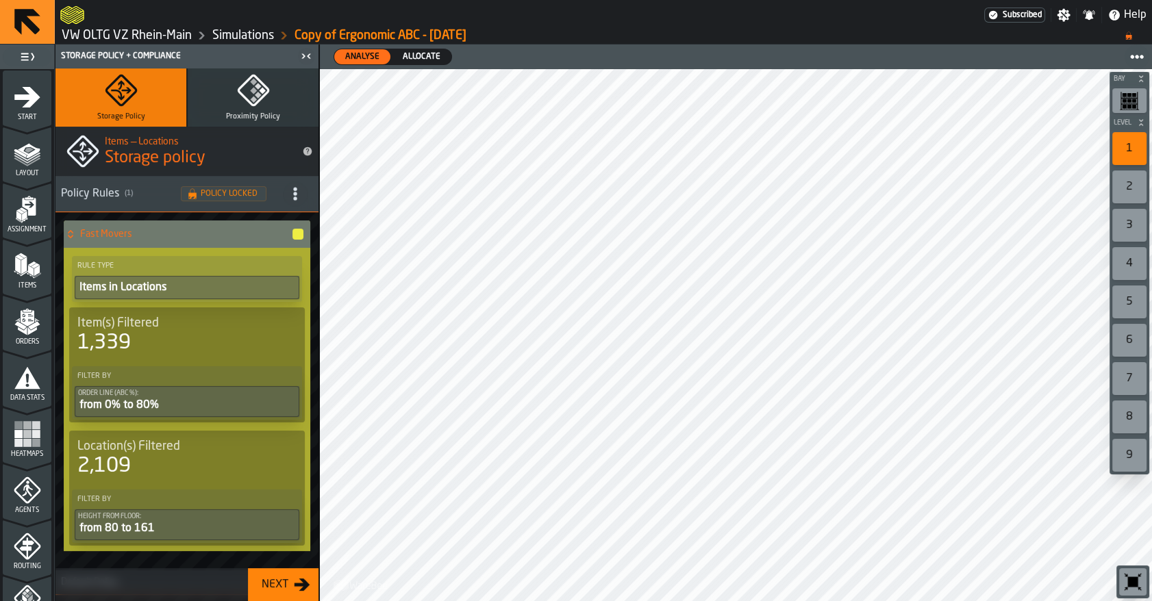
scroll to position [373, 0]
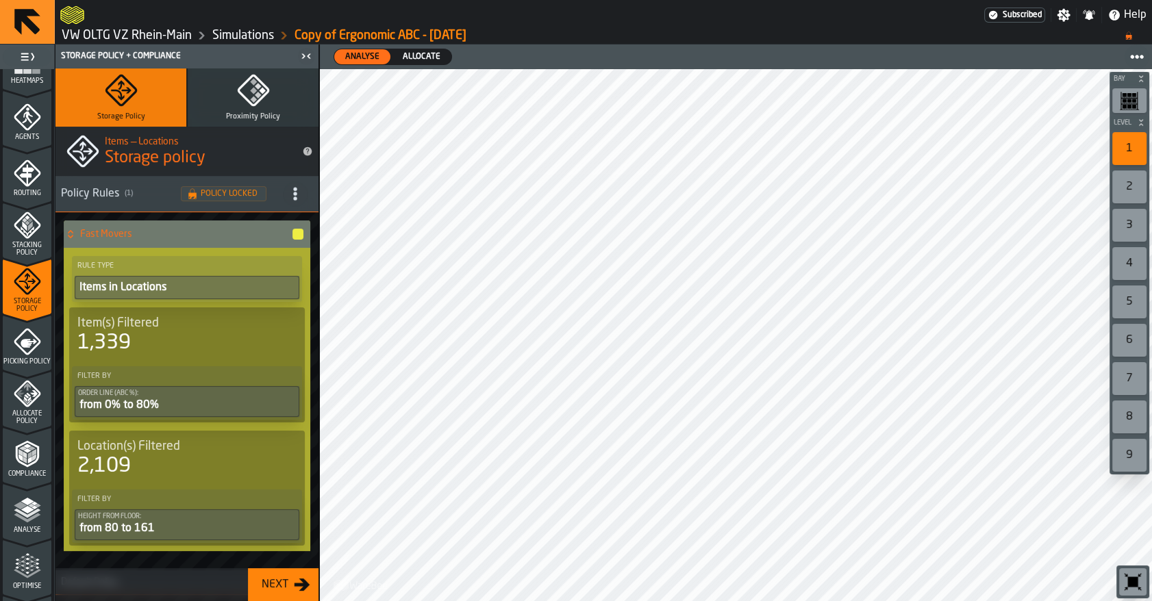
click at [168, 34] on link "VW OLTG VZ Rhein-Main" at bounding box center [127, 35] width 130 height 15
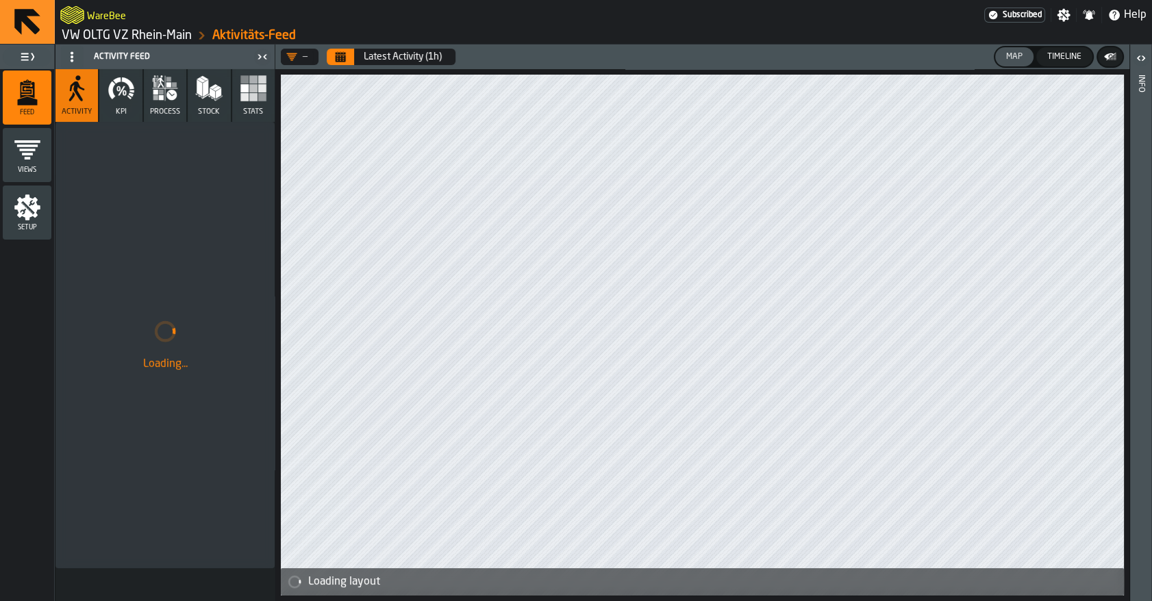
click at [168, 34] on link "VW OLTG VZ Rhein-Main" at bounding box center [127, 35] width 130 height 15
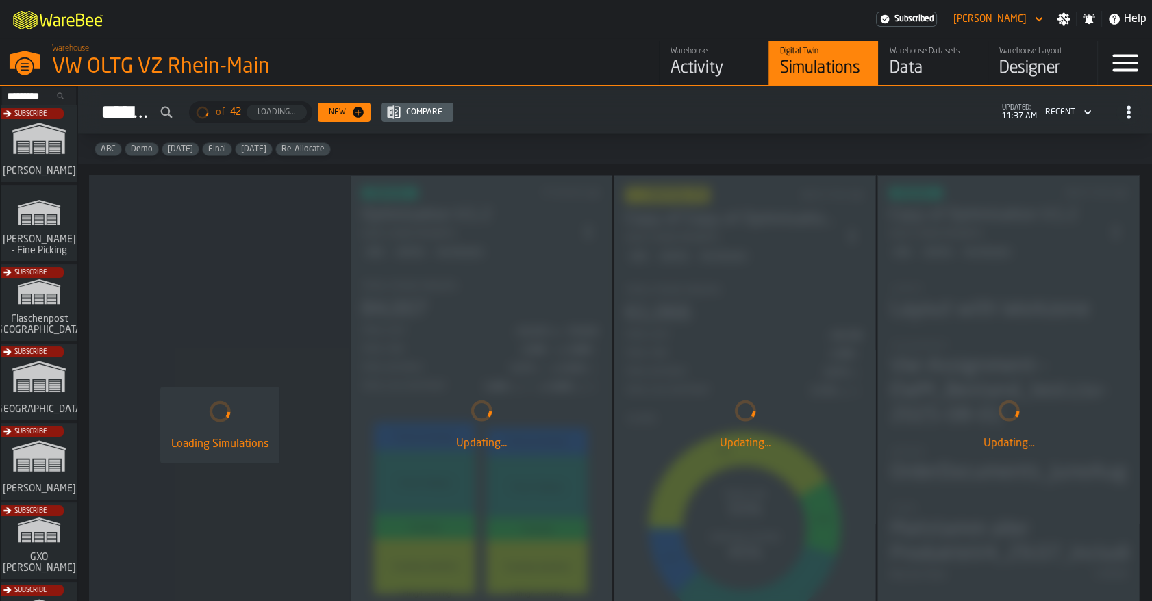
click at [911, 72] on div "Data" at bounding box center [932, 69] width 87 height 22
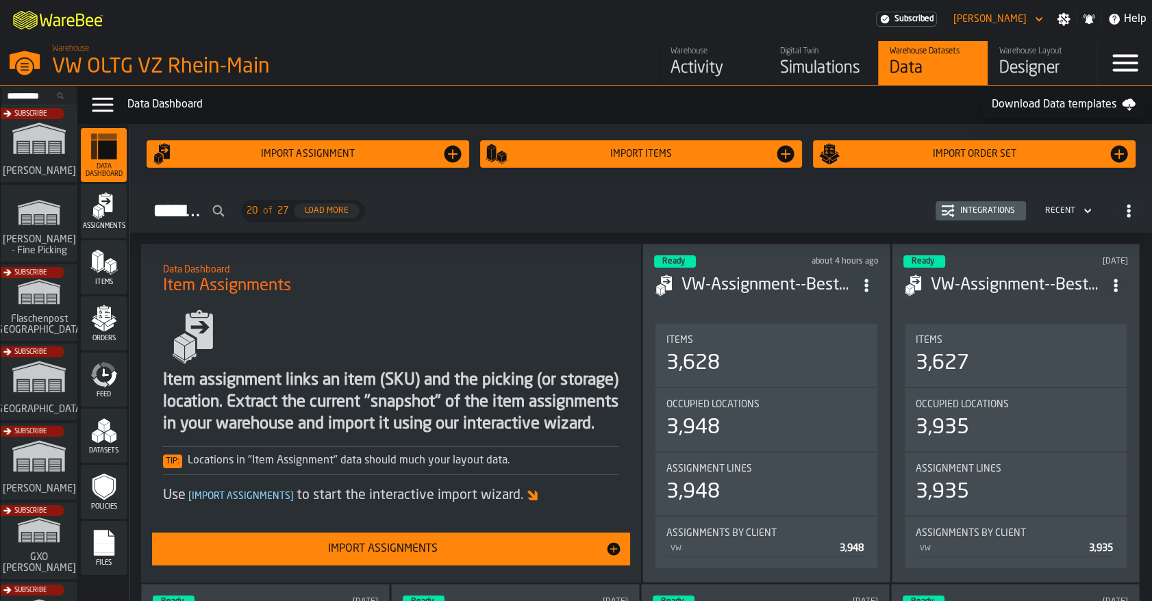
click at [118, 270] on div "Items" at bounding box center [104, 268] width 46 height 38
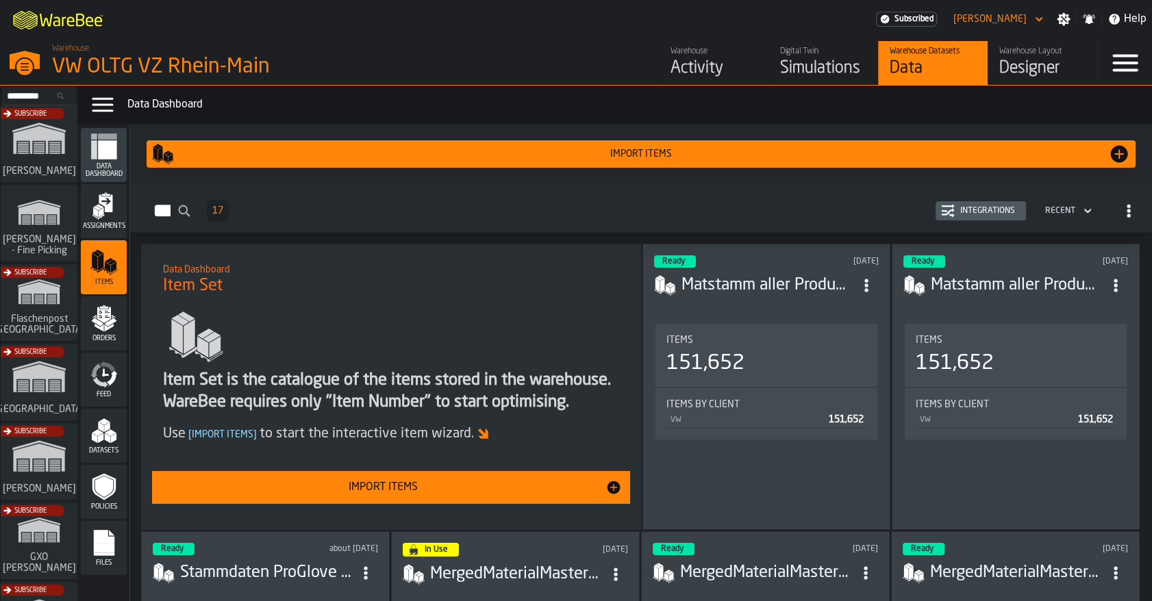
click at [868, 281] on icon "ItemListCard-DashboardItemContainer" at bounding box center [866, 286] width 14 height 14
click at [861, 304] on div "Open" at bounding box center [835, 312] width 71 height 16
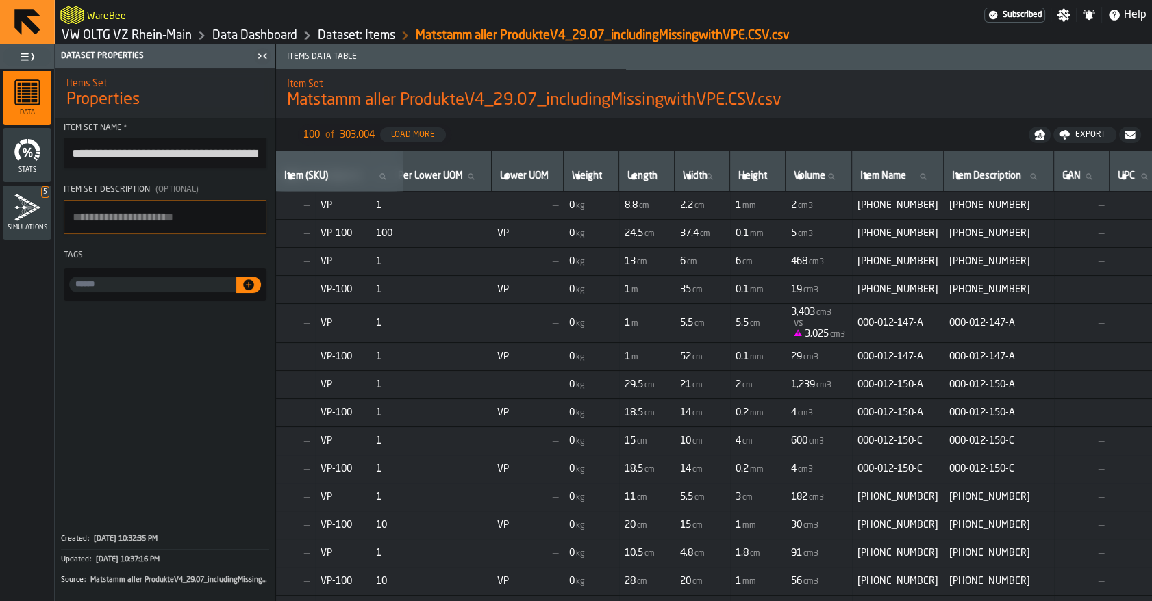
scroll to position [0, 239]
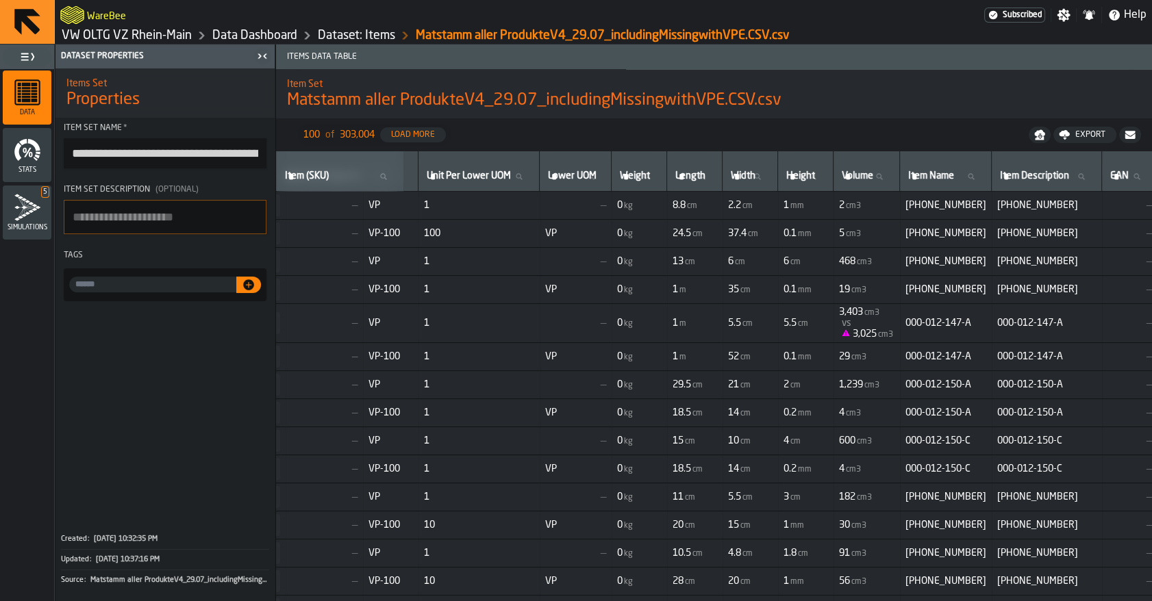
click at [655, 175] on label "Weight Weight" at bounding box center [639, 177] width 44 height 18
click at [655, 175] on input "Weight Weight" at bounding box center [639, 177] width 44 height 18
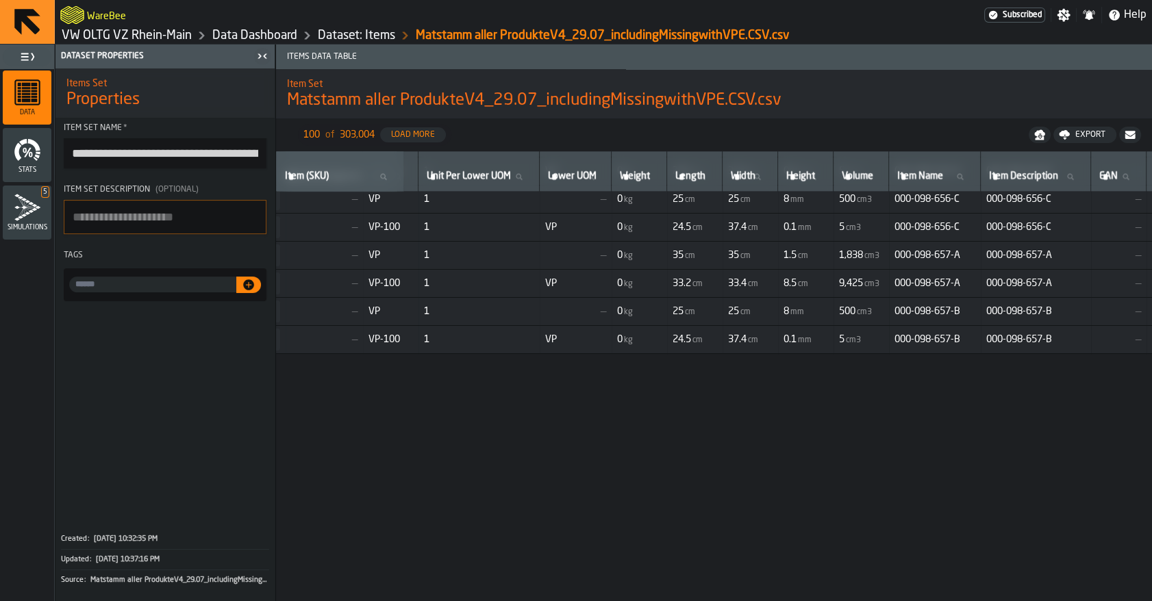
scroll to position [1680, 239]
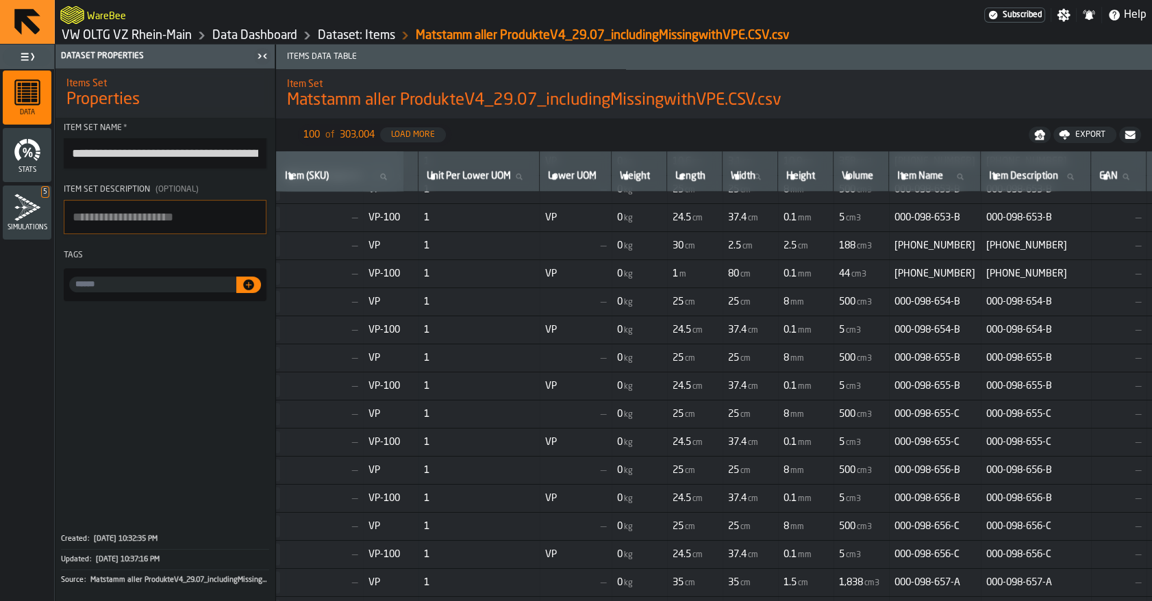
click at [656, 179] on label "Weight Weight" at bounding box center [639, 177] width 44 height 18
click at [656, 179] on input "Weight Weight" at bounding box center [639, 177] width 44 height 18
type input "*"
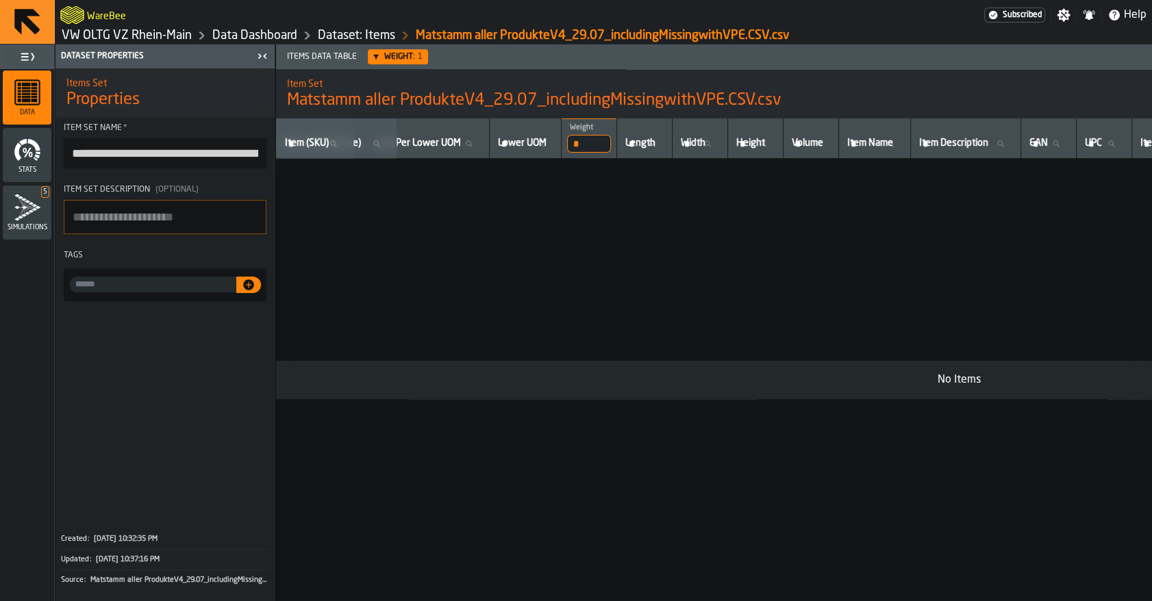
scroll to position [0, 239]
click at [611, 142] on input "*" at bounding box center [589, 144] width 44 height 18
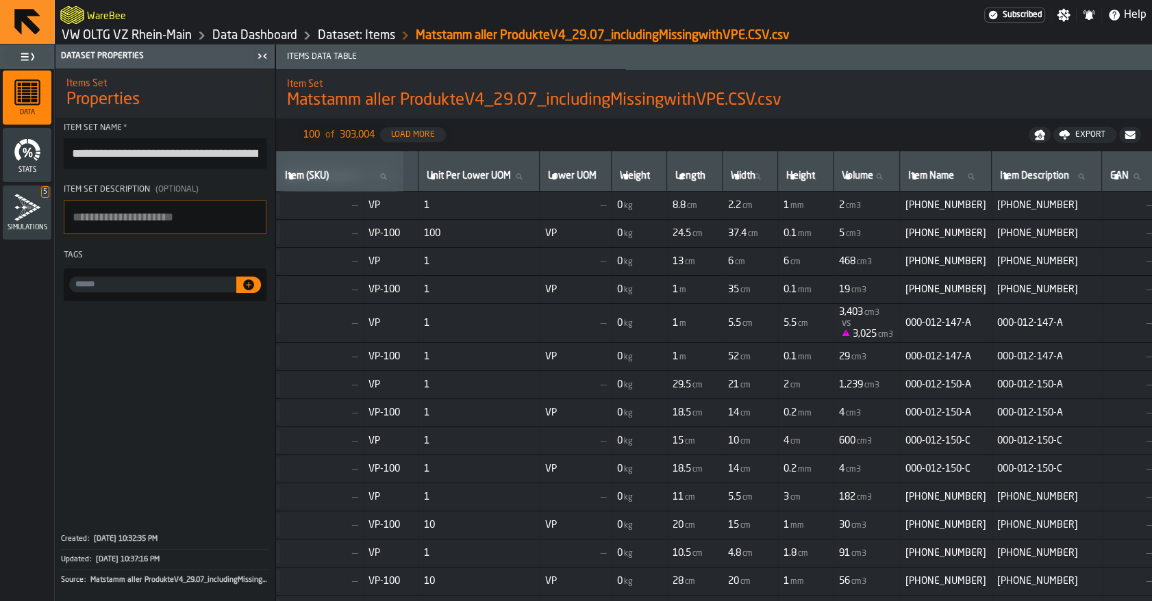
click at [364, 39] on link "Dataset: Items" at bounding box center [356, 35] width 77 height 15
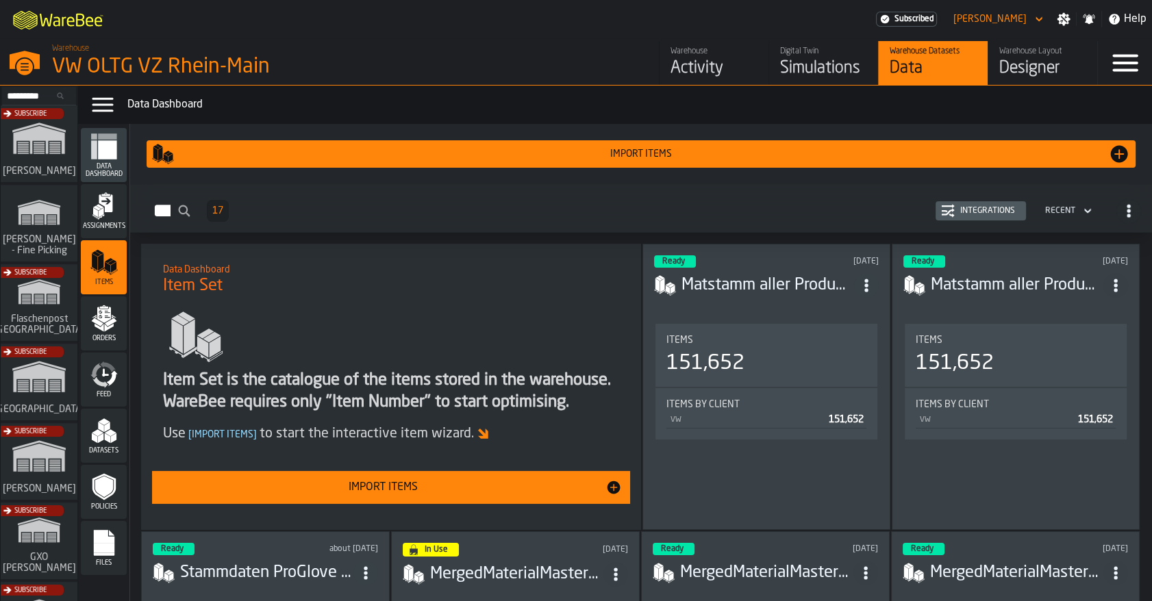
click at [366, 479] on div "Import Items" at bounding box center [382, 487] width 445 height 16
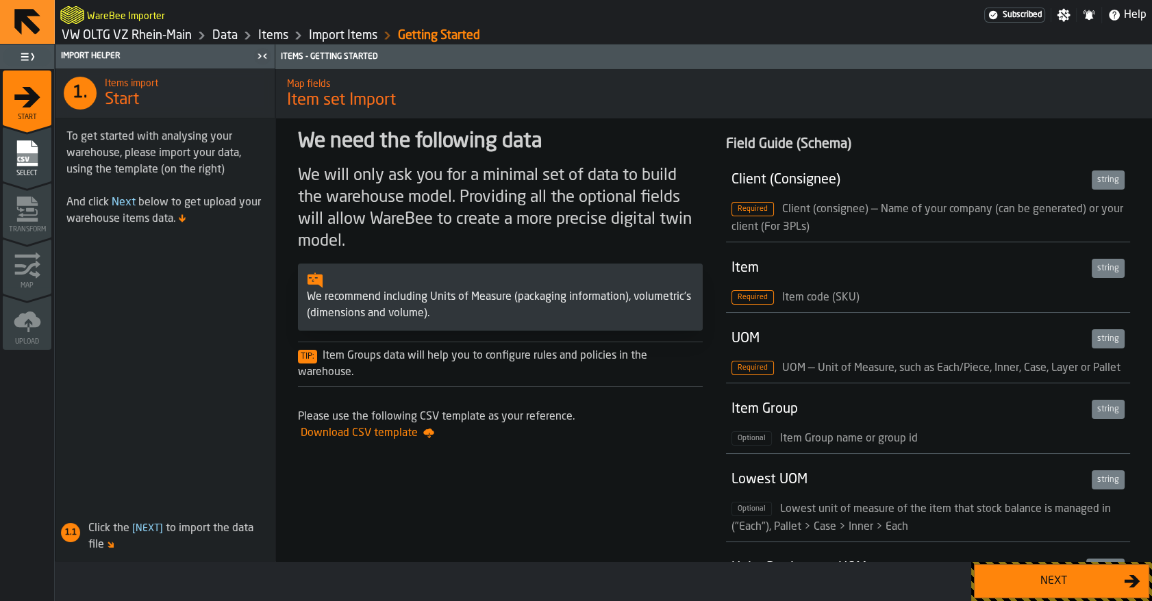
click at [34, 160] on rect "menu Select" at bounding box center [26, 158] width 21 height 10
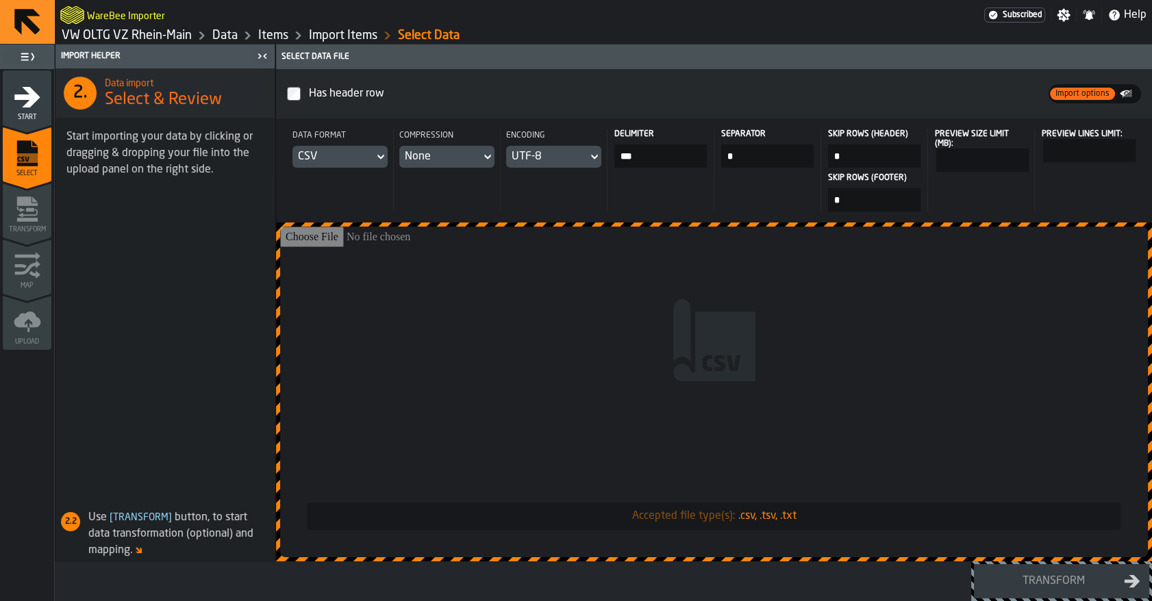
click at [552, 309] on input "Accepted file type(s): .csv, .tsv, .txt" at bounding box center [714, 392] width 868 height 331
click at [261, 33] on link "Items" at bounding box center [273, 35] width 30 height 15
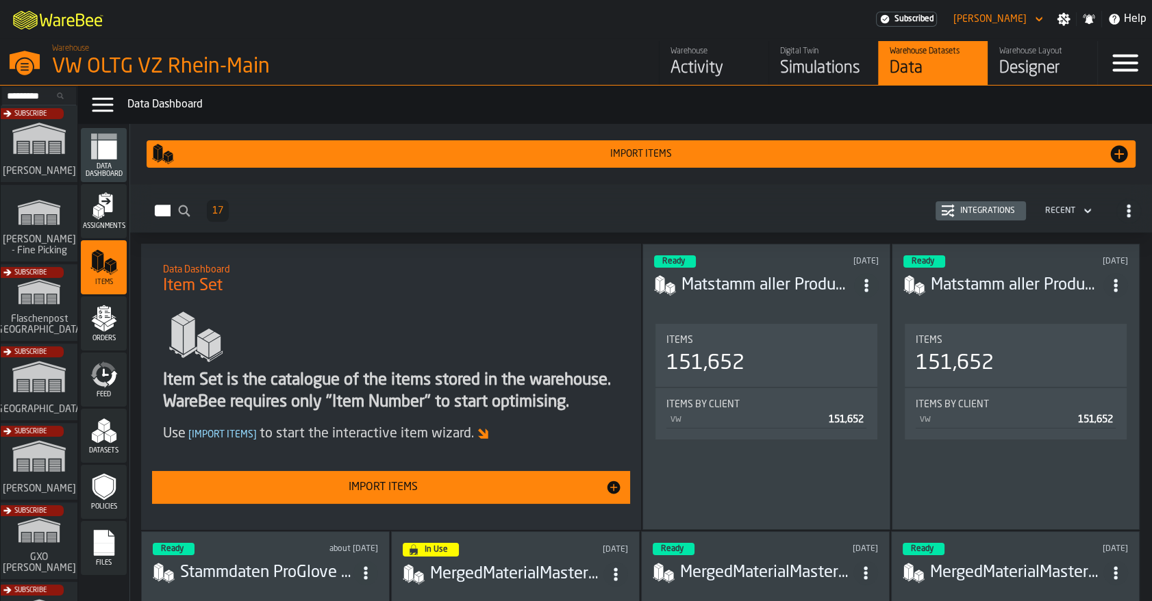
click at [396, 492] on div "Import Items" at bounding box center [382, 487] width 445 height 16
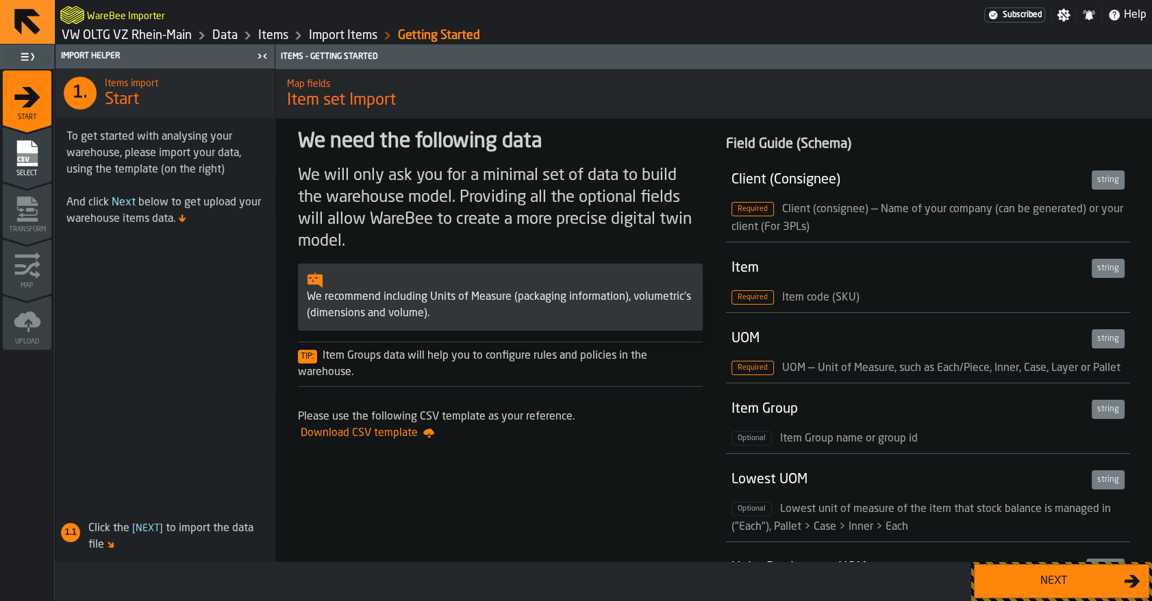
click at [1048, 592] on button "Next" at bounding box center [1061, 581] width 175 height 34
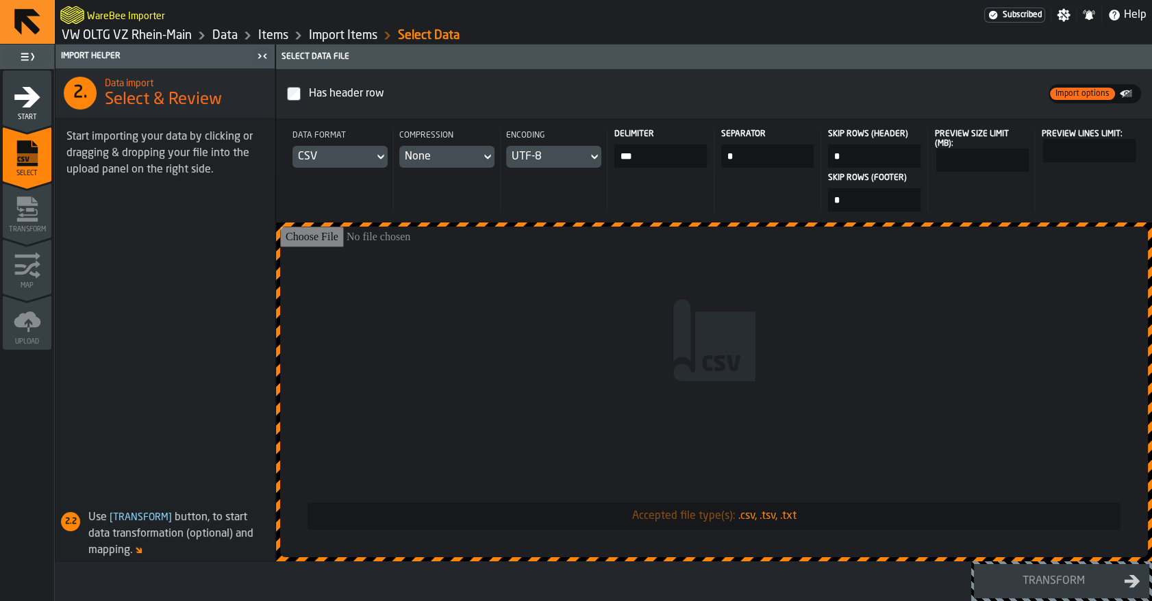
click at [579, 321] on input "Accepted file type(s): .csv, .tsv, .txt" at bounding box center [714, 392] width 868 height 331
type input "**********"
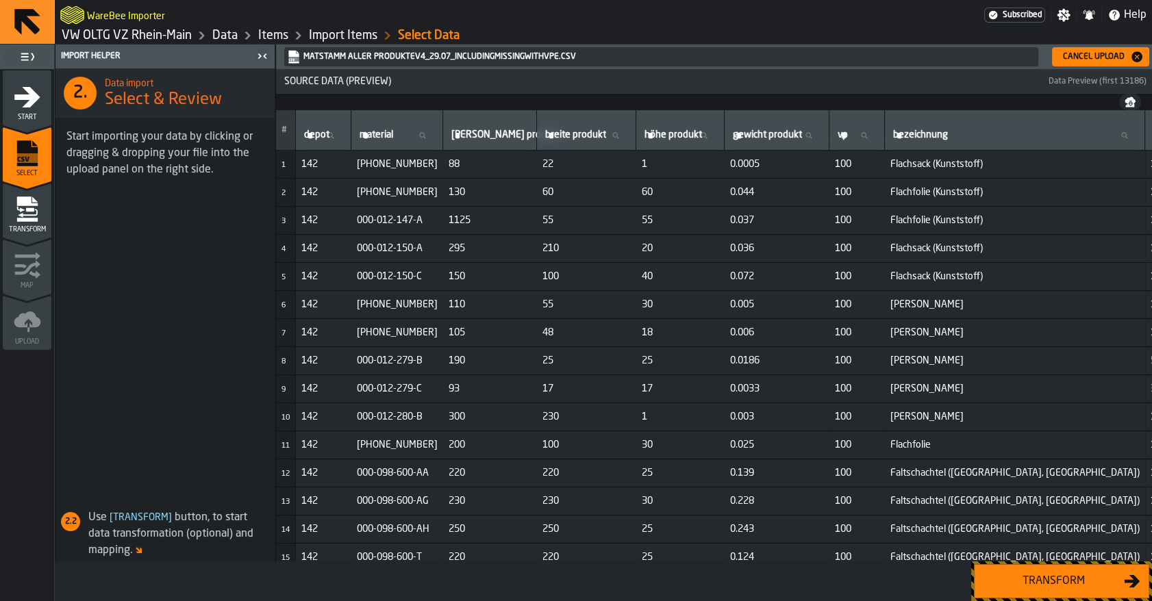
click at [1054, 576] on div "Transform" at bounding box center [1053, 581] width 141 height 16
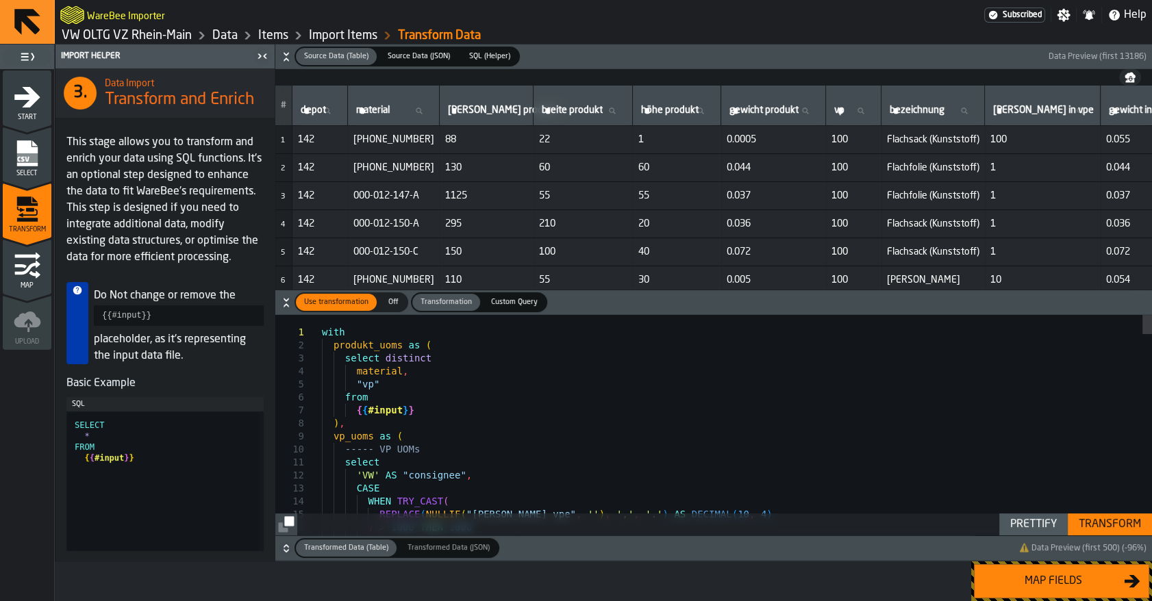
click at [1055, 574] on div "Map fields" at bounding box center [1053, 581] width 141 height 16
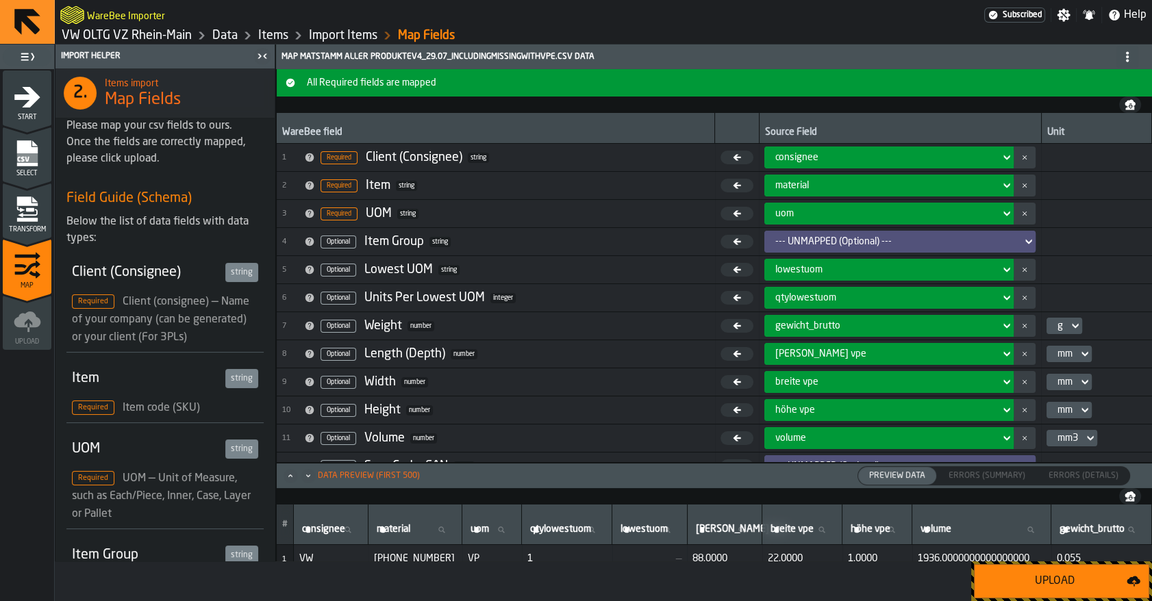
click at [27, 208] on icon "menu Transform" at bounding box center [30, 209] width 8 height 4
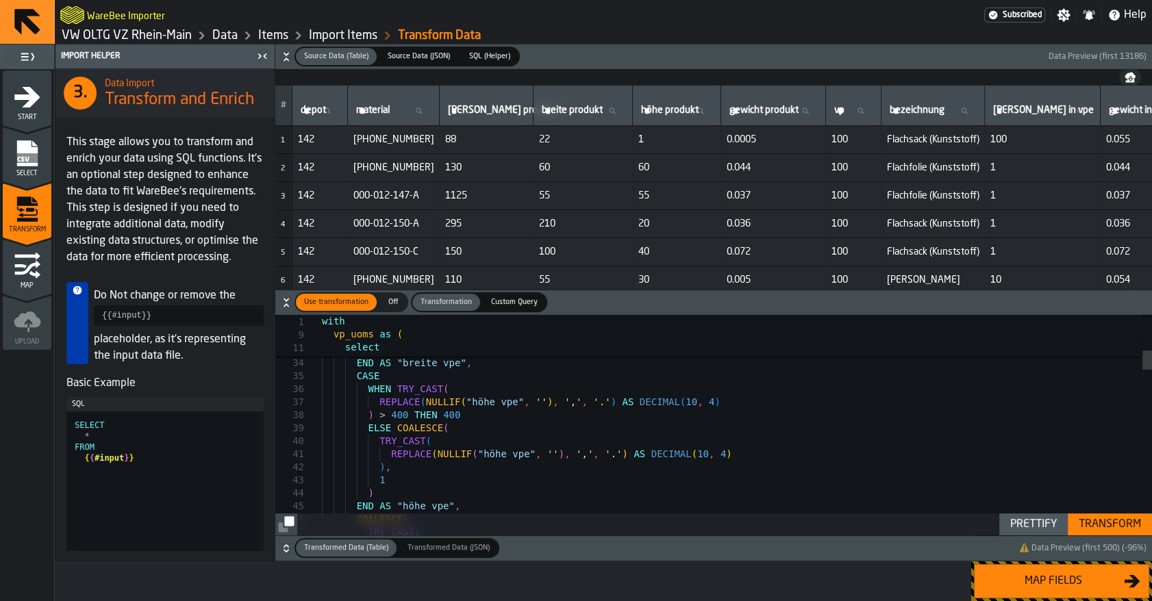
type textarea "**********"
